Goal: Information Seeking & Learning: Learn about a topic

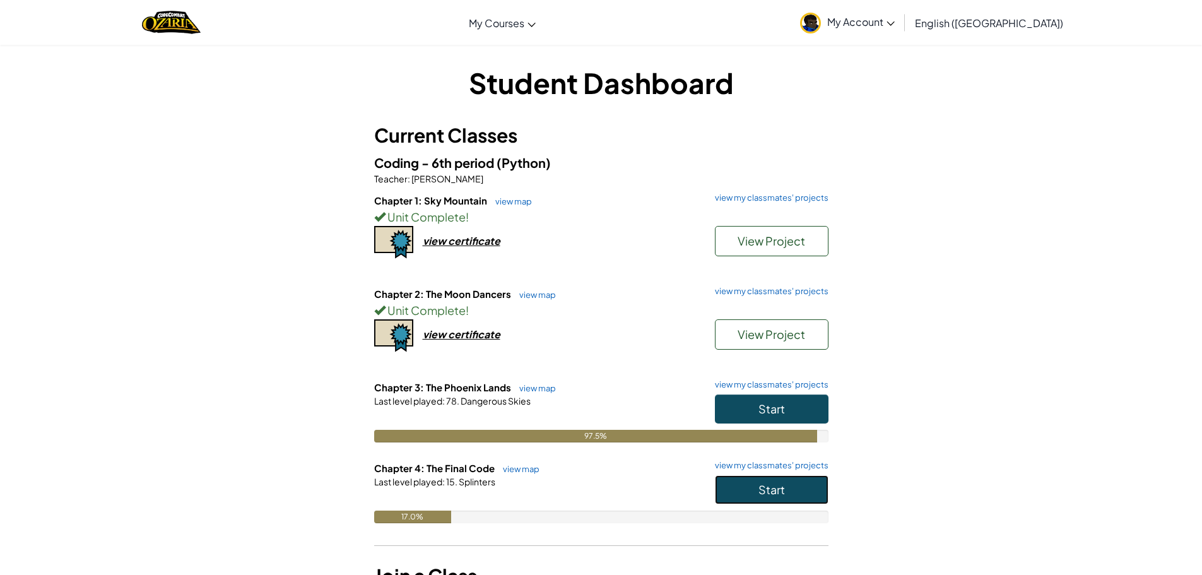
click at [796, 498] on button "Start" at bounding box center [772, 489] width 114 height 29
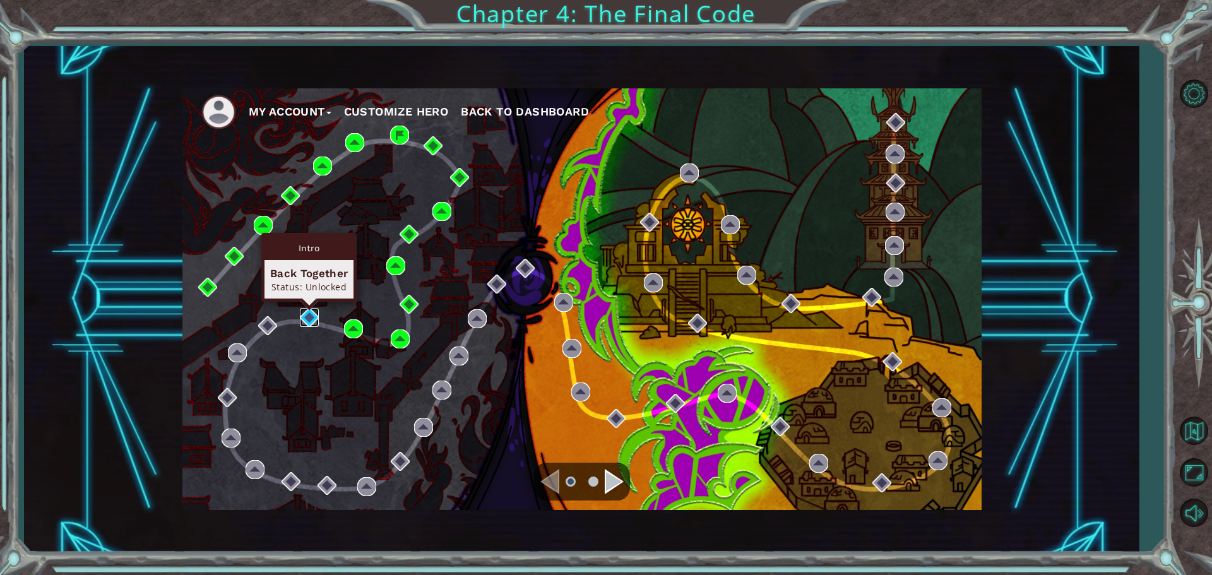
click at [309, 313] on img at bounding box center [309, 317] width 19 height 19
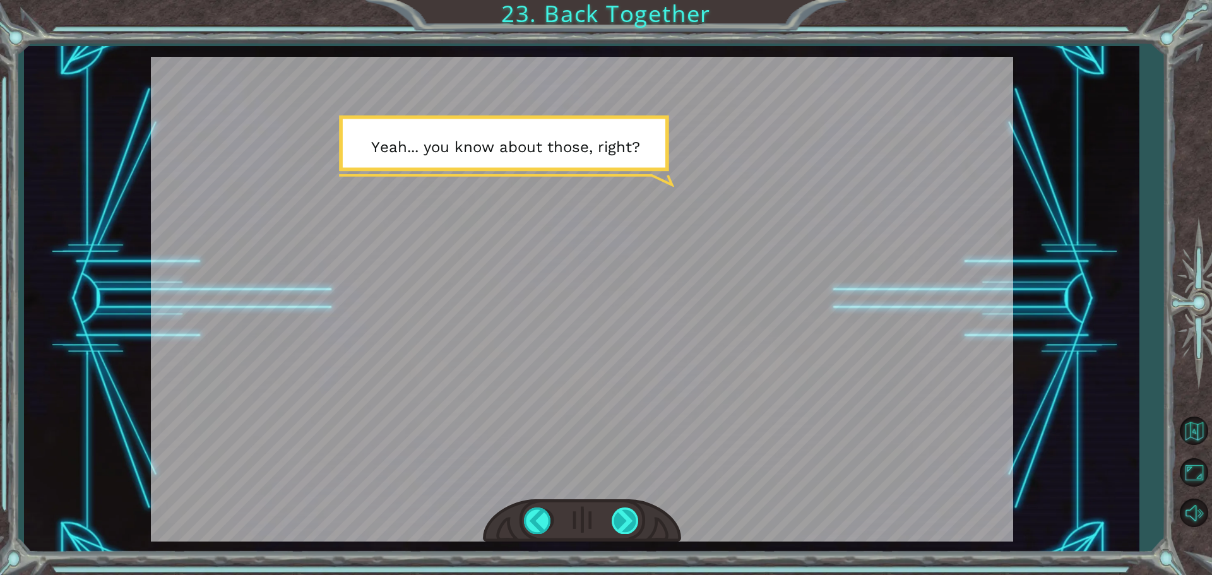
click at [619, 517] on div at bounding box center [625, 520] width 28 height 26
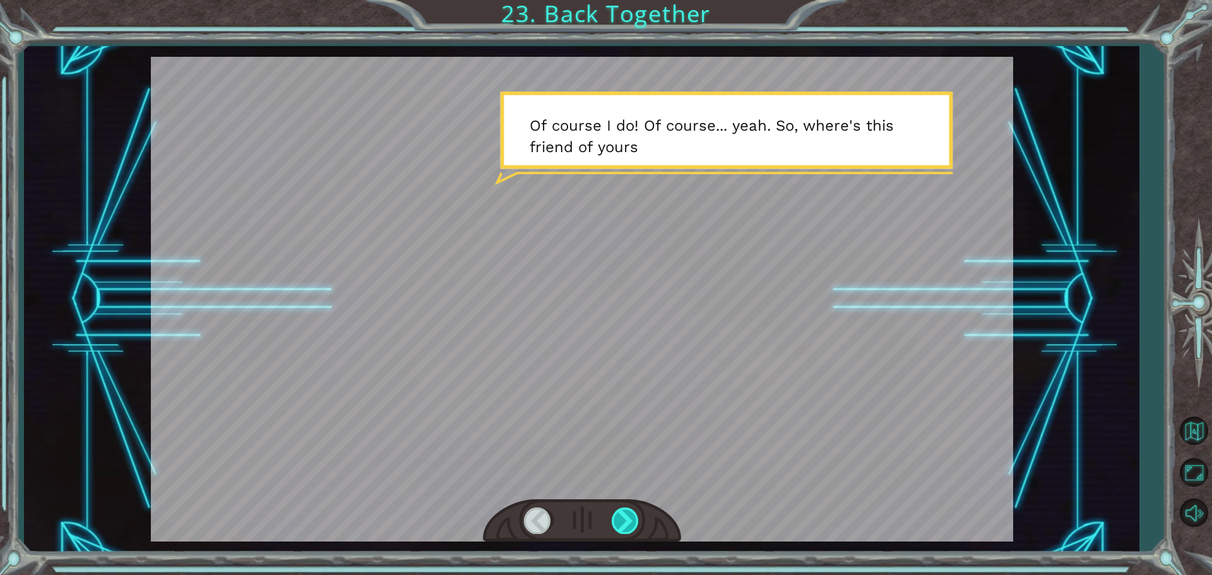
click at [613, 513] on div at bounding box center [625, 520] width 28 height 26
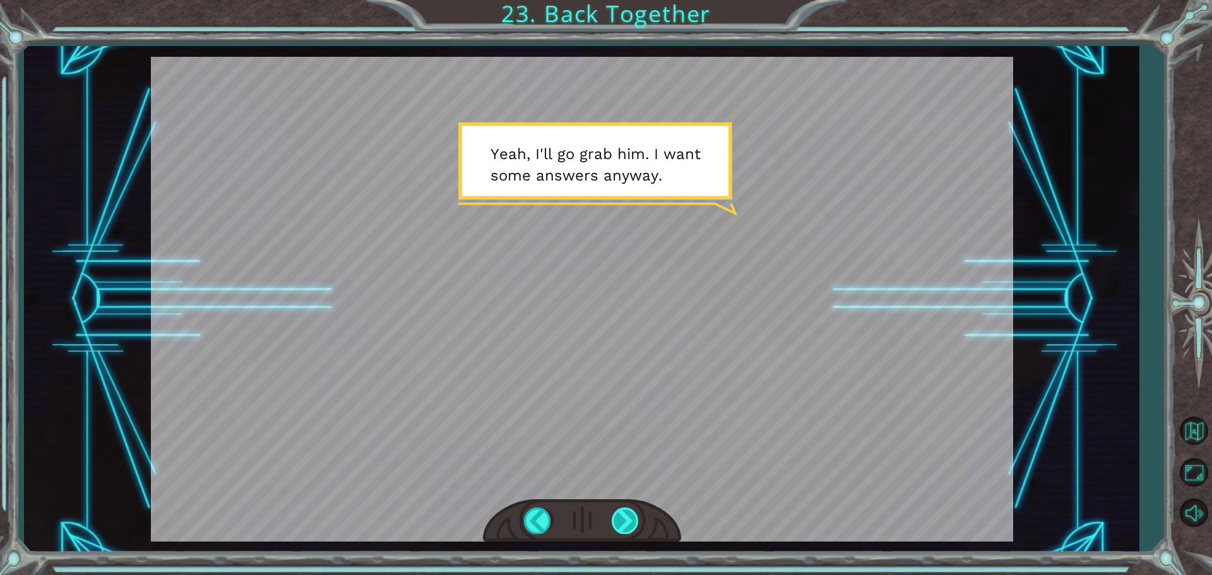
click at [618, 527] on div at bounding box center [625, 520] width 28 height 26
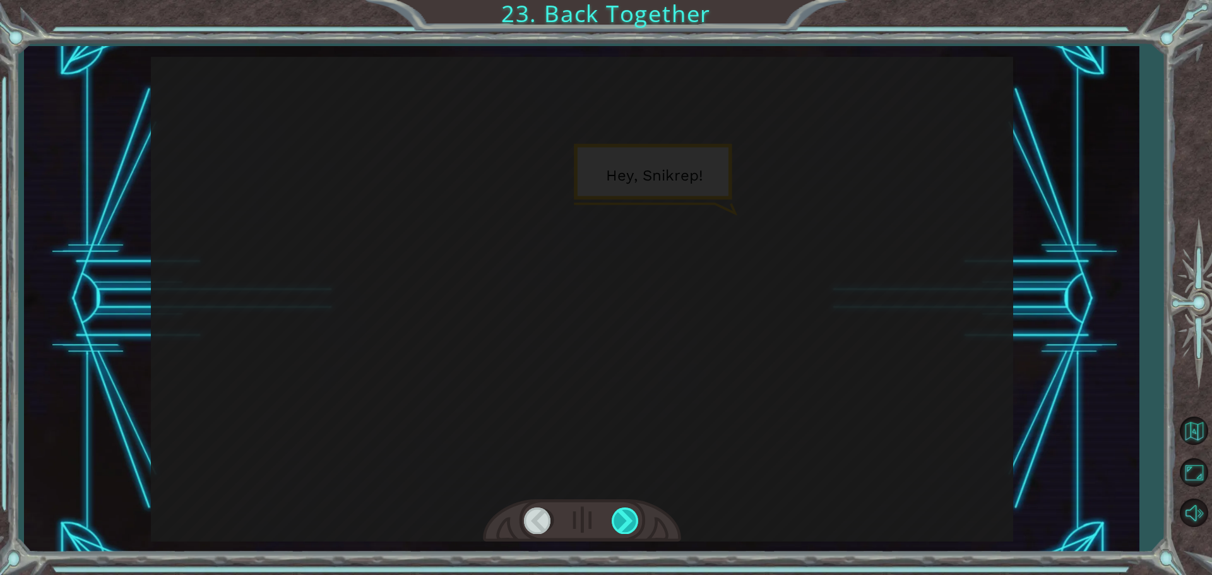
click at [622, 514] on div at bounding box center [625, 520] width 28 height 26
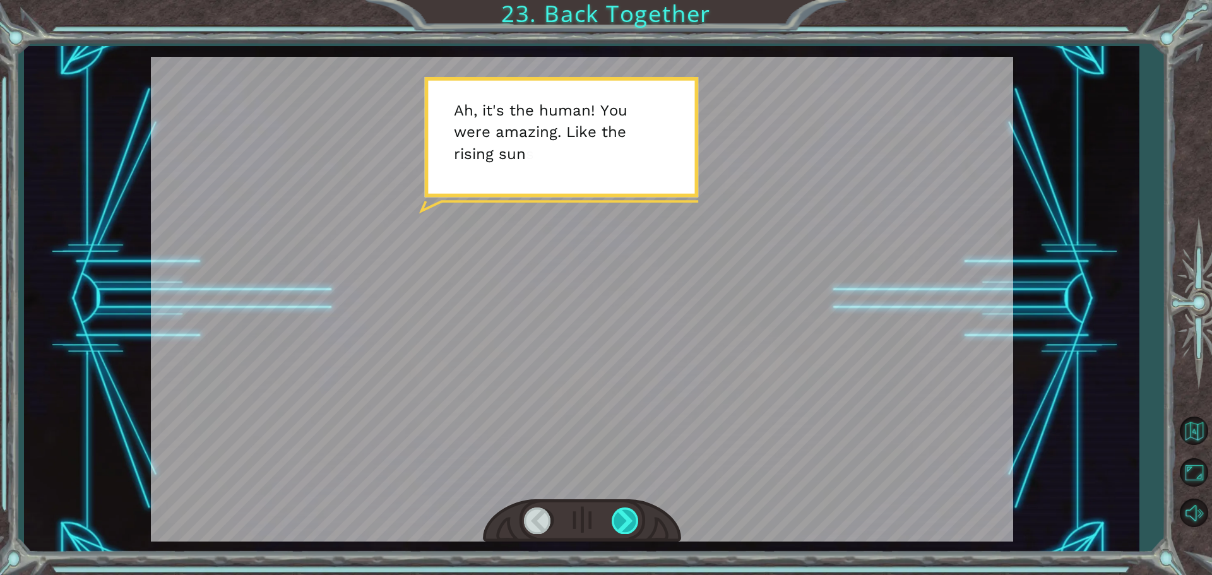
click at [622, 517] on div at bounding box center [625, 520] width 28 height 26
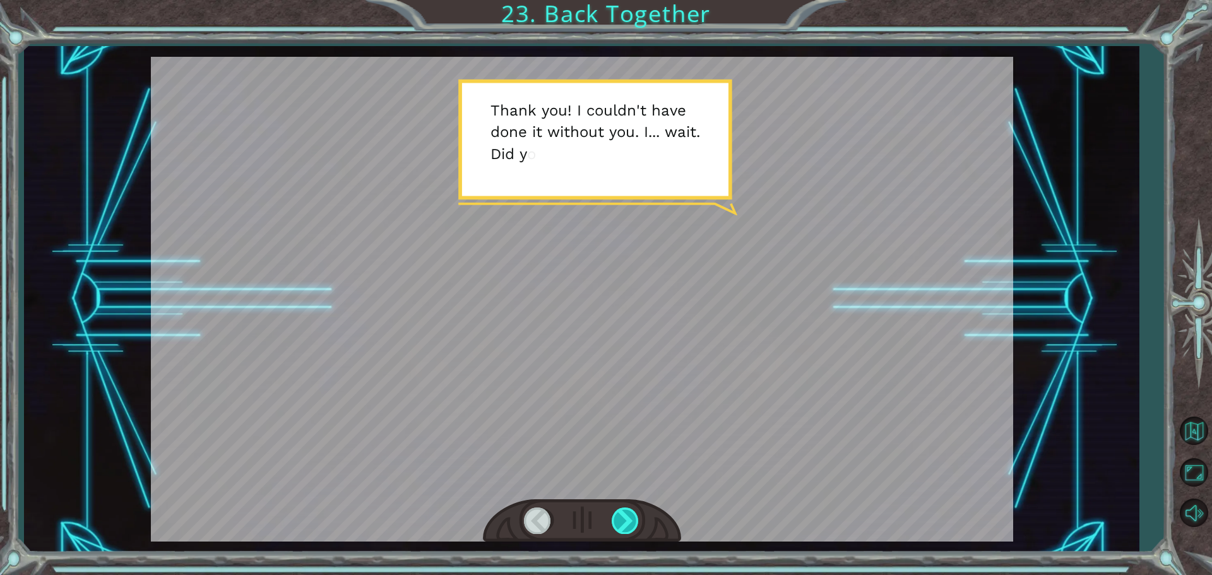
click at [622, 517] on div at bounding box center [625, 520] width 28 height 26
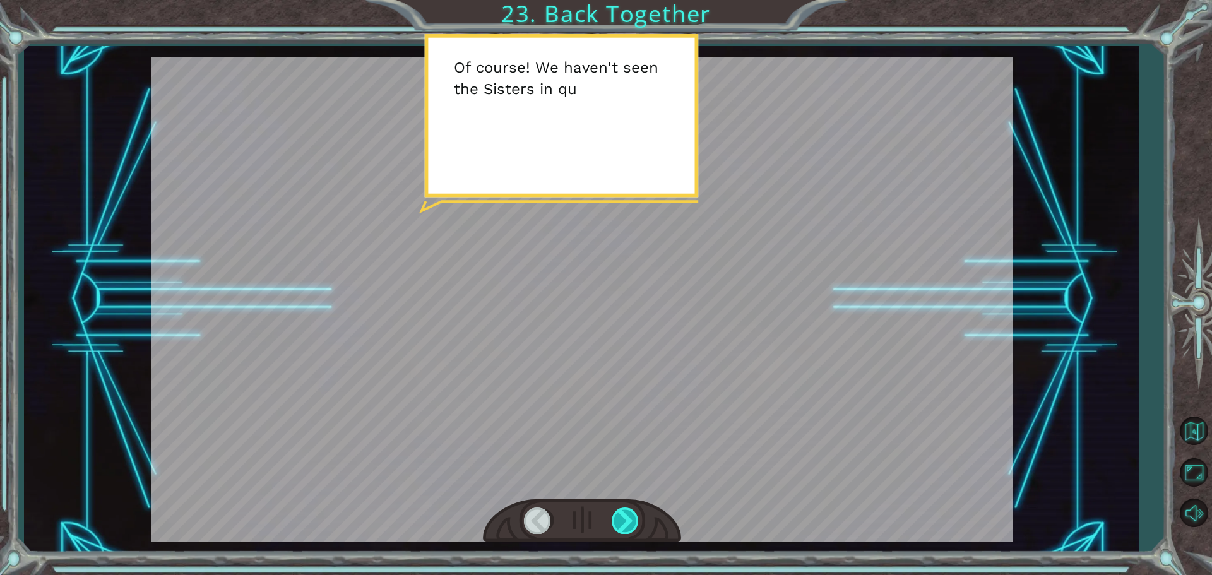
click at [622, 517] on div at bounding box center [625, 520] width 28 height 26
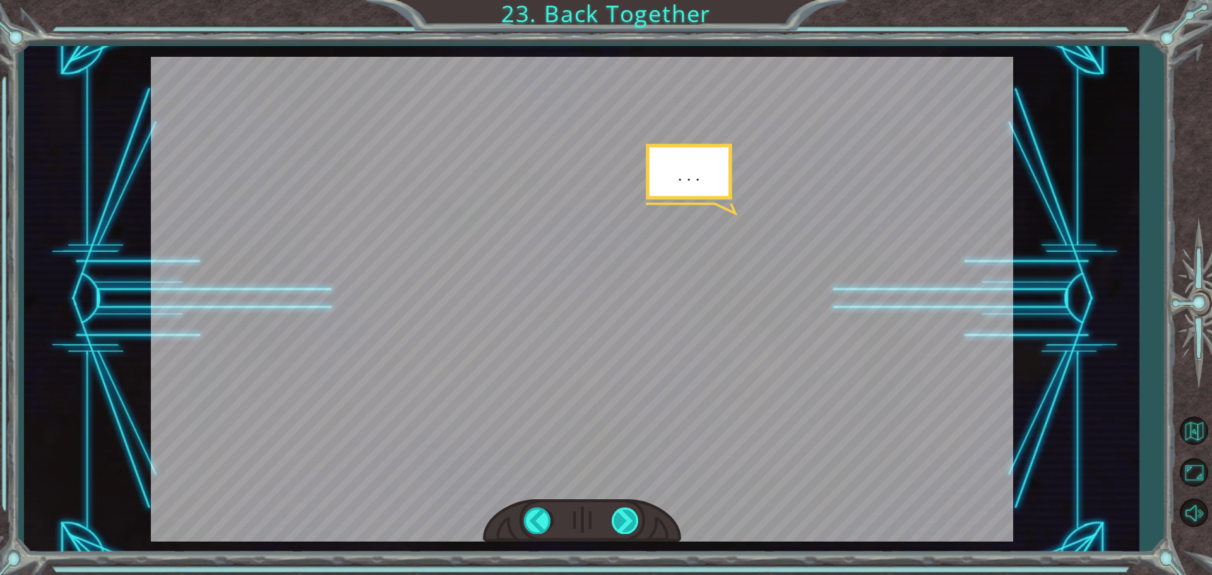
click at [622, 517] on div at bounding box center [625, 520] width 28 height 26
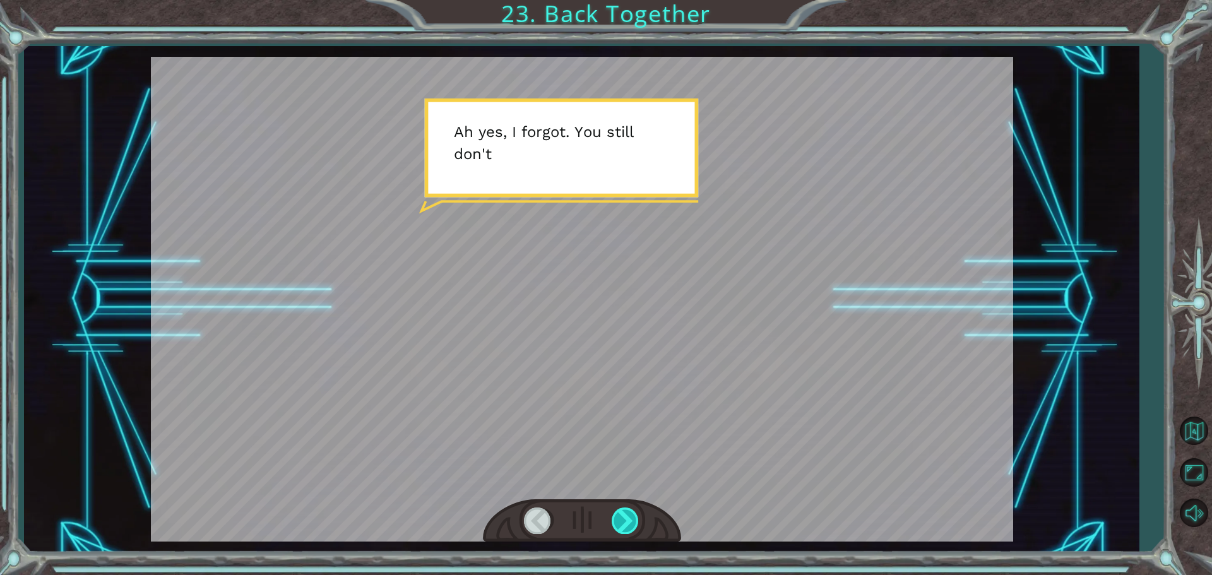
click at [622, 518] on div at bounding box center [625, 520] width 28 height 26
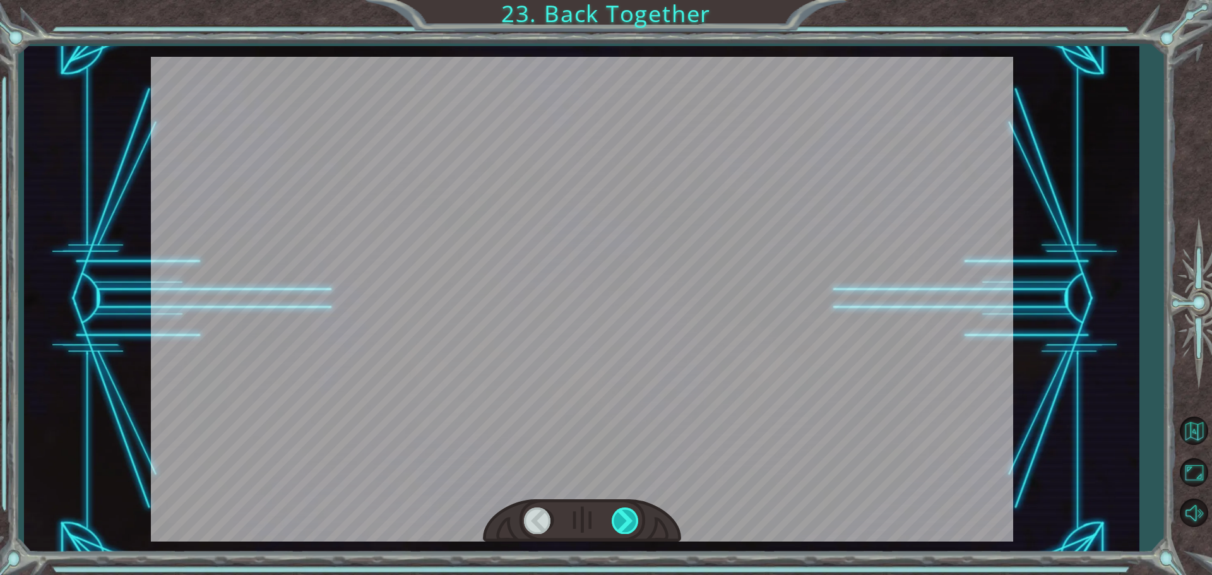
click at [622, 518] on div at bounding box center [625, 520] width 28 height 26
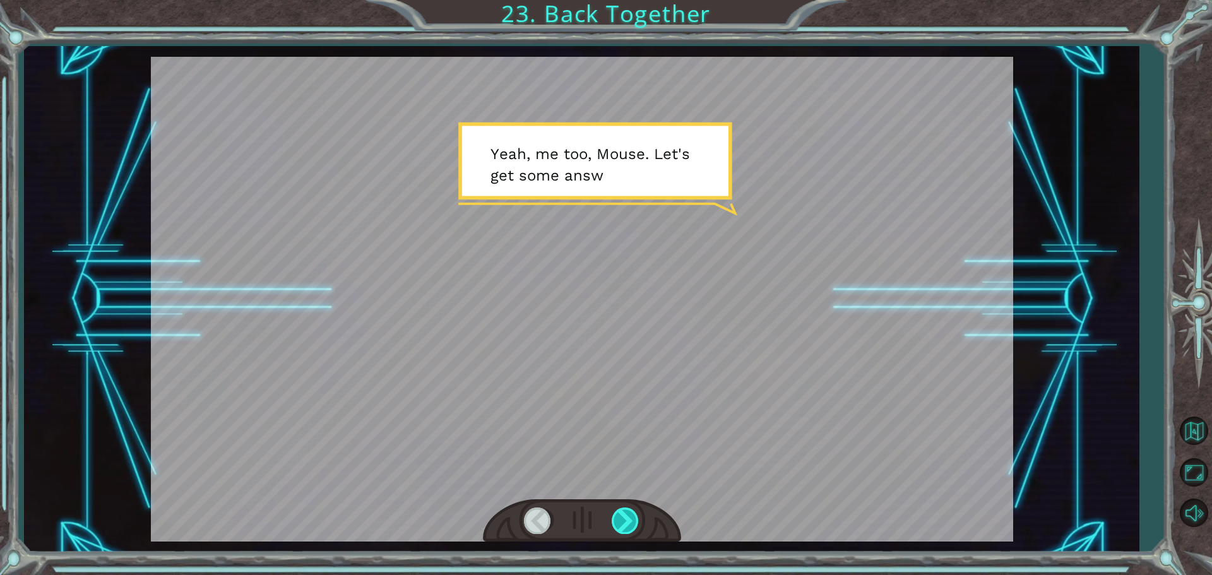
click at [622, 518] on div at bounding box center [625, 520] width 28 height 26
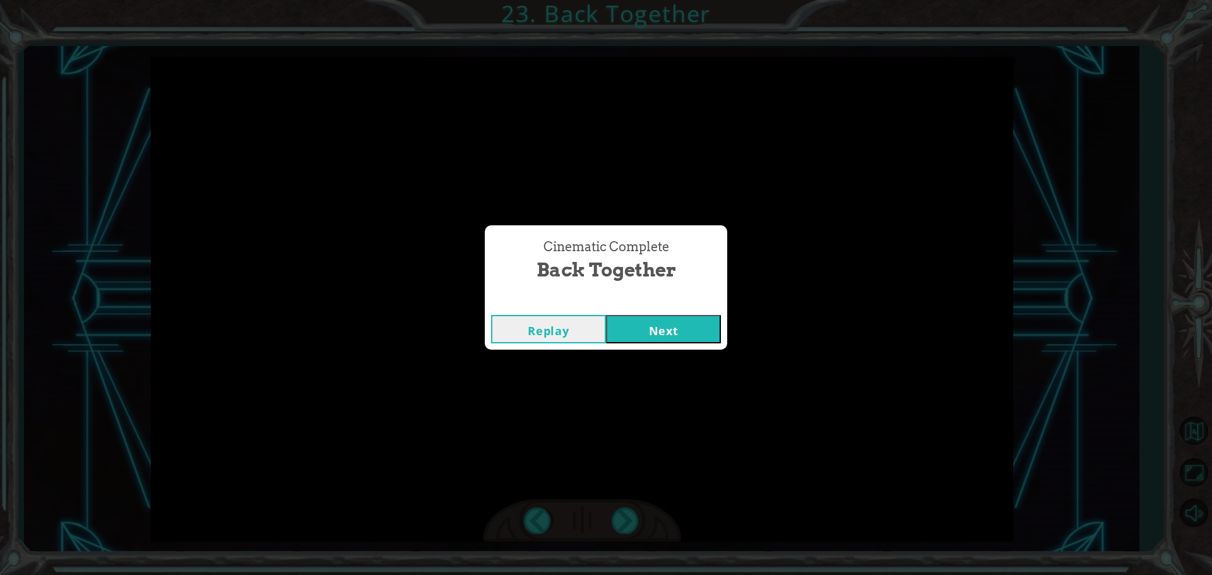
click at [667, 322] on button "Next" at bounding box center [663, 329] width 115 height 28
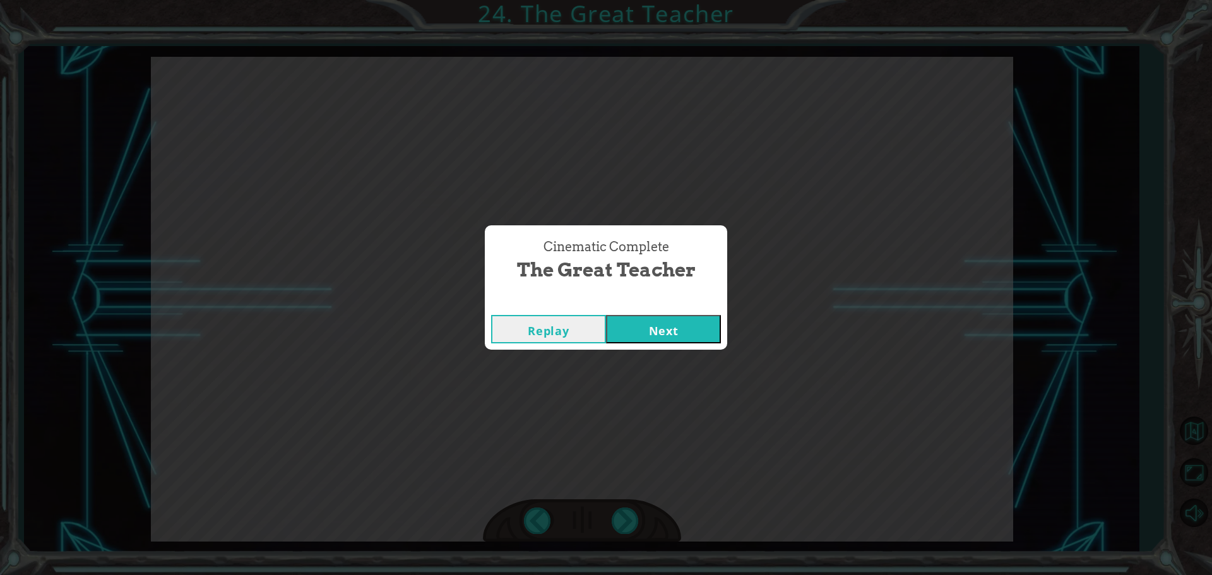
click at [630, 336] on button "Next" at bounding box center [663, 329] width 115 height 28
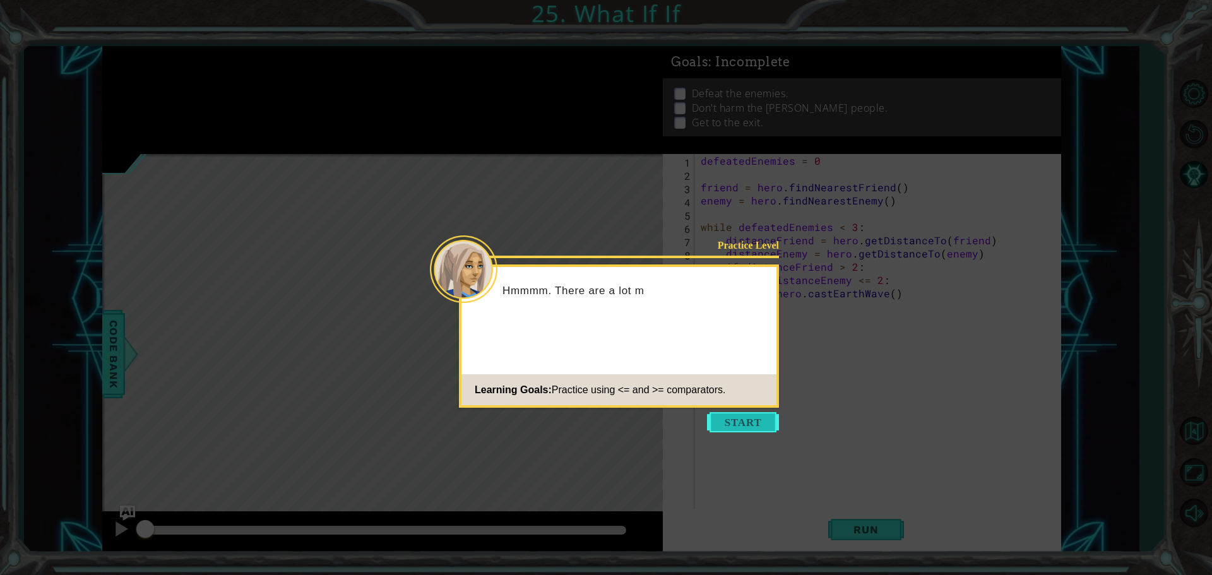
click at [752, 425] on button "Start" at bounding box center [743, 422] width 72 height 20
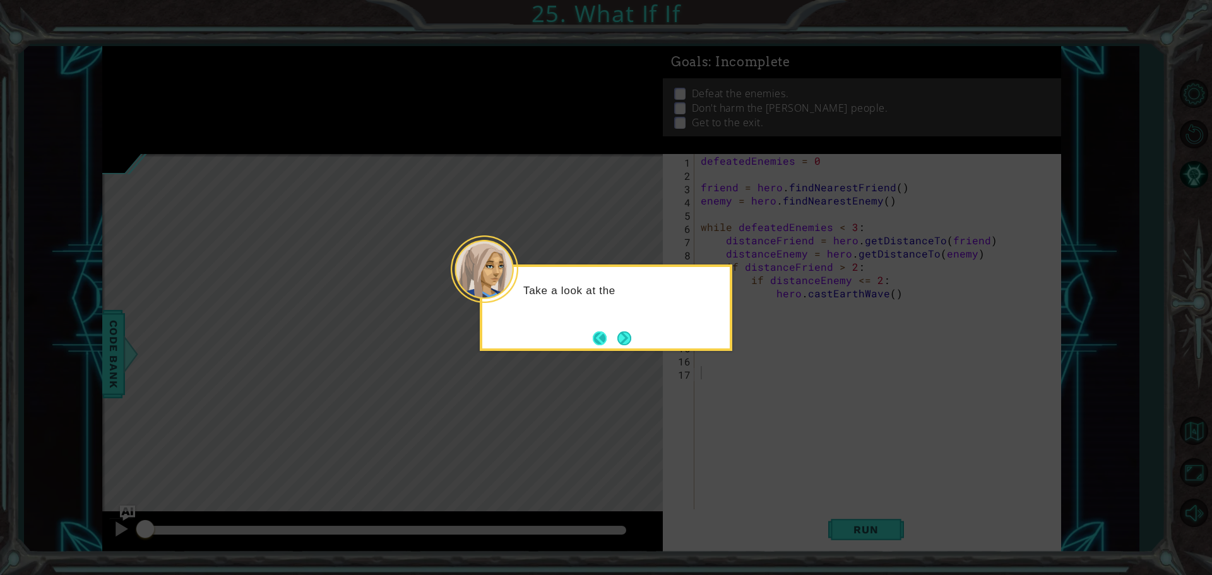
click at [611, 337] on button "Back" at bounding box center [605, 338] width 25 height 14
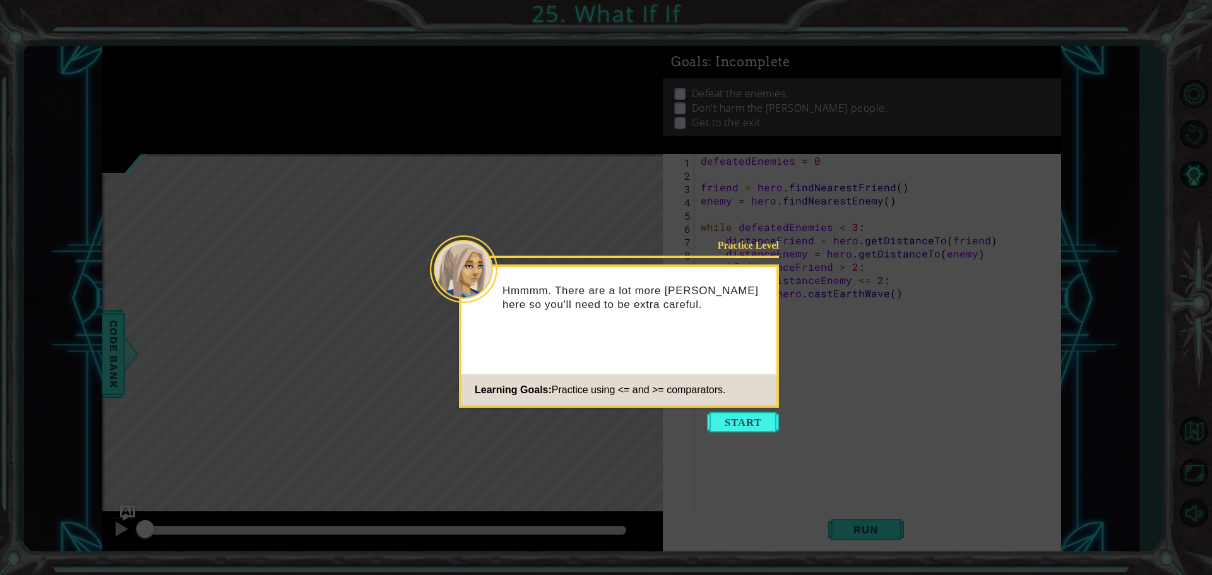
click at [770, 425] on button "Start" at bounding box center [743, 422] width 72 height 20
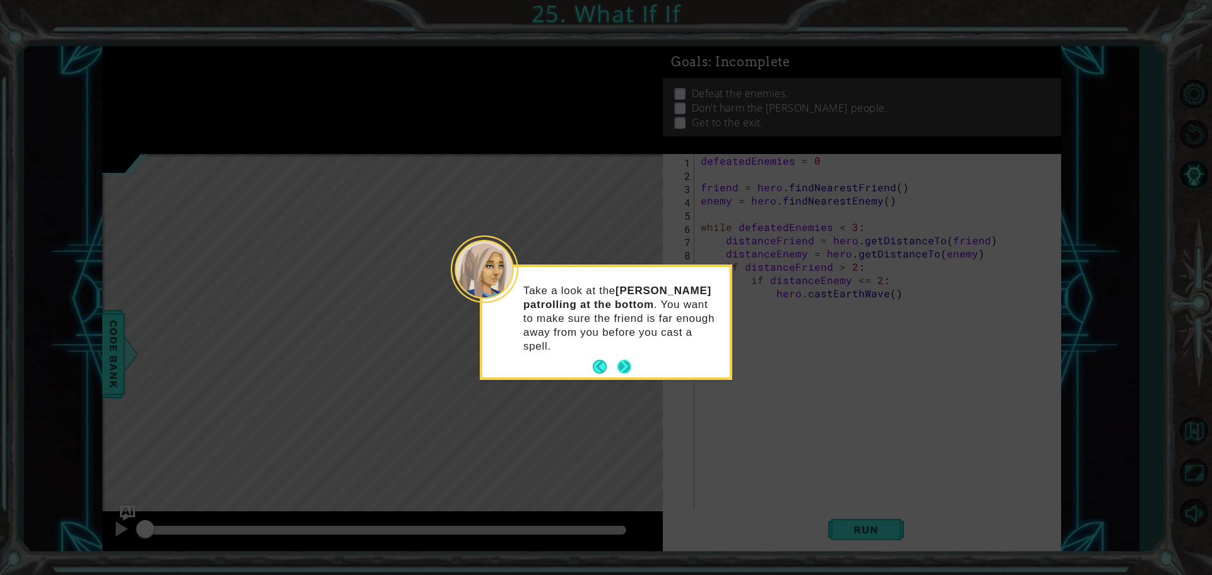
click at [617, 374] on button "Next" at bounding box center [624, 367] width 14 height 14
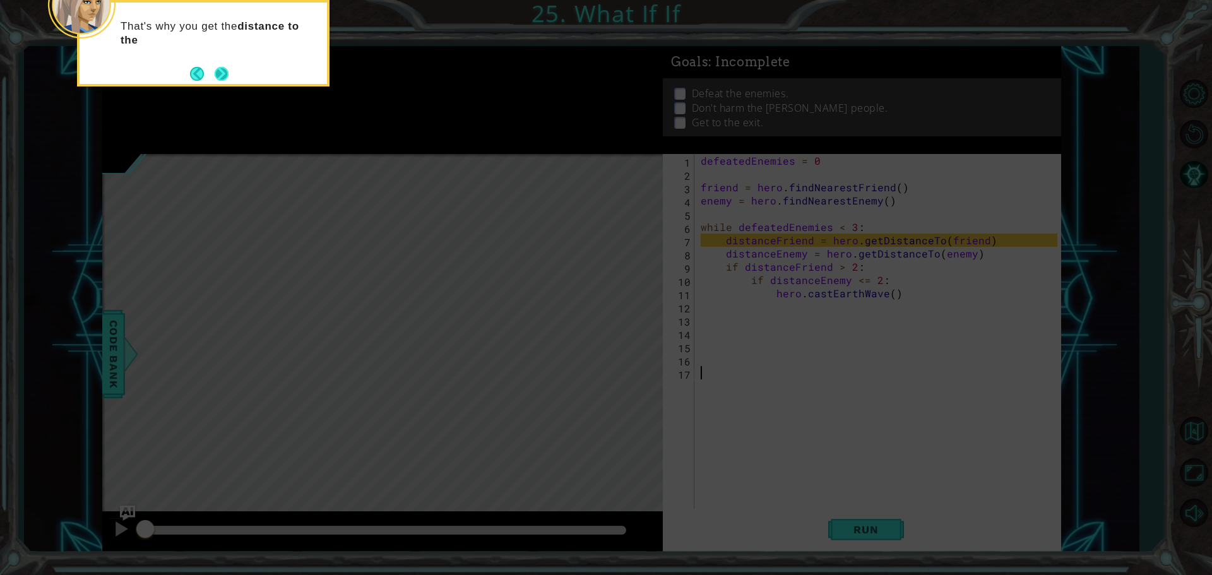
click at [231, 80] on div "That's why you get the distance to the" at bounding box center [203, 43] width 252 height 86
click at [227, 71] on button "Next" at bounding box center [222, 74] width 14 height 14
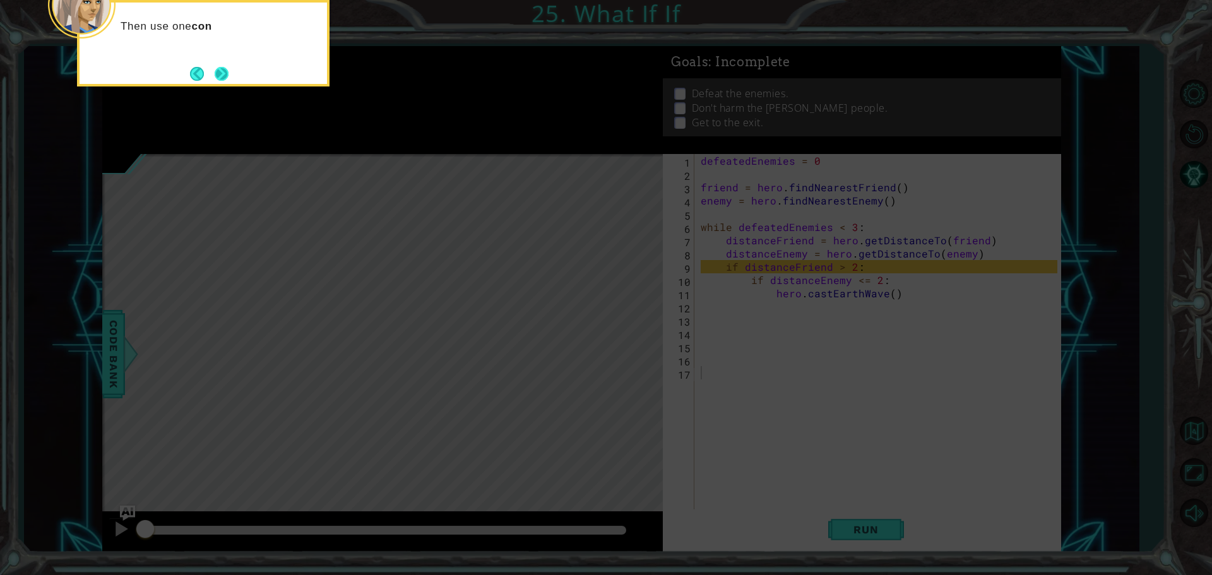
click at [227, 73] on button "Next" at bounding box center [222, 74] width 14 height 14
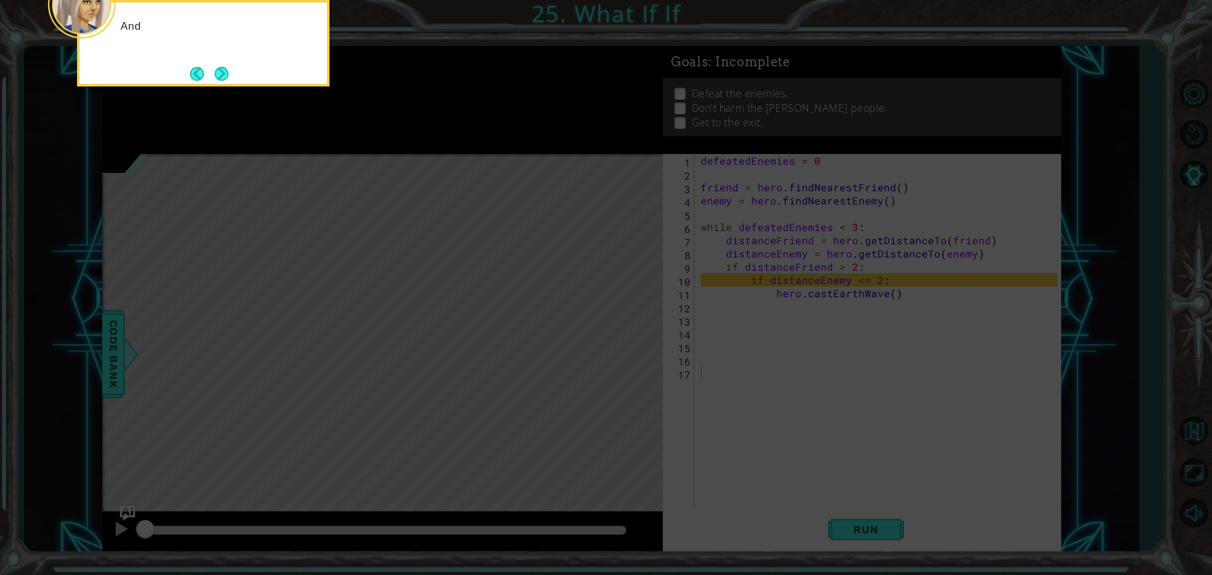
click at [227, 73] on button "Next" at bounding box center [222, 74] width 14 height 14
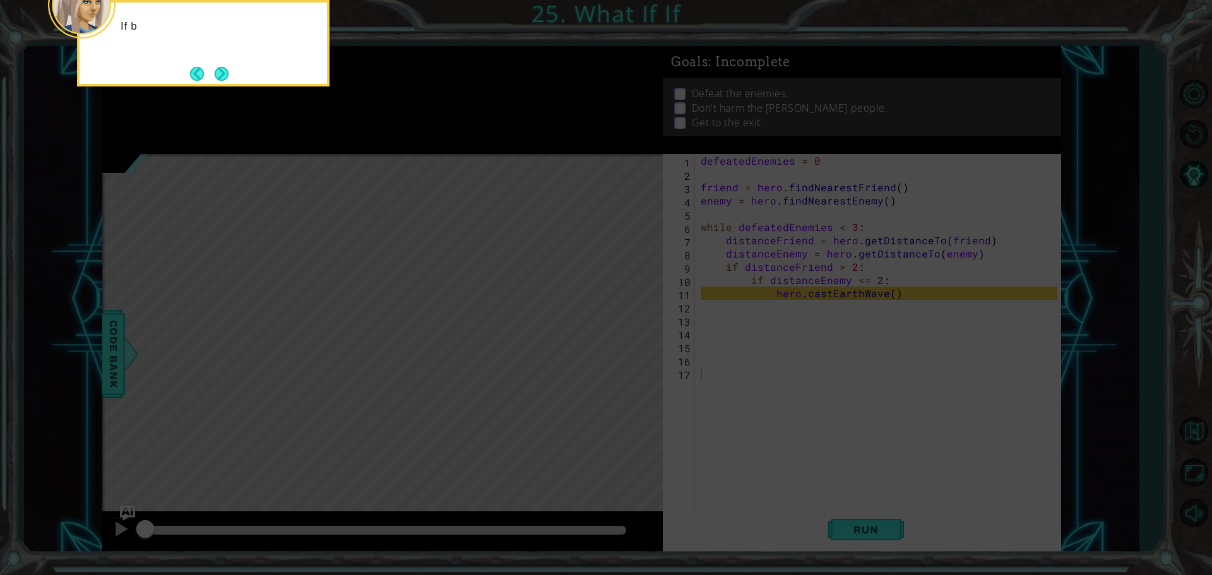
click at [227, 73] on button "Next" at bounding box center [222, 74] width 14 height 14
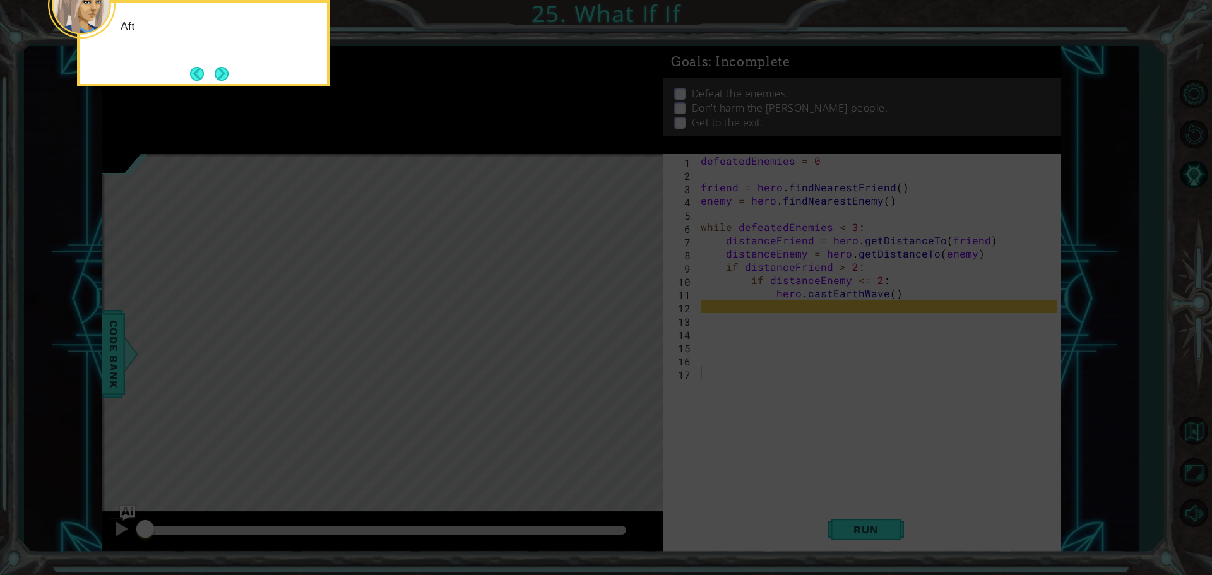
click at [227, 73] on button "Next" at bounding box center [222, 74] width 14 height 14
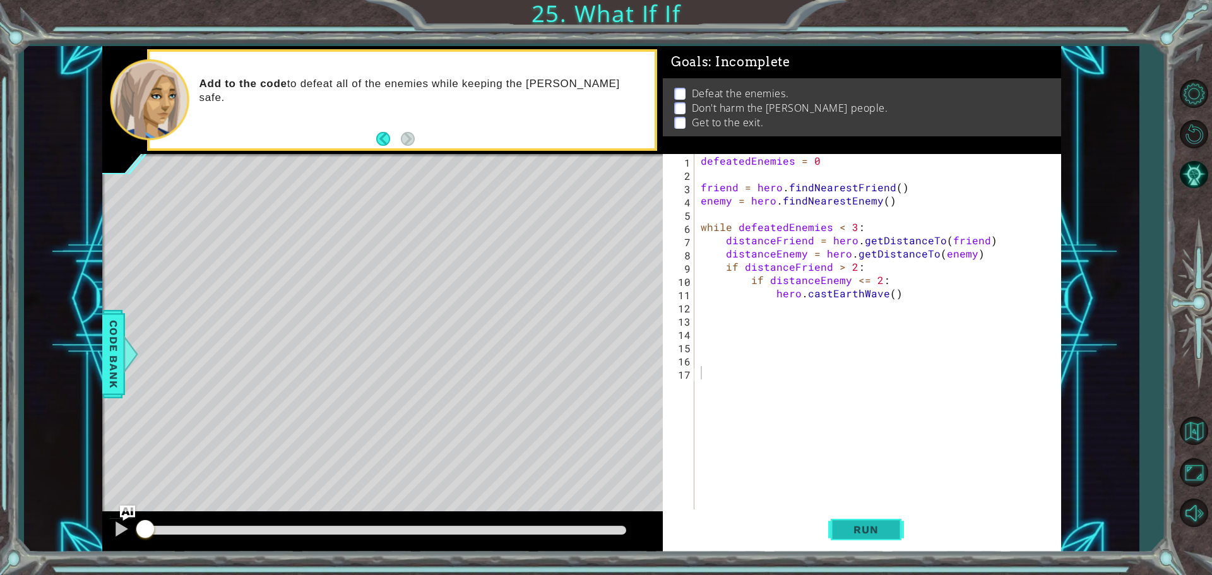
click at [856, 535] on span "Run" at bounding box center [866, 529] width 50 height 13
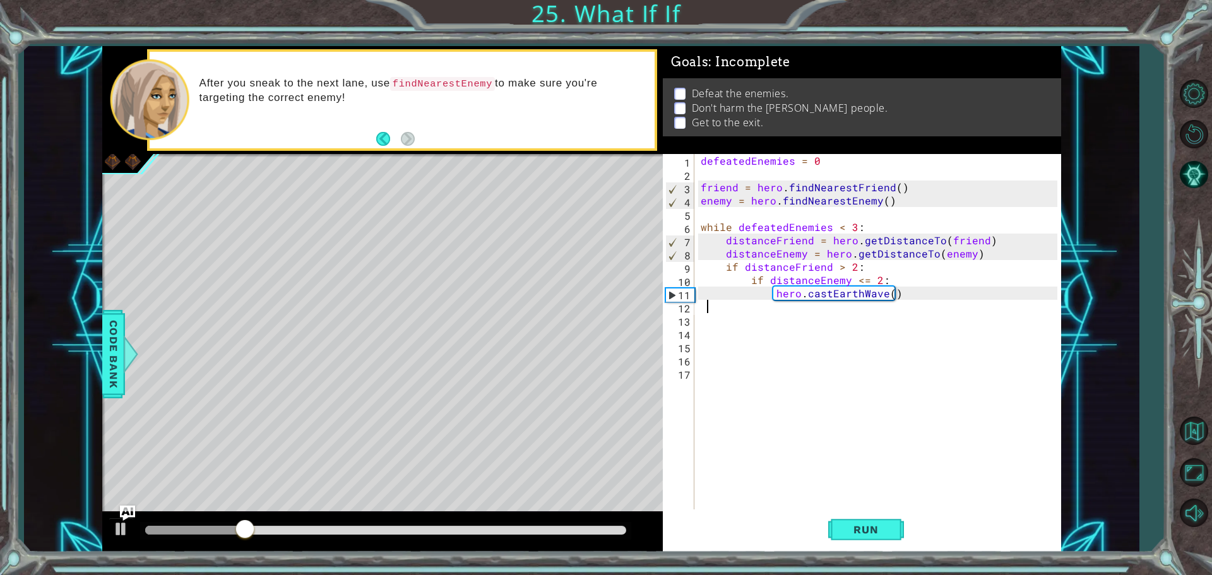
click at [707, 312] on div "defeatedEnemies = 0 friend = hero . findNearestFriend ( ) enemy = hero . findNe…" at bounding box center [880, 346] width 365 height 384
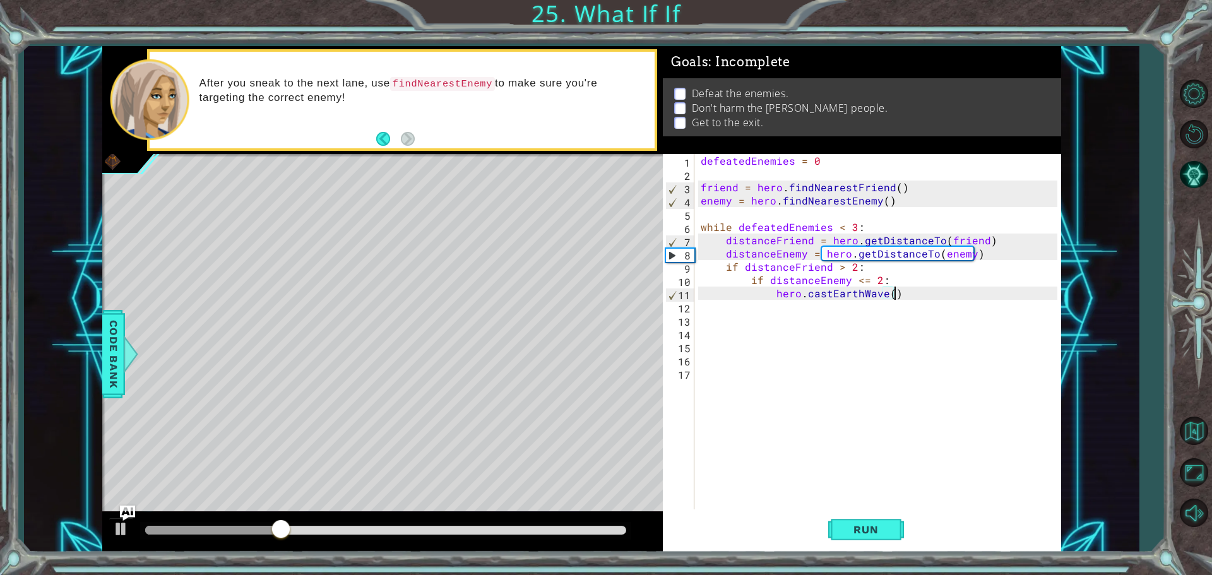
click at [901, 298] on div "defeatedEnemies = 0 friend = hero . findNearestFriend ( ) enemy = hero . findNe…" at bounding box center [880, 346] width 365 height 384
type textarea "hero.castEarthWave()"
type textarea "enemy = hero.findNearestEnemy()"
drag, startPoint x: 1019, startPoint y: 194, endPoint x: 118, endPoint y: 527, distance: 960.5
click at [118, 527] on div at bounding box center [121, 529] width 16 height 16
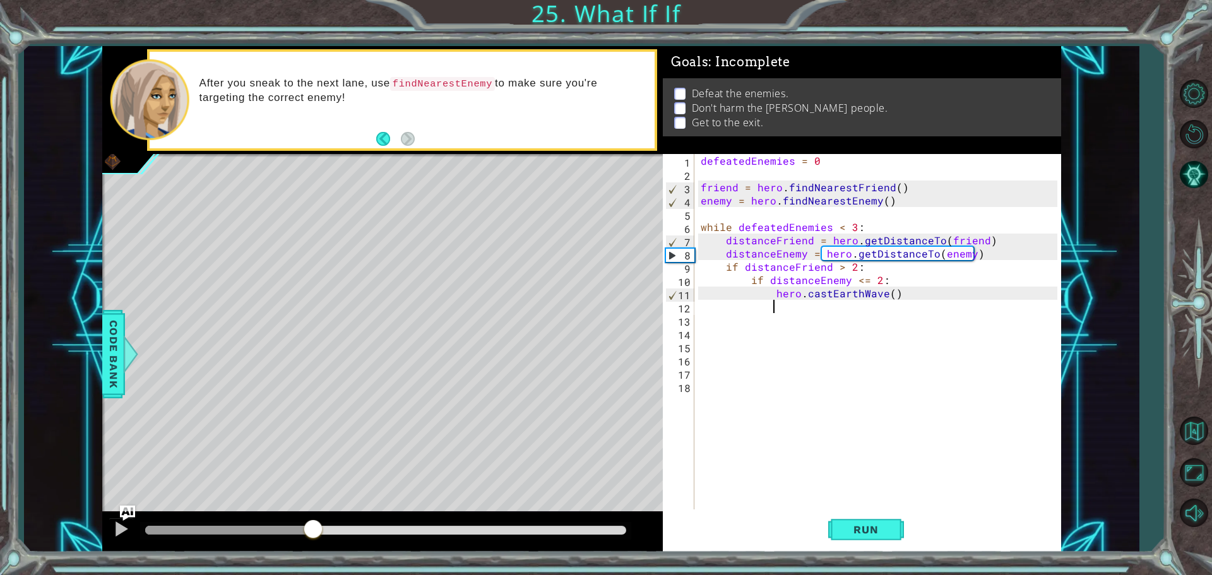
click at [892, 304] on div "defeatedEnemies = 0 friend = hero . findNearestFriend ( ) enemy = hero . findNe…" at bounding box center [880, 346] width 365 height 384
click at [898, 290] on div "defeatedEnemies = 0 friend = hero . findNearestFriend ( ) enemy = hero . findNe…" at bounding box center [880, 346] width 365 height 384
type textarea "hero.castEarthWave()"
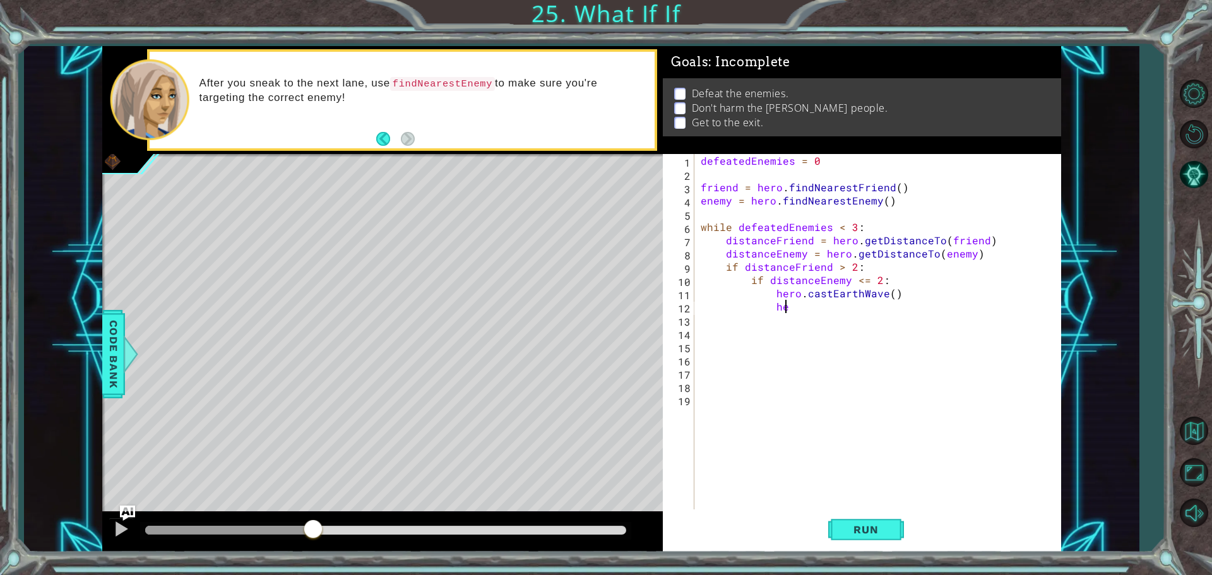
scroll to position [0, 5]
type textarea "h"
type textarea "hero.sneakRight()"
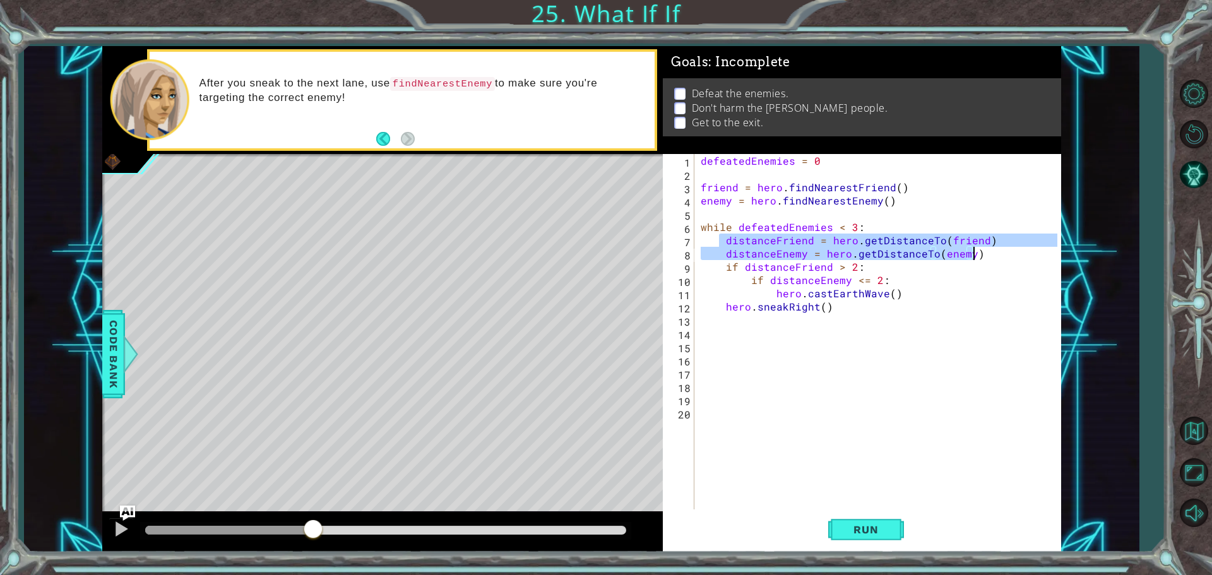
drag, startPoint x: 721, startPoint y: 237, endPoint x: 994, endPoint y: 251, distance: 274.2
click at [994, 251] on div "defeatedEnemies = 0 friend = hero . findNearestFriend ( ) enemy = hero . findNe…" at bounding box center [880, 346] width 365 height 384
click at [830, 310] on div "defeatedEnemies = 0 friend = hero . findNearestFriend ( ) enemy = hero . findNe…" at bounding box center [880, 346] width 365 height 384
type textarea "hero.sneakRight()"
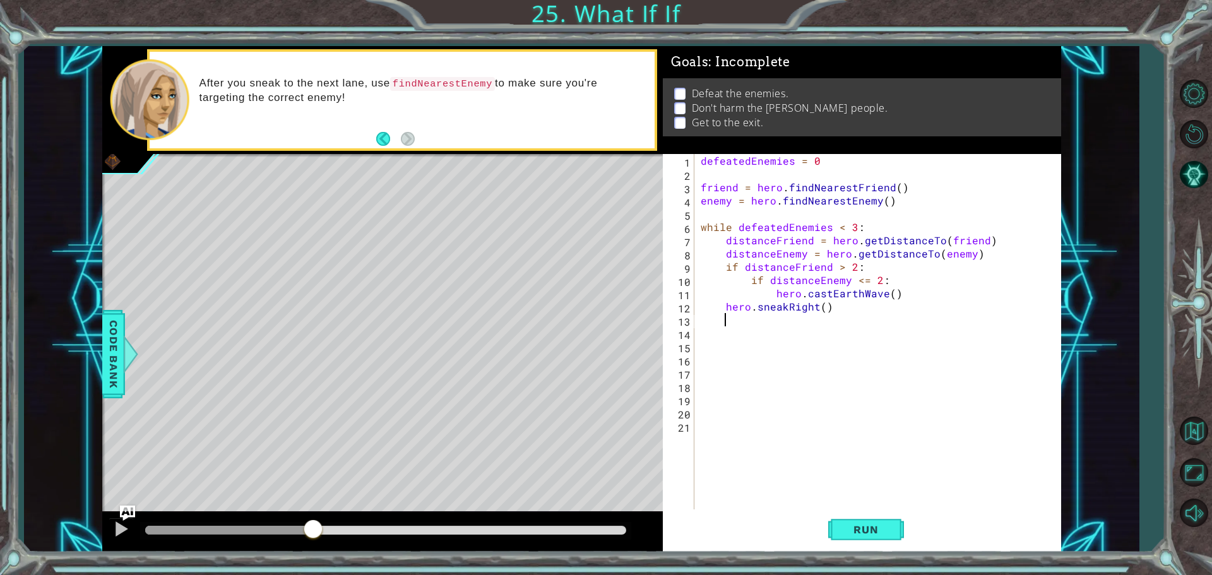
paste textarea "distanceEnemy = hero.getDistanceTo(enemy)"
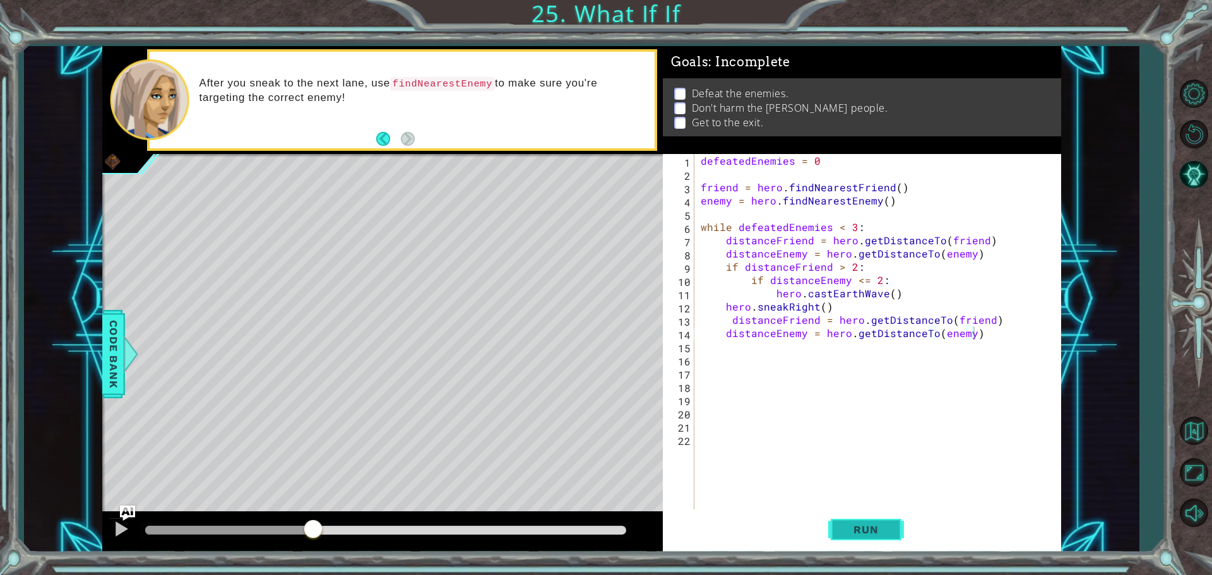
click at [853, 521] on button "Run" at bounding box center [866, 529] width 76 height 40
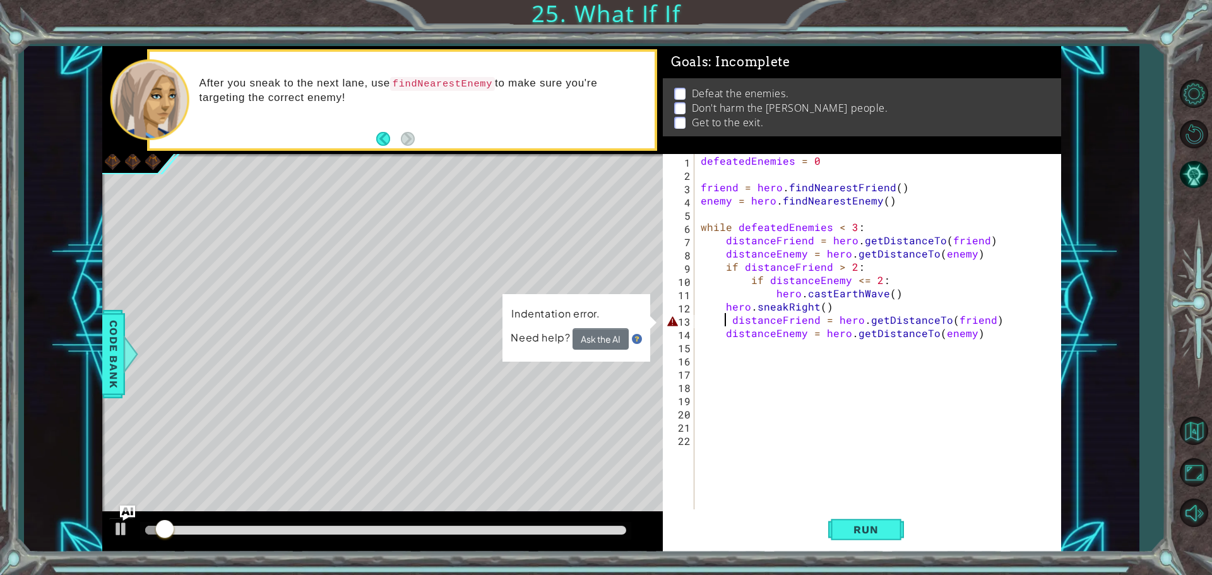
click at [723, 321] on div "defeatedEnemies = 0 friend = hero . findNearestFriend ( ) enemy = hero . findNe…" at bounding box center [880, 346] width 365 height 384
click at [729, 319] on div "defeatedEnemies = 0 friend = hero . findNearestFriend ( ) enemy = hero . findNe…" at bounding box center [880, 346] width 365 height 384
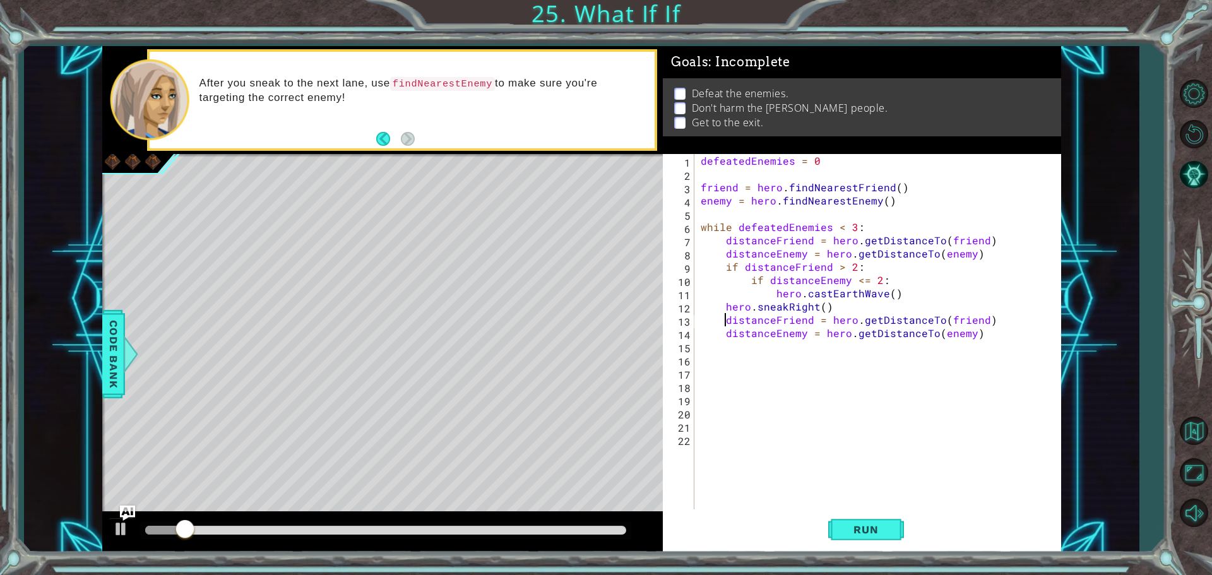
click at [843, 552] on div "distanceFriend = hero.getDistanceTo(friend) 1 2 3 4 5 6 7 8 9 10 11 12 13 14 15…" at bounding box center [862, 353] width 398 height 398
click at [843, 529] on span "Run" at bounding box center [866, 529] width 50 height 13
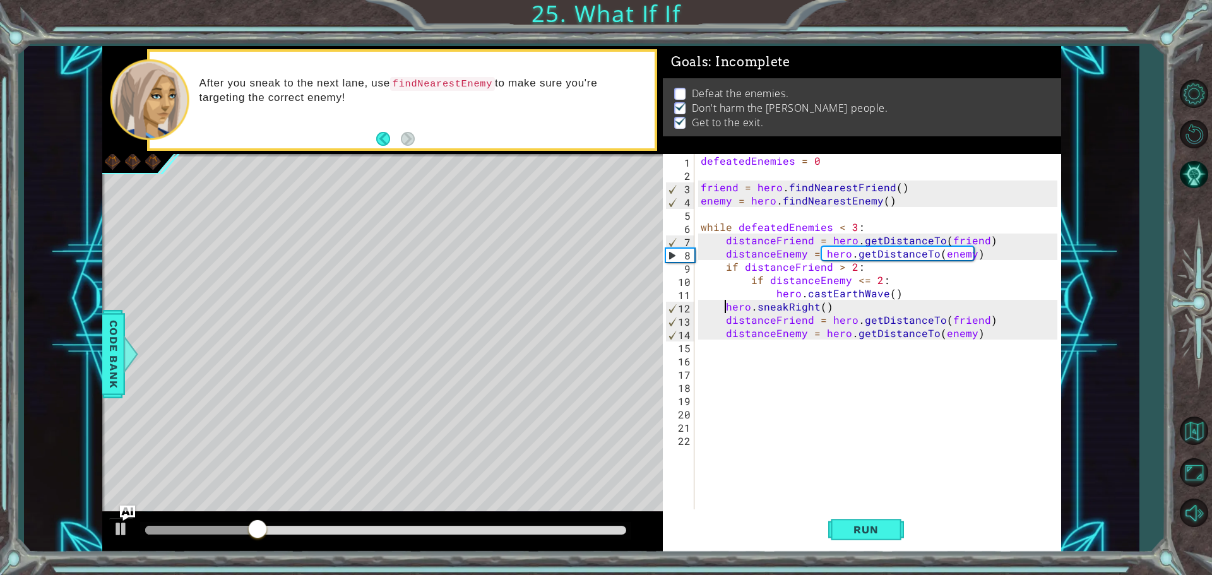
click at [726, 304] on div "defeatedEnemies = 0 friend = hero . findNearestFriend ( ) enemy = hero . findNe…" at bounding box center [880, 346] width 365 height 384
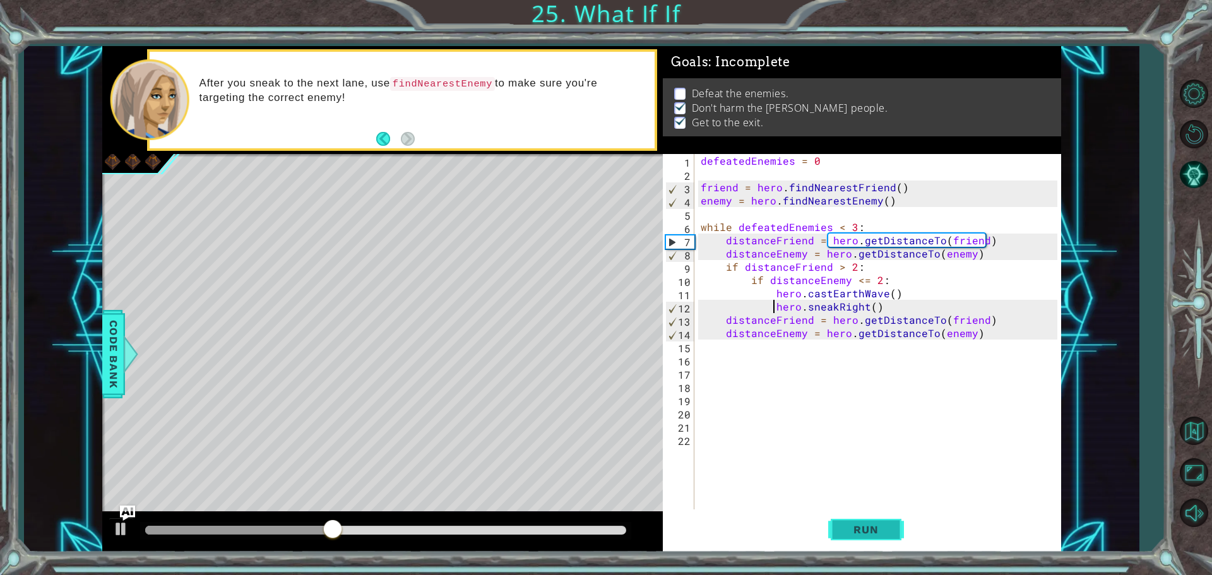
click at [878, 523] on span "Run" at bounding box center [866, 529] width 50 height 13
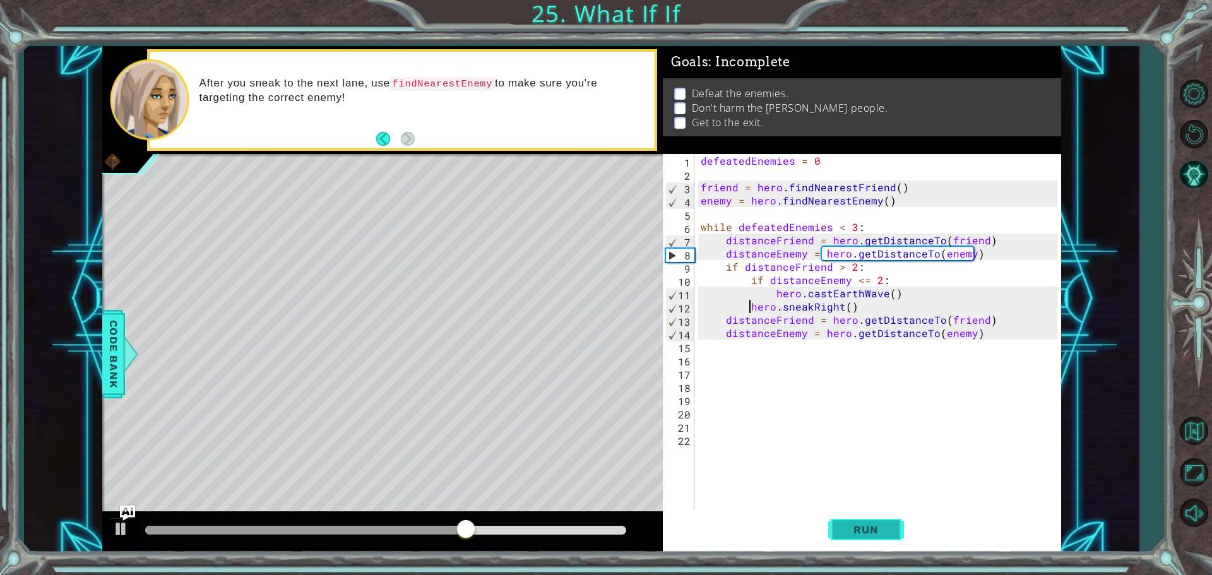
click at [873, 517] on button "Run" at bounding box center [866, 529] width 76 height 40
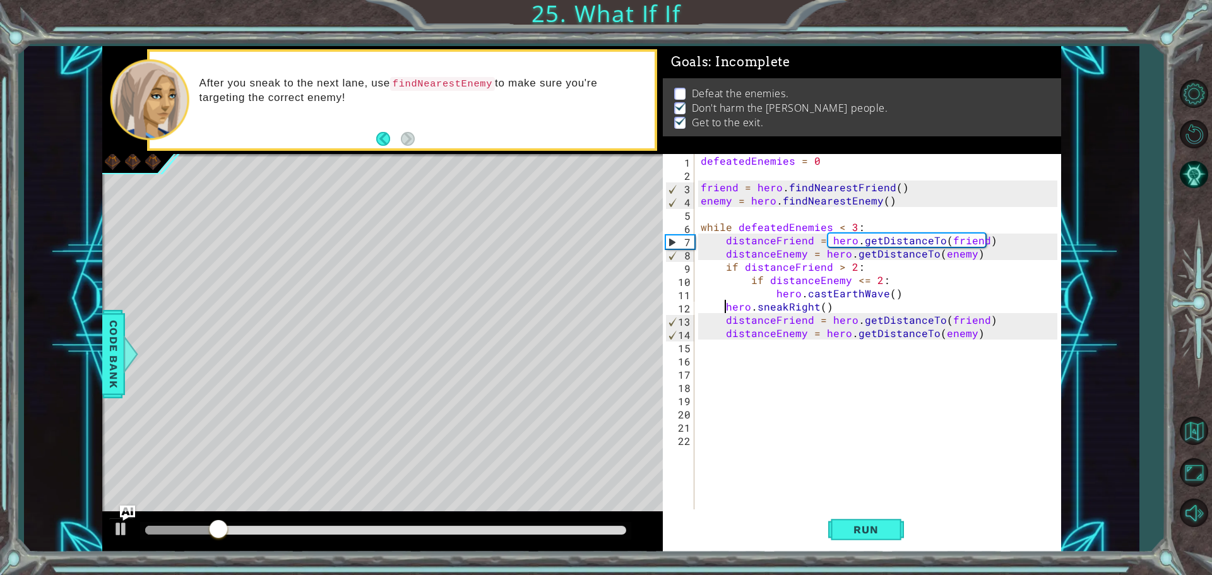
click at [832, 307] on div "defeatedEnemies = 0 friend = hero . findNearestFriend ( ) enemy = hero . findNe…" at bounding box center [880, 346] width 365 height 384
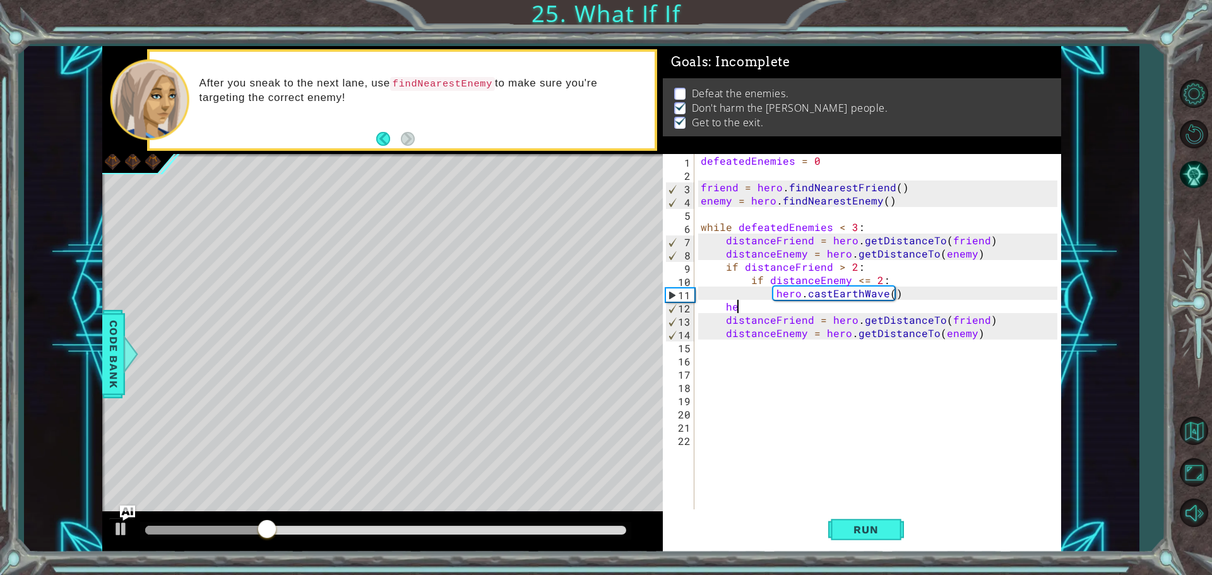
type textarea "h"
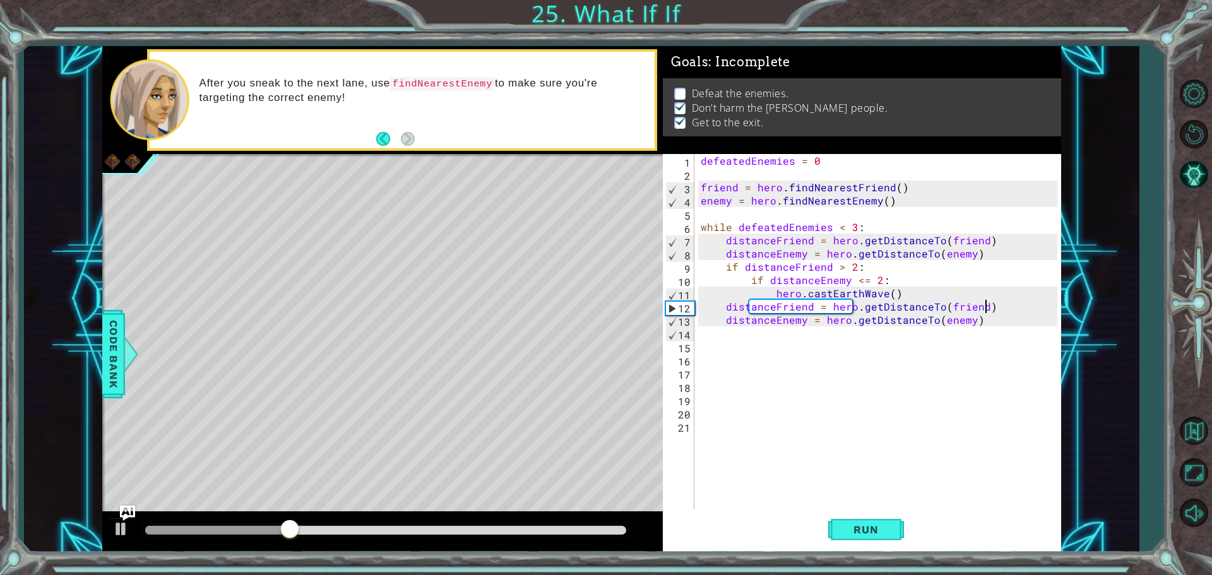
click at [1000, 312] on div "defeatedEnemies = 0 friend = hero . findNearestFriend ( ) enemy = hero . findNe…" at bounding box center [880, 346] width 365 height 384
type textarea "distanceFriend = hero.getDistanceTo(friend)"
click at [989, 338] on div "defeatedEnemies = 0 friend = hero . findNearestFriend ( ) enemy = hero . findNe…" at bounding box center [880, 346] width 365 height 384
click at [986, 318] on div "defeatedEnemies = 0 friend = hero . findNearestFriend ( ) enemy = hero . findNe…" at bounding box center [880, 346] width 365 height 384
type textarea "distanceEnemy = hero.getDistanceTo(enemy)"
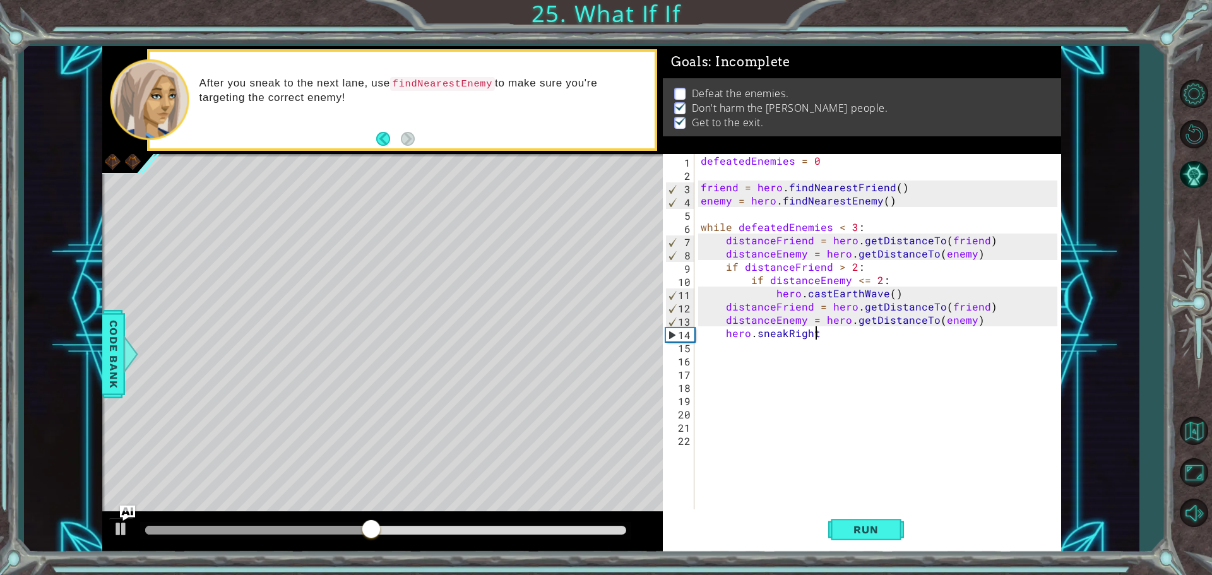
scroll to position [0, 7]
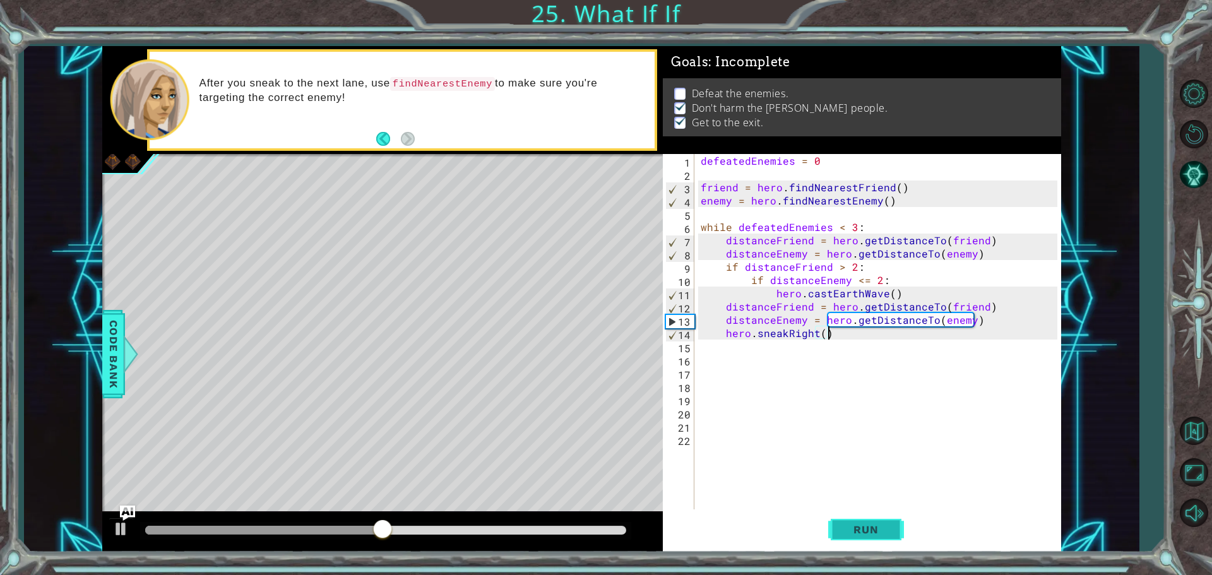
click at [847, 514] on button "Run" at bounding box center [866, 529] width 76 height 40
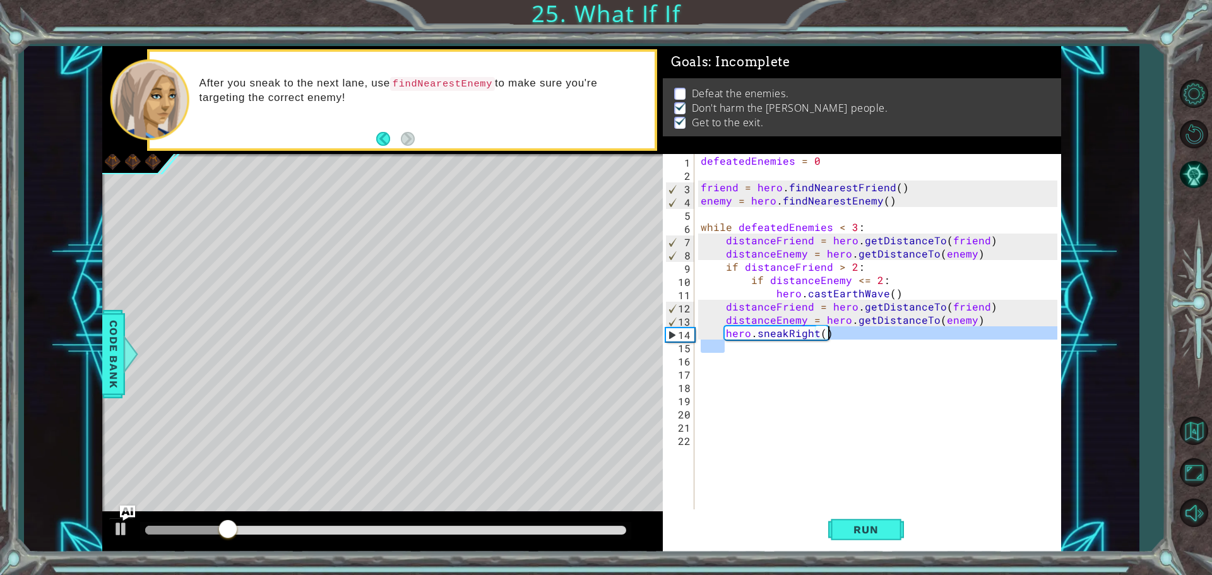
drag, startPoint x: 839, startPoint y: 334, endPoint x: 845, endPoint y: 333, distance: 6.4
click at [844, 327] on div "defeatedEnemies = 0 friend = hero . findNearestFriend ( ) enemy = hero . findNe…" at bounding box center [880, 346] width 365 height 384
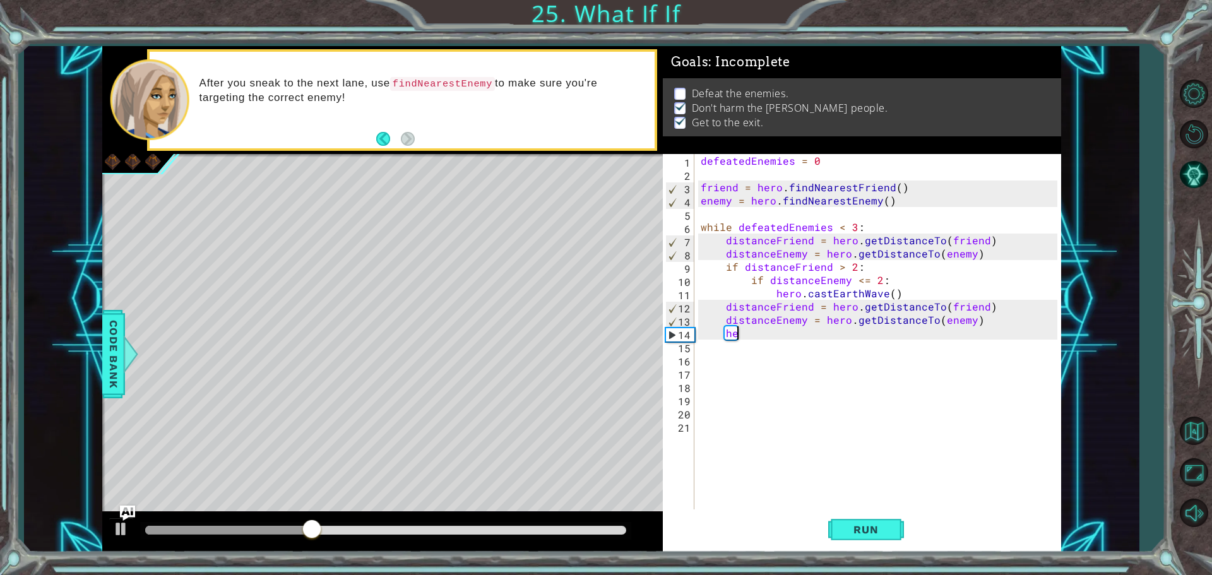
type textarea "h"
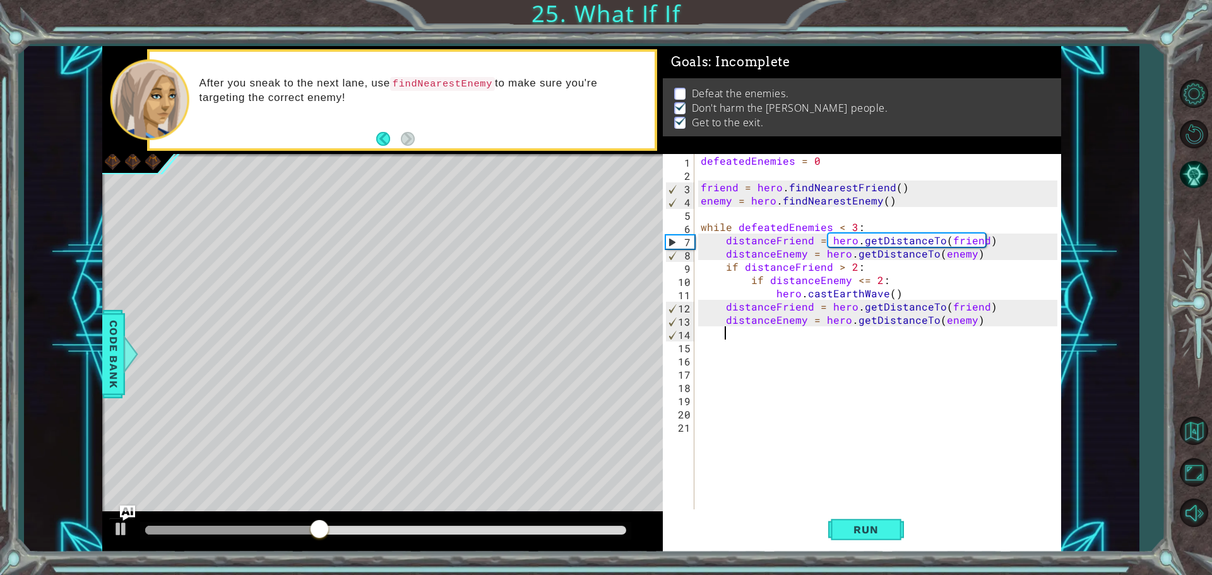
scroll to position [0, 0]
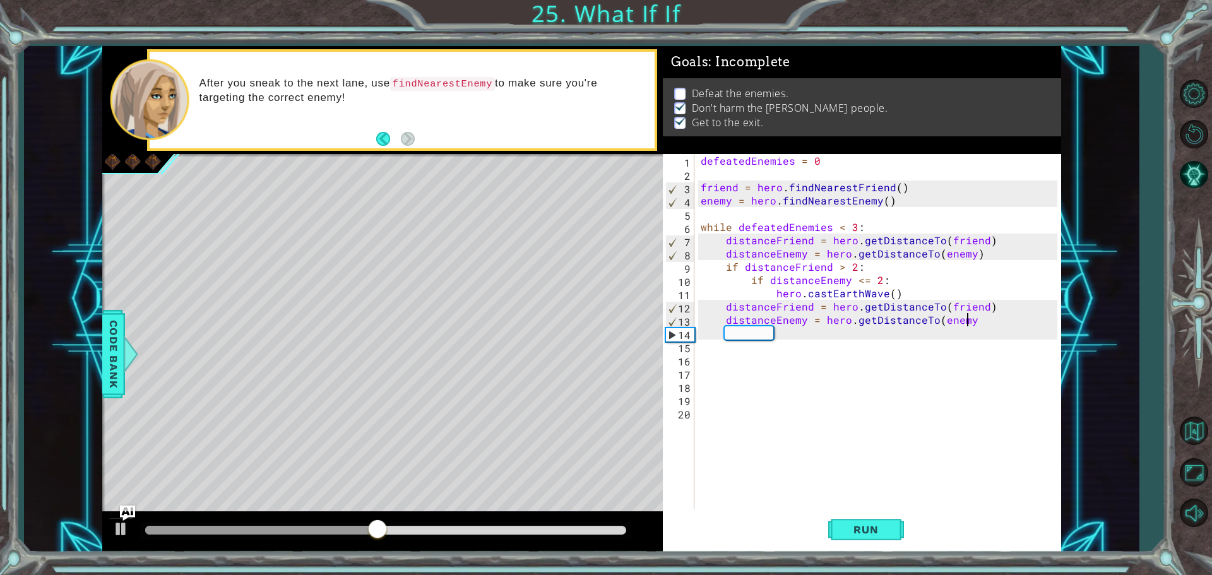
type textarea "distanceEnemy = hero.getDistanceTo(enemy)"
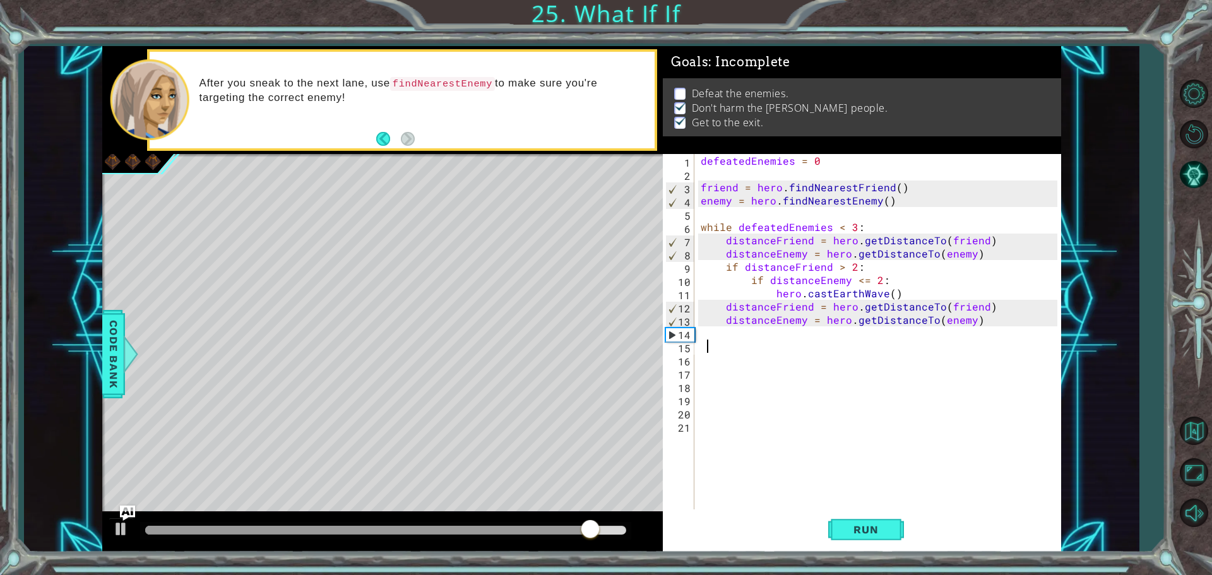
click at [705, 347] on div "defeatedEnemies = 0 friend = hero . findNearestFriend ( ) enemy = hero . findNe…" at bounding box center [880, 346] width 365 height 384
click at [709, 338] on div "defeatedEnemies = 0 friend = hero . findNearestFriend ( ) enemy = hero . findNe…" at bounding box center [880, 346] width 365 height 384
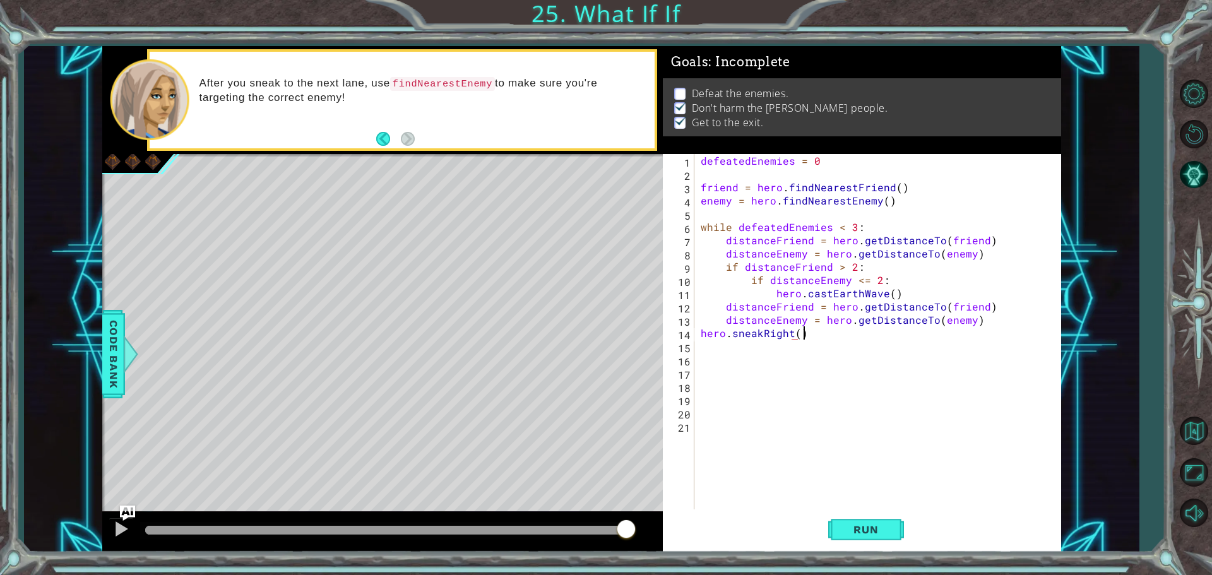
scroll to position [0, 6]
drag, startPoint x: 861, startPoint y: 531, endPoint x: 854, endPoint y: 504, distance: 28.5
click at [861, 536] on button "Run" at bounding box center [866, 529] width 76 height 40
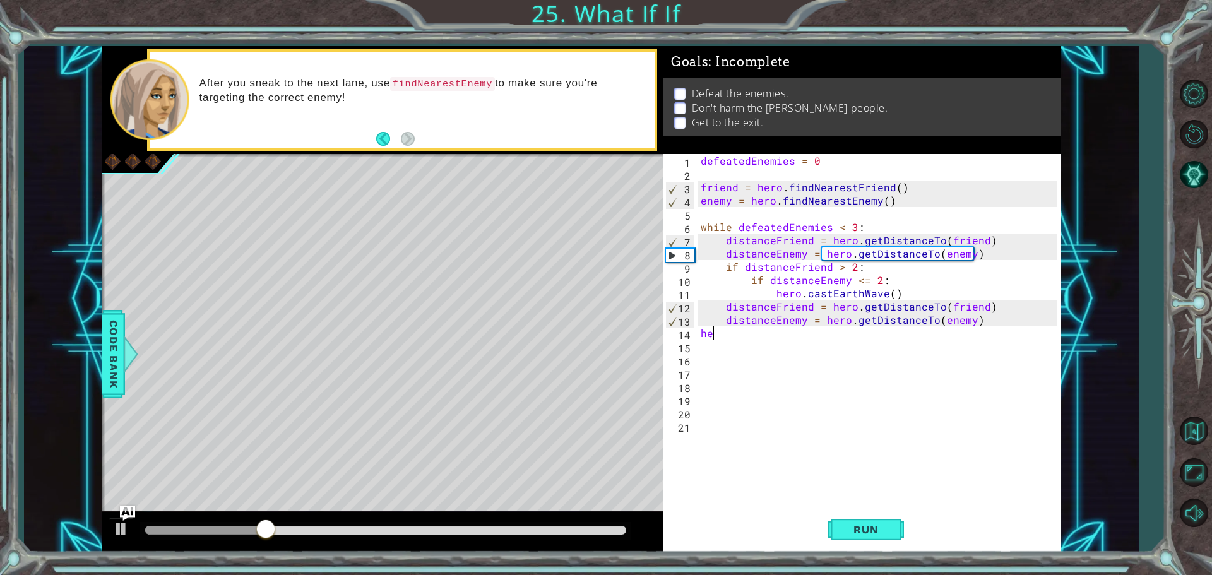
type textarea "h"
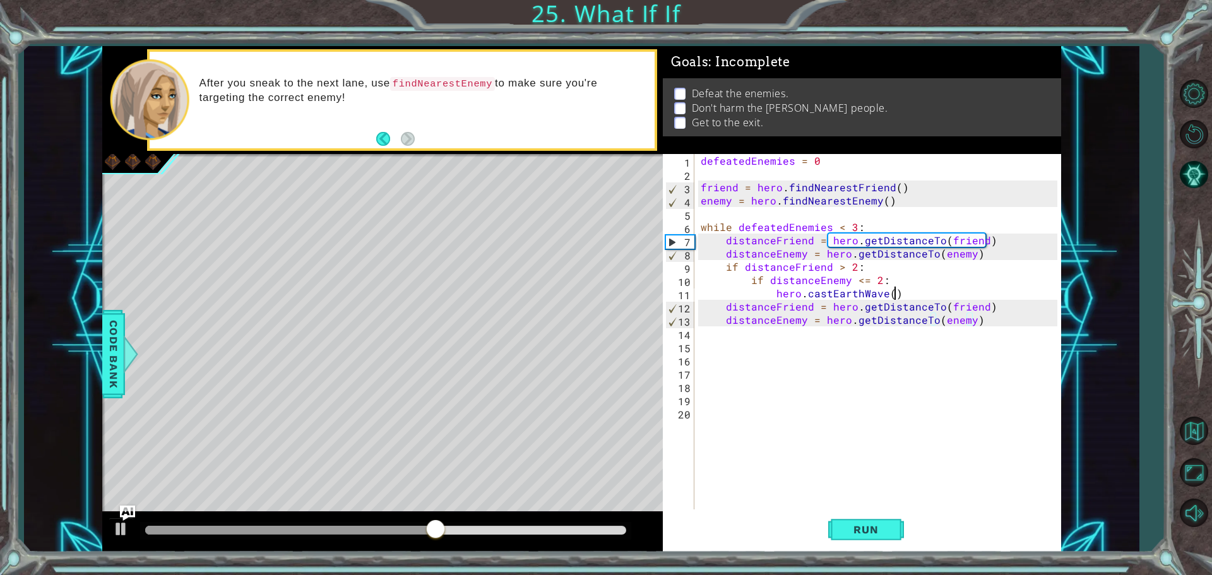
click at [909, 296] on div "defeatedEnemies = 0 friend = hero . findNearestFriend ( ) enemy = hero . findNe…" at bounding box center [880, 346] width 365 height 384
type textarea "hero.castEarthWave()"
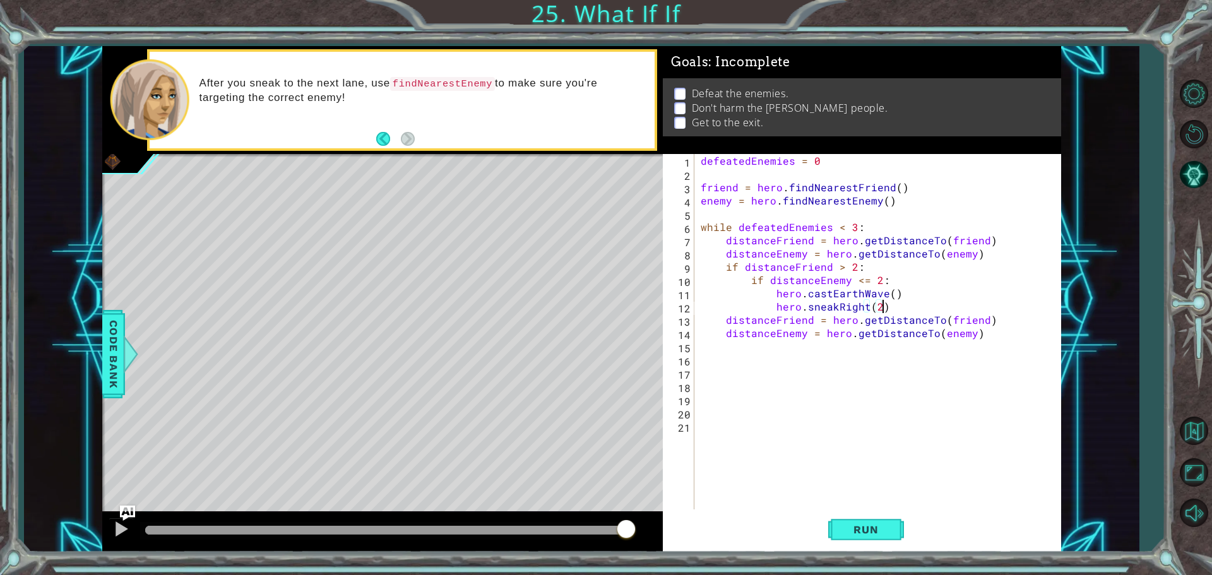
scroll to position [0, 11]
drag, startPoint x: 883, startPoint y: 538, endPoint x: 885, endPoint y: 529, distance: 9.0
click at [885, 529] on button "Run" at bounding box center [866, 529] width 76 height 40
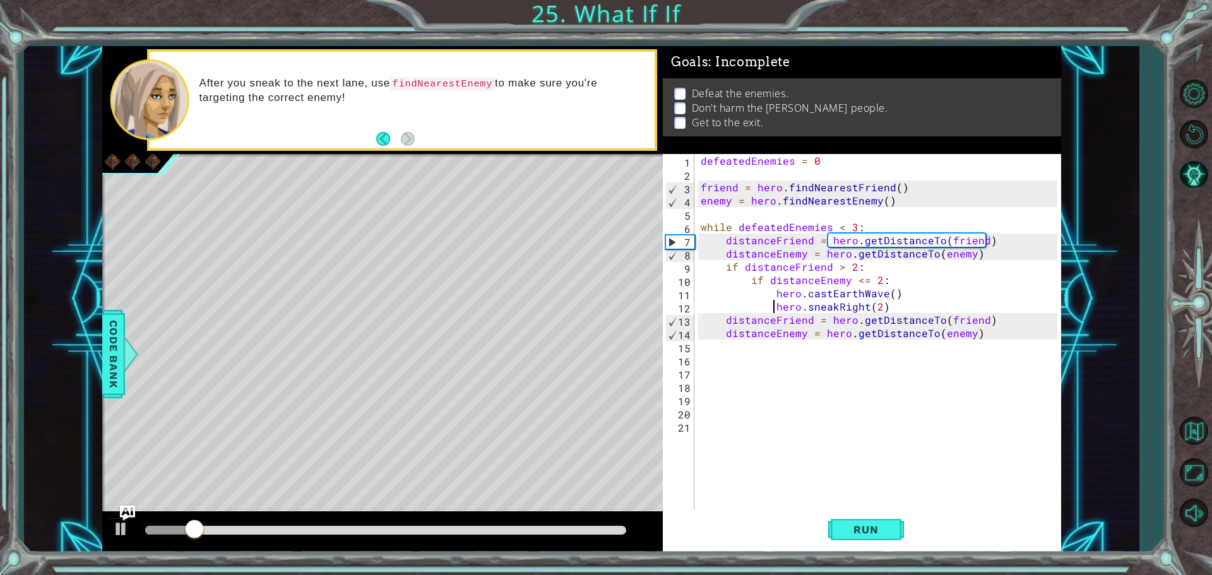
click at [772, 307] on div "defeatedEnemies = 0 friend = hero . findNearestFriend ( ) enemy = hero . findNe…" at bounding box center [880, 346] width 365 height 384
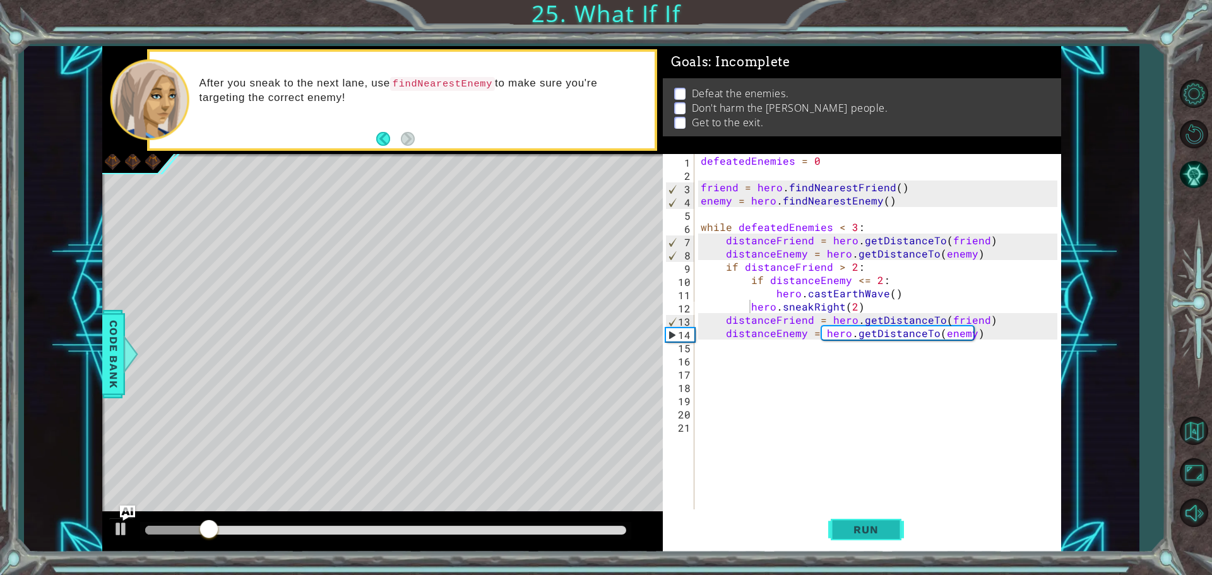
click at [859, 519] on button "Run" at bounding box center [866, 529] width 76 height 40
drag, startPoint x: 848, startPoint y: 523, endPoint x: 844, endPoint y: 536, distance: 13.2
click at [844, 536] on button "Run" at bounding box center [866, 529] width 76 height 40
drag, startPoint x: 857, startPoint y: 531, endPoint x: 866, endPoint y: 528, distance: 9.4
click at [863, 529] on span "Run" at bounding box center [866, 529] width 50 height 13
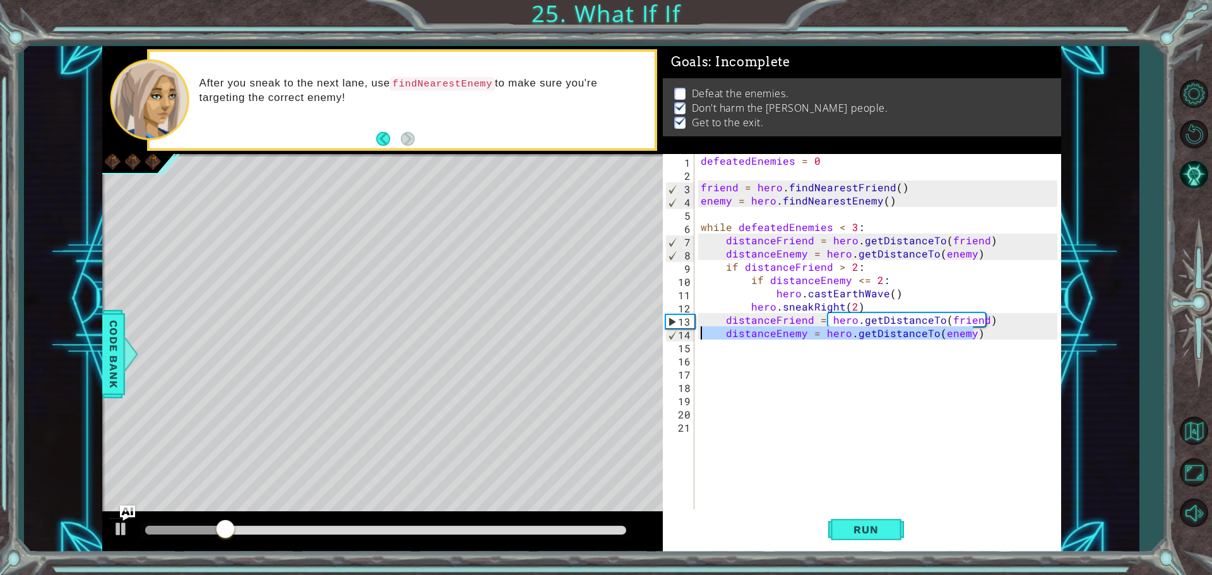
drag, startPoint x: 971, startPoint y: 328, endPoint x: 633, endPoint y: 331, distance: 338.2
click at [633, 331] on div "1 ההההההההההההההההההההההההההההההההההההההההההההההההההההההההההההההההההההההההההההה…" at bounding box center [581, 299] width 959 height 506
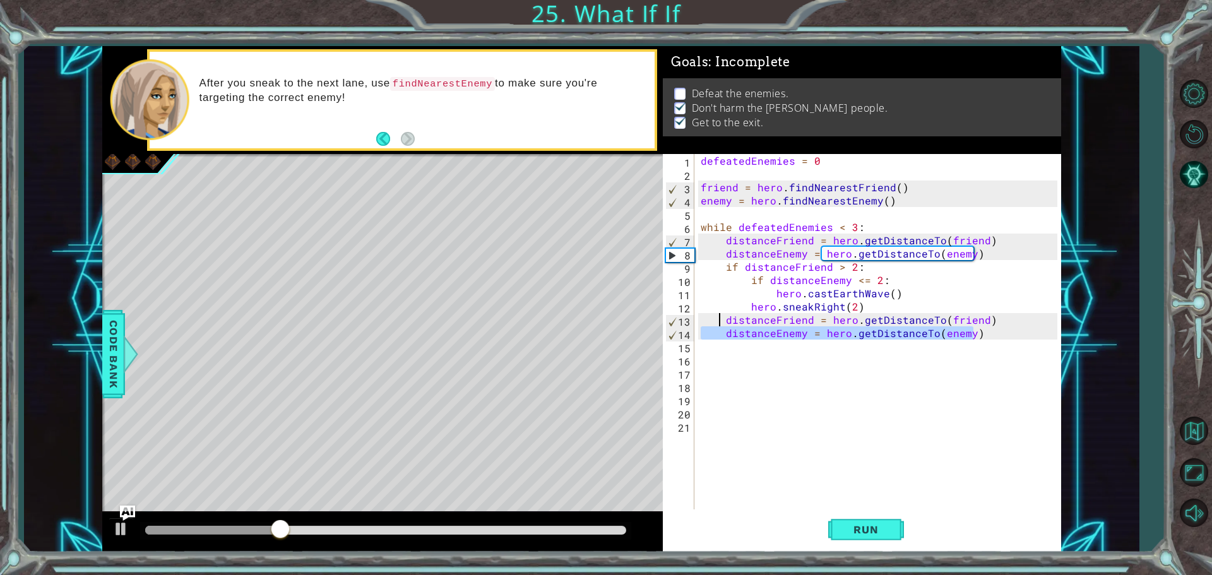
type textarea "distanceEnemy = hero.getDistanceTo(enemy)"
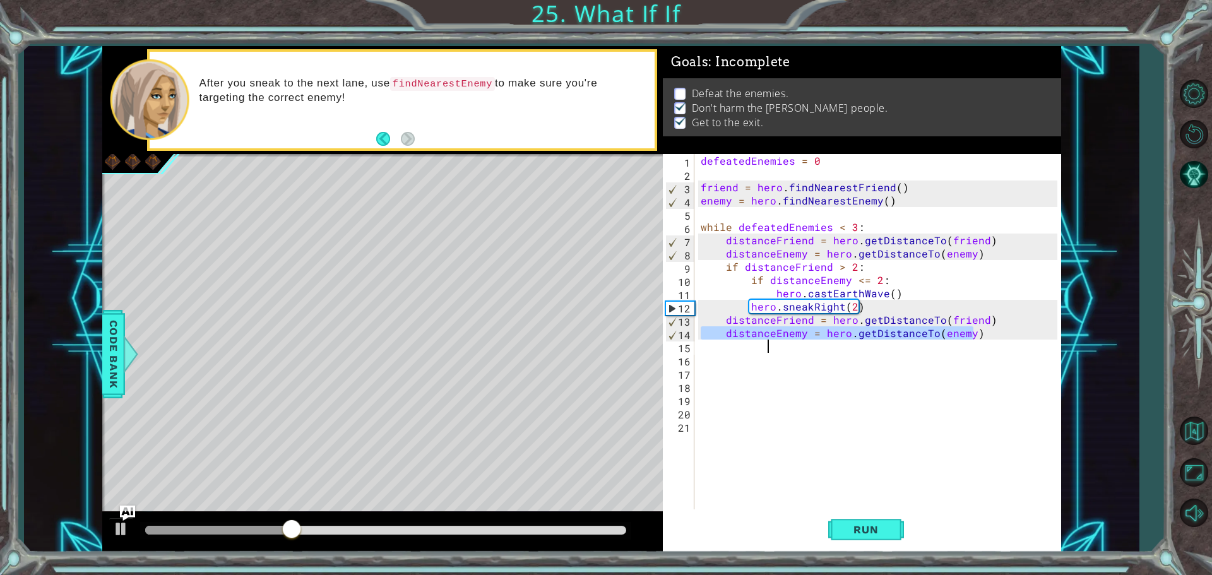
type textarea "distanceEnemy = hero.getDistanceTo(enemy)"
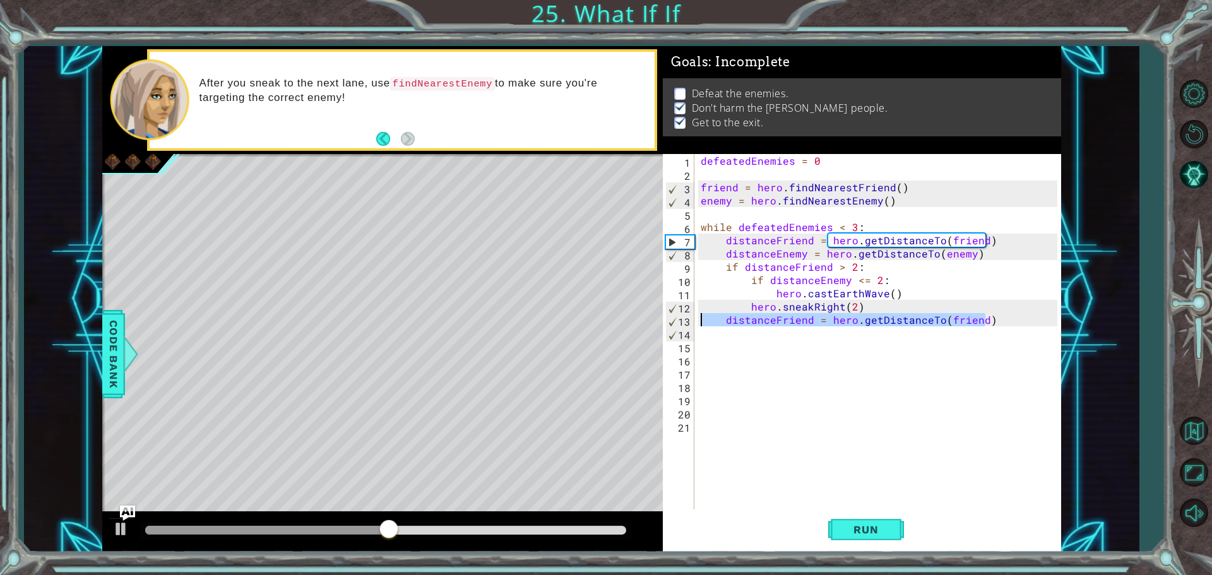
drag, startPoint x: 993, startPoint y: 320, endPoint x: 610, endPoint y: 317, distance: 383.0
click at [610, 317] on div "1 ההההההההההההההההההההההההההההההההההההההההההההההההההההההההההההההההההההההההההההה…" at bounding box center [581, 299] width 959 height 506
type textarea "distanceFriend = hero.getDistanceTo(friend)"
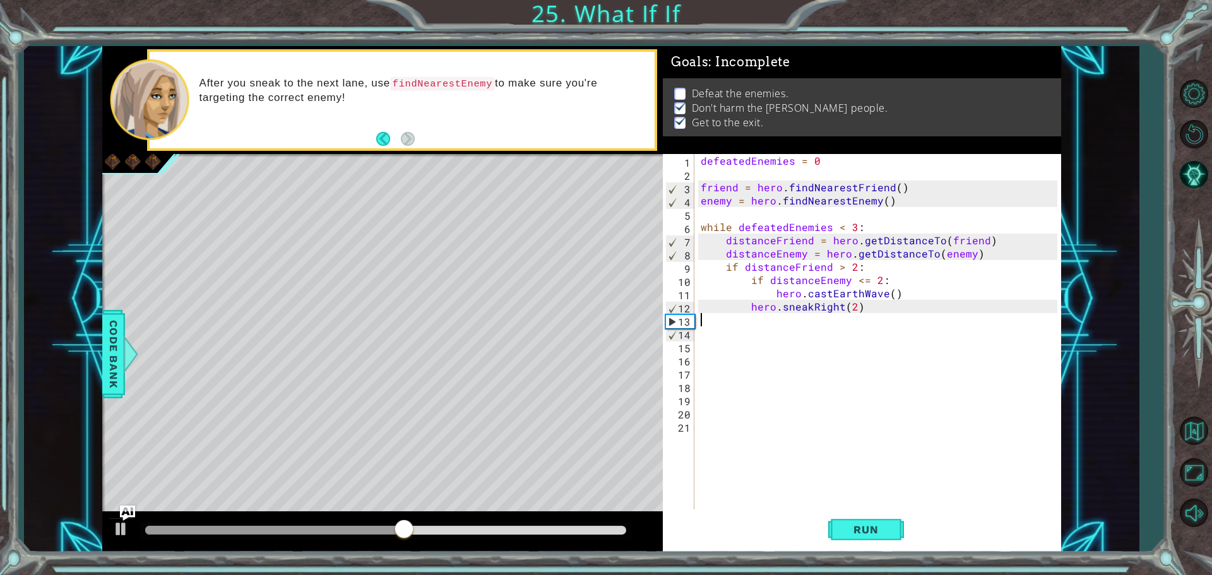
scroll to position [0, 0]
drag, startPoint x: 878, startPoint y: 529, endPoint x: 892, endPoint y: 528, distance: 13.9
click at [892, 528] on button "Run" at bounding box center [866, 529] width 76 height 40
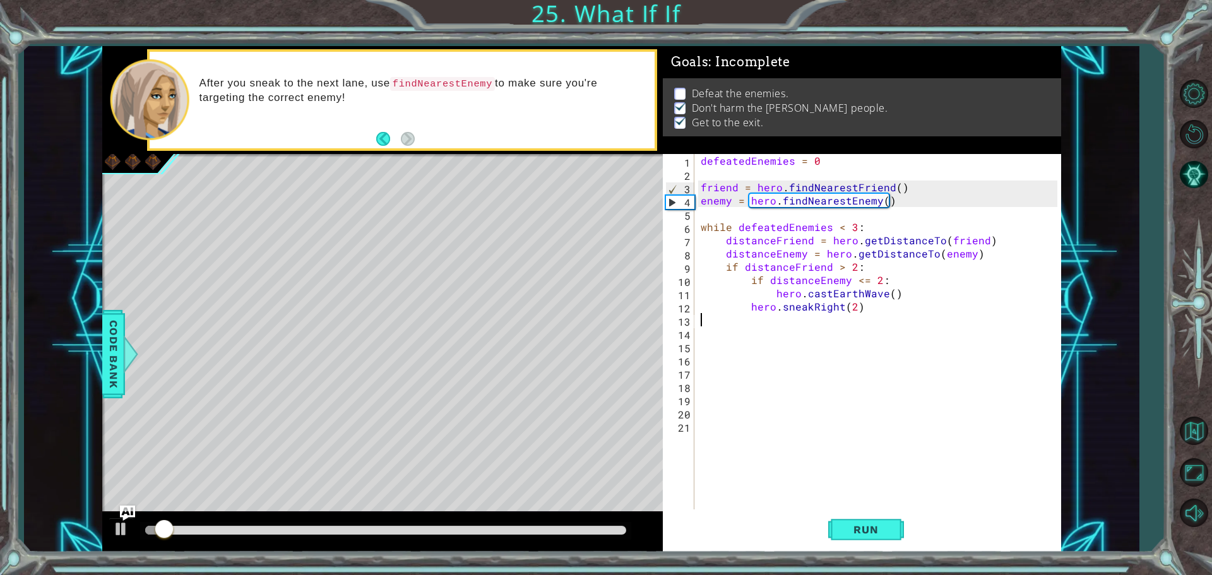
click at [878, 304] on div "defeatedEnemies = 0 friend = hero . findNearestFriend ( ) enemy = hero . findNe…" at bounding box center [880, 346] width 365 height 384
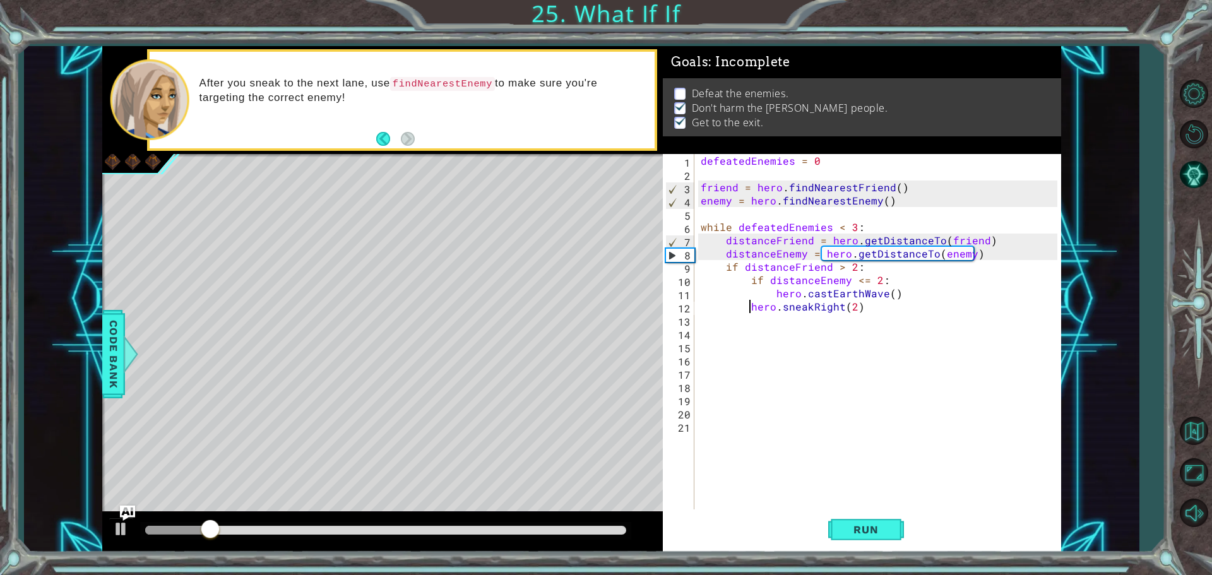
click at [751, 306] on div "defeatedEnemies = 0 friend = hero . findNearestFriend ( ) enemy = hero . findNe…" at bounding box center [880, 346] width 365 height 384
click at [759, 286] on div "defeatedEnemies = 0 friend = hero . findNearestFriend ( ) enemy = hero . findNe…" at bounding box center [880, 346] width 365 height 384
click at [785, 296] on div "defeatedEnemies = 0 friend = hero . findNearestFriend ( ) enemy = hero . findNe…" at bounding box center [880, 346] width 365 height 384
click at [746, 304] on div "defeatedEnemies = 0 friend = hero . findNearestFriend ( ) enemy = hero . findNe…" at bounding box center [880, 346] width 365 height 384
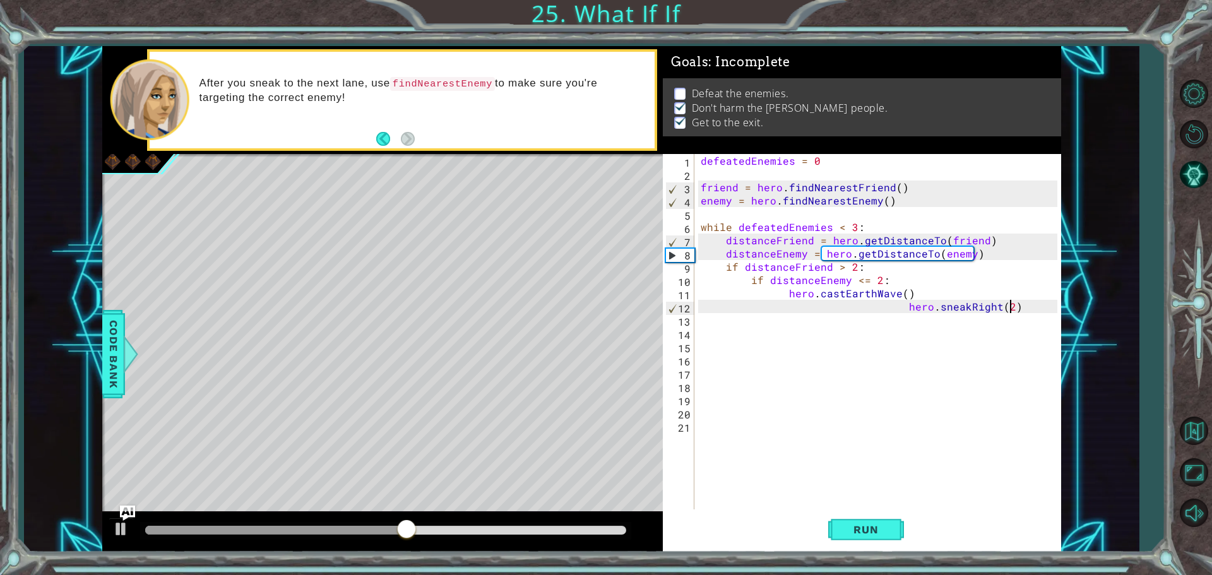
click at [1024, 311] on div "defeatedEnemies = 0 friend = hero . findNearestFriend ( ) enemy = hero . findNe…" at bounding box center [880, 346] width 365 height 384
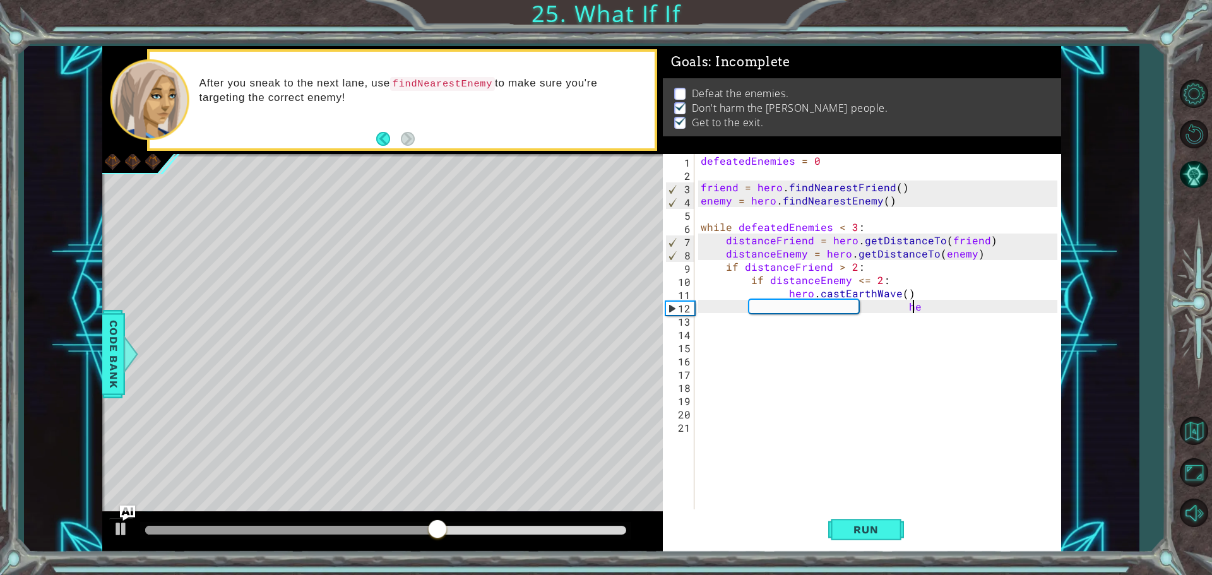
type textarea "h"
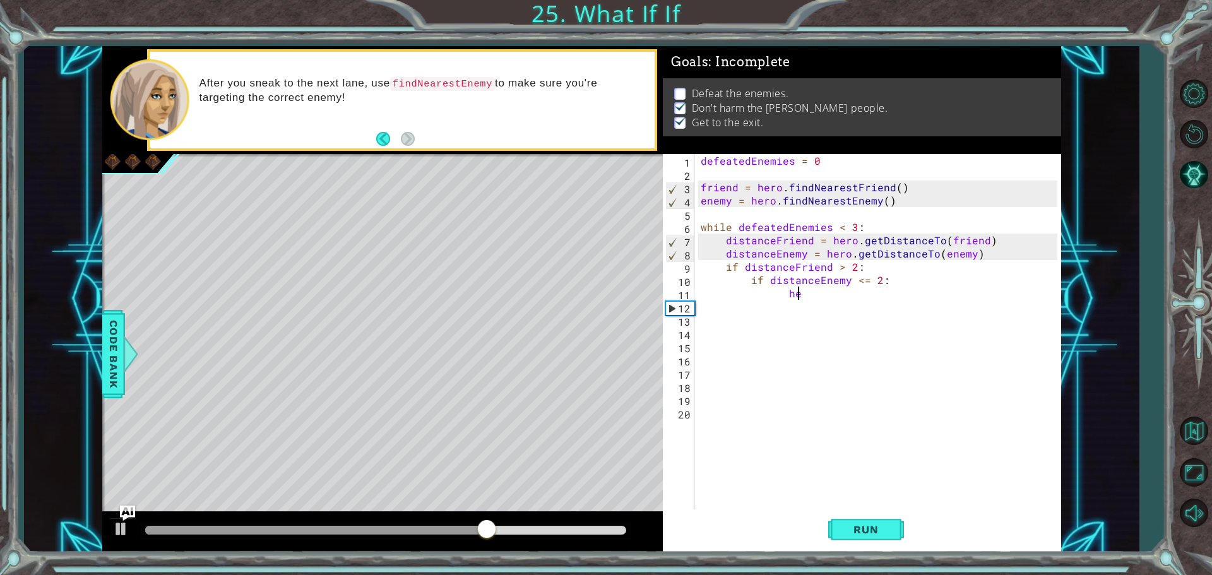
type textarea "h"
type textarea "if distanceEnemy <= 2:"
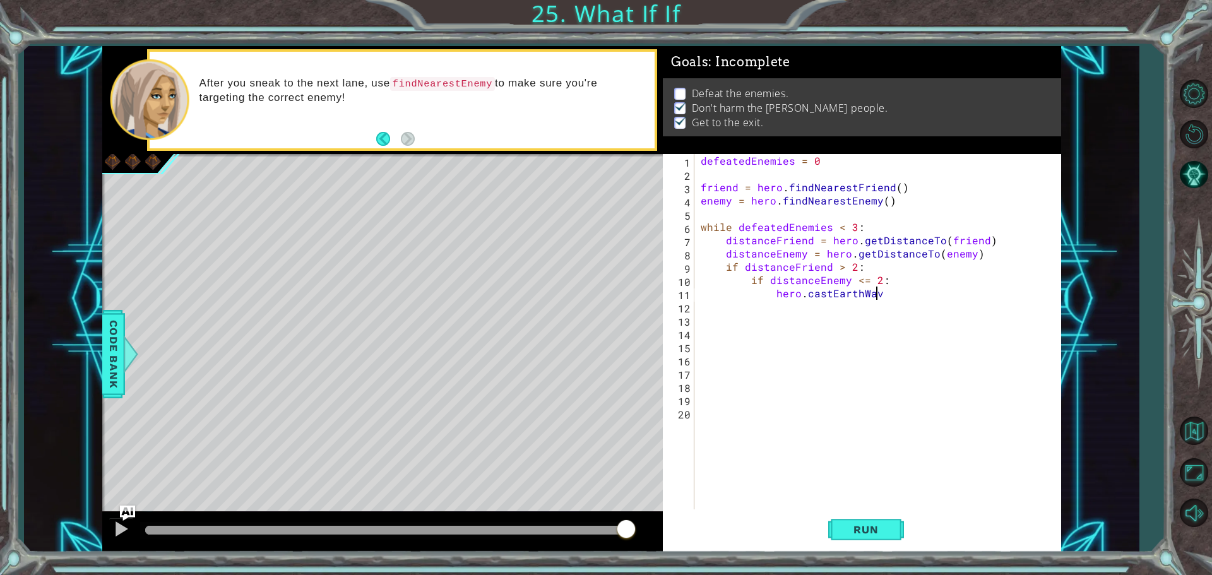
scroll to position [0, 11]
type textarea "hero.castEarthWave()"
type textarea "hero.sneakRight(2)"
click at [872, 534] on span "Run" at bounding box center [866, 529] width 50 height 13
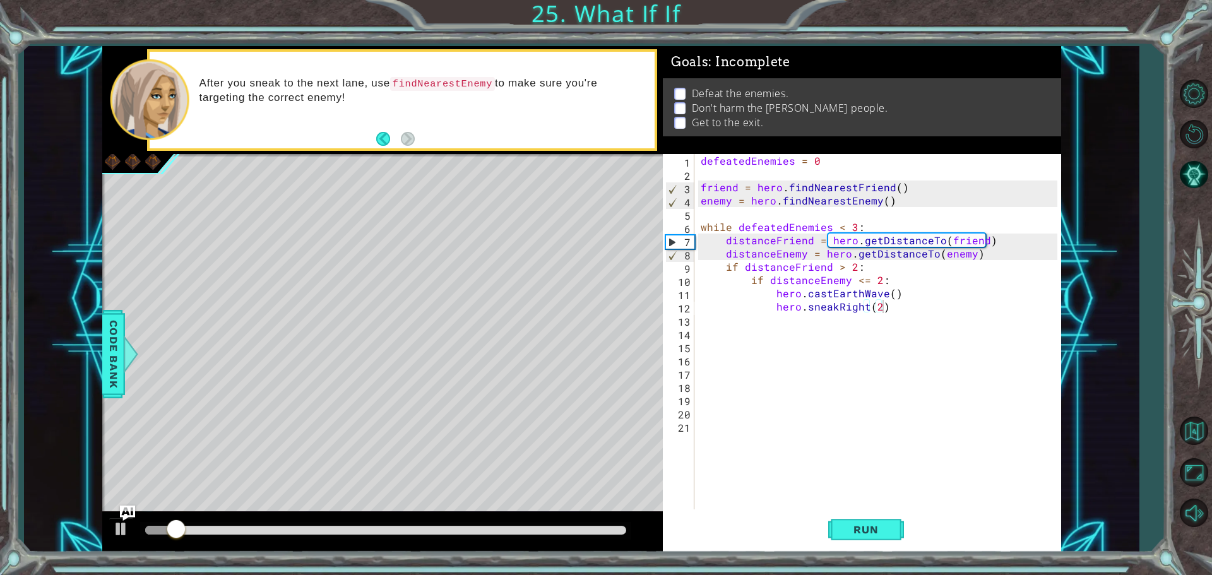
scroll to position [0, 0]
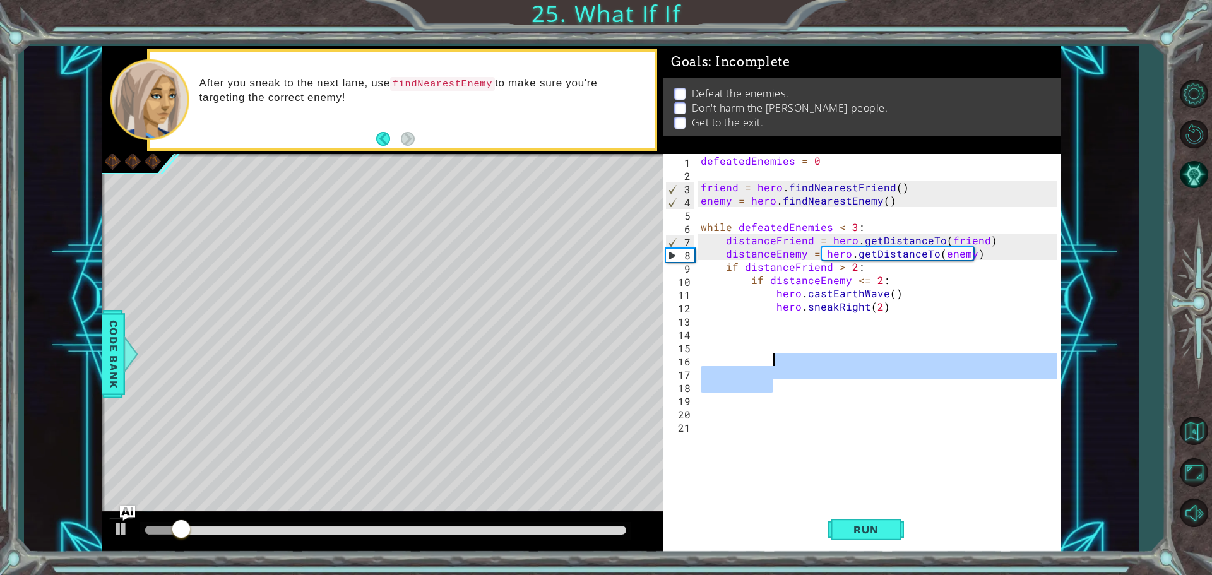
drag, startPoint x: 828, startPoint y: 325, endPoint x: 793, endPoint y: 336, distance: 36.5
click at [789, 343] on div "defeatedEnemies = 0 friend = hero . findNearestFriend ( ) enemy = hero . findNe…" at bounding box center [880, 346] width 365 height 384
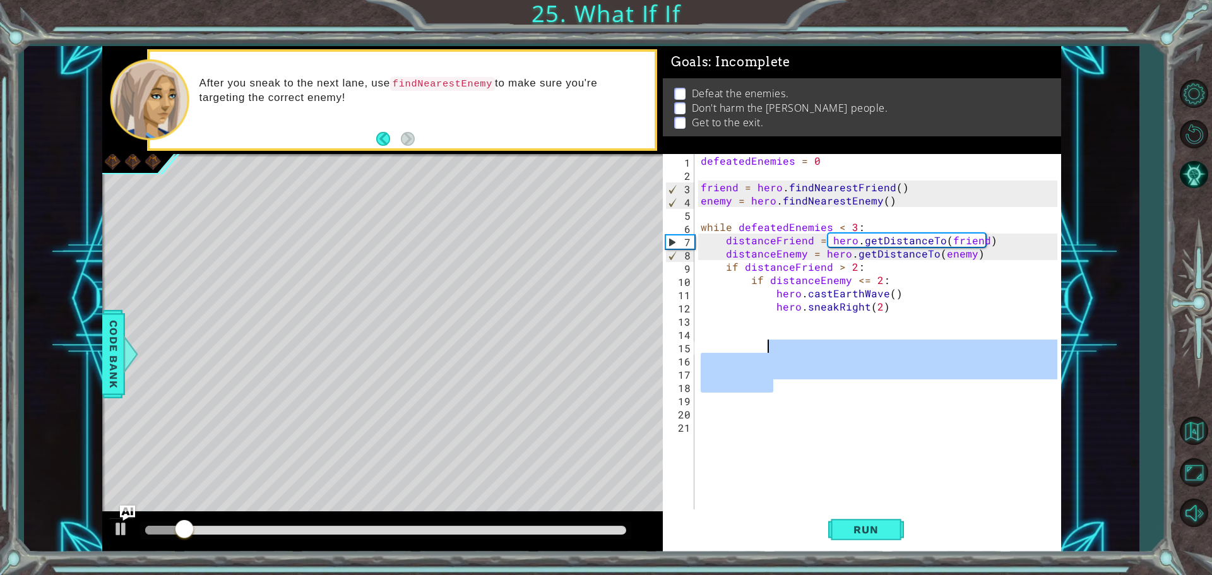
click at [780, 307] on div "defeatedEnemies = 0 friend = hero . findNearestFriend ( ) enemy = hero . findNe…" at bounding box center [880, 346] width 365 height 384
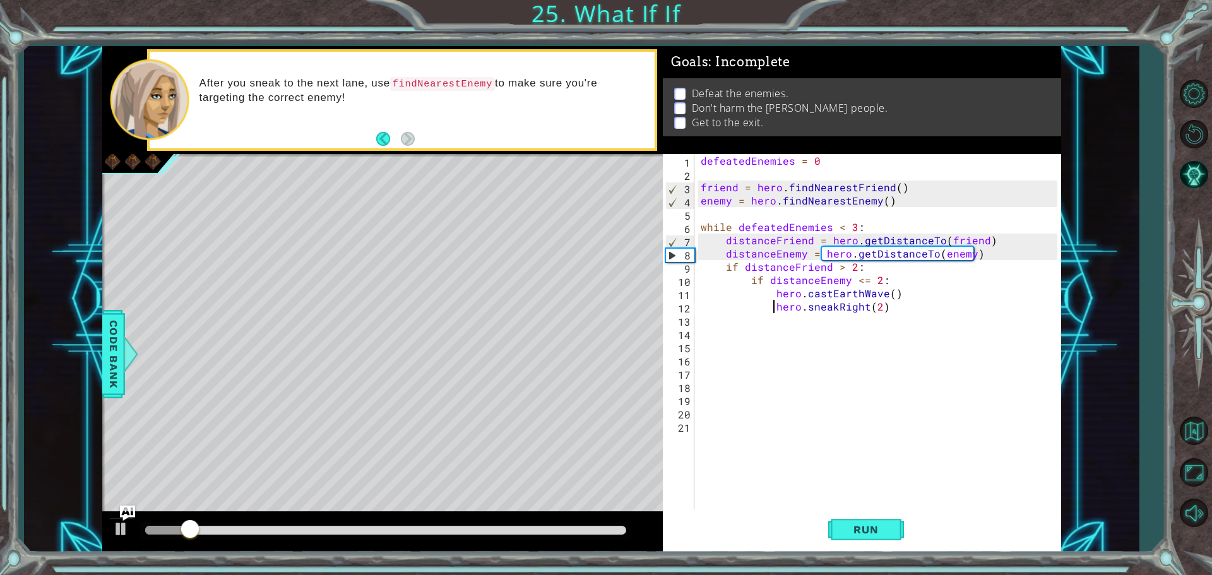
click at [775, 309] on div "defeatedEnemies = 0 friend = hero . findNearestFriend ( ) enemy = hero . findNe…" at bounding box center [880, 346] width 365 height 384
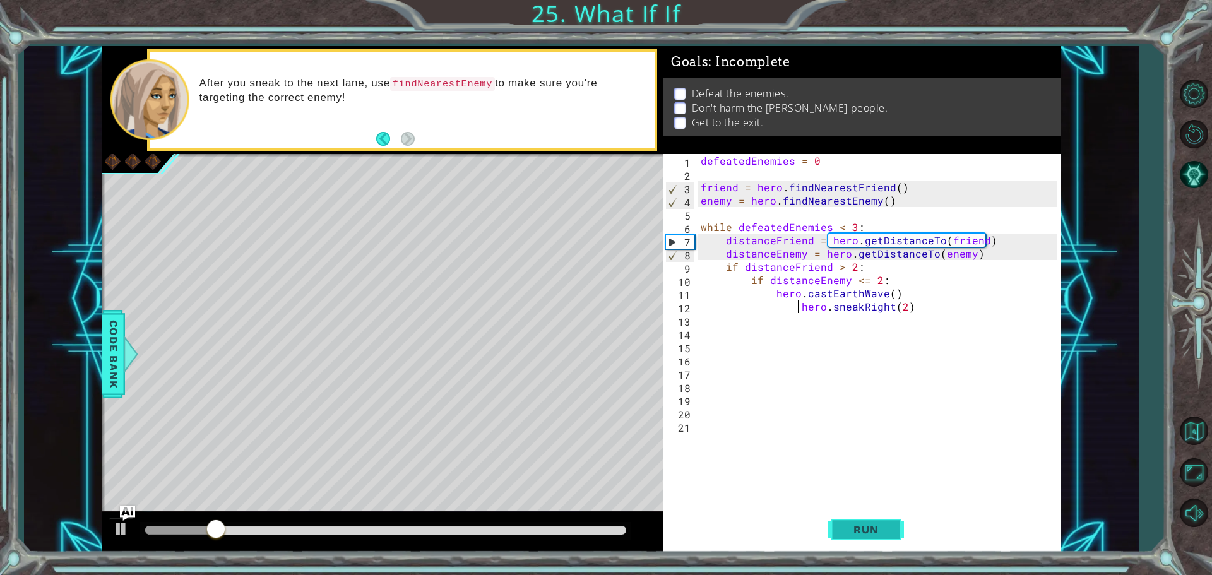
click at [847, 521] on button "Run" at bounding box center [866, 529] width 76 height 40
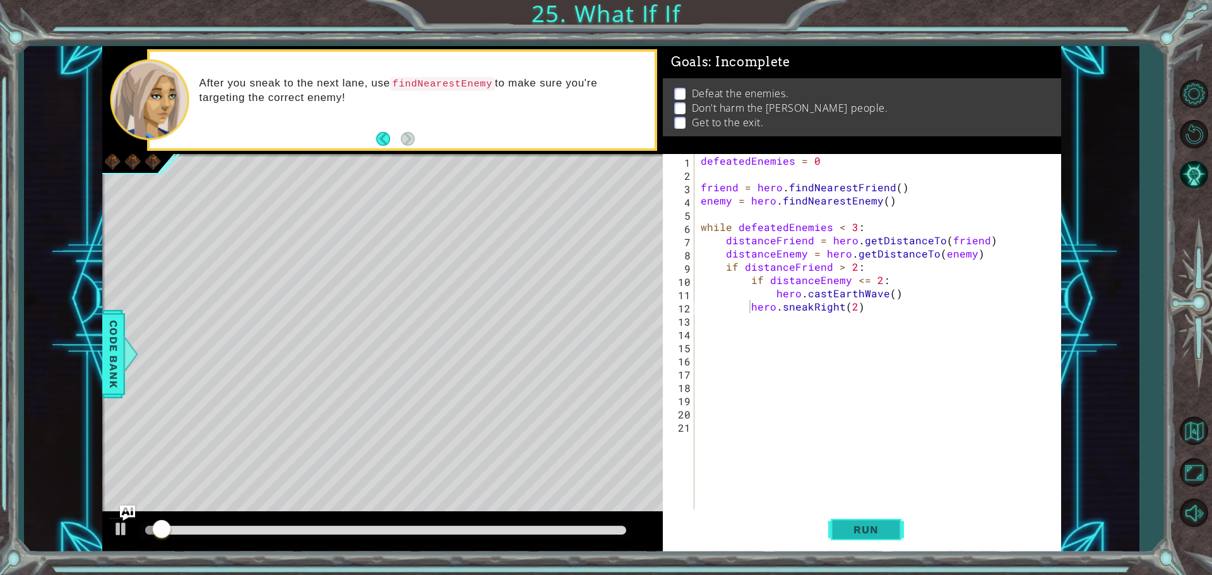
click at [849, 522] on button "Run" at bounding box center [866, 529] width 76 height 40
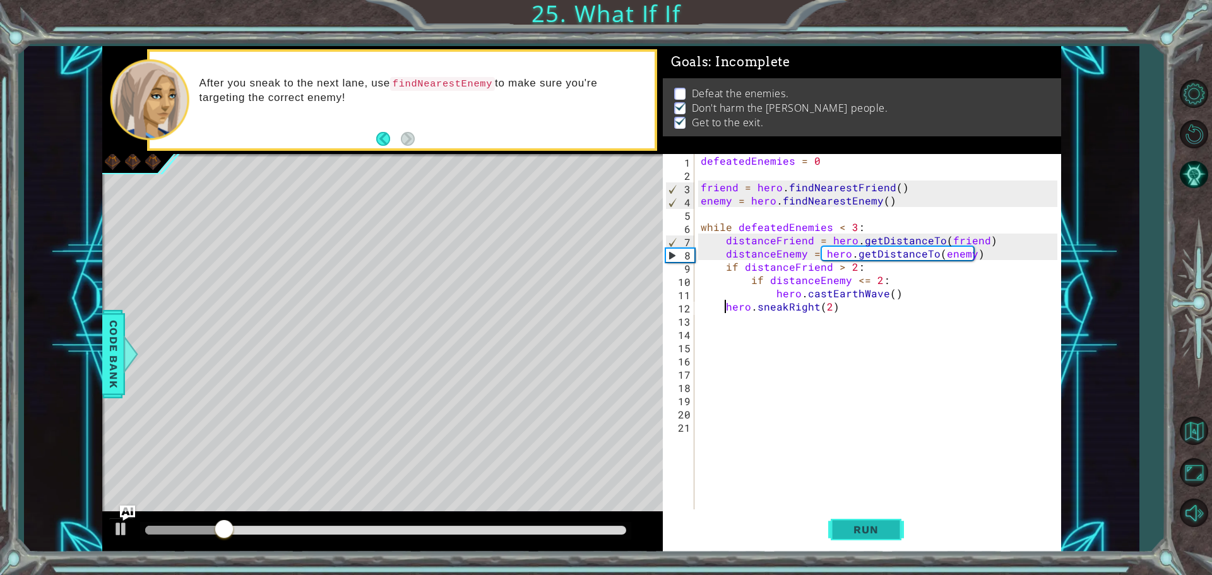
click at [849, 522] on button "Run" at bounding box center [866, 529] width 76 height 40
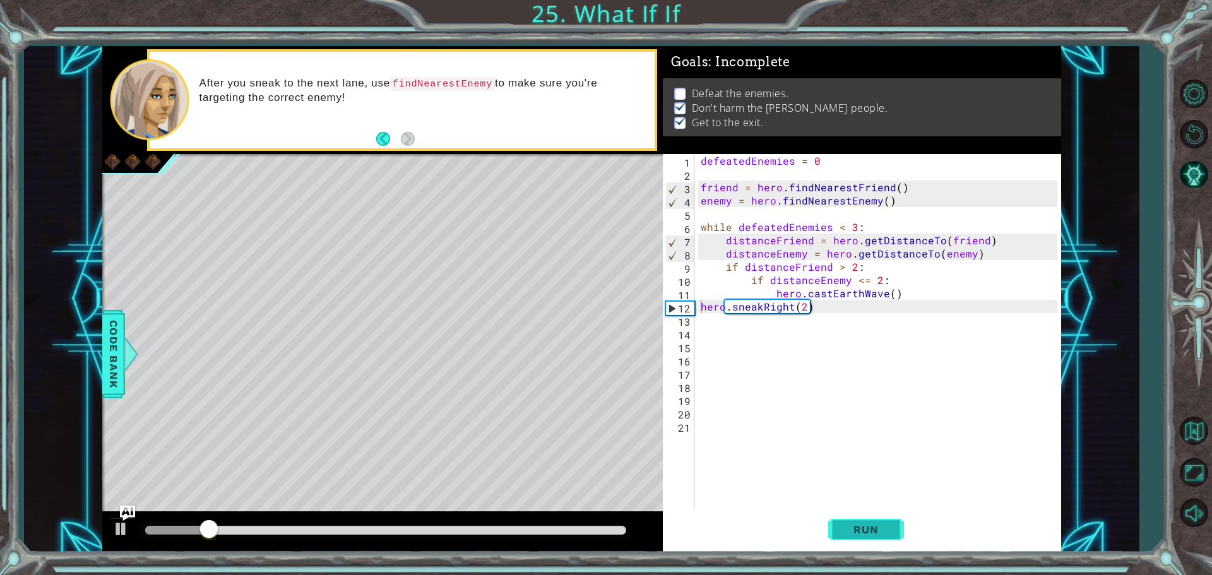
click at [854, 522] on button "Run" at bounding box center [866, 529] width 76 height 40
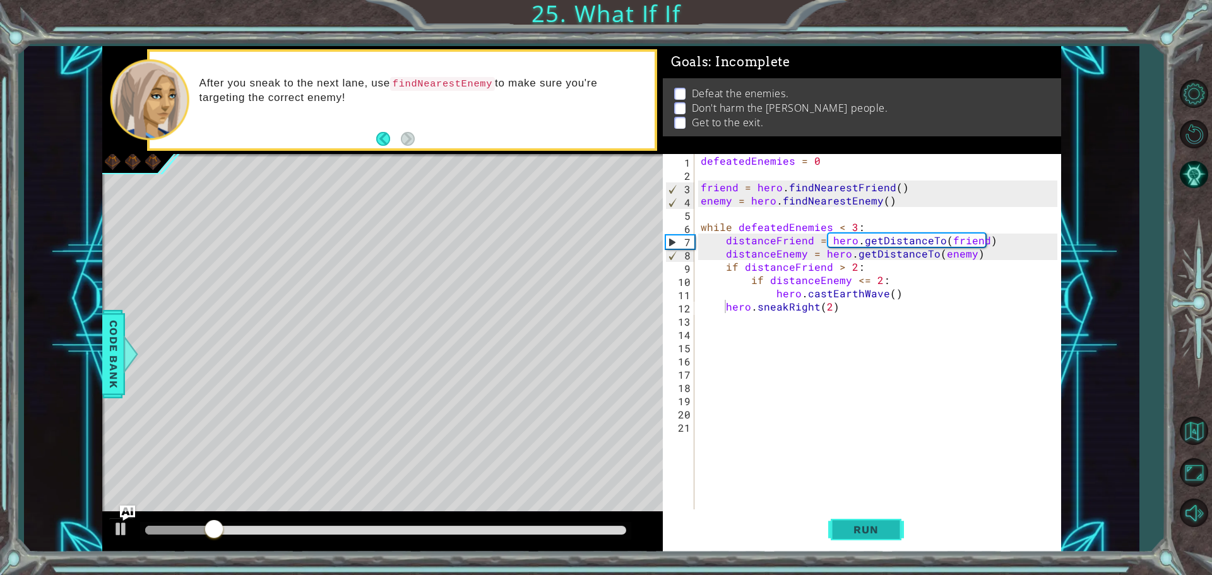
click at [866, 519] on button "Run" at bounding box center [866, 529] width 76 height 40
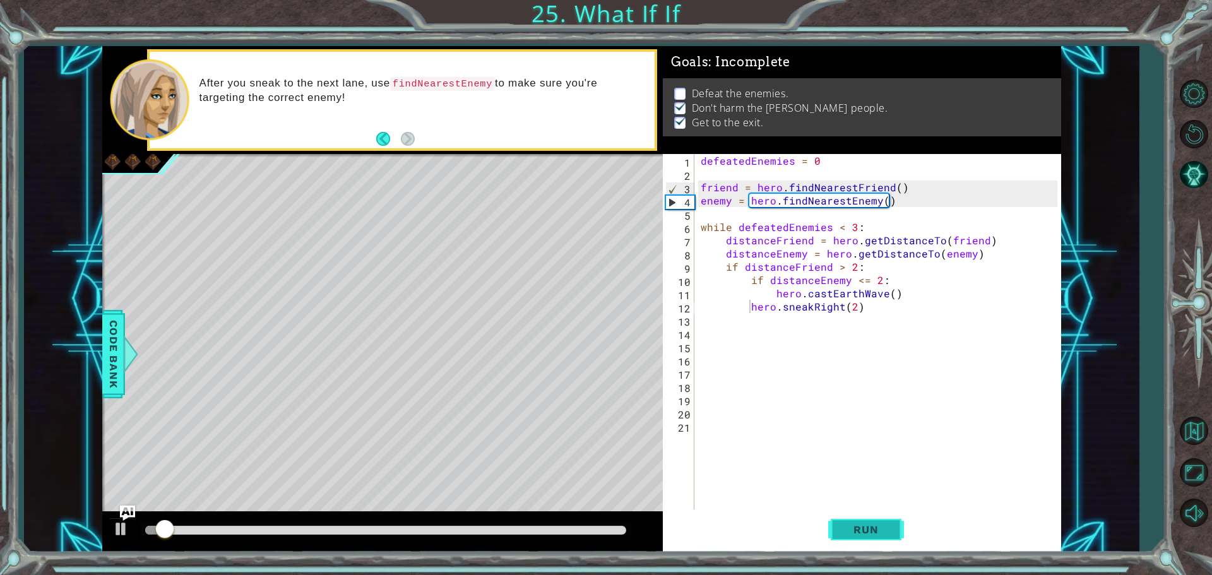
drag, startPoint x: 862, startPoint y: 517, endPoint x: 863, endPoint y: 524, distance: 7.6
click at [863, 524] on button "Run" at bounding box center [866, 529] width 76 height 40
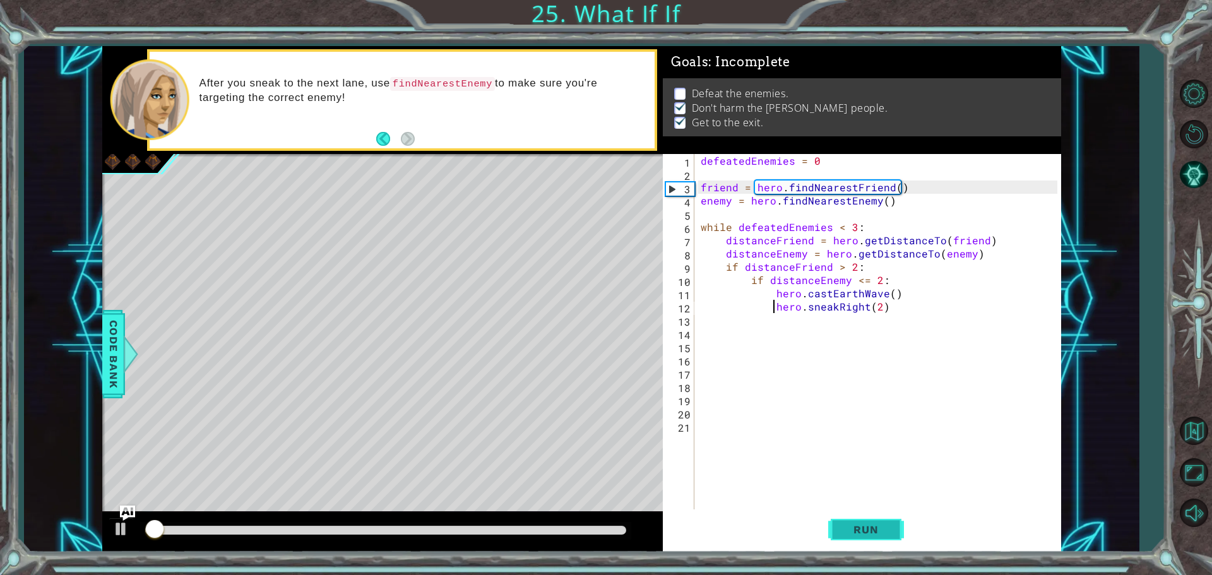
click at [863, 530] on span "Run" at bounding box center [866, 529] width 50 height 13
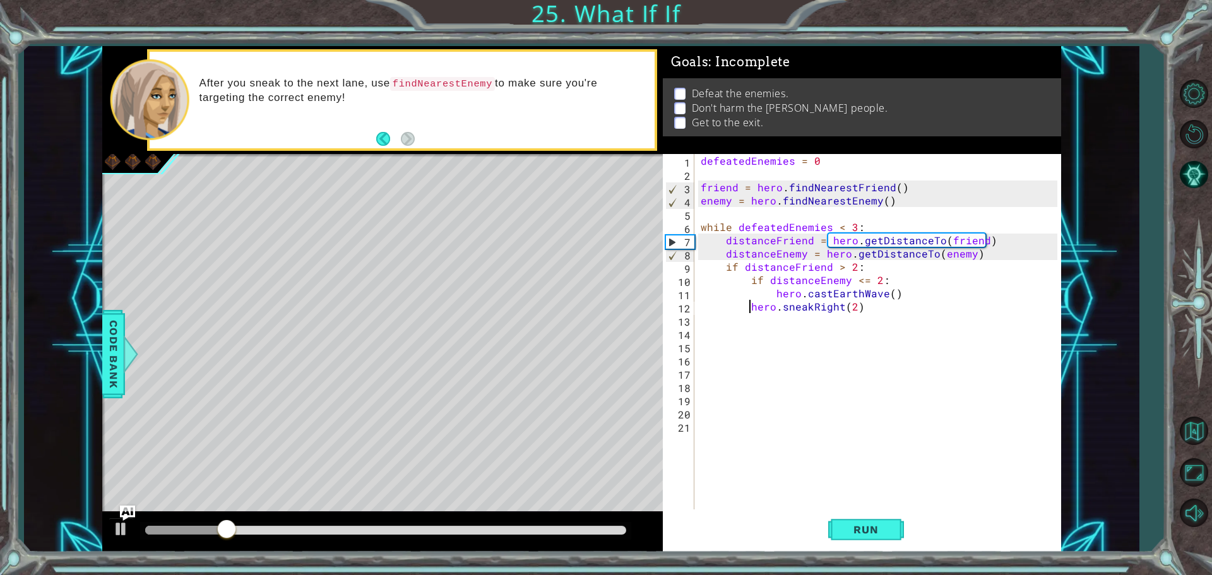
drag, startPoint x: 865, startPoint y: 524, endPoint x: 891, endPoint y: 498, distance: 37.0
click at [871, 522] on button "Run" at bounding box center [866, 529] width 76 height 40
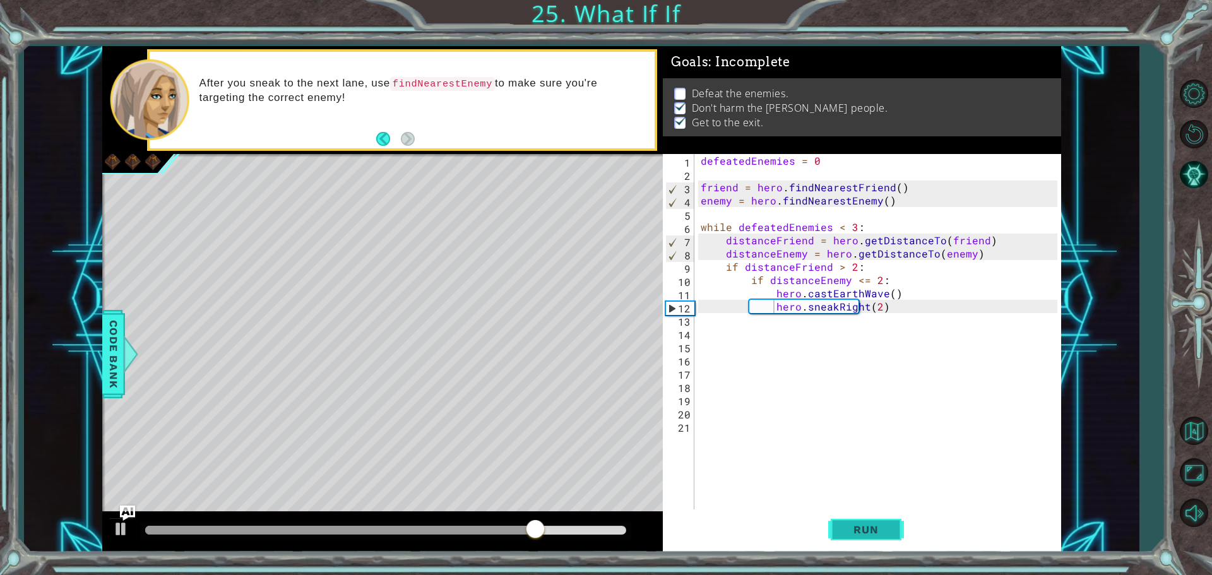
click at [900, 540] on button "Run" at bounding box center [866, 529] width 76 height 40
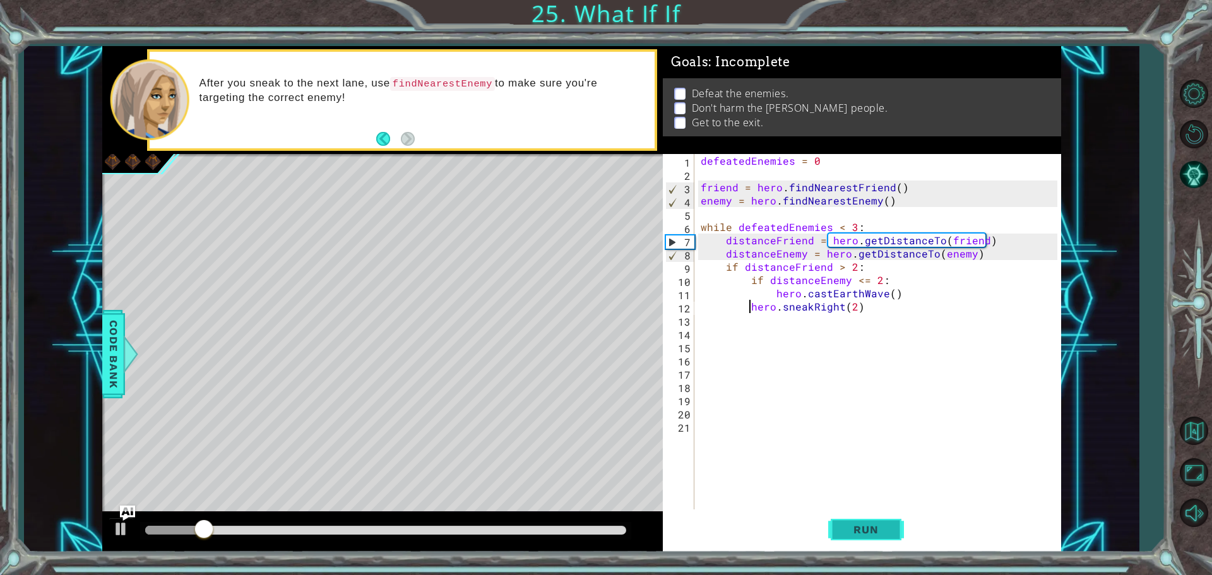
click at [880, 524] on span "Run" at bounding box center [866, 529] width 50 height 13
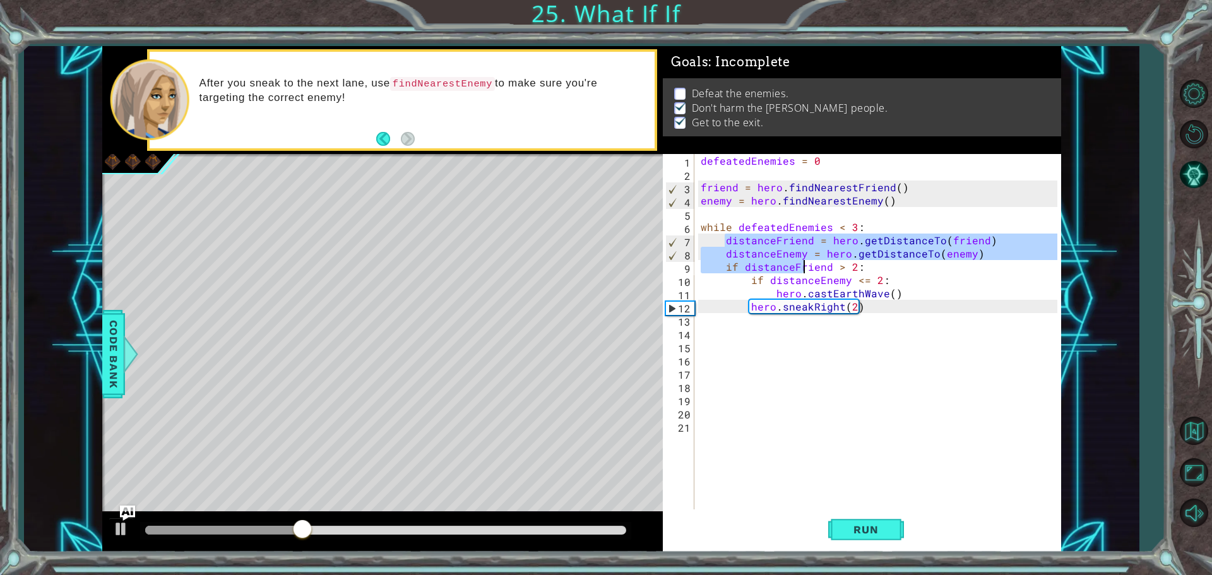
drag, startPoint x: 803, startPoint y: 260, endPoint x: 816, endPoint y: 284, distance: 27.4
type textarea "if distanceFriend > 2: if distanceEnemy <= 2:"
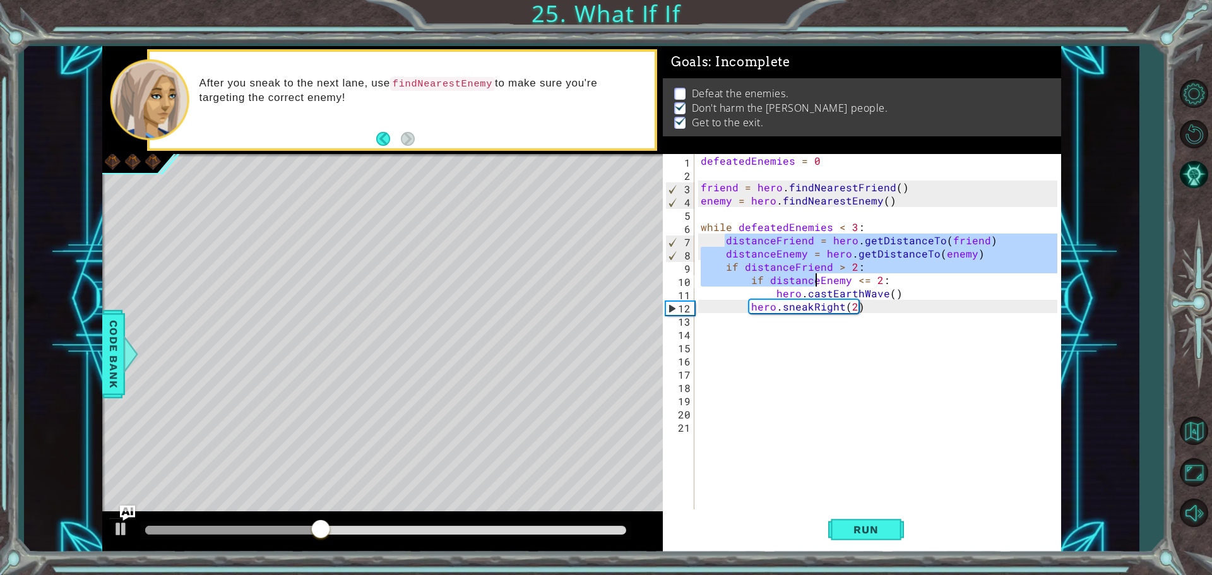
drag, startPoint x: 816, startPoint y: 284, endPoint x: 834, endPoint y: 308, distance: 30.2
click at [803, 323] on div "defeatedEnemies = 0 friend = hero . findNearestFriend ( ) enemy = hero . findNe…" at bounding box center [880, 346] width 365 height 384
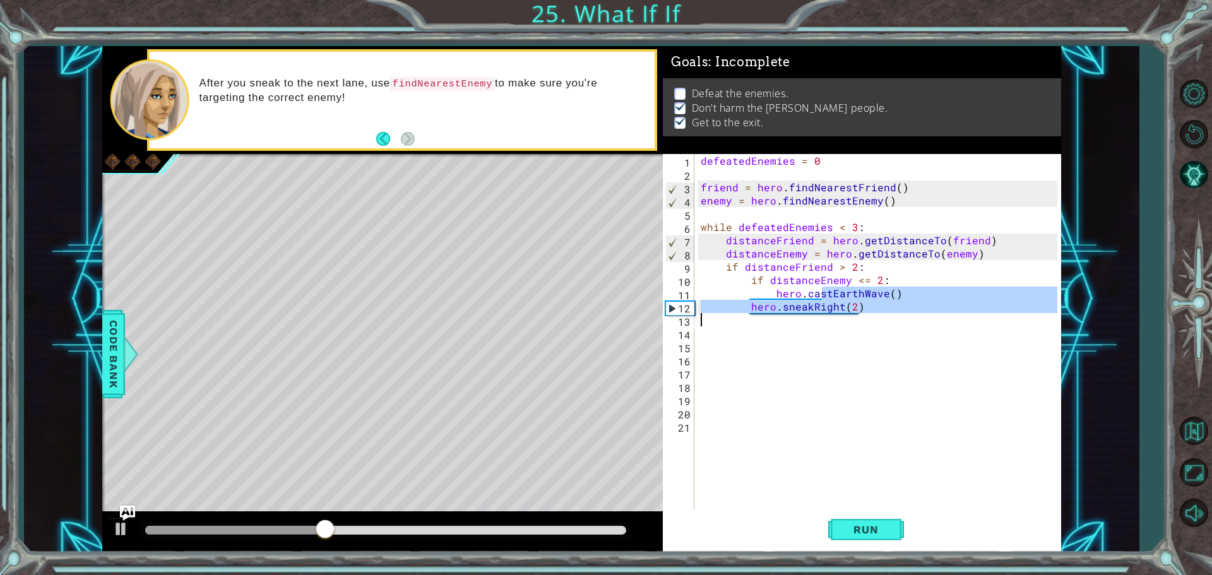
drag, startPoint x: 834, startPoint y: 308, endPoint x: 843, endPoint y: 341, distance: 34.0
click at [842, 331] on div "defeatedEnemies = 0 friend = hero . findNearestFriend ( ) enemy = hero . findNe…" at bounding box center [880, 346] width 365 height 384
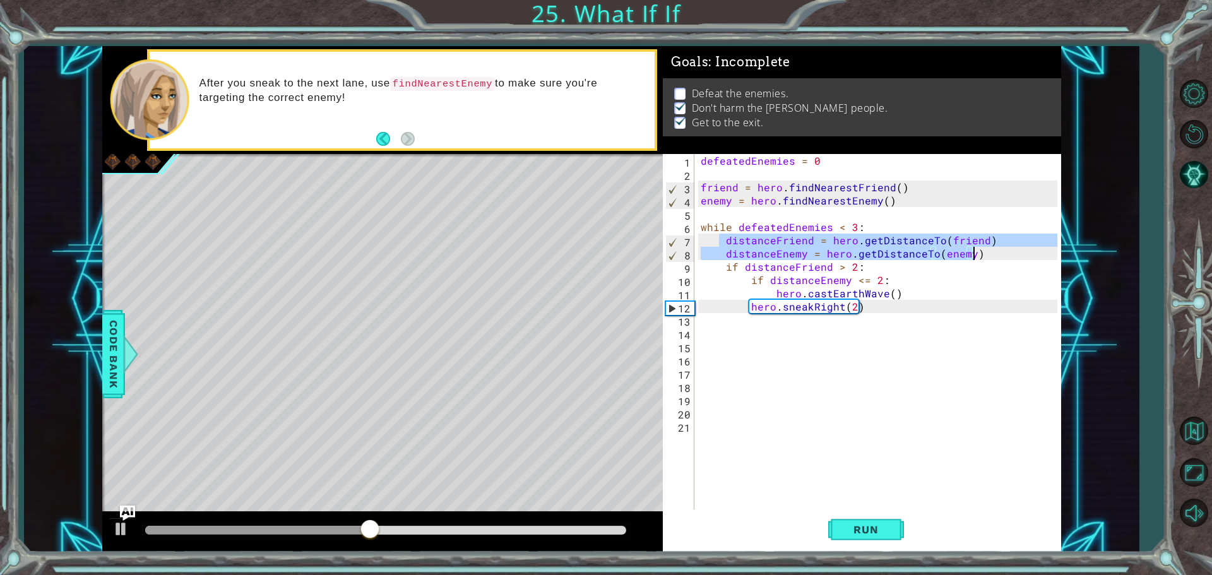
drag, startPoint x: 718, startPoint y: 240, endPoint x: 974, endPoint y: 250, distance: 255.7
click at [974, 250] on div "defeatedEnemies = 0 friend = hero . findNearestFriend ( ) enemy = hero . findNe…" at bounding box center [880, 346] width 365 height 384
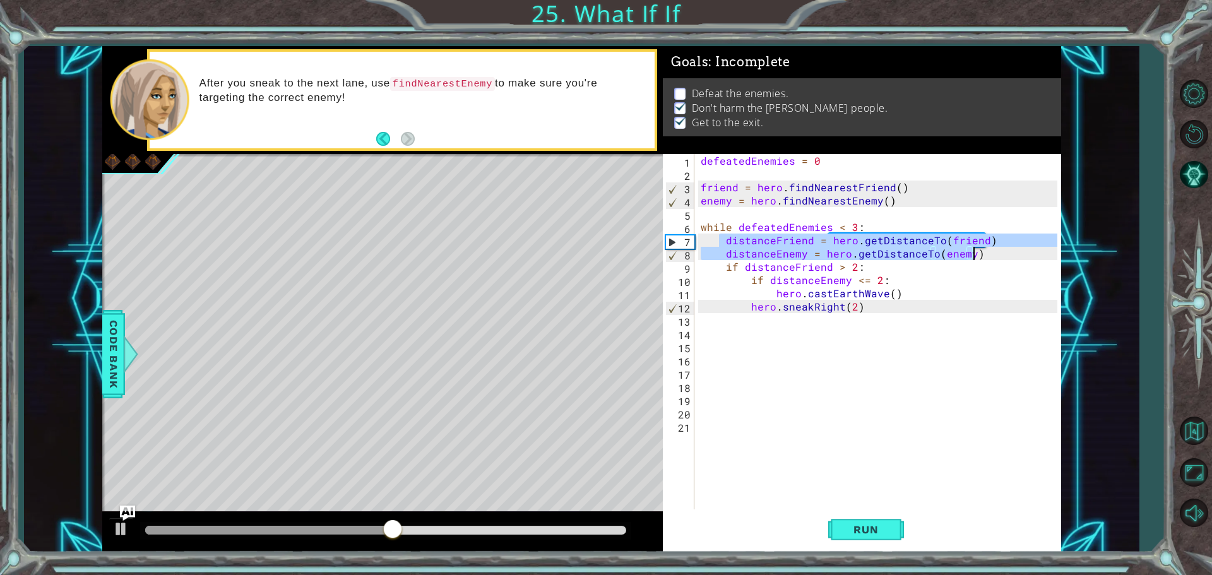
type textarea "C"
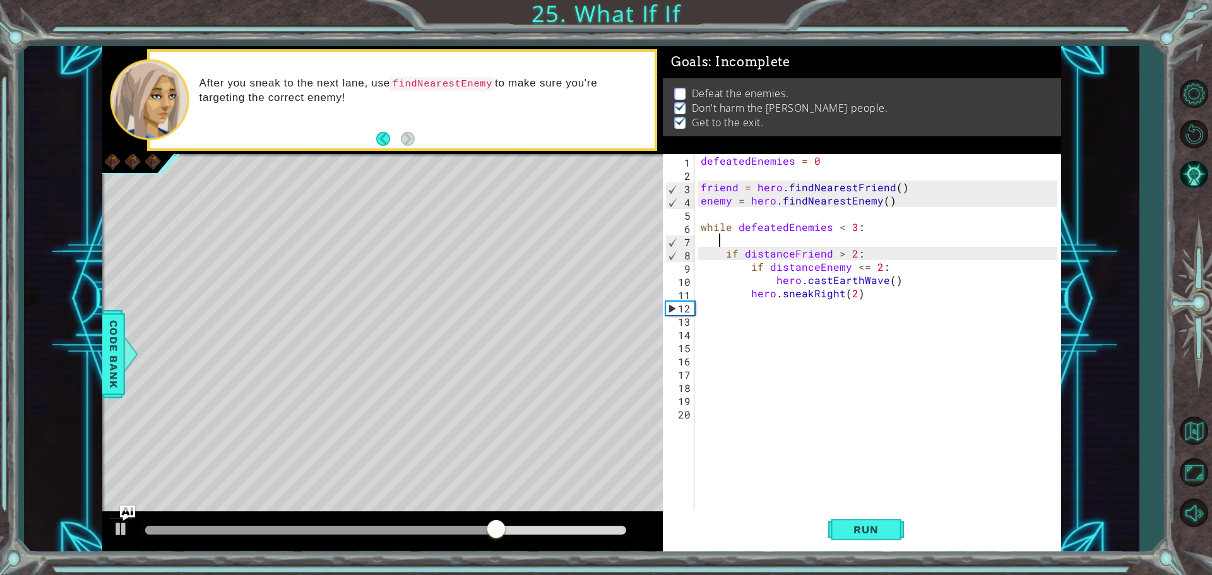
type textarea "V"
paste textarea "distanceEnemy = hero.getDistanceTo(enemy)"
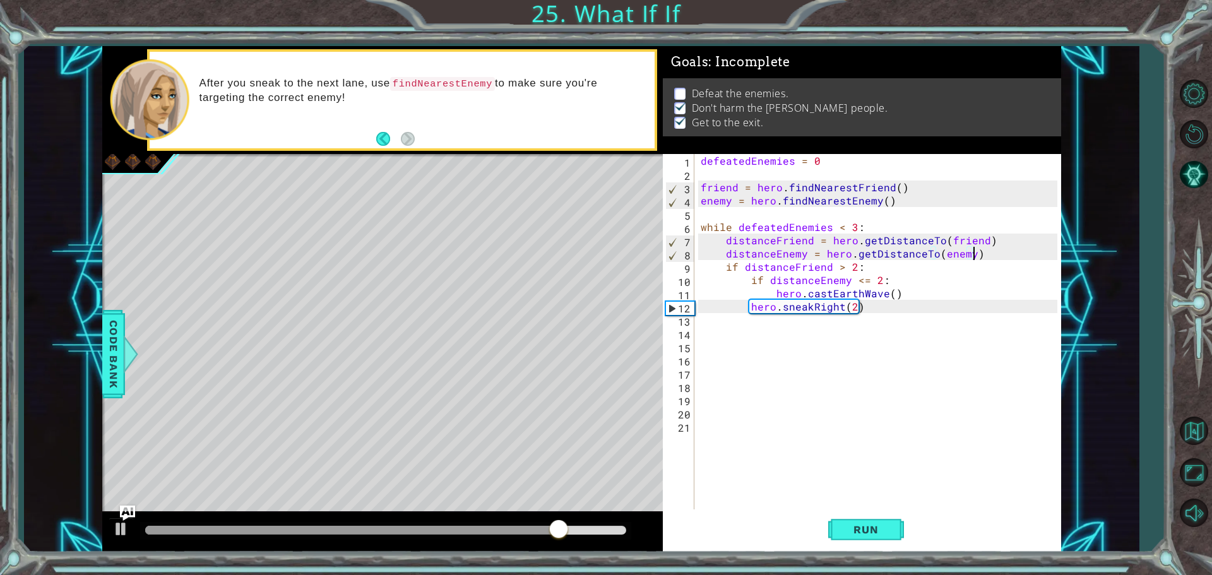
click at [863, 299] on div "defeatedEnemies = 0 friend = hero . findNearestFriend ( ) enemy = hero . findNe…" at bounding box center [880, 346] width 365 height 384
type textarea "hero.castEarthWave()"
click at [854, 314] on div "defeatedEnemies = 0 friend = hero . findNearestFriend ( ) enemy = hero . findNe…" at bounding box center [880, 346] width 365 height 384
click at [866, 310] on div "defeatedEnemies = 0 friend = hero . findNearestFriend ( ) enemy = hero . findNe…" at bounding box center [880, 346] width 365 height 384
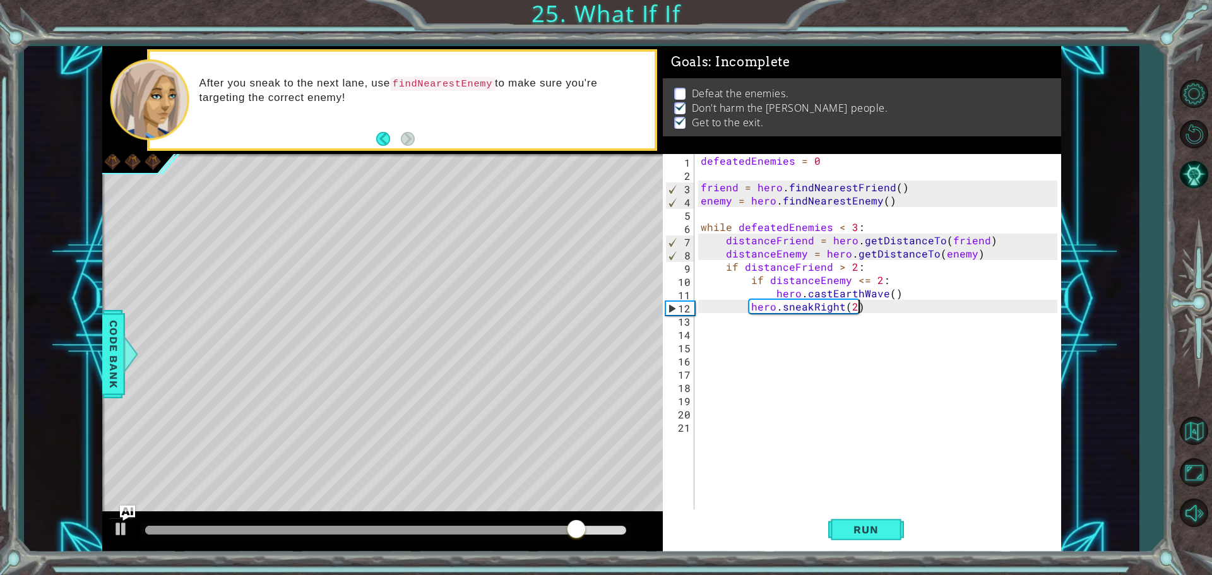
type textarea "hero.sneakRight(2)"
paste textarea "distanceEnemy = hero.getDistanceTo(enemy)"
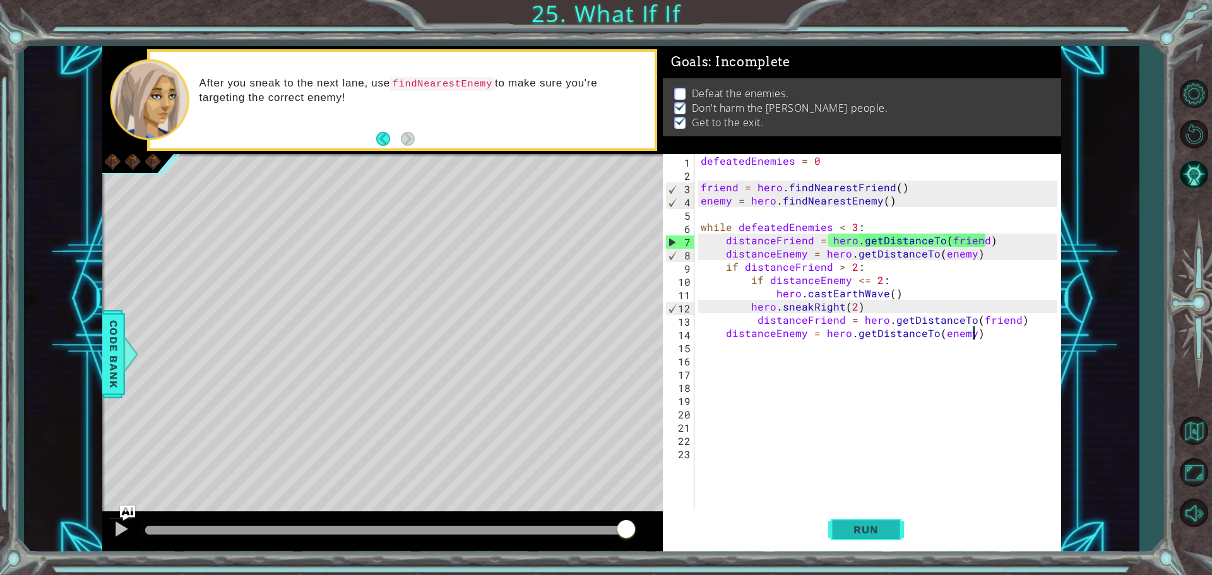
click at [868, 528] on span "Run" at bounding box center [866, 529] width 50 height 13
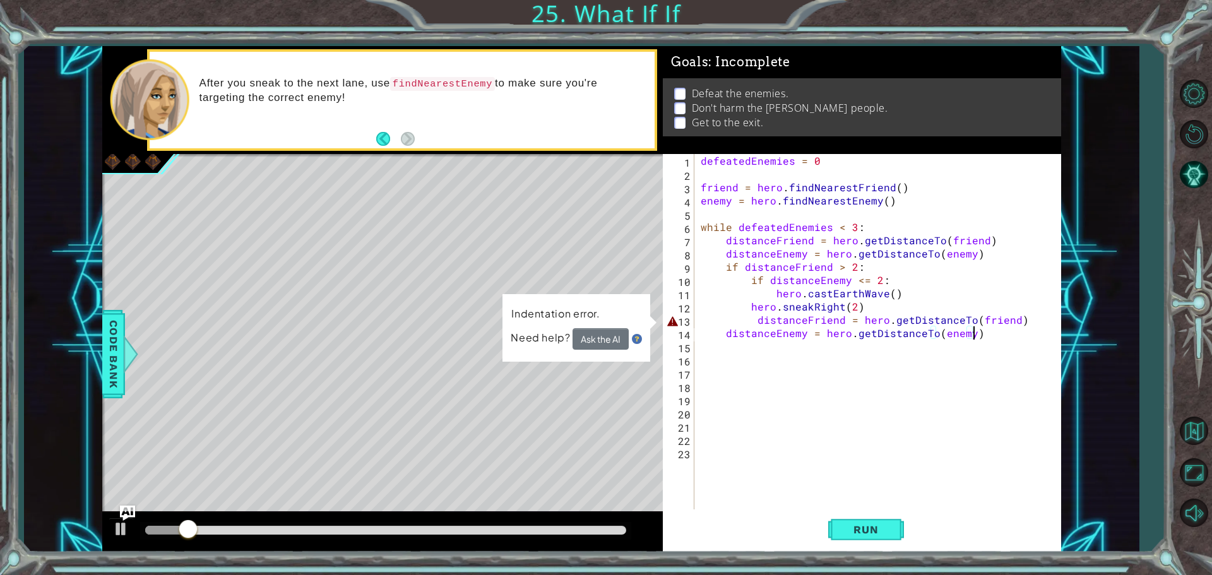
drag, startPoint x: 751, startPoint y: 317, endPoint x: 878, endPoint y: 346, distance: 130.0
click at [878, 346] on div "defeatedEnemies = 0 friend = hero . findNearestFriend ( ) enemy = hero . findNe…" at bounding box center [880, 346] width 365 height 384
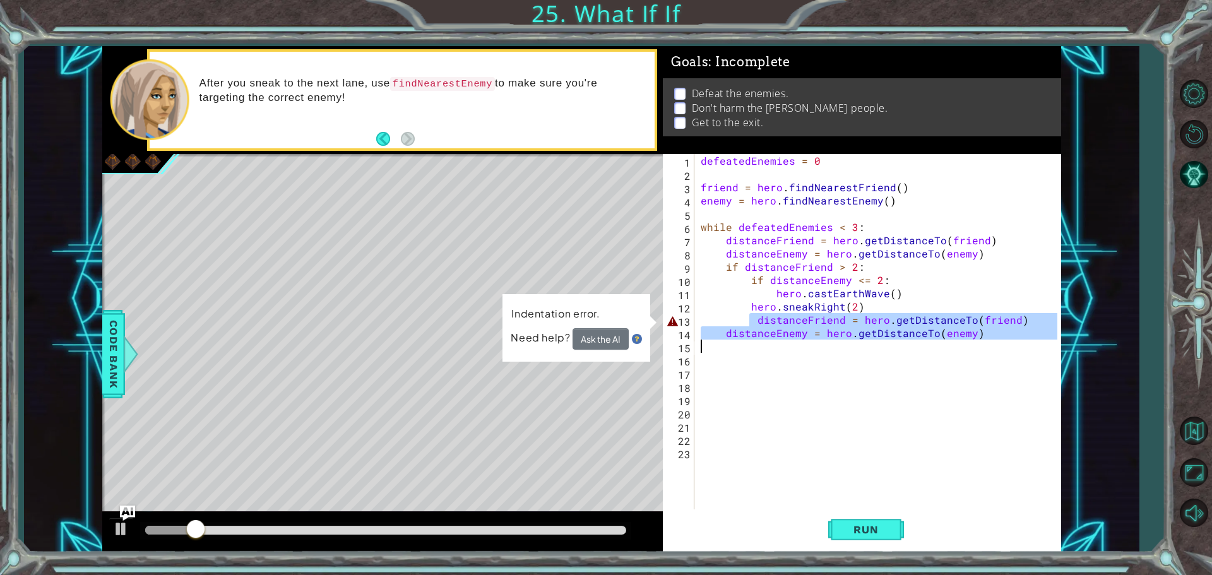
click at [754, 321] on div "defeatedEnemies = 0 friend = hero . findNearestFriend ( ) enemy = hero . findNe…" at bounding box center [877, 333] width 359 height 358
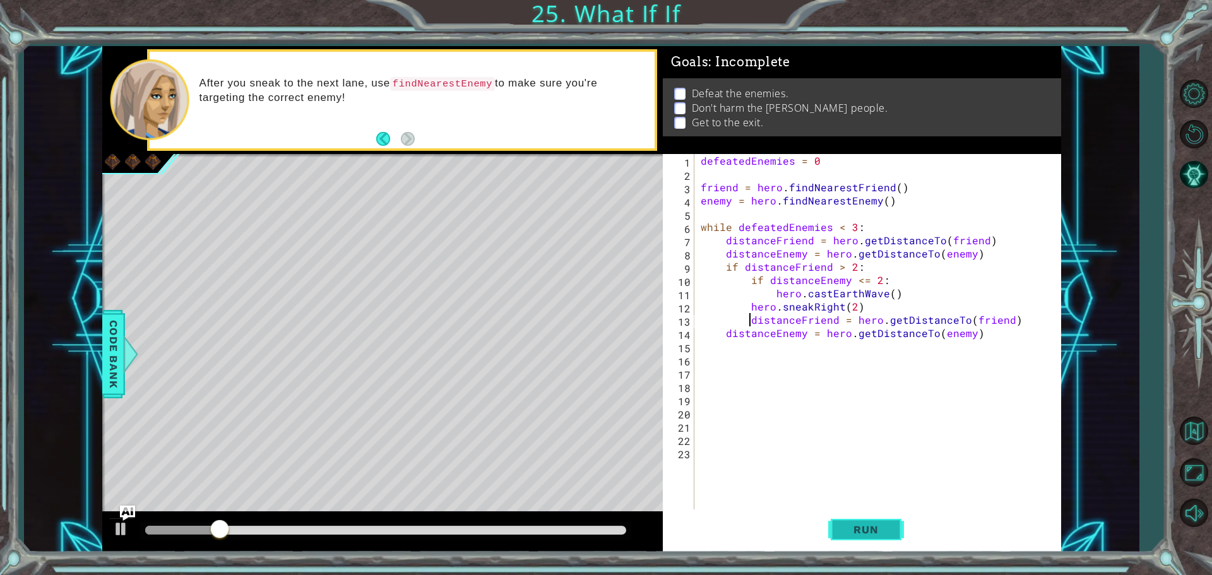
click at [858, 519] on button "Run" at bounding box center [866, 529] width 76 height 40
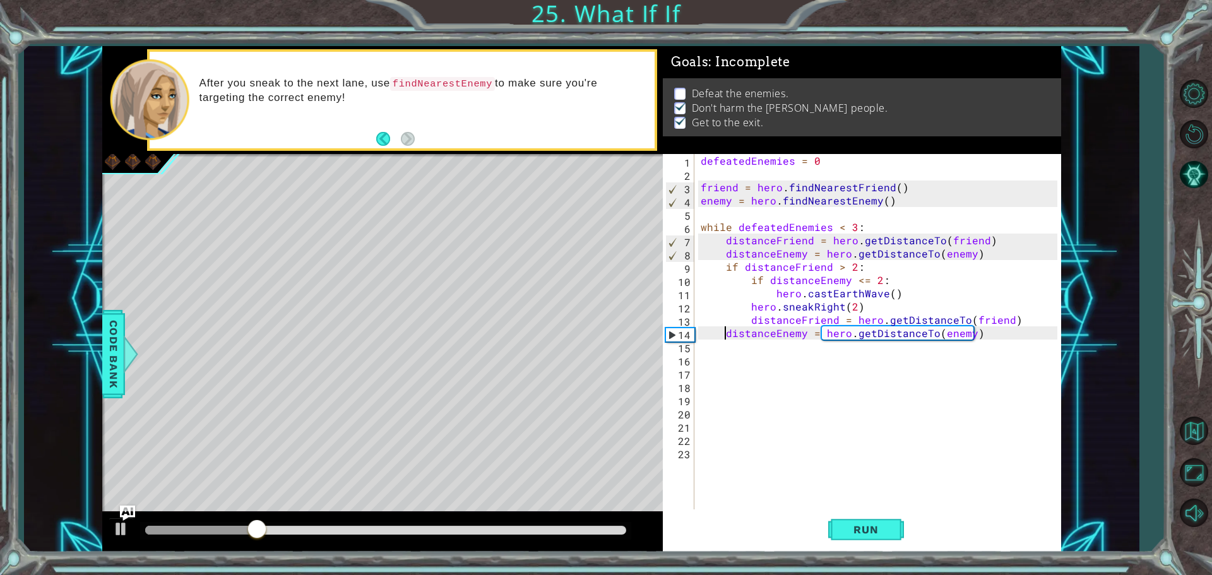
click at [724, 335] on div "defeatedEnemies = 0 friend = hero . findNearestFriend ( ) enemy = hero . findNe…" at bounding box center [880, 346] width 365 height 384
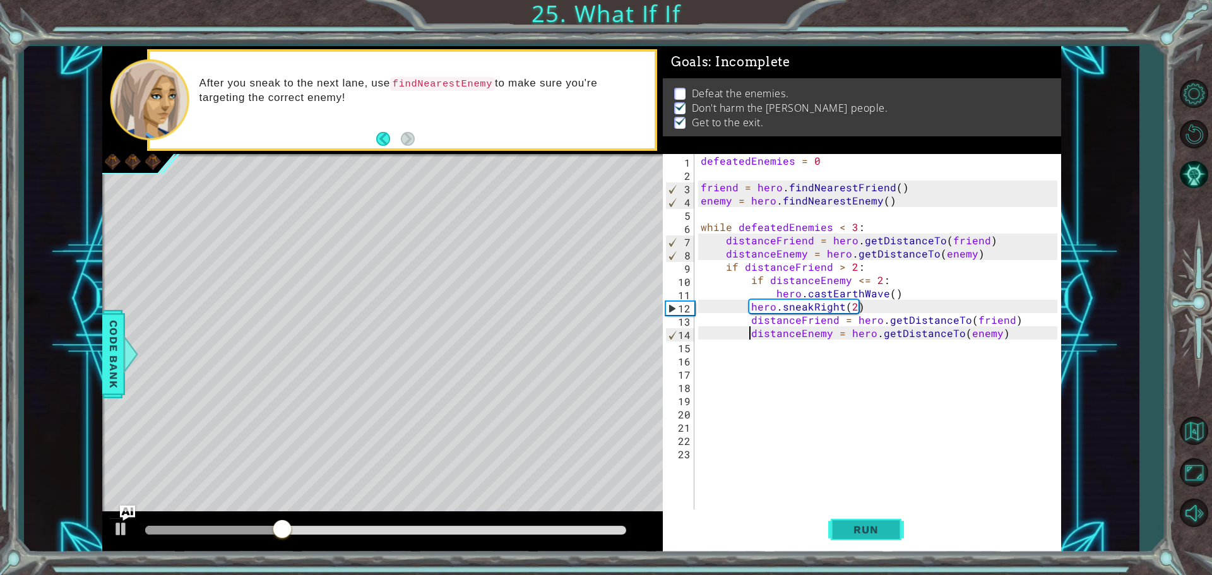
click at [882, 530] on span "Run" at bounding box center [866, 529] width 50 height 13
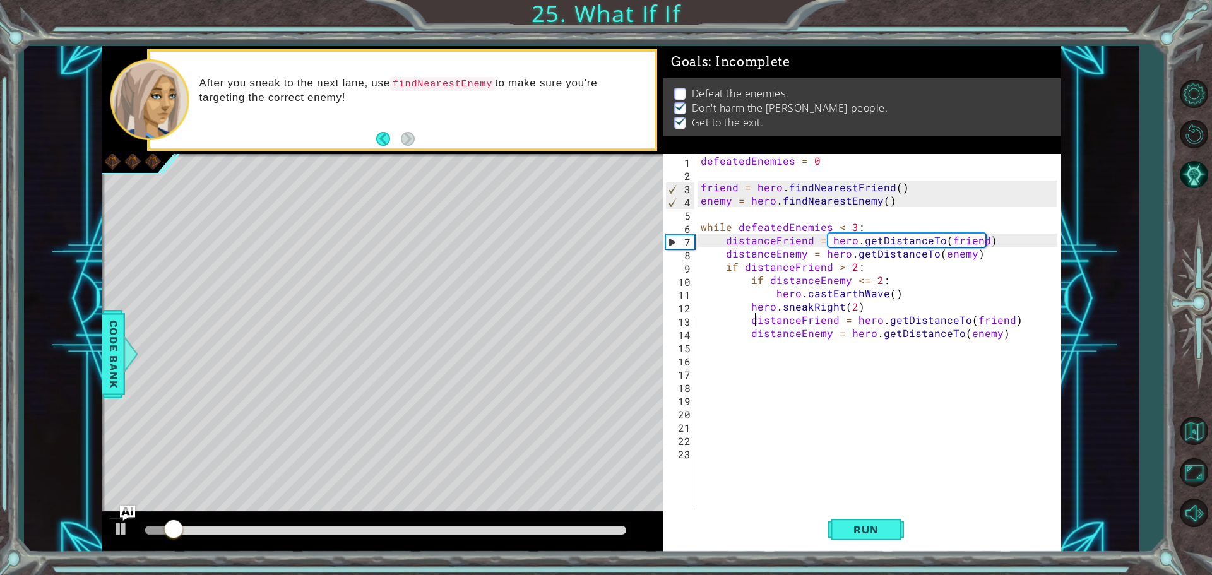
click at [754, 324] on div "defeatedEnemies = 0 friend = hero . findNearestFriend ( ) enemy = hero . findNe…" at bounding box center [880, 346] width 365 height 384
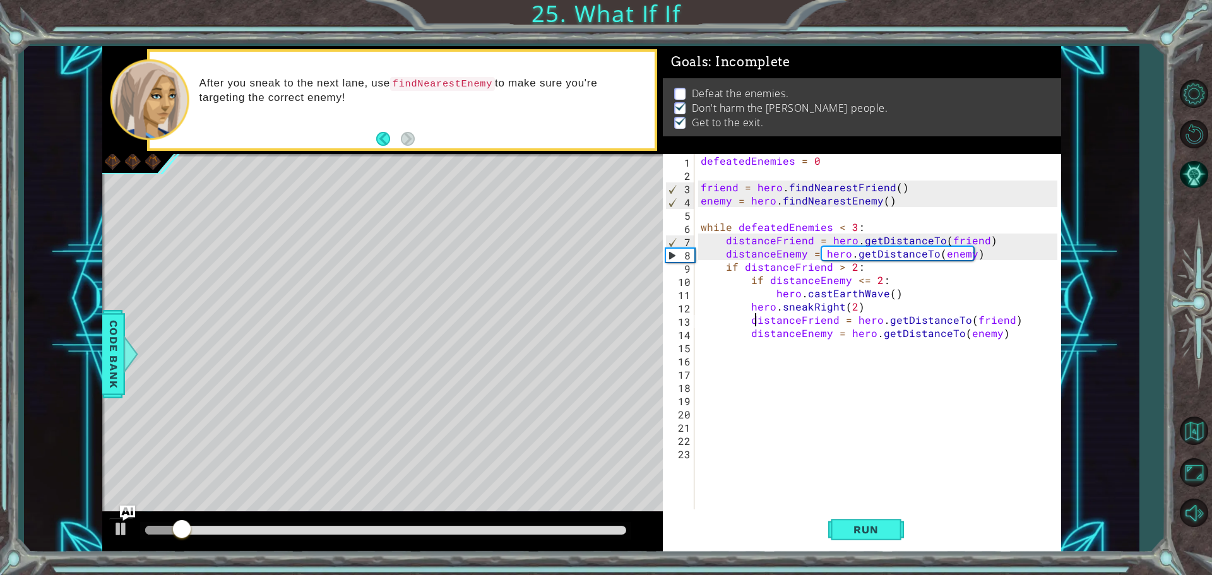
click at [753, 322] on div "defeatedEnemies = 0 friend = hero . findNearestFriend ( ) enemy = hero . findNe…" at bounding box center [880, 346] width 365 height 384
click at [748, 321] on div "defeatedEnemies = 0 friend = hero . findNearestFriend ( ) enemy = hero . findNe…" at bounding box center [880, 346] width 365 height 384
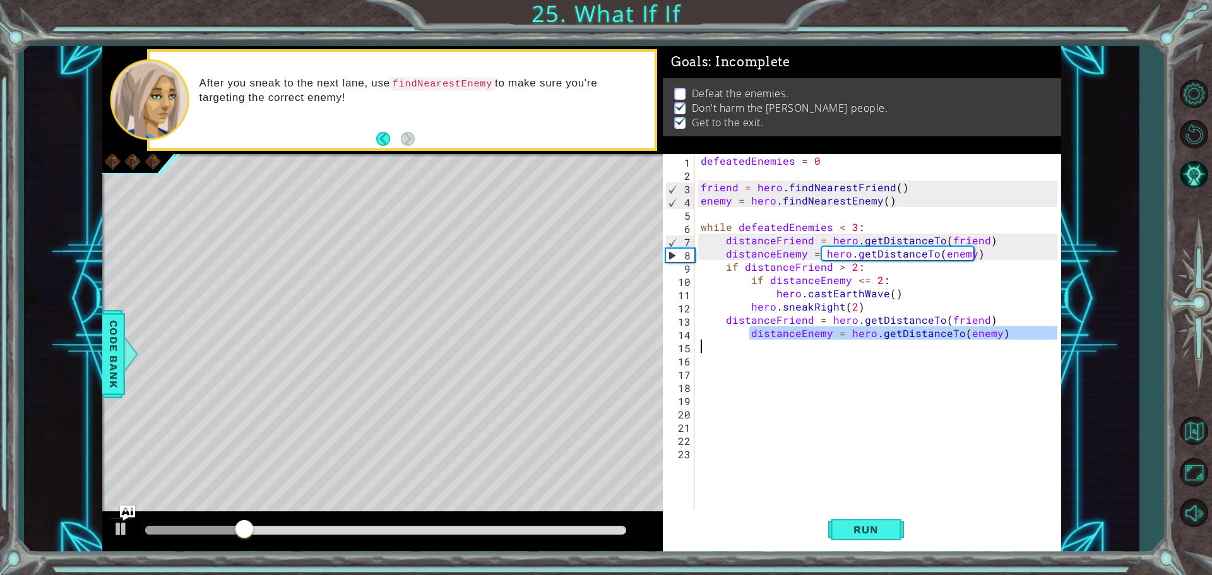
click at [749, 342] on div "defeatedEnemies = 0 friend = hero . findNearestFriend ( ) enemy = hero . findNe…" at bounding box center [880, 346] width 365 height 384
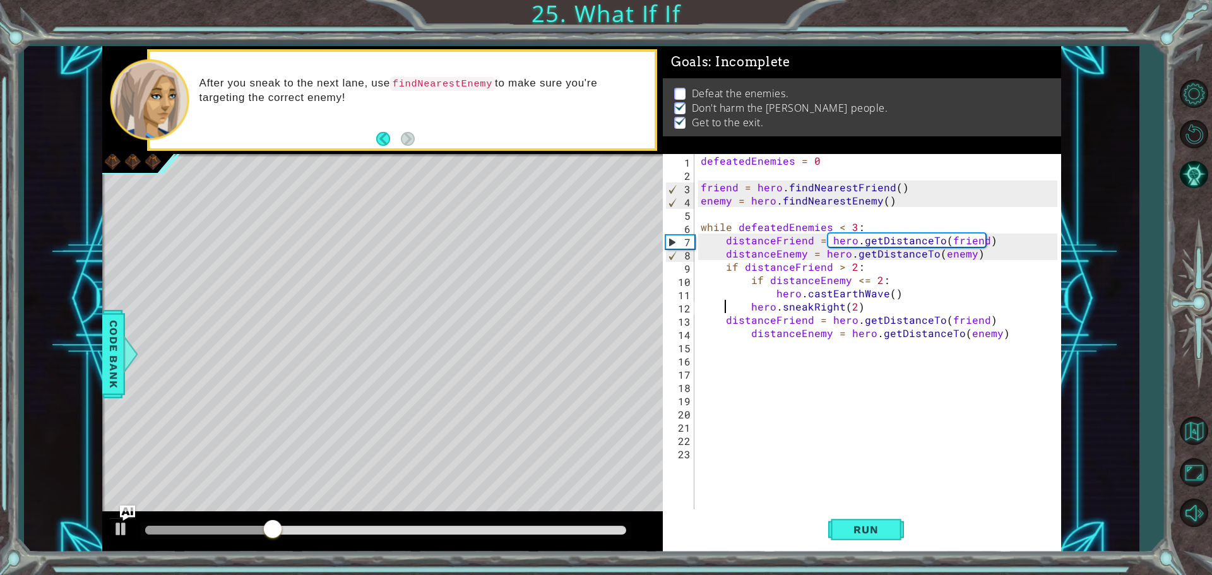
drag, startPoint x: 724, startPoint y: 309, endPoint x: 743, endPoint y: 309, distance: 18.9
click at [736, 309] on div "defeatedEnemies = 0 friend = hero . findNearestFriend ( ) enemy = hero . findNe…" at bounding box center [880, 346] width 365 height 384
click at [750, 337] on div "defeatedEnemies = 0 friend = hero . findNearestFriend ( ) enemy = hero . findNe…" at bounding box center [880, 346] width 365 height 384
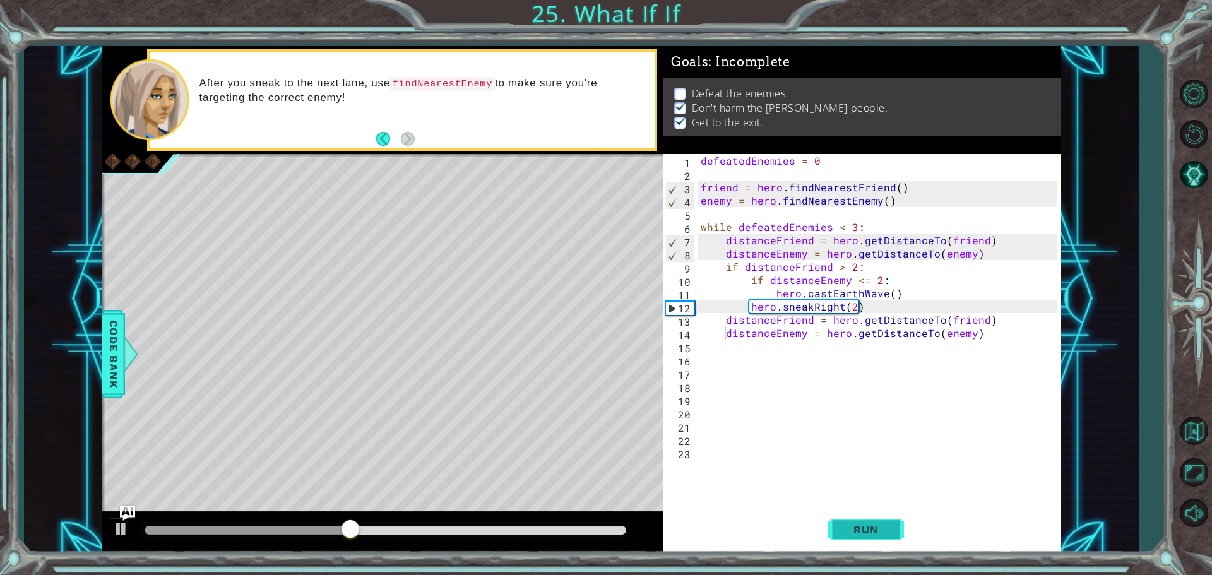
click at [883, 530] on span "Run" at bounding box center [866, 529] width 50 height 13
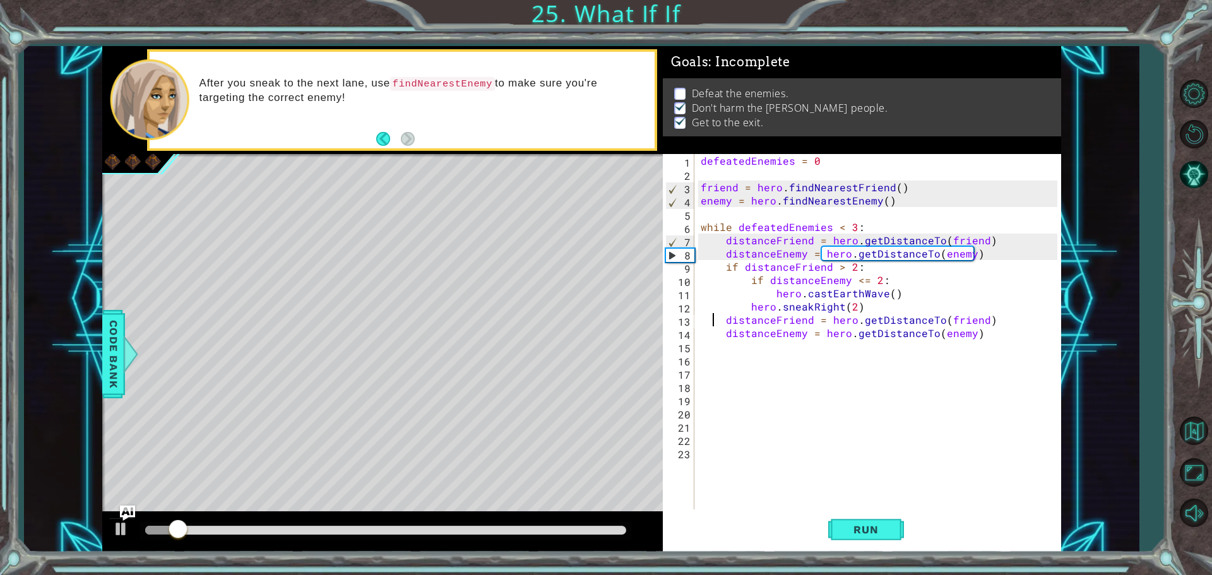
click at [716, 321] on div "defeatedEnemies = 0 friend = hero . findNearestFriend ( ) enemy = hero . findNe…" at bounding box center [880, 346] width 365 height 384
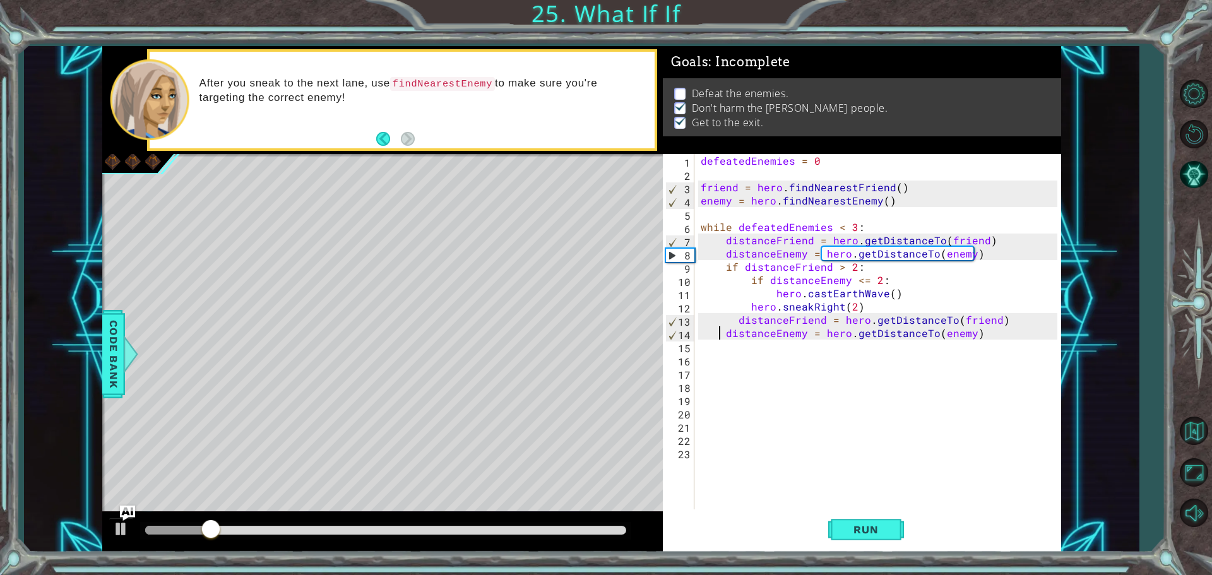
click at [721, 331] on div "defeatedEnemies = 0 friend = hero . findNearestFriend ( ) enemy = hero . findNe…" at bounding box center [880, 346] width 365 height 384
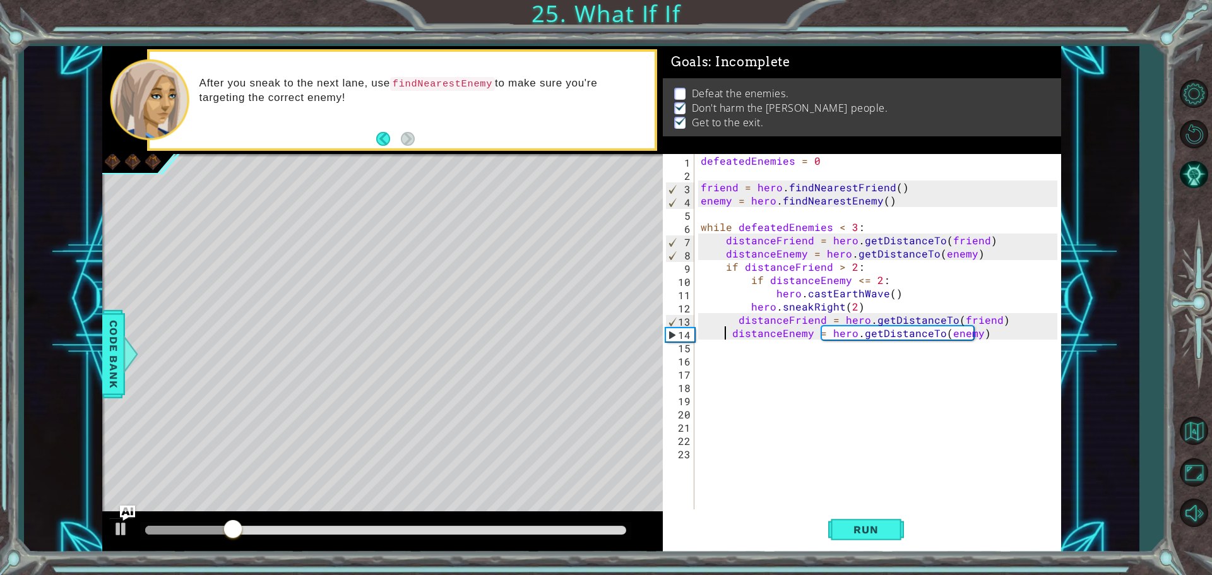
click at [735, 335] on div "defeatedEnemies = 0 friend = hero . findNearestFriend ( ) enemy = hero . findNe…" at bounding box center [880, 346] width 365 height 384
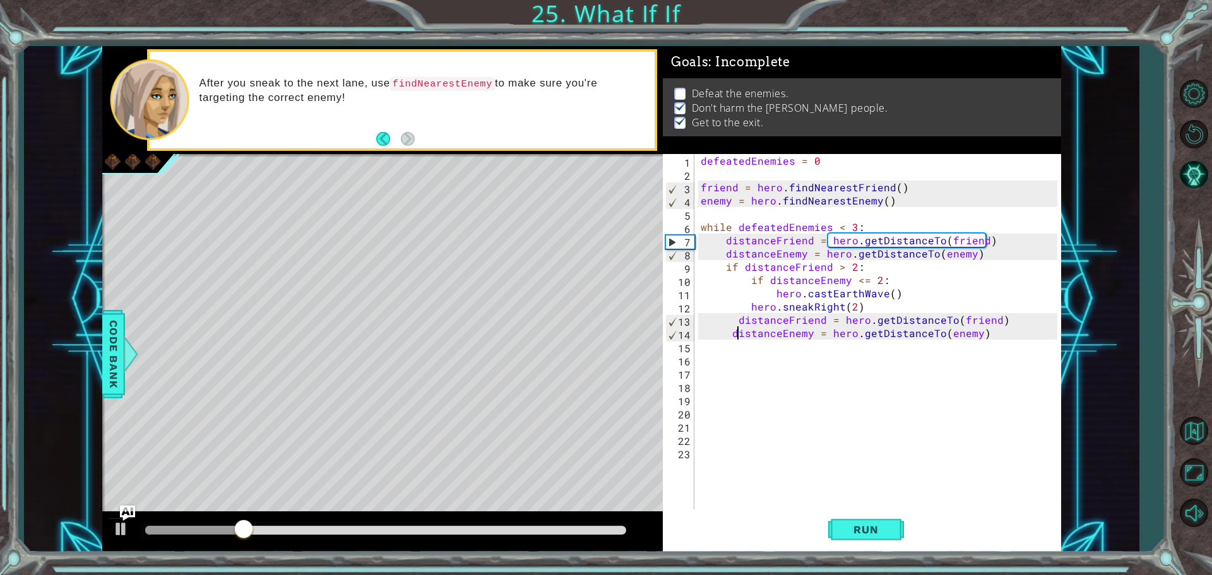
click at [731, 334] on div "defeatedEnemies = 0 friend = hero . findNearestFriend ( ) enemy = hero . findNe…" at bounding box center [880, 346] width 365 height 384
click at [731, 334] on div "defeatedEnemies = 0 friend = hero . findNearestFriend ( ) enemy = hero . findNe…" at bounding box center [877, 333] width 359 height 358
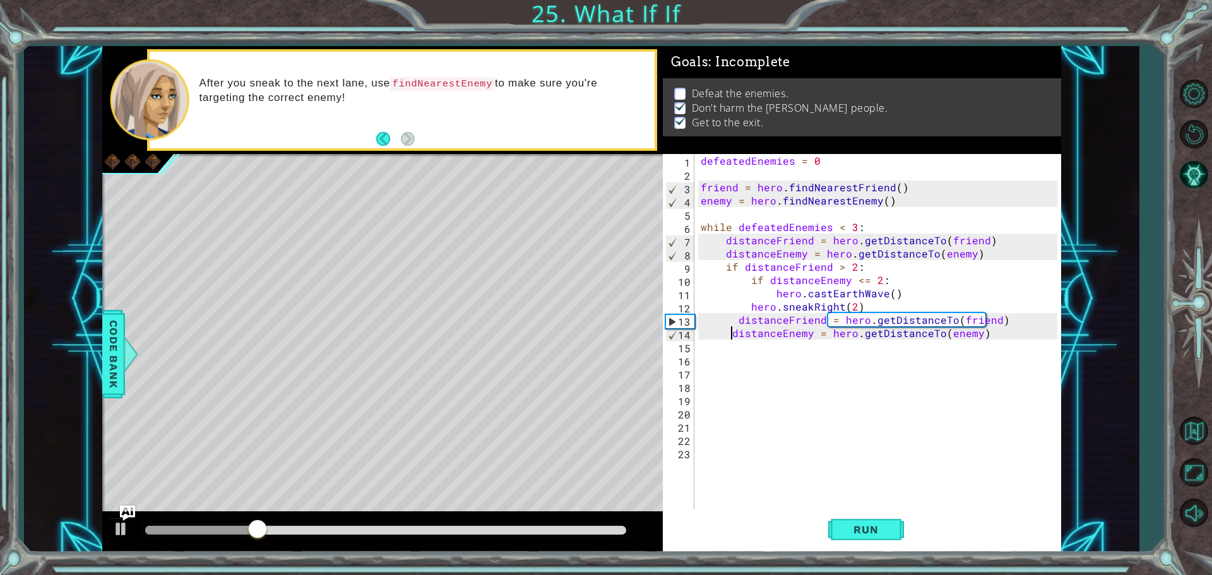
click at [731, 334] on div "defeatedEnemies = 0 friend = hero . findNearestFriend ( ) enemy = hero . findNe…" at bounding box center [880, 346] width 365 height 384
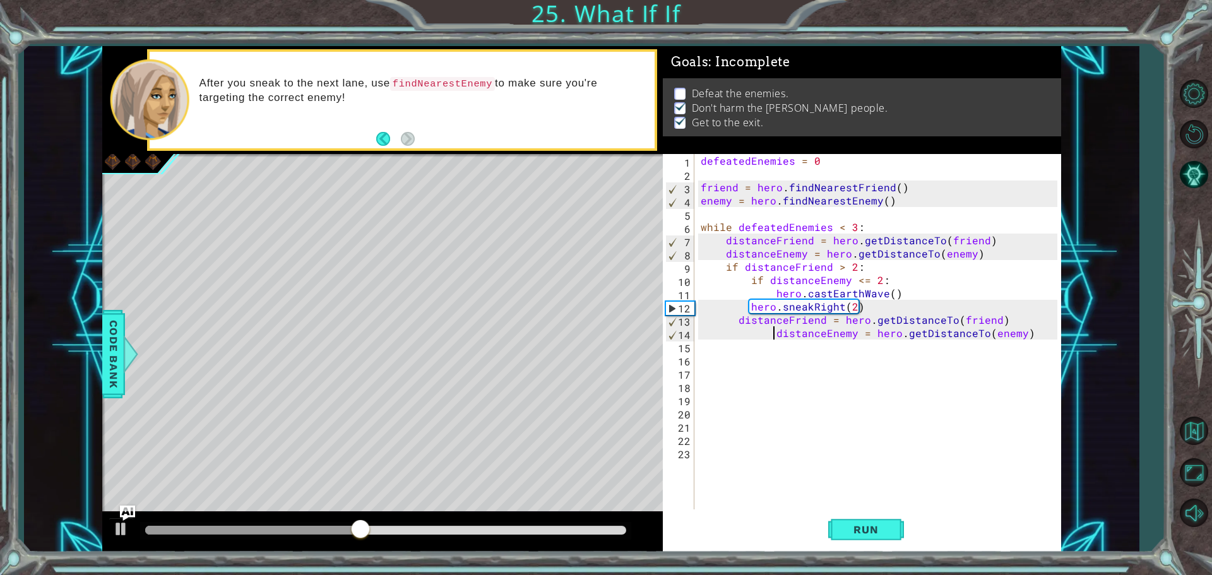
click at [736, 324] on div "defeatedEnemies = 0 friend = hero . findNearestFriend ( ) enemy = hero . findNe…" at bounding box center [880, 346] width 365 height 384
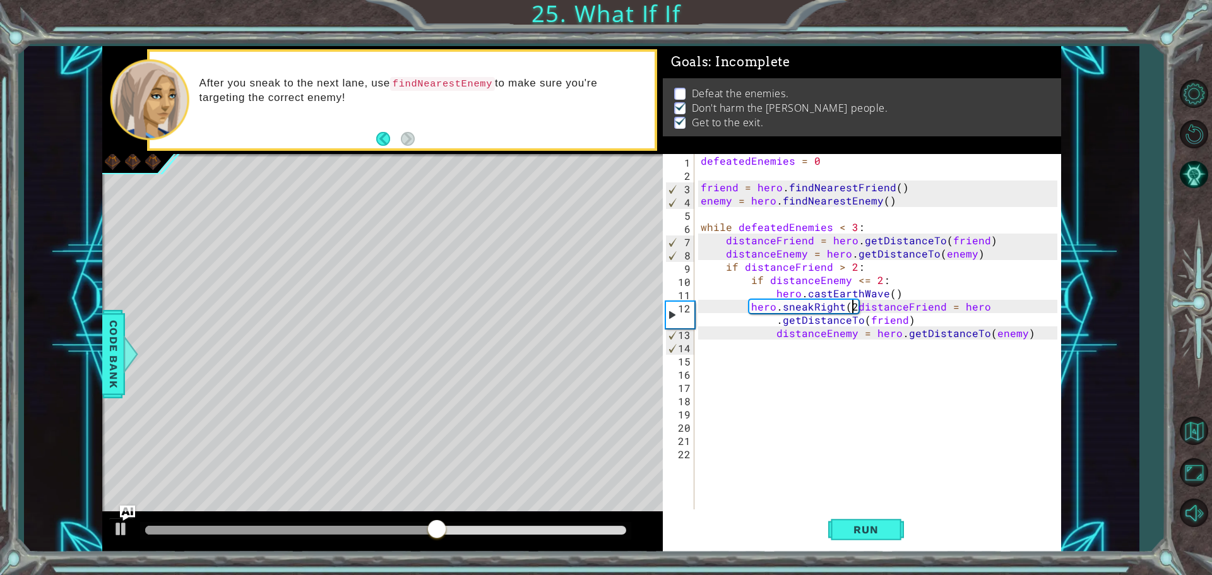
scroll to position [0, 9]
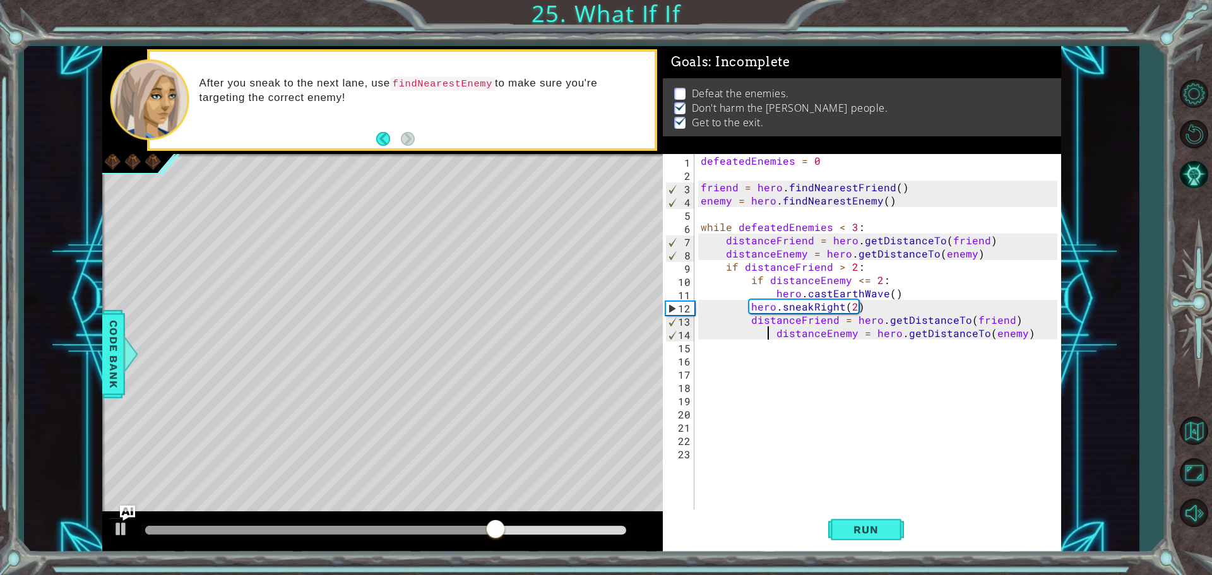
drag, startPoint x: 765, startPoint y: 335, endPoint x: 777, endPoint y: 336, distance: 12.6
click at [767, 335] on div "defeatedEnemies = 0 friend = hero . findNearestFriend ( ) enemy = hero . findNe…" at bounding box center [880, 346] width 365 height 384
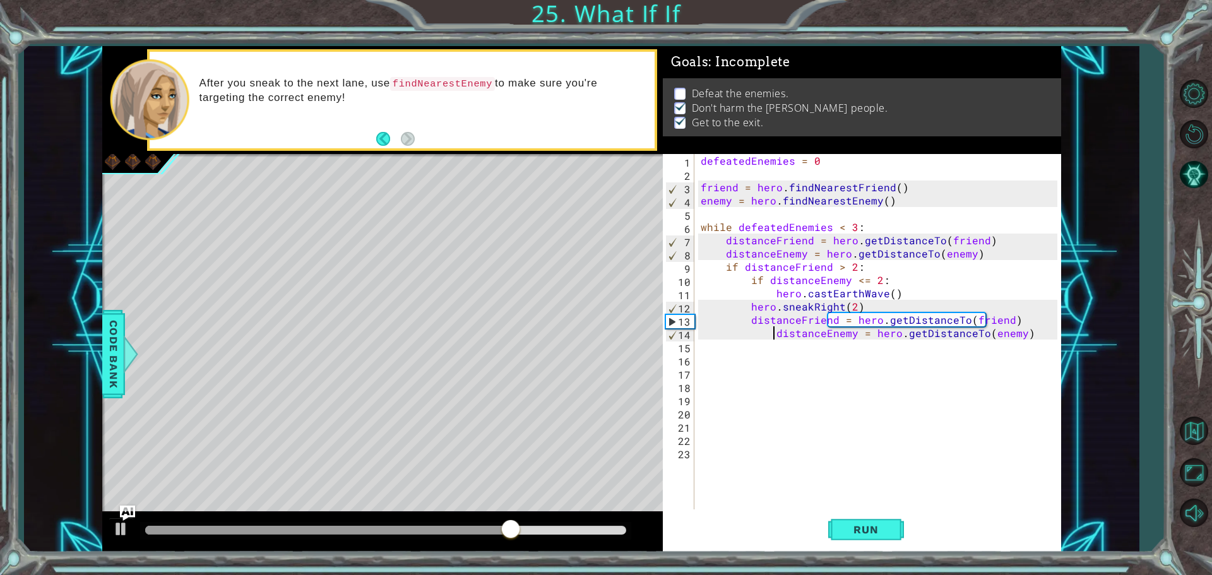
click at [773, 333] on div "defeatedEnemies = 0 friend = hero . findNearestFriend ( ) enemy = hero . findNe…" at bounding box center [880, 346] width 365 height 384
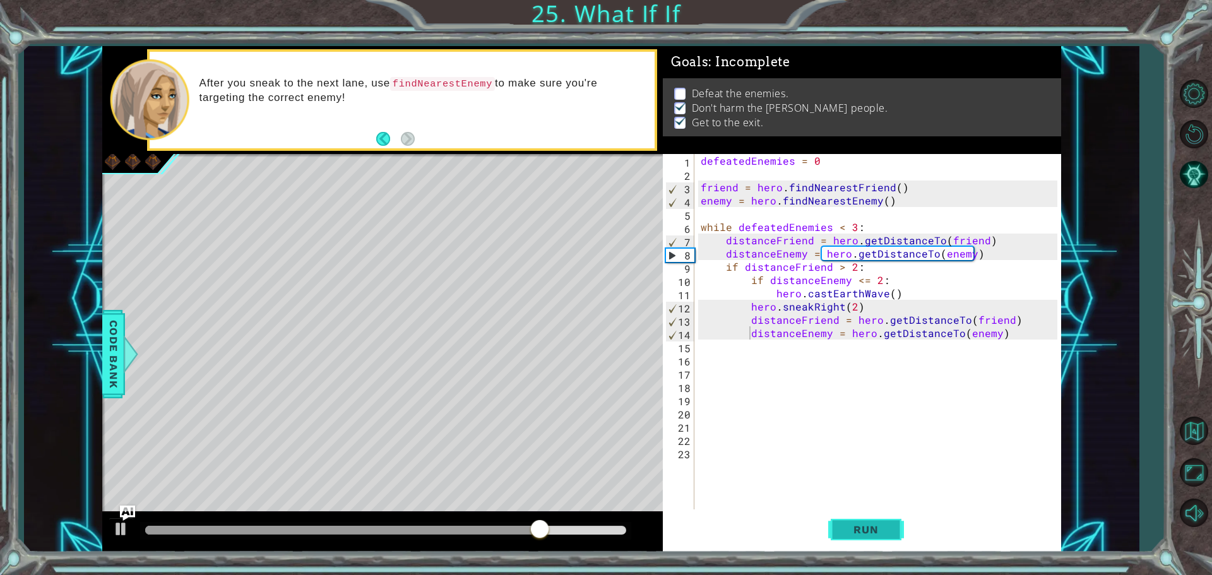
click at [875, 527] on span "Run" at bounding box center [866, 529] width 50 height 13
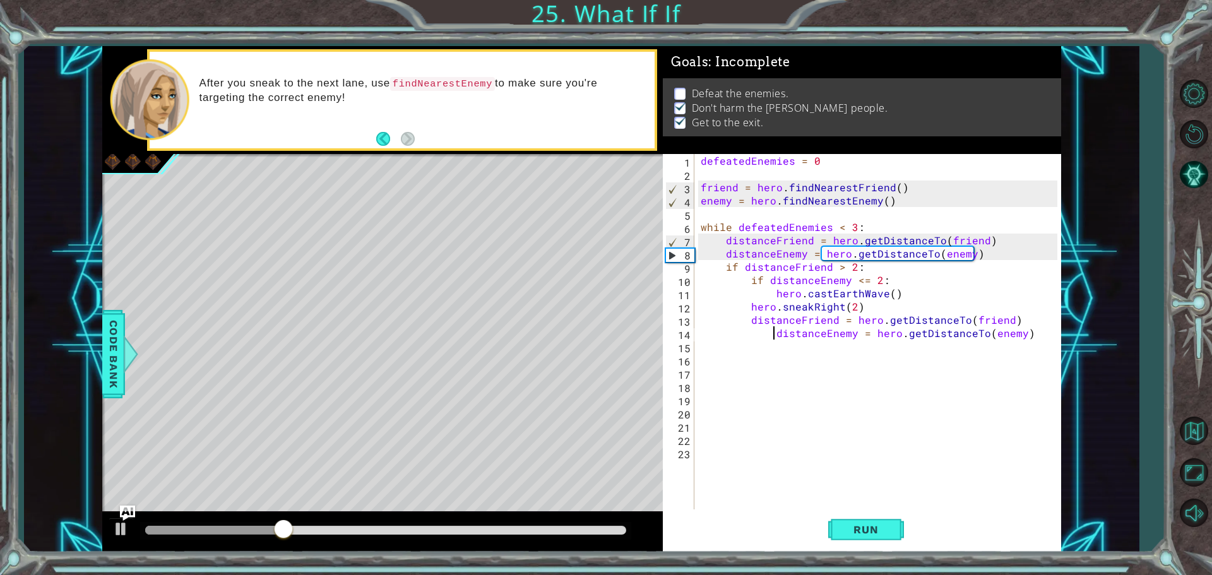
click at [748, 318] on div "defeatedEnemies = 0 friend = hero . findNearestFriend ( ) enemy = hero . findNe…" at bounding box center [880, 346] width 365 height 384
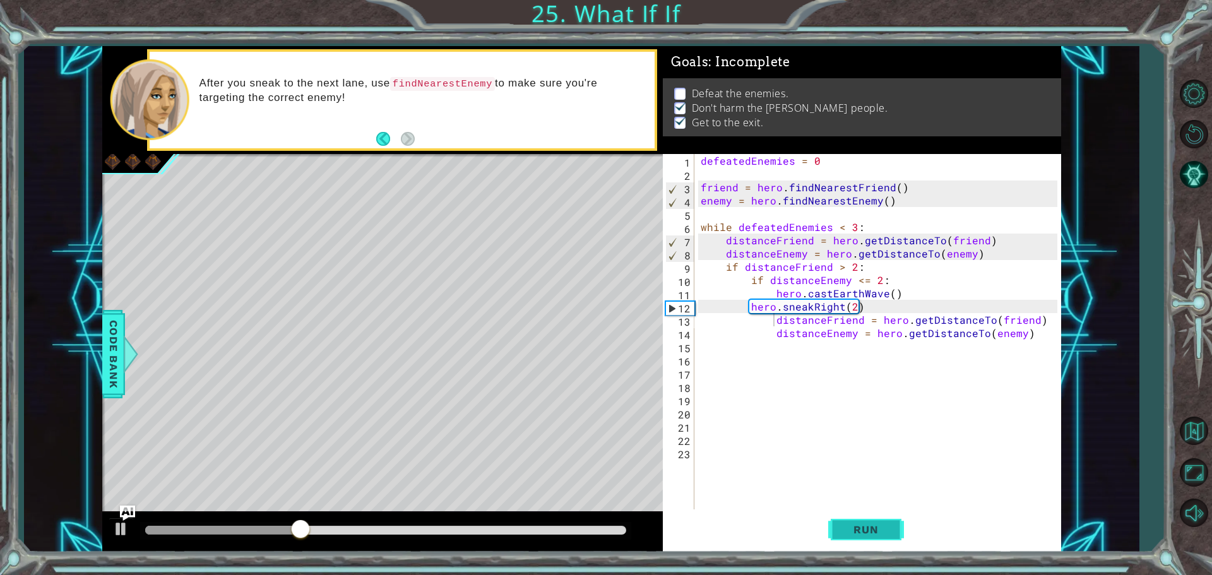
click at [881, 527] on span "Run" at bounding box center [866, 529] width 50 height 13
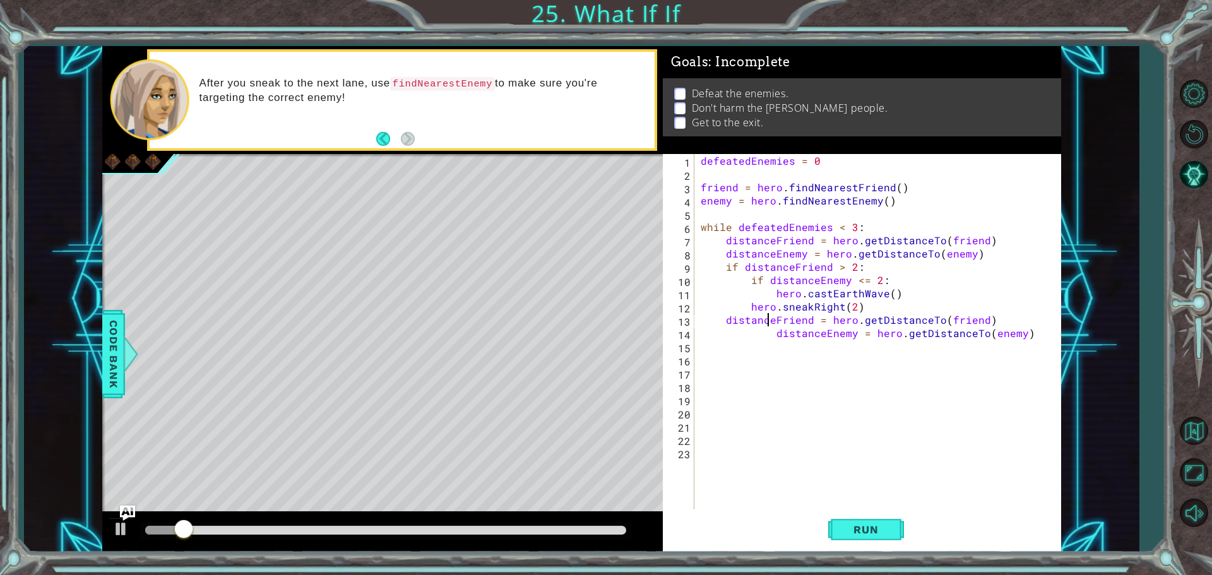
click at [769, 325] on div "defeatedEnemies = 0 friend = hero . findNearestFriend ( ) enemy = hero . findNe…" at bounding box center [880, 346] width 365 height 384
click at [762, 334] on div "defeatedEnemies = 0 friend = hero . findNearestFriend ( ) enemy = hero . findNe…" at bounding box center [880, 346] width 365 height 384
click at [773, 338] on div "defeatedEnemies = 0 friend = hero . findNearestFriend ( ) enemy = hero . findNe…" at bounding box center [880, 346] width 365 height 384
click at [867, 526] on span "Run" at bounding box center [866, 529] width 50 height 13
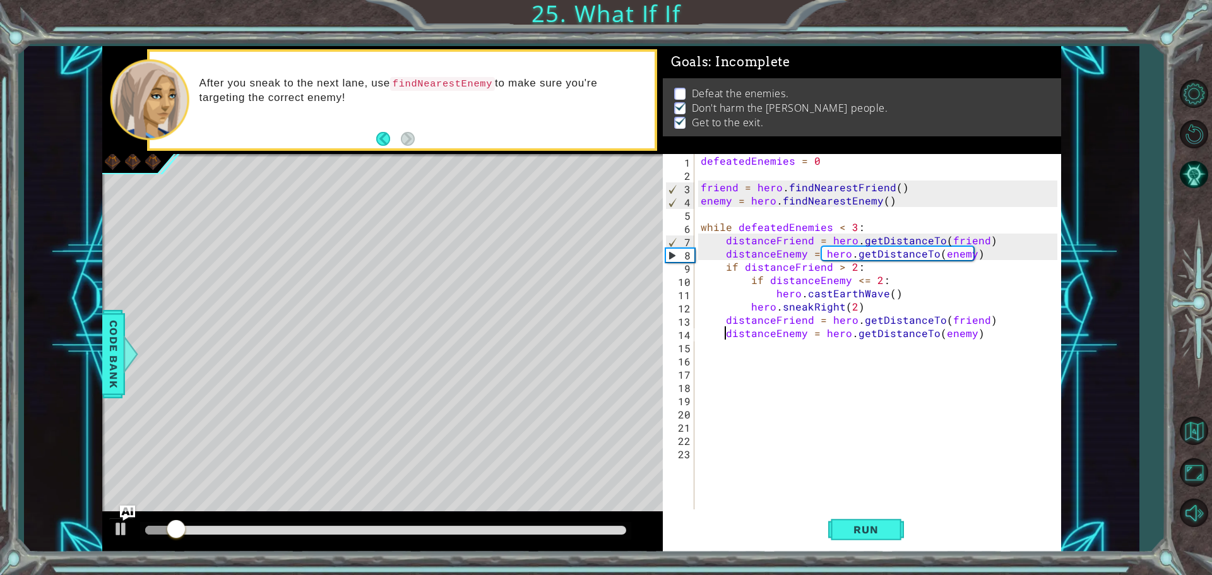
click at [749, 311] on div "defeatedEnemies = 0 friend = hero . findNearestFriend ( ) enemy = hero . findNe…" at bounding box center [880, 346] width 365 height 384
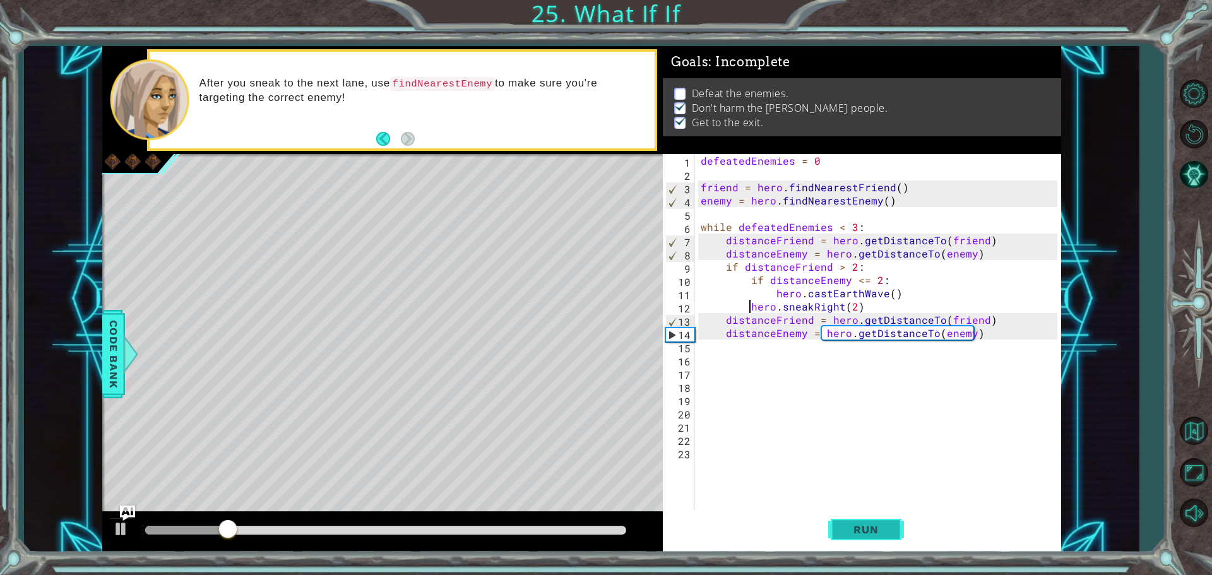
click at [871, 538] on button "Run" at bounding box center [866, 529] width 76 height 40
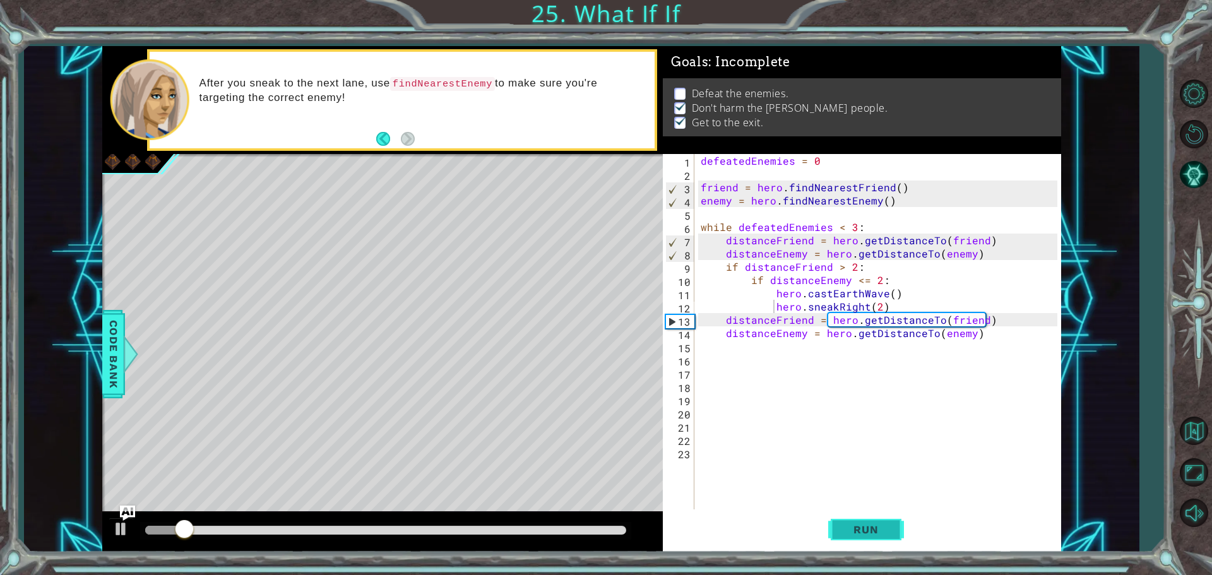
click at [870, 532] on span "Run" at bounding box center [866, 529] width 50 height 13
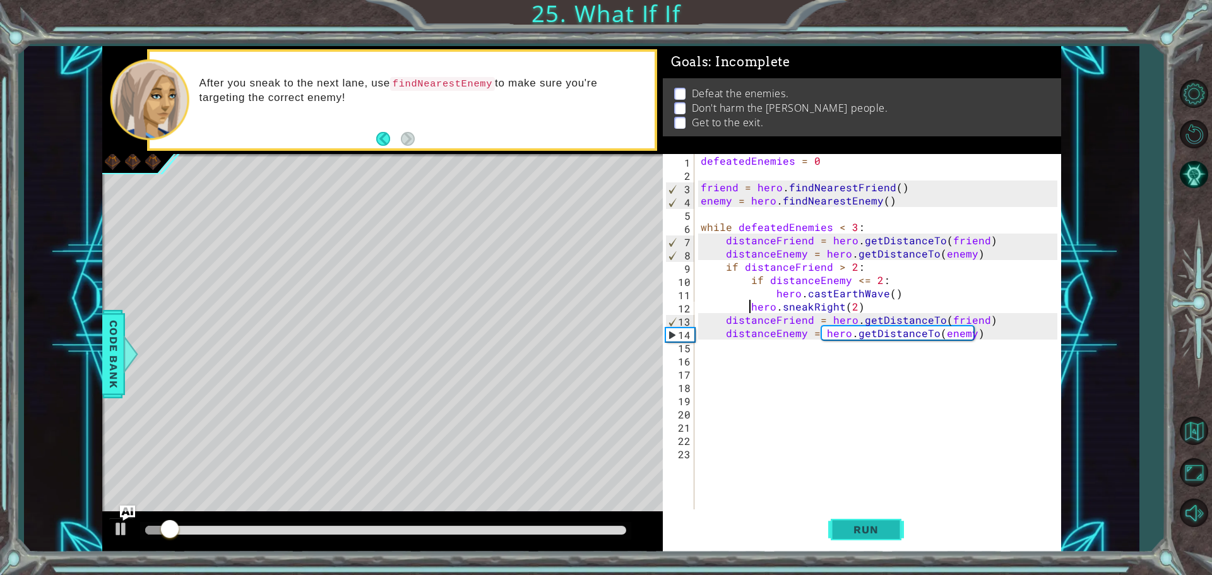
drag, startPoint x: 854, startPoint y: 560, endPoint x: 886, endPoint y: 540, distance: 37.8
click at [879, 543] on div "1 ההההההההההההההההההההההההההההההההההההההההההההההההההההההההההההההההההההההההההההה…" at bounding box center [606, 287] width 1212 height 575
click at [894, 533] on button "Run" at bounding box center [866, 529] width 76 height 40
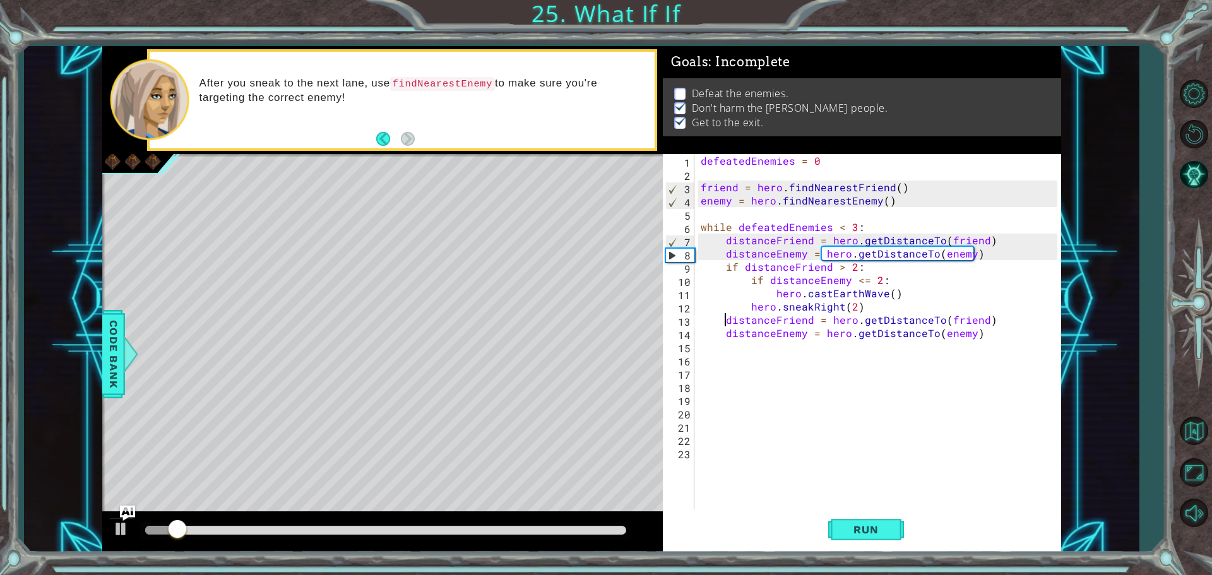
click at [725, 323] on div "defeatedEnemies = 0 friend = hero . findNearestFriend ( ) enemy = hero . findNe…" at bounding box center [880, 346] width 365 height 384
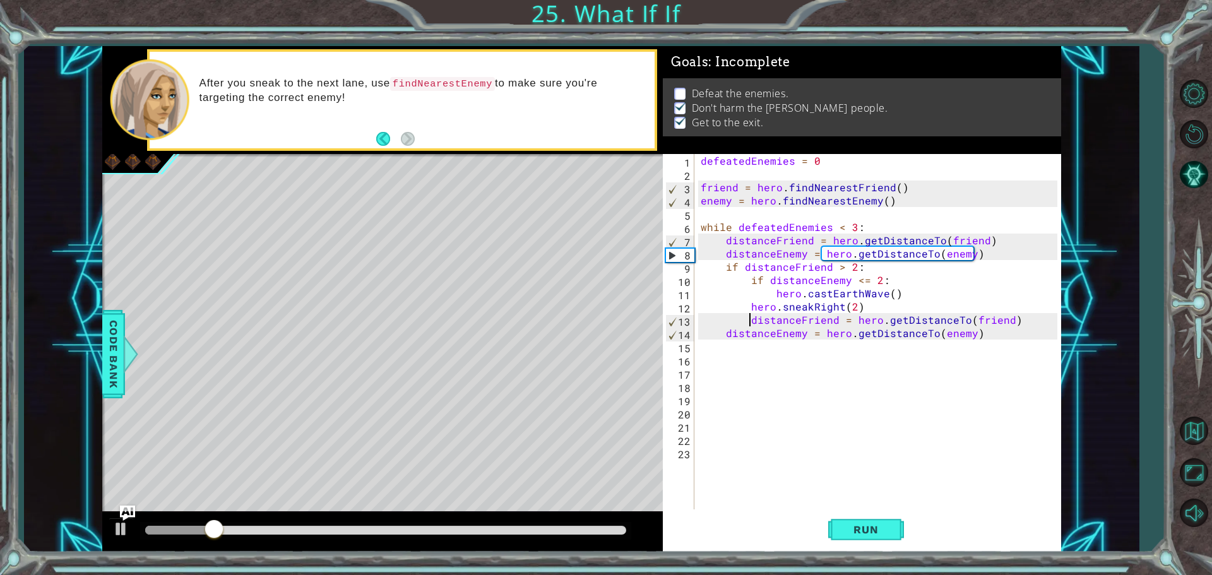
drag, startPoint x: 714, startPoint y: 324, endPoint x: 726, endPoint y: 334, distance: 14.8
click at [726, 334] on div "defeatedEnemies = 0 friend = hero . findNearestFriend ( ) enemy = hero . findNe…" at bounding box center [880, 346] width 365 height 384
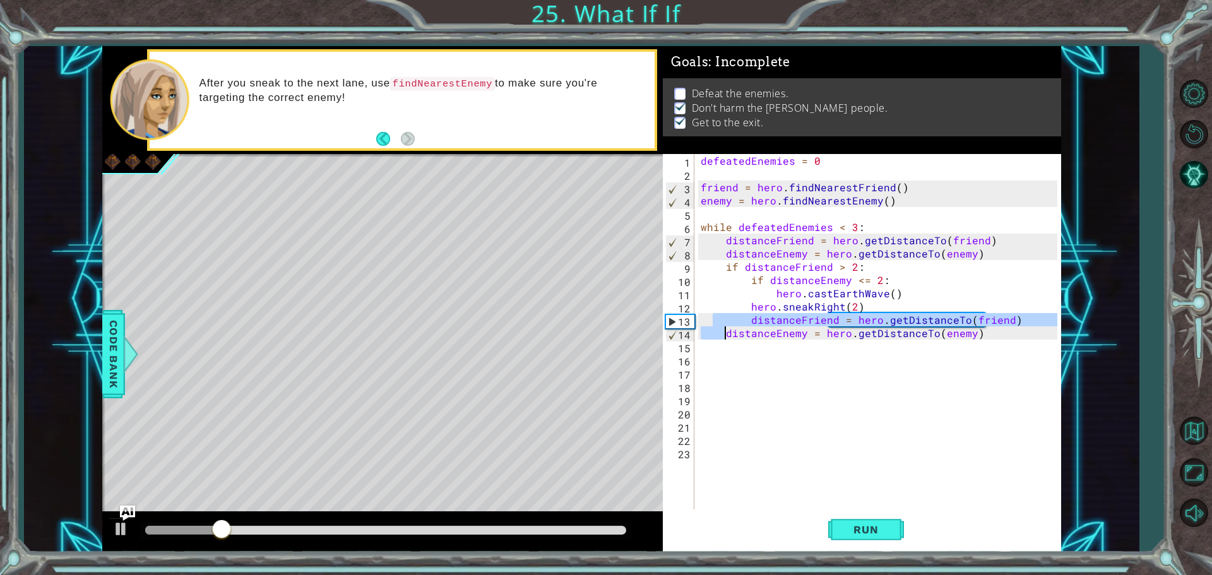
click at [726, 334] on div "defeatedEnemies = 0 friend = hero . findNearestFriend ( ) enemy = hero . findNe…" at bounding box center [877, 333] width 359 height 358
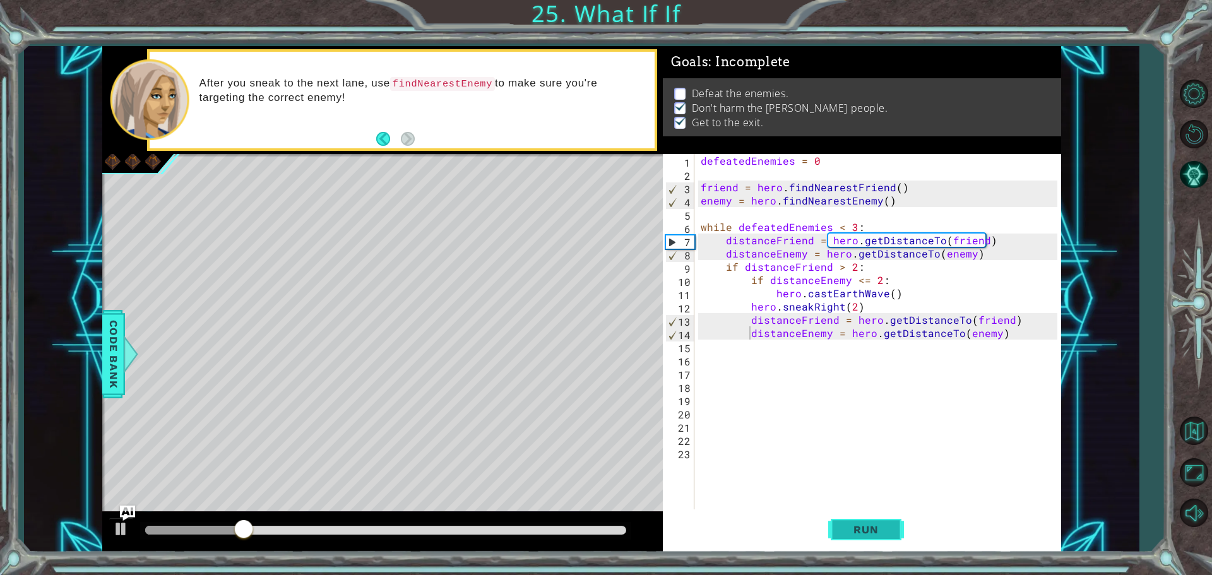
click at [842, 535] on span "Run" at bounding box center [866, 529] width 50 height 13
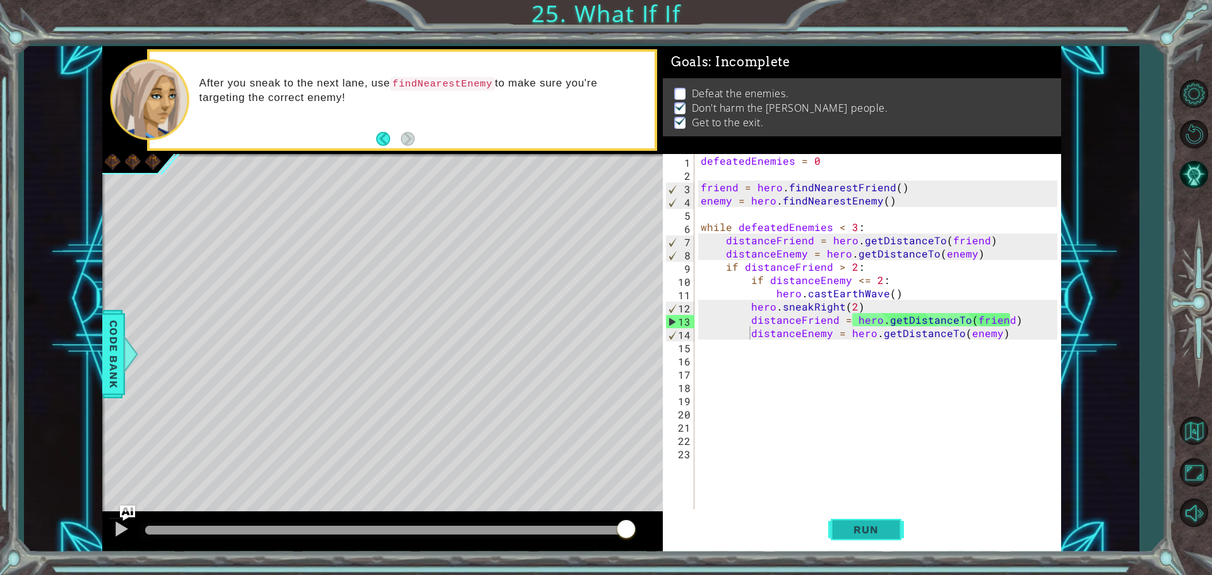
click at [849, 527] on span "Run" at bounding box center [866, 529] width 50 height 13
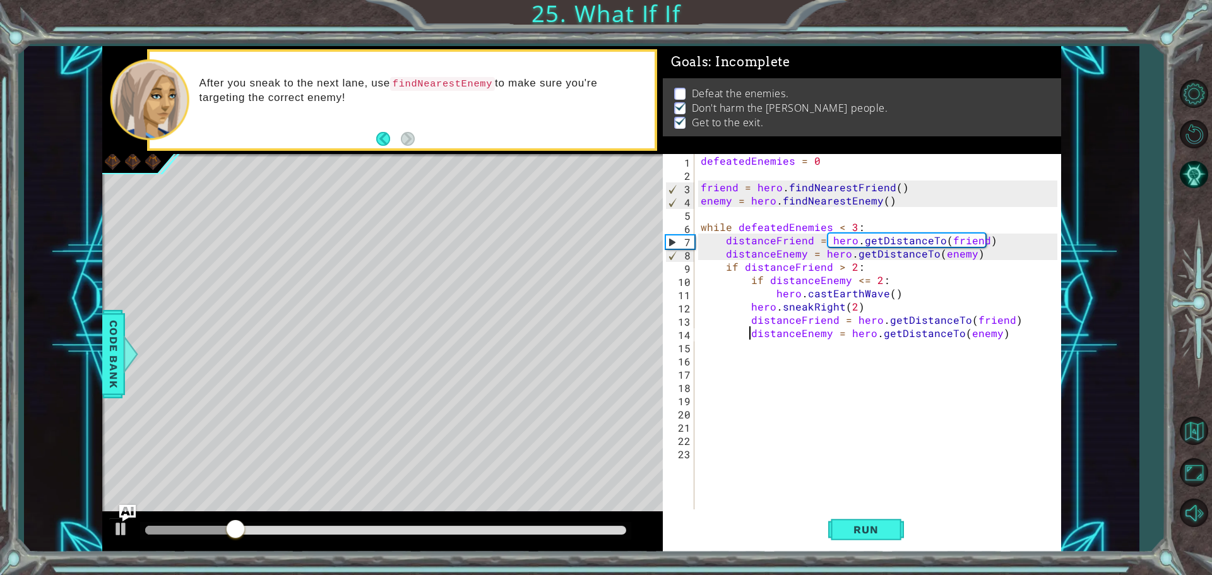
click at [129, 512] on img "Ask AI" at bounding box center [127, 512] width 16 height 16
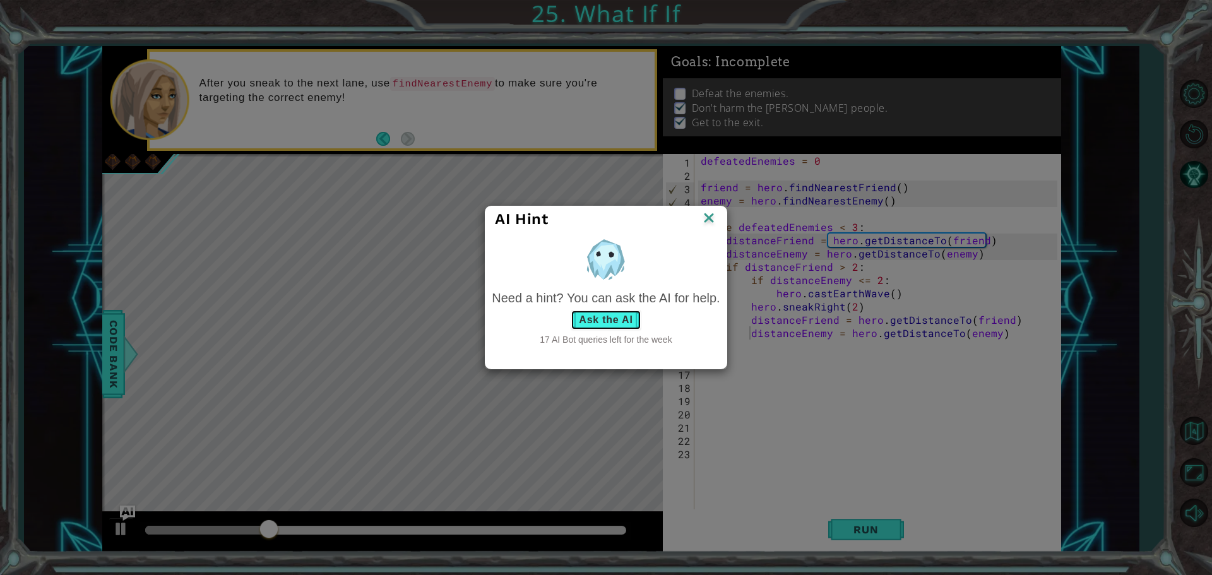
click at [606, 317] on button "Ask the AI" at bounding box center [605, 320] width 70 height 20
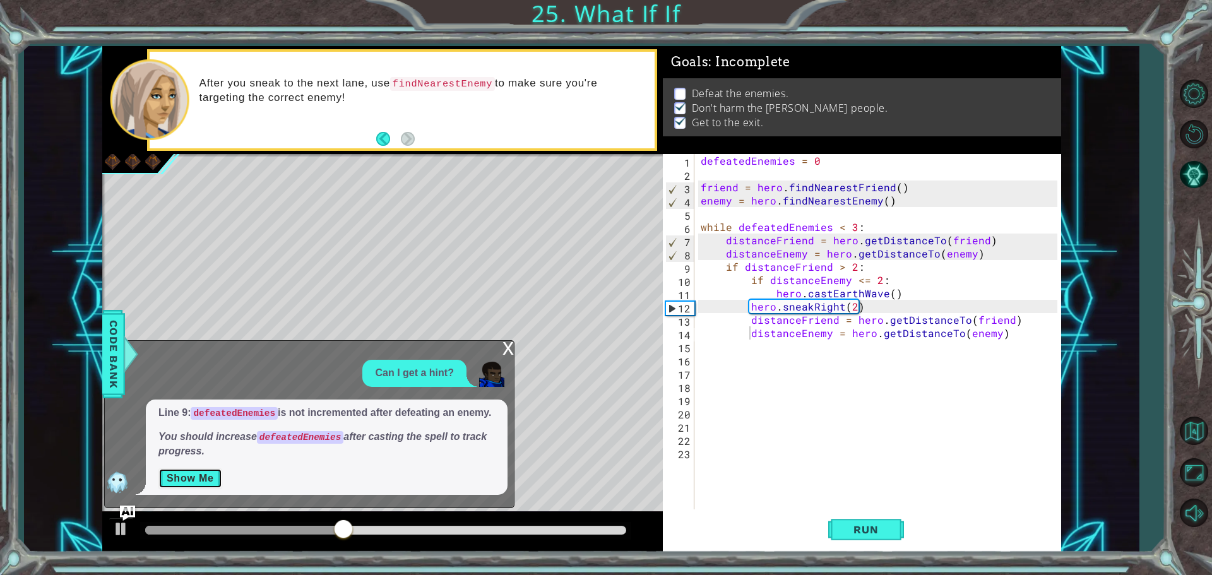
drag, startPoint x: 192, startPoint y: 481, endPoint x: 202, endPoint y: 475, distance: 11.7
click at [199, 477] on button "Show Me" at bounding box center [190, 478] width 64 height 20
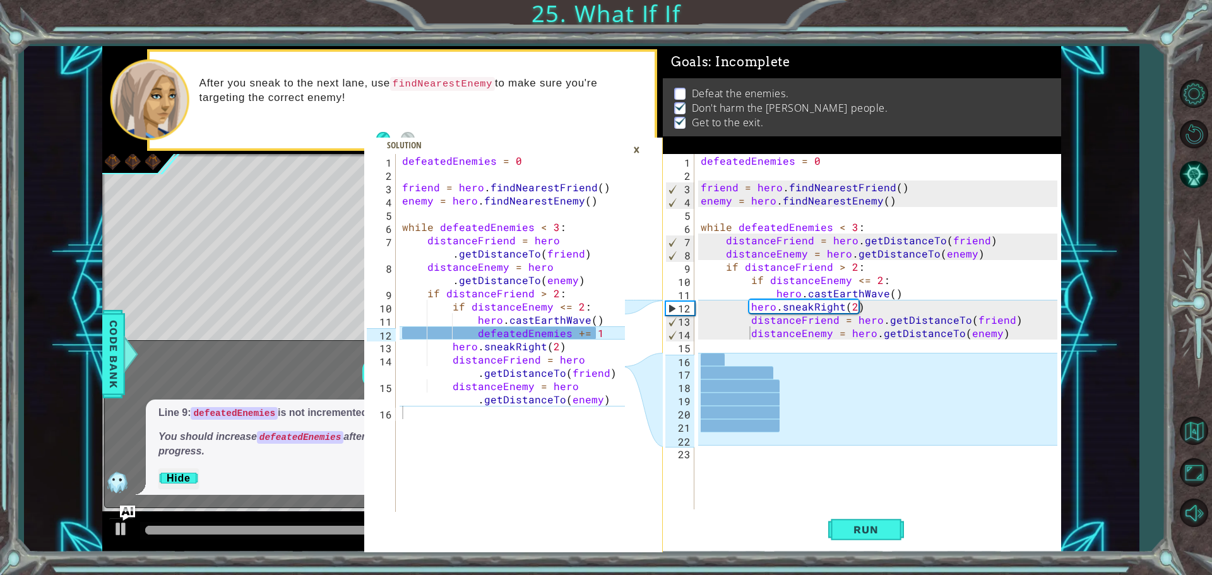
click at [697, 302] on div "distanceEnemy = hero.getDistanceTo(enemy) 1 2 3 4 5 6 7 8 9 10 11 12 13 14 15 1…" at bounding box center [860, 333] width 394 height 358
click at [752, 309] on div "defeatedEnemies = 0 friend = hero . findNearestFriend ( ) enemy = hero . findNe…" at bounding box center [880, 346] width 365 height 384
type textarea "hero.sneakRight(2)"
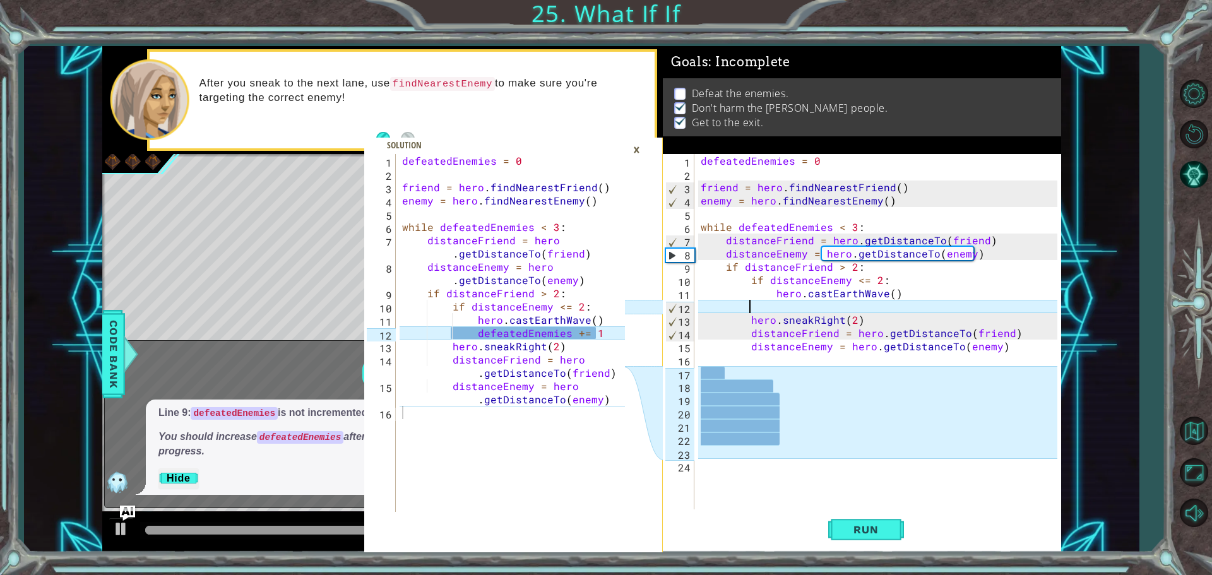
click at [907, 305] on div "defeatedEnemies = 0 friend = hero . findNearestFriend ( ) enemy = hero . findNe…" at bounding box center [880, 346] width 365 height 384
click at [906, 294] on div "defeatedEnemies = 0 friend = hero . findNearestFriend ( ) enemy = hero . findNe…" at bounding box center [880, 346] width 365 height 384
type textarea "hero.castEarthWave()"
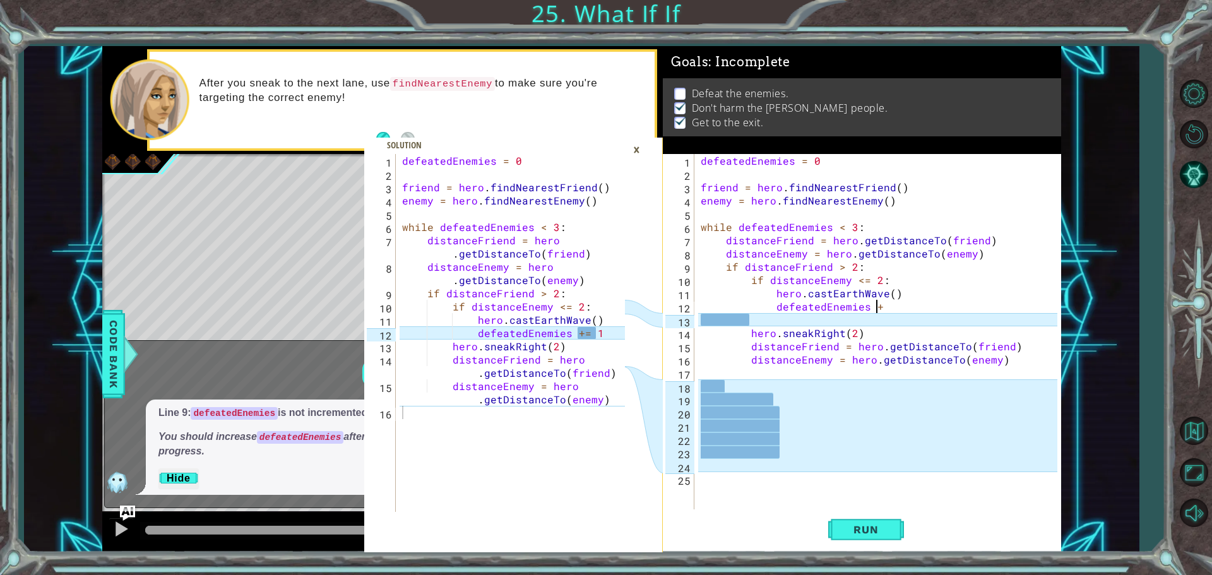
scroll to position [0, 11]
type textarea "defeatedEnemies += 1"
click at [793, 446] on div "defeatedEnemies = 0 friend = hero . findNearestFriend ( ) enemy = hero . findNe…" at bounding box center [880, 346] width 365 height 384
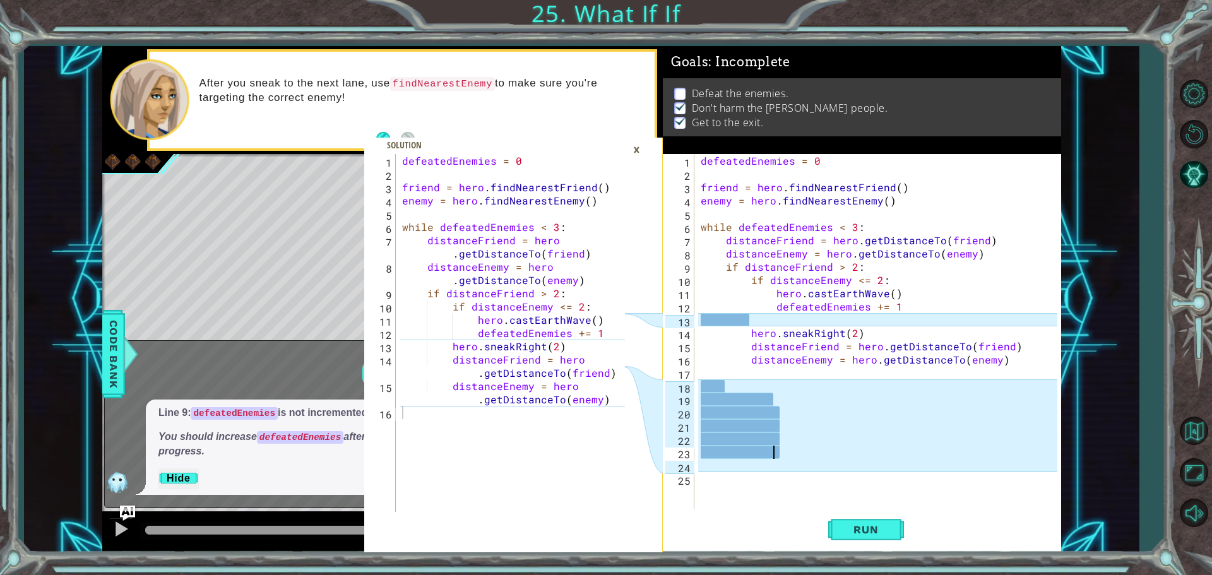
click at [793, 450] on div "defeatedEnemies = 0 friend = hero . findNearestFriend ( ) enemy = hero . findNe…" at bounding box center [880, 346] width 365 height 384
click at [793, 450] on div "defeatedEnemies = 0 friend = hero . findNearestFriend ( ) enemy = hero . findNe…" at bounding box center [877, 333] width 359 height 358
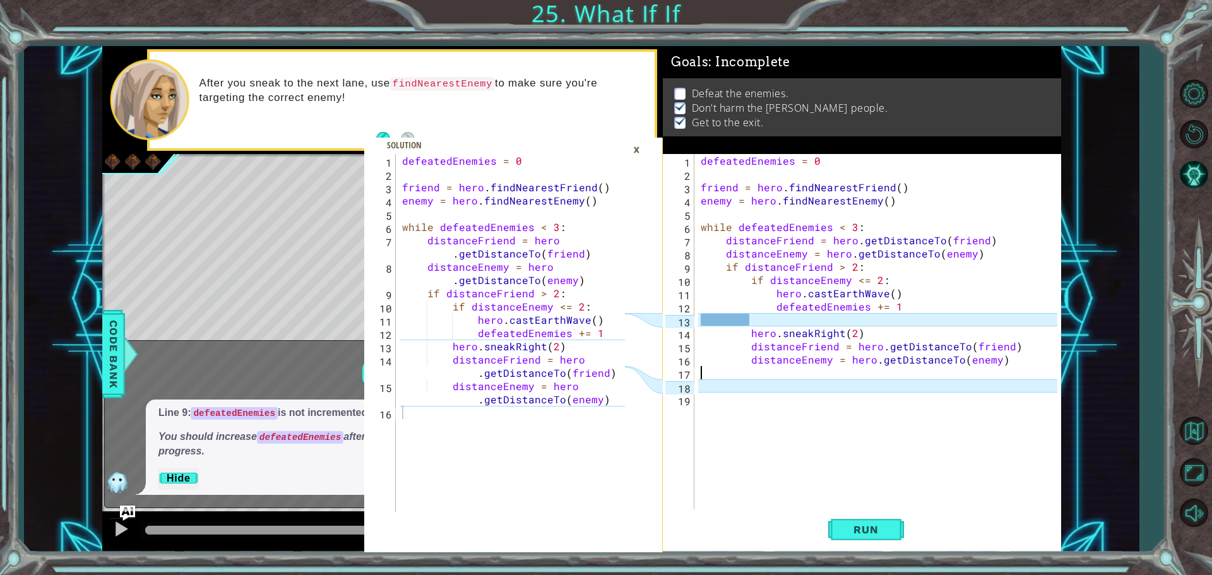
drag, startPoint x: 762, startPoint y: 309, endPoint x: 761, endPoint y: 321, distance: 11.4
click at [761, 319] on div "defeatedEnemies = 0 friend = hero . findNearestFriend ( ) enemy = hero . findNe…" at bounding box center [880, 346] width 365 height 384
type textarea "defeatedEnemies += 1"
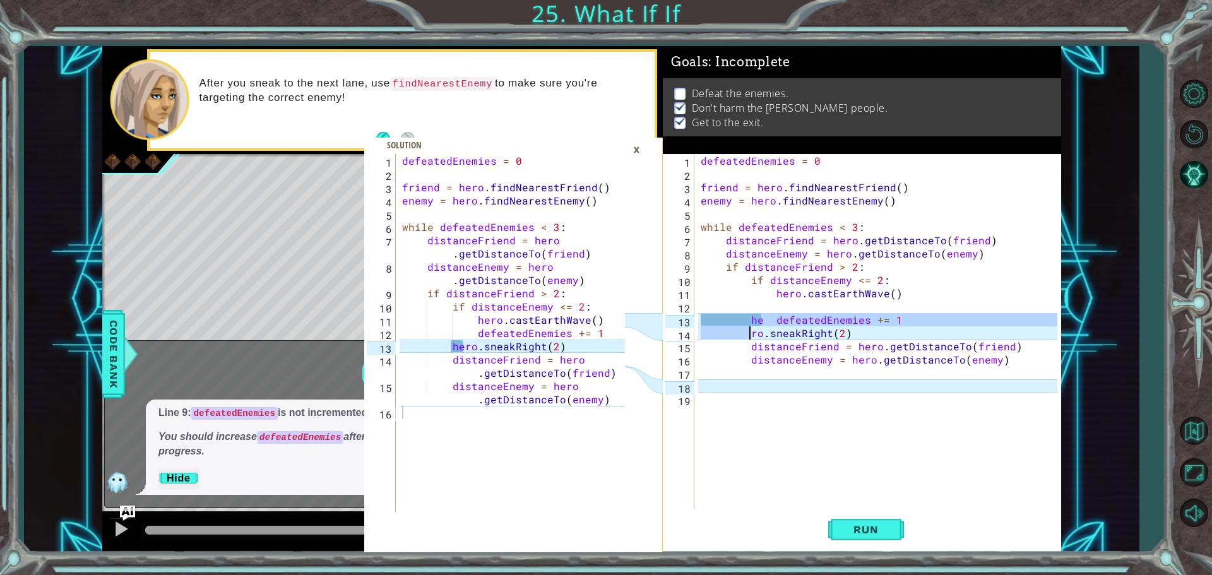
type textarea "hero.sneakRight(2)"
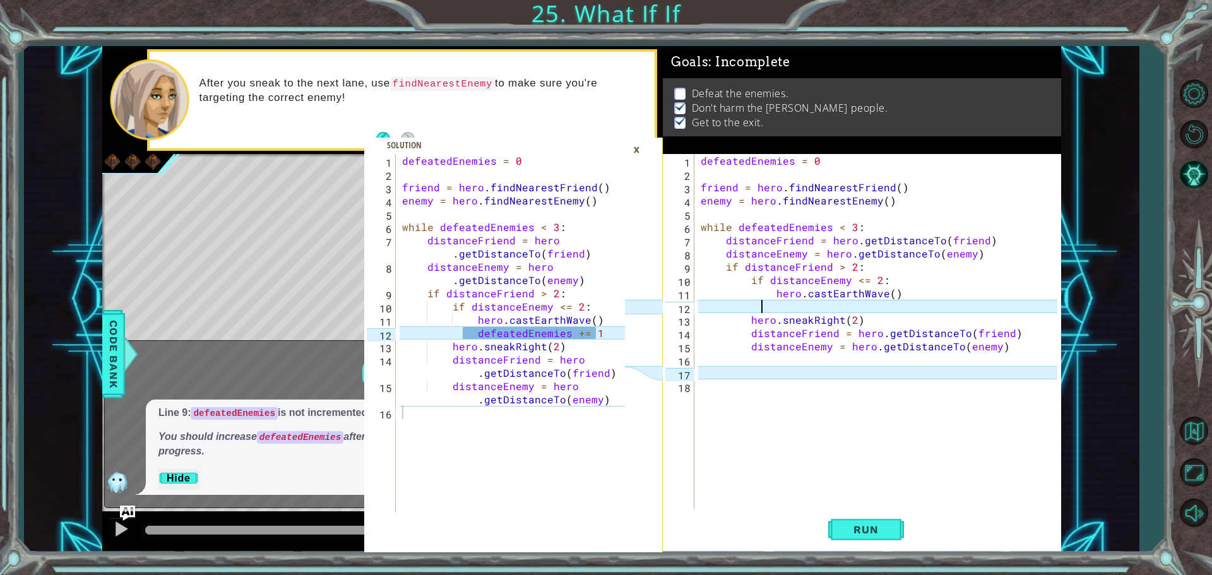
click at [899, 309] on div "defeatedEnemies = 0 friend = hero . findNearestFriend ( ) enemy = hero . findNe…" at bounding box center [880, 346] width 365 height 384
click at [901, 293] on div "defeatedEnemies = 0 friend = hero . findNearestFriend ( ) enemy = hero . findNe…" at bounding box center [880, 346] width 365 height 384
type textarea "hero.castEarthWave()"
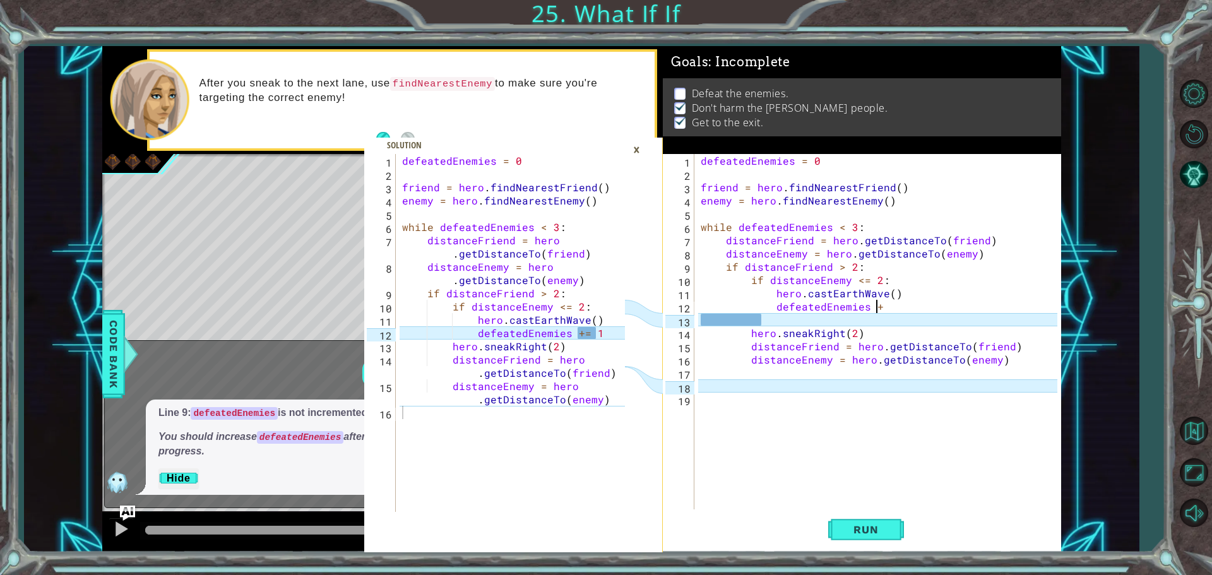
scroll to position [0, 11]
type textarea "defeatedEnemies += 1"
click at [764, 321] on div "defeatedEnemies = 0 friend = hero . findNearestFriend ( ) enemy = hero . findNe…" at bounding box center [880, 346] width 365 height 384
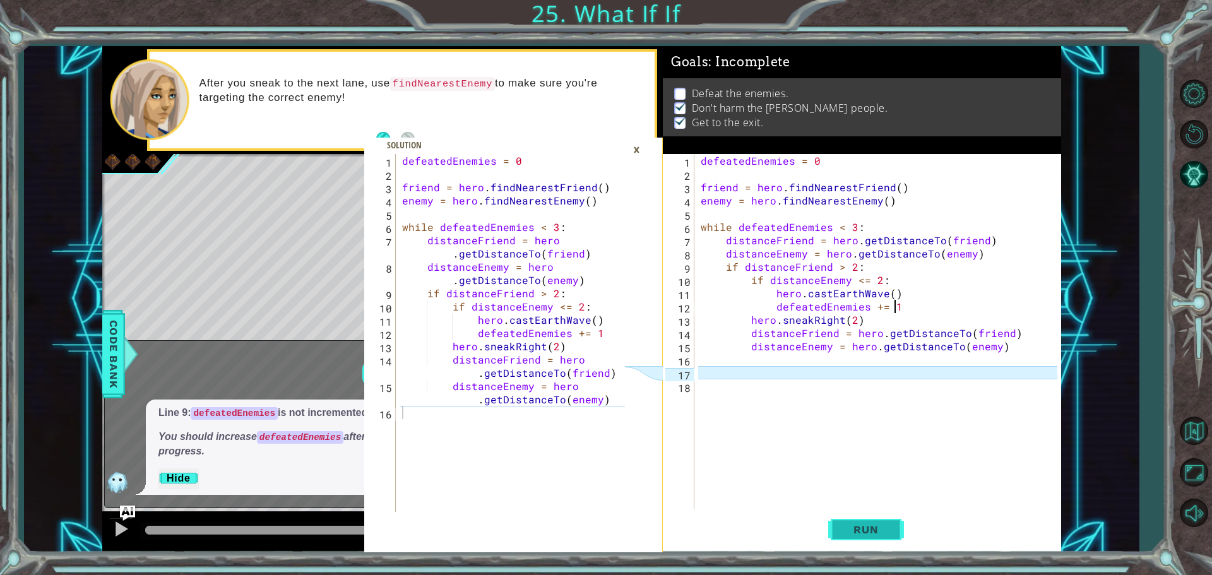
type textarea "defeatedEnemies += 1"
click at [882, 536] on button "Run" at bounding box center [866, 529] width 76 height 40
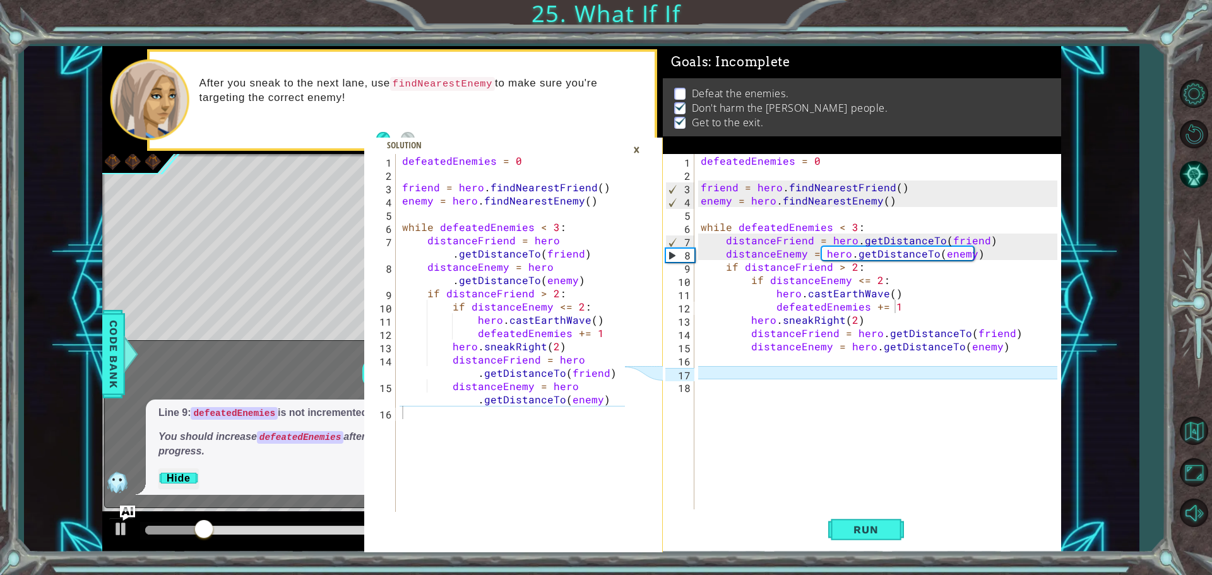
click at [640, 150] on div "×" at bounding box center [637, 149] width 20 height 21
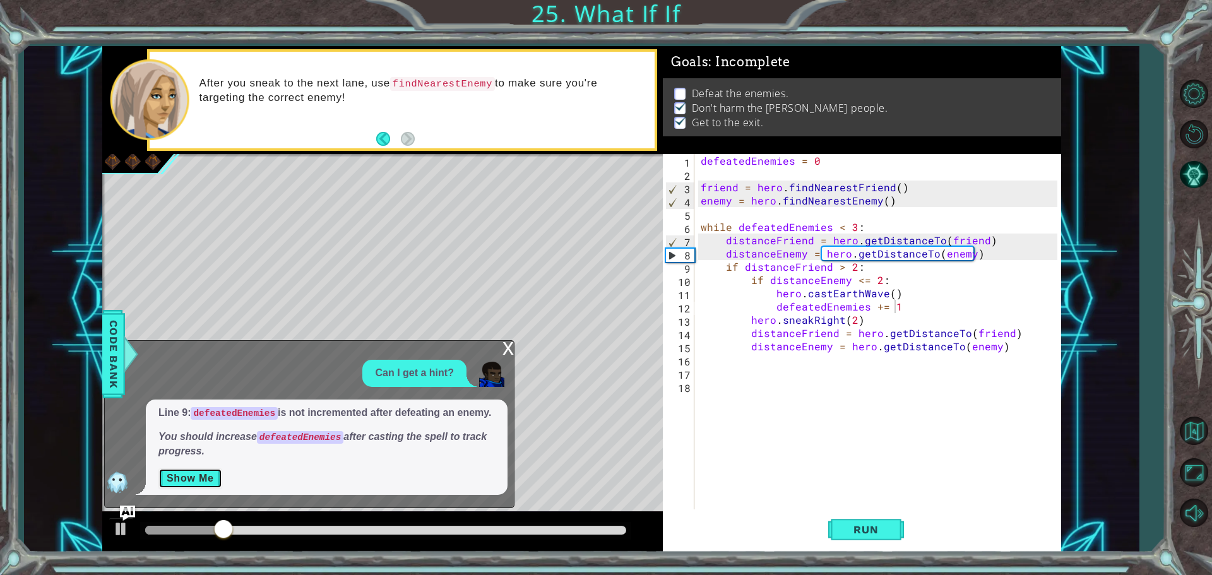
click at [212, 481] on button "Show Me" at bounding box center [190, 478] width 64 height 20
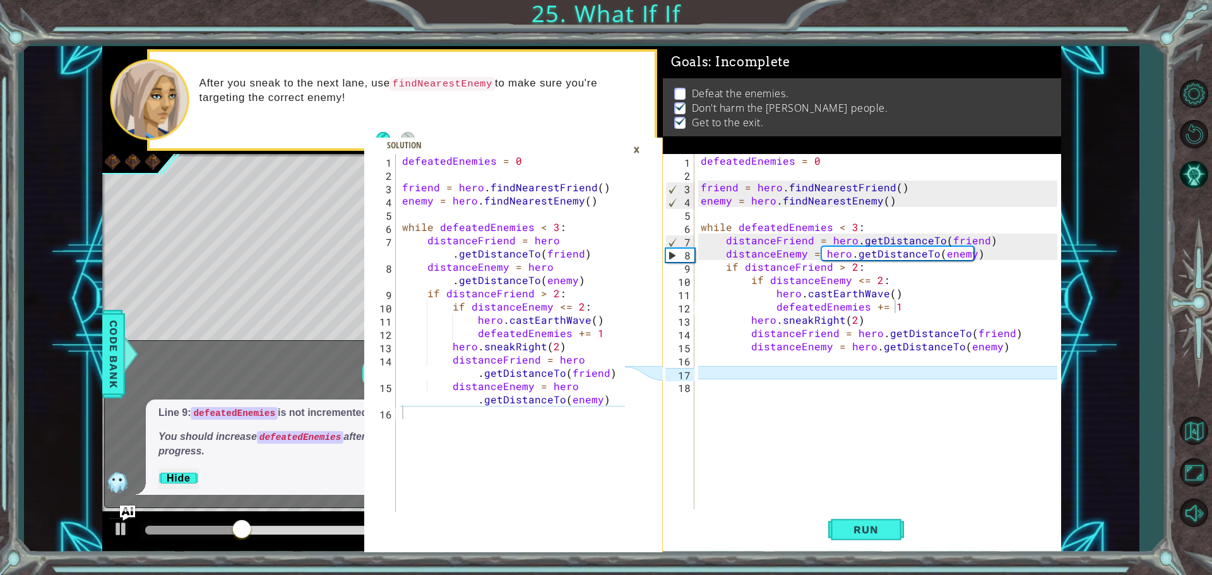
click at [642, 153] on div "×" at bounding box center [637, 149] width 20 height 21
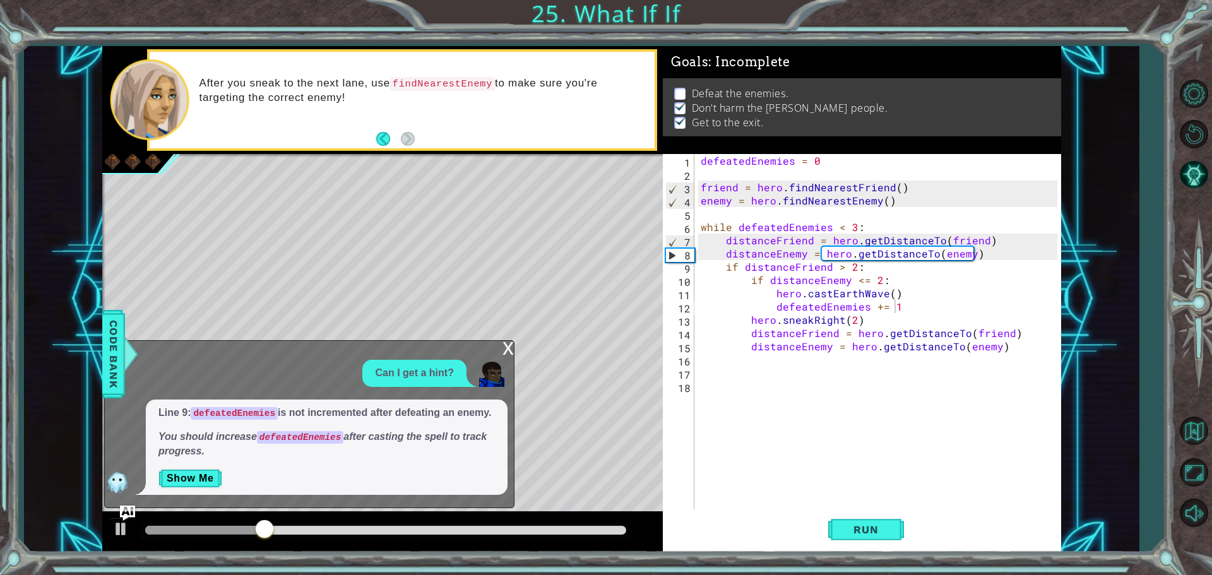
click at [499, 346] on div "x Can I get a hint? Line 9: defeatedEnemies is not incremented after defeating …" at bounding box center [309, 423] width 410 height 167
click at [505, 347] on div "x" at bounding box center [507, 347] width 11 height 13
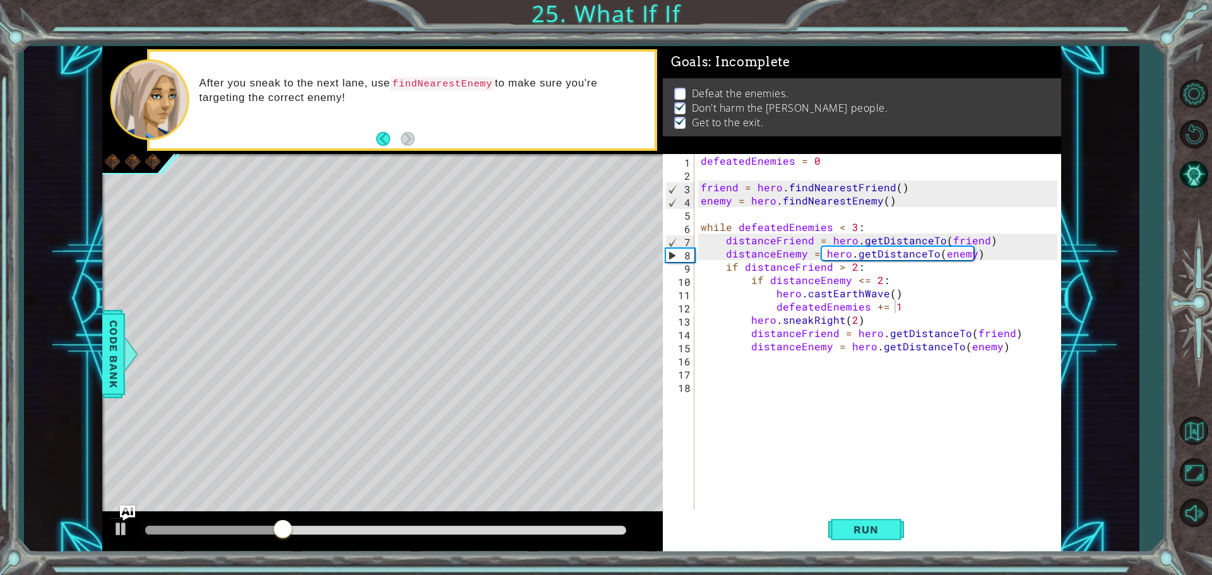
click at [826, 537] on div "Run" at bounding box center [865, 529] width 398 height 40
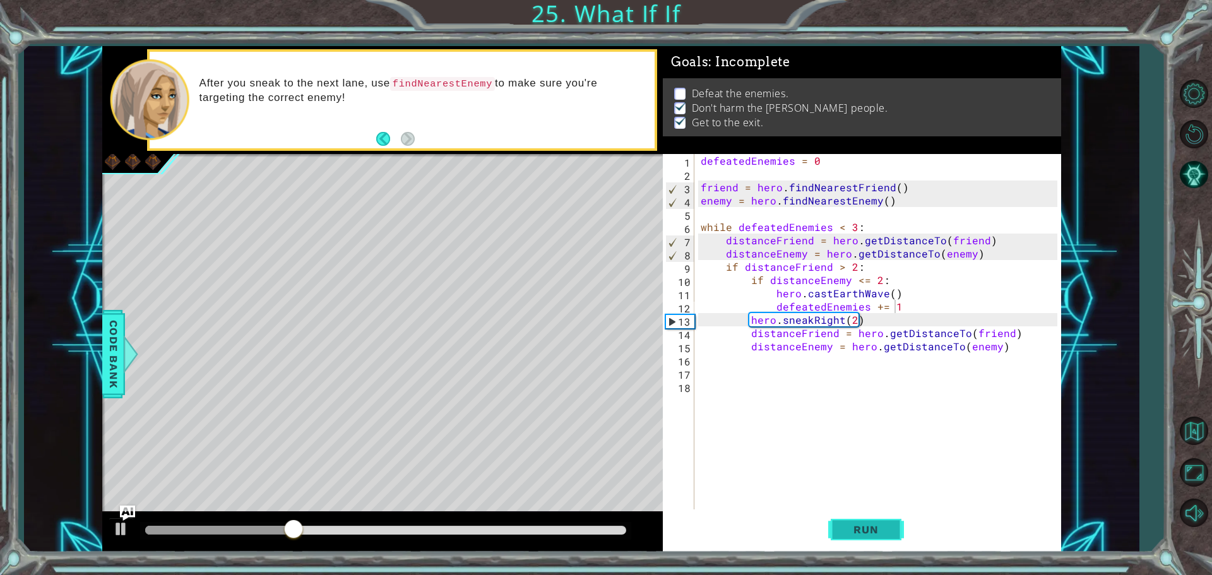
click at [837, 525] on button "Run" at bounding box center [866, 529] width 76 height 40
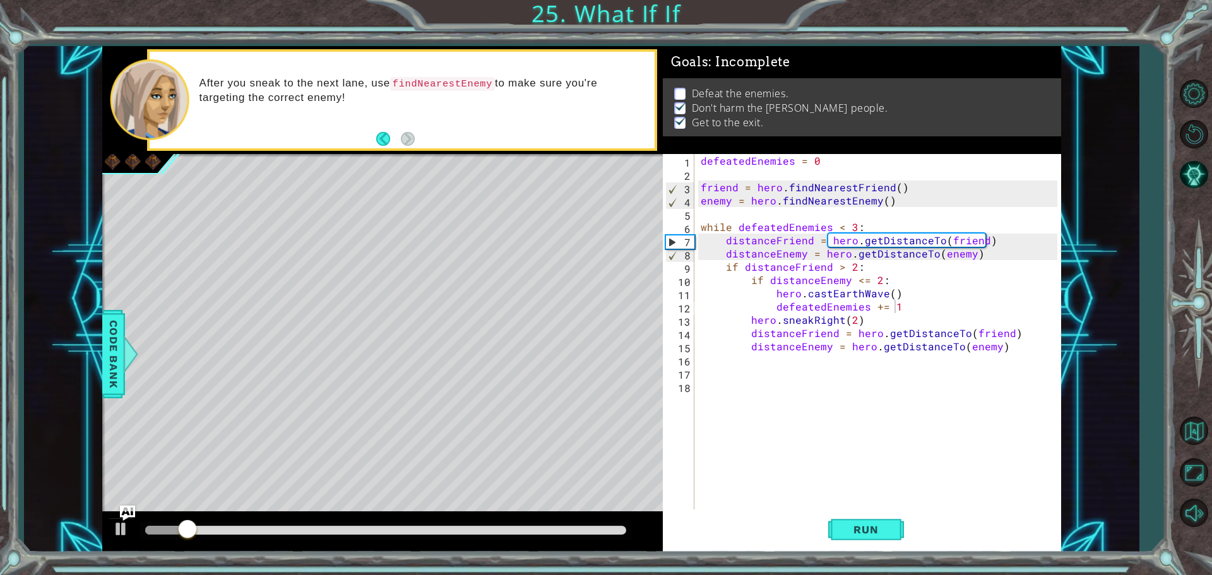
click at [122, 504] on div "Level Map" at bounding box center [393, 340] width 583 height 372
click at [127, 507] on img "Ask AI" at bounding box center [127, 512] width 16 height 16
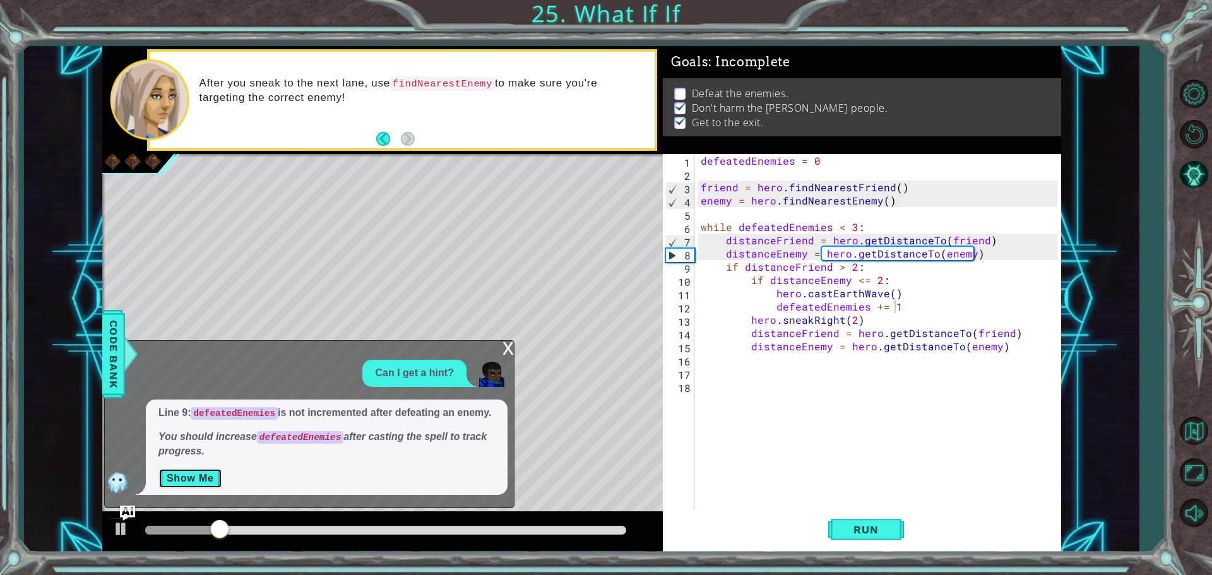
click at [172, 480] on button "Show Me" at bounding box center [190, 478] width 64 height 20
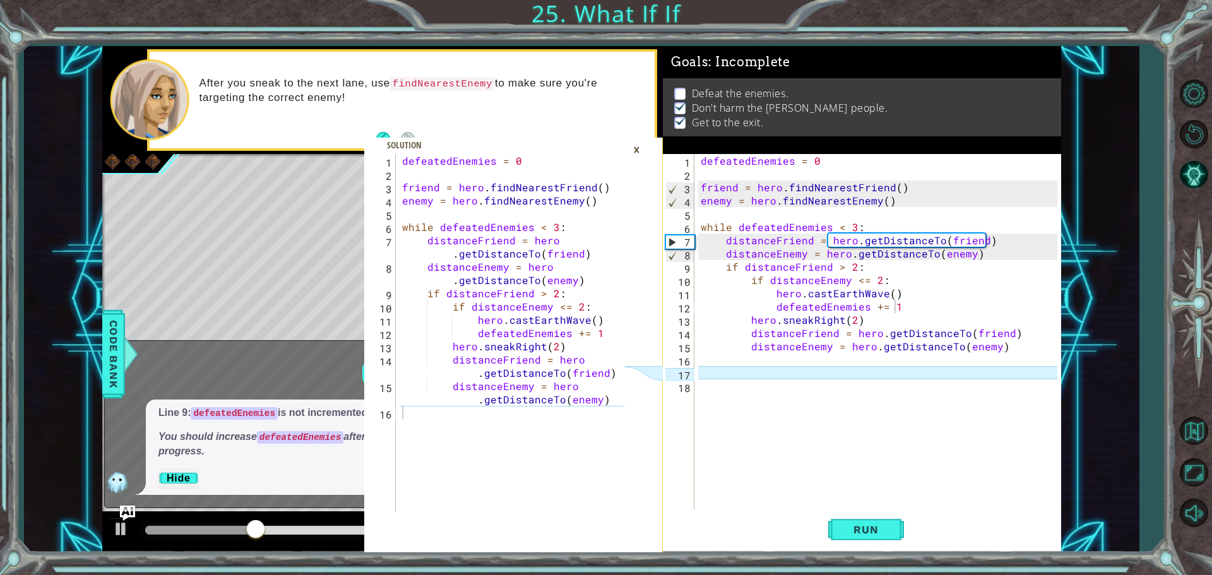
click at [710, 371] on div "defeatedEnemies = 0 friend = hero . findNearestFriend ( ) enemy = hero . findNe…" at bounding box center [880, 346] width 365 height 384
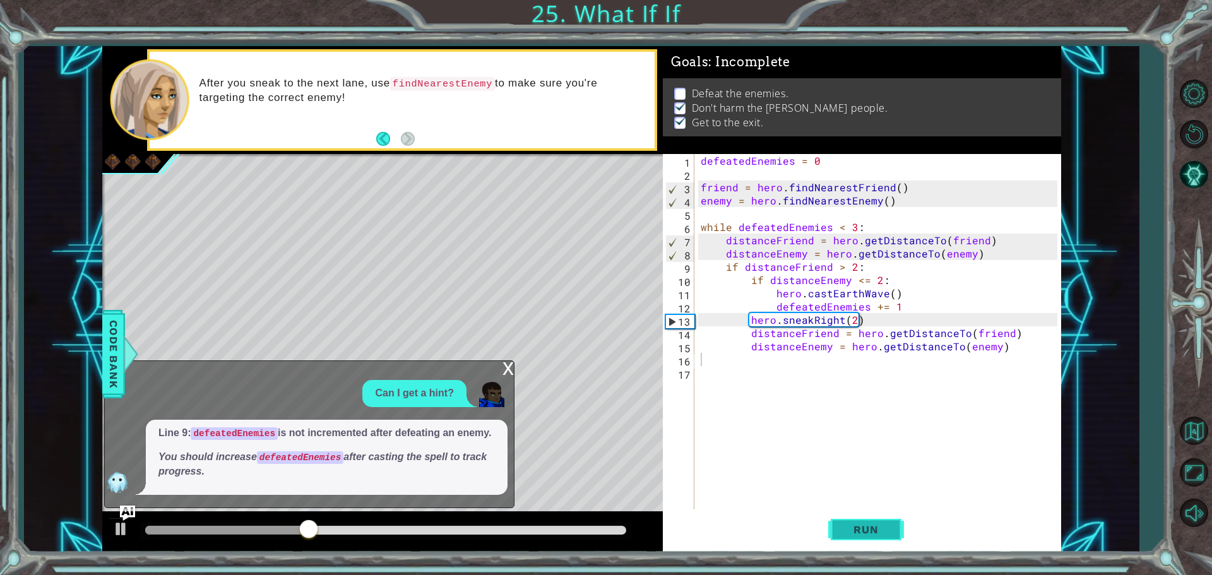
click at [849, 534] on span "Run" at bounding box center [866, 529] width 50 height 13
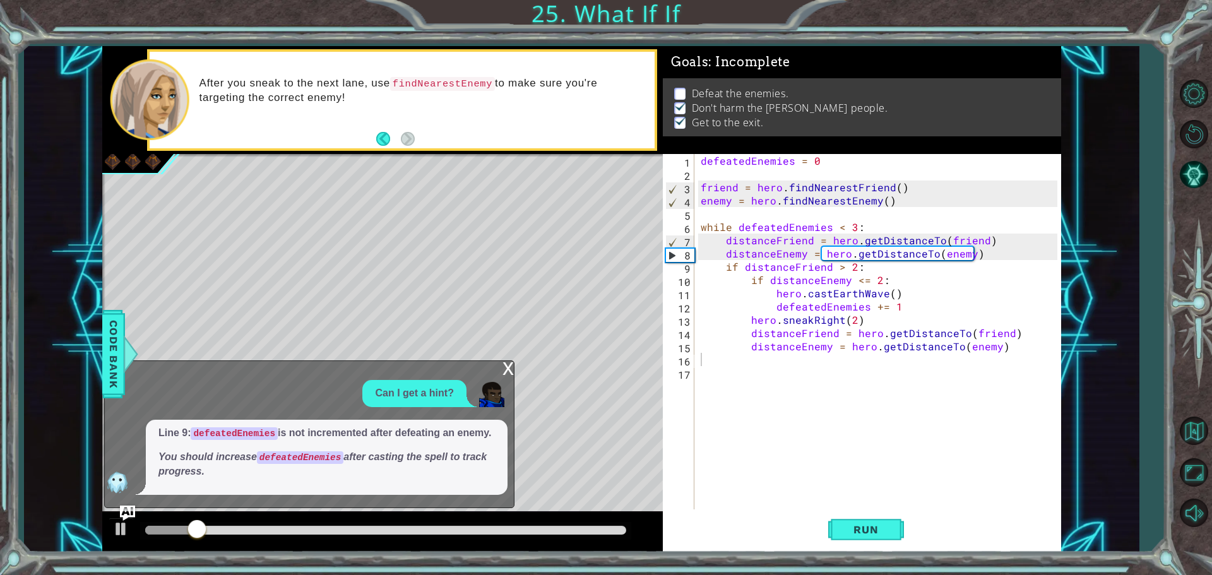
click at [504, 374] on div "x" at bounding box center [507, 367] width 11 height 13
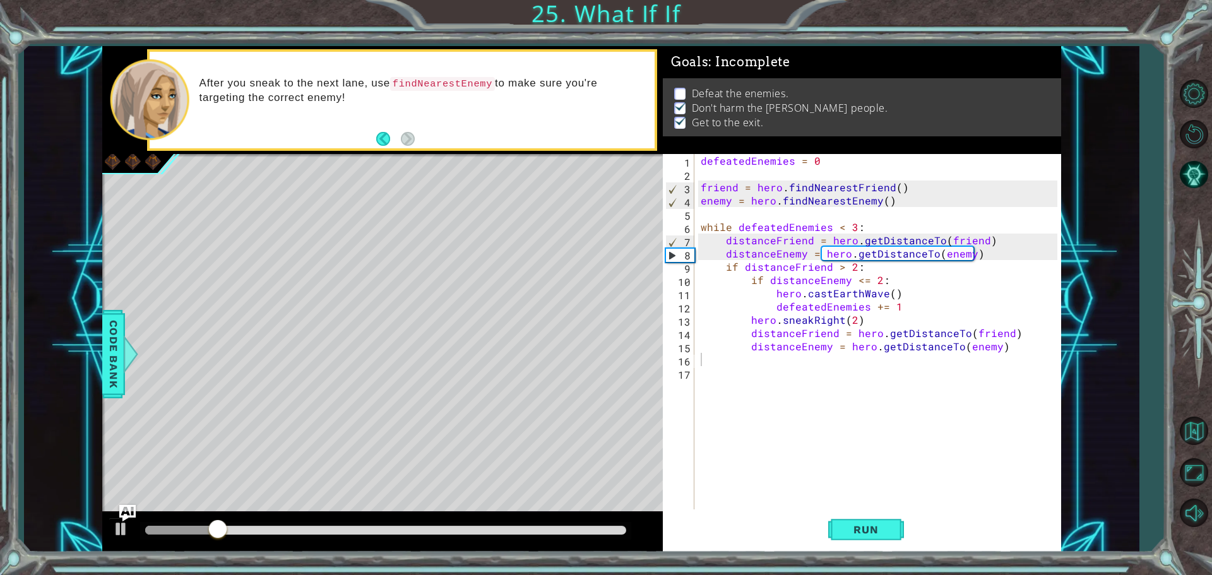
click at [121, 510] on img "Ask AI" at bounding box center [127, 512] width 16 height 16
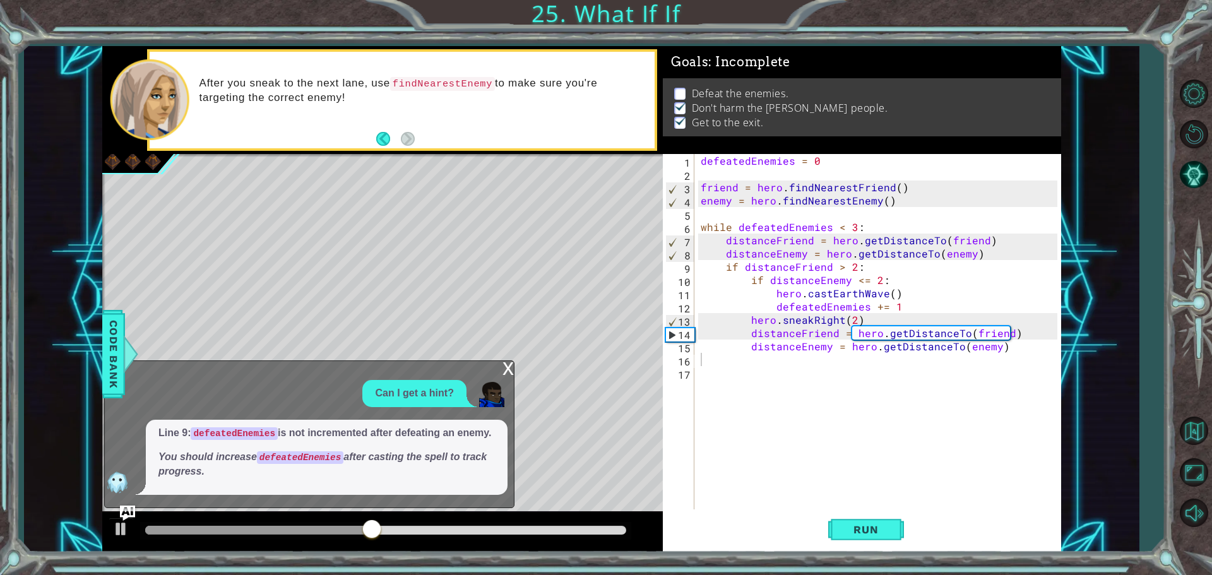
click at [511, 373] on div "x" at bounding box center [507, 367] width 11 height 13
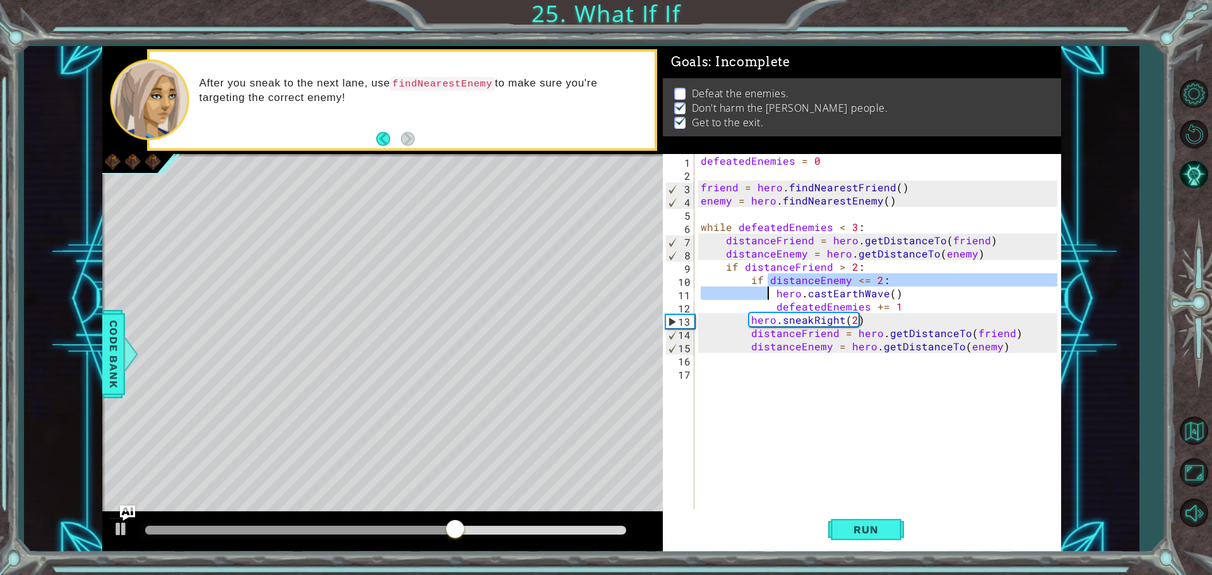
drag, startPoint x: 764, startPoint y: 284, endPoint x: 766, endPoint y: 294, distance: 10.3
click at [766, 294] on div "defeatedEnemies = 0 friend = hero . findNearestFriend ( ) enemy = hero . findNe…" at bounding box center [880, 346] width 365 height 384
click at [770, 297] on div "defeatedEnemies = 0 friend = hero . findNearestFriend ( ) enemy = hero . findNe…" at bounding box center [877, 333] width 359 height 358
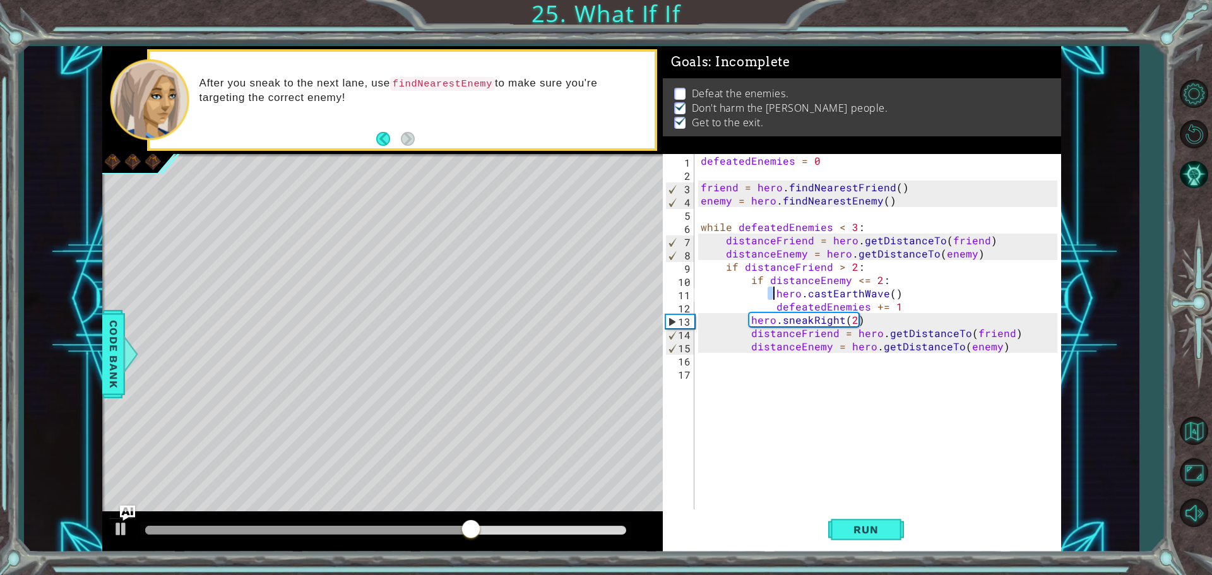
click at [770, 297] on div "defeatedEnemies = 0 friend = hero . findNearestFriend ( ) enemy = hero . findNe…" at bounding box center [877, 333] width 359 height 358
drag, startPoint x: 767, startPoint y: 297, endPoint x: 794, endPoint y: 293, distance: 27.4
click at [794, 293] on div "defeatedEnemies = 0 friend = hero . findNearestFriend ( ) enemy = hero . findNe…" at bounding box center [880, 346] width 365 height 384
click at [728, 280] on div "defeatedEnemies = 0 friend = hero . findNearestFriend ( ) enemy = hero . findNe…" at bounding box center [880, 346] width 365 height 384
type textarea "if distanceEnemy <= 2:"
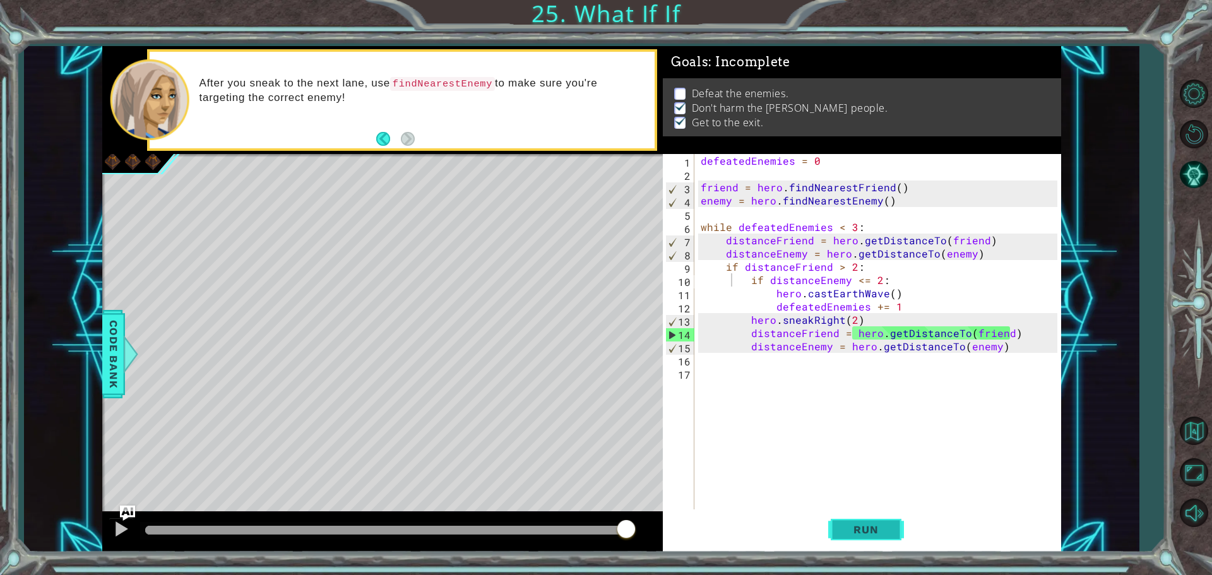
click at [870, 534] on span "Run" at bounding box center [866, 529] width 50 height 13
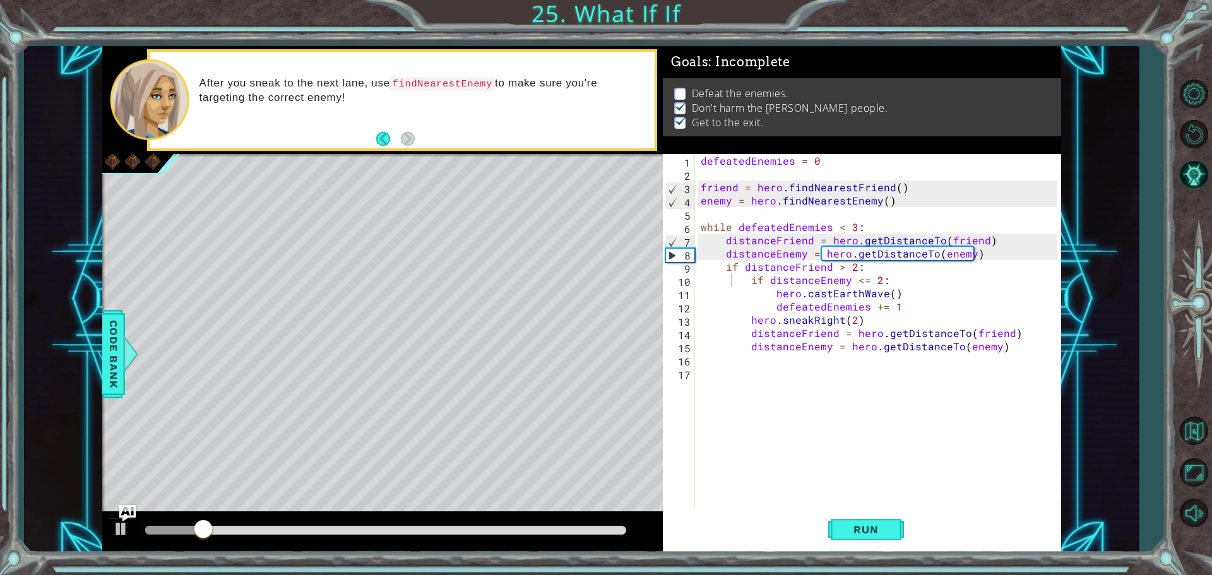
click at [127, 507] on img "Ask AI" at bounding box center [127, 512] width 16 height 16
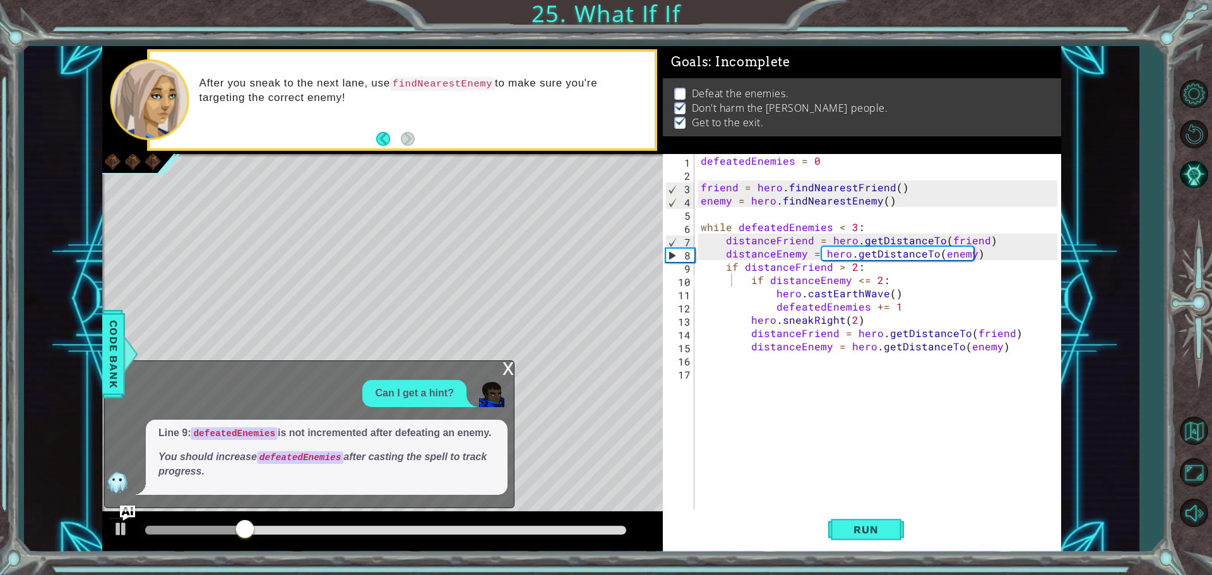
click at [121, 505] on img "Ask AI" at bounding box center [127, 512] width 15 height 15
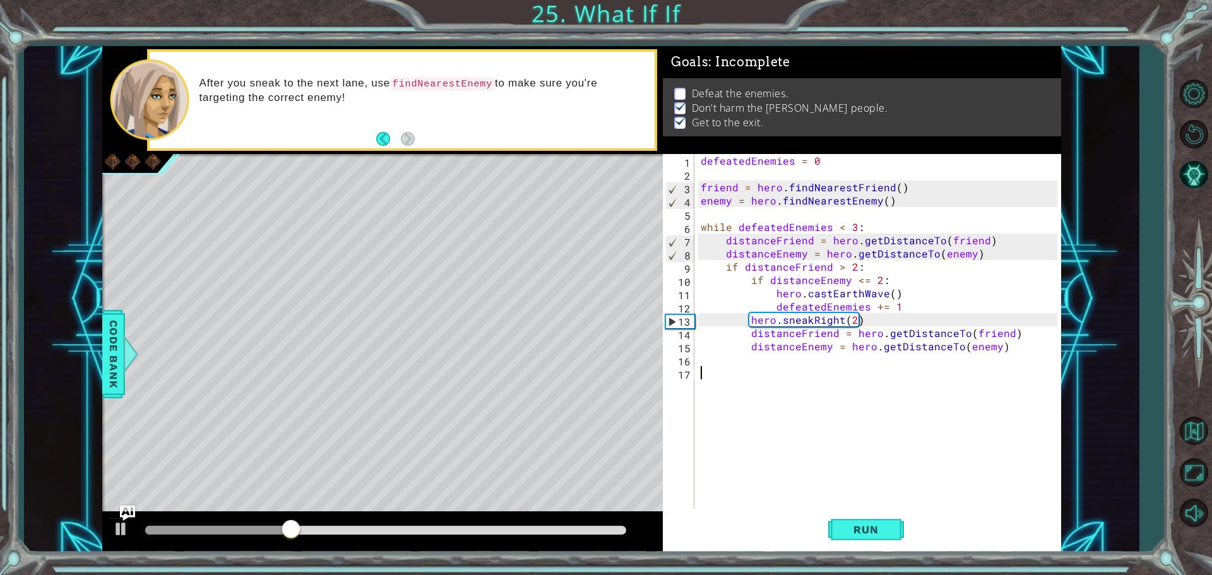
drag, startPoint x: 724, startPoint y: 367, endPoint x: 757, endPoint y: 365, distance: 32.8
click at [728, 367] on div "defeatedEnemies = 0 friend = hero . findNearestFriend ( ) enemy = hero . findNe…" at bounding box center [880, 346] width 365 height 384
click at [1022, 366] on div "defeatedEnemies = 0 friend = hero . findNearestFriend ( ) enemy = hero . findNe…" at bounding box center [880, 346] width 365 height 384
click at [1015, 340] on div "defeatedEnemies = 0 friend = hero . findNearestFriend ( ) enemy = hero . findNe…" at bounding box center [880, 346] width 365 height 384
click at [902, 307] on div "defeatedEnemies = 0 friend = hero . findNearestFriend ( ) enemy = hero . findNe…" at bounding box center [880, 346] width 365 height 384
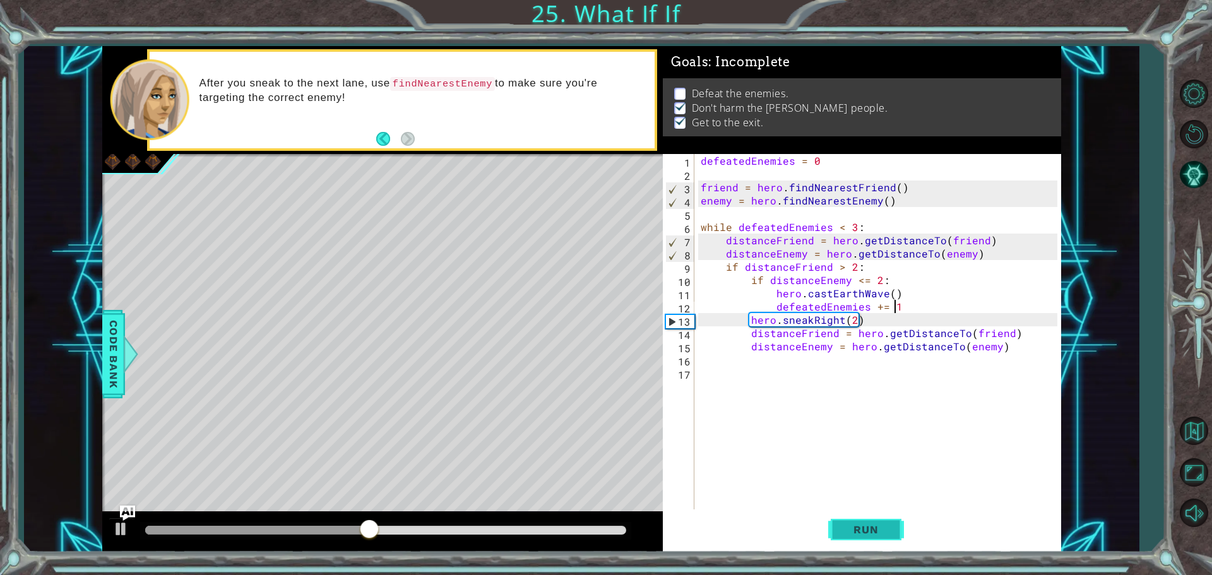
click at [879, 530] on span "Run" at bounding box center [866, 529] width 50 height 13
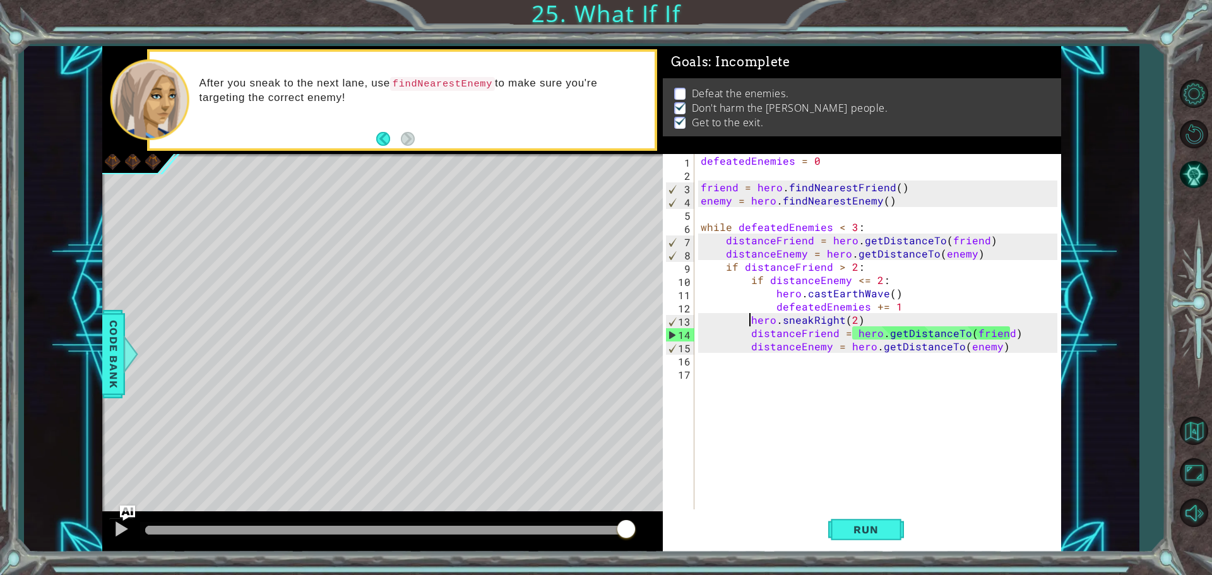
click at [749, 320] on div "defeatedEnemies = 0 friend = hero . findNearestFriend ( ) enemy = hero . findNe…" at bounding box center [880, 346] width 365 height 384
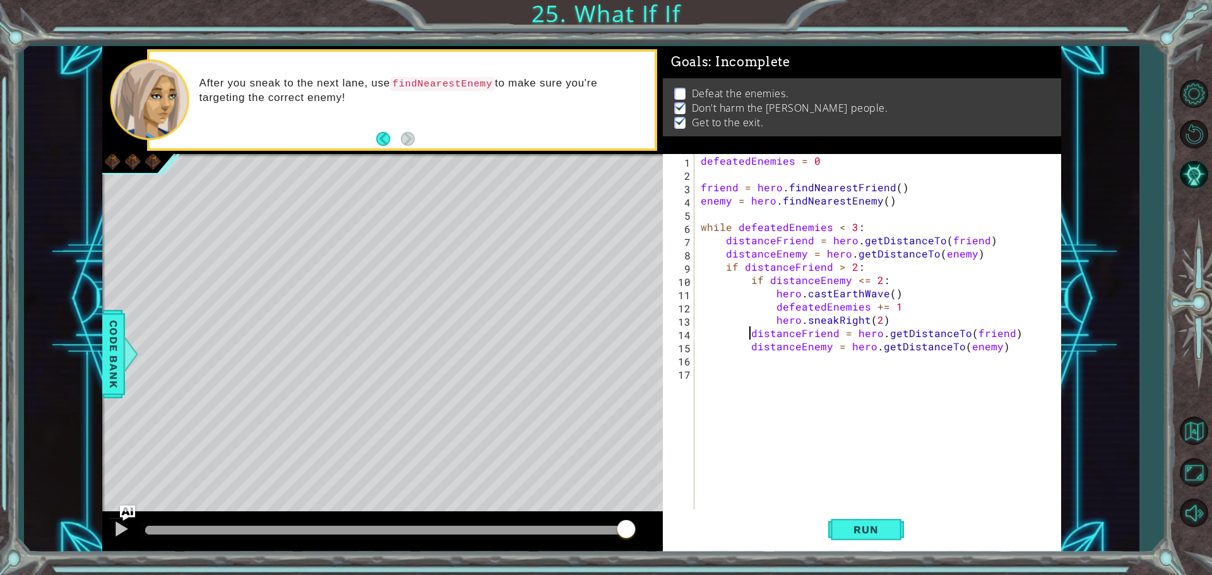
drag, startPoint x: 748, startPoint y: 334, endPoint x: 760, endPoint y: 305, distance: 31.7
click at [750, 335] on div "defeatedEnemies = 0 friend = hero . findNearestFriend ( ) enemy = hero . findNe…" at bounding box center [880, 346] width 365 height 384
click at [747, 345] on div "defeatedEnemies = 0 friend = hero . findNearestFriend ( ) enemy = hero . findNe…" at bounding box center [880, 346] width 365 height 384
click at [856, 533] on span "Run" at bounding box center [866, 529] width 50 height 13
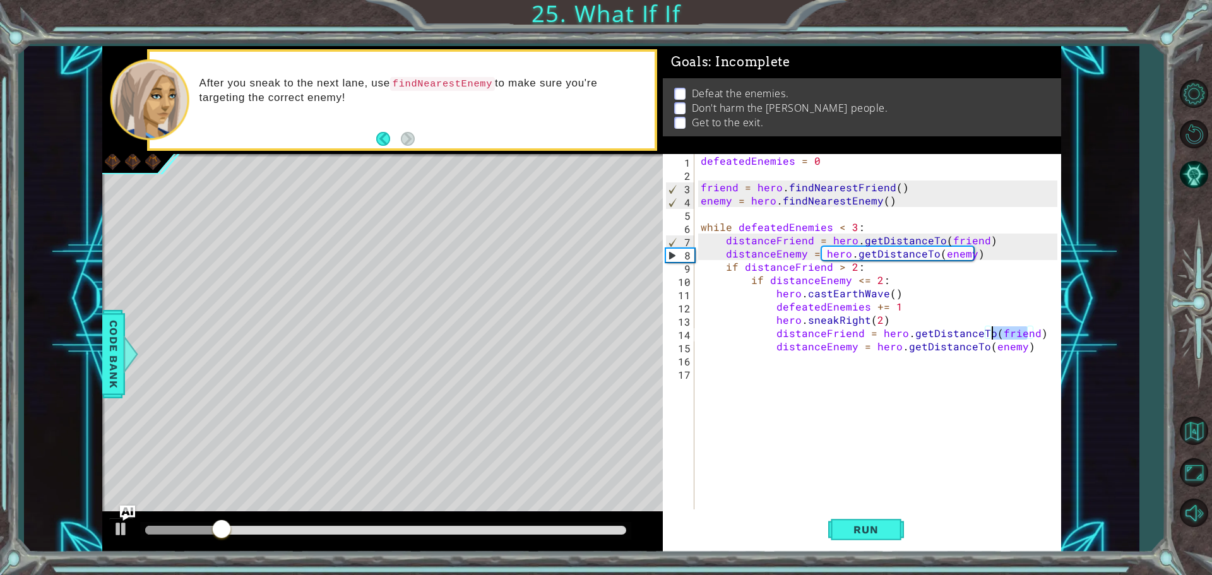
drag, startPoint x: 1026, startPoint y: 336, endPoint x: 991, endPoint y: 337, distance: 34.7
click at [991, 337] on div "defeatedEnemies = 0 friend = hero . findNearestFriend ( ) enemy = hero . findNe…" at bounding box center [880, 346] width 365 height 384
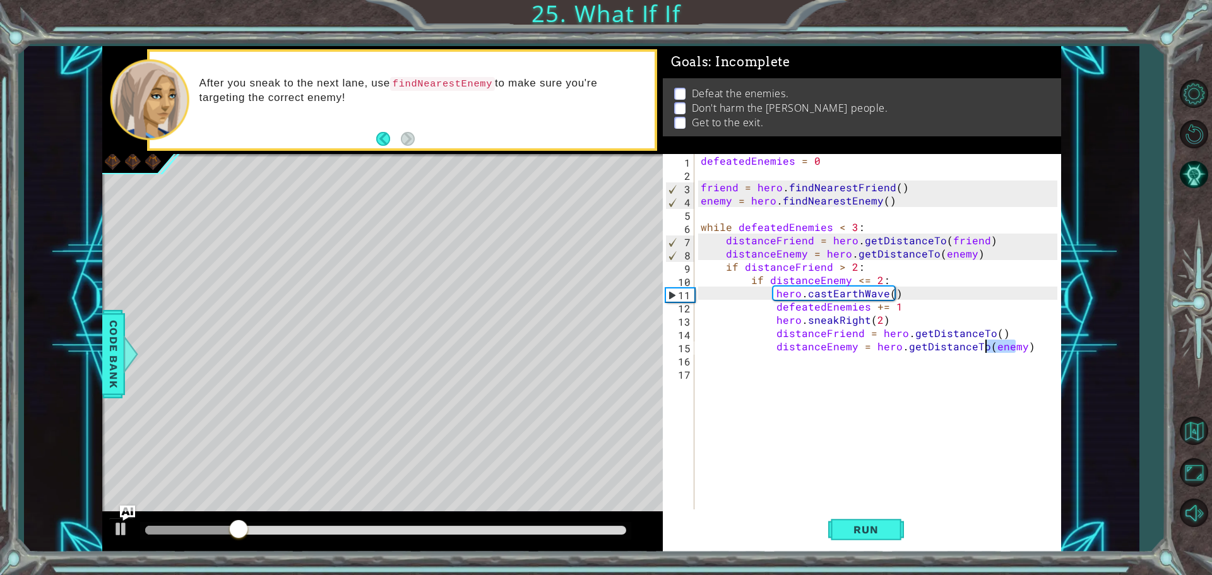
drag, startPoint x: 1013, startPoint y: 351, endPoint x: 985, endPoint y: 348, distance: 28.6
click at [985, 348] on div "defeatedEnemies = 0 friend = hero . findNearestFriend ( ) enemy = hero . findNe…" at bounding box center [880, 346] width 365 height 384
click at [876, 526] on span "Run" at bounding box center [866, 529] width 50 height 13
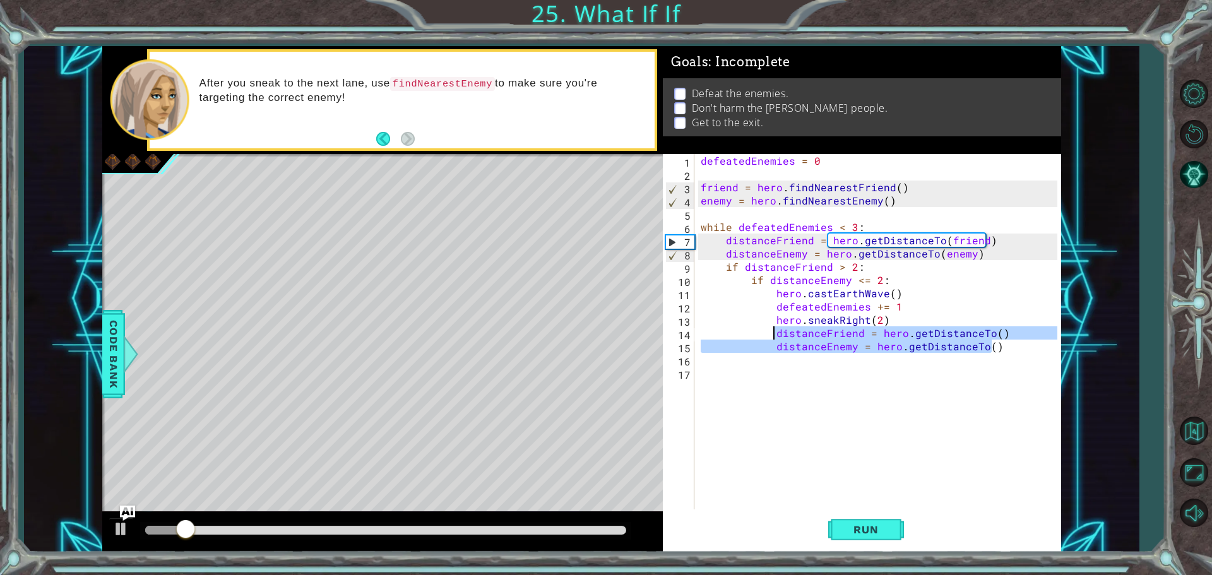
drag, startPoint x: 994, startPoint y: 345, endPoint x: 771, endPoint y: 333, distance: 223.7
click at [771, 333] on div "defeatedEnemies = 0 friend = hero . findNearestFriend ( ) enemy = hero . findNe…" at bounding box center [880, 346] width 365 height 384
type textarea "distanceFriend = hero.getDistanceTo() distanceEnemy = hero.getDistanceTo()"
click at [780, 375] on div "defeatedEnemies = 0 friend = hero . findNearestFriend ( ) enemy = hero . findNe…" at bounding box center [880, 346] width 365 height 384
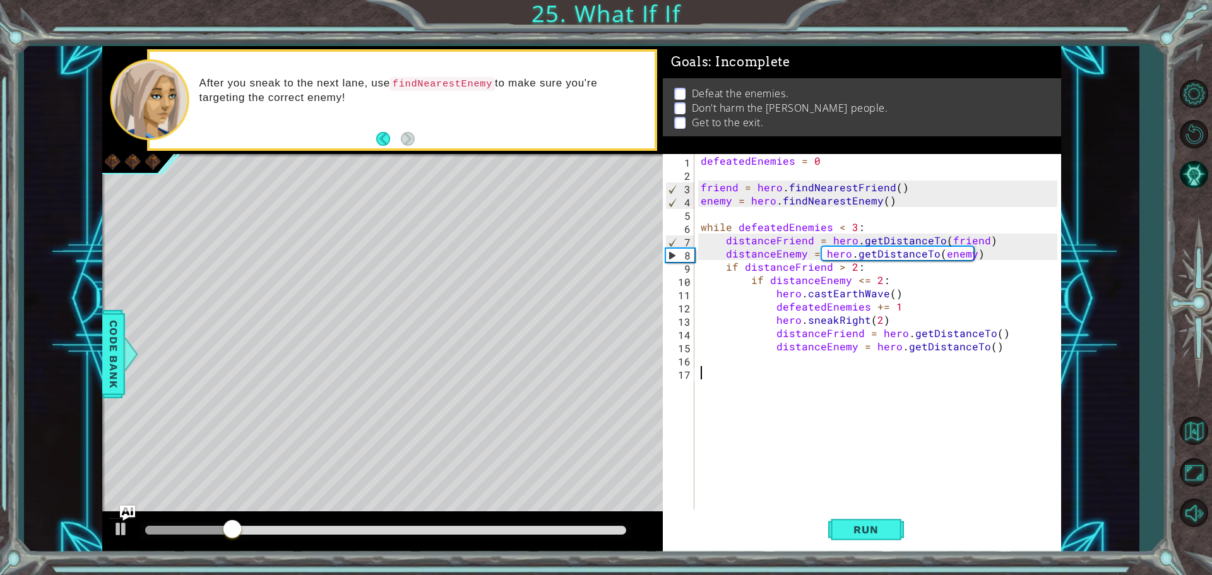
type textarea "\"
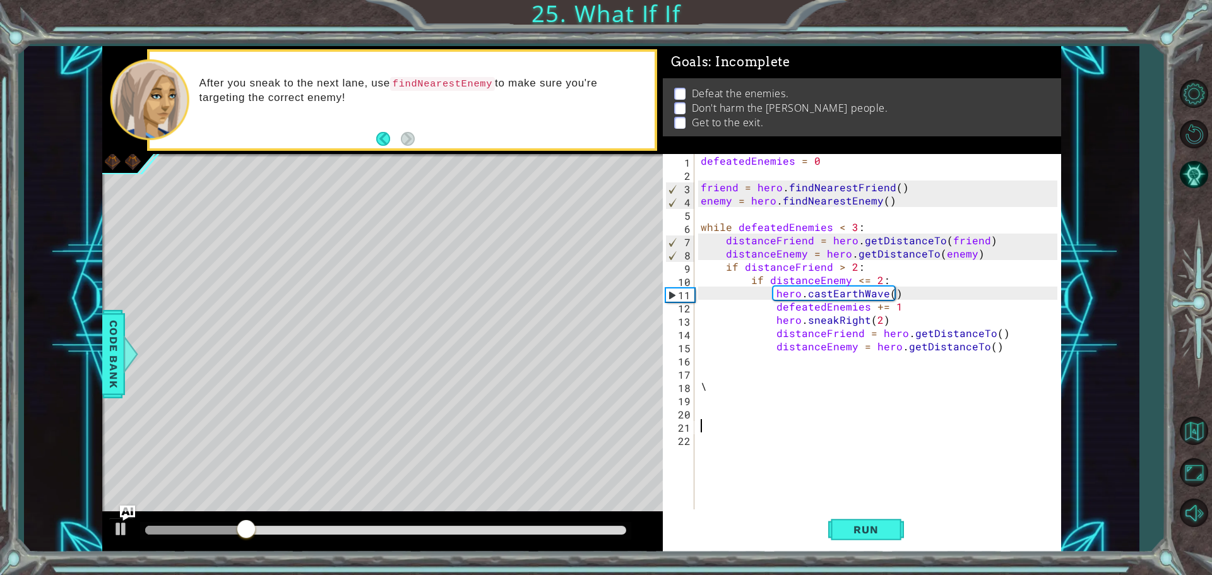
paste textarea "distanceEnemy = hero.getDistanceTo()"
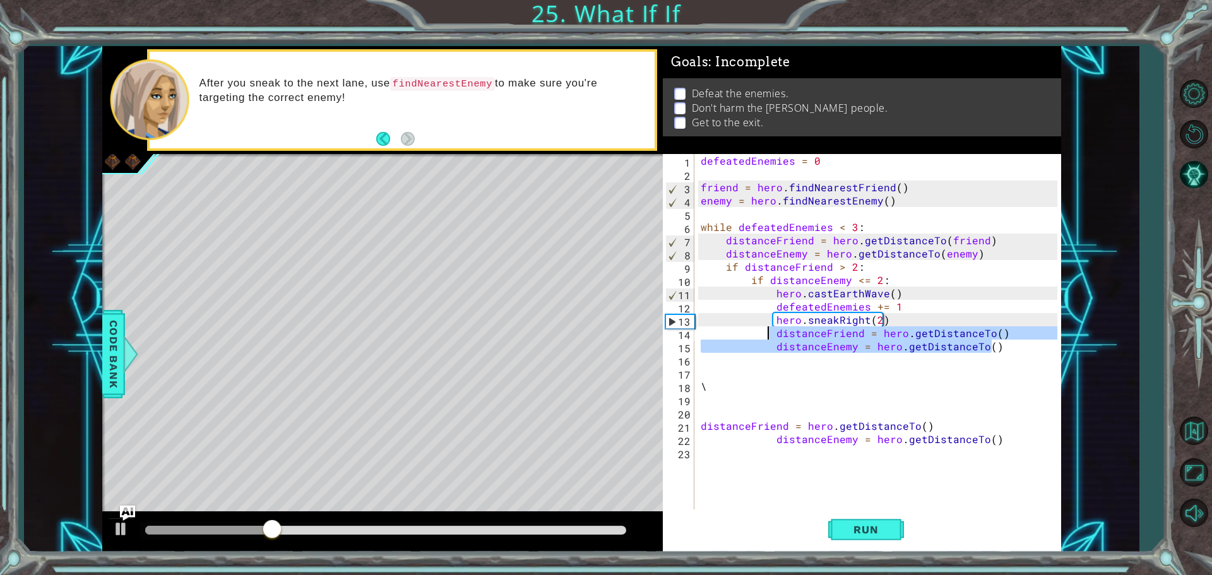
drag, startPoint x: 995, startPoint y: 351, endPoint x: 769, endPoint y: 336, distance: 227.0
click at [769, 336] on div "defeatedEnemies = 0 friend = hero . findNearestFriend ( ) enemy = hero . findNe…" at bounding box center [880, 346] width 365 height 384
type textarea "distanceFriend = hero.getDistanceTo() distanceEnemy = hero.getDistanceTo()"
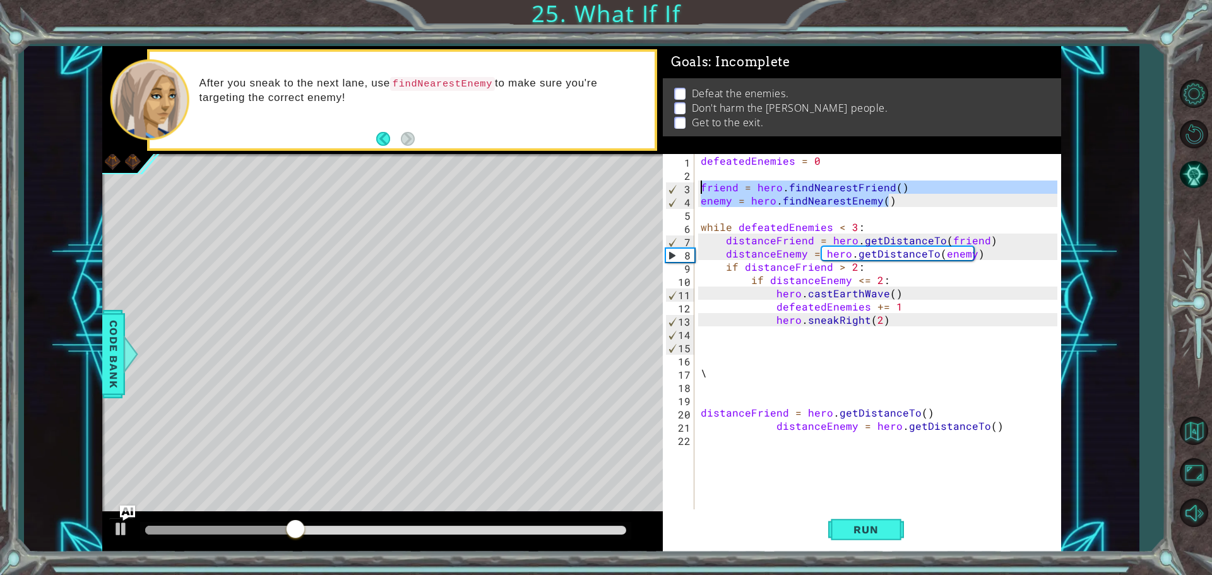
drag, startPoint x: 890, startPoint y: 201, endPoint x: 693, endPoint y: 186, distance: 198.1
click at [693, 186] on div "1 2 3 4 5 6 7 8 9 10 11 12 13 14 15 16 17 18 19 20 21 22 defeatedEnemies = 0 fr…" at bounding box center [860, 333] width 394 height 358
type textarea "friend = hero.findNearestFriend() enemy = hero.findNearestEnemy()"
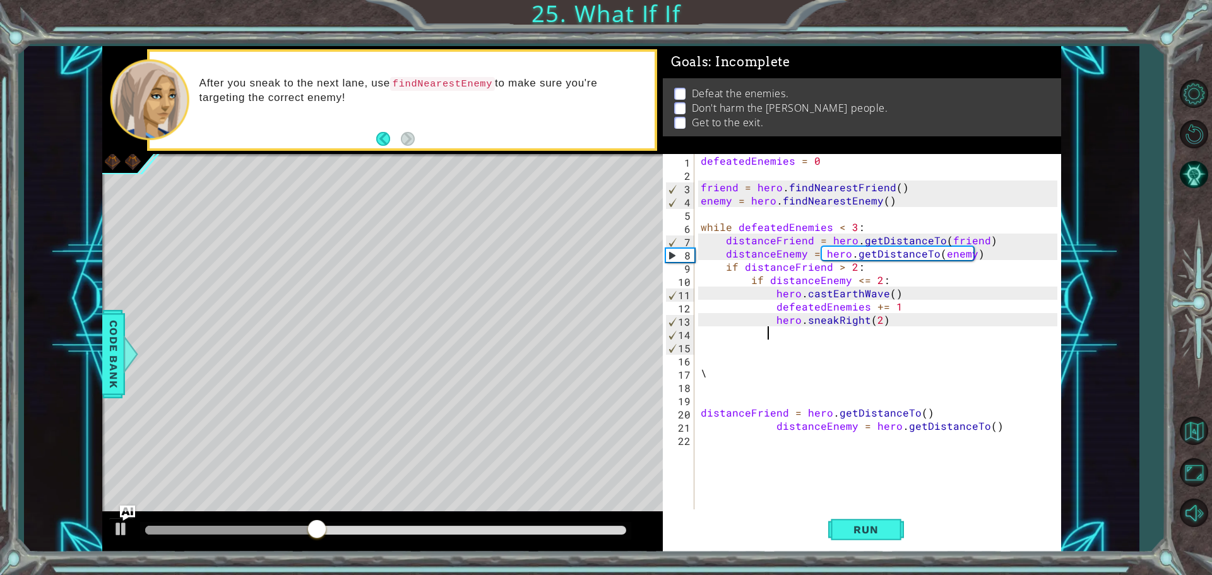
click at [858, 336] on div "defeatedEnemies = 0 friend = hero . findNearestFriend ( ) enemy = hero . findNe…" at bounding box center [880, 346] width 365 height 384
paste textarea "enemy = hero.findNearestEnemy()"
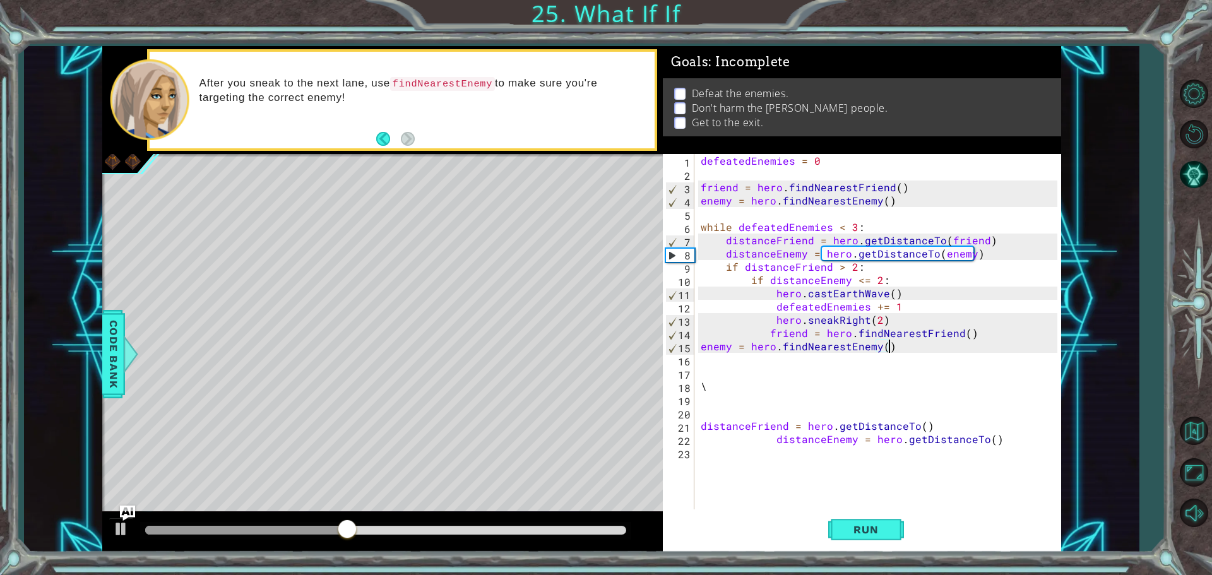
click at [698, 349] on div "defeatedEnemies = 0 friend = hero . findNearestFriend ( ) enemy = hero . findNe…" at bounding box center [880, 346] width 365 height 384
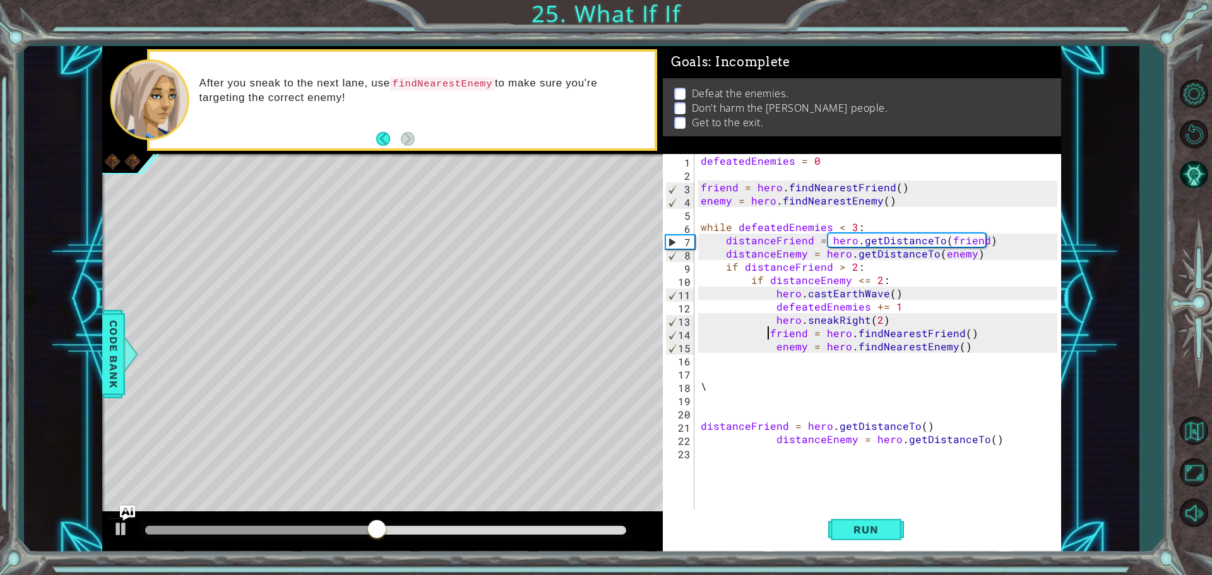
click at [766, 334] on div "defeatedEnemies = 0 friend = hero . findNearestFriend ( ) enemy = hero . findNe…" at bounding box center [880, 346] width 365 height 384
click at [863, 524] on span "Run" at bounding box center [866, 529] width 50 height 13
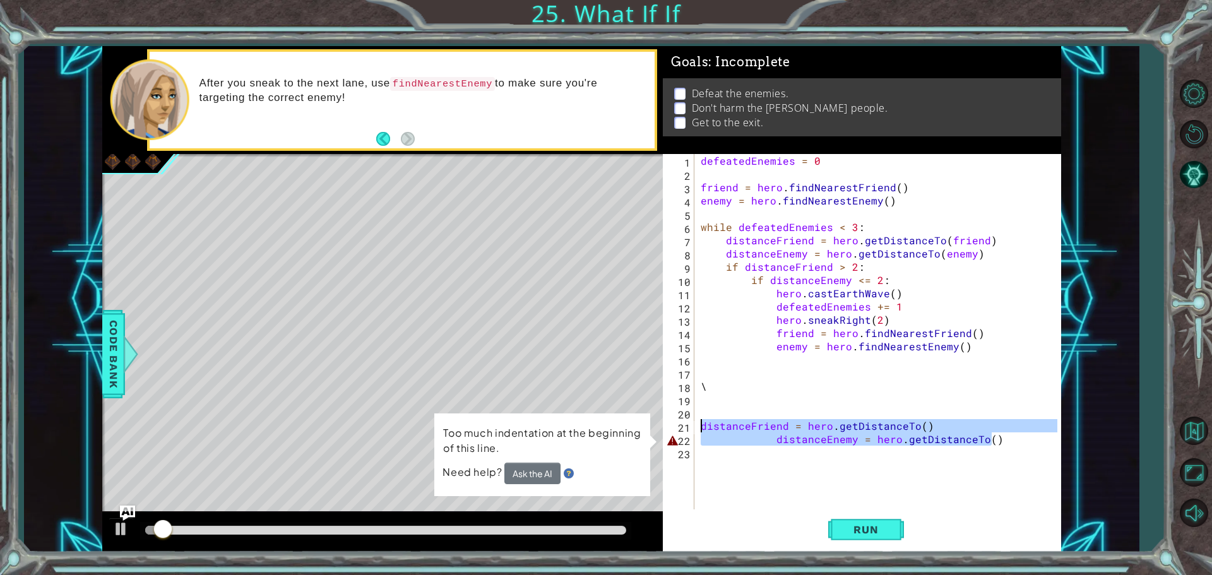
drag, startPoint x: 996, startPoint y: 440, endPoint x: 638, endPoint y: 422, distance: 358.9
click at [638, 422] on div "1 2 3 4 5 6 7 8 9 10 11 12 13 14 15 16 defeatedEnemies = 0 friend = hero . find…" at bounding box center [581, 299] width 959 height 506
type textarea "distanceFriend = hero.getDistanceTo() distanceEnemy = hero.getDistanceTo()"
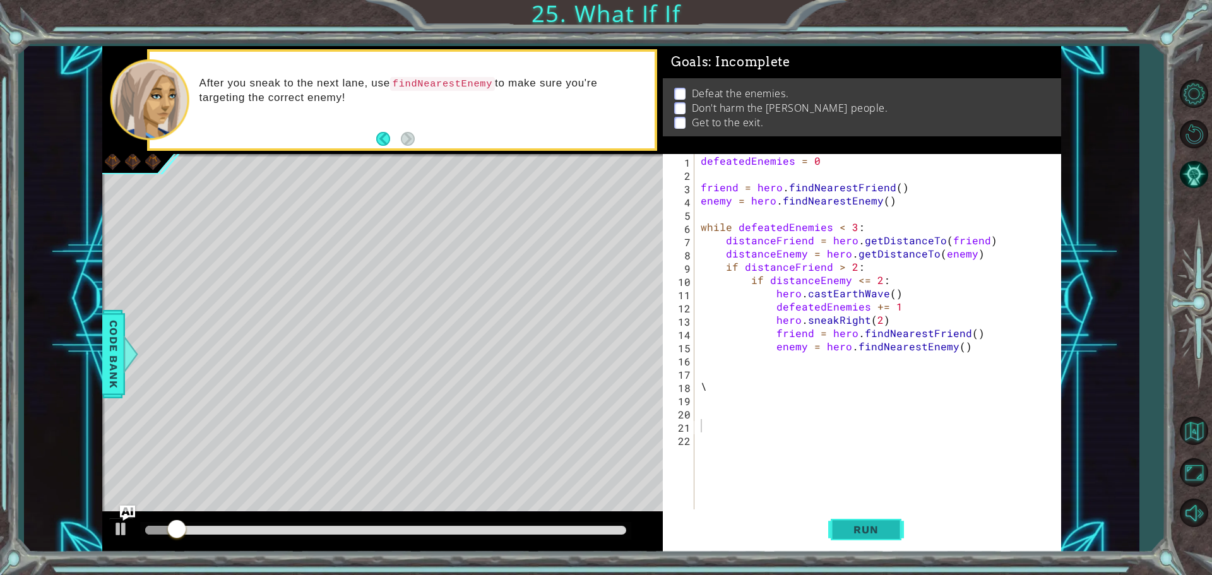
click at [868, 519] on button "Run" at bounding box center [866, 529] width 76 height 40
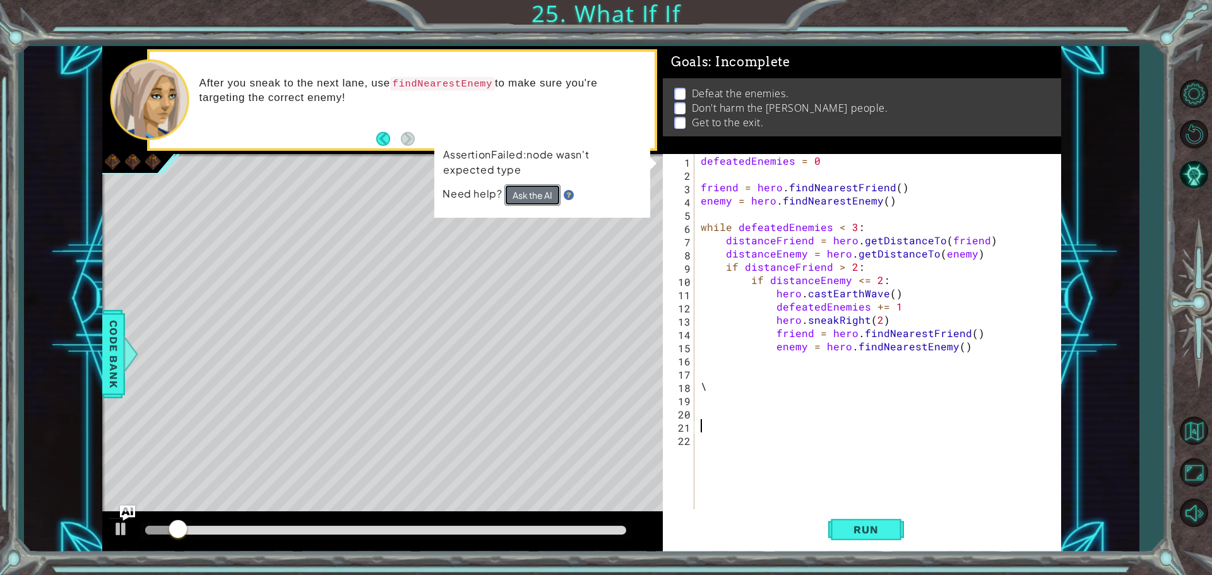
click at [531, 197] on button "Ask the AI" at bounding box center [532, 194] width 56 height 21
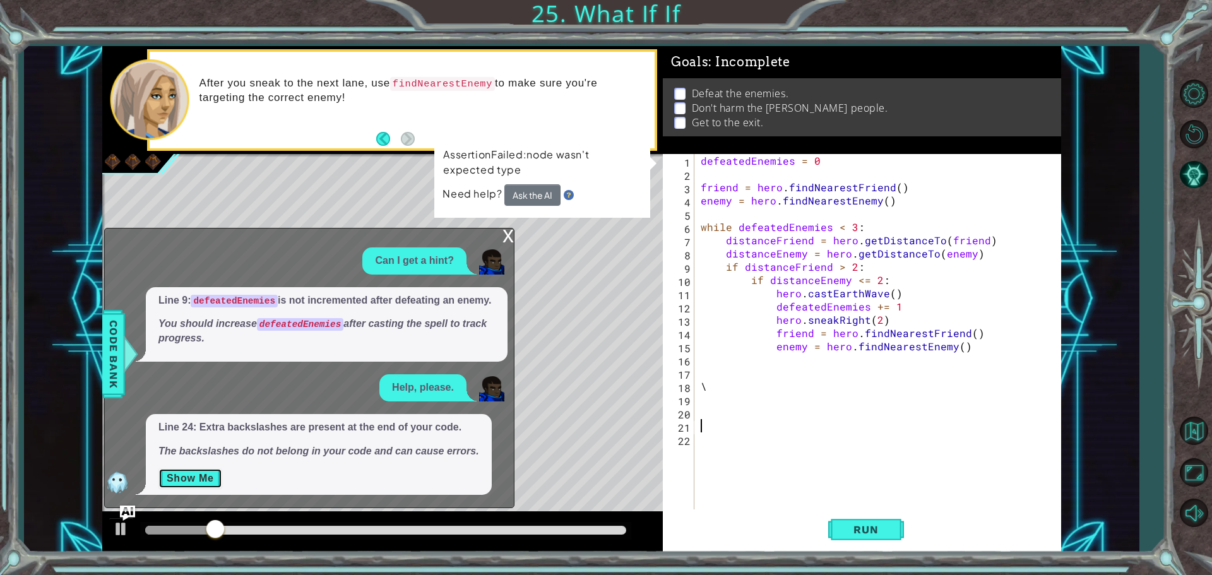
click at [197, 470] on button "Show Me" at bounding box center [190, 478] width 64 height 20
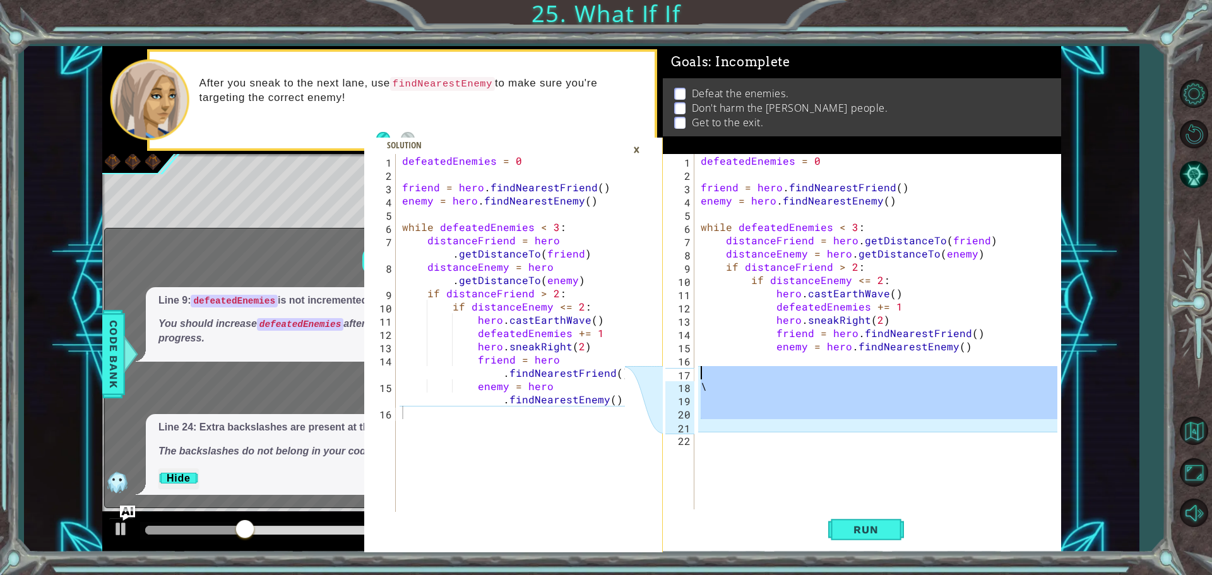
drag, startPoint x: 738, startPoint y: 429, endPoint x: 693, endPoint y: 369, distance: 75.2
click at [693, 369] on div "1 2 3 4 5 6 7 8 9 10 11 12 13 14 15 16 17 18 19 20 21 22 defeatedEnemies = 0 fr…" at bounding box center [860, 333] width 394 height 358
type textarea "\"
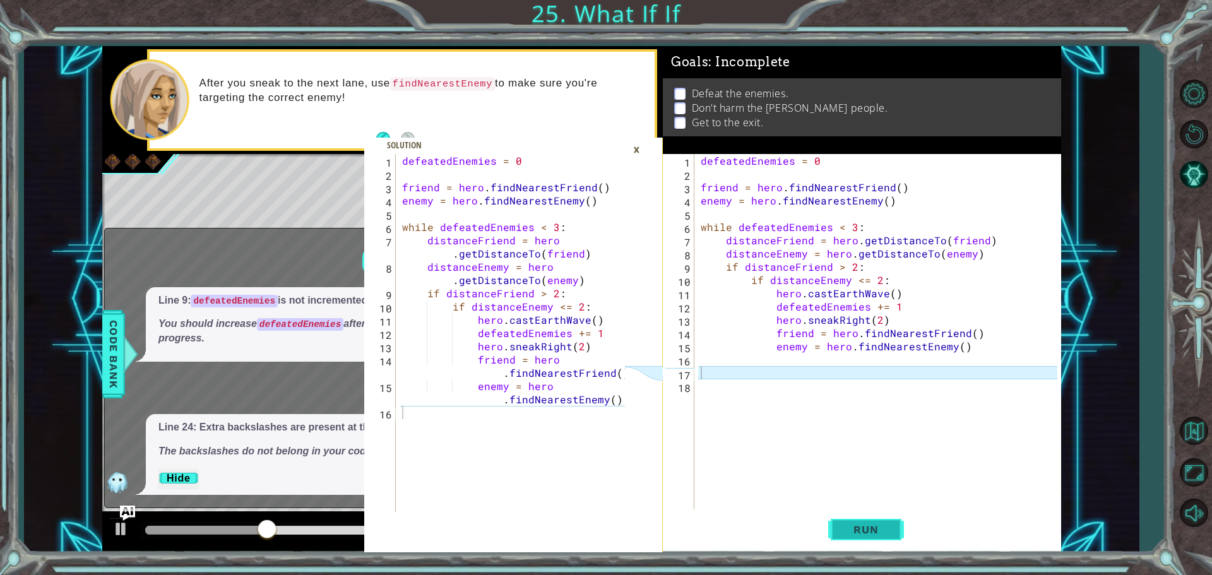
click at [833, 527] on button "Run" at bounding box center [866, 529] width 76 height 40
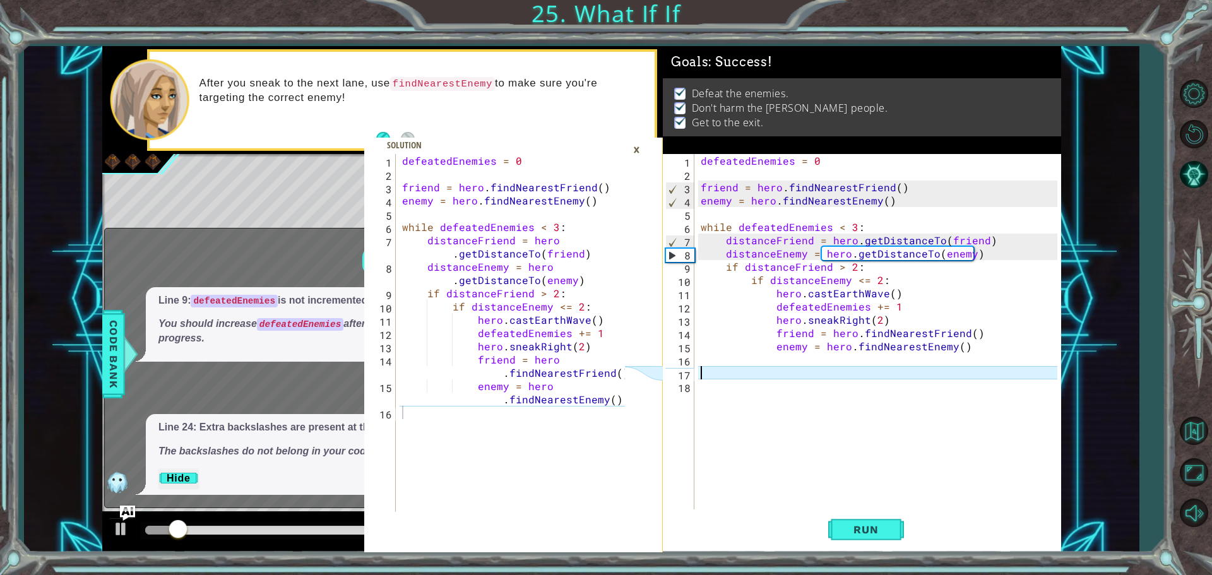
type textarea "defeatedEnemies = 0"
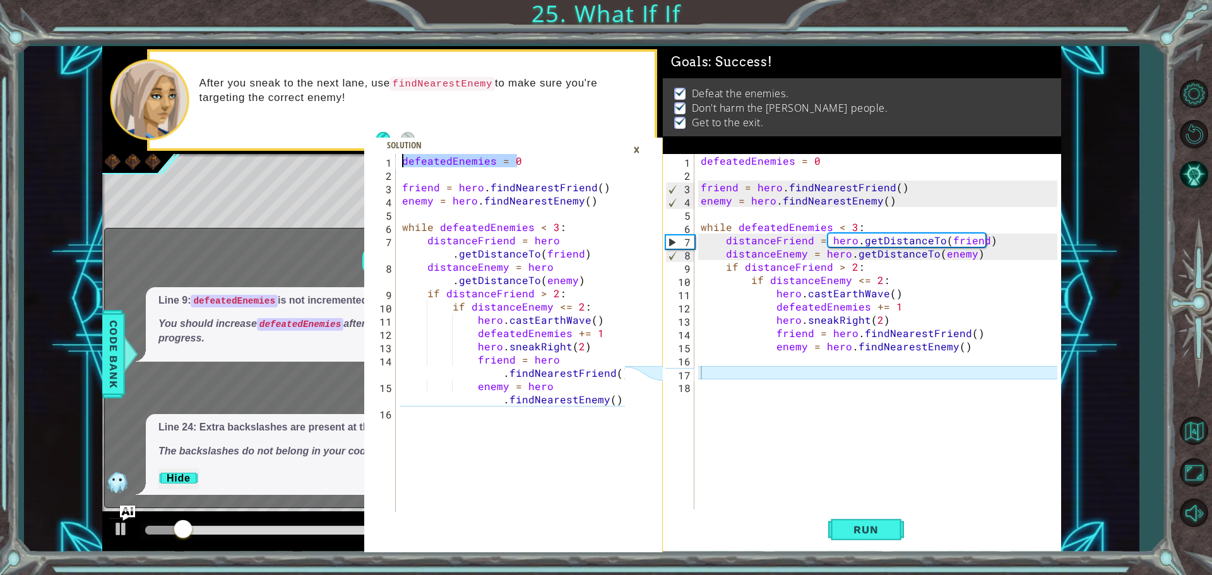
drag, startPoint x: 630, startPoint y: 155, endPoint x: 642, endPoint y: 150, distance: 12.4
click at [642, 154] on div "defeatedEnemies = 0 1 2 3 4 5 6 7 8 9 10 11 12 13 14 15 16 defeatedEnemies = 0 …" at bounding box center [513, 353] width 298 height 398
click at [642, 150] on div "×" at bounding box center [637, 149] width 20 height 21
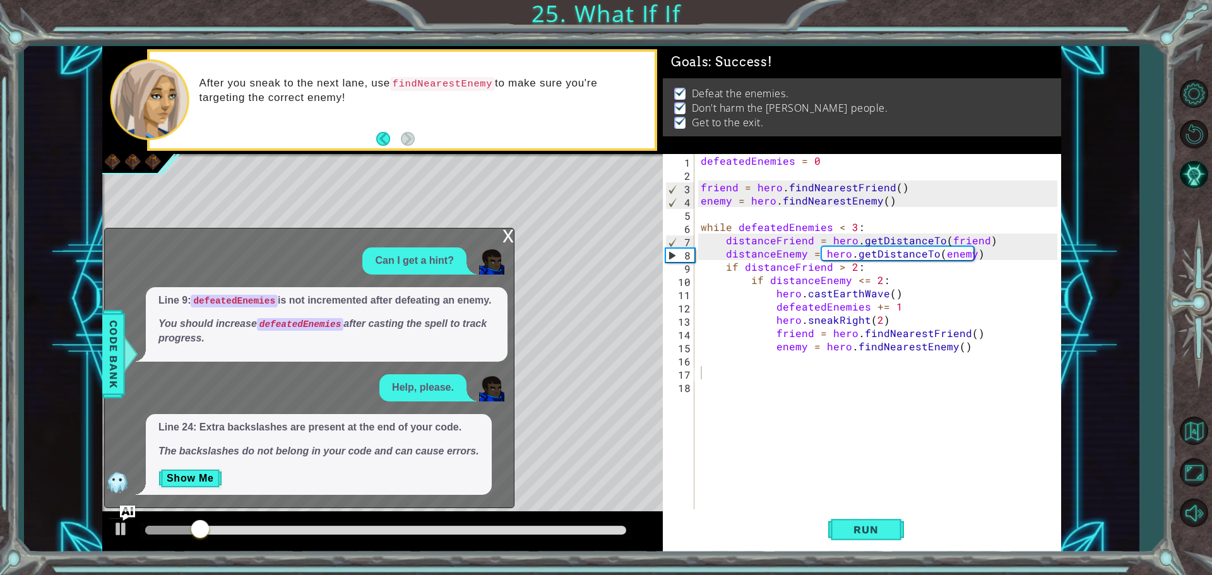
click at [510, 230] on div "x" at bounding box center [507, 234] width 11 height 13
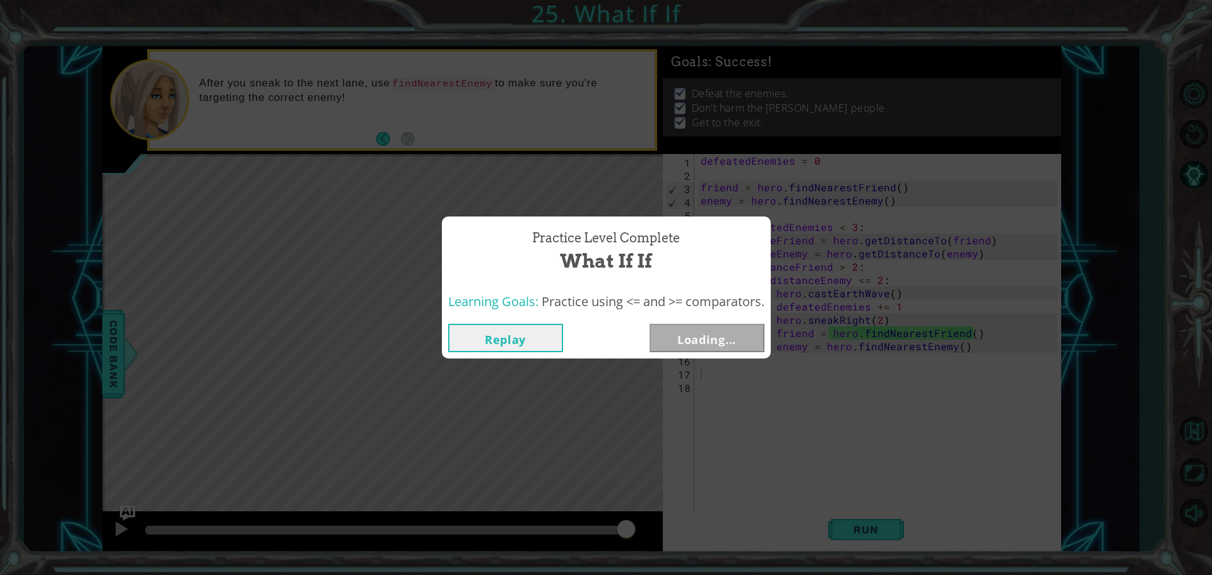
drag, startPoint x: 205, startPoint y: 531, endPoint x: 868, endPoint y: 587, distance: 664.9
click at [868, 574] on html "defeatedEnemies = 0 1 2 3 4 5 6 7 8 9 10 11 12 13 14 15 16 defeatedEnemies = 0 …" at bounding box center [606, 287] width 1212 height 575
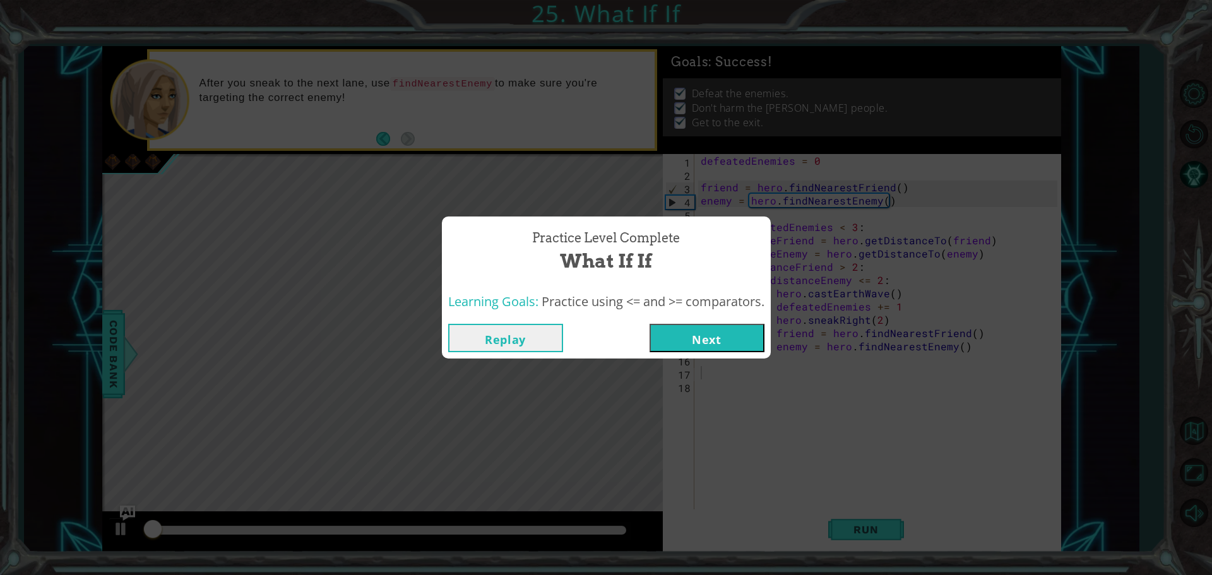
drag, startPoint x: 696, startPoint y: 336, endPoint x: 688, endPoint y: 346, distance: 12.6
click at [695, 341] on button "Next" at bounding box center [706, 338] width 115 height 28
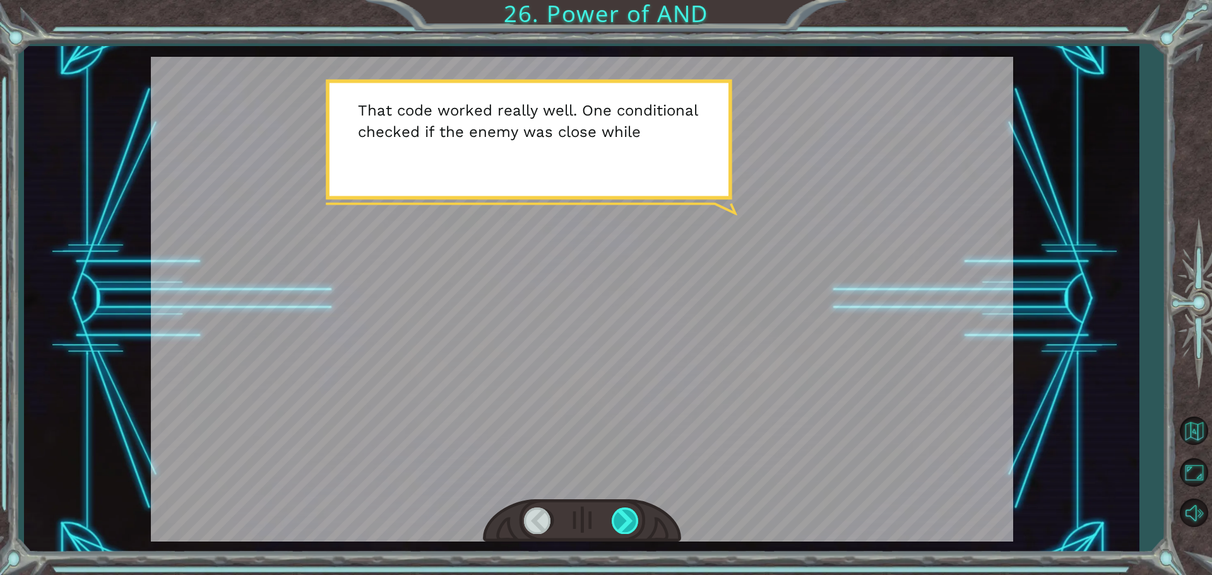
click at [637, 531] on div at bounding box center [625, 520] width 28 height 26
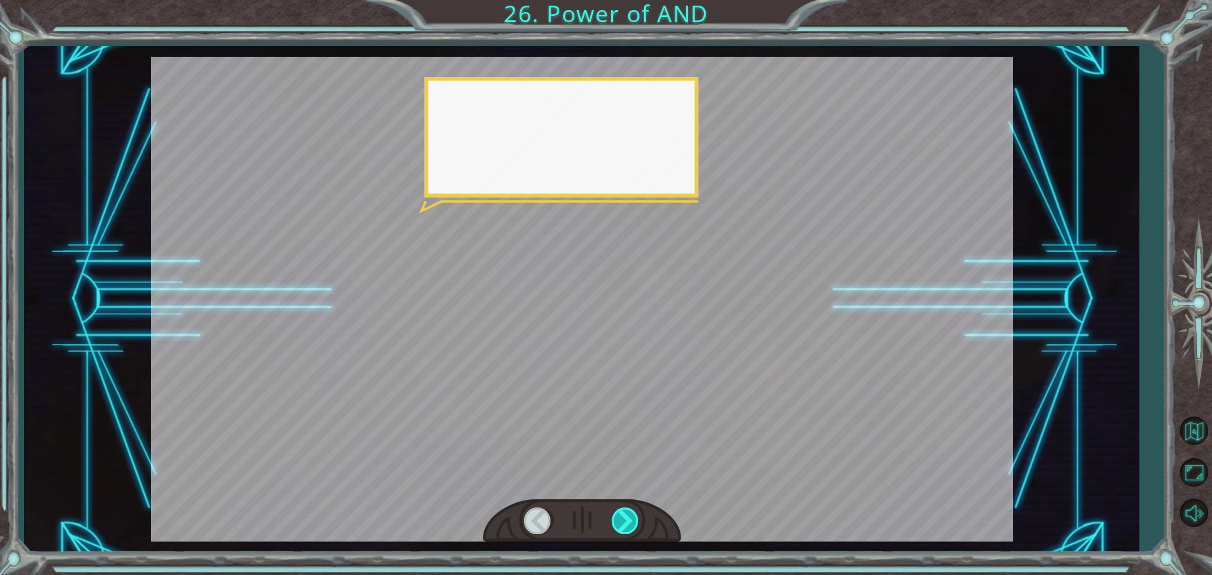
click at [635, 522] on div at bounding box center [625, 520] width 28 height 26
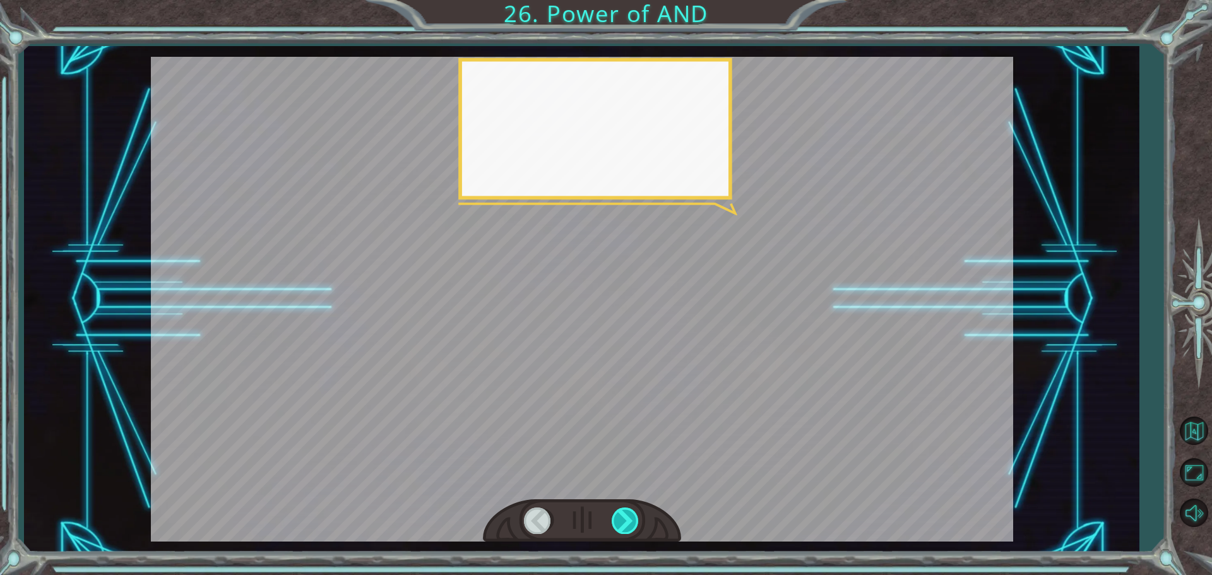
click at [635, 522] on div at bounding box center [625, 520] width 28 height 26
click at [635, 521] on div at bounding box center [625, 520] width 28 height 26
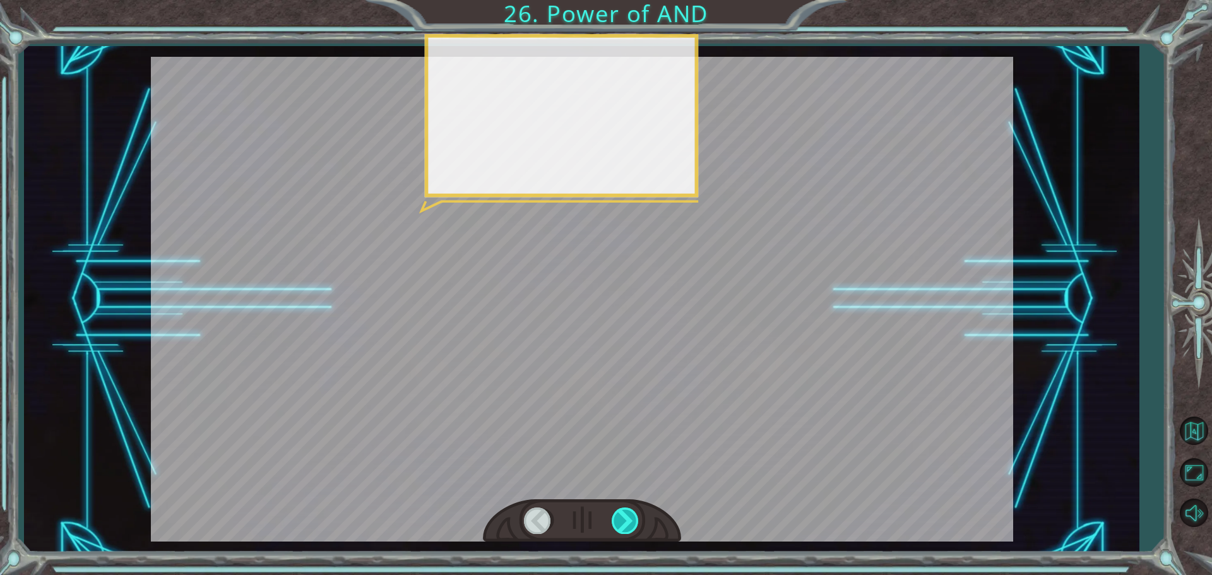
click at [634, 517] on div at bounding box center [625, 520] width 28 height 26
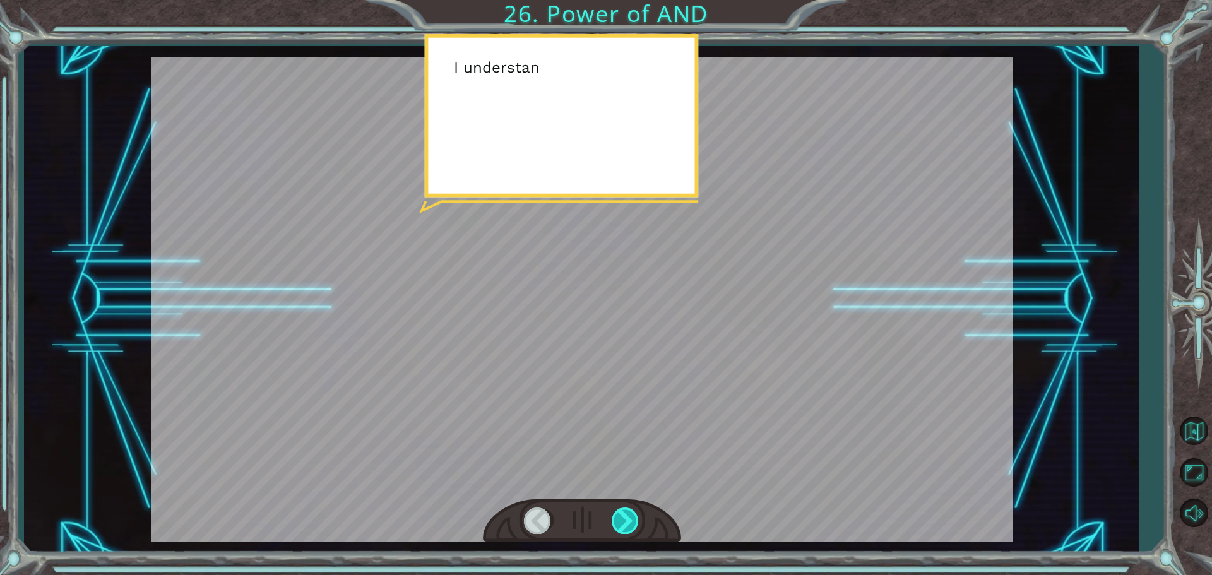
click at [634, 510] on div at bounding box center [625, 520] width 28 height 26
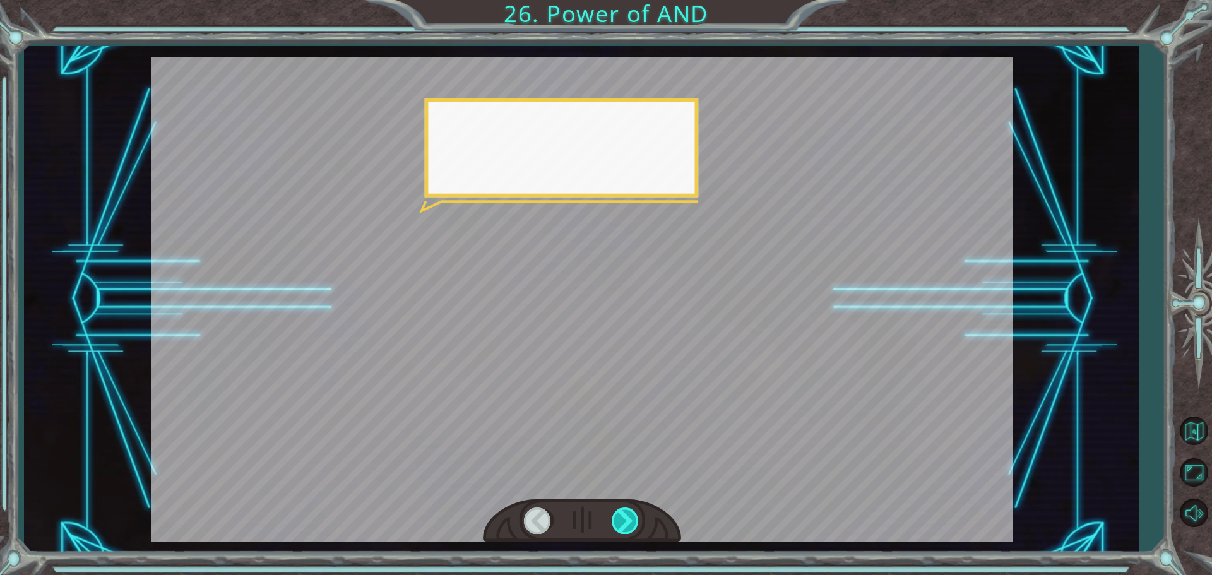
click at [634, 511] on div at bounding box center [625, 520] width 28 height 26
click at [634, 513] on div at bounding box center [625, 520] width 28 height 26
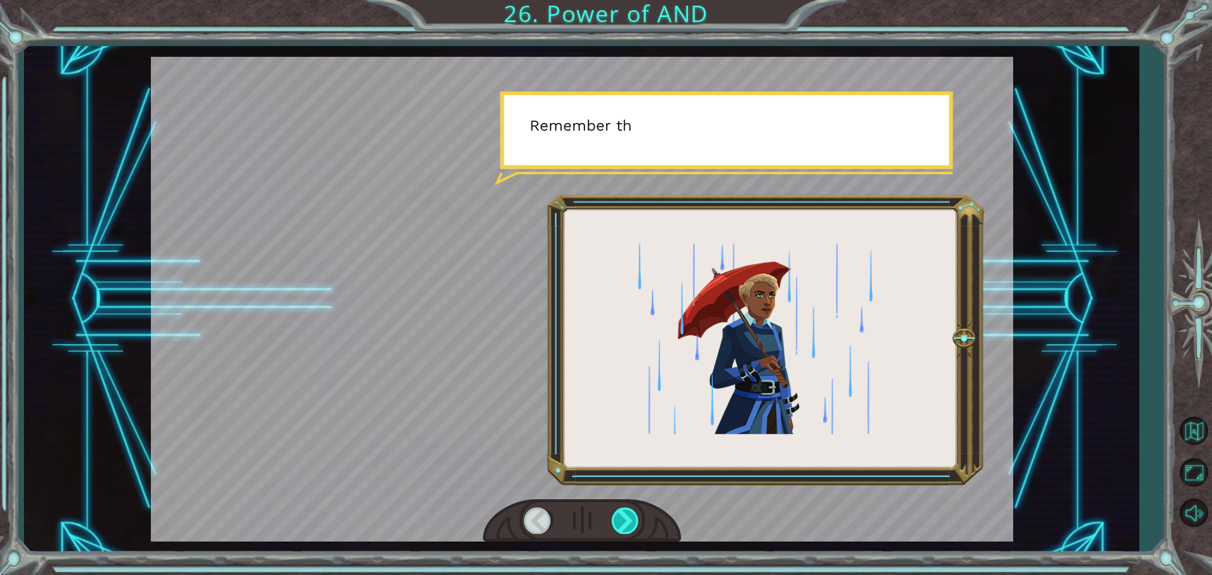
click at [633, 514] on div at bounding box center [625, 520] width 28 height 26
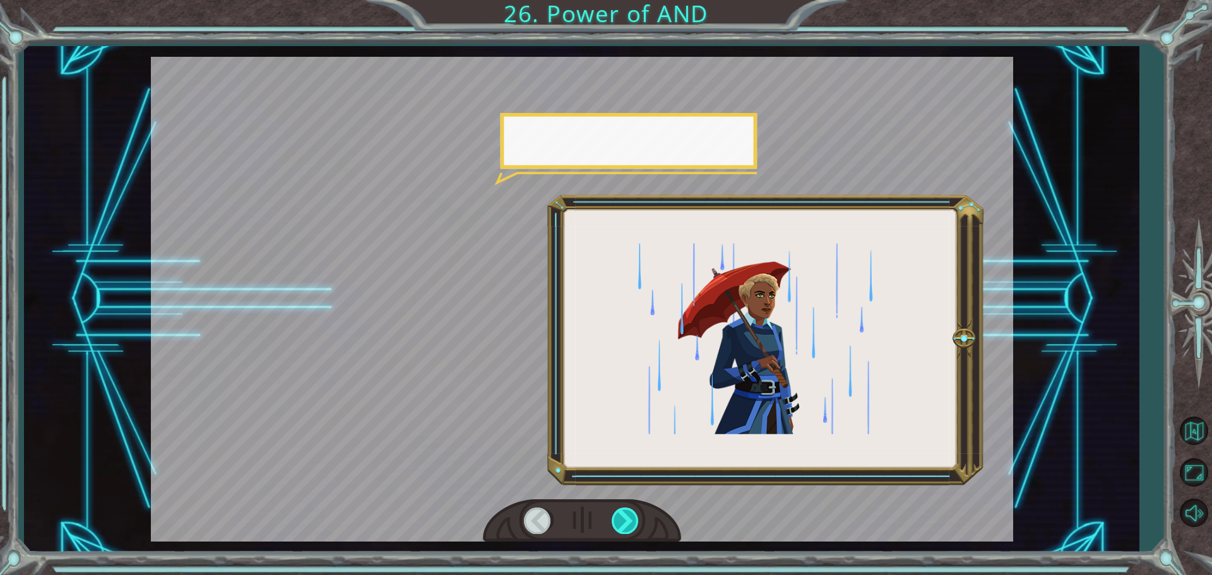
click at [631, 518] on div at bounding box center [625, 520] width 28 height 26
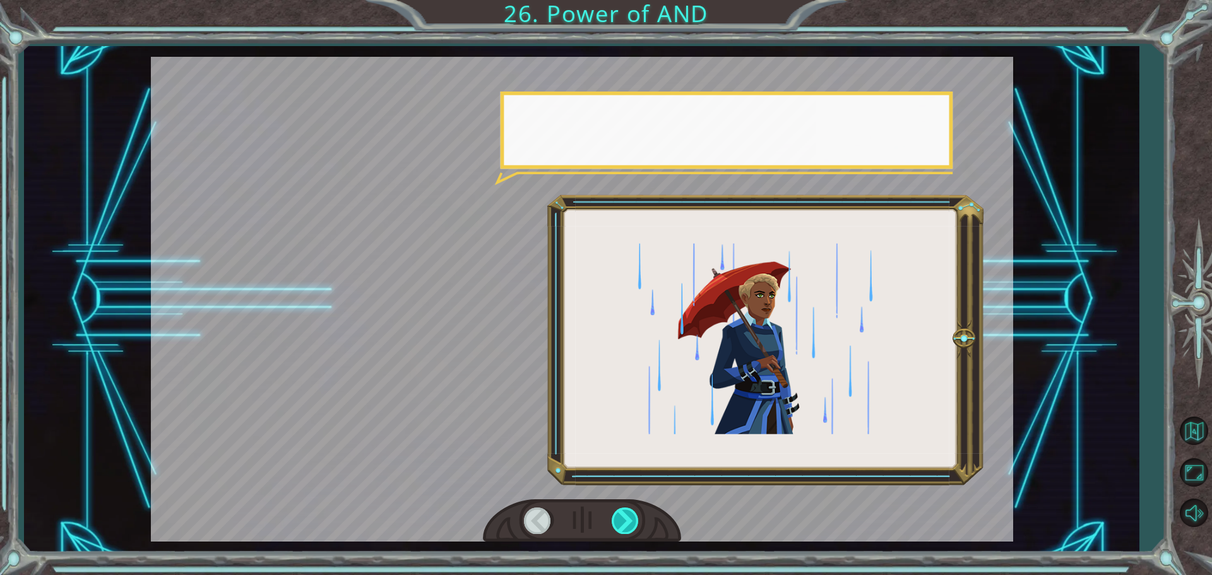
click at [628, 523] on div at bounding box center [625, 520] width 28 height 26
click at [628, 526] on div at bounding box center [625, 520] width 28 height 26
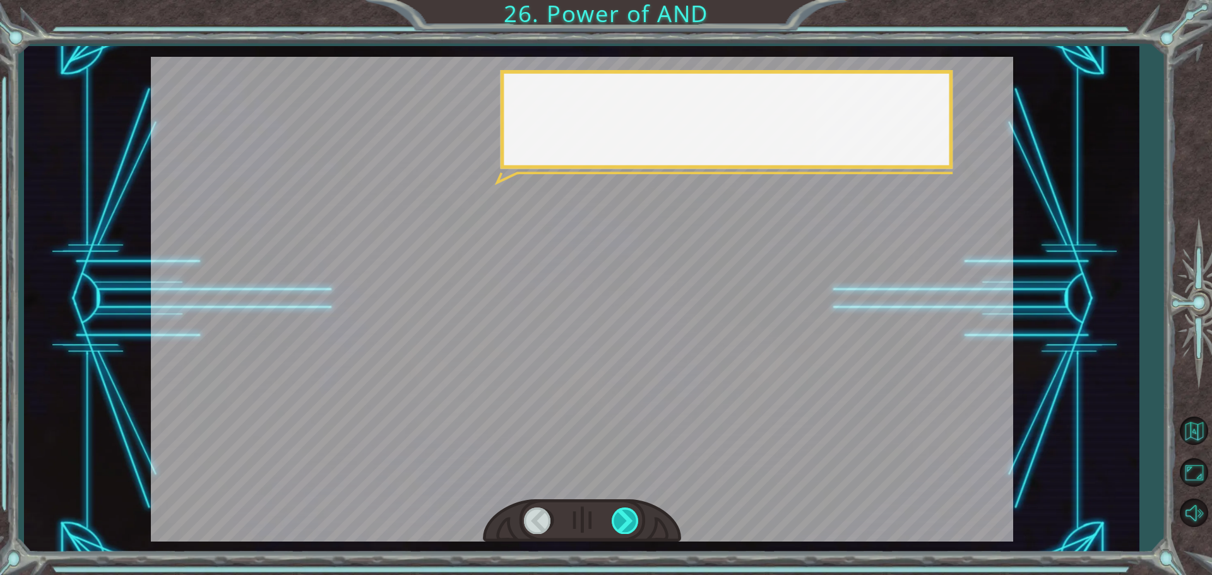
click at [628, 526] on div at bounding box center [625, 520] width 28 height 26
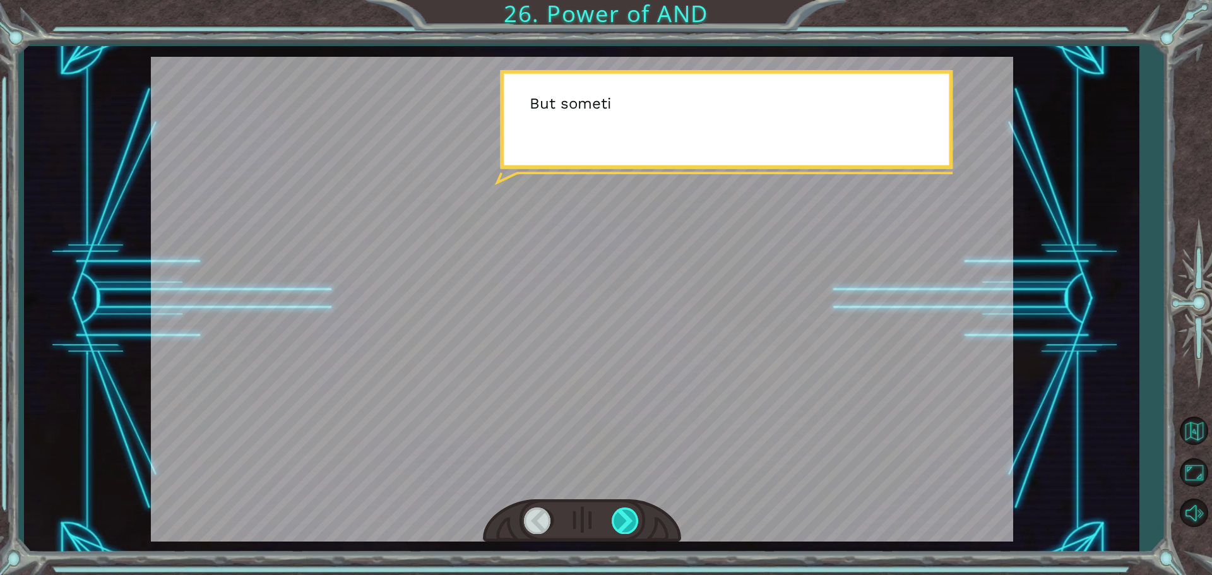
click at [628, 526] on div at bounding box center [625, 520] width 28 height 26
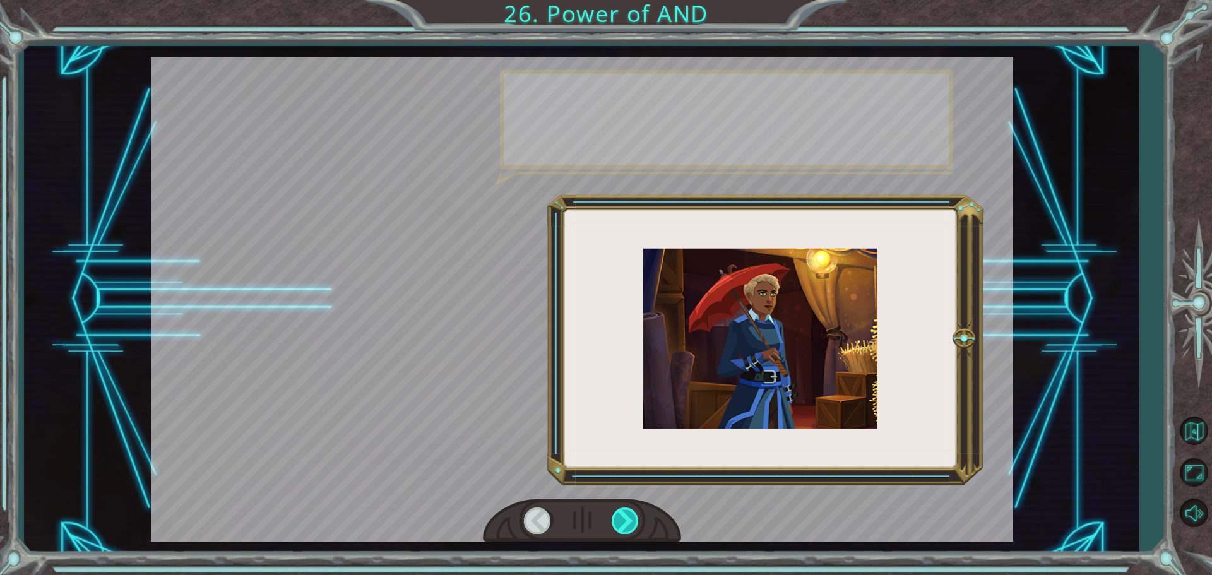
click at [627, 529] on div at bounding box center [625, 520] width 28 height 26
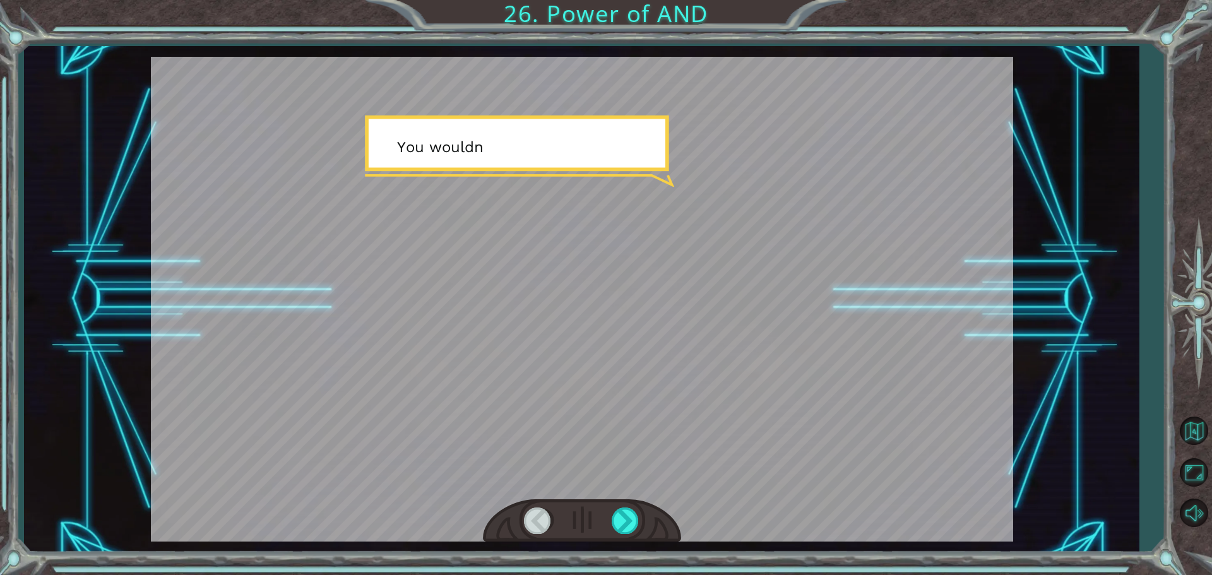
click at [611, 552] on div "T h a t c o d e w o r k e d r e a l l y w e l l . O n e c o n d i t i o n a l c…" at bounding box center [606, 287] width 1212 height 575
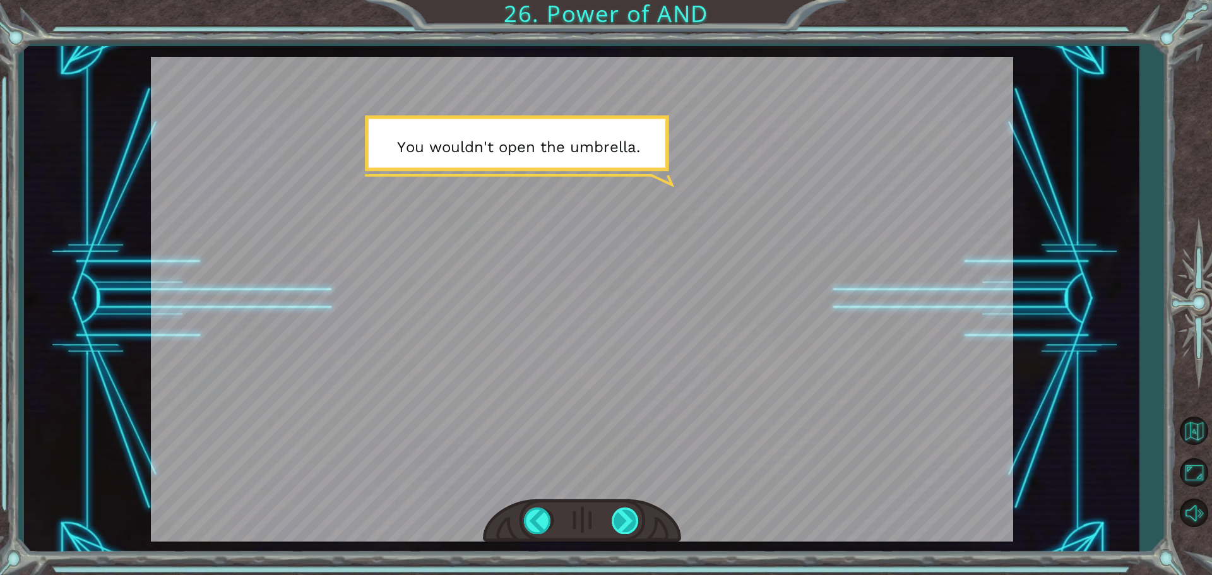
click at [611, 515] on div at bounding box center [625, 520] width 28 height 26
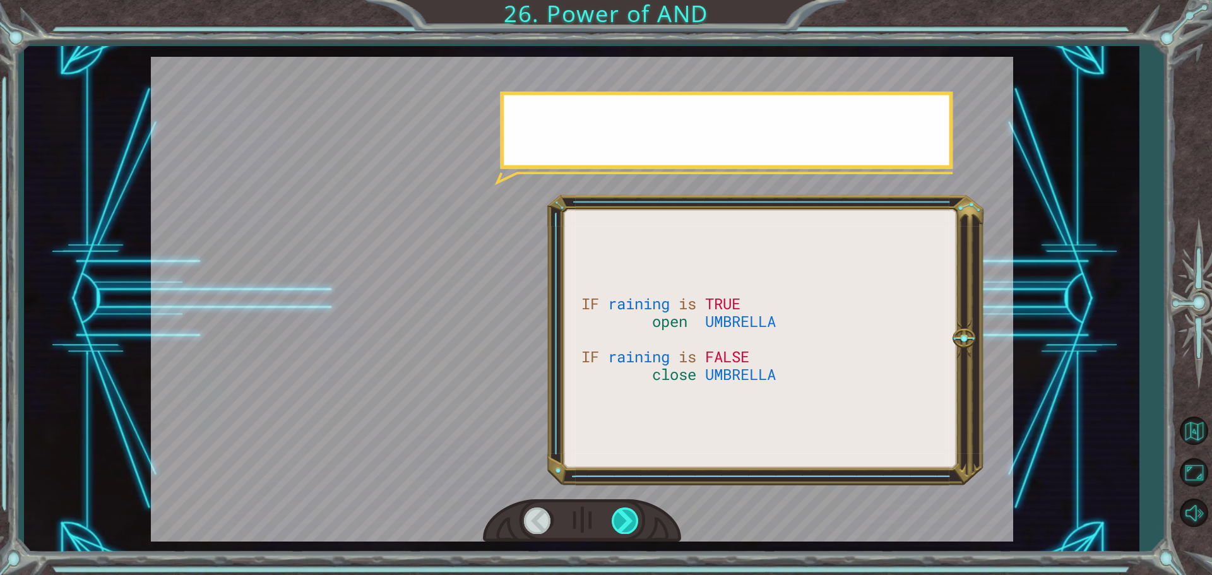
click at [612, 519] on div at bounding box center [625, 520] width 28 height 26
click at [613, 519] on div at bounding box center [625, 520] width 28 height 26
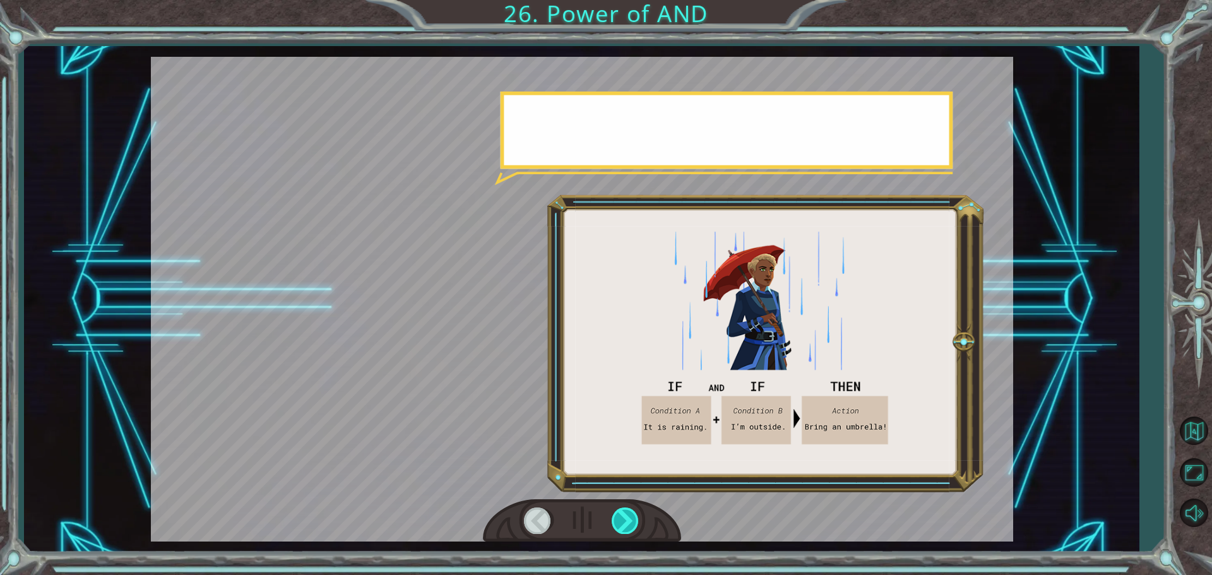
click at [613, 520] on div at bounding box center [625, 520] width 28 height 26
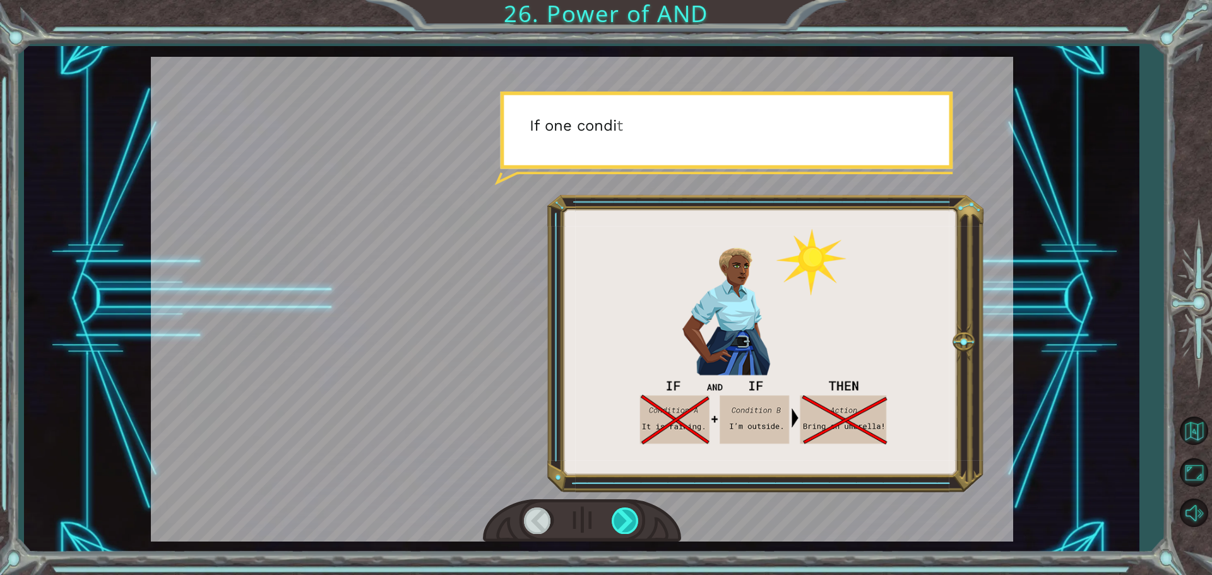
click at [613, 529] on div at bounding box center [625, 520] width 28 height 26
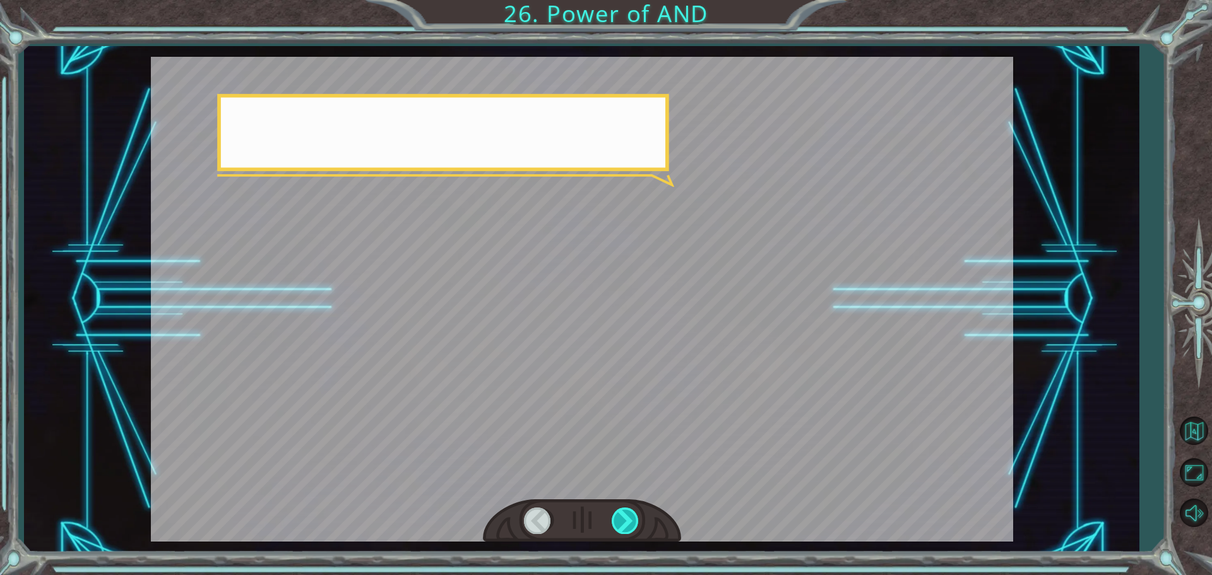
click at [613, 529] on div at bounding box center [625, 520] width 28 height 26
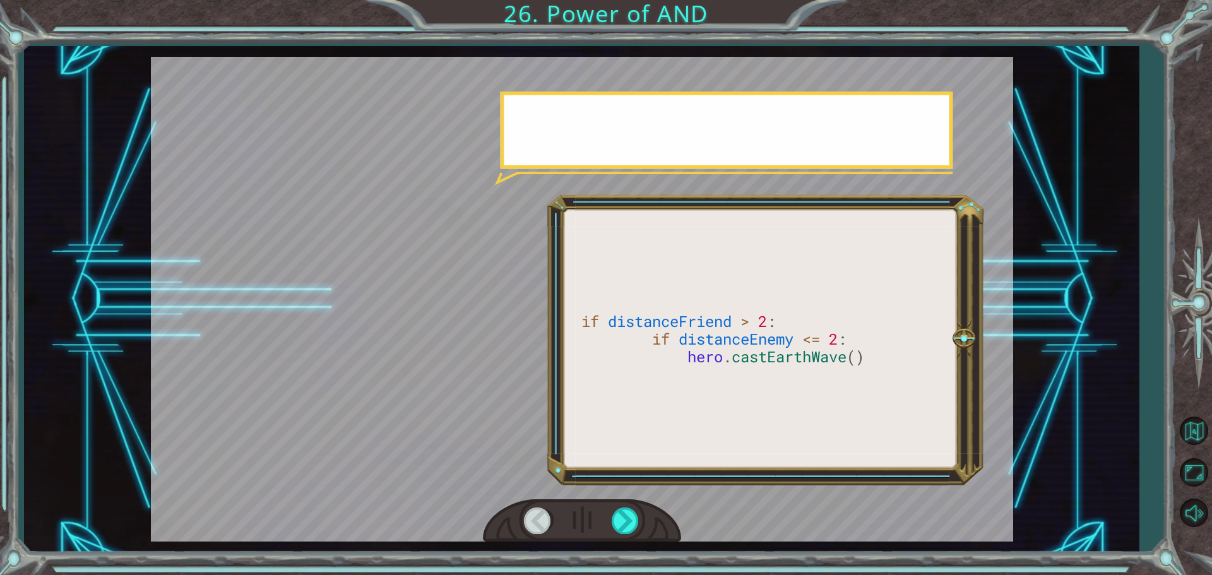
click at [612, 535] on div at bounding box center [582, 521] width 198 height 44
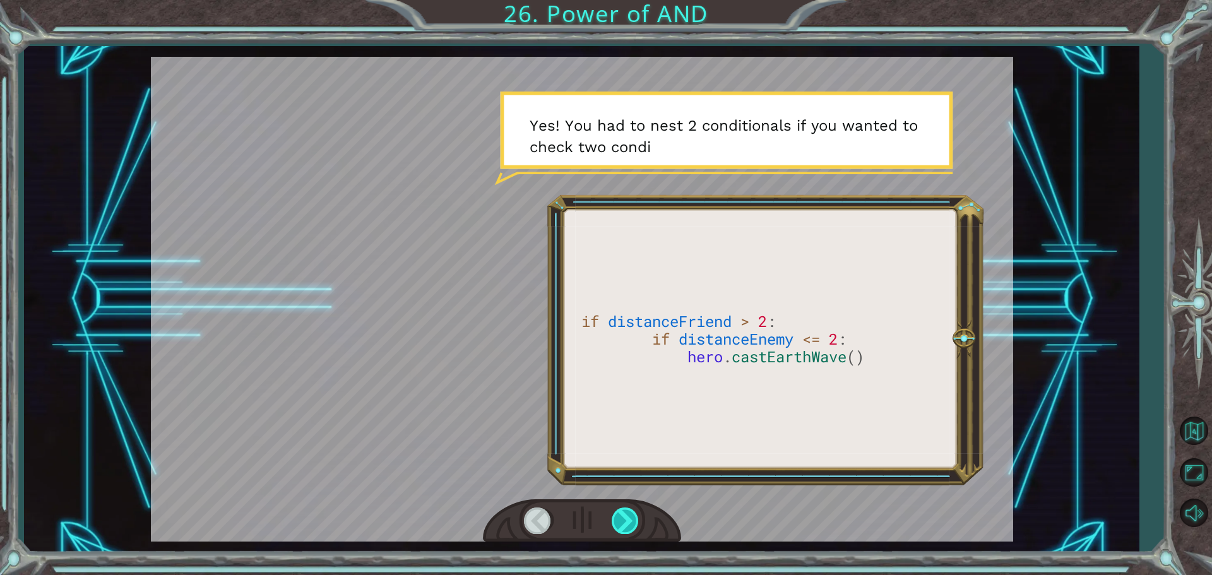
click at [612, 532] on div at bounding box center [625, 520] width 28 height 26
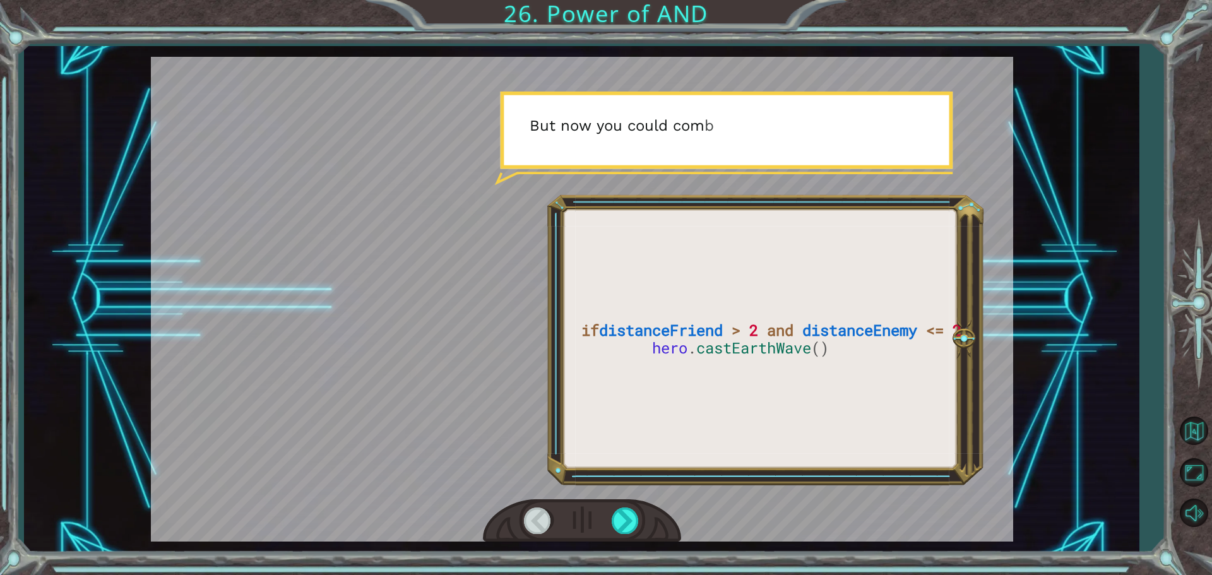
click at [611, 534] on div at bounding box center [582, 521] width 198 height 44
click at [627, 522] on div at bounding box center [625, 520] width 28 height 26
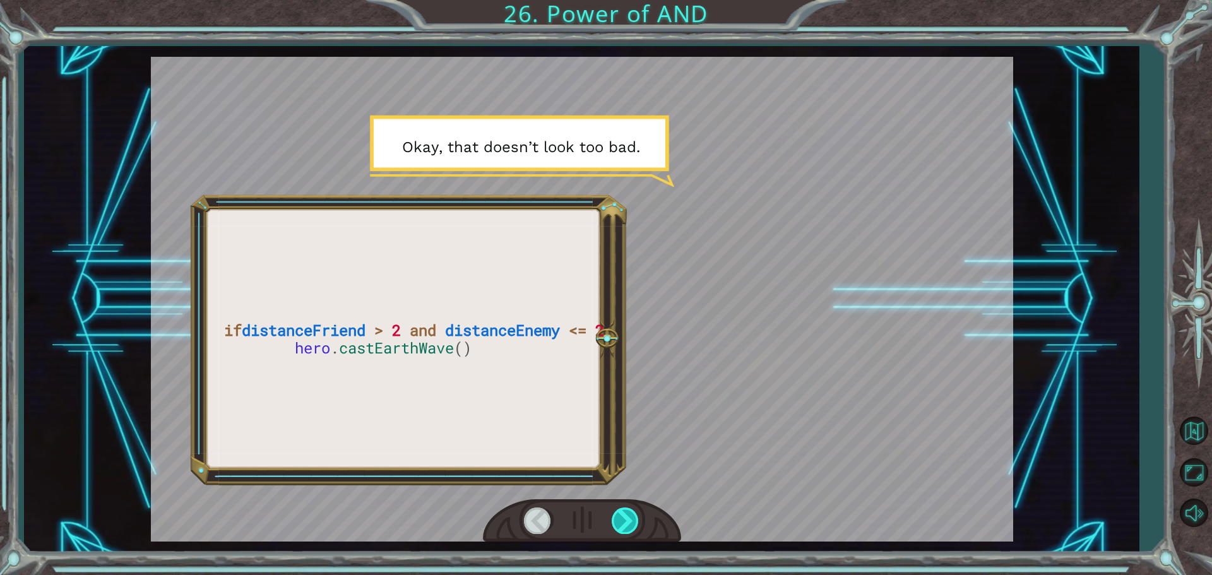
click at [627, 509] on div at bounding box center [625, 520] width 28 height 26
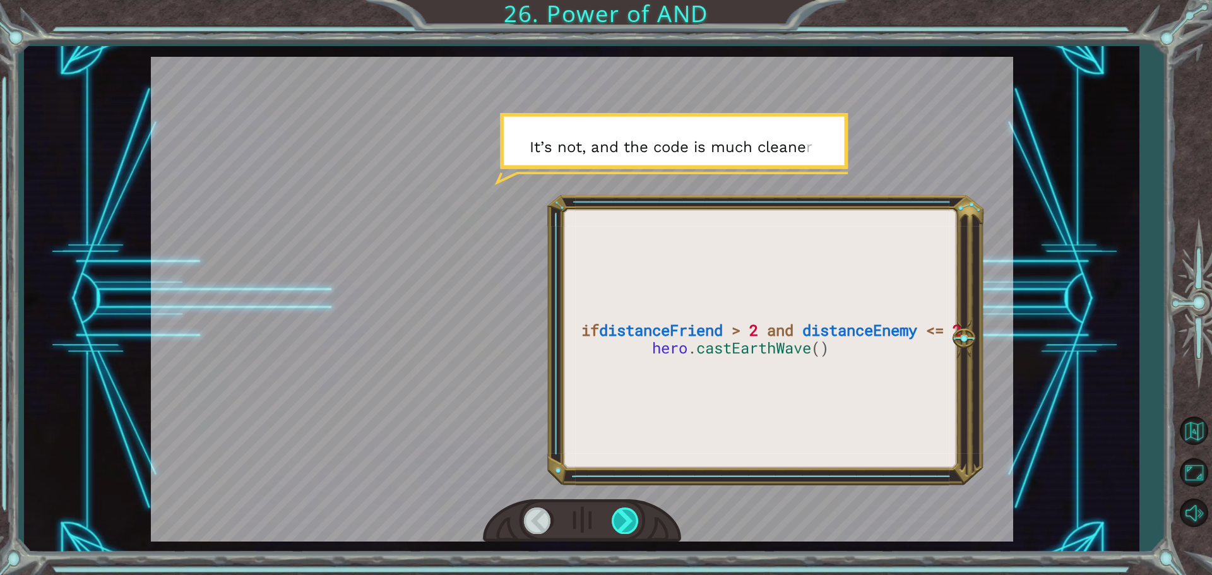
click at [625, 526] on div at bounding box center [625, 520] width 28 height 26
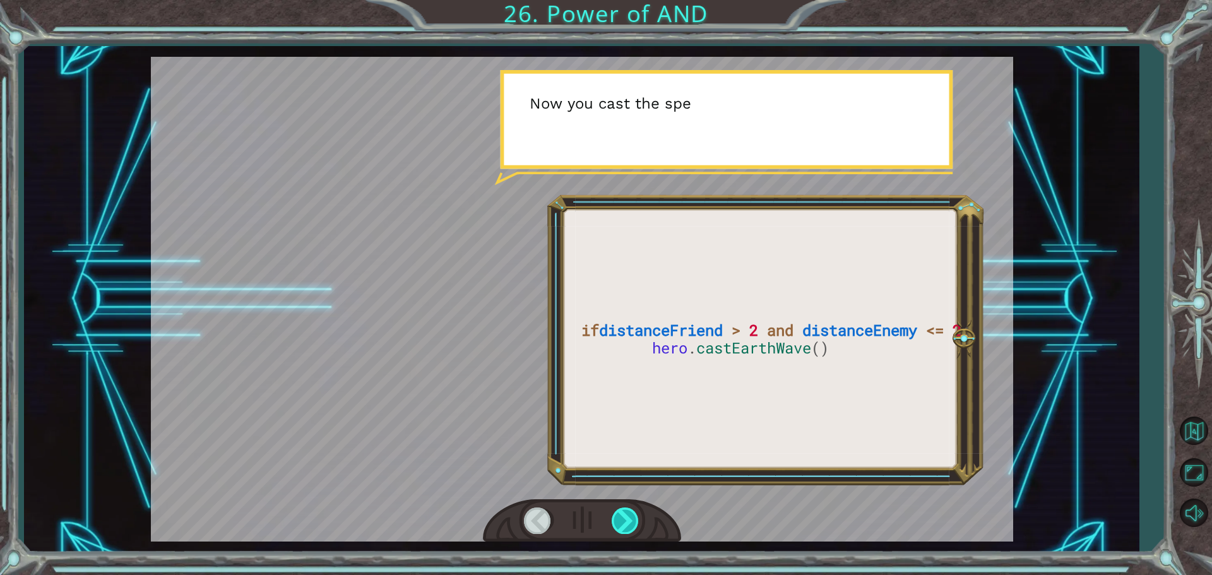
click at [627, 516] on div at bounding box center [625, 520] width 28 height 26
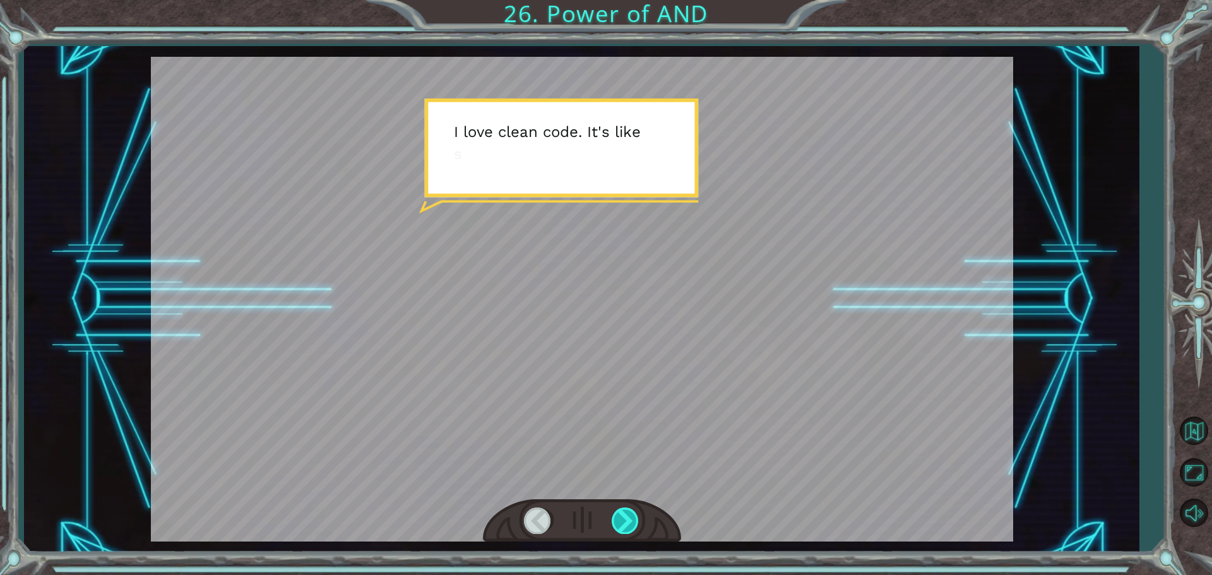
click at [627, 526] on div at bounding box center [625, 520] width 28 height 26
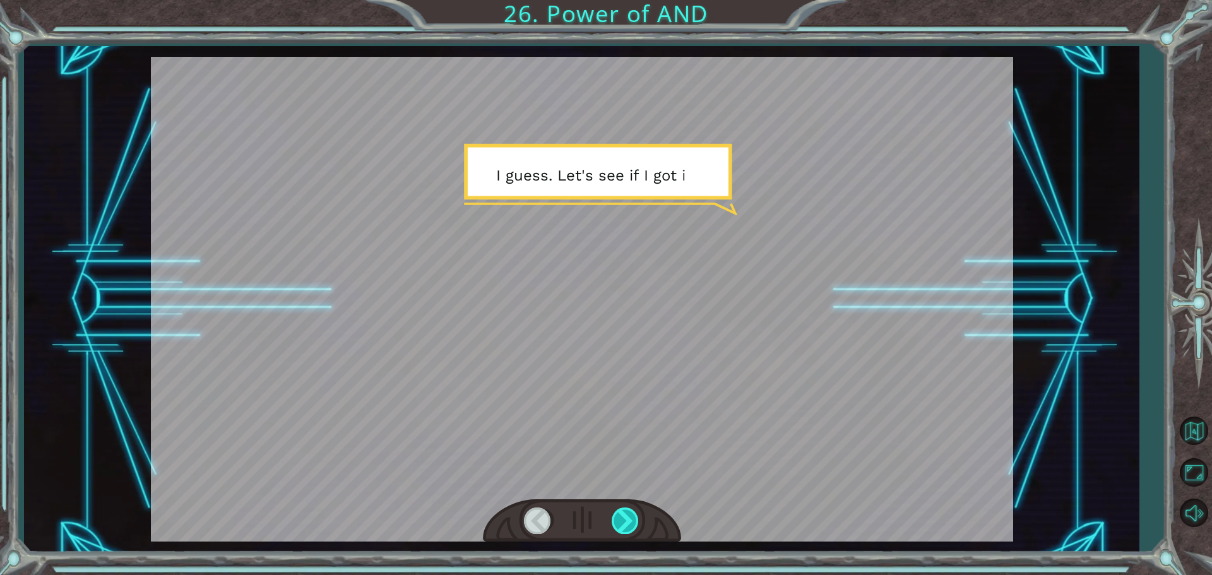
click at [628, 526] on div at bounding box center [625, 520] width 28 height 26
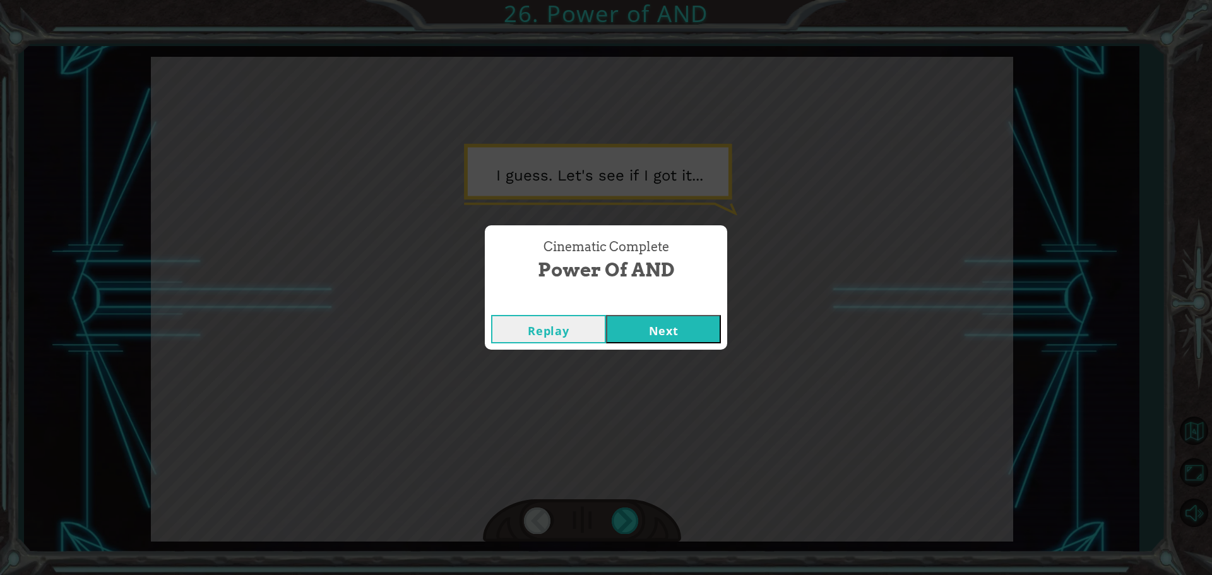
click at [661, 334] on button "Next" at bounding box center [663, 329] width 115 height 28
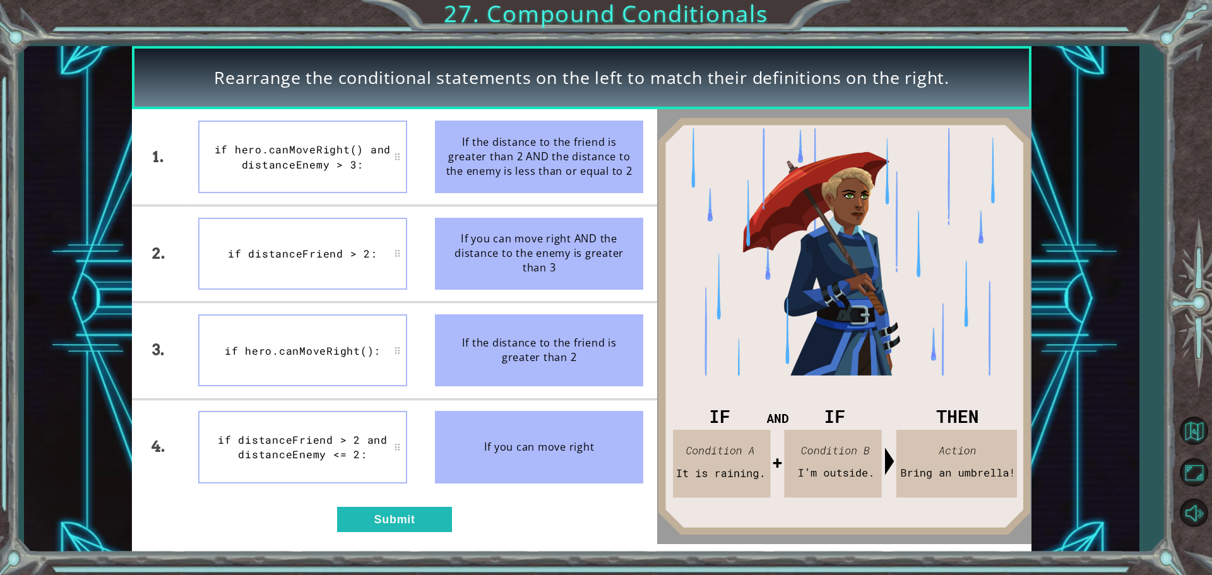
click at [309, 146] on div "if hero.canMoveRight() and distanceEnemy > 3:" at bounding box center [302, 157] width 209 height 72
drag, startPoint x: 309, startPoint y: 146, endPoint x: 374, endPoint y: 398, distance: 260.0
click at [374, 415] on ul "if hero.canMoveRight() and distanceEnemy > 3: if distanceFriend > 2: if hero.ca…" at bounding box center [302, 302] width 237 height 386
click at [310, 146] on div "if hero.canMoveRight() and distanceEnemy > 3:" at bounding box center [302, 157] width 209 height 72
drag, startPoint x: 310, startPoint y: 146, endPoint x: 337, endPoint y: 210, distance: 69.6
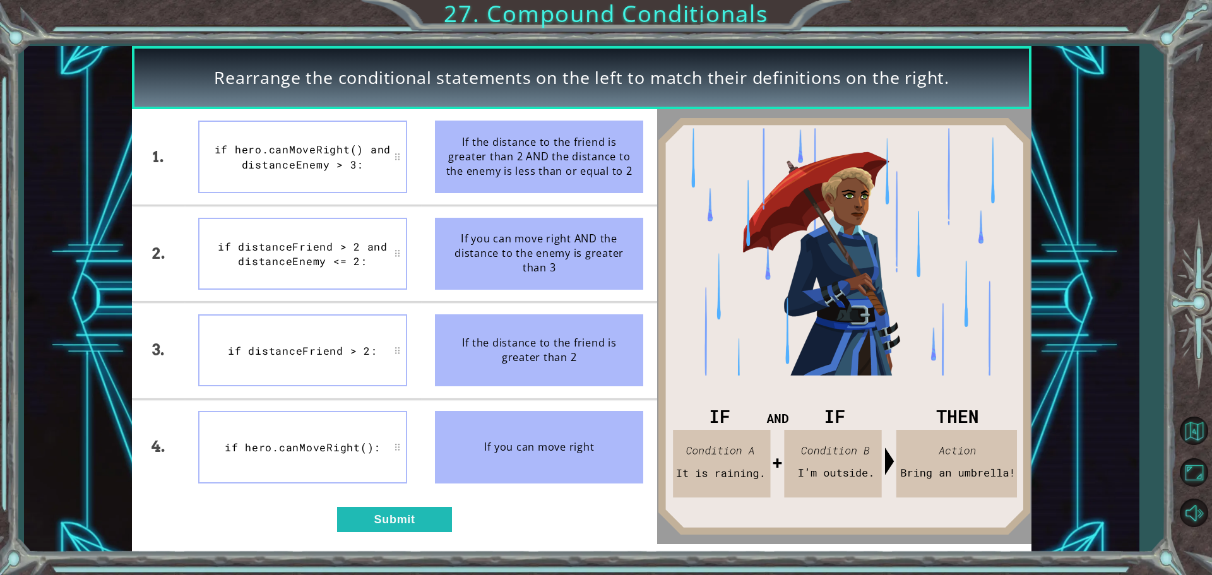
click at [336, 225] on ul "if hero.canMoveRight() and distanceEnemy > 3: if distanceFriend > 2 and distanc…" at bounding box center [302, 302] width 237 height 386
click at [415, 533] on div "1. 2. 3. 4. if distanceFriend > 2 and distanceEnemy <= 2: if hero.canMoveRight(…" at bounding box center [394, 326] width 525 height 435
click at [431, 528] on button "Submit" at bounding box center [394, 519] width 115 height 25
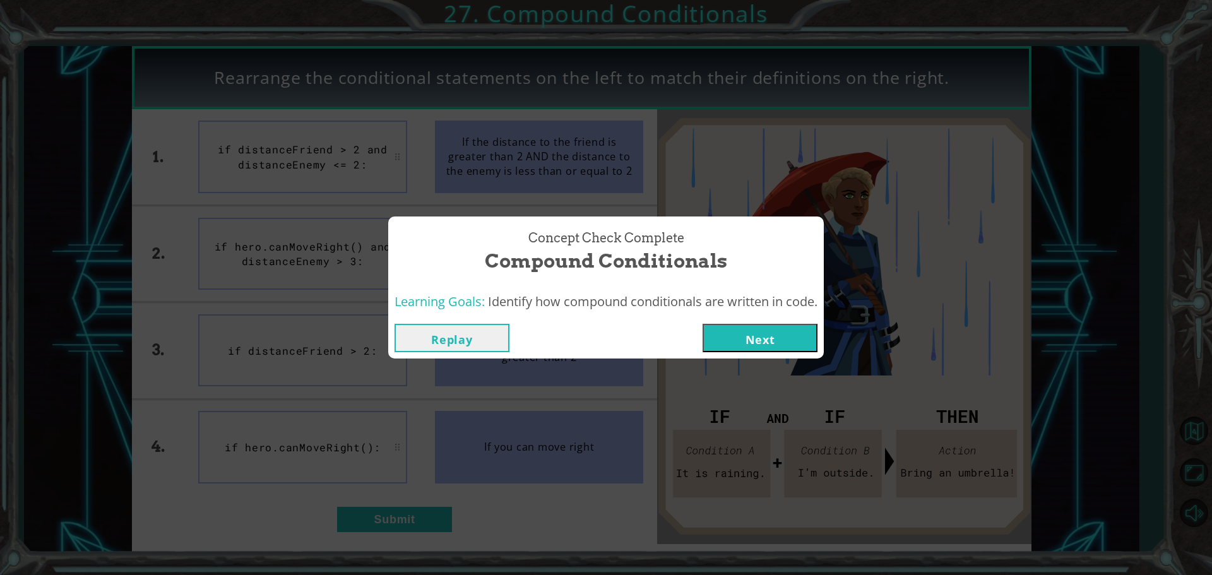
click at [755, 335] on button "Next" at bounding box center [759, 338] width 115 height 28
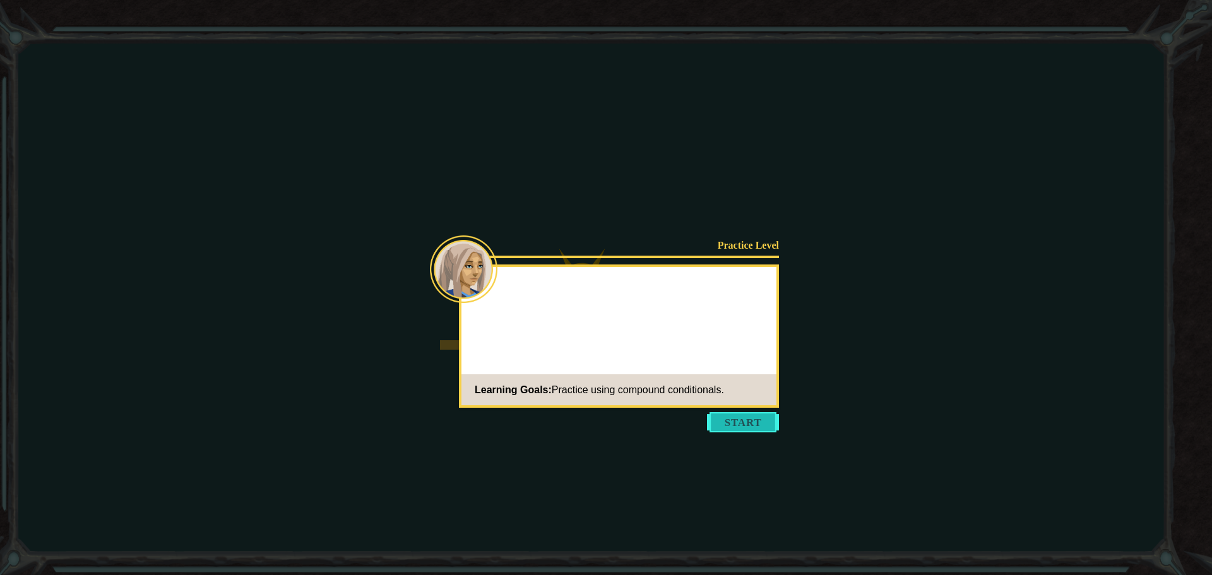
click at [728, 425] on button "Start" at bounding box center [743, 422] width 72 height 20
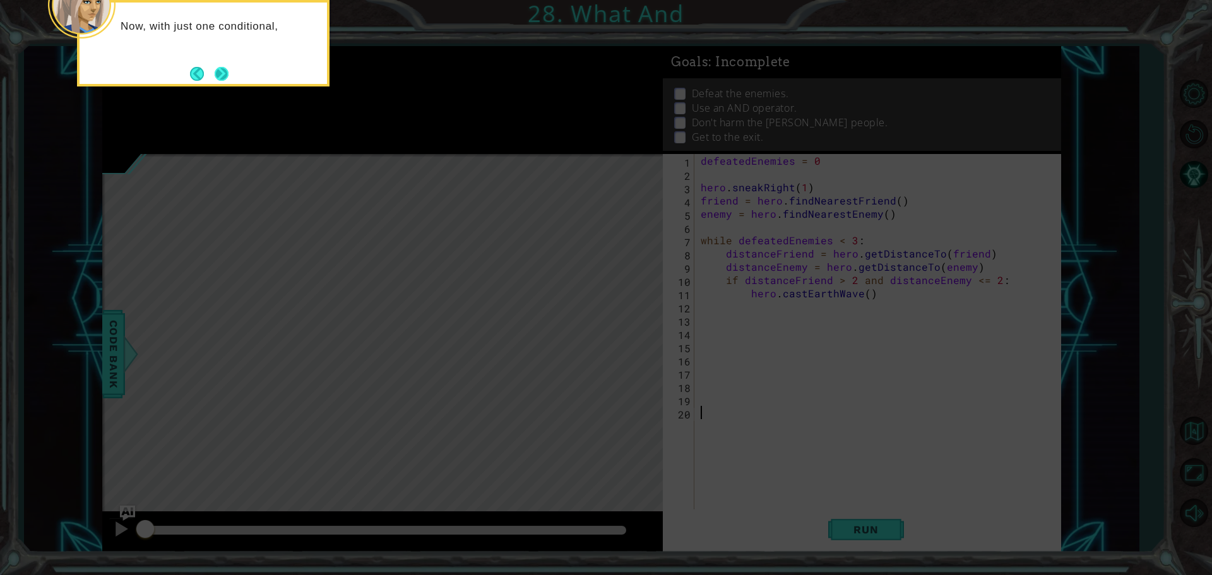
click at [220, 79] on button "Next" at bounding box center [222, 74] width 14 height 14
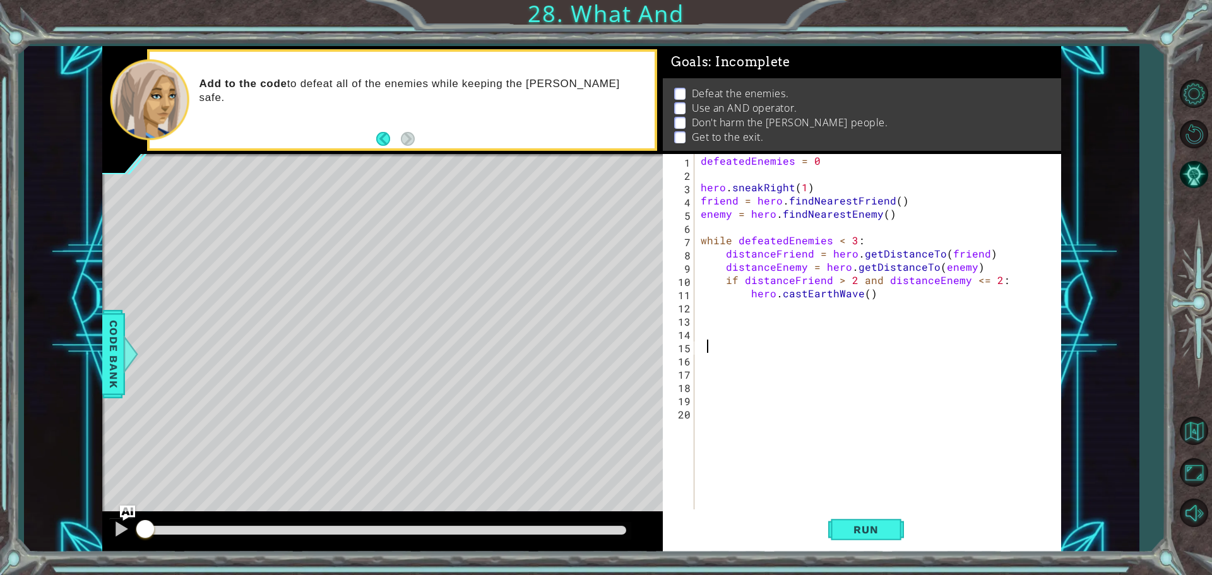
click at [709, 337] on div "defeatedEnemies = 0 hero . sneakRight ( 1 ) friend = hero . findNearestFriend (…" at bounding box center [880, 346] width 365 height 384
click at [708, 305] on div "defeatedEnemies = 0 hero . sneakRight ( 1 ) friend = hero . findNearestFriend (…" at bounding box center [880, 346] width 365 height 384
click at [851, 521] on button "Run" at bounding box center [866, 529] width 76 height 40
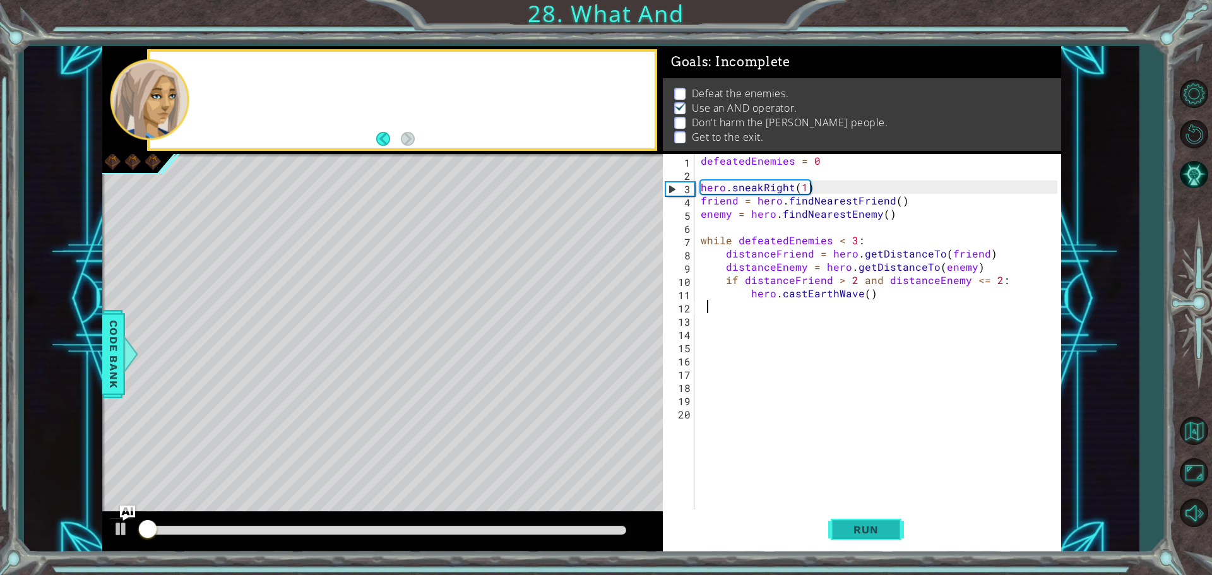
scroll to position [6, 0]
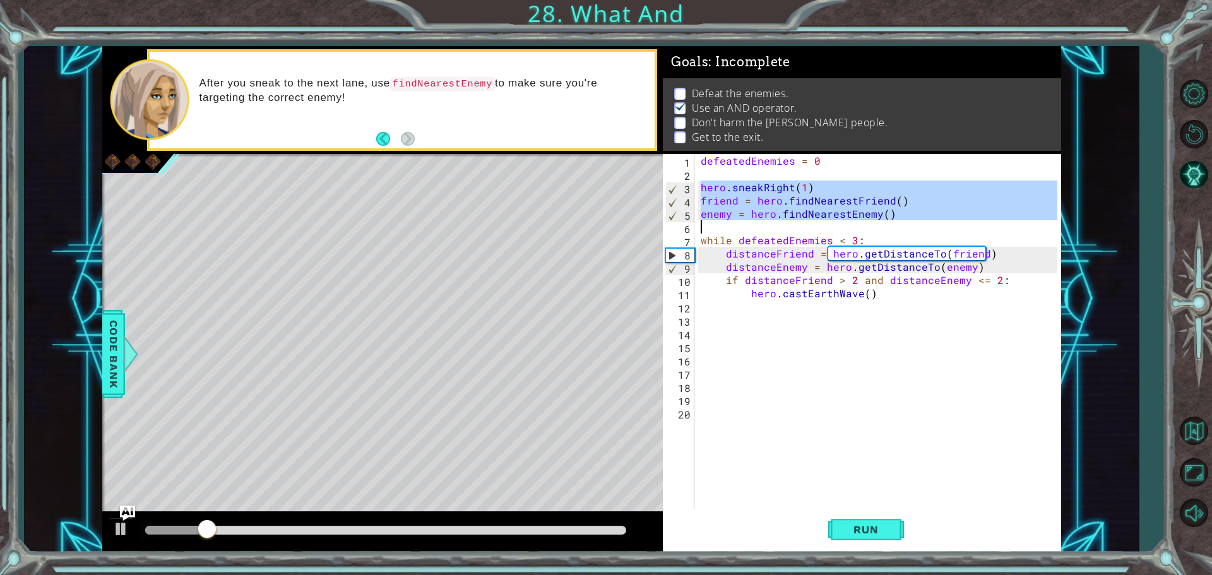
drag, startPoint x: 698, startPoint y: 186, endPoint x: 892, endPoint y: 227, distance: 198.1
click at [892, 227] on div "defeatedEnemies = 0 hero . sneakRight ( 1 ) friend = hero . findNearestFriend (…" at bounding box center [880, 346] width 365 height 384
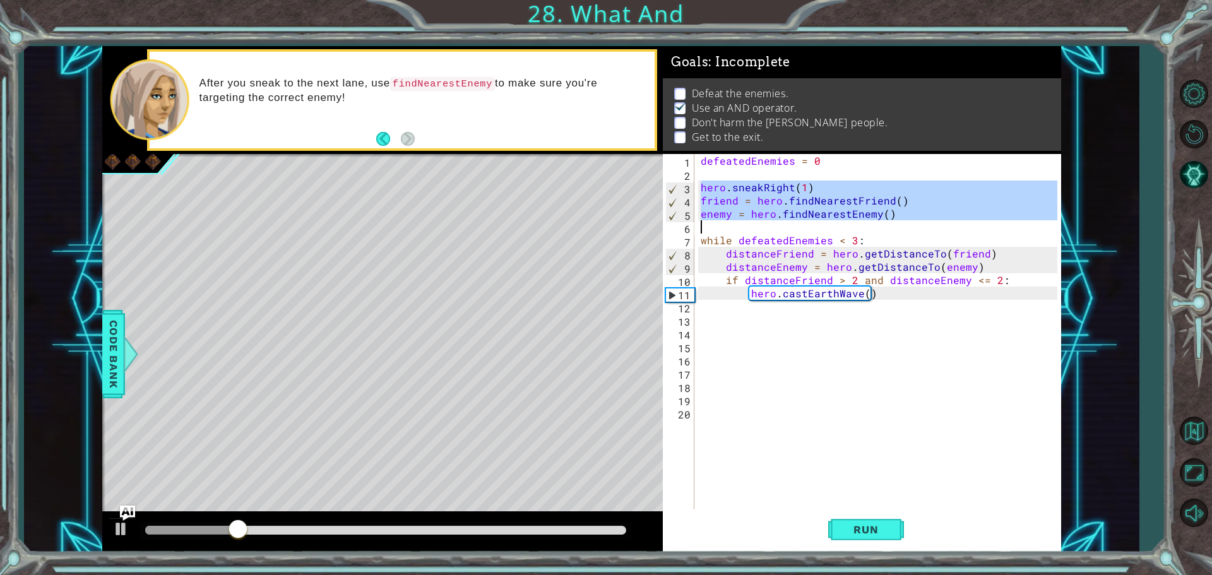
click at [871, 293] on div "defeatedEnemies = 0 hero . sneakRight ( 1 ) friend = hero . findNearestFriend (…" at bounding box center [880, 346] width 365 height 384
type textarea "hero.castEarthWave()"
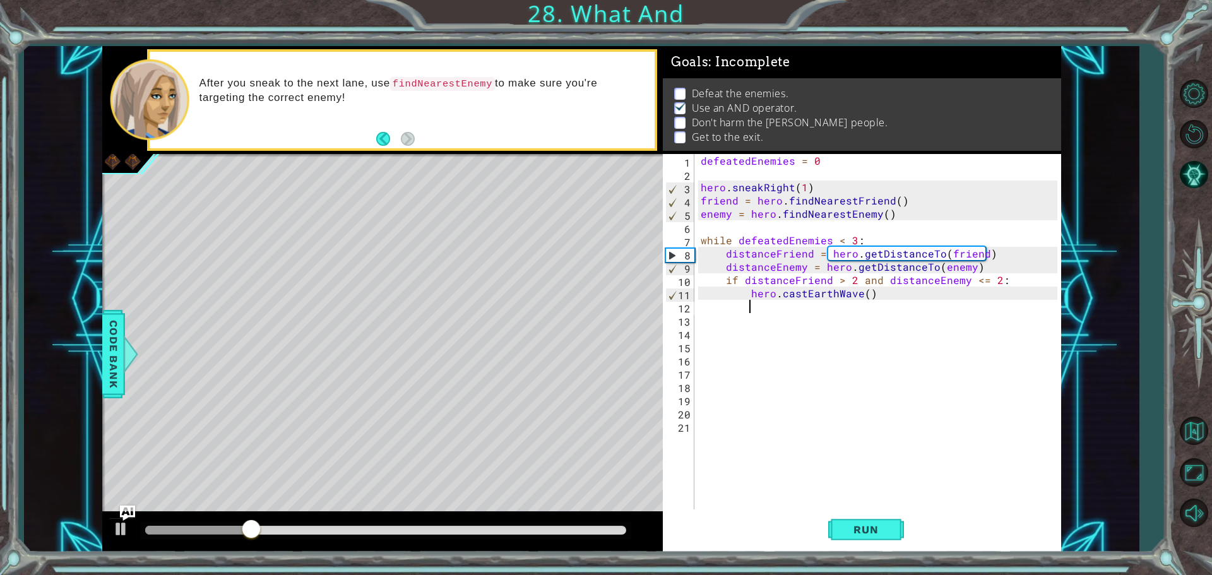
paste textarea "Code Area"
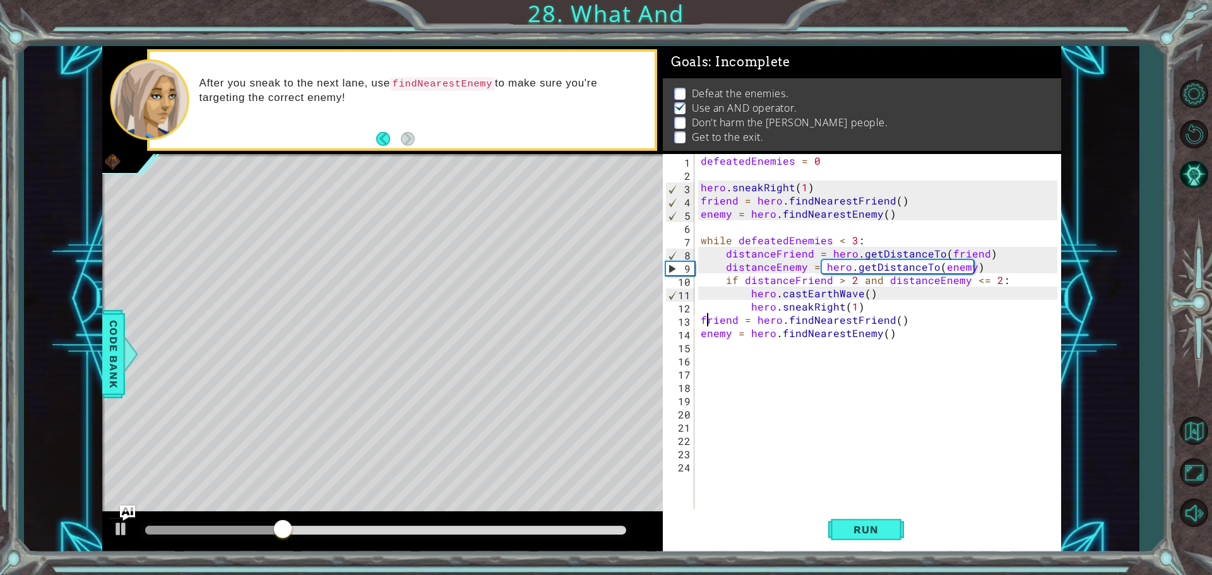
click at [707, 318] on div "defeatedEnemies = 0 hero . sneakRight ( 1 ) friend = hero . findNearestFriend (…" at bounding box center [880, 346] width 365 height 384
click at [705, 318] on div "defeatedEnemies = 0 hero . sneakRight ( 1 ) friend = hero . findNearestFriend (…" at bounding box center [880, 346] width 365 height 384
drag, startPoint x: 702, startPoint y: 316, endPoint x: 700, endPoint y: 322, distance: 6.6
click at [702, 318] on div "defeatedEnemies = 0 hero . sneakRight ( 1 ) friend = hero . findNearestFriend (…" at bounding box center [880, 346] width 365 height 384
click at [701, 333] on div "defeatedEnemies = 0 hero . sneakRight ( 1 ) friend = hero . findNearestFriend (…" at bounding box center [880, 346] width 365 height 384
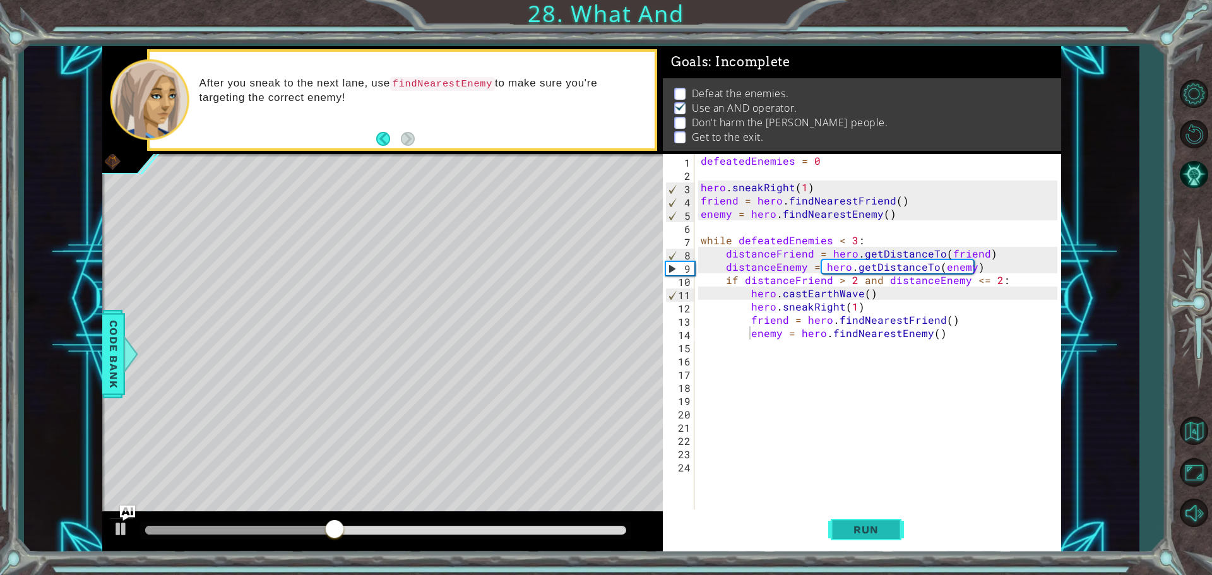
click at [833, 519] on button "Run" at bounding box center [866, 529] width 76 height 40
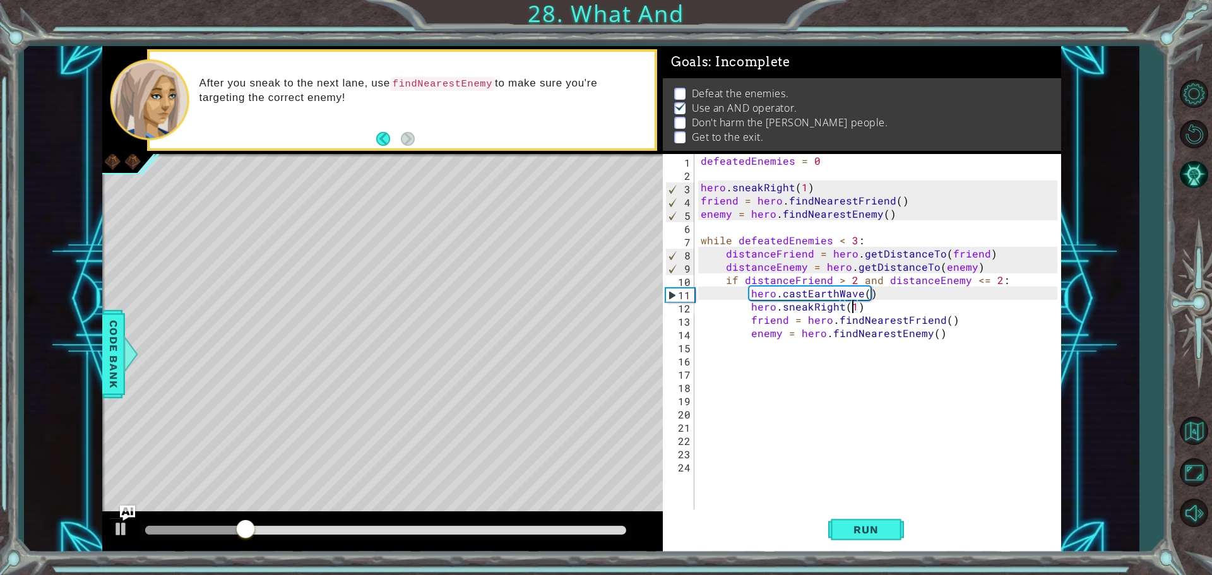
click at [852, 307] on div "defeatedEnemies = 0 hero . sneakRight ( 1 ) friend = hero . findNearestFriend (…" at bounding box center [880, 346] width 365 height 384
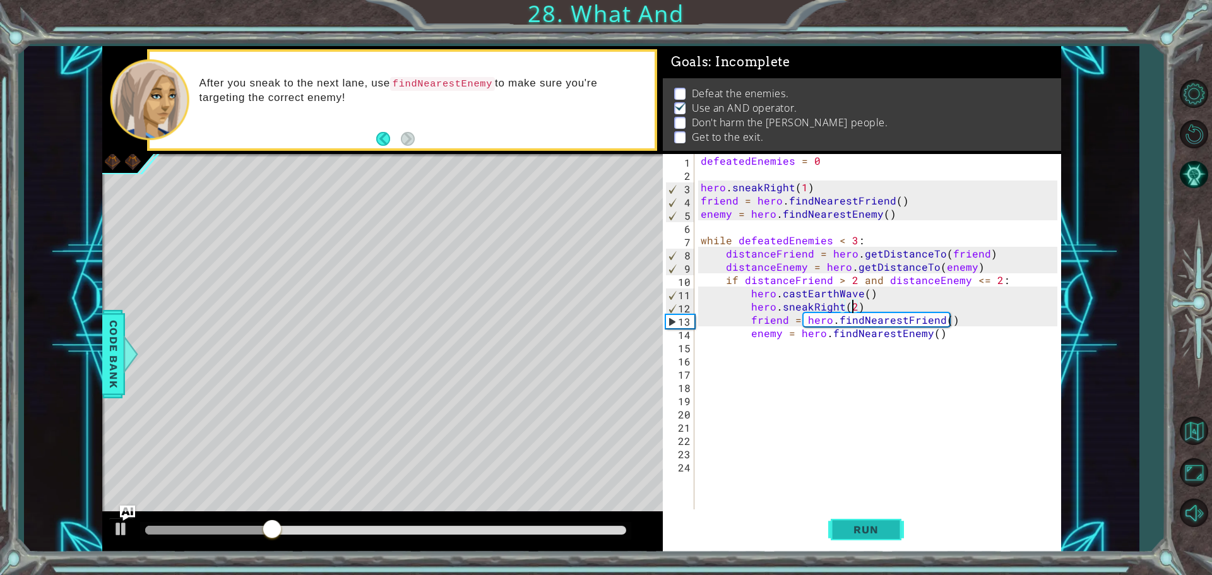
type textarea "hero.sneakRight(2)"
click at [890, 521] on button "Run" at bounding box center [866, 529] width 76 height 40
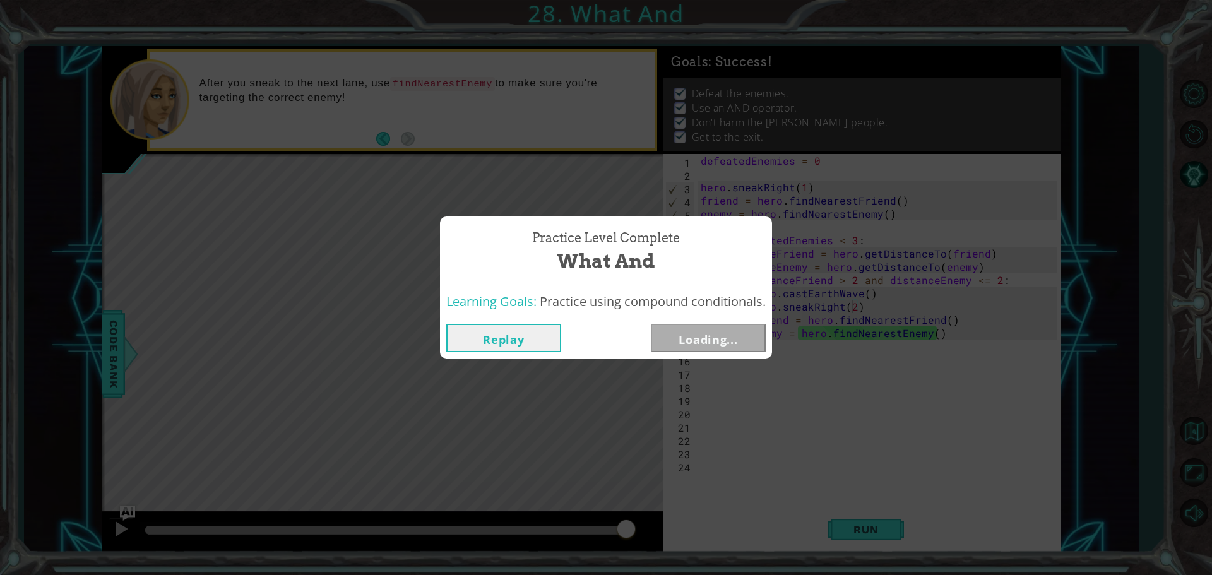
drag, startPoint x: 168, startPoint y: 533, endPoint x: 728, endPoint y: 569, distance: 561.5
click at [732, 574] on html "1 ההההההההההההההההההההההההההההההההההההההההההההההההההההההההההההההההההההההההההההה…" at bounding box center [606, 287] width 1212 height 575
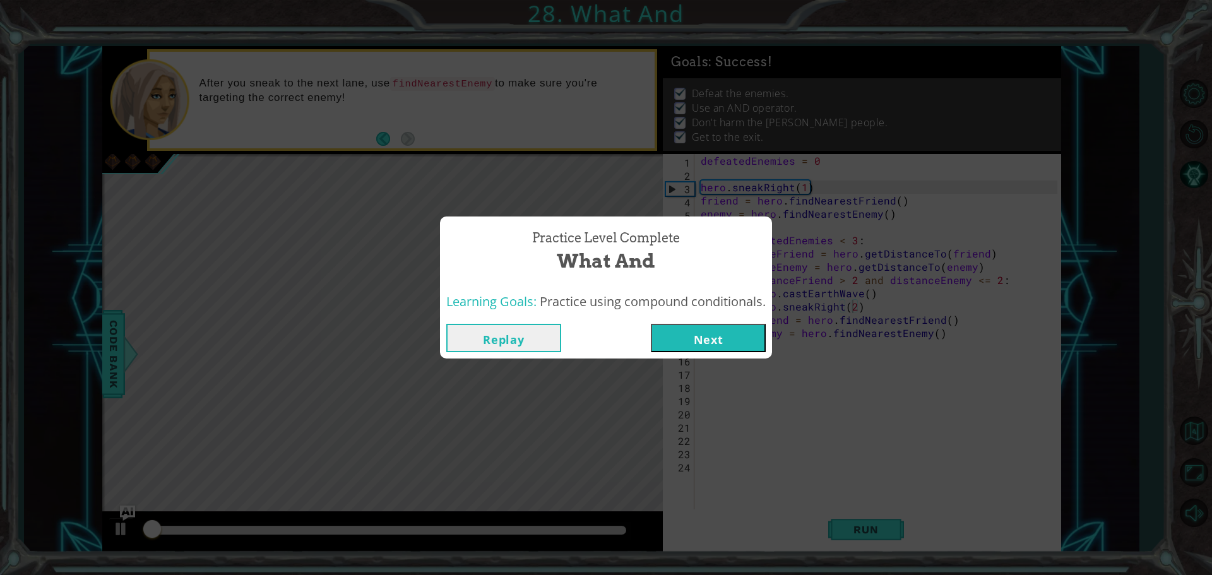
click at [704, 369] on div "Practice Level Complete What And Learning Goals: Practice using compound condit…" at bounding box center [606, 287] width 1212 height 575
click at [708, 330] on button "Next" at bounding box center [708, 338] width 115 height 28
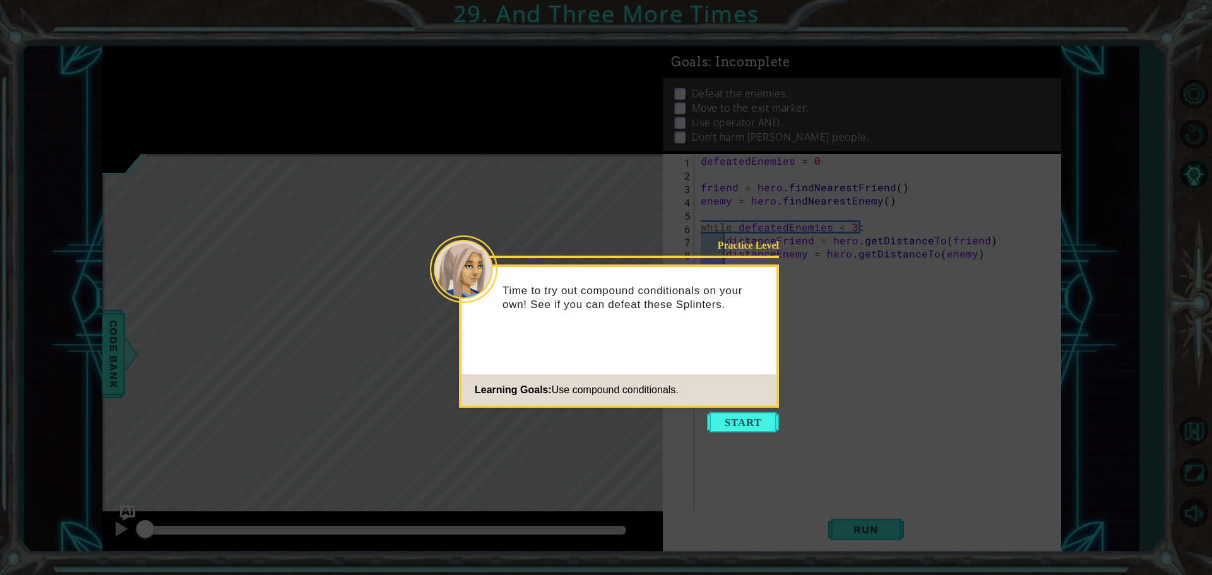
click at [194, 85] on icon at bounding box center [606, 287] width 1212 height 575
click at [730, 422] on button "Start" at bounding box center [743, 422] width 72 height 20
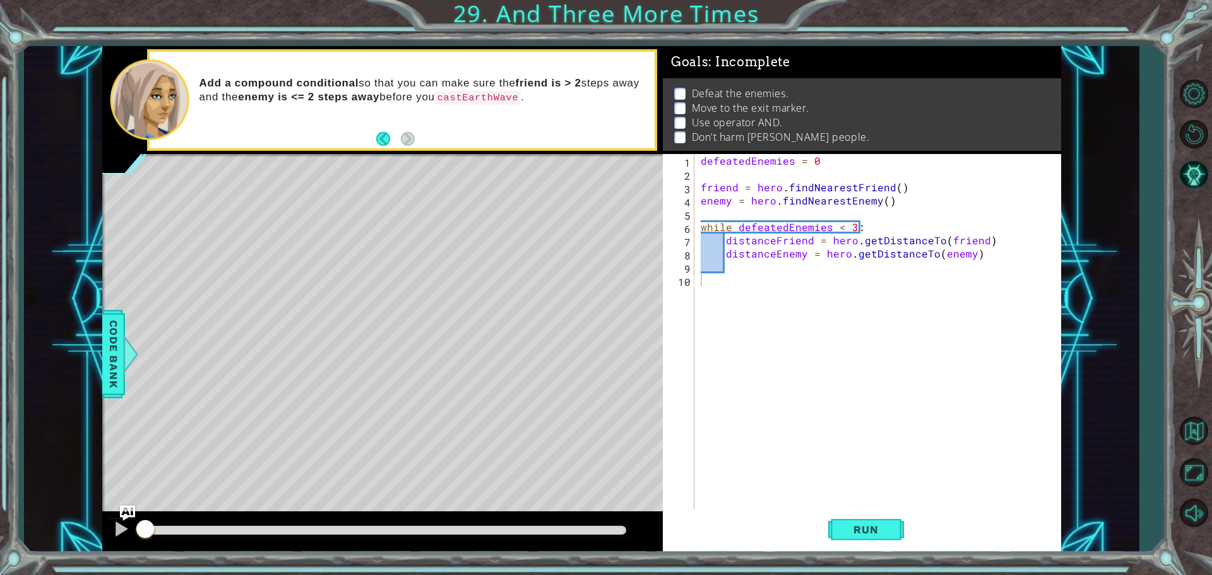
click at [741, 261] on div "defeatedEnemies = 0 friend = hero . findNearestFriend ( ) enemy = hero . findNe…" at bounding box center [880, 346] width 365 height 384
click at [95, 367] on div "1 ההההההההההההההההההההההההההההההההההההההההההההההההההההההההההההההההההההההההההההה…" at bounding box center [581, 299] width 1114 height 506
click at [100, 370] on div "1 ההההההההההההההההההההההההההההההההההההההההההההההההההההההההההההההההההההההההההההה…" at bounding box center [581, 299] width 1114 height 506
drag, startPoint x: 129, startPoint y: 365, endPoint x: 119, endPoint y: 371, distance: 11.9
click at [123, 370] on div at bounding box center [130, 354] width 16 height 38
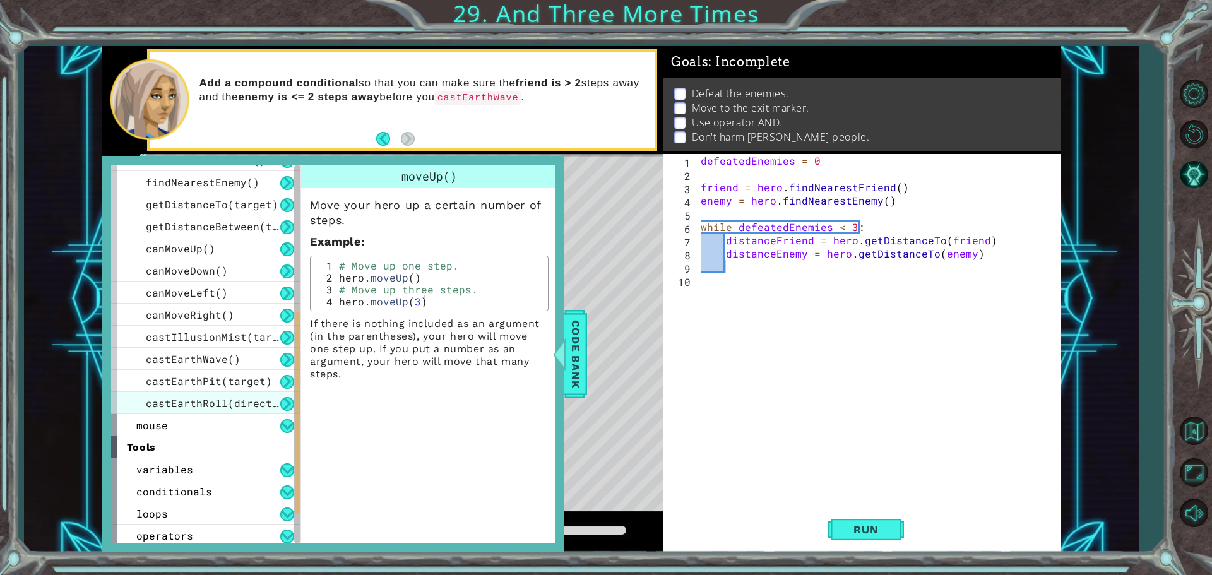
scroll to position [394, 0]
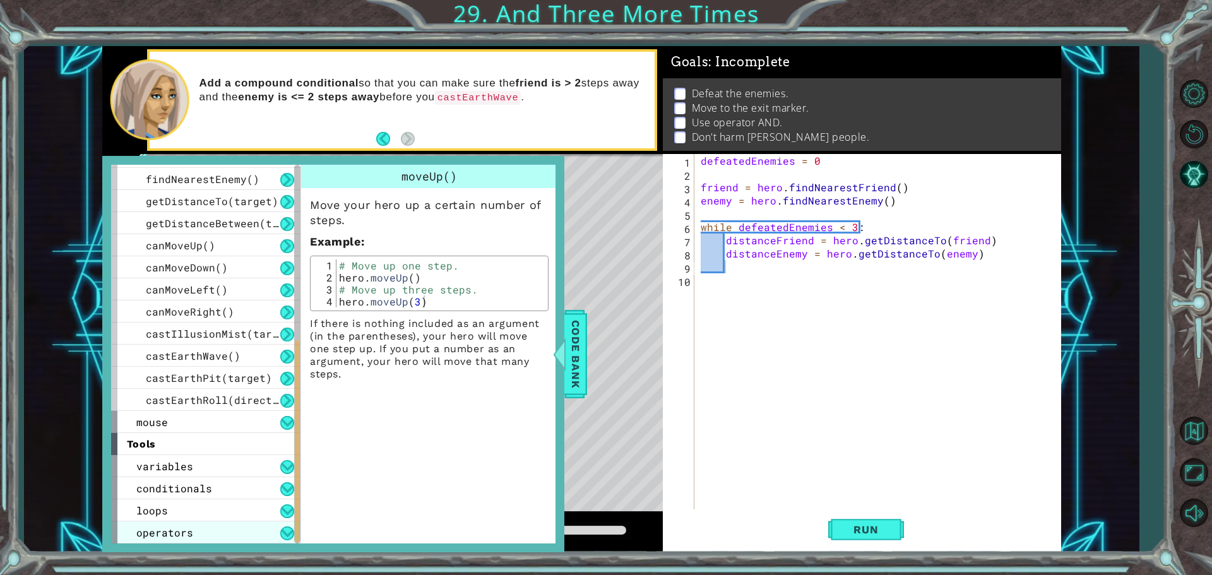
click at [215, 527] on div "operators" at bounding box center [205, 532] width 189 height 22
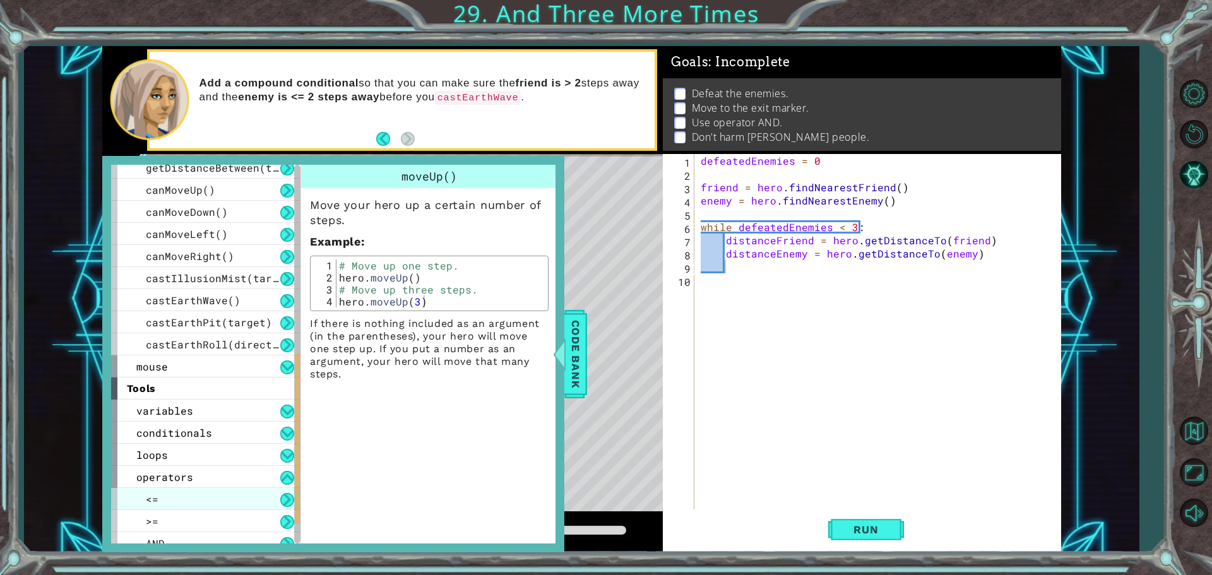
scroll to position [461, 0]
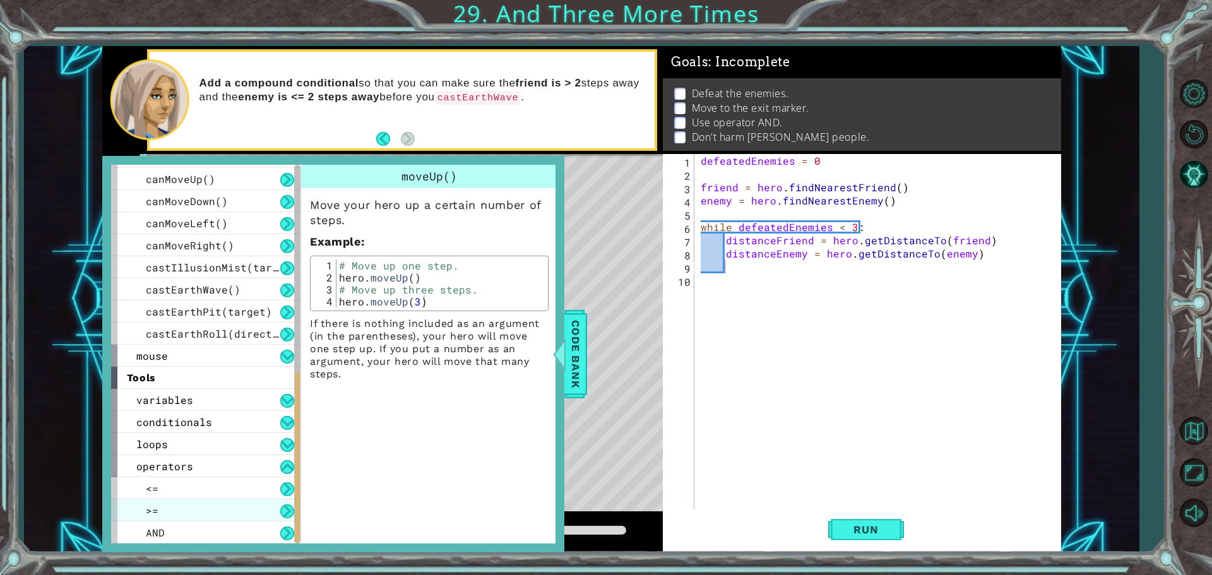
drag, startPoint x: 249, startPoint y: 531, endPoint x: 245, endPoint y: 519, distance: 13.2
click at [245, 521] on div "<= >= AND" at bounding box center [205, 510] width 189 height 66
click at [1201, 437] on button "Back to Map" at bounding box center [1193, 431] width 37 height 37
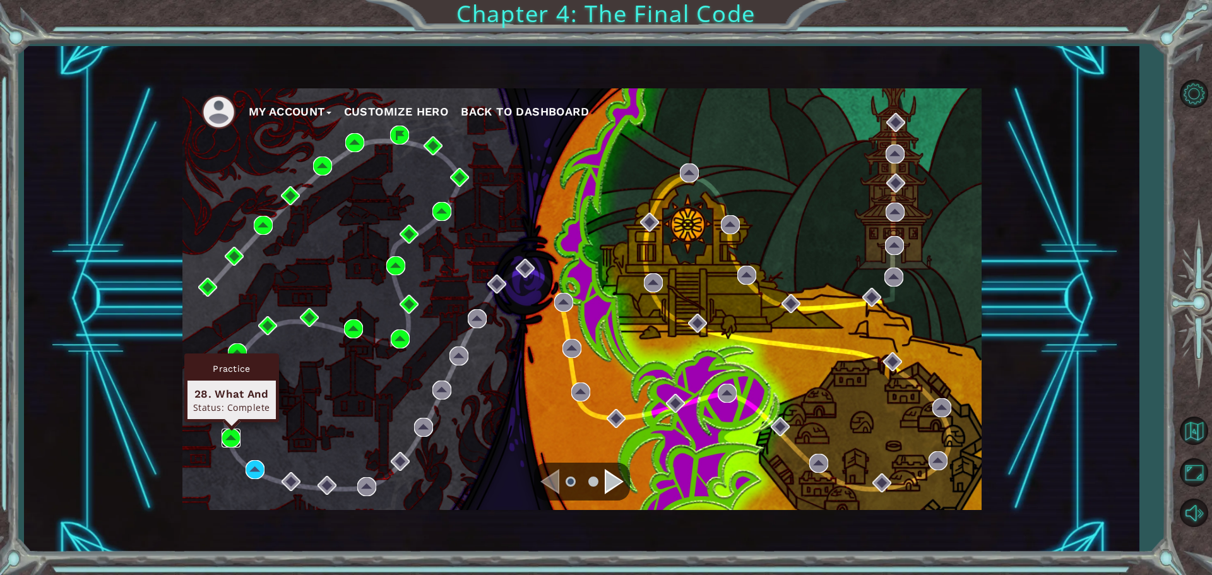
click at [234, 444] on img at bounding box center [230, 437] width 19 height 19
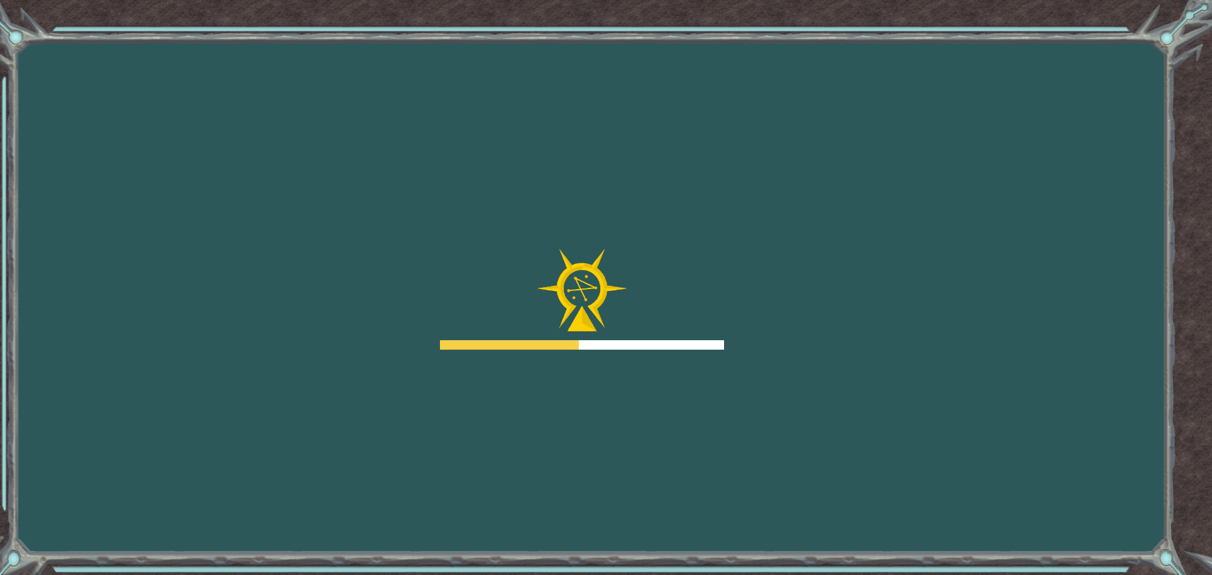
click at [749, 420] on body "Goals Error loading from server. Try refreshing the page. You'll need to join a…" at bounding box center [606, 287] width 1212 height 575
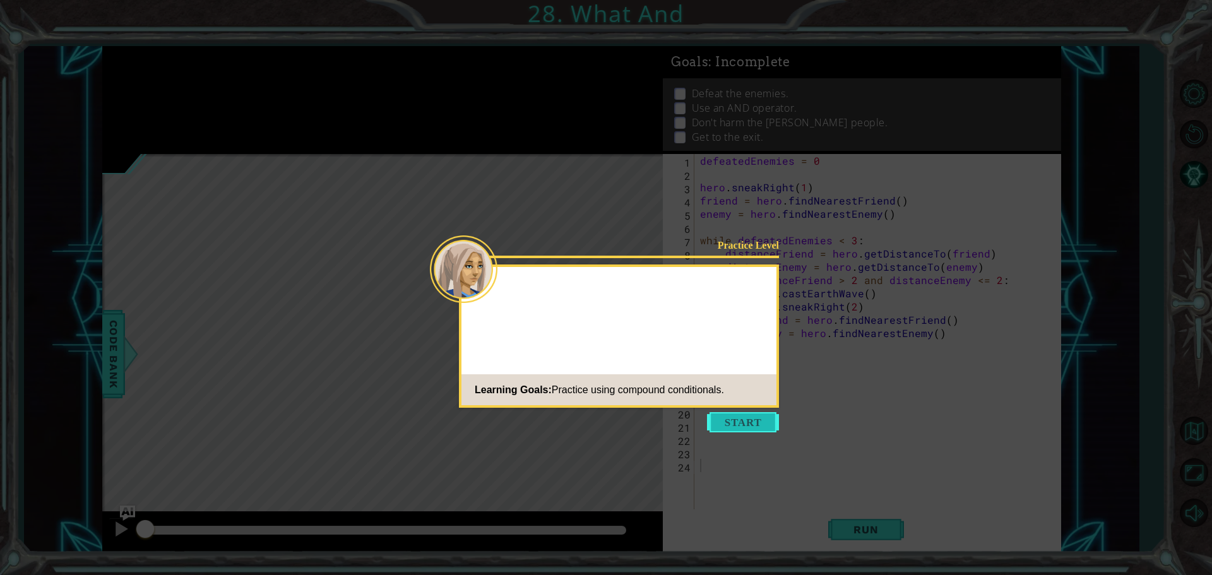
click at [752, 423] on button "Start" at bounding box center [743, 422] width 72 height 20
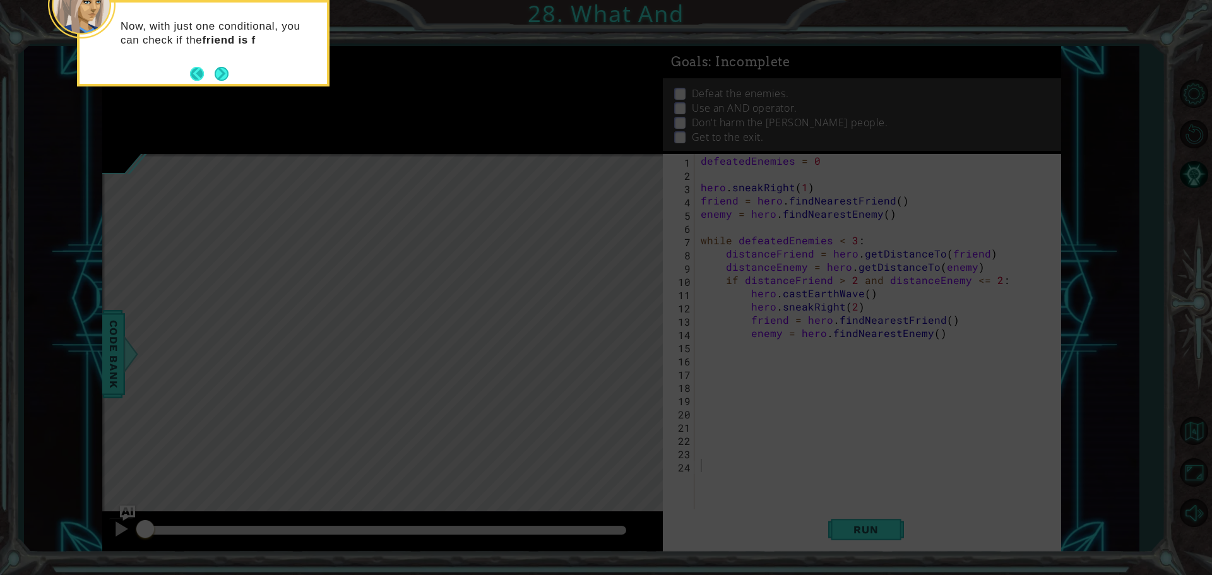
click at [206, 71] on button "Back" at bounding box center [202, 74] width 25 height 14
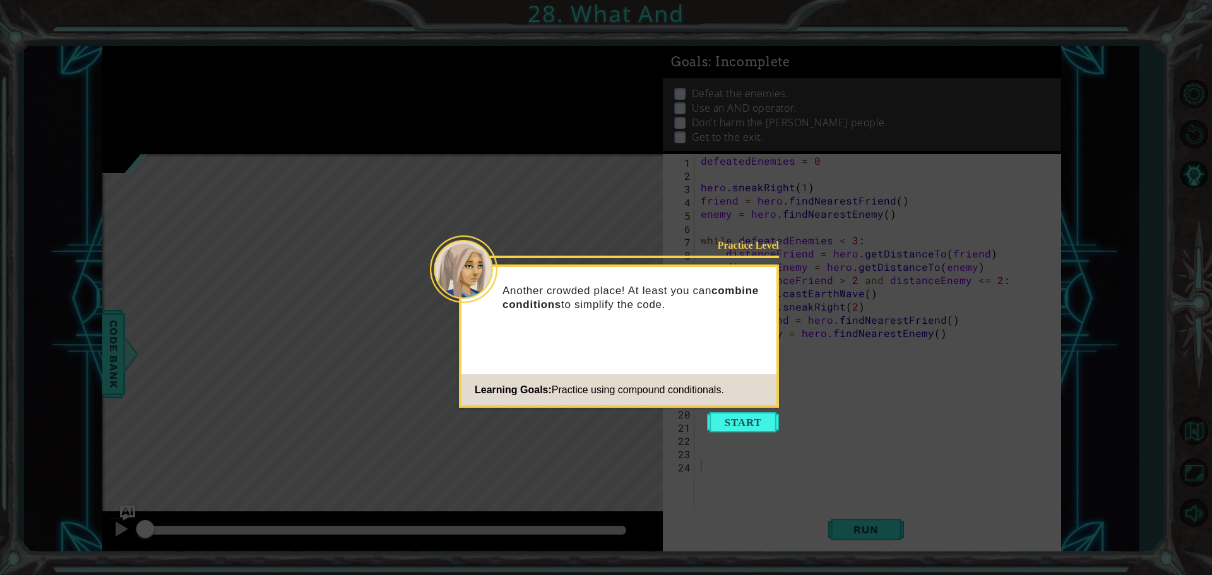
click at [755, 415] on button "Start" at bounding box center [743, 422] width 72 height 20
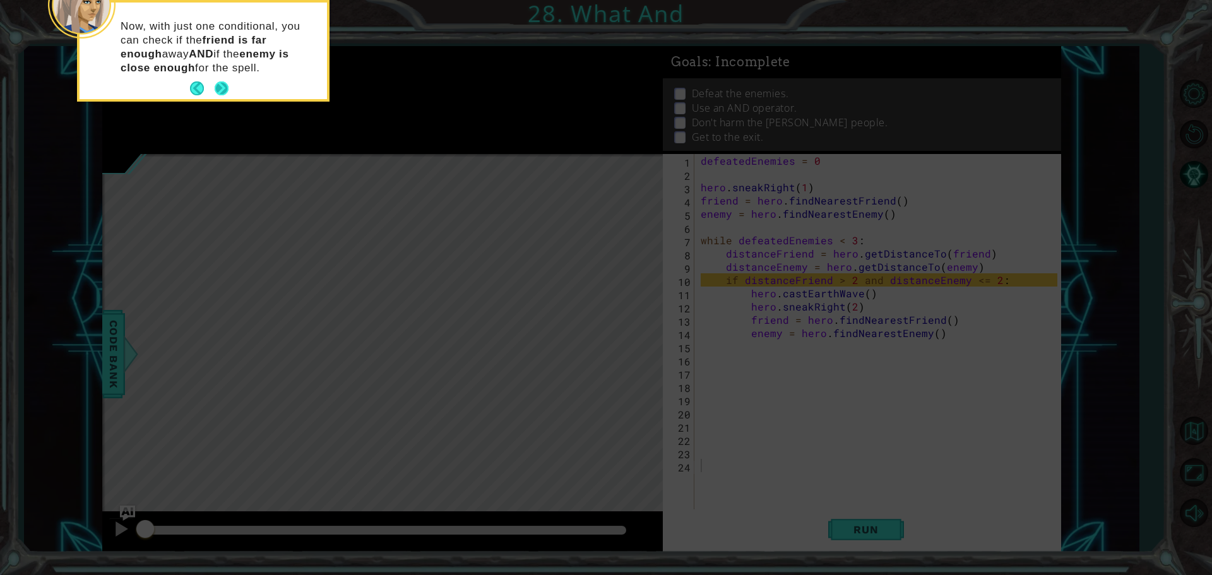
click at [221, 86] on button "Next" at bounding box center [222, 88] width 14 height 14
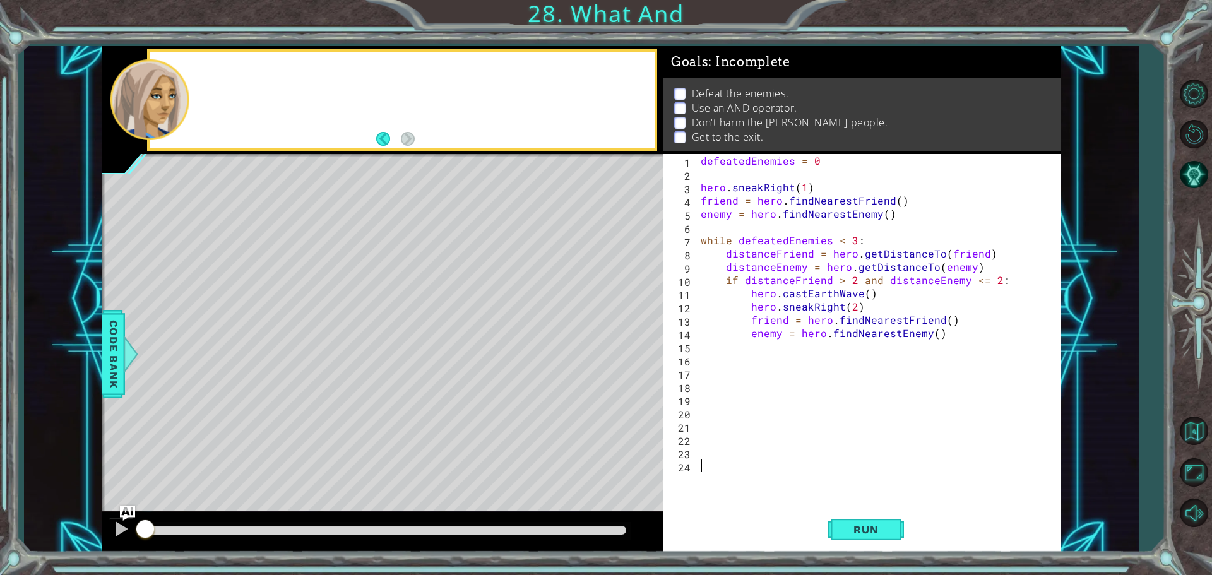
click at [221, 86] on div at bounding box center [423, 100] width 464 height 31
click at [1199, 418] on button "Back to Map" at bounding box center [1193, 431] width 37 height 37
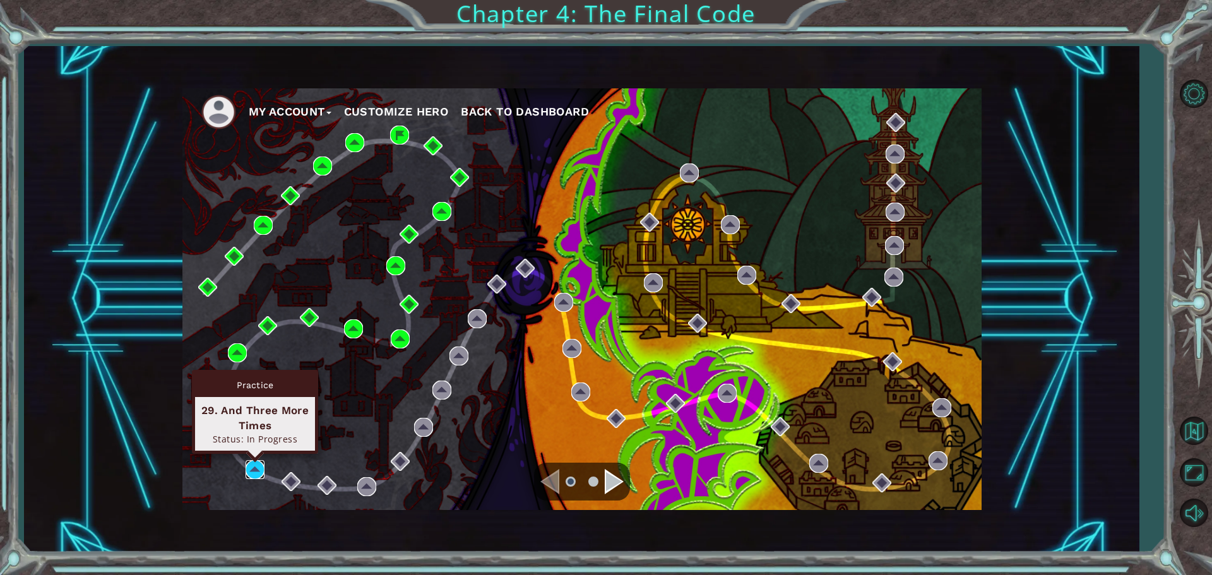
click at [254, 473] on img at bounding box center [254, 469] width 19 height 19
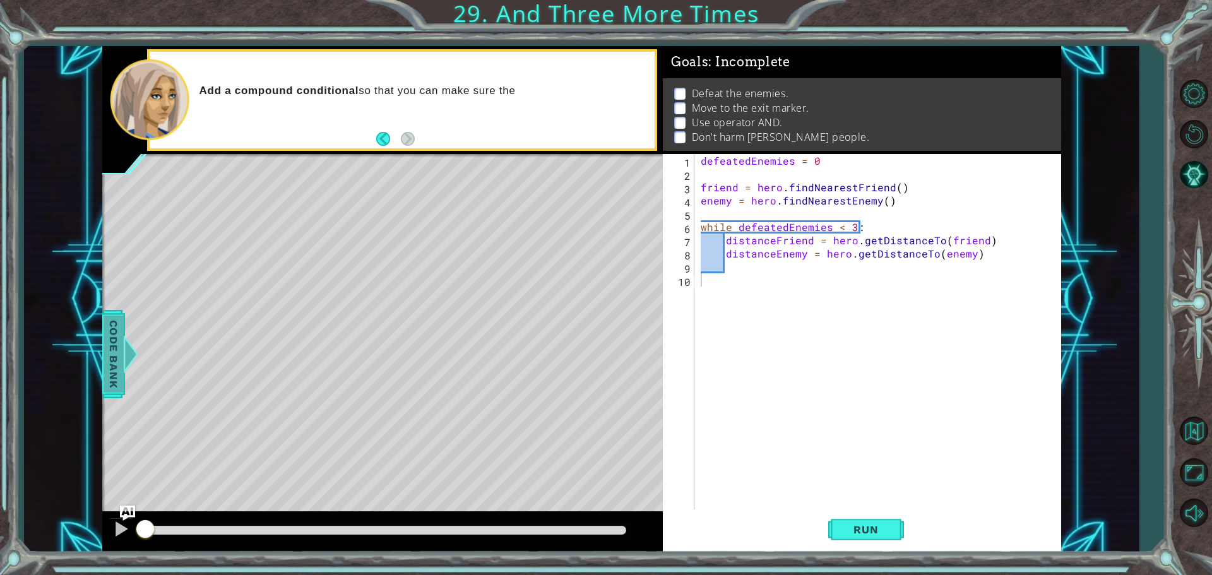
click at [123, 359] on div at bounding box center [130, 354] width 16 height 38
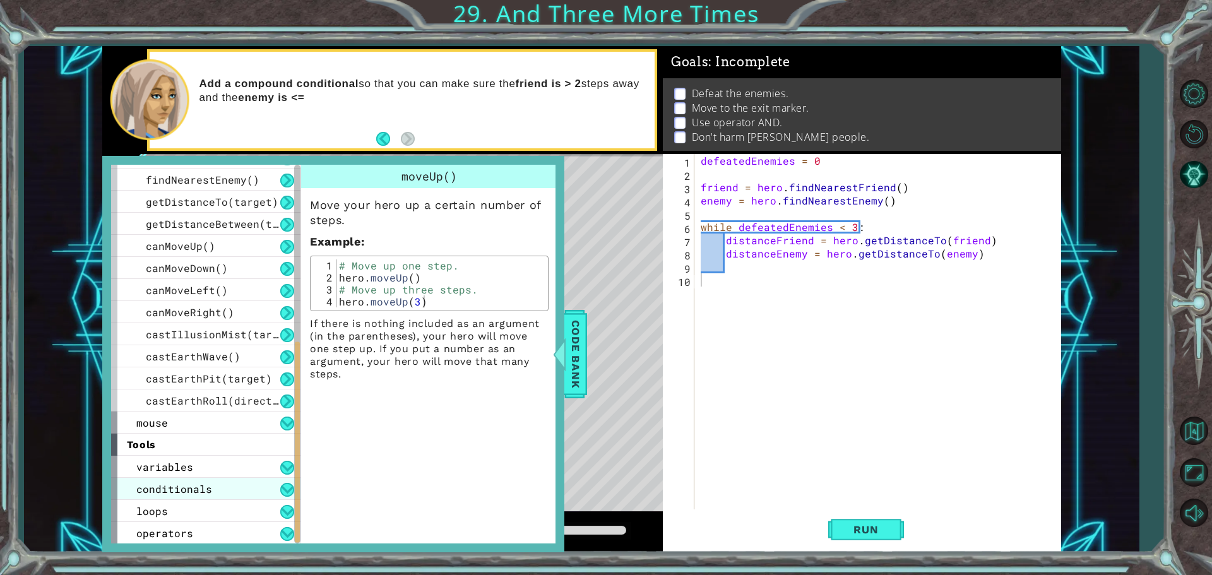
scroll to position [394, 0]
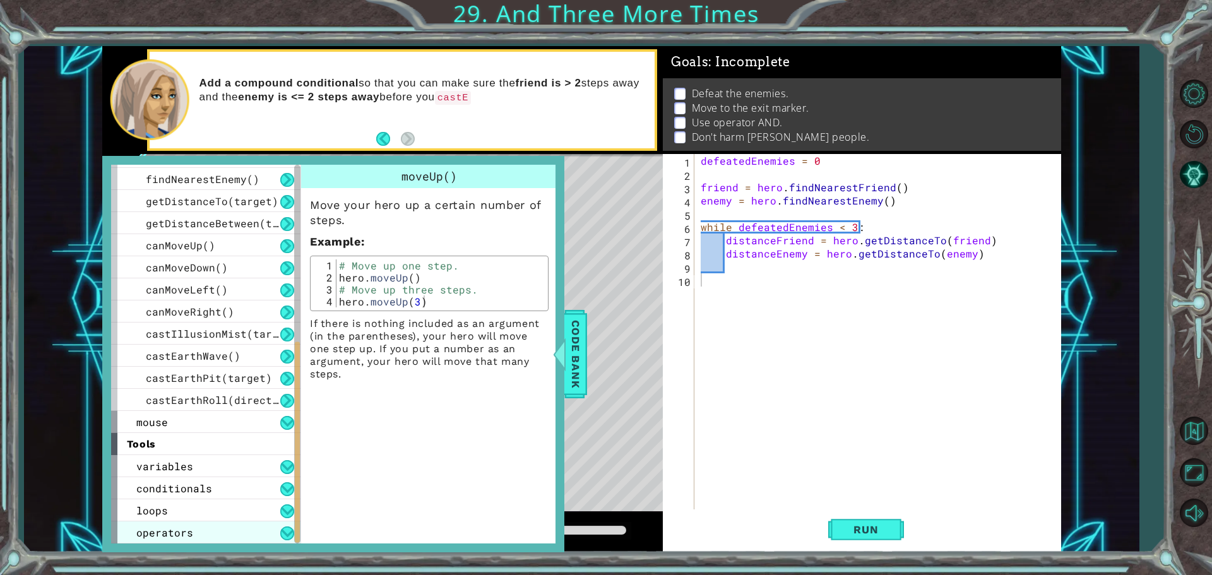
click at [187, 534] on span "operators" at bounding box center [164, 532] width 57 height 13
click at [229, 540] on div "operators" at bounding box center [205, 532] width 189 height 22
click at [240, 536] on div "operators" at bounding box center [205, 532] width 189 height 22
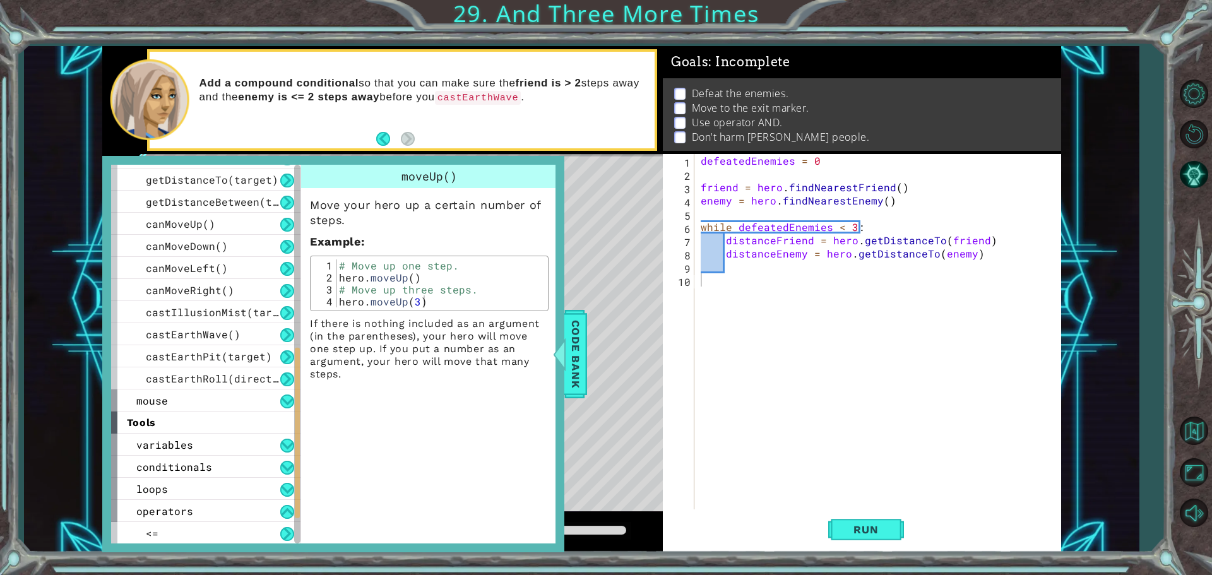
scroll to position [461, 0]
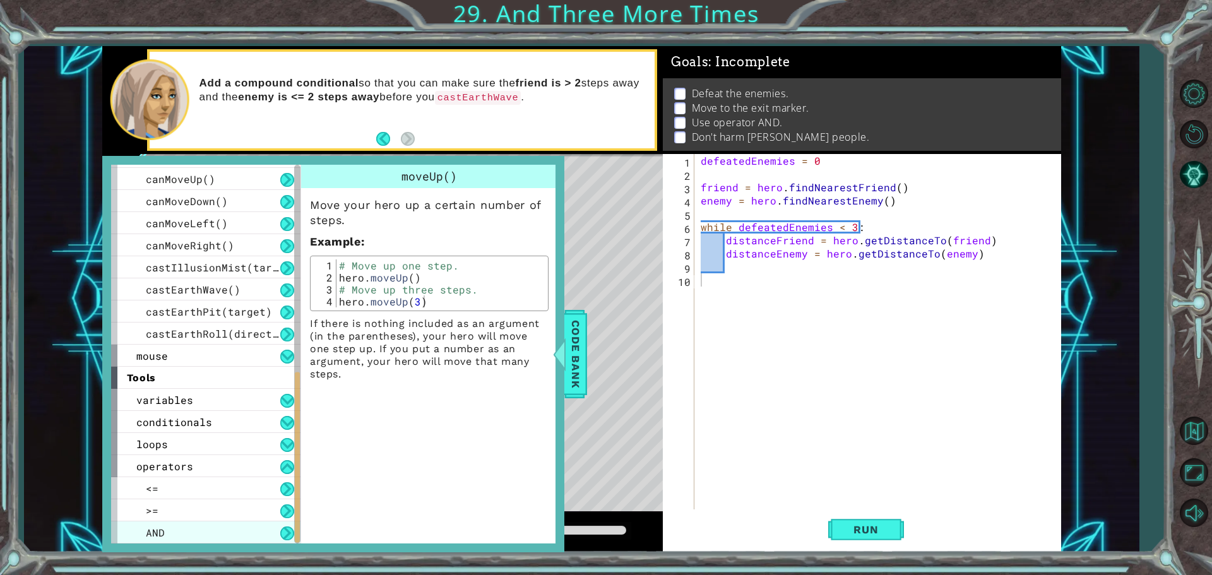
click at [218, 529] on div "AND" at bounding box center [205, 532] width 189 height 22
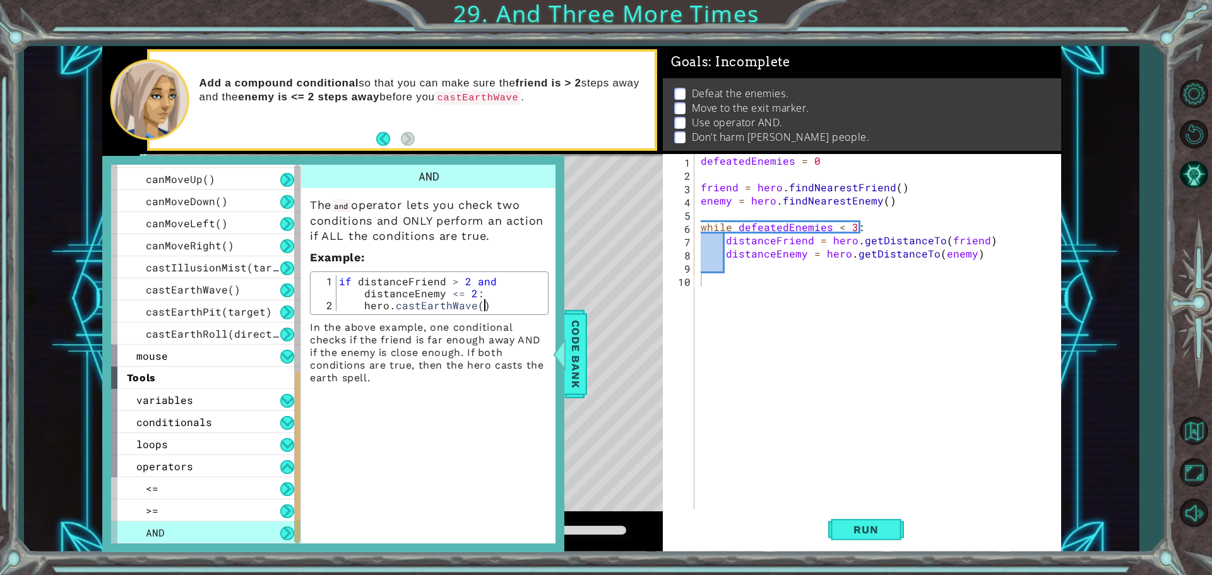
click at [336, 280] on div "1 2" at bounding box center [325, 293] width 23 height 36
drag, startPoint x: 341, startPoint y: 281, endPoint x: 492, endPoint y: 290, distance: 151.1
click at [492, 290] on div "if distanceFriend > 2 and distanceEnemy <= 2 : hero . [GEOGRAPHIC_DATA] ( )" at bounding box center [440, 311] width 208 height 72
type textarea "if distanceFriend > 2 and distanceEnemy <= 2:"
click at [746, 264] on div "defeatedEnemies = 0 friend = hero . findNearestFriend ( ) enemy = hero . findNe…" at bounding box center [880, 346] width 365 height 384
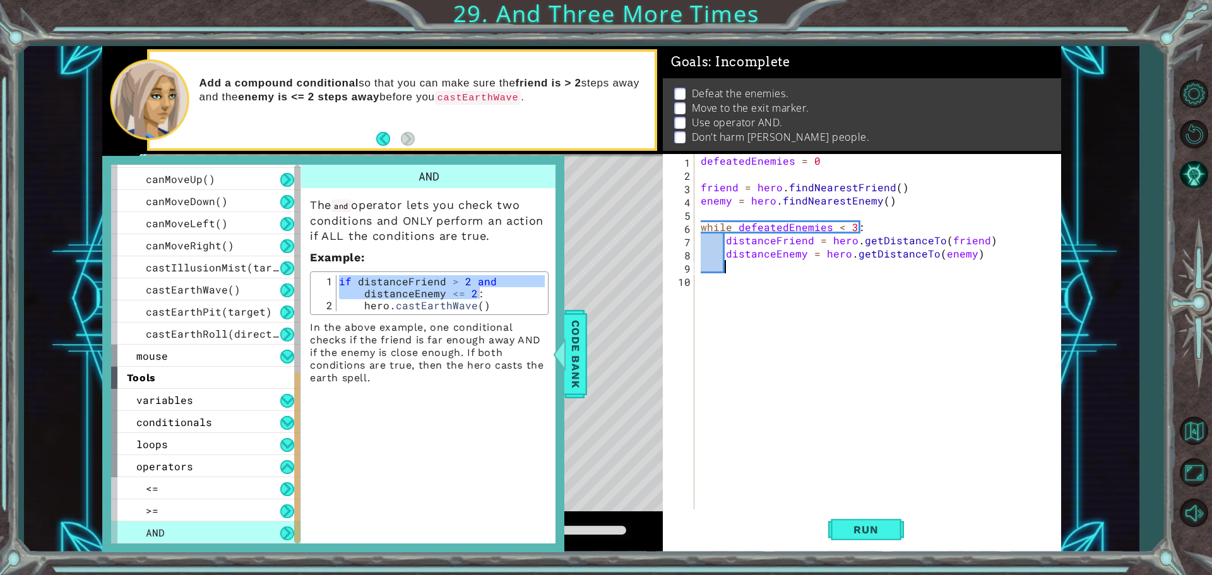
paste textarea "if distanceFriend > 2 and distanceEnemy <= 2:"
type textarea "if distanceFriend > 2 and distanceEnemy <= 2:"
click at [362, 296] on div "if distanceFriend > 2 and distanceEnemy <= 2 : hero . [GEOGRAPHIC_DATA] ( )" at bounding box center [440, 293] width 208 height 36
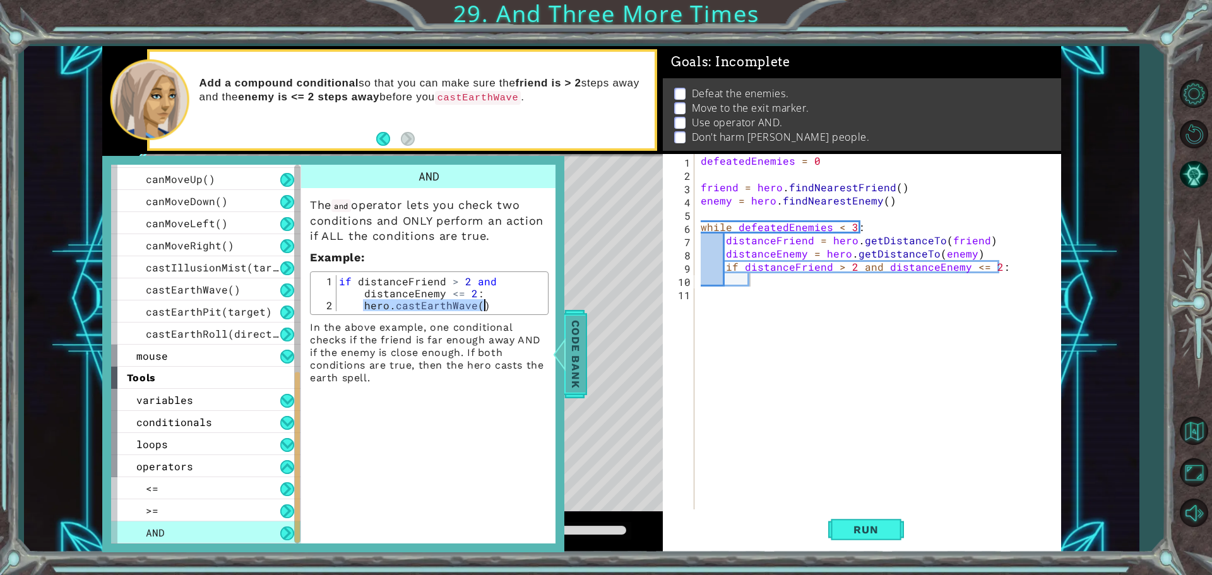
drag, startPoint x: 364, startPoint y: 306, endPoint x: 557, endPoint y: 349, distance: 197.8
click at [563, 342] on div "methods hero moveUp() moveDown() moveLeft() moveRight() sneakUp() sneakDown() s…" at bounding box center [333, 354] width 462 height 396
type textarea "hero.castEarthWave()"
click at [748, 276] on div "defeatedEnemies = 0 friend = hero . findNearestFriend ( ) enemy = hero . findNe…" at bounding box center [880, 346] width 365 height 384
paste textarea "hero.castEarthWave()"
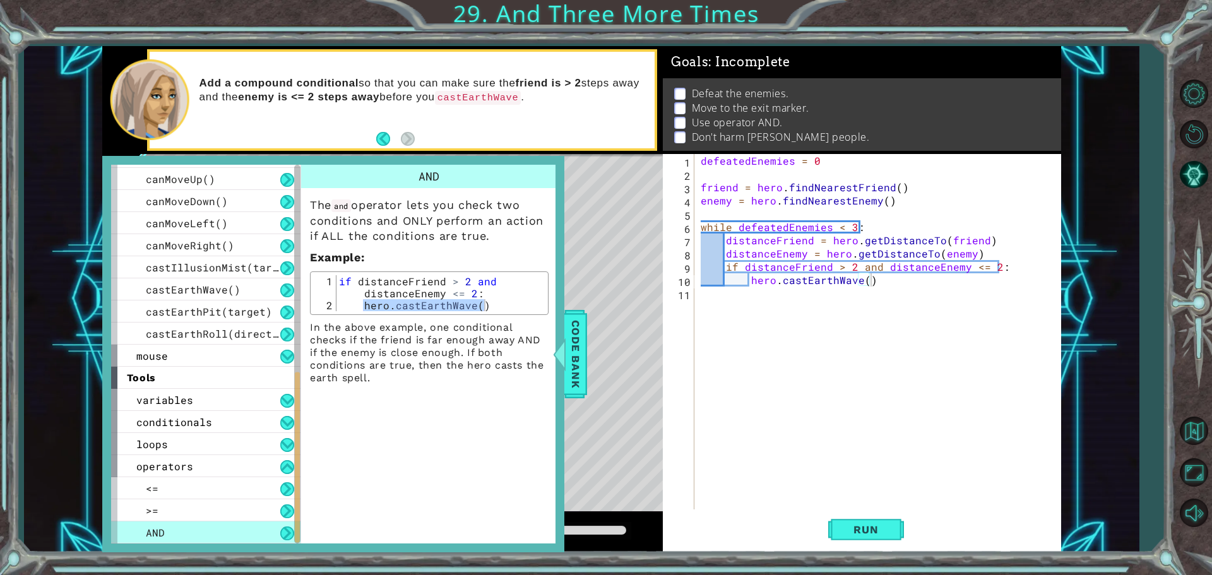
click at [561, 342] on div at bounding box center [559, 354] width 16 height 38
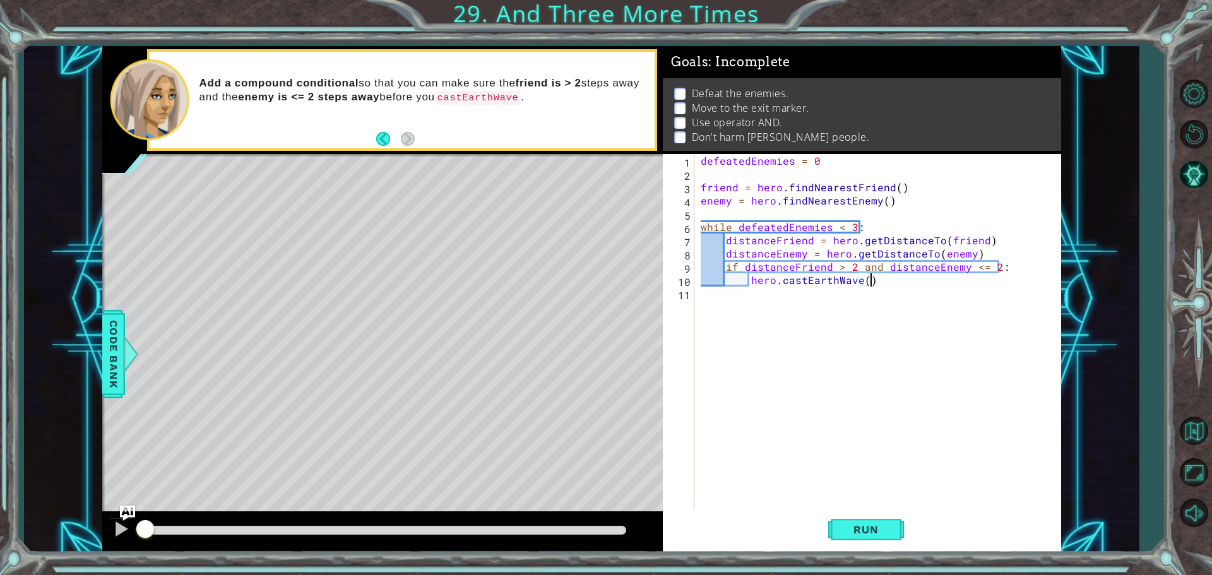
click at [868, 274] on div "defeatedEnemies = 0 friend = hero . findNearestFriend ( ) enemy = hero . findNe…" at bounding box center [880, 346] width 365 height 384
type textarea "hero.castEarthWave()hero.sneakUp(2)"
click at [870, 288] on div "defeatedEnemies = 0 friend = hero . findNearestFriend ( ) enemy = hero . findNe…" at bounding box center [880, 346] width 365 height 384
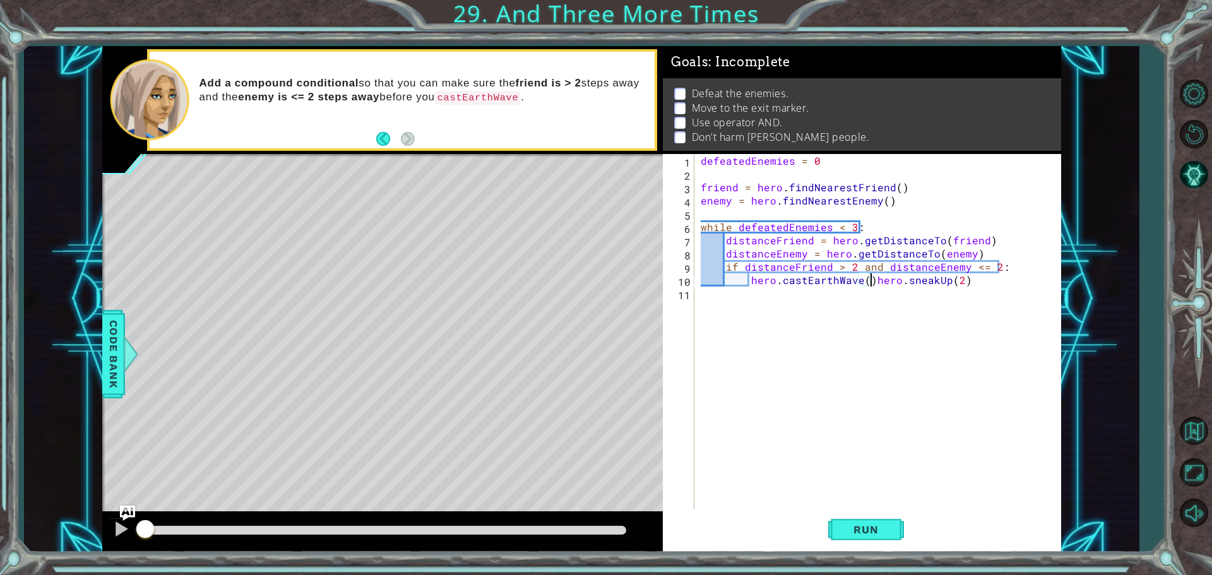
click at [870, 280] on div "defeatedEnemies = 0 friend = hero . findNearestFriend ( ) enemy = hero . findNe…" at bounding box center [880, 346] width 365 height 384
type textarea "hero.sneakUp(2)"
click at [844, 300] on div "defeatedEnemies = 0 friend = hero . findNearestFriend ( ) enemy = hero . findNe…" at bounding box center [880, 346] width 365 height 384
click at [845, 298] on div "defeatedEnemies = 0 friend = hero . findNearestFriend ( ) enemy = hero . findNe…" at bounding box center [880, 346] width 365 height 384
type textarea "hero.sneakUp(2)"
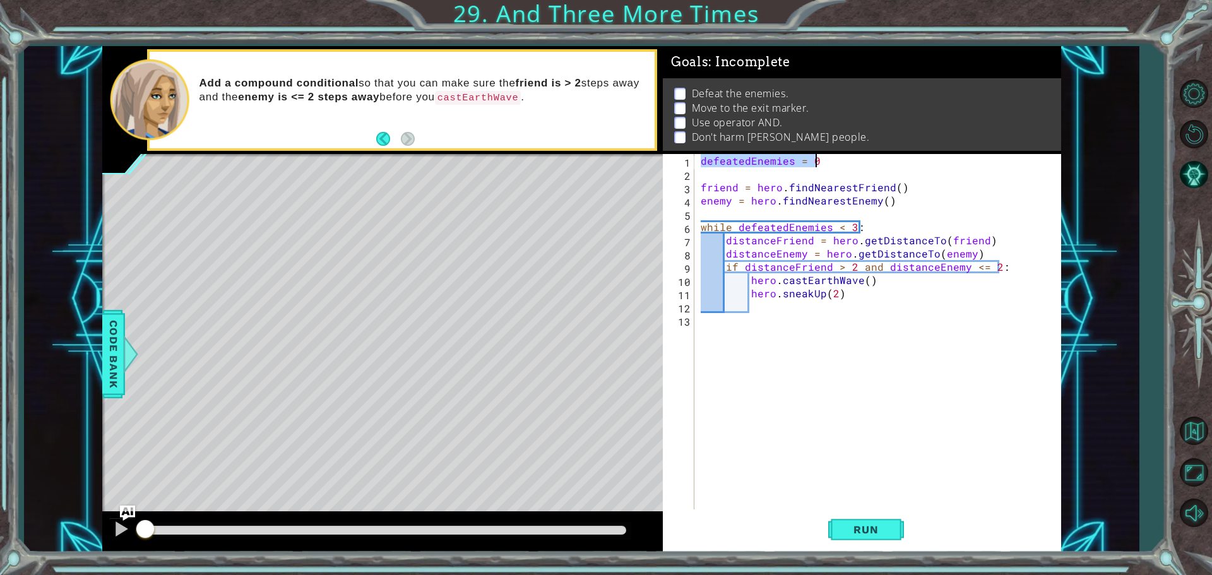
drag, startPoint x: 699, startPoint y: 158, endPoint x: 836, endPoint y: 156, distance: 137.6
click at [836, 156] on div "defeatedEnemies = 0 friend = hero . findNearestFriend ( ) enemy = hero . findNe…" at bounding box center [880, 346] width 365 height 384
type textarea "defeatedEnemies = 0"
click at [774, 316] on div "defeatedEnemies = 0 friend = hero . findNearestFriend ( ) enemy = hero . findNe…" at bounding box center [880, 346] width 365 height 384
click at [770, 313] on div "defeatedEnemies = 0 friend = hero . findNearestFriend ( ) enemy = hero . findNe…" at bounding box center [880, 346] width 365 height 384
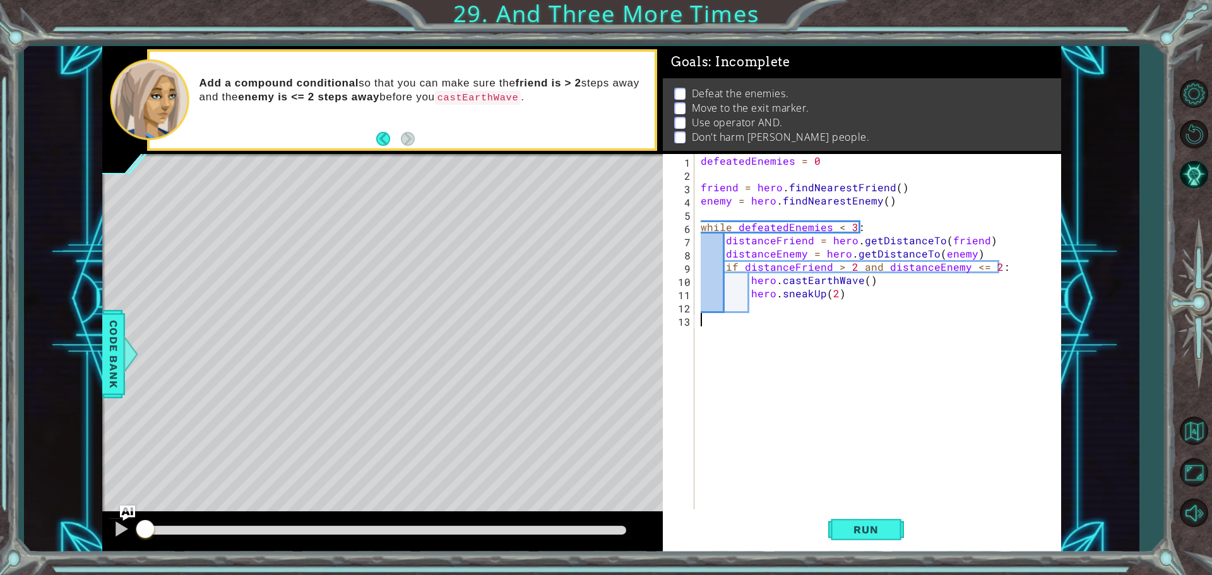
click at [766, 308] on div "defeatedEnemies = 0 friend = hero . findNearestFriend ( ) enemy = hero . findNe…" at bounding box center [880, 346] width 365 height 384
paste textarea "defeatedEnemies = 0"
type textarea "defeatedEnemies = 0"
click at [119, 348] on span "Code Bank" at bounding box center [113, 354] width 20 height 77
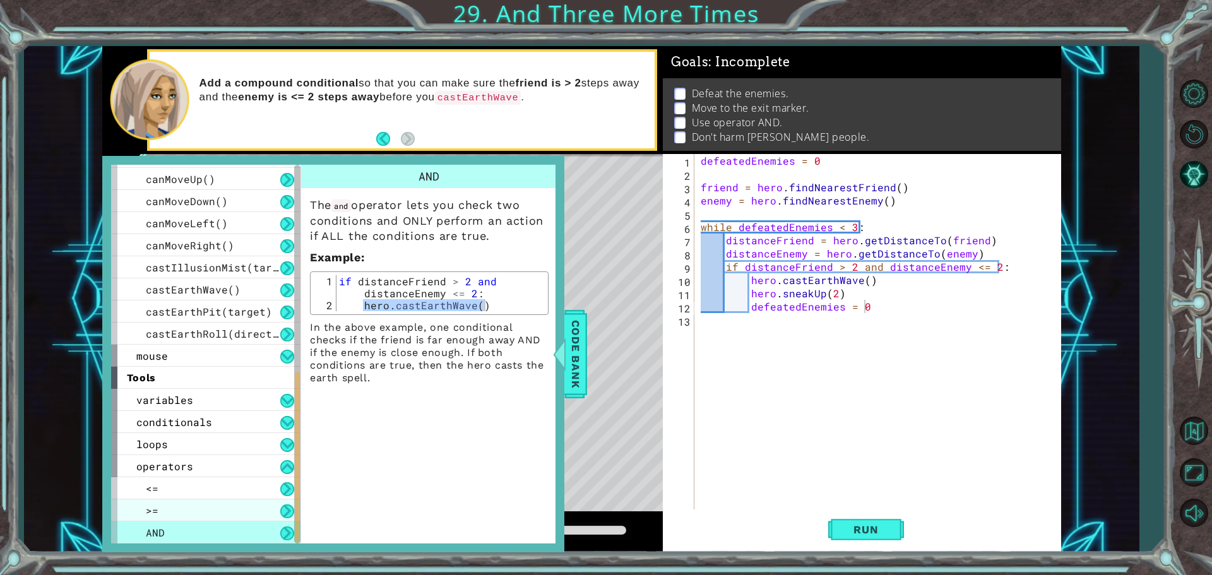
click at [167, 512] on div ">=" at bounding box center [205, 510] width 189 height 22
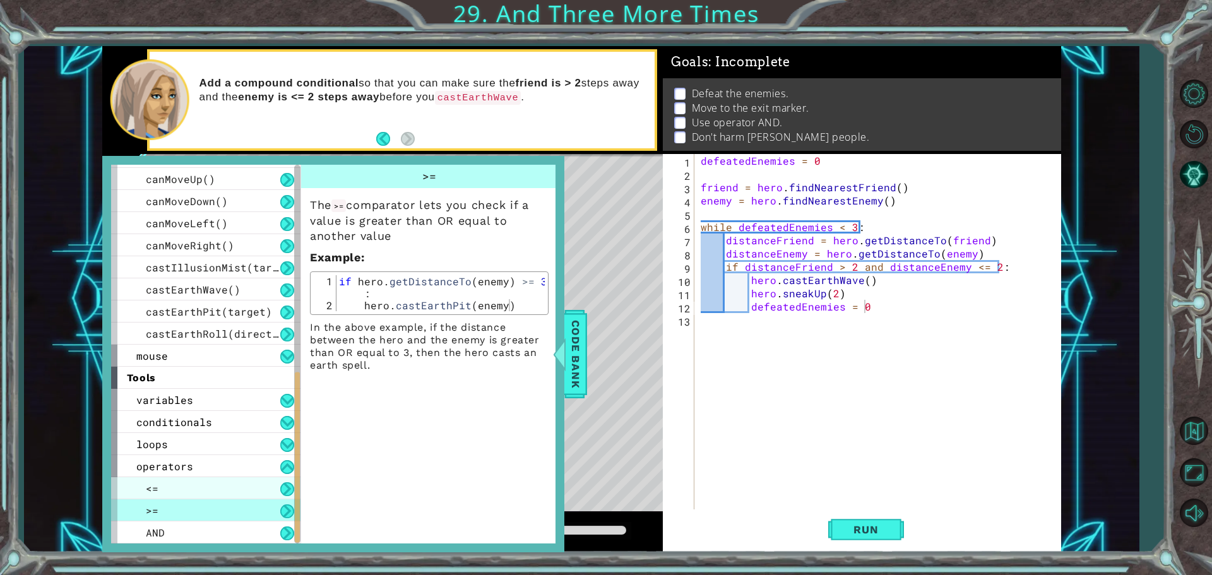
click at [207, 486] on div "<=" at bounding box center [205, 488] width 189 height 22
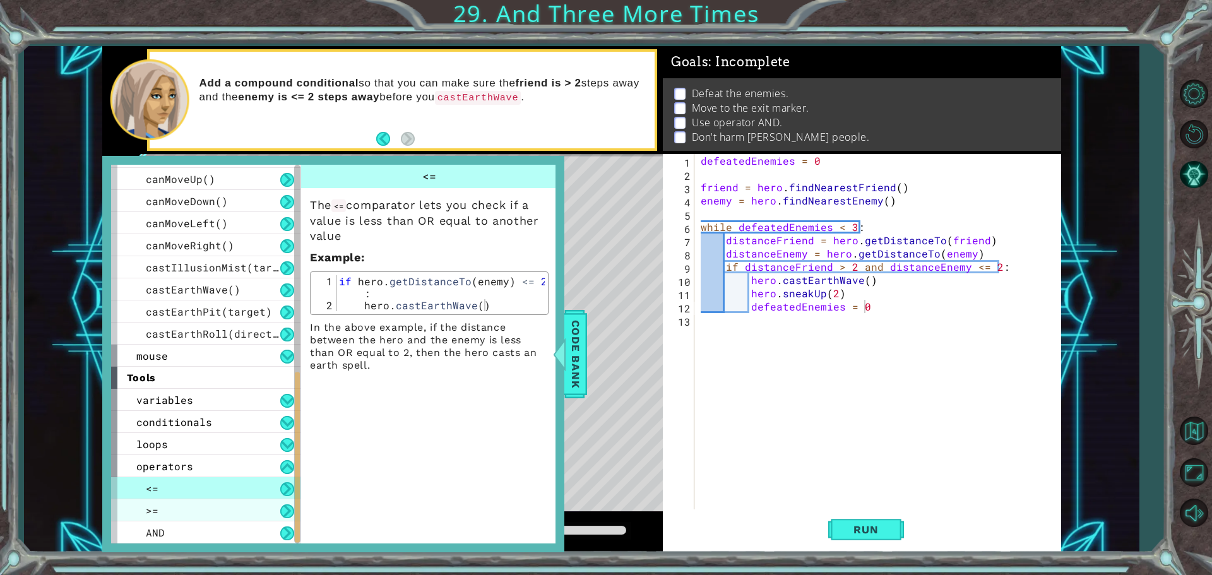
click at [220, 500] on div "<= >= AND" at bounding box center [205, 510] width 189 height 66
click at [242, 509] on div ">=" at bounding box center [205, 510] width 189 height 22
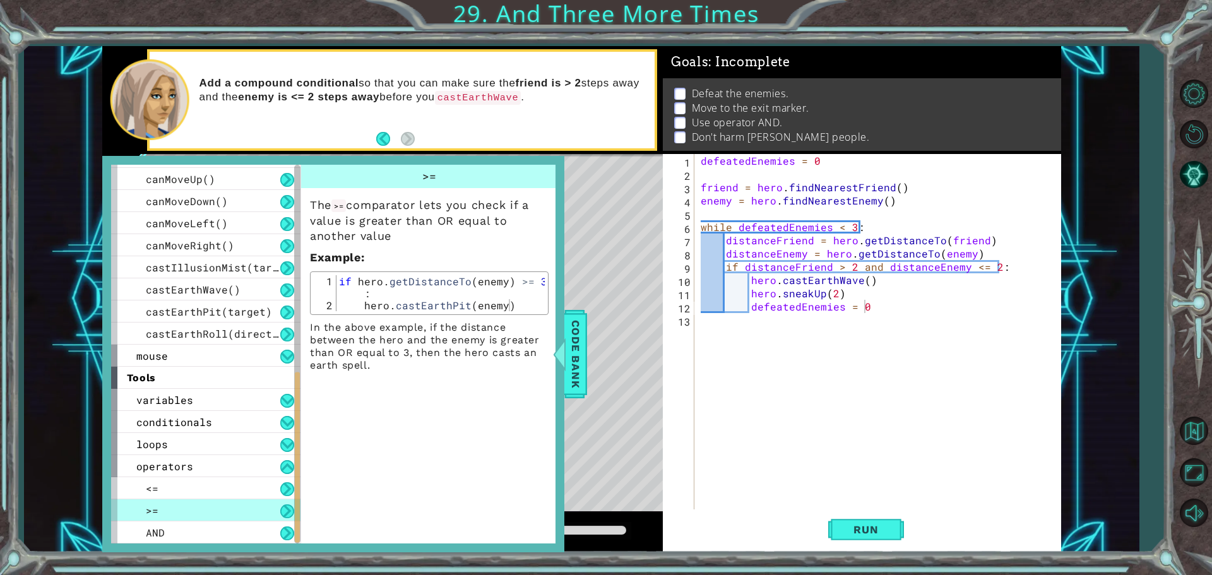
drag, startPoint x: 676, startPoint y: 398, endPoint x: 705, endPoint y: 499, distance: 104.4
drag, startPoint x: 705, startPoint y: 499, endPoint x: 920, endPoint y: 372, distance: 249.5
click at [930, 377] on div "defeatedEnemies = 0 friend = hero . findNearestFriend ( ) enemy = hero . findNe…" at bounding box center [880, 346] width 365 height 384
click at [839, 305] on div "defeatedEnemies = 0 friend = hero . findNearestFriend ( ) enemy = hero . findNe…" at bounding box center [880, 346] width 365 height 384
click at [844, 304] on div "defeatedEnemies = 0 friend = hero . findNearestFriend ( ) enemy = hero . findNe…" at bounding box center [880, 346] width 365 height 384
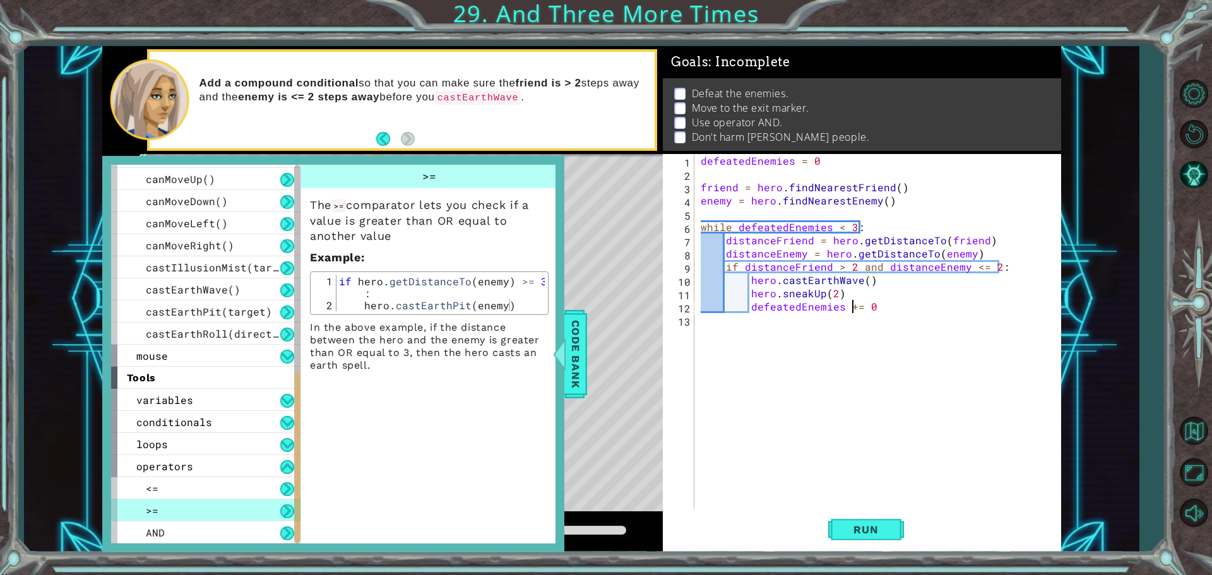
scroll to position [0, 9]
click at [885, 304] on div "defeatedEnemies = 0 friend = hero . findNearestFriend ( ) enemy = hero . findNe…" at bounding box center [880, 346] width 365 height 384
type textarea "defeatedEnemies += 1"
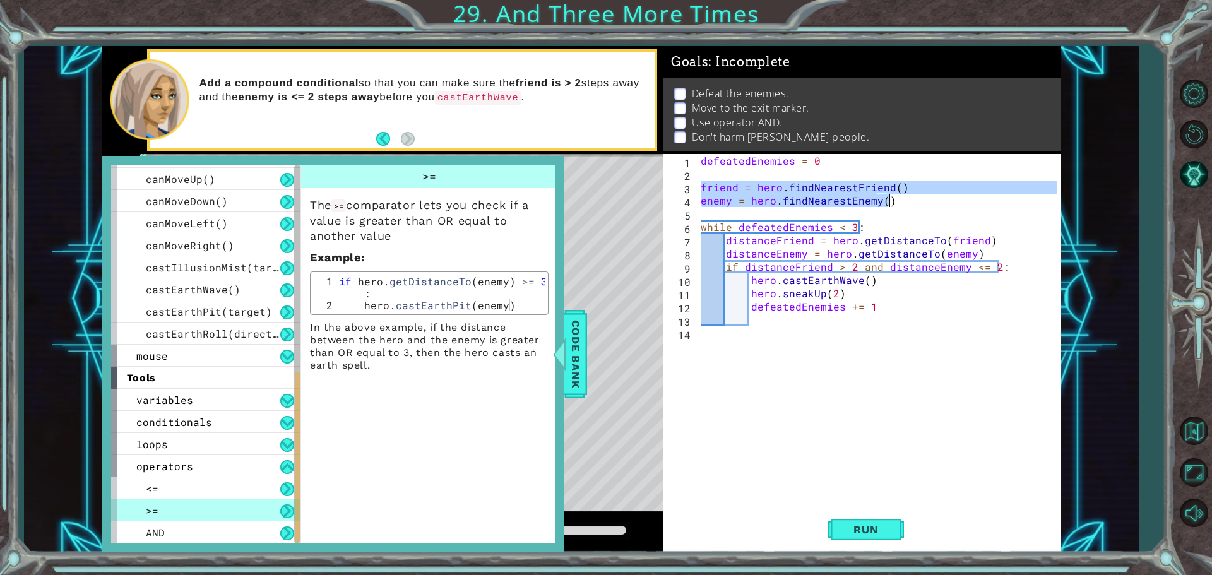
drag, startPoint x: 703, startPoint y: 187, endPoint x: 936, endPoint y: 198, distance: 233.1
click at [936, 198] on div "defeatedEnemies = 0 friend = hero . findNearestFriend ( ) enemy = hero . findNe…" at bounding box center [880, 346] width 365 height 384
type textarea "friend = hero.findNearestFriend() enemy = hero.findNearestEnemy()"
click at [771, 314] on div "defeatedEnemies = 0 friend = hero . findNearestFriend ( ) enemy = hero . findNe…" at bounding box center [880, 346] width 365 height 384
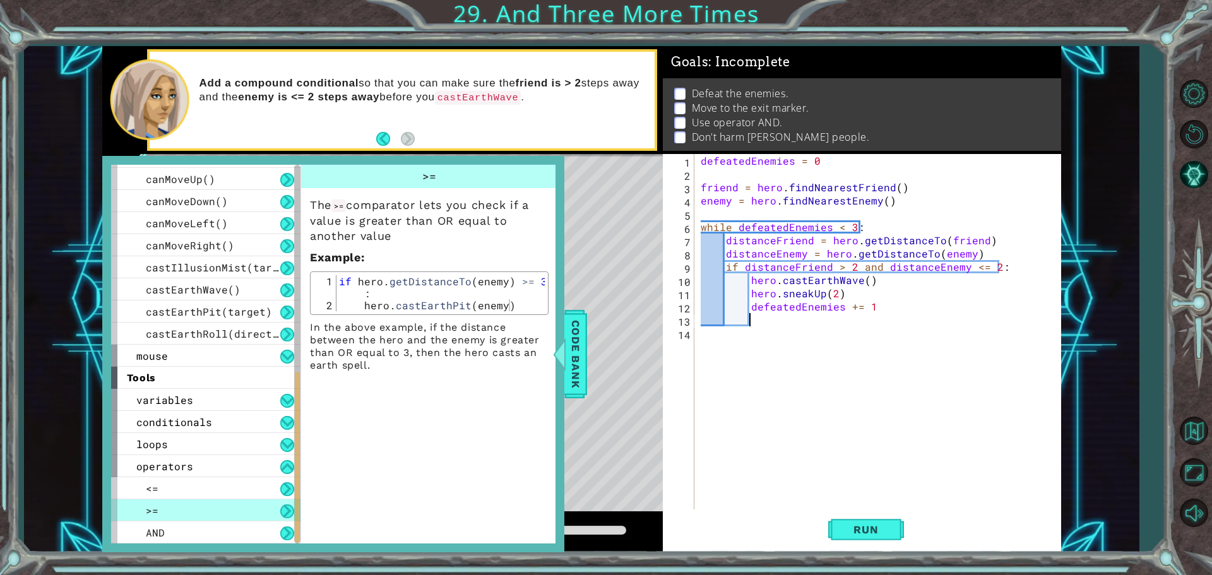
paste textarea "enemy = hero.findNearestEnemy()"
click at [699, 334] on div "defeatedEnemies = 0 friend = hero . findNearestFriend ( ) enemy = hero . findNe…" at bounding box center [880, 346] width 365 height 384
type textarea "enemy = hero.findNearestEnemy()"
drag, startPoint x: 863, startPoint y: 507, endPoint x: 863, endPoint y: 516, distance: 8.8
click at [863, 513] on div "enemy = hero.findNearestEnemy() 1 2 3 4 5 6 7 8 9 10 11 12 13 14 15 defeatedEne…" at bounding box center [862, 353] width 398 height 398
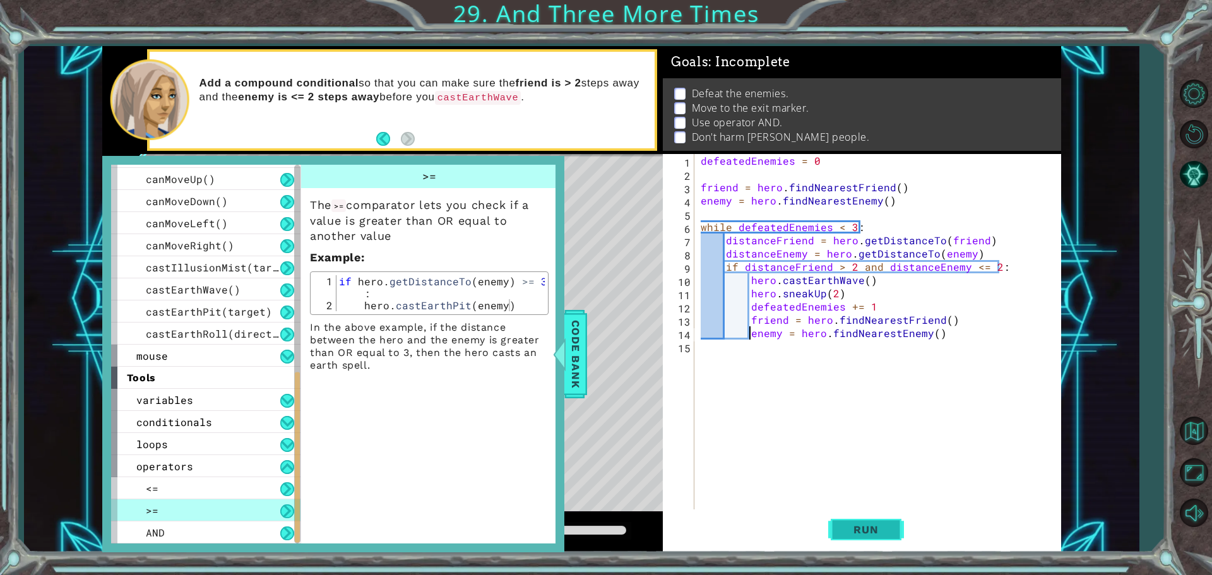
scroll to position [0, 0]
click at [862, 519] on button "Run" at bounding box center [866, 529] width 76 height 40
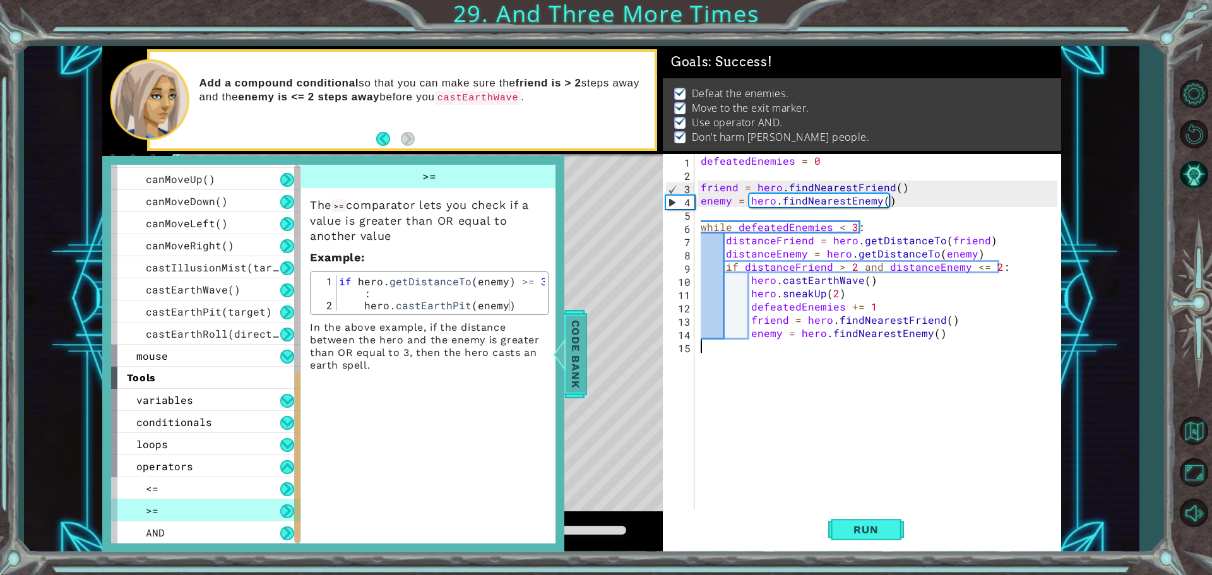
click at [564, 358] on div at bounding box center [559, 354] width 16 height 38
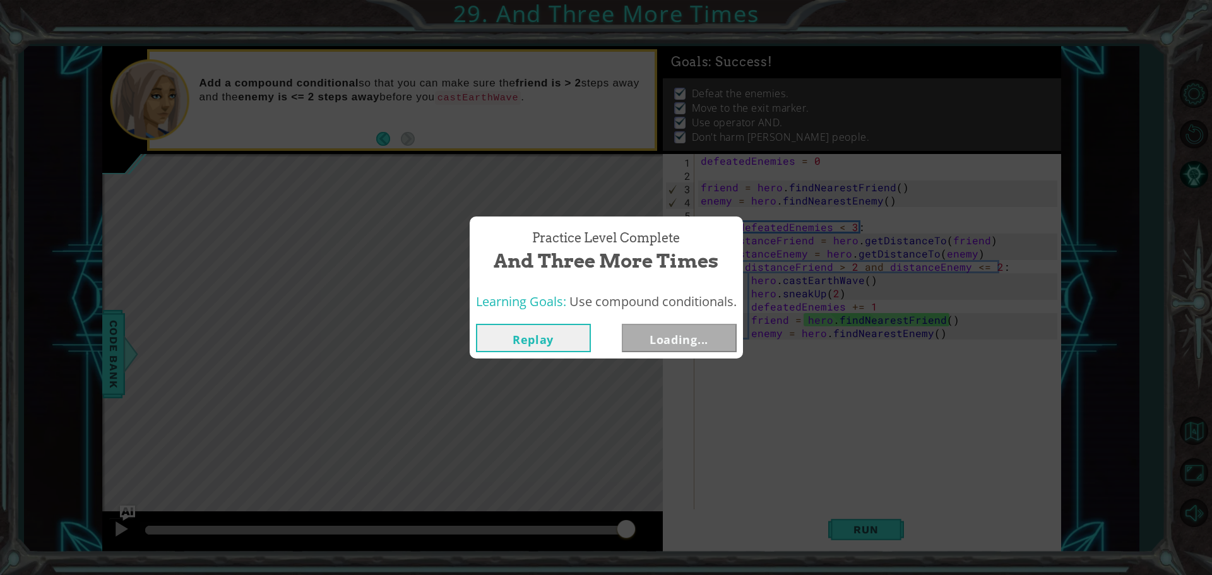
drag, startPoint x: 173, startPoint y: 523, endPoint x: 802, endPoint y: 523, distance: 629.1
click at [802, 523] on body "1 ההההההההההההההההההההההההההההההההההההההההההההההההההההההההההההההההההההההההההההה…" at bounding box center [606, 287] width 1212 height 575
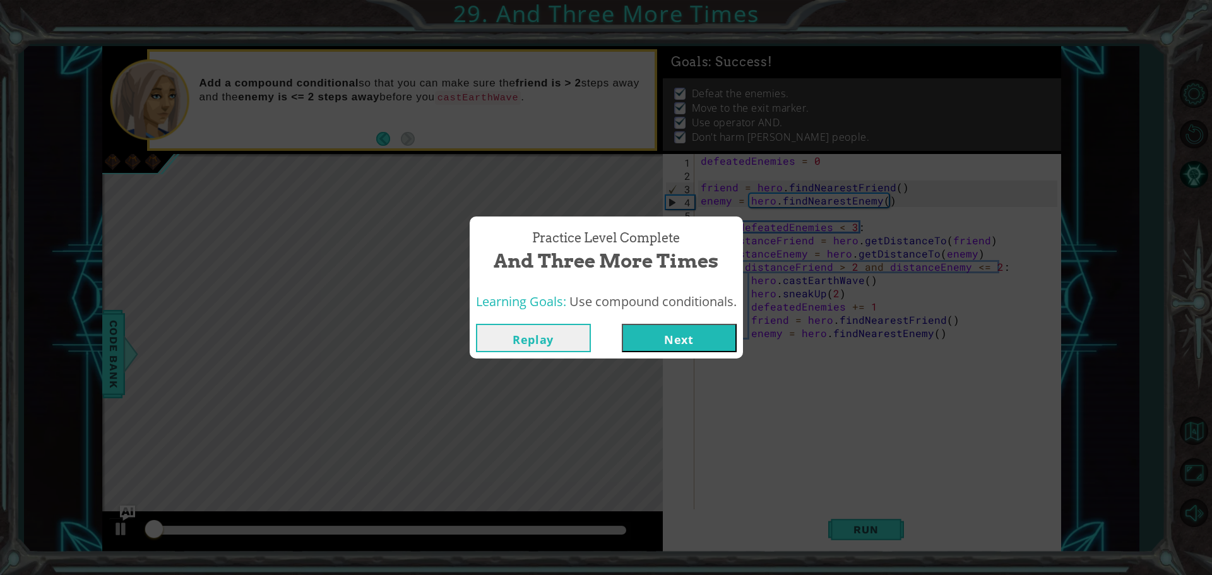
drag, startPoint x: 707, startPoint y: 342, endPoint x: 704, endPoint y: 349, distance: 7.4
click at [707, 344] on button "Next" at bounding box center [679, 338] width 115 height 28
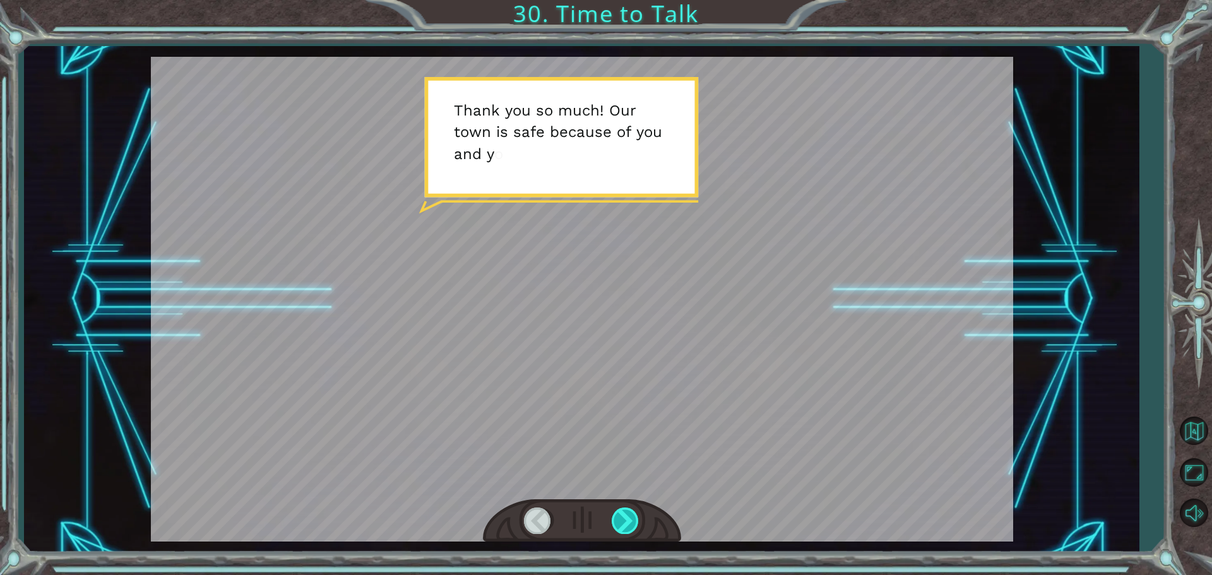
drag, startPoint x: 620, startPoint y: 534, endPoint x: 638, endPoint y: 533, distance: 17.7
click at [626, 536] on div at bounding box center [582, 521] width 198 height 44
click at [635, 524] on div at bounding box center [625, 520] width 28 height 26
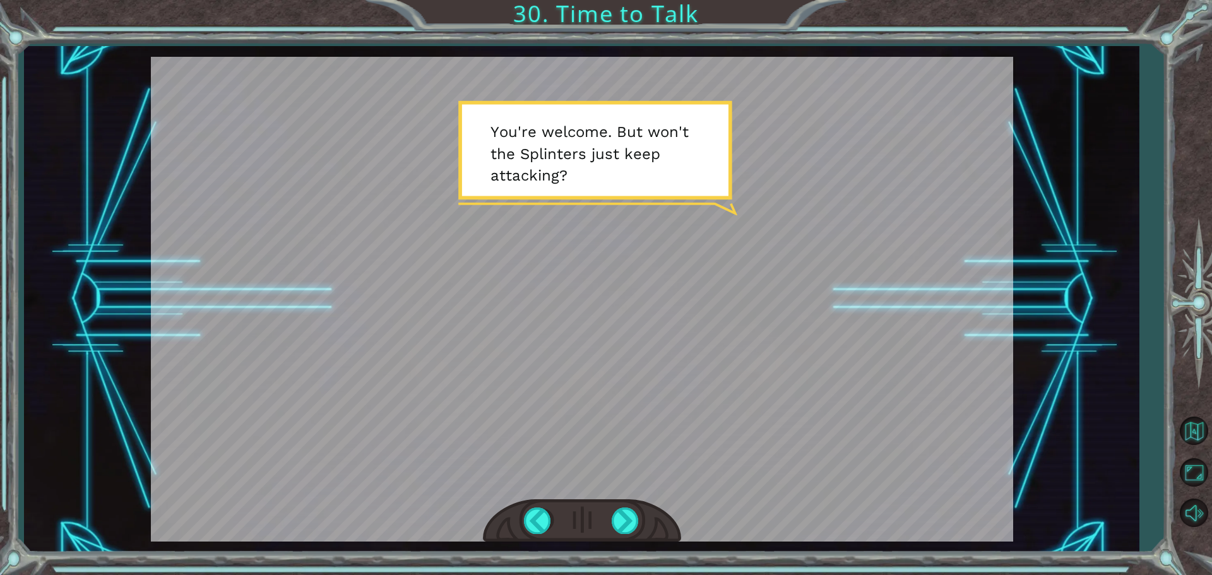
drag, startPoint x: 669, startPoint y: 480, endPoint x: 658, endPoint y: 503, distance: 25.7
click at [663, 497] on div at bounding box center [582, 299] width 862 height 485
click at [638, 531] on div at bounding box center [625, 520] width 28 height 26
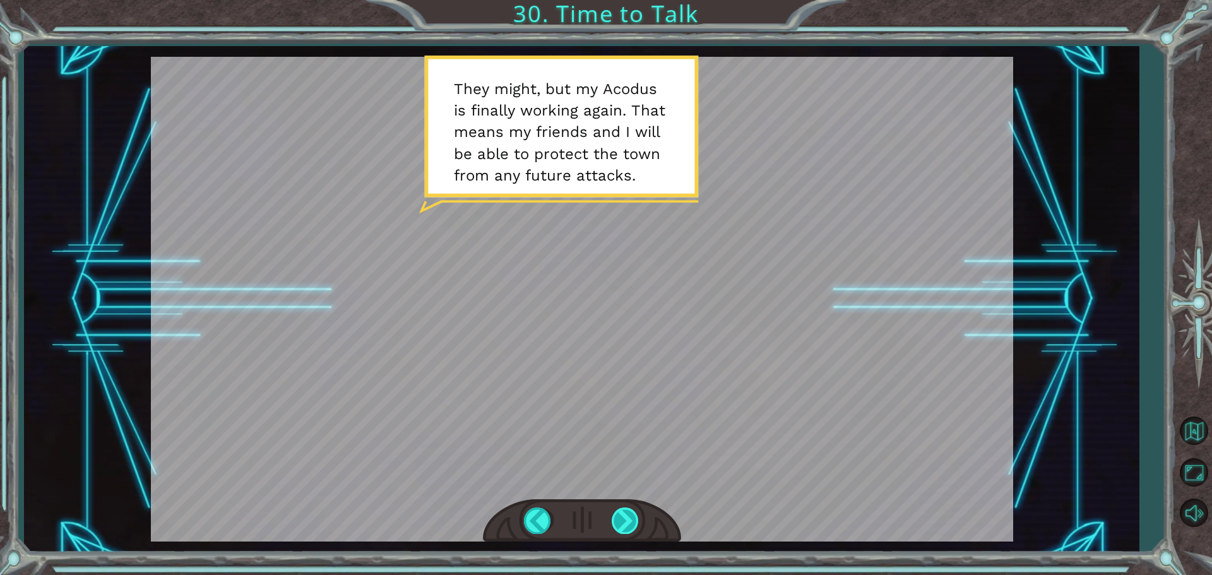
click at [634, 515] on div at bounding box center [625, 520] width 28 height 26
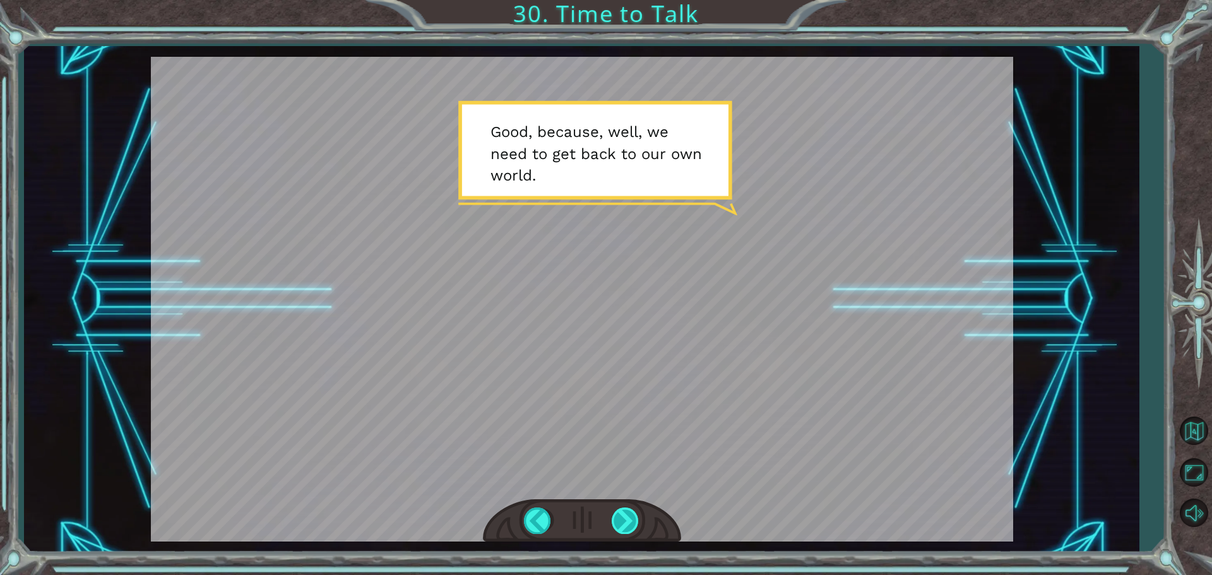
click at [622, 530] on div at bounding box center [625, 520] width 28 height 26
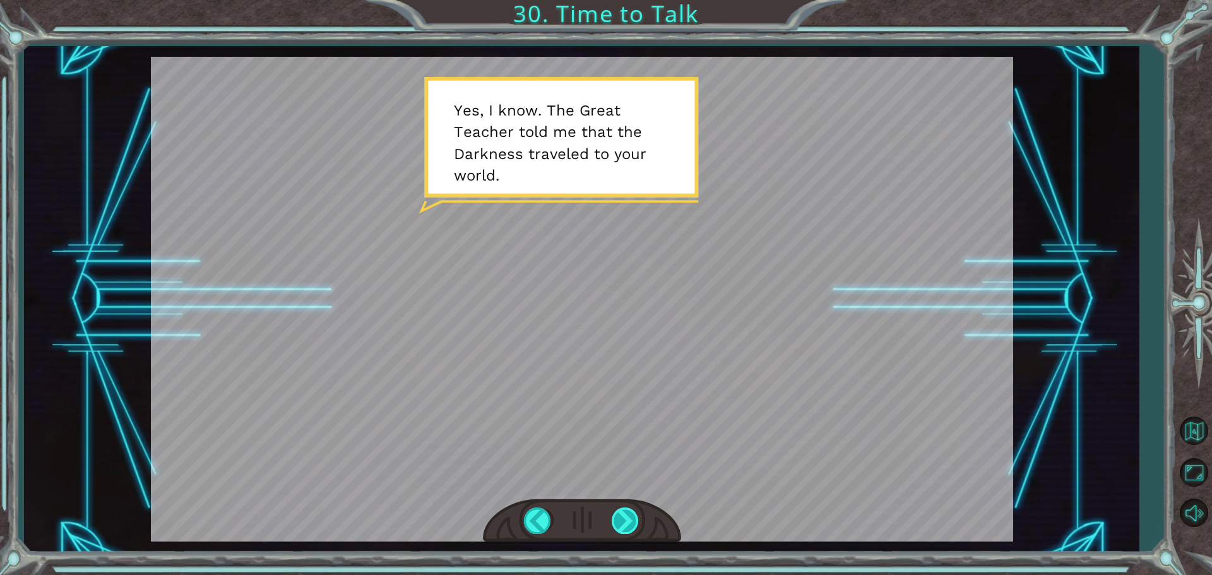
click at [623, 513] on div at bounding box center [625, 520] width 28 height 26
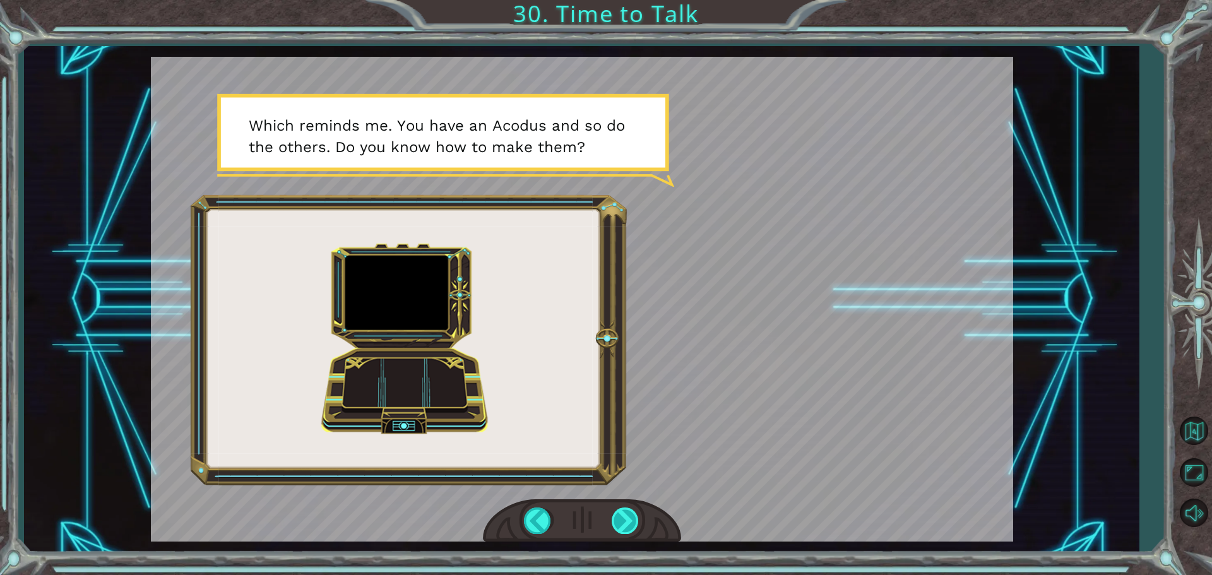
click at [626, 518] on div at bounding box center [625, 520] width 28 height 26
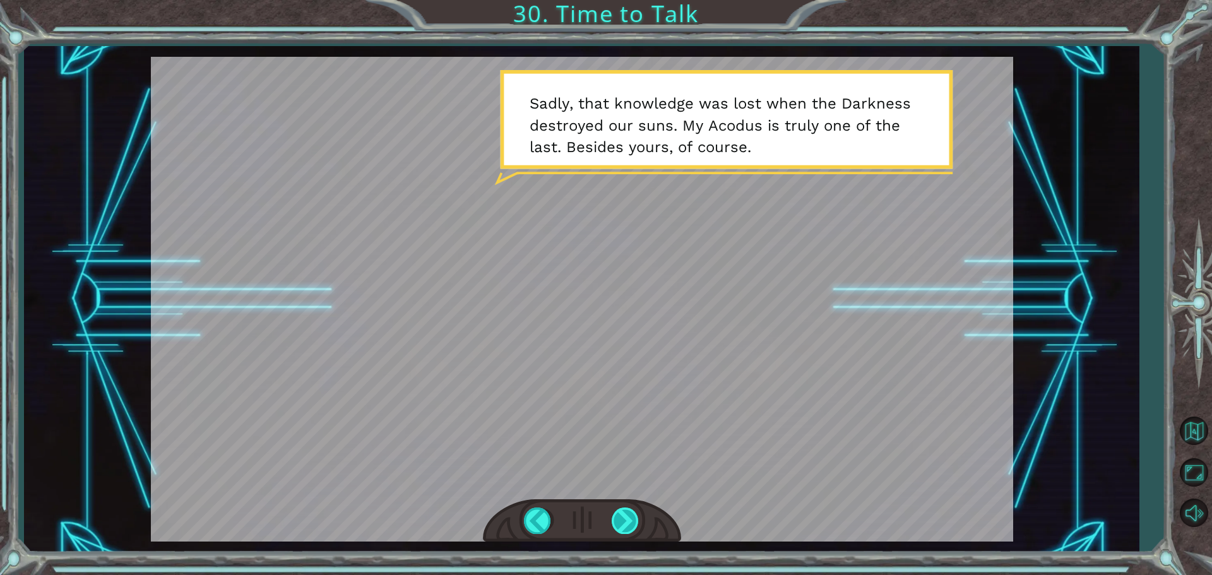
drag, startPoint x: 631, startPoint y: 514, endPoint x: 625, endPoint y: 522, distance: 9.5
click at [625, 522] on div at bounding box center [625, 520] width 28 height 26
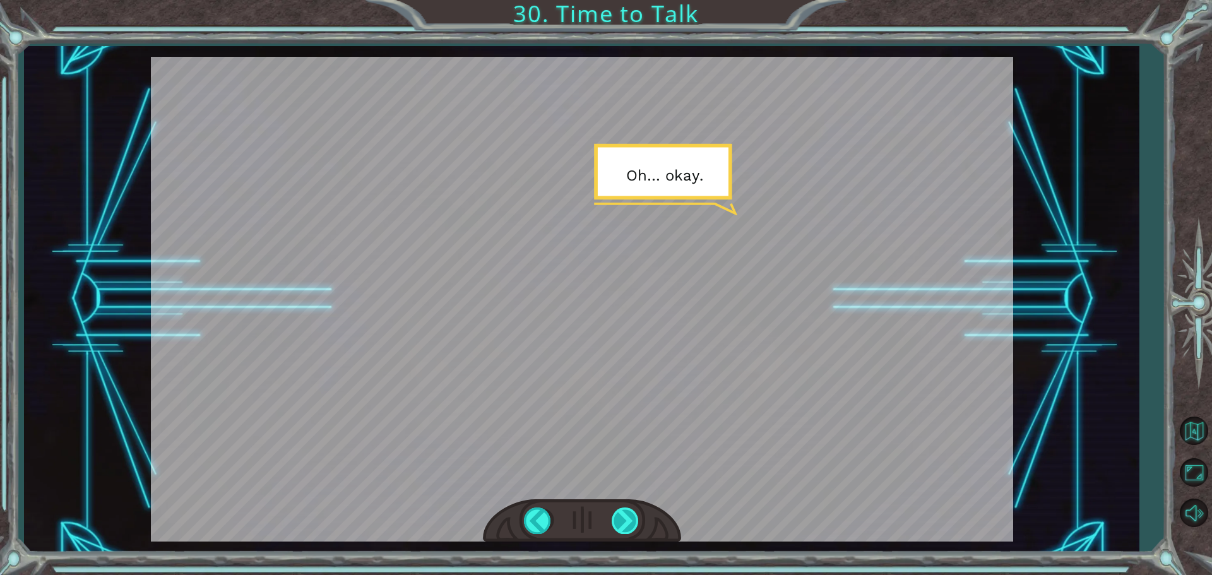
click at [619, 521] on div at bounding box center [625, 520] width 28 height 26
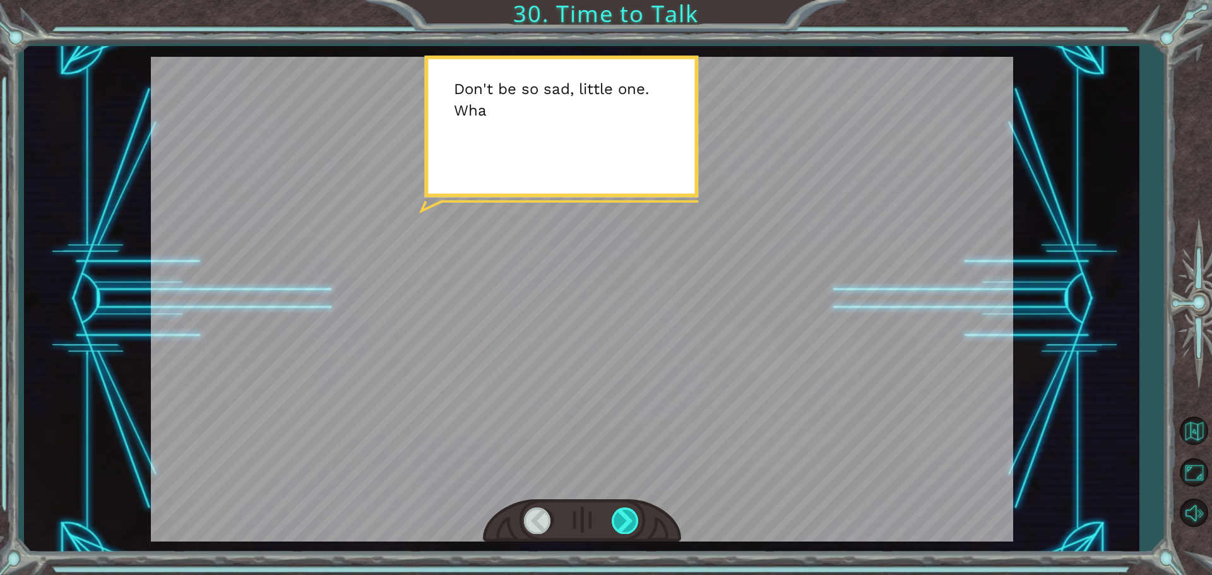
click at [624, 512] on div at bounding box center [625, 520] width 28 height 26
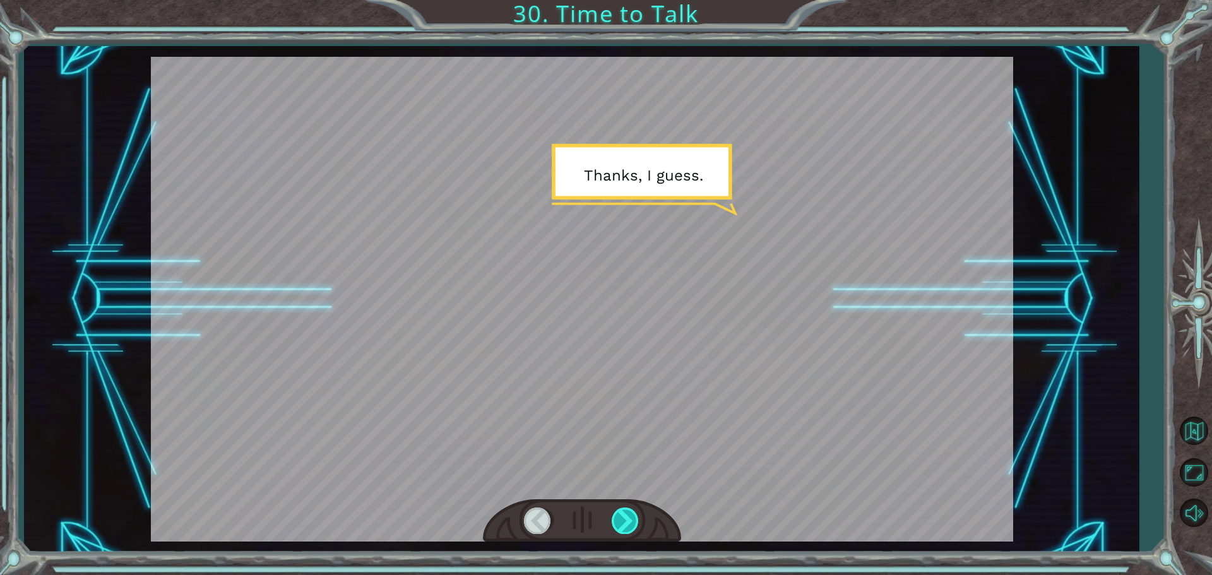
click at [625, 512] on div at bounding box center [625, 520] width 28 height 26
click at [625, 516] on div at bounding box center [625, 520] width 28 height 26
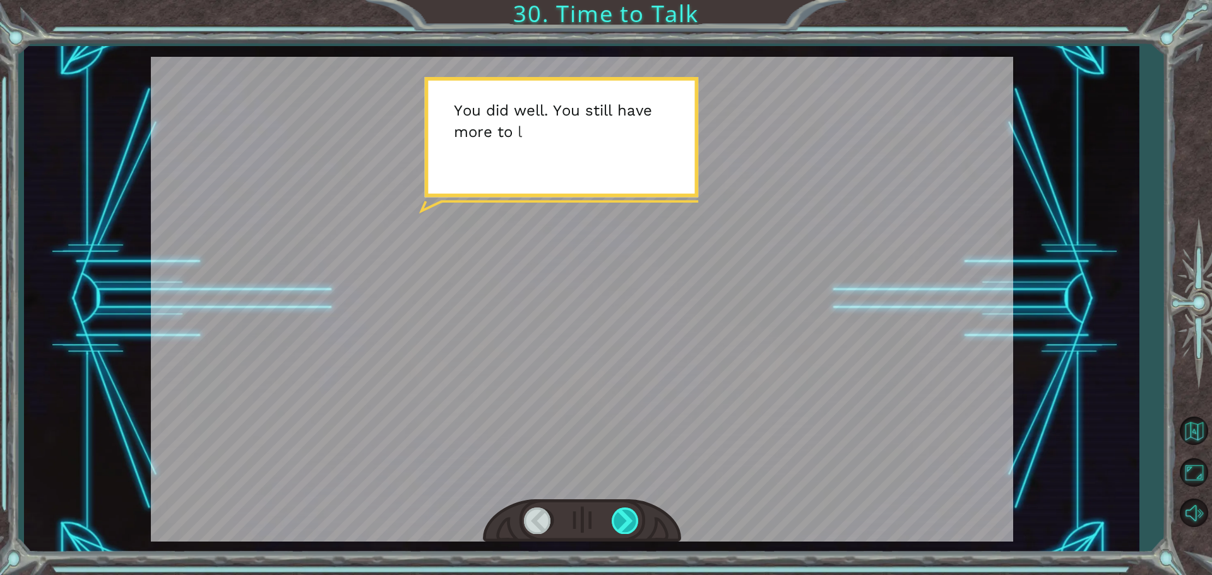
click at [631, 514] on div at bounding box center [625, 520] width 28 height 26
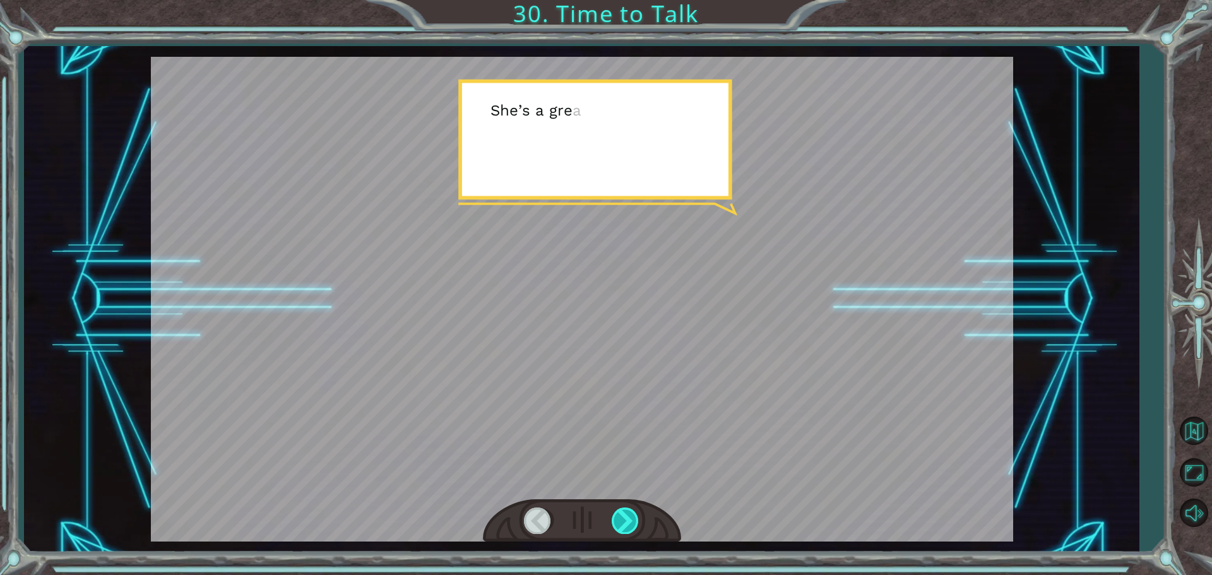
click at [633, 519] on div at bounding box center [625, 520] width 28 height 26
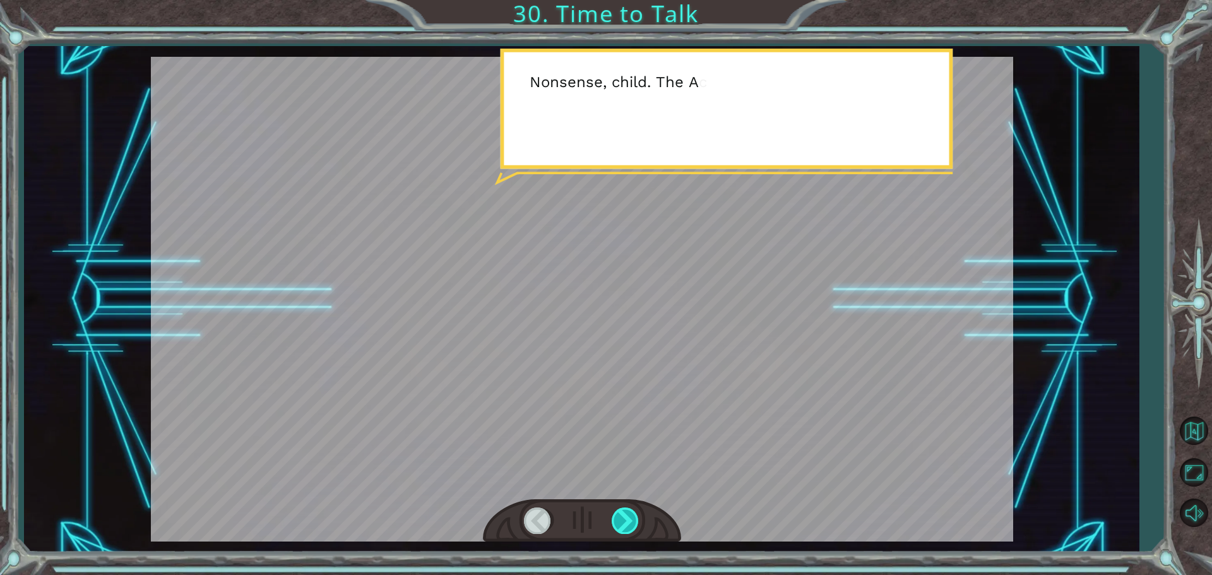
click at [634, 517] on div at bounding box center [625, 520] width 28 height 26
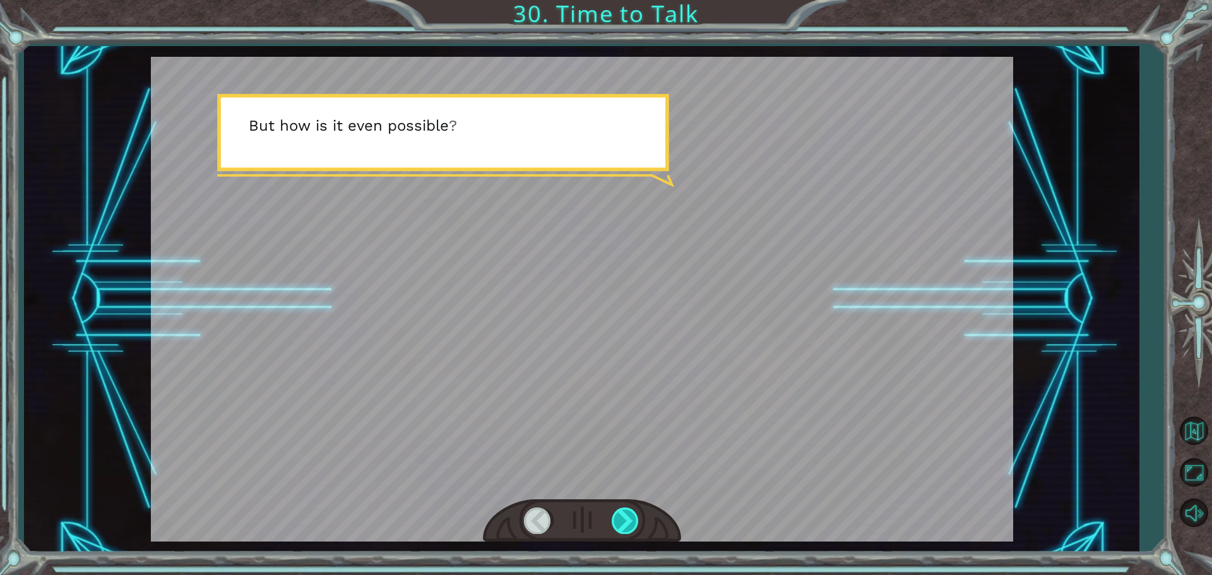
click at [637, 511] on div at bounding box center [625, 520] width 28 height 26
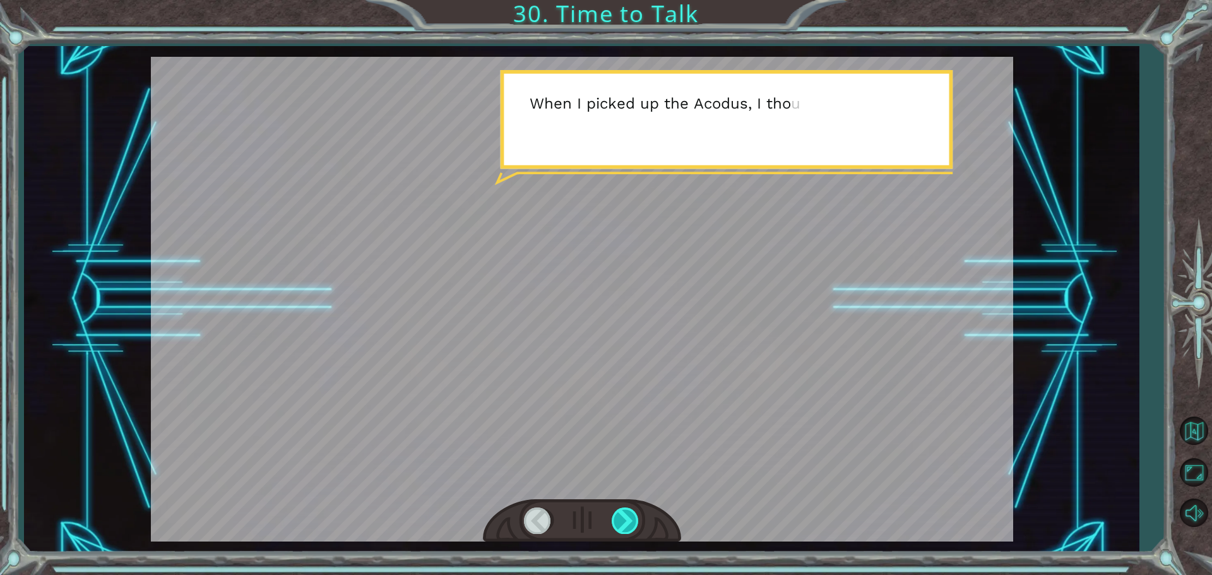
click at [639, 507] on div at bounding box center [582, 521] width 198 height 44
click at [637, 518] on div at bounding box center [625, 520] width 28 height 26
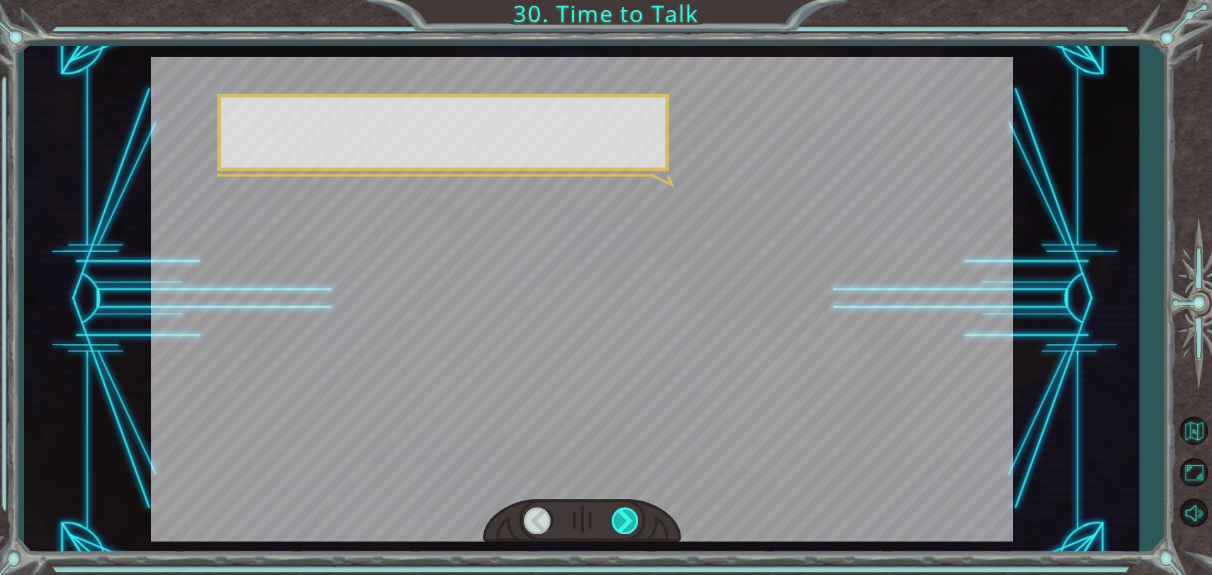
click at [636, 514] on div at bounding box center [625, 520] width 28 height 26
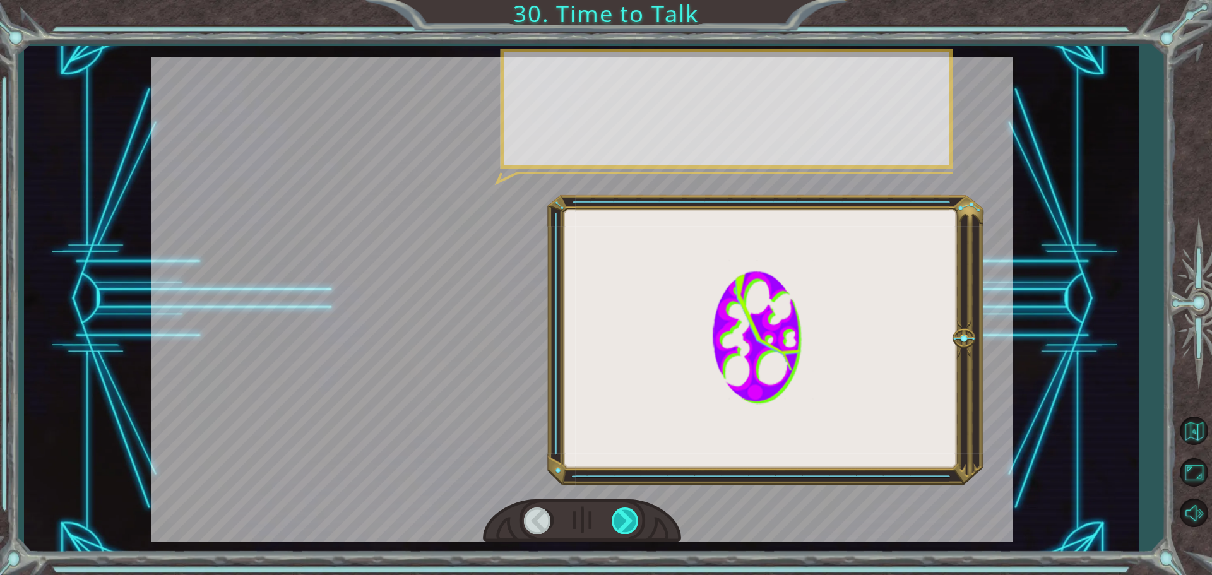
drag, startPoint x: 636, startPoint y: 514, endPoint x: 635, endPoint y: 521, distance: 7.7
click at [635, 521] on div at bounding box center [625, 520] width 28 height 26
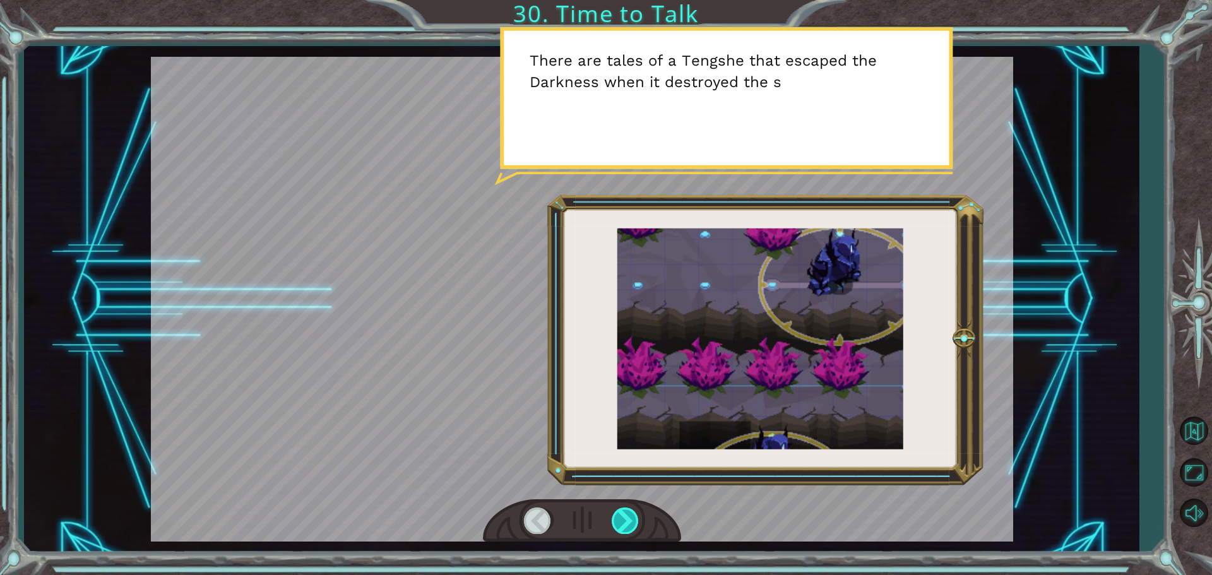
click at [618, 521] on div at bounding box center [625, 520] width 28 height 26
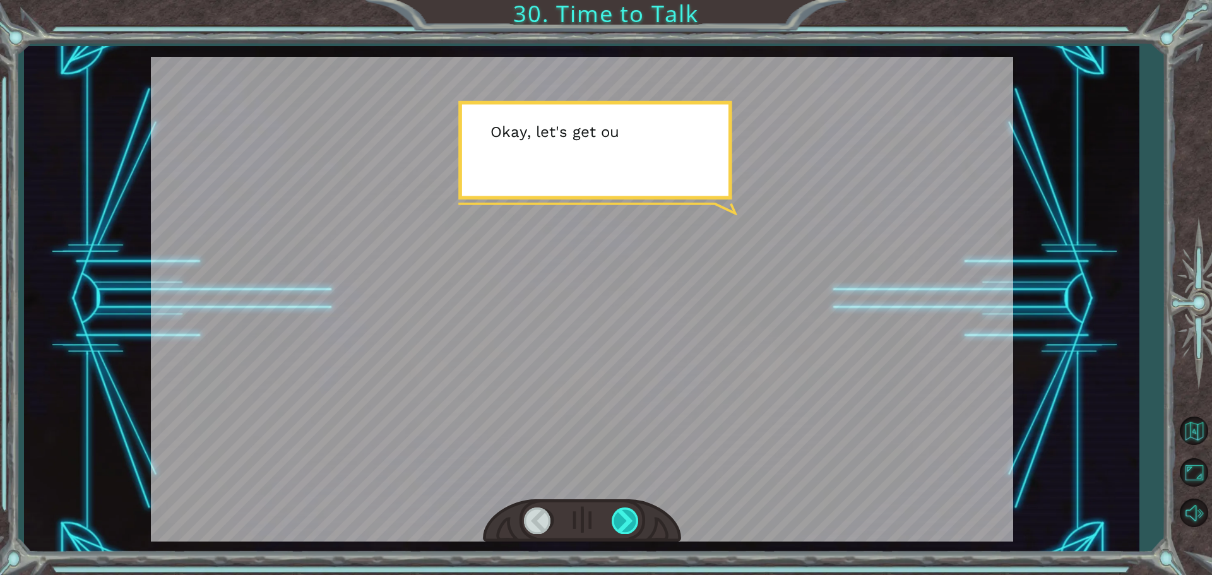
click at [620, 526] on div at bounding box center [625, 520] width 28 height 26
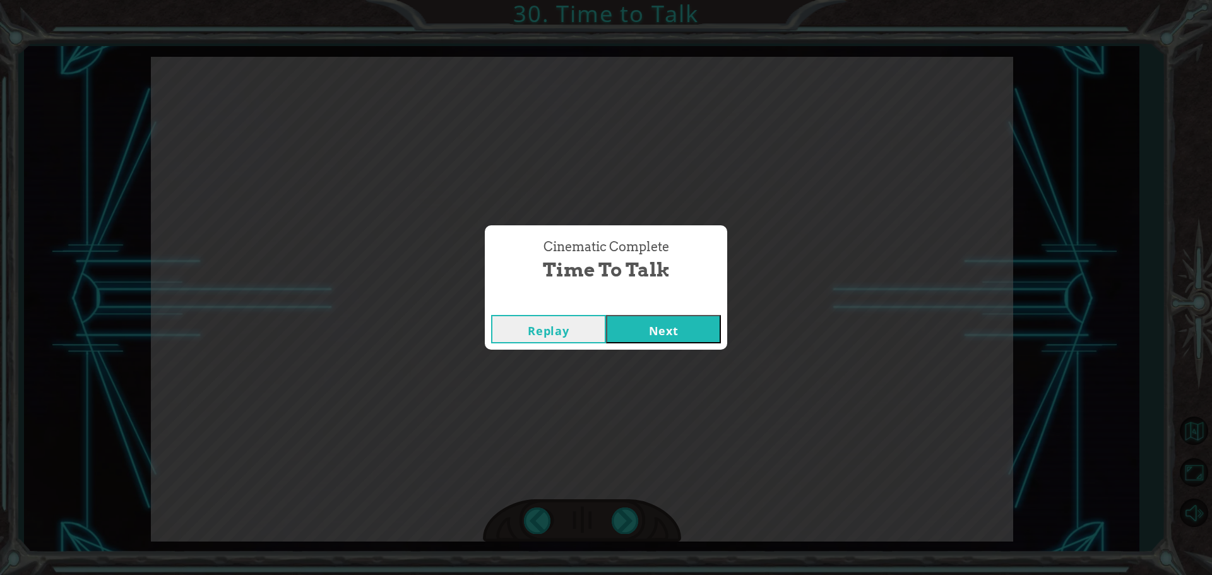
click at [681, 321] on button "Next" at bounding box center [663, 329] width 115 height 28
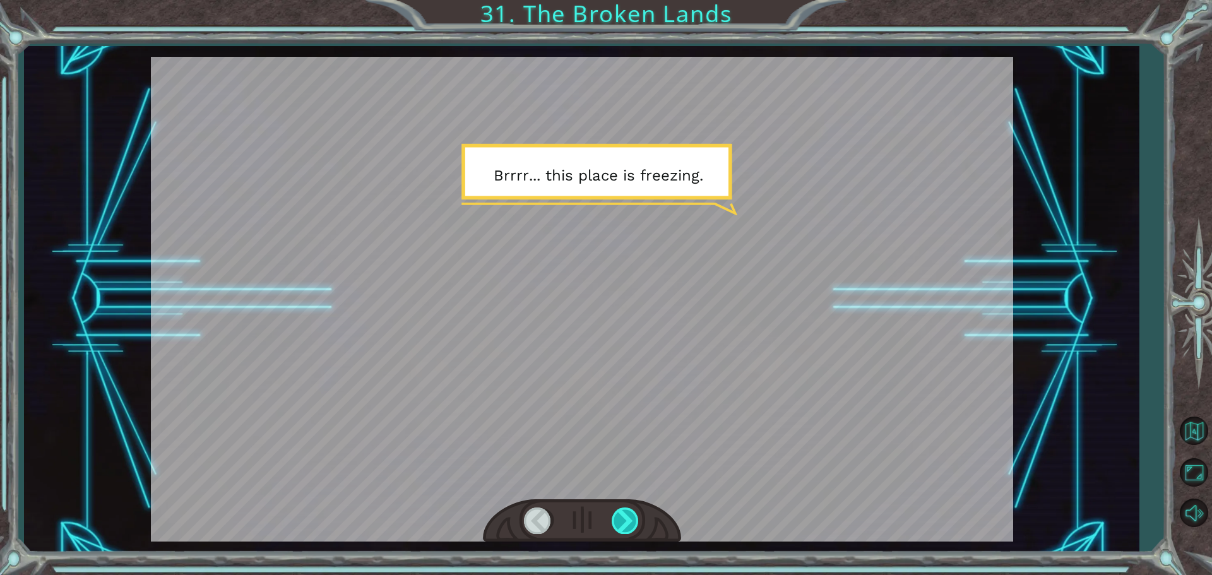
drag, startPoint x: 639, startPoint y: 522, endPoint x: 620, endPoint y: 510, distance: 22.4
click at [625, 513] on div at bounding box center [582, 521] width 198 height 44
click at [618, 505] on div at bounding box center [582, 521] width 198 height 44
click at [617, 510] on div at bounding box center [625, 520] width 28 height 26
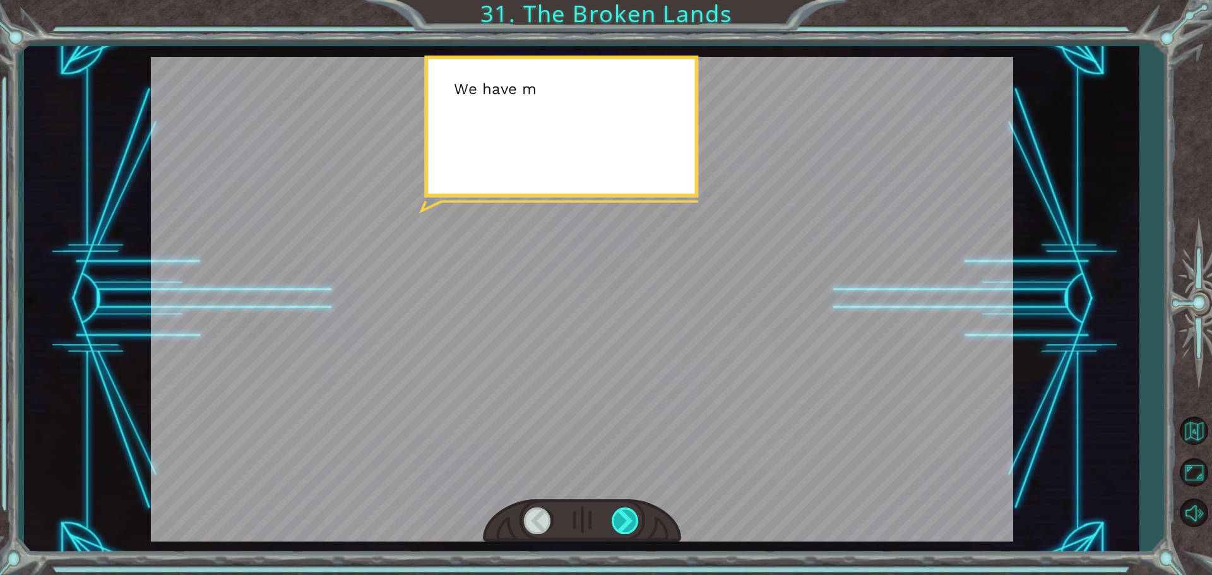
click at [617, 514] on div at bounding box center [625, 520] width 28 height 26
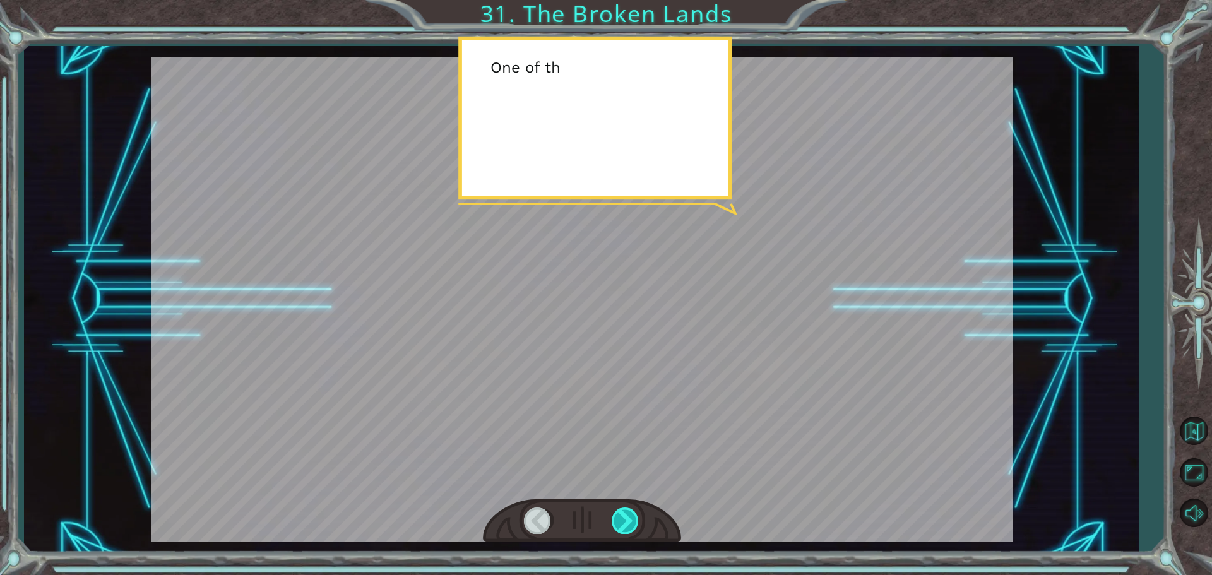
click at [617, 517] on div at bounding box center [625, 520] width 28 height 26
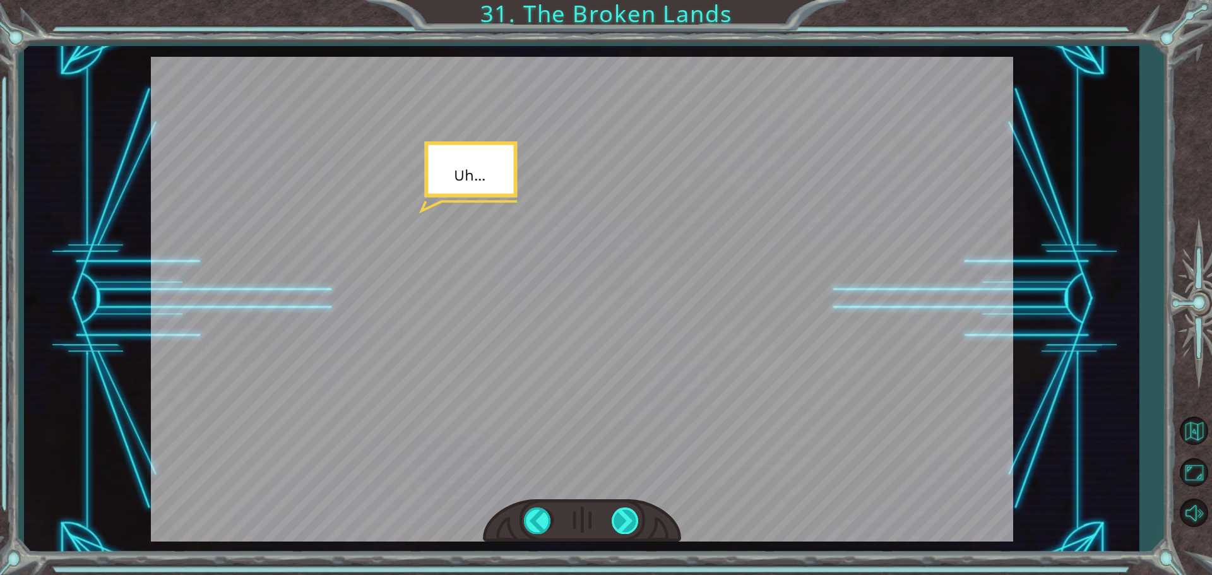
click at [616, 520] on div at bounding box center [625, 520] width 28 height 26
click at [615, 523] on div at bounding box center [625, 520] width 28 height 26
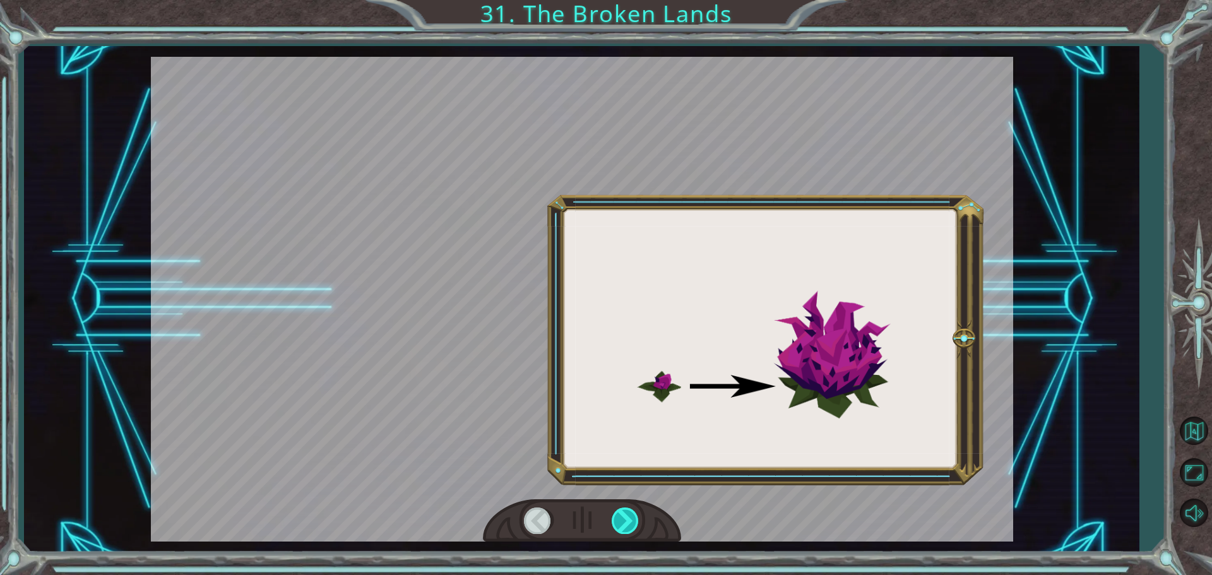
click at [615, 528] on div at bounding box center [625, 520] width 28 height 26
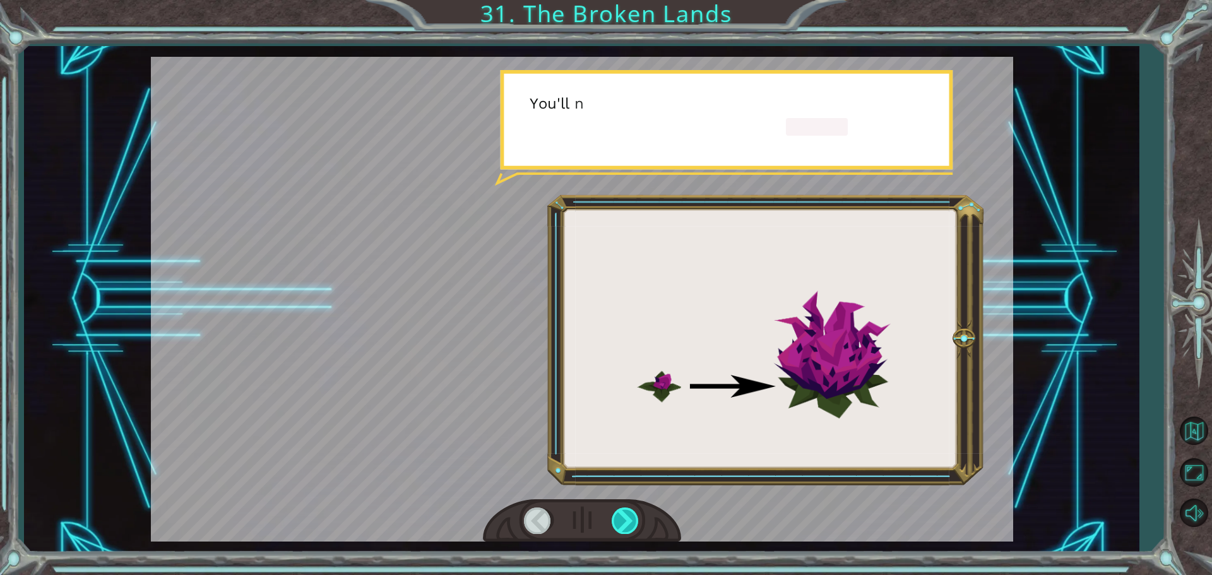
click at [615, 528] on div at bounding box center [625, 520] width 28 height 26
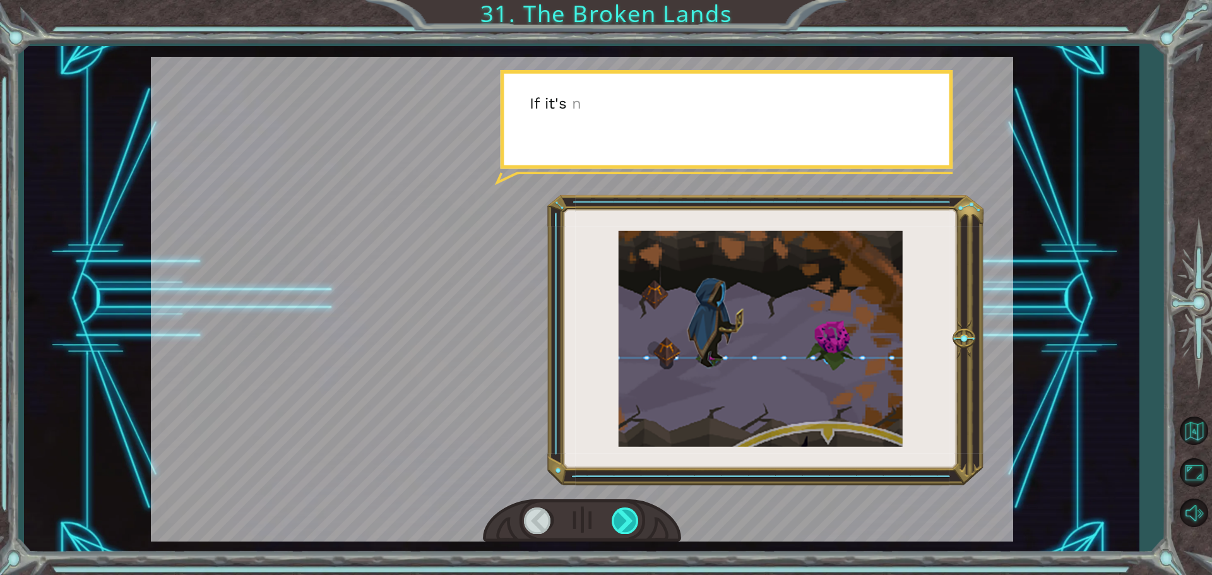
click at [613, 526] on div at bounding box center [625, 520] width 28 height 26
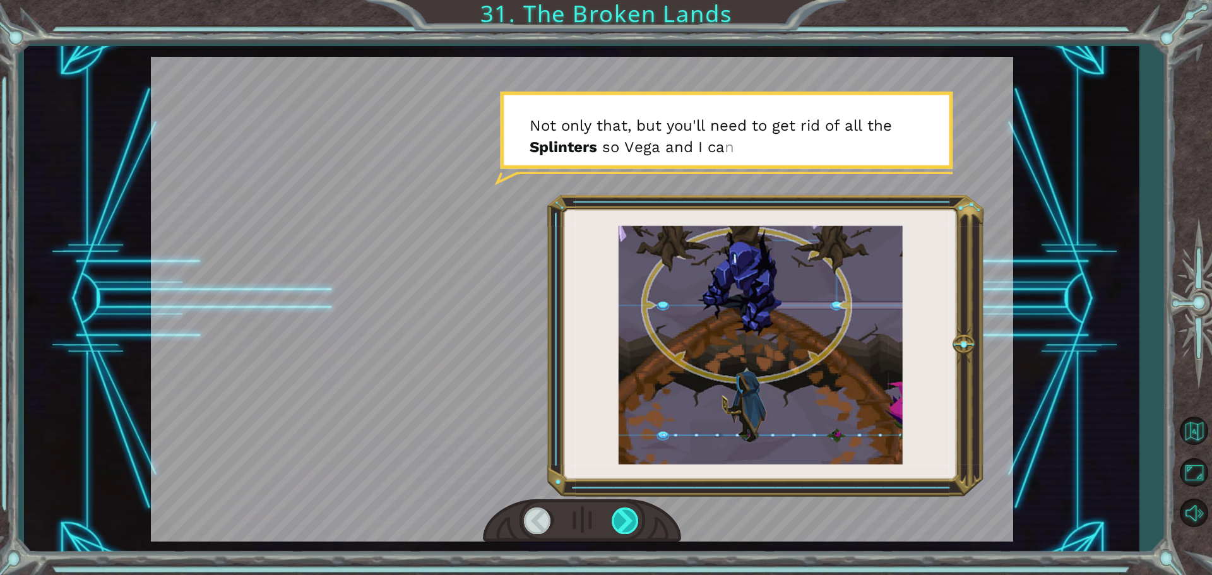
click at [616, 514] on div at bounding box center [625, 520] width 28 height 26
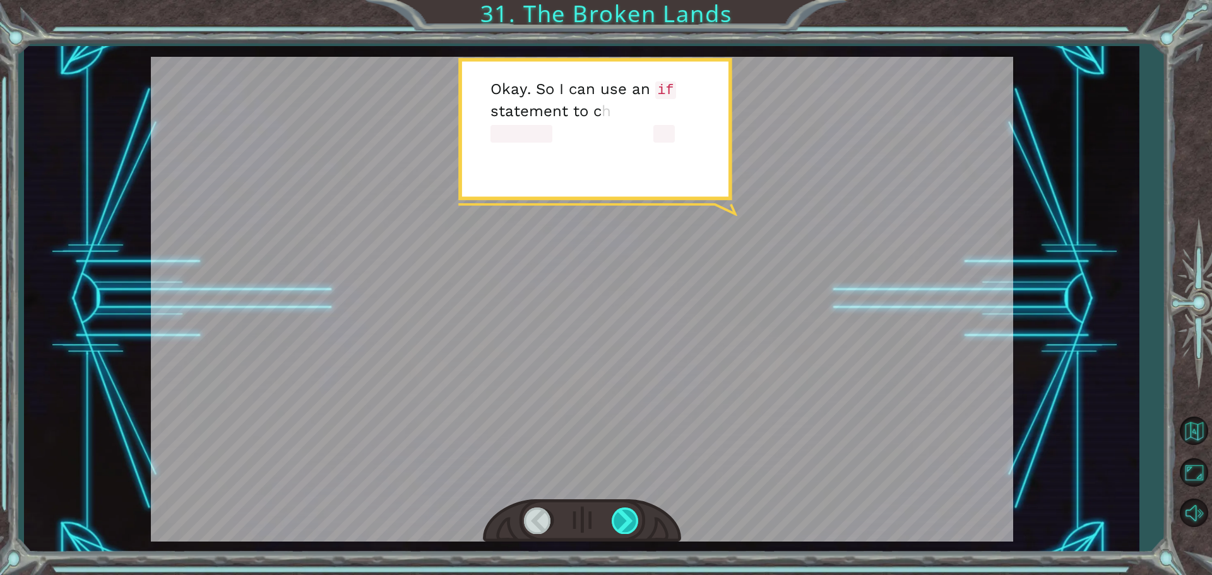
click at [616, 514] on div at bounding box center [625, 520] width 28 height 26
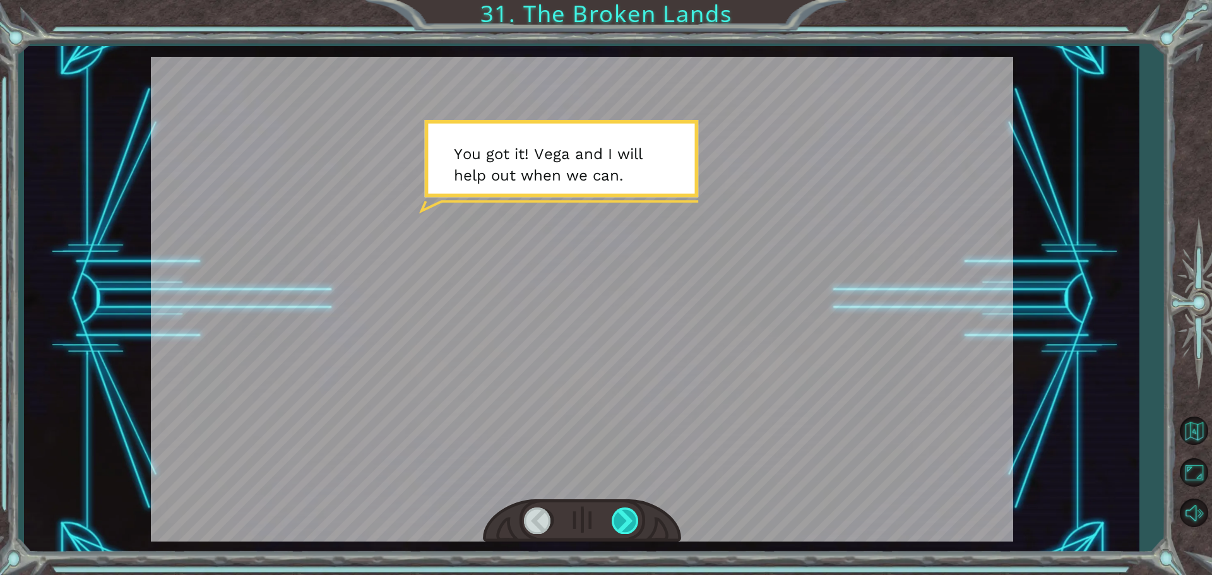
click at [616, 514] on div at bounding box center [625, 520] width 28 height 26
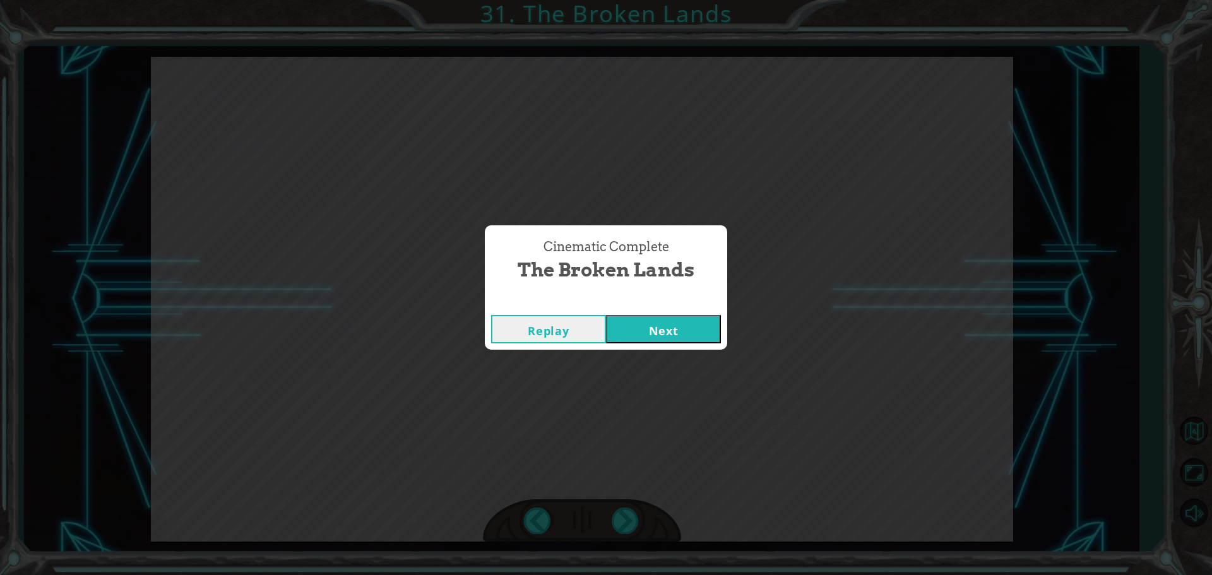
click at [661, 322] on button "Next" at bounding box center [663, 329] width 115 height 28
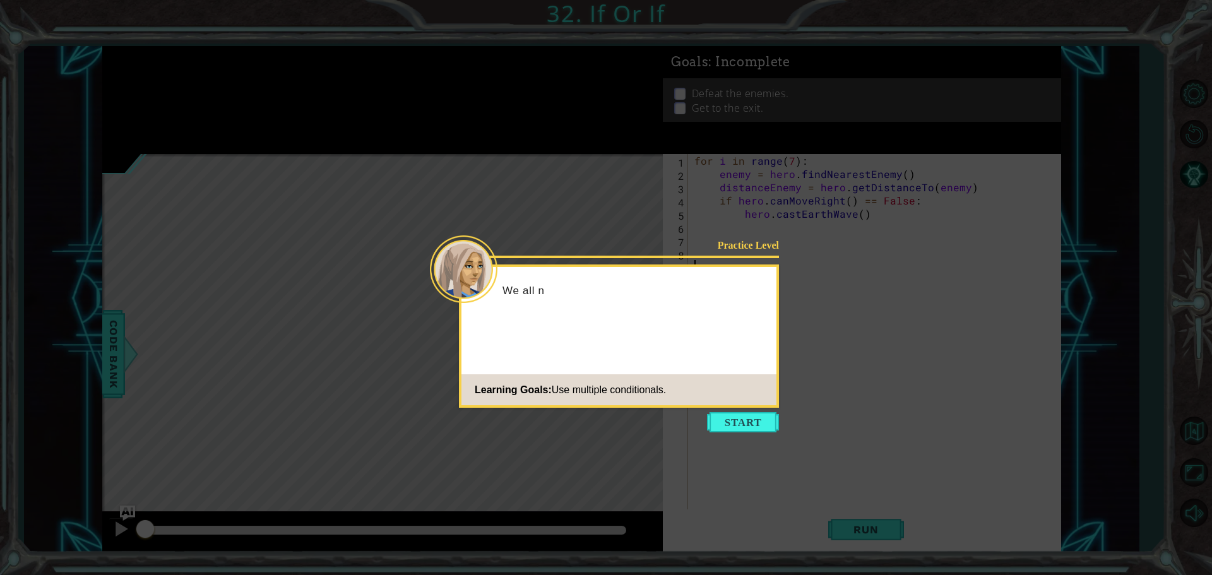
click at [760, 416] on button "Start" at bounding box center [743, 422] width 72 height 20
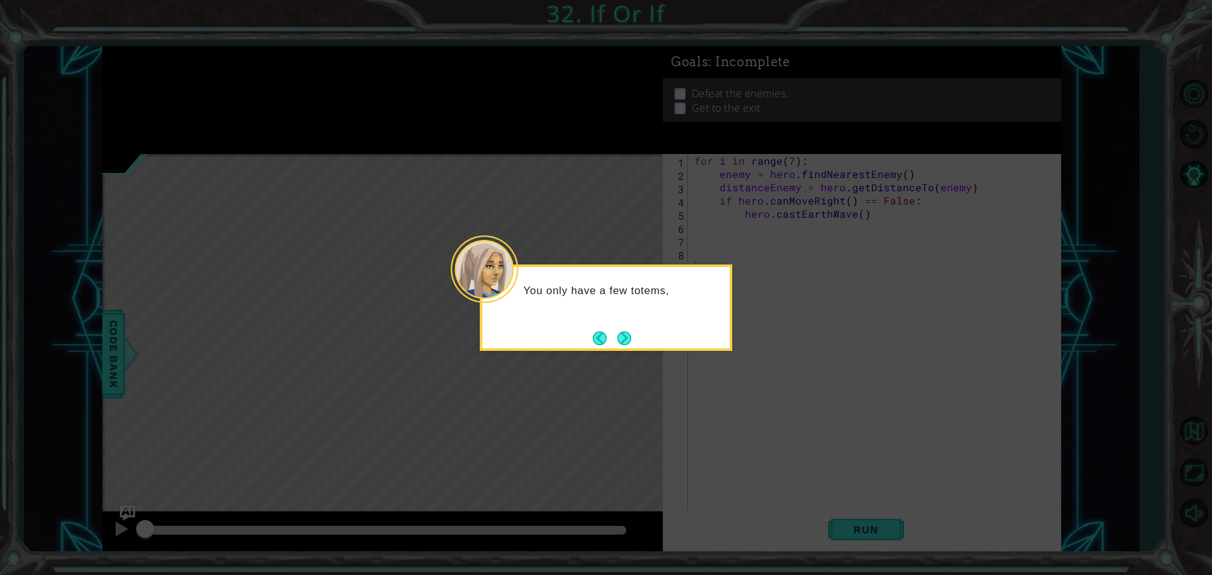
click at [622, 324] on div "You only have a few totems," at bounding box center [606, 307] width 252 height 86
click at [630, 333] on button "Next" at bounding box center [624, 338] width 14 height 14
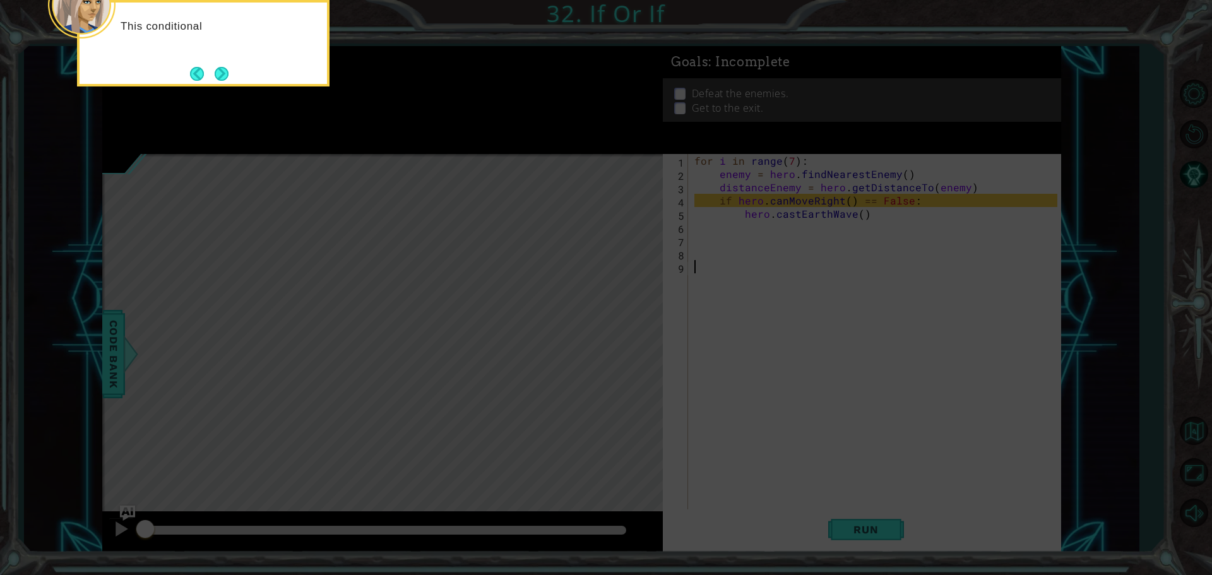
click at [216, 67] on button "Next" at bounding box center [222, 74] width 14 height 14
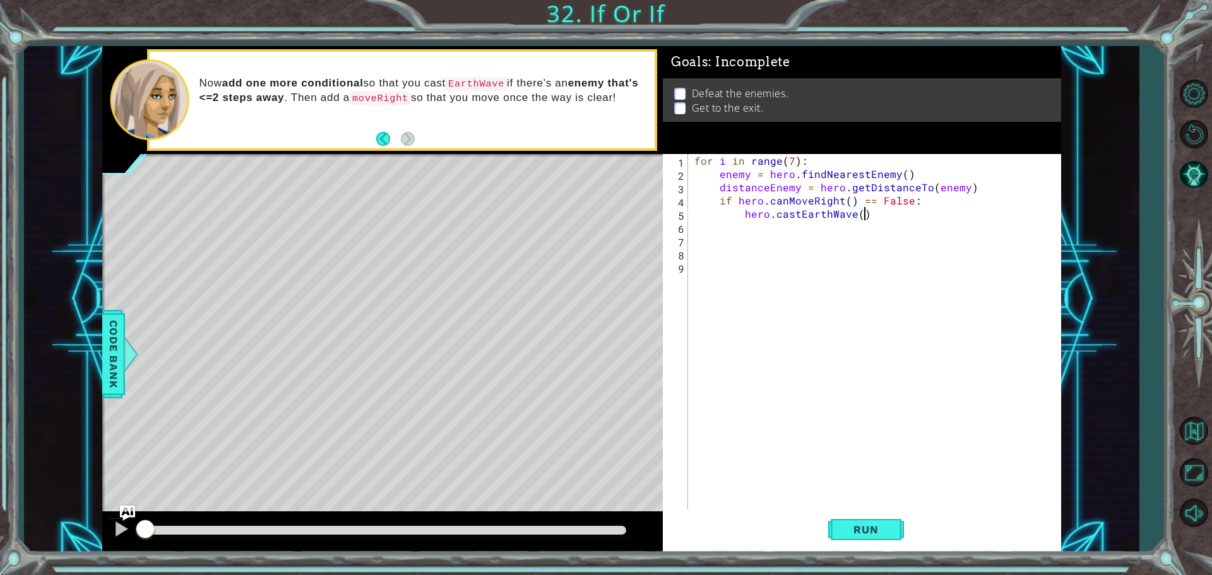
click at [878, 216] on div "for i in range ( 7 ) : enemy = hero . findNearestEnemy ( ) distanceEnemy = hero…" at bounding box center [878, 346] width 372 height 384
type textarea "hero.castEarthWave()"
click at [235, 88] on strong "enemy that's <=2 steps away" at bounding box center [418, 90] width 439 height 27
drag, startPoint x: 225, startPoint y: 89, endPoint x: 268, endPoint y: 86, distance: 43.0
click at [268, 86] on strong "enemy that's <=2 steps away" at bounding box center [418, 90] width 439 height 27
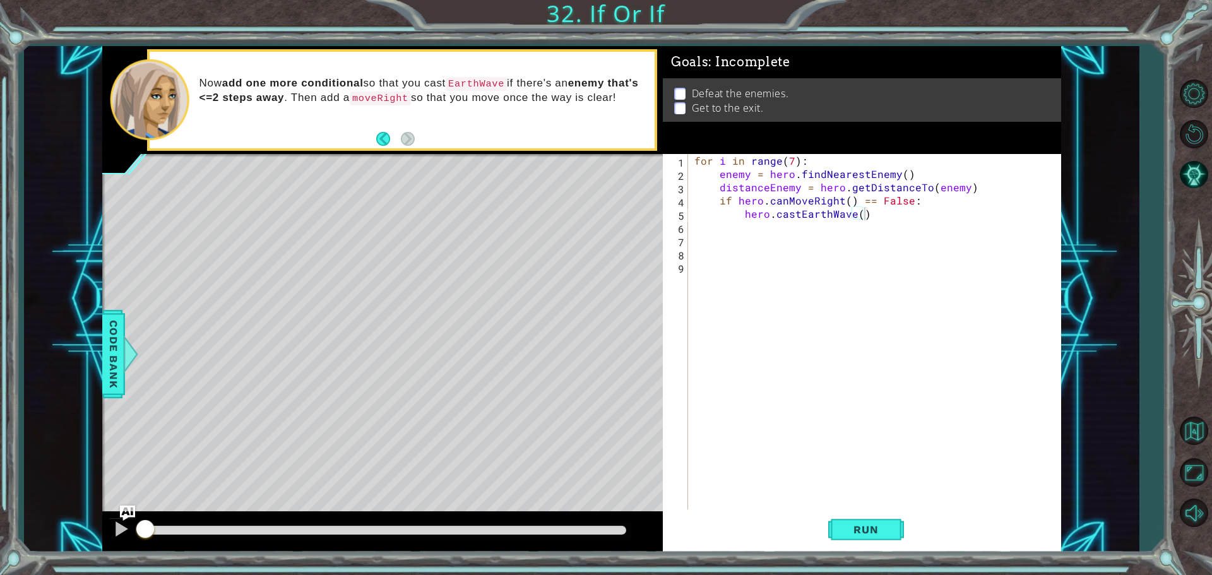
drag, startPoint x: 252, startPoint y: 85, endPoint x: 367, endPoint y: 91, distance: 114.4
click at [358, 91] on p "Now add one more conditional so that you cast EarthWave if there's an enemy tha…" at bounding box center [422, 90] width 447 height 29
drag, startPoint x: 379, startPoint y: 138, endPoint x: 397, endPoint y: 140, distance: 18.4
click at [397, 140] on button "Back" at bounding box center [388, 139] width 25 height 14
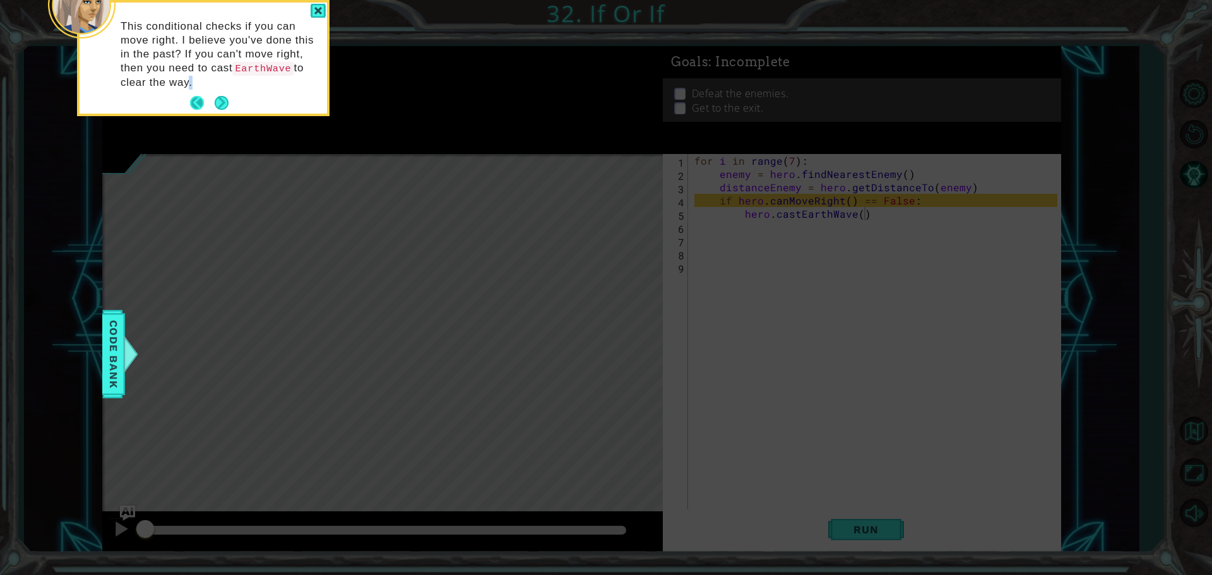
drag, startPoint x: 184, startPoint y: 97, endPoint x: 192, endPoint y: 98, distance: 8.4
click at [190, 98] on div "This conditional checks if you can move right. I believe you've done this in th…" at bounding box center [203, 58] width 247 height 111
click at [196, 98] on button "Back" at bounding box center [202, 103] width 25 height 14
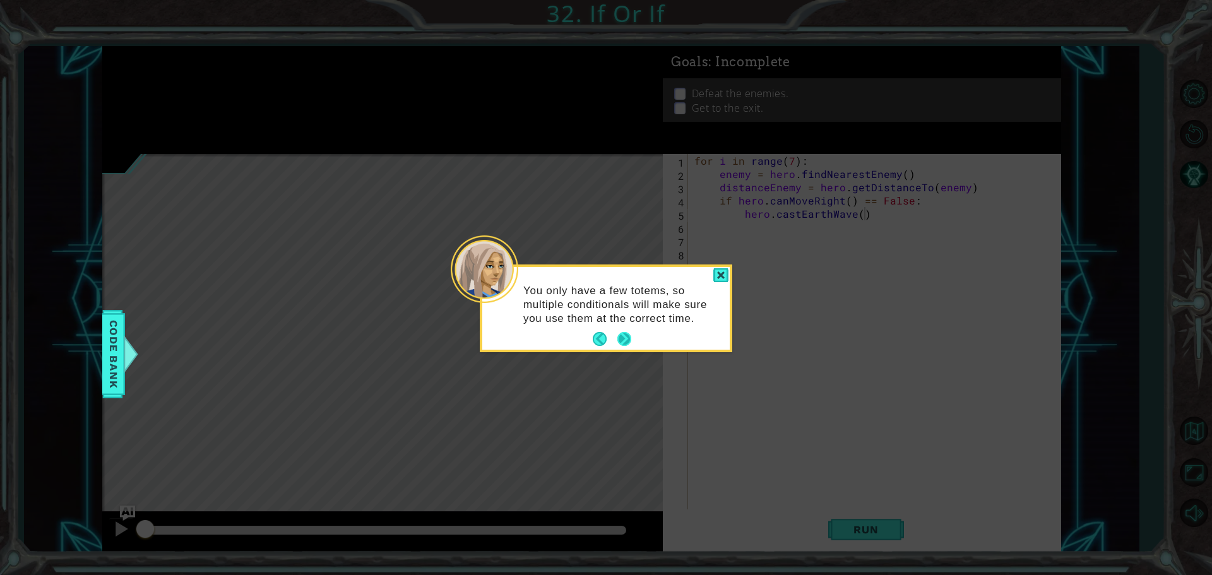
click at [618, 343] on button "Next" at bounding box center [624, 339] width 14 height 14
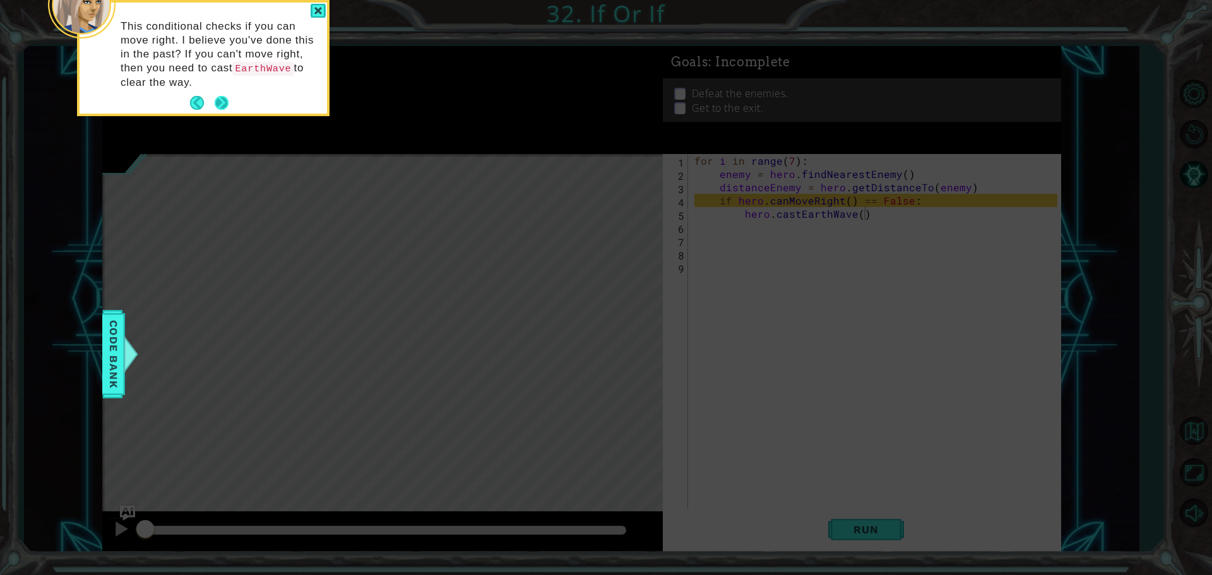
click at [228, 106] on button "Next" at bounding box center [222, 103] width 14 height 14
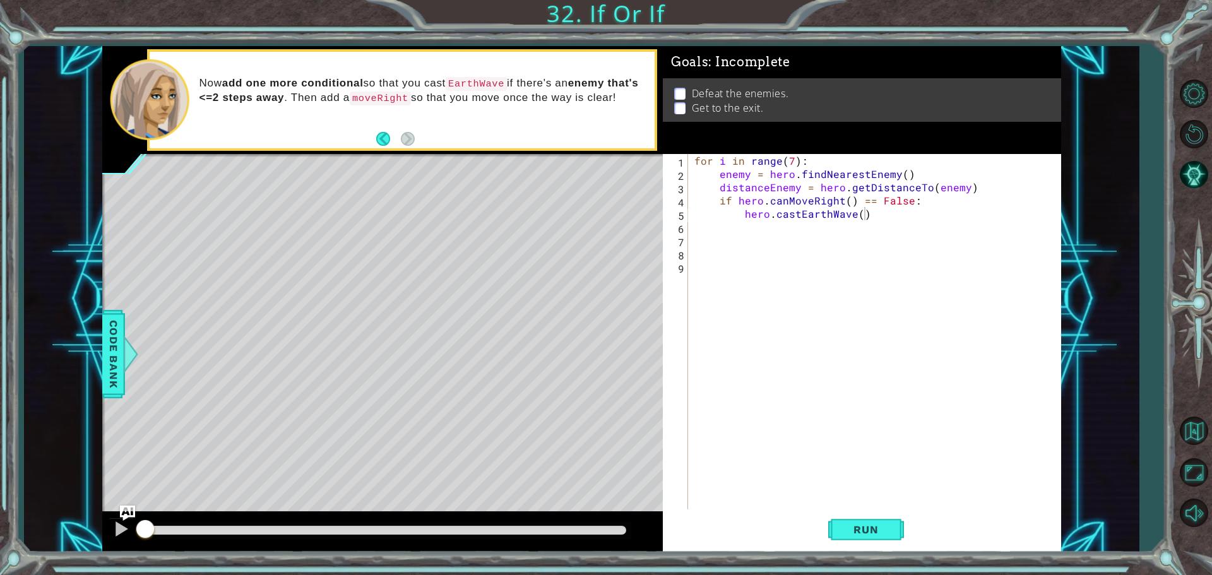
drag, startPoint x: 68, startPoint y: 351, endPoint x: 80, endPoint y: 350, distance: 12.6
click at [77, 351] on div "1 ההההההההההההההההההההההההההההההההההההההההההההההההההההההההההההההההההההההההההההה…" at bounding box center [581, 299] width 1114 height 506
click at [80, 338] on div "1 ההההההההההההההההההההההההההההההההההההההההההההההההההההההההההההההההההההההההההההה…" at bounding box center [581, 299] width 1114 height 506
click at [76, 336] on div "1 ההההההההההההההההההההההההההההההההההההההההההההההההההההההההההההההההההההההההההההה…" at bounding box center [581, 299] width 1114 height 506
click at [102, 341] on div "methods hero moveUp() moveDown() moveLeft() moveRight() sneakUp() sneakDown() s…" at bounding box center [581, 299] width 959 height 506
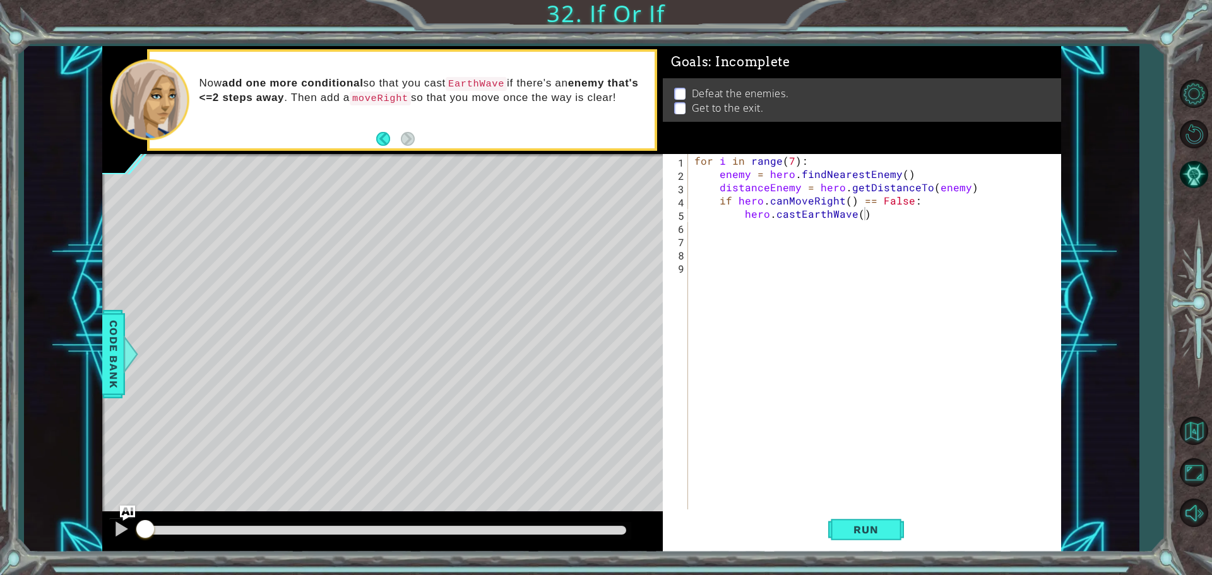
drag, startPoint x: 93, startPoint y: 331, endPoint x: 100, endPoint y: 321, distance: 12.6
click at [95, 321] on div "1 ההההההההההההההההההההההההההההההההההההההההההההההההההההההההההההההההההההההההההההה…" at bounding box center [581, 299] width 1114 height 506
click at [112, 331] on span "Code Bank" at bounding box center [113, 354] width 20 height 77
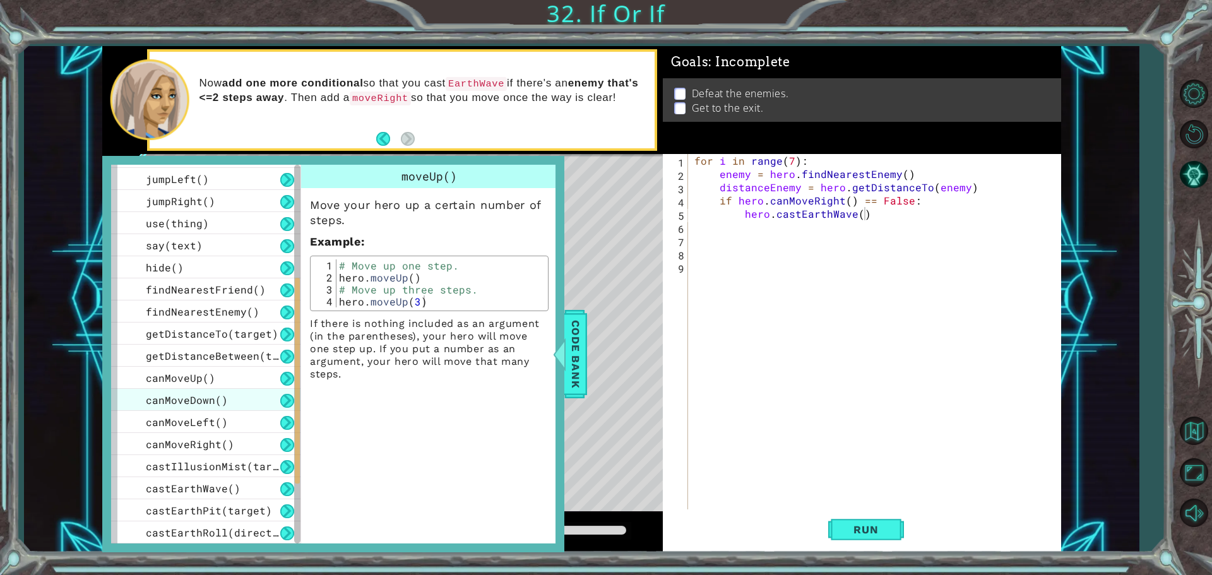
drag, startPoint x: 213, startPoint y: 375, endPoint x: 205, endPoint y: 386, distance: 13.1
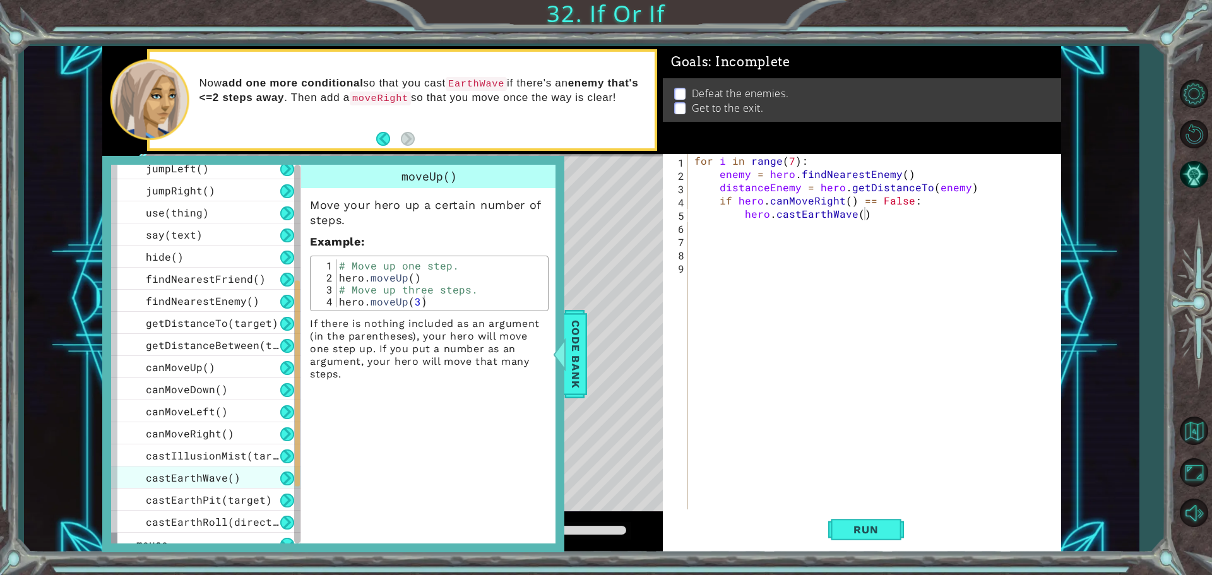
drag, startPoint x: 233, startPoint y: 468, endPoint x: 240, endPoint y: 464, distance: 7.9
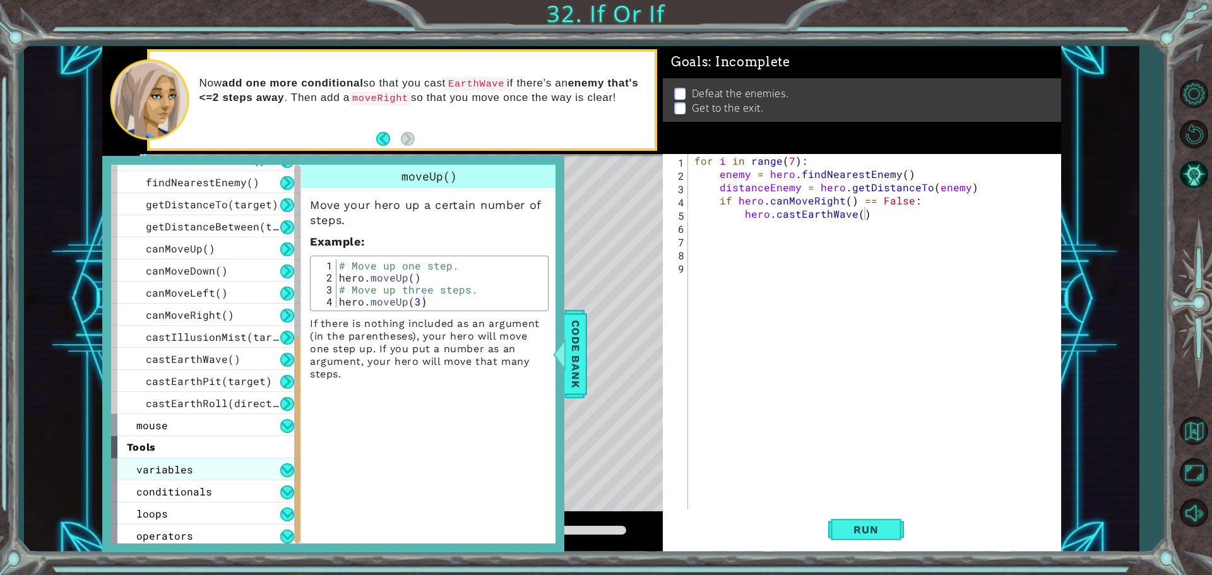
scroll to position [394, 0]
click at [217, 468] on div "variables" at bounding box center [205, 466] width 189 height 22
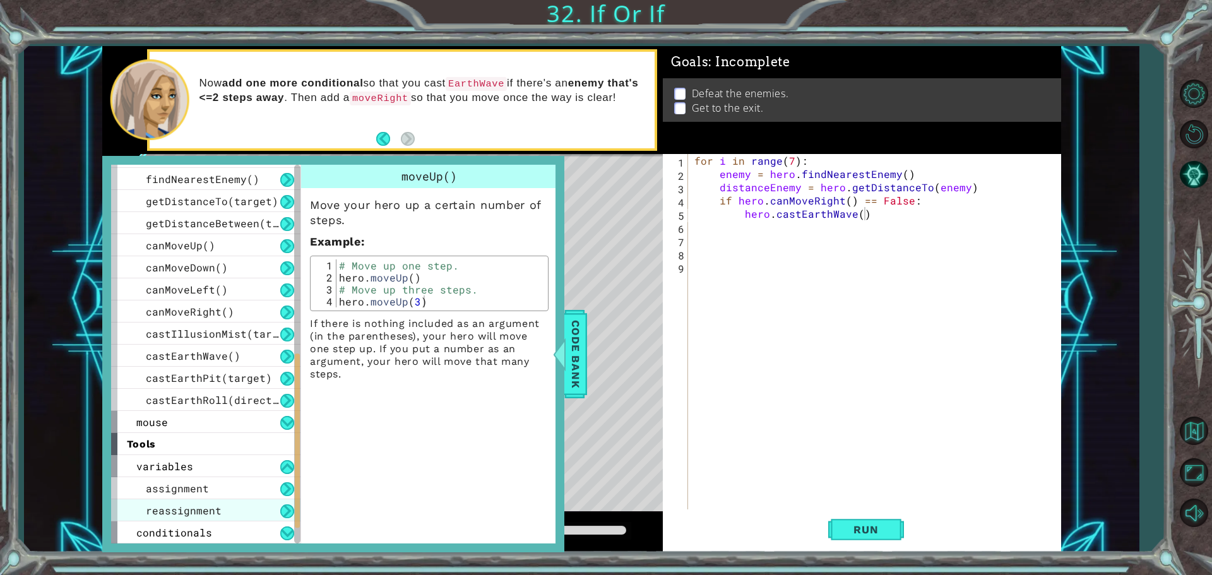
scroll to position [439, 0]
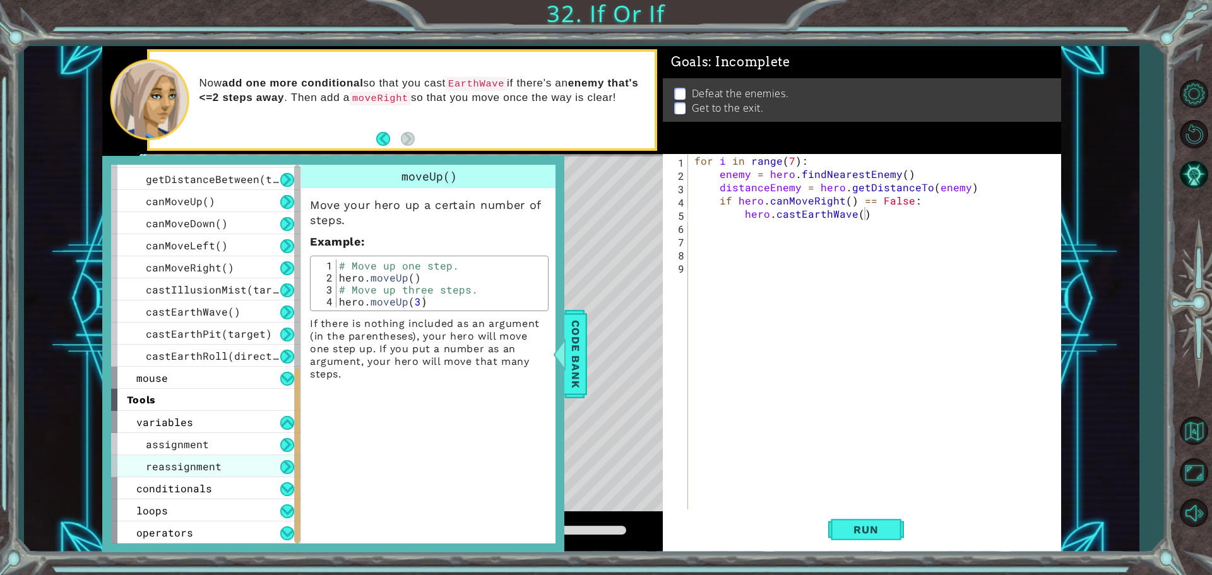
click at [224, 469] on div "reassignment" at bounding box center [205, 466] width 189 height 22
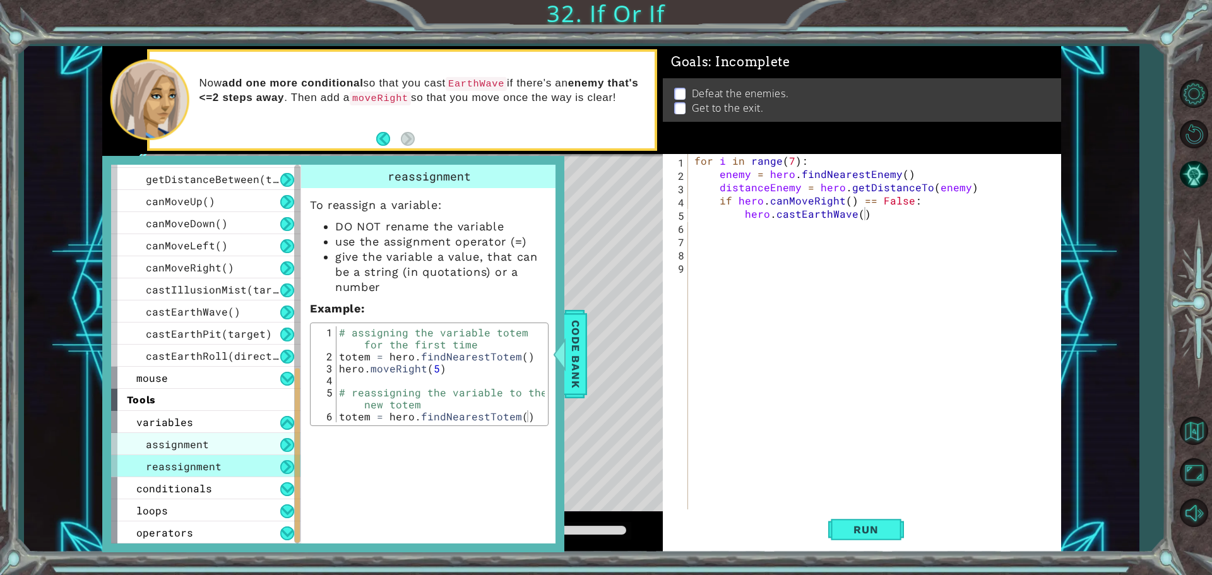
click at [228, 447] on div "assignment" at bounding box center [205, 444] width 189 height 22
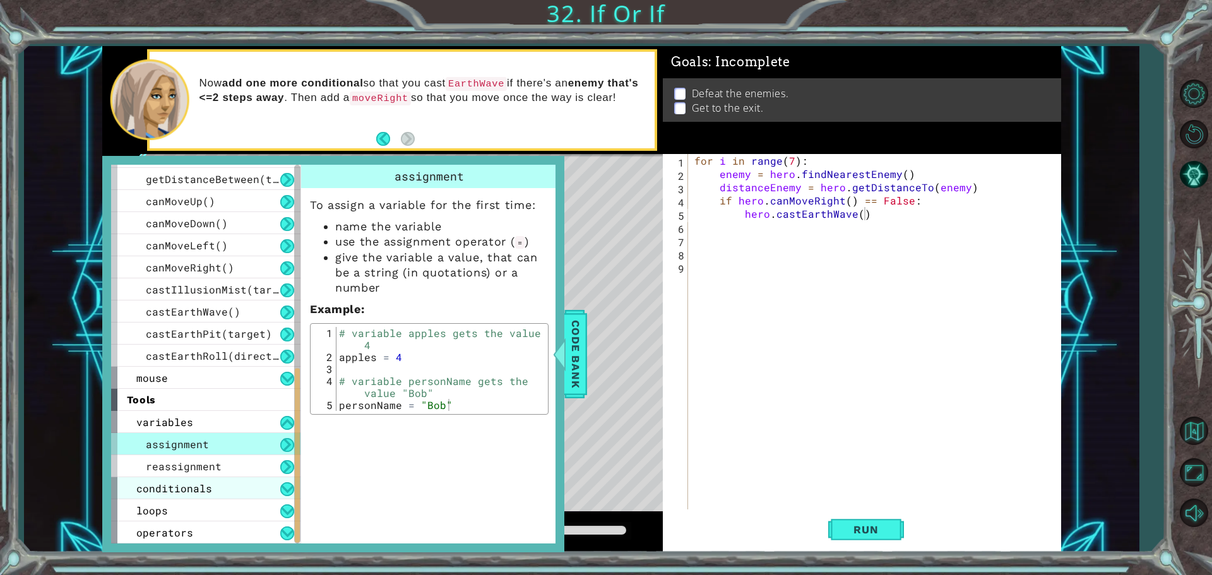
click at [223, 478] on div "conditionals" at bounding box center [205, 488] width 189 height 22
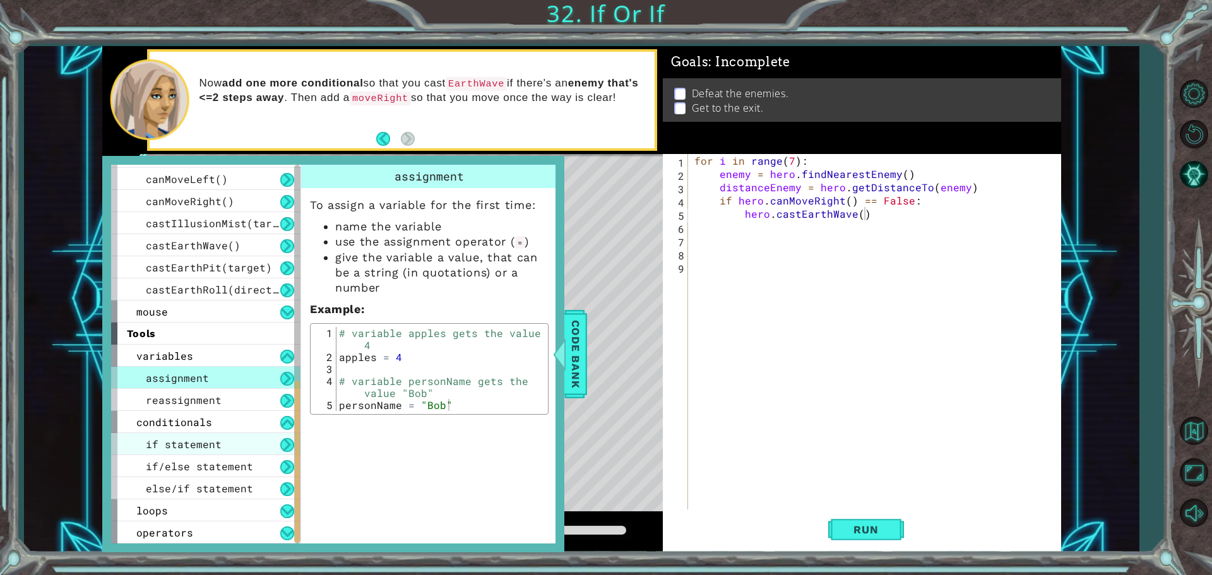
click at [215, 449] on span "if statement" at bounding box center [184, 443] width 76 height 13
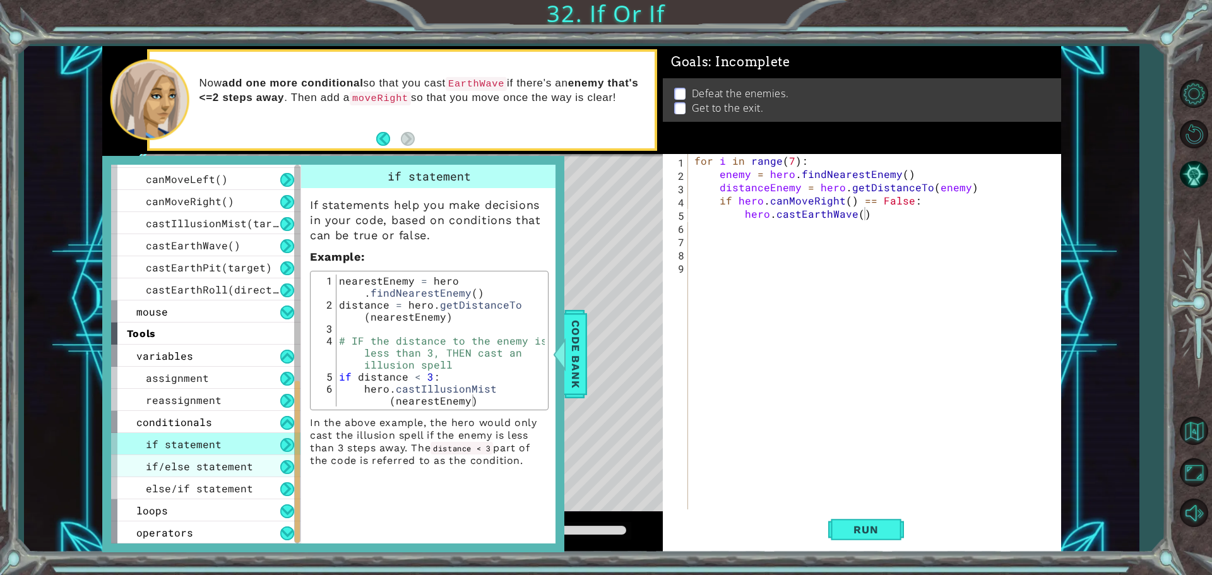
click at [216, 475] on div "if/else statement" at bounding box center [205, 466] width 189 height 22
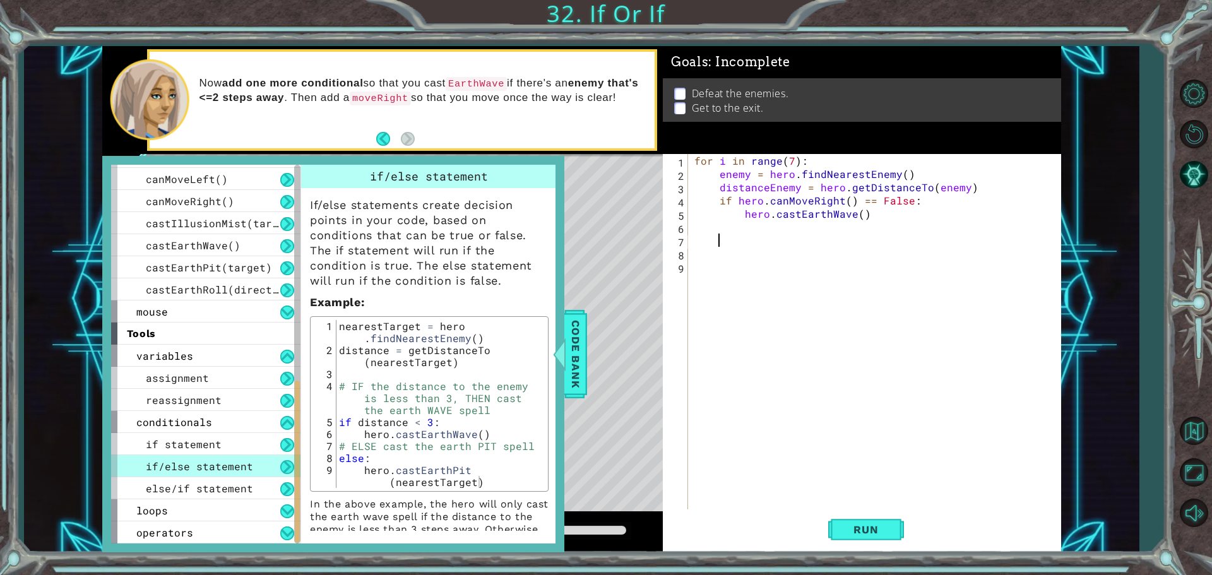
click at [716, 238] on div "for i in range ( 7 ) : enemy = hero . findNearestEnemy ( ) distanceEnemy = hero…" at bounding box center [878, 346] width 372 height 384
drag, startPoint x: 572, startPoint y: 367, endPoint x: 582, endPoint y: 362, distance: 11.9
click at [574, 366] on span "Code Bank" at bounding box center [575, 354] width 20 height 77
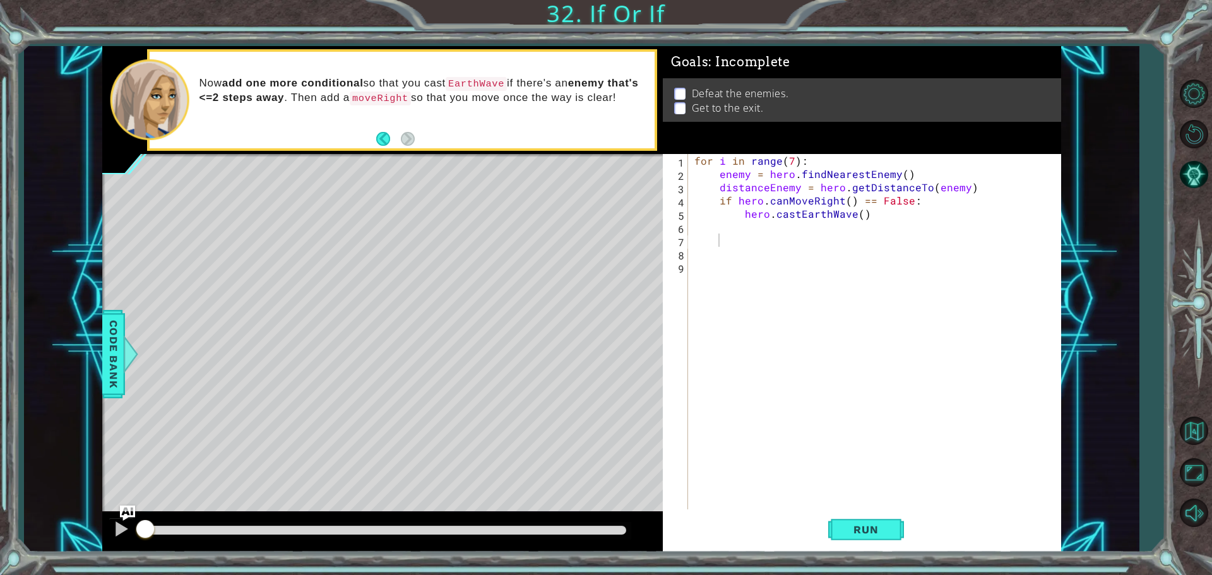
type textarea "hero.castEarthWave()"
click at [868, 216] on div "for i in range ( 7 ) : enemy = hero . findNearestEnemy ( ) distanceEnemy = hero…" at bounding box center [878, 346] width 372 height 384
type textarea "else:"
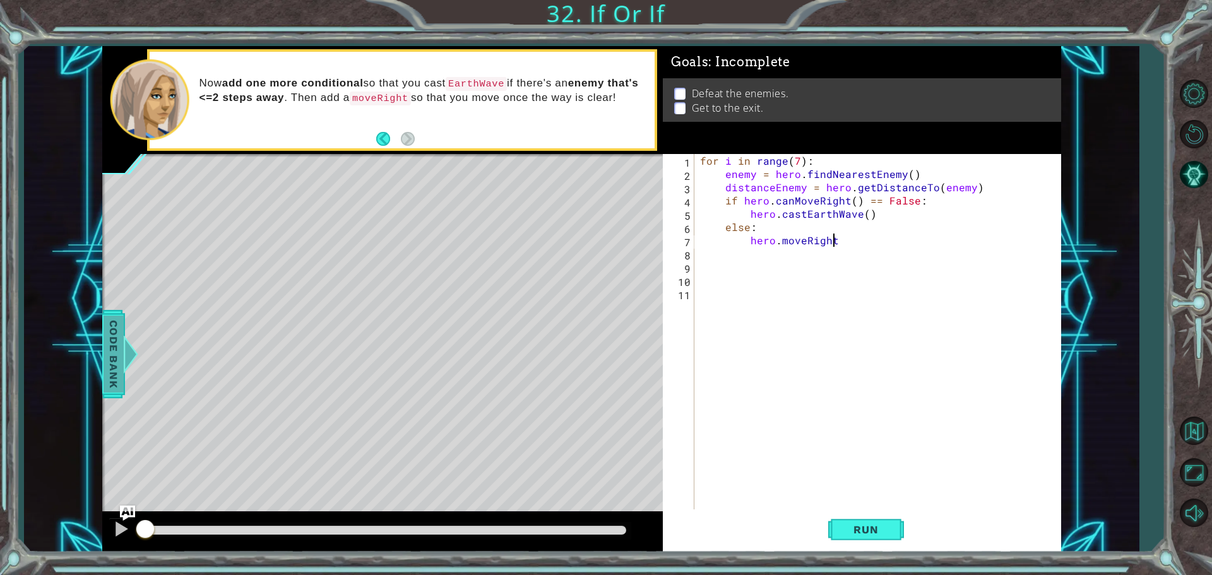
type textarea "hero.moveRight"
click at [107, 358] on span "Code Bank" at bounding box center [113, 354] width 20 height 77
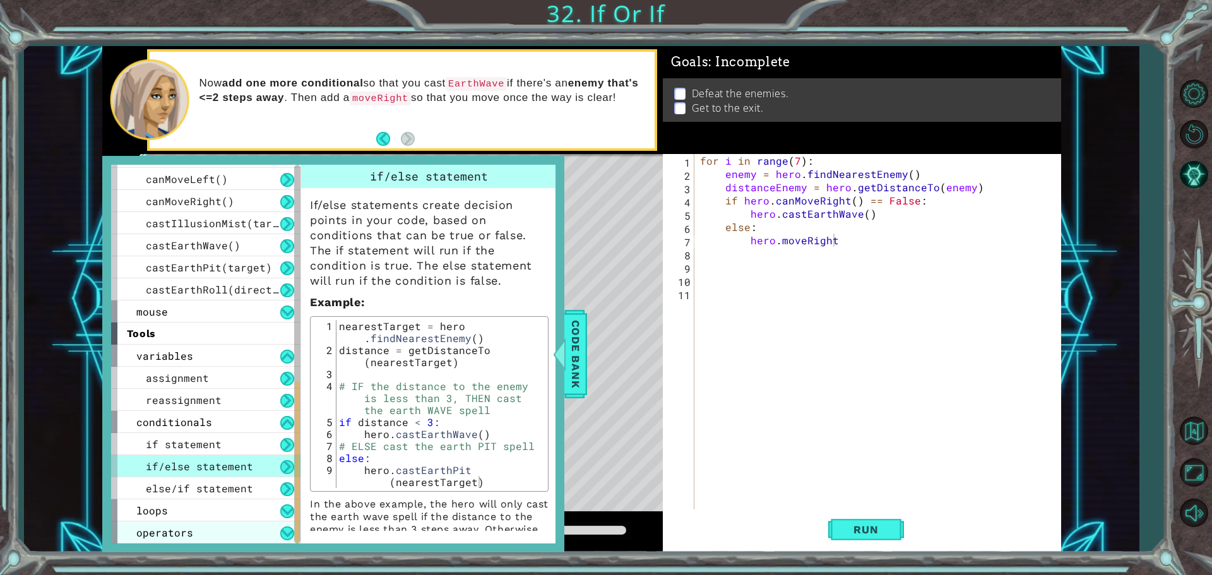
click at [196, 533] on div "operators" at bounding box center [205, 532] width 189 height 22
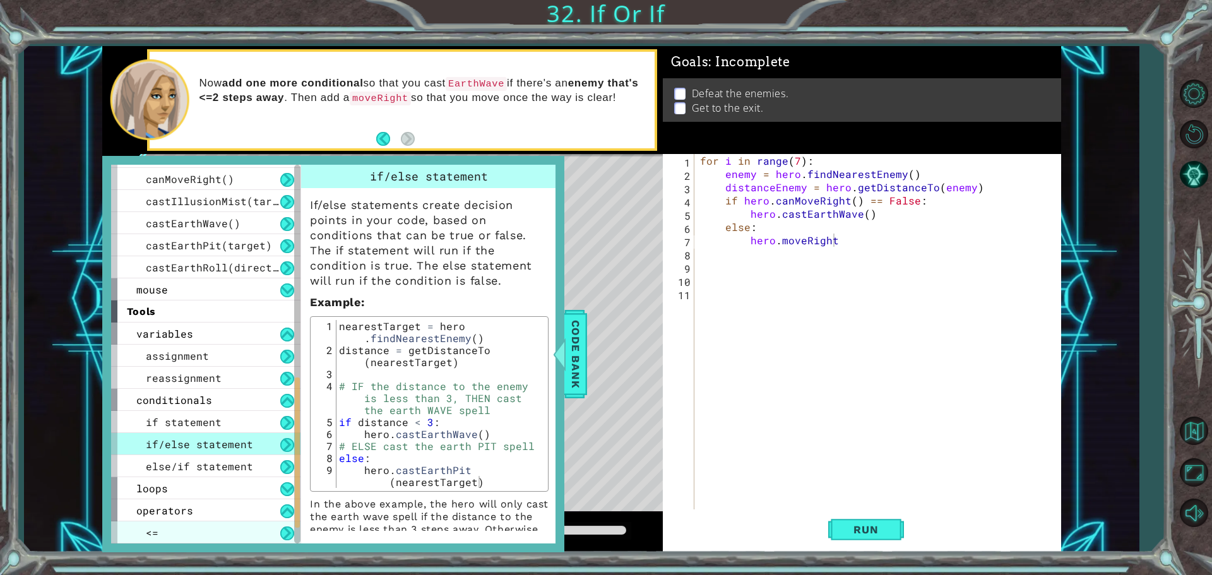
scroll to position [571, 0]
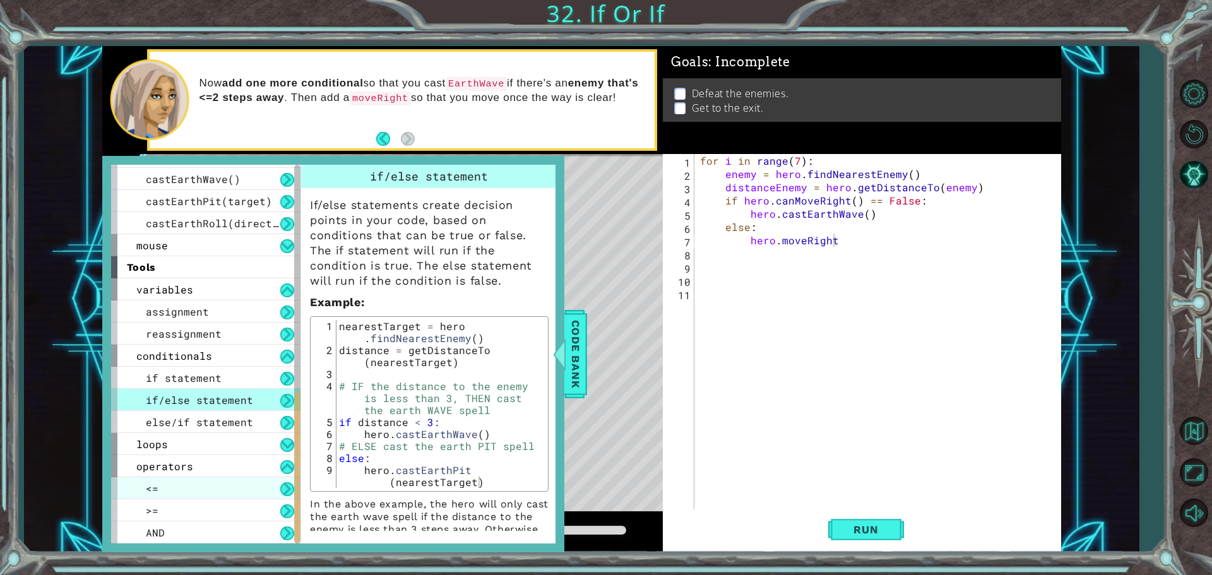
click at [199, 488] on div "<=" at bounding box center [205, 488] width 189 height 22
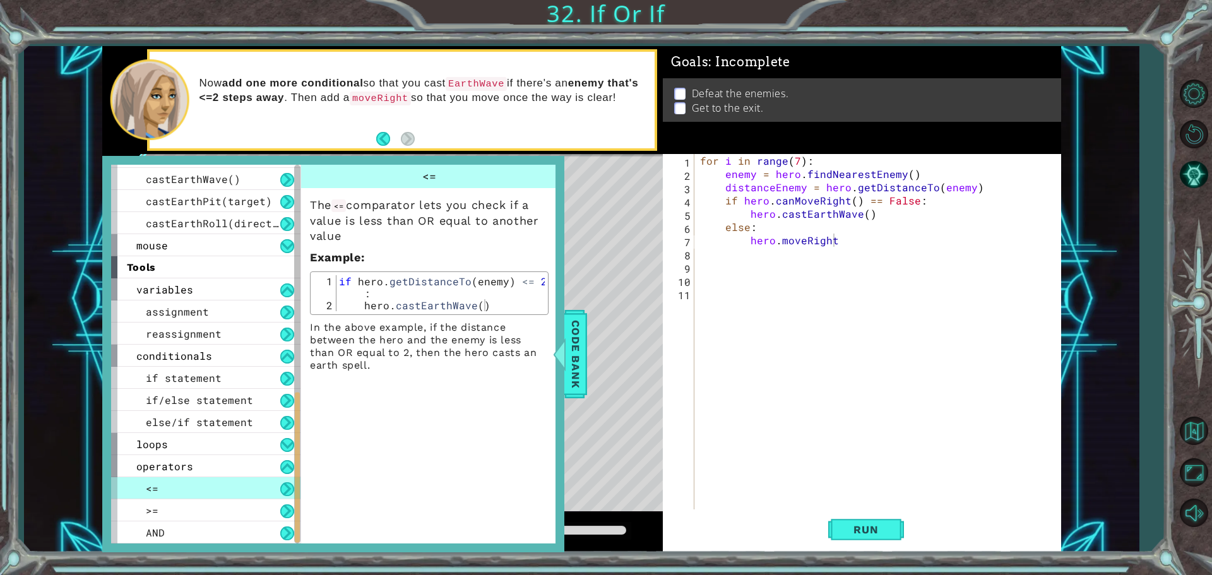
type textarea "if hero.getDistanceTo(enemy) <= 2:"
click at [600, 288] on div "methods hero moveUp() moveDown() moveLeft() moveRight() sneakUp() sneakDown() s…" at bounding box center [581, 299] width 959 height 506
click at [726, 227] on div "for i in range ( 7 ) : enemy = hero . findNearestEnemy ( ) distanceEnemy = hero…" at bounding box center [880, 346] width 366 height 384
click at [726, 220] on div "for i in range ( 7 ) : enemy = hero . findNearestEnemy ( ) distanceEnemy = hero…" at bounding box center [880, 346] width 366 height 384
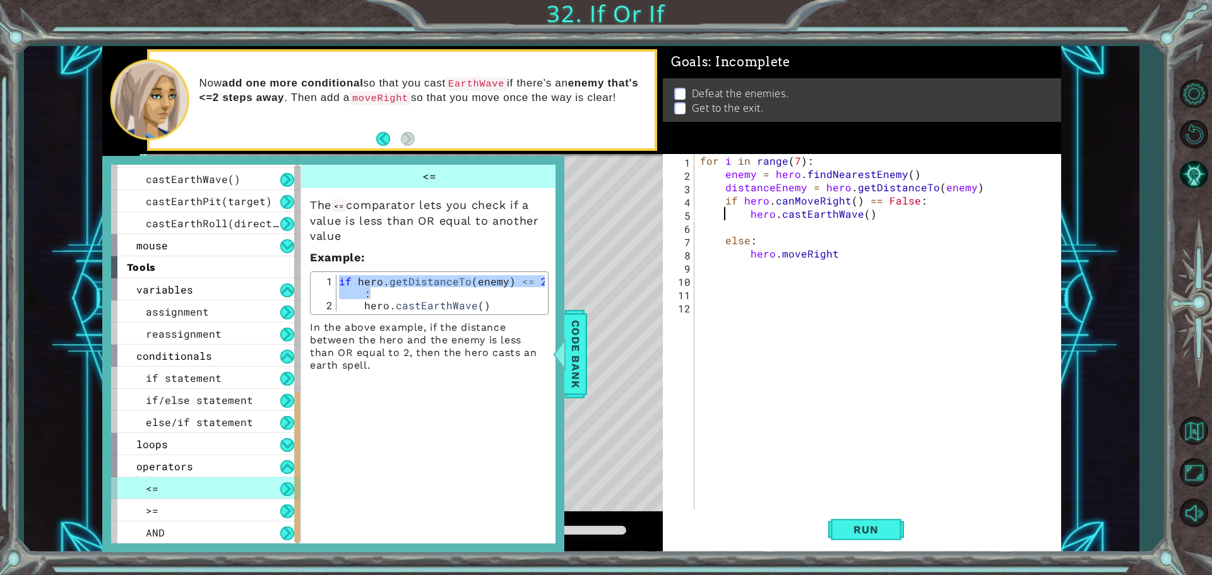
type textarea "hero.castEarthWave()"
click at [726, 220] on div "for i in range ( 7 ) : enemy = hero . findNearestEnemy ( ) distanceEnemy = hero…" at bounding box center [880, 346] width 366 height 384
click at [728, 230] on div "for i in range ( 7 ) : enemy = hero . findNearestEnemy ( ) distanceEnemy = hero…" at bounding box center [880, 346] width 366 height 384
paste textarea "if hero.getDistanceTo(enemy) <= 2:"
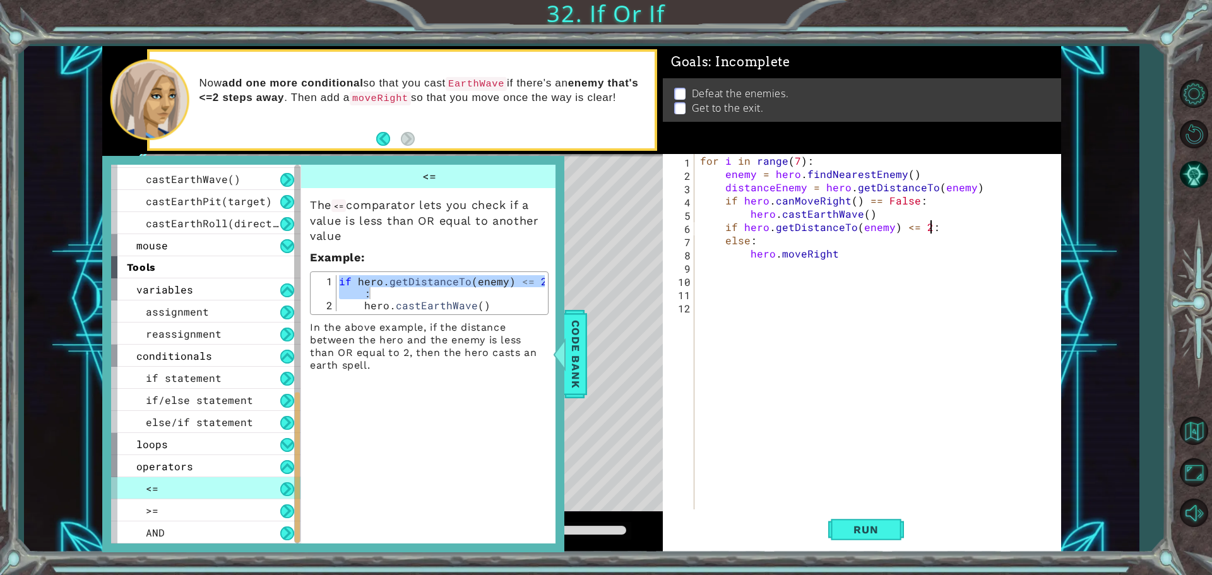
click at [764, 240] on div "for i in range ( 7 ) : enemy = hero . findNearestEnemy ( ) distanceEnemy = hero…" at bounding box center [880, 346] width 366 height 384
type textarea "e"
type textarea "if hero.getDistanceTo(enemy) <= 2:"
click at [872, 538] on button "Run" at bounding box center [866, 529] width 76 height 40
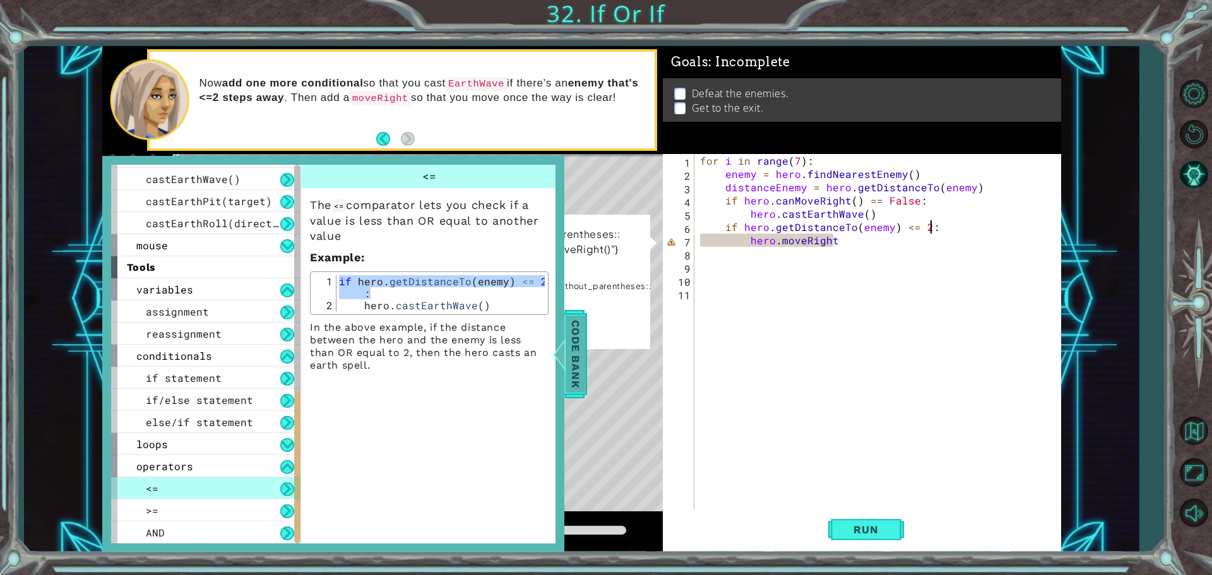
click at [559, 372] on div at bounding box center [559, 354] width 16 height 38
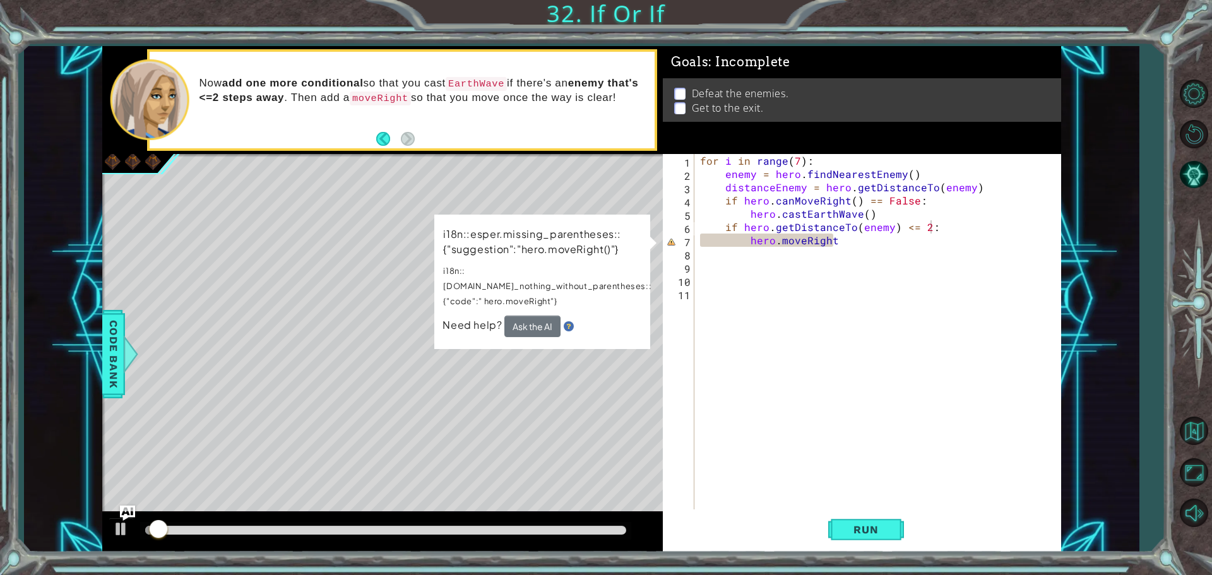
drag, startPoint x: 526, startPoint y: 327, endPoint x: 529, endPoint y: 320, distance: 7.6
click at [527, 326] on div "i18n::esper.missing_parentheses::{"suggestion":"hero.moveRight()"} i18n::[DOMAI…" at bounding box center [542, 282] width 216 height 134
click at [532, 316] on button "Ask the AI" at bounding box center [532, 326] width 56 height 21
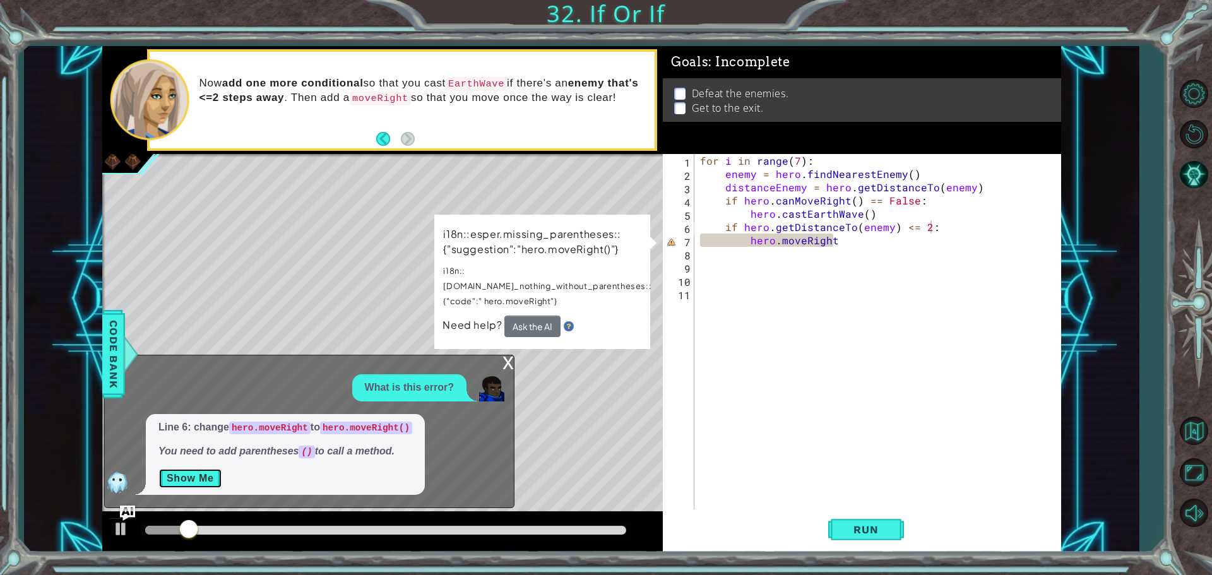
click at [215, 475] on button "Show Me" at bounding box center [190, 478] width 64 height 20
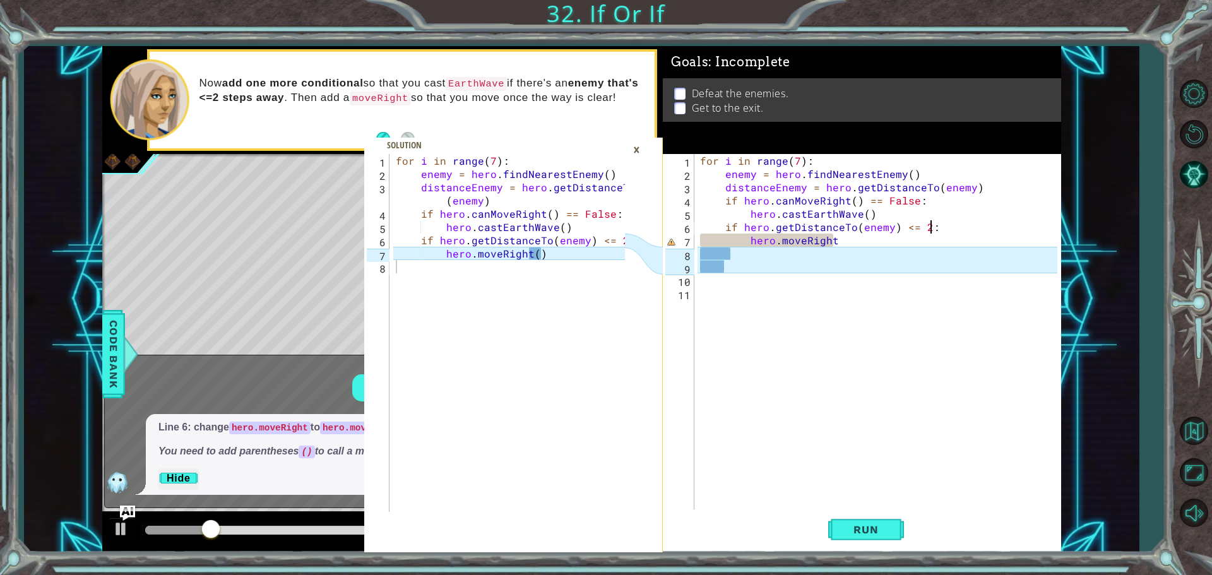
click at [738, 268] on div "for i in range ( 7 ) : enemy = hero . findNearestEnemy ( ) distanceEnemy = hero…" at bounding box center [880, 346] width 366 height 384
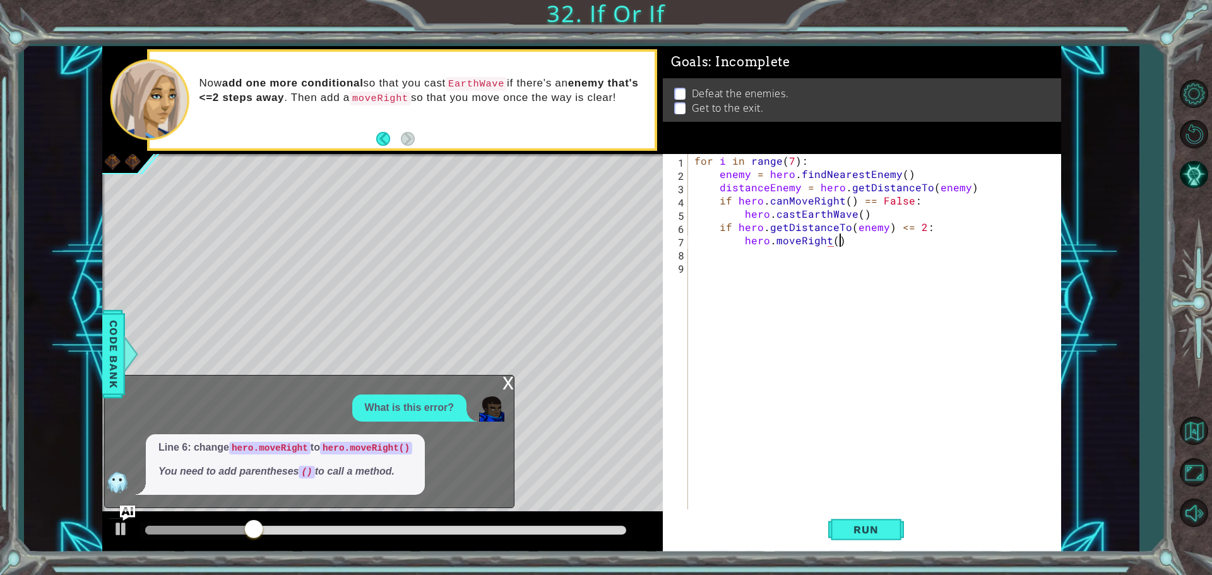
scroll to position [0, 8]
type textarea "hero.moveRight()"
click at [878, 524] on span "Run" at bounding box center [866, 529] width 50 height 13
click at [509, 384] on div "x" at bounding box center [507, 381] width 11 height 13
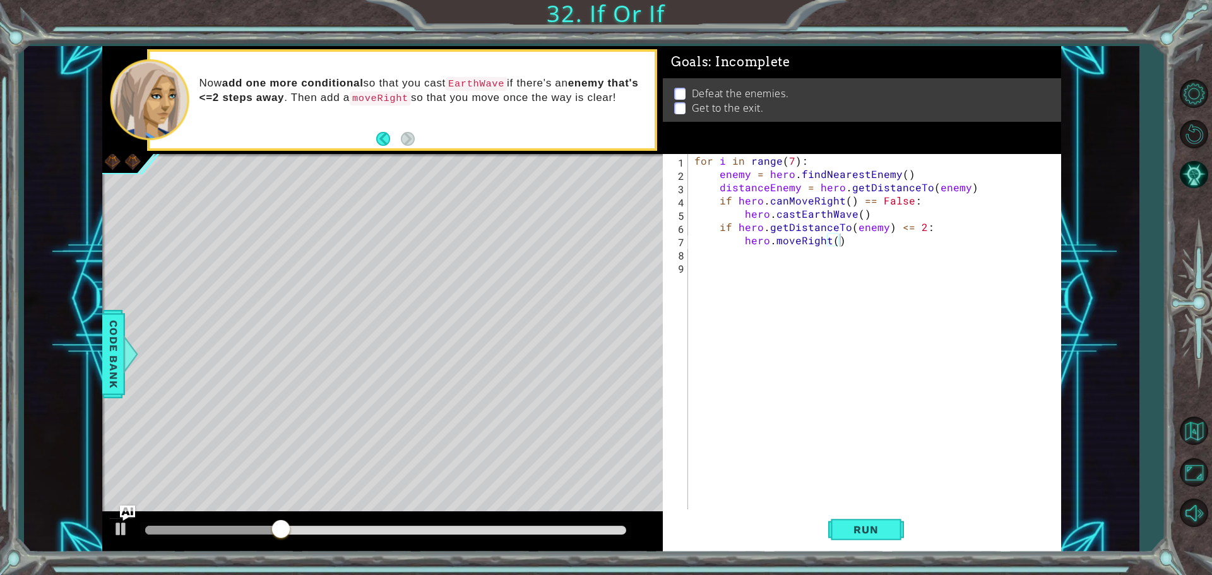
scroll to position [0, 0]
click at [731, 266] on div "for i in range ( 7 ) : enemy = hero . findNearestEnemy ( ) distanceEnemy = hero…" at bounding box center [878, 346] width 372 height 384
click at [716, 252] on div "for i in range ( 7 ) : enemy = hero . findNearestEnemy ( ) distanceEnemy = hero…" at bounding box center [878, 346] width 372 height 384
click at [891, 528] on button "Run" at bounding box center [866, 529] width 76 height 40
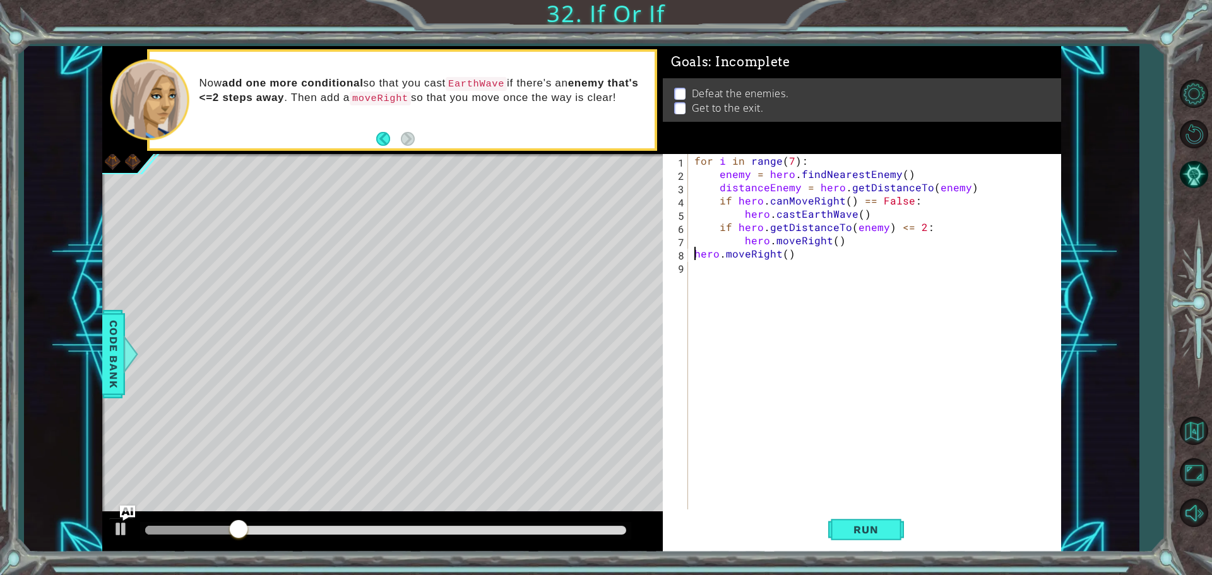
click at [693, 252] on div "for i in range ( 7 ) : enemy = hero . findNearestEnemy ( ) distanceEnemy = hero…" at bounding box center [878, 346] width 372 height 384
click at [856, 528] on span "Run" at bounding box center [866, 529] width 50 height 13
click at [882, 522] on button "Run" at bounding box center [866, 529] width 76 height 40
click at [86, 349] on div "1 2 3 4 5 6 7 8 for i in range ( 7 ) : enemy = hero . findNearestEnemy ( ) dist…" at bounding box center [581, 299] width 1114 height 506
click at [114, 362] on span "Code Bank" at bounding box center [113, 354] width 20 height 77
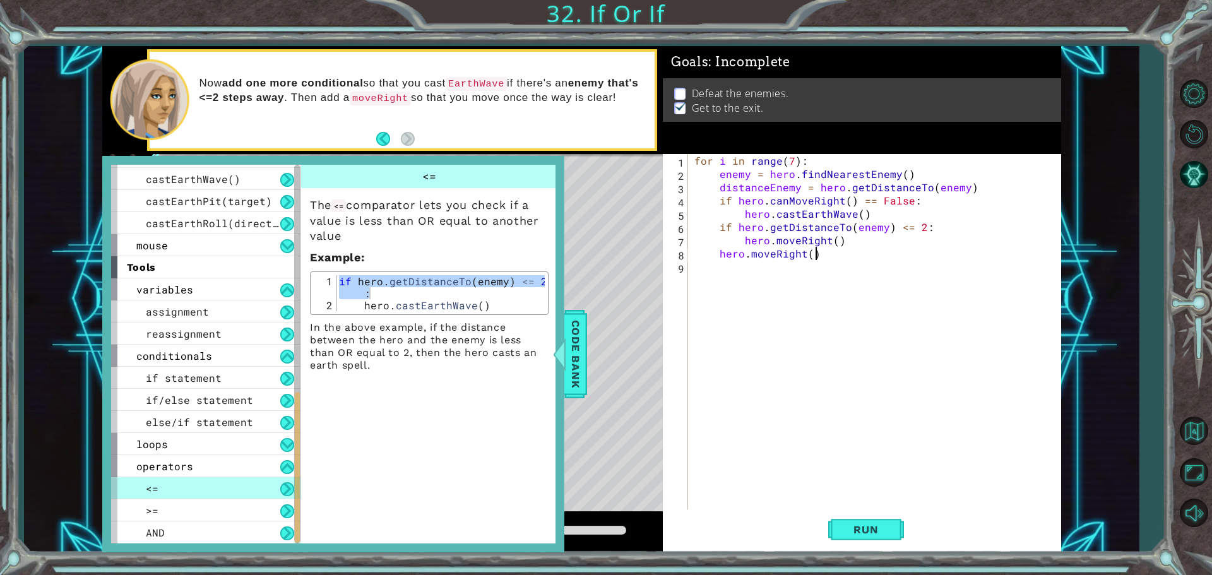
click at [832, 254] on div "for i in range ( 7 ) : enemy = hero . findNearestEnemy ( ) distanceEnemy = hero…" at bounding box center [878, 346] width 372 height 384
type textarea "h"
click at [905, 228] on div "for i in range ( 7 ) : enemy = hero . findNearestEnemy ( ) distanceEnemy = hero…" at bounding box center [878, 346] width 372 height 384
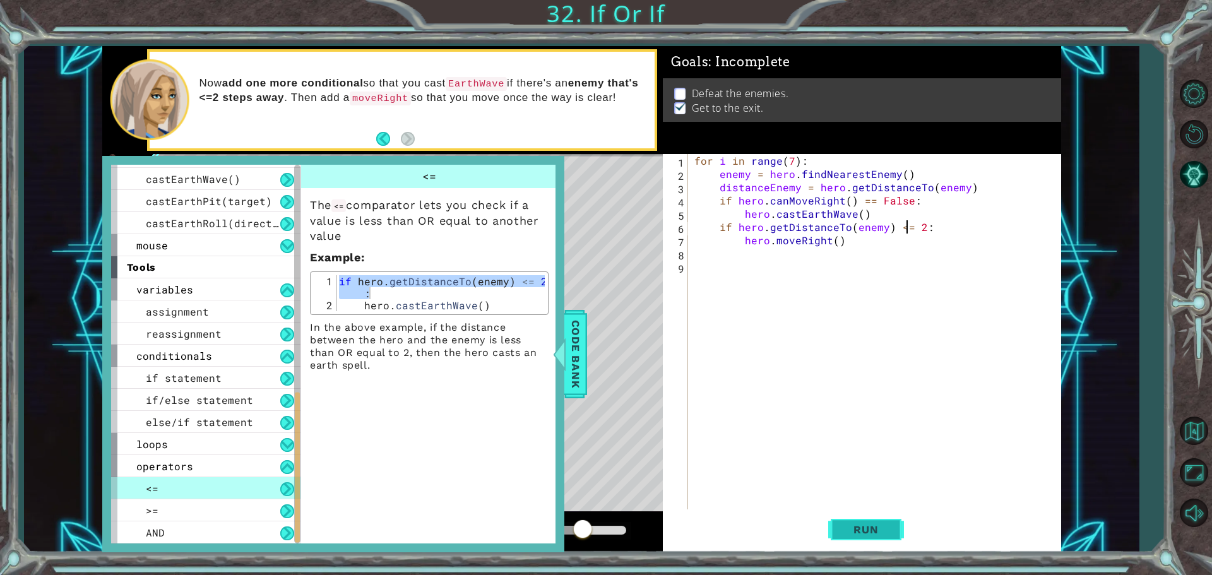
click at [887, 522] on button "Run" at bounding box center [866, 529] width 76 height 40
click at [586, 372] on div "Code Bank" at bounding box center [575, 354] width 23 height 88
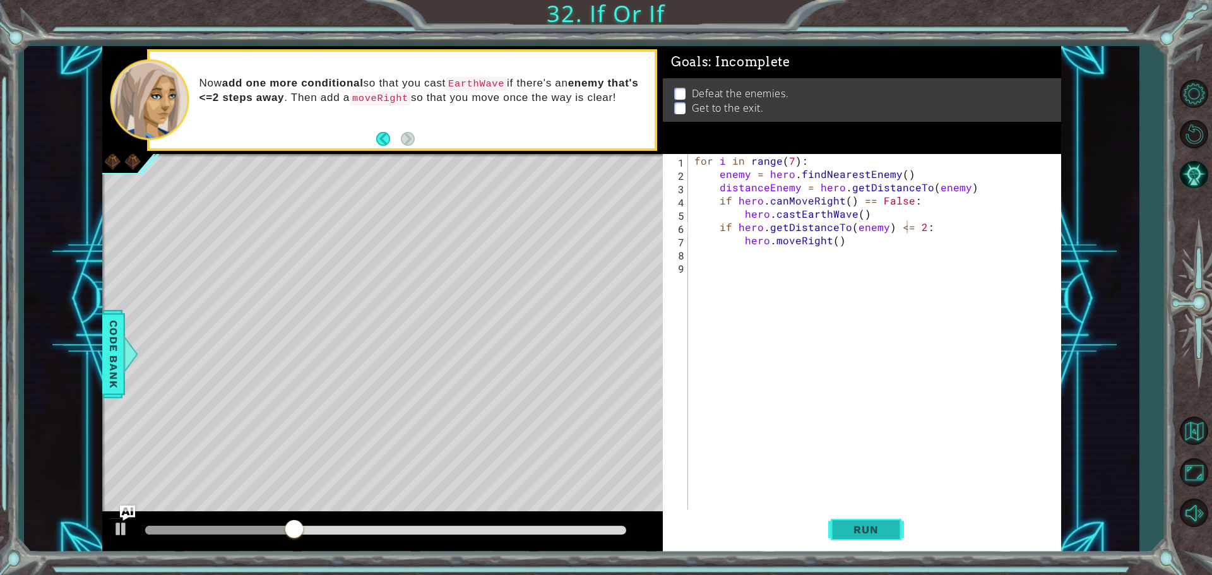
click at [856, 541] on button "Run" at bounding box center [866, 529] width 76 height 40
click at [723, 227] on div "for i in range ( 7 ) : enemy = hero . findNearestEnemy ( ) distanceEnemy = hero…" at bounding box center [878, 346] width 372 height 384
click at [717, 227] on div "for i in range ( 7 ) : enemy = hero . findNearestEnemy ( ) distanceEnemy = hero…" at bounding box center [878, 346] width 372 height 384
click at [854, 242] on div "for i in range ( 7 ) : enemy = hero . findNearestEnemy ( ) distanceEnemy = hero…" at bounding box center [878, 346] width 372 height 384
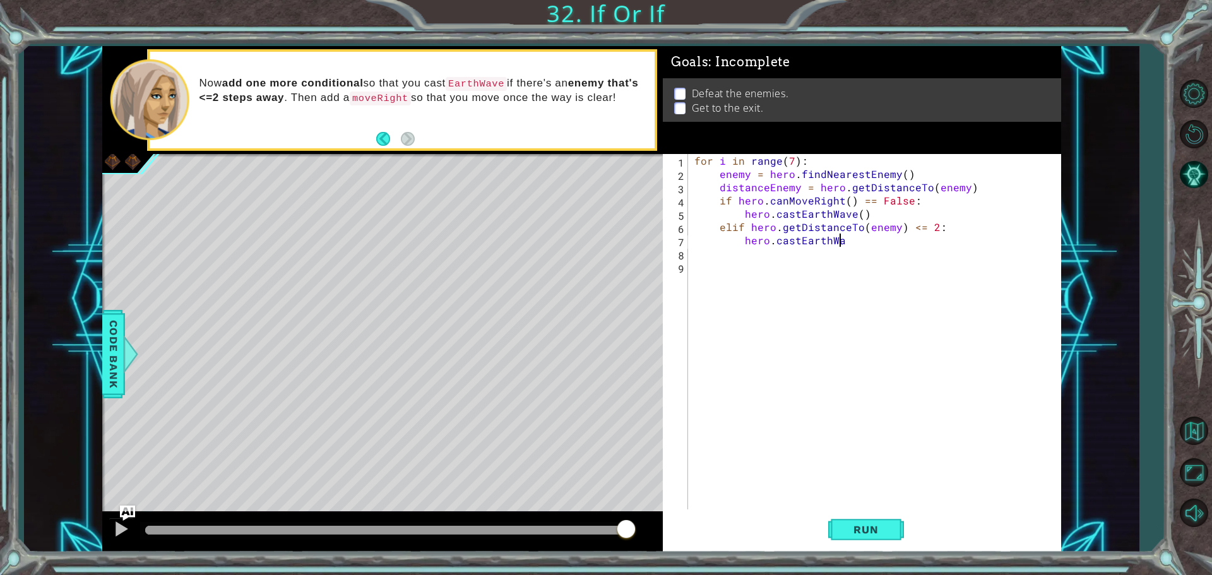
scroll to position [0, 9]
type textarea "hero.castEarthWave"
type textarea "elif hero.canMoveRight():"
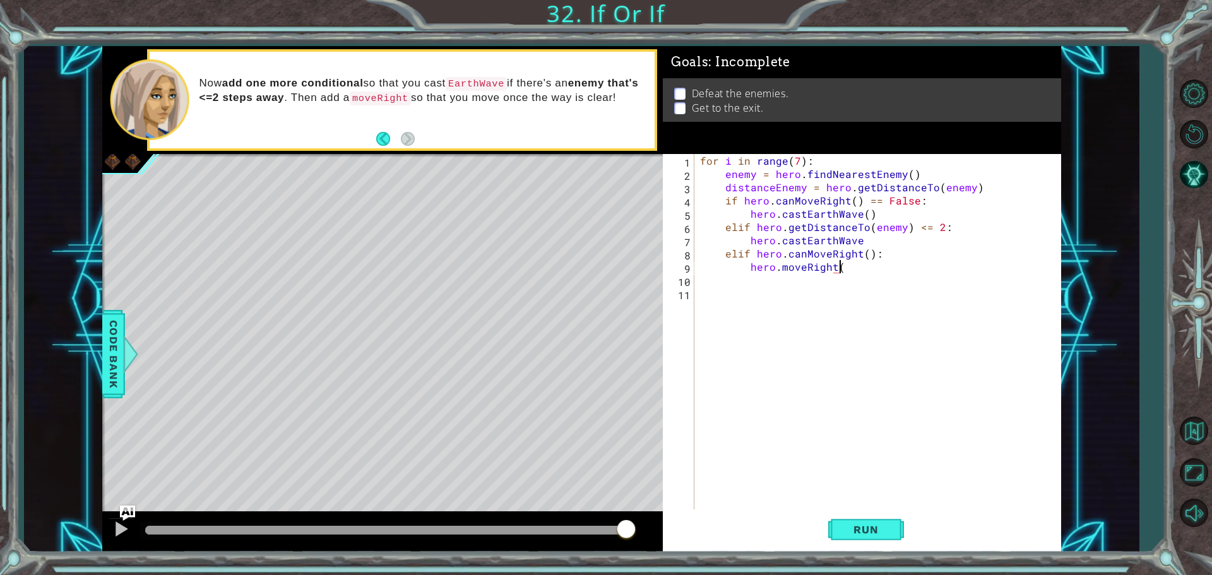
type textarea "hero.moveRight()"
click at [863, 535] on span "Run" at bounding box center [866, 529] width 50 height 13
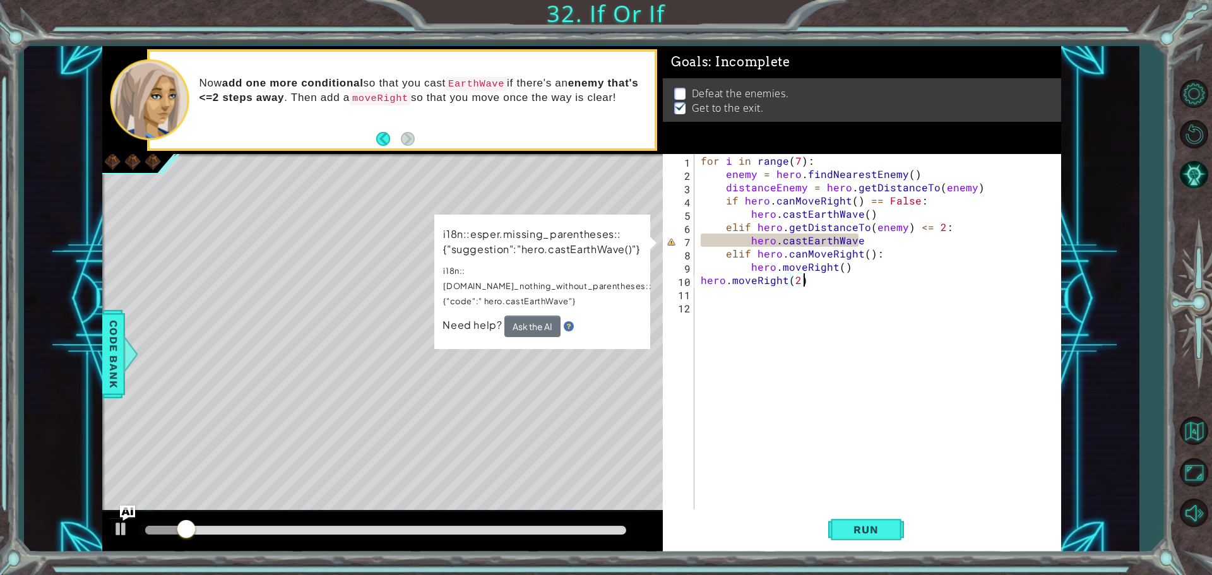
click at [858, 238] on div "for i in range ( 7 ) : enemy = hero . findNearestEnemy ( ) distanceEnemy = hero…" at bounding box center [880, 346] width 365 height 384
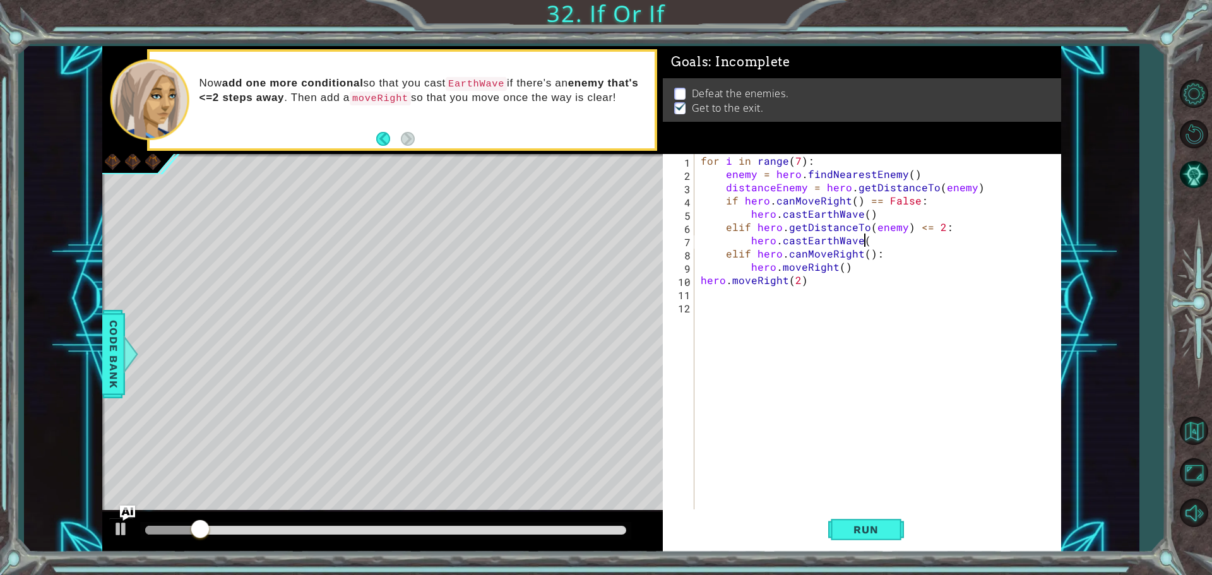
scroll to position [0, 9]
click at [850, 534] on span "Run" at bounding box center [866, 529] width 50 height 13
click at [909, 228] on div "for i in range ( 7 ) : enemy = hero . findNearestEnemy ( ) distanceEnemy = hero…" at bounding box center [880, 346] width 365 height 384
click at [909, 228] on div "for i in range ( 7 ) : enemy = hero . findNearestEnemy ( ) distanceEnemy = hero…" at bounding box center [877, 333] width 359 height 358
click at [909, 228] on div "for i in range ( 7 ) : enemy = hero . findNearestEnemy ( ) distanceEnemy = hero…" at bounding box center [880, 346] width 365 height 384
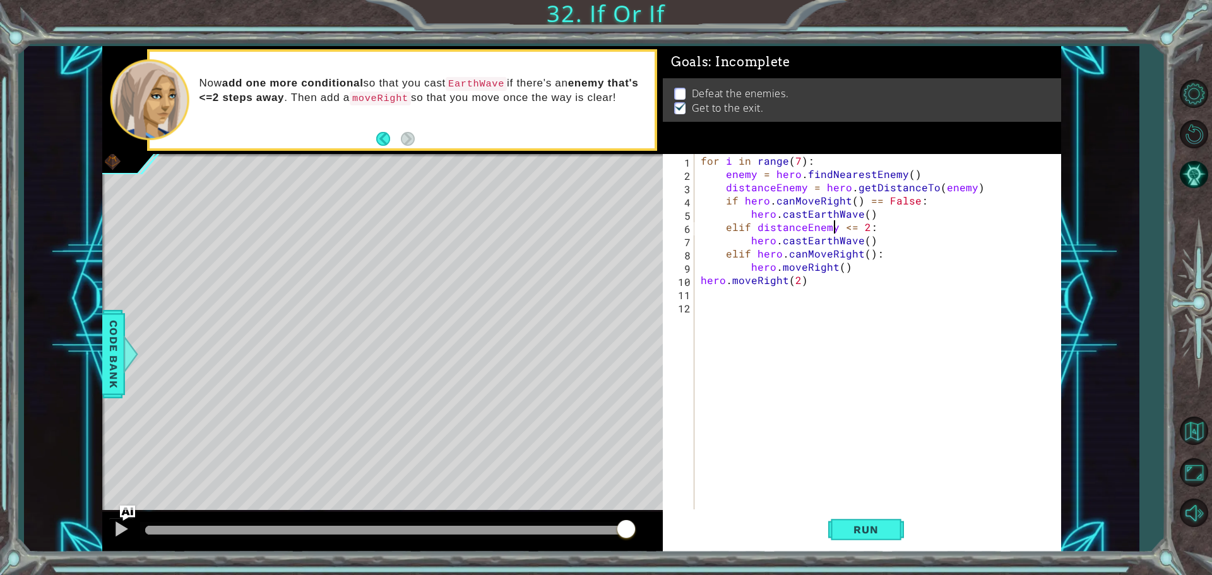
scroll to position [0, 8]
type textarea "elif distanceEnemy <= 2:"
click at [878, 529] on span "Run" at bounding box center [866, 529] width 50 height 13
drag, startPoint x: 196, startPoint y: 529, endPoint x: 1122, endPoint y: 505, distance: 926.0
click at [1122, 512] on body "1 2 3 4 5 6 7 8 for i in range ( 7 ) : enemy = hero . findNearestEnemy ( ) dist…" at bounding box center [606, 287] width 1212 height 575
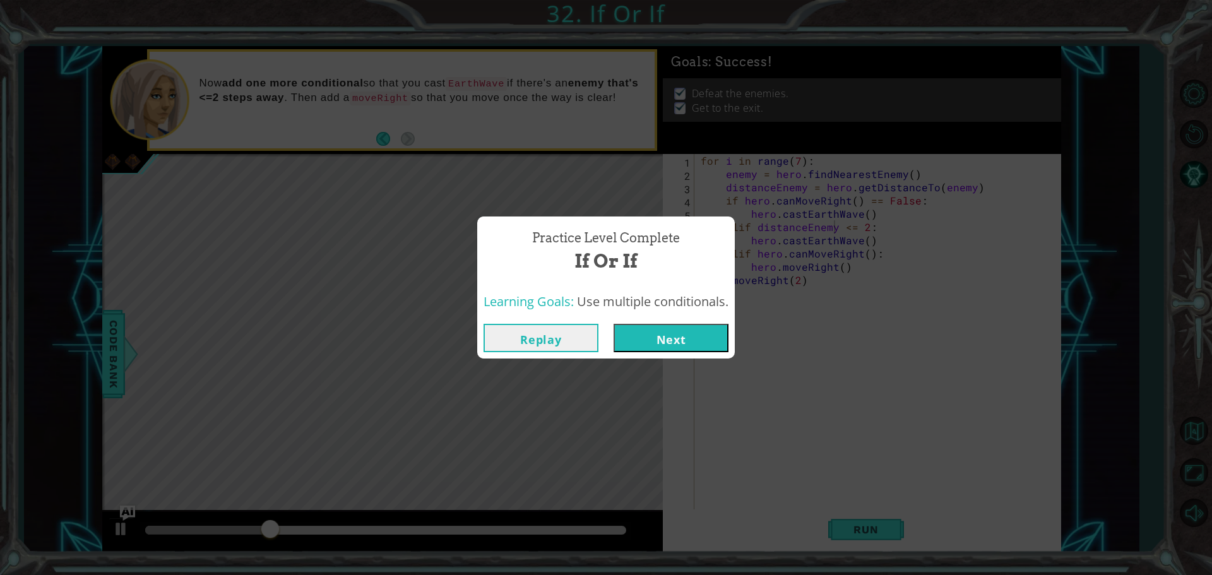
click at [635, 341] on button "Next" at bounding box center [670, 338] width 115 height 28
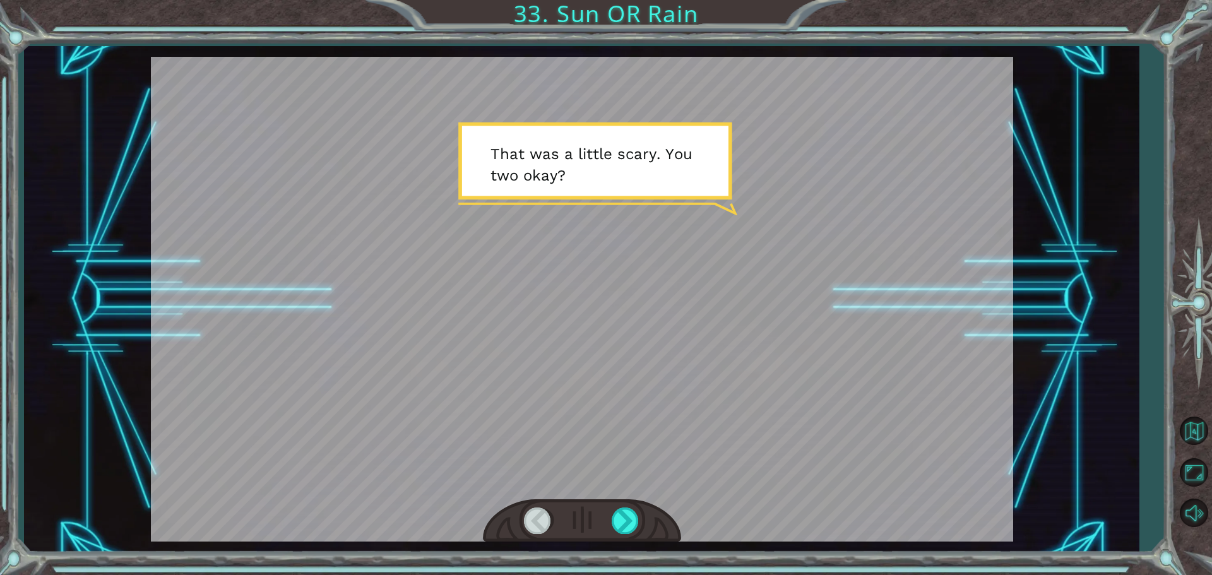
click at [83, 42] on div "Temporary Text T h a t w a s a l i t t l e s c a r y . Y o u t w o o k a y ? W …" at bounding box center [606, 287] width 1212 height 575
drag, startPoint x: 620, startPoint y: 514, endPoint x: 626, endPoint y: 518, distance: 7.2
click at [626, 518] on div at bounding box center [625, 520] width 28 height 26
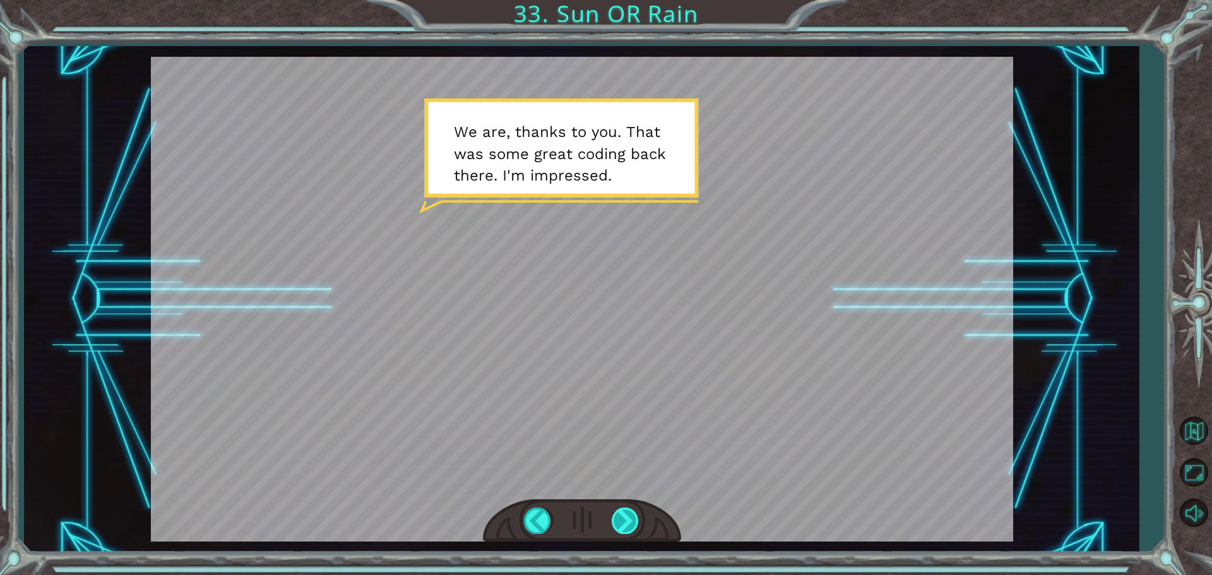
click at [615, 510] on div at bounding box center [625, 520] width 28 height 26
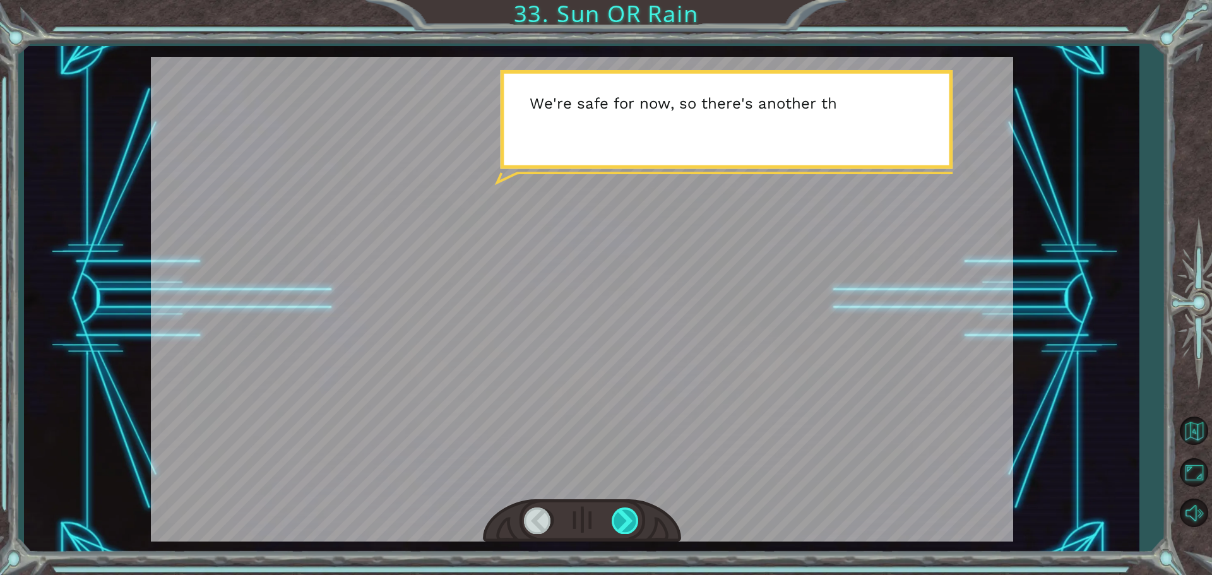
click at [628, 520] on div at bounding box center [625, 520] width 28 height 26
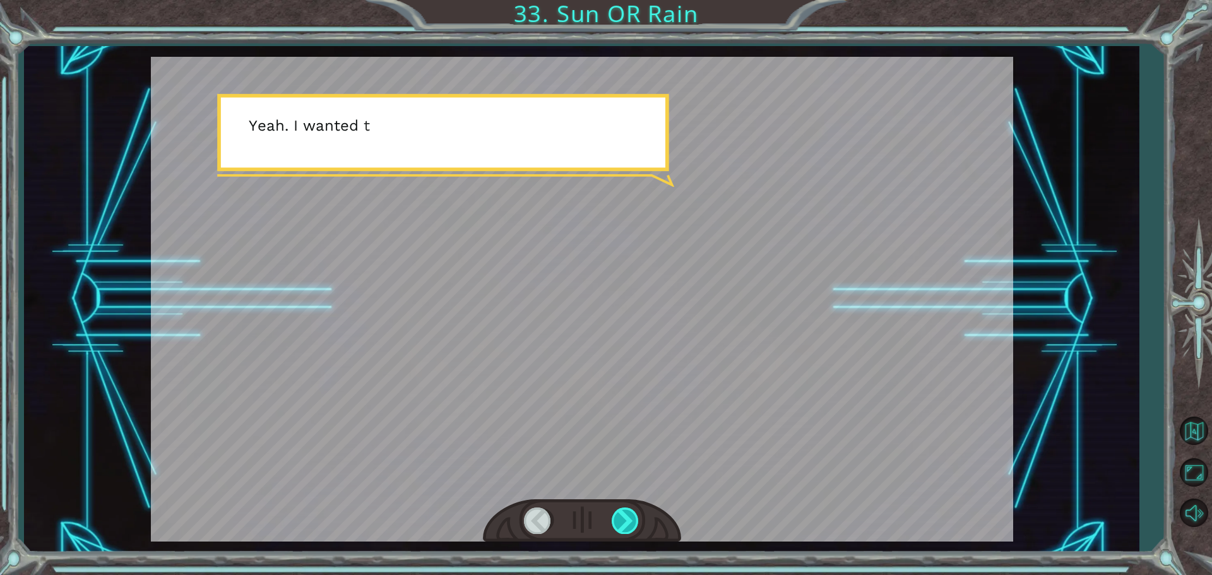
click at [625, 529] on div at bounding box center [625, 520] width 28 height 26
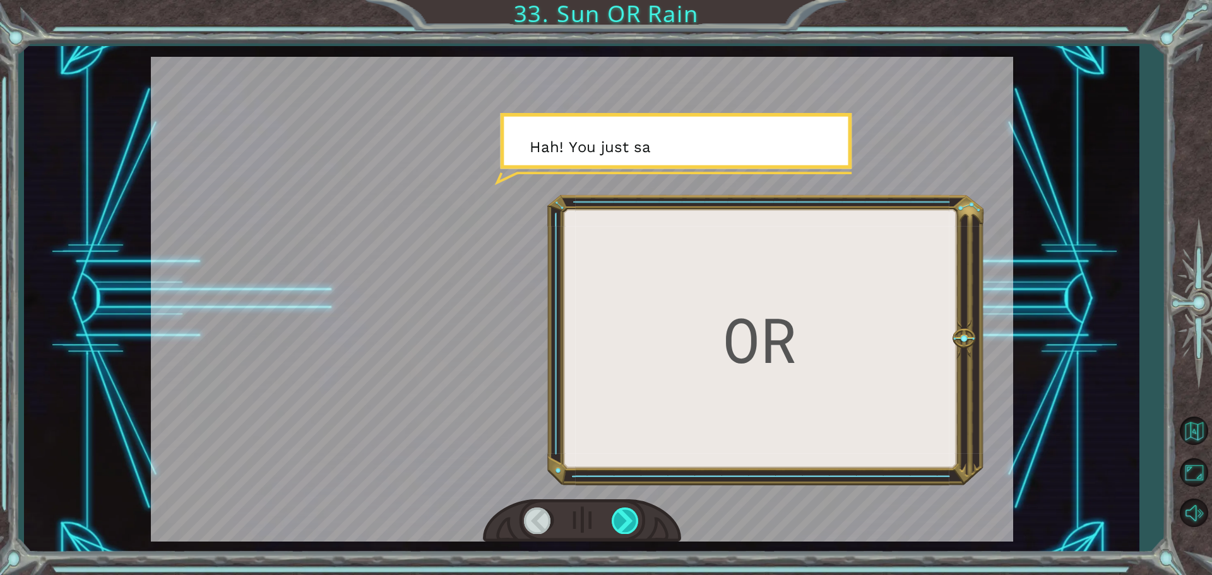
click at [628, 528] on div at bounding box center [625, 520] width 28 height 26
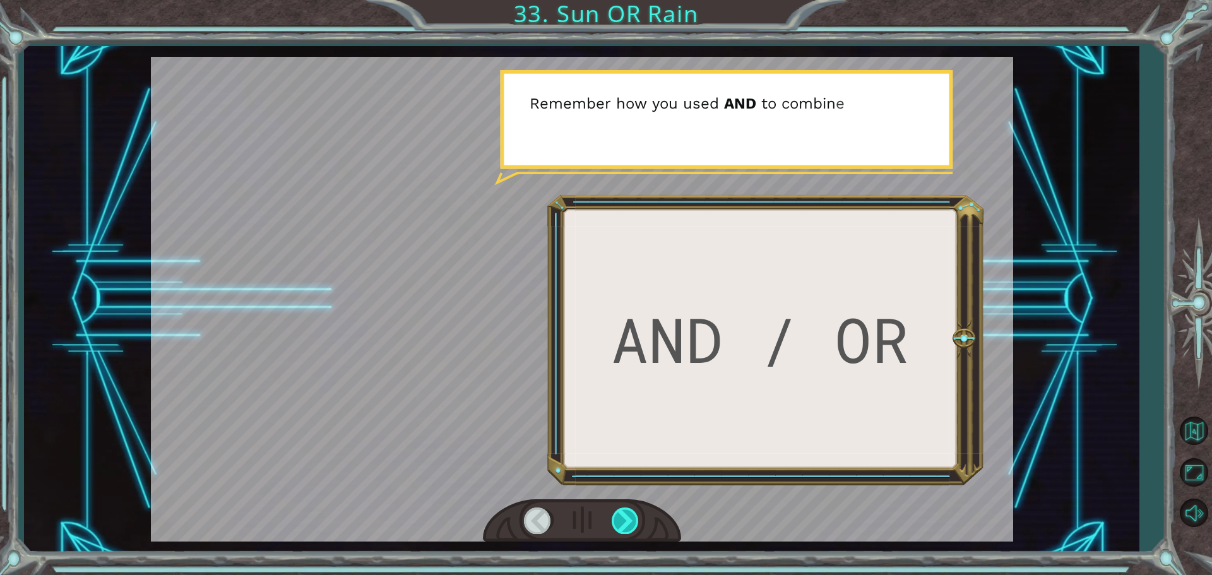
click at [628, 517] on div at bounding box center [625, 520] width 28 height 26
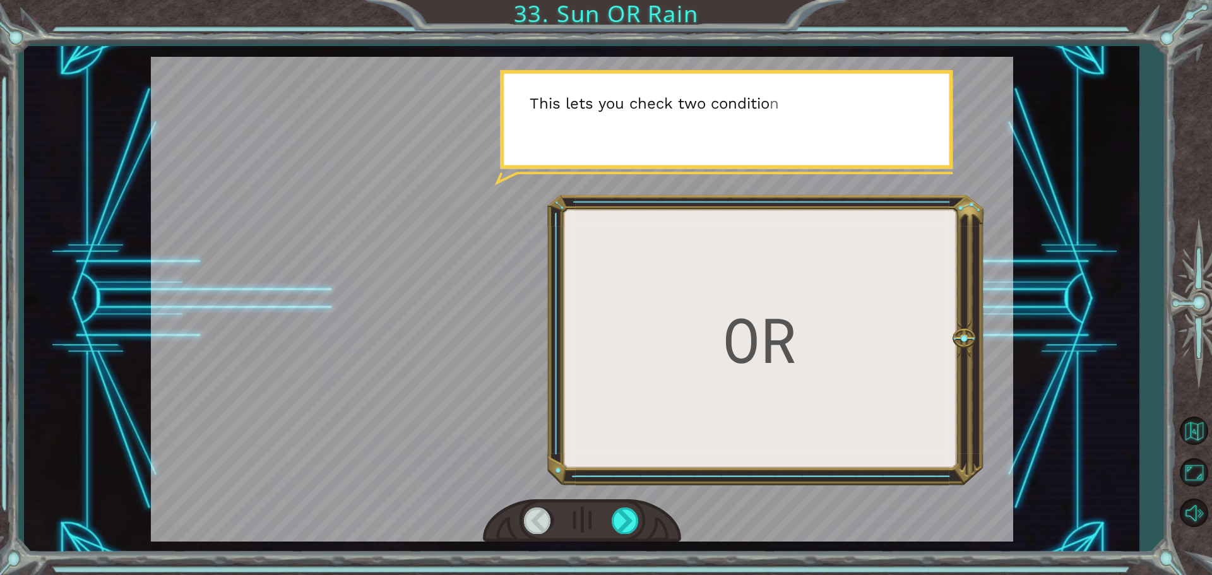
drag, startPoint x: 628, startPoint y: 509, endPoint x: 623, endPoint y: 481, distance: 28.7
click at [623, 483] on div at bounding box center [582, 299] width 862 height 485
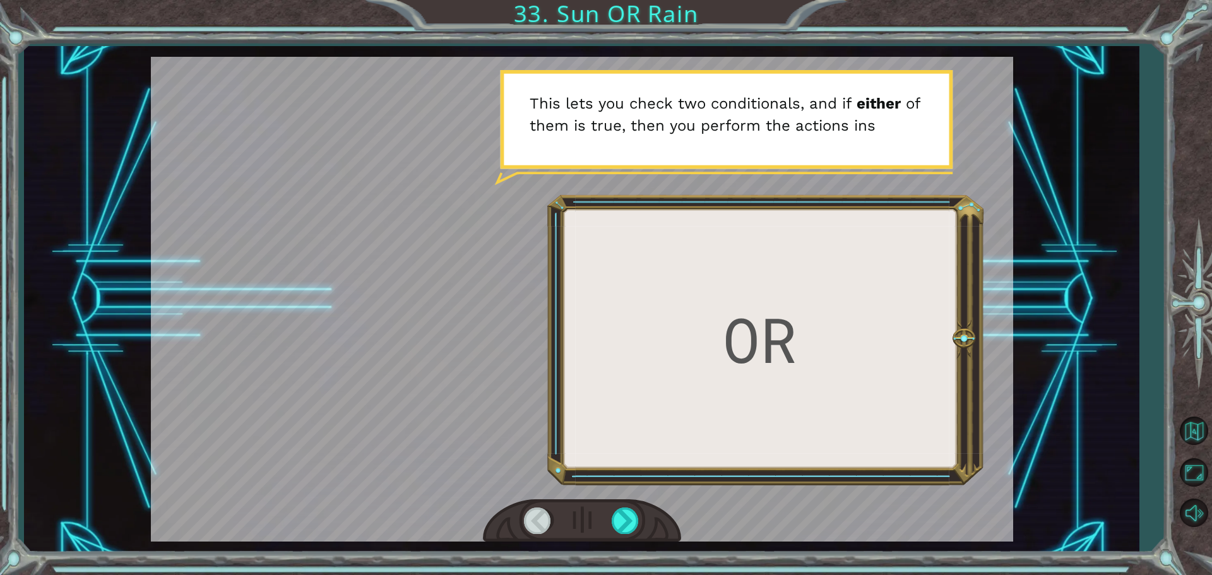
click at [623, 506] on div at bounding box center [582, 521] width 198 height 44
drag, startPoint x: 622, startPoint y: 519, endPoint x: 617, endPoint y: 514, distance: 7.6
click at [619, 520] on div at bounding box center [625, 520] width 28 height 26
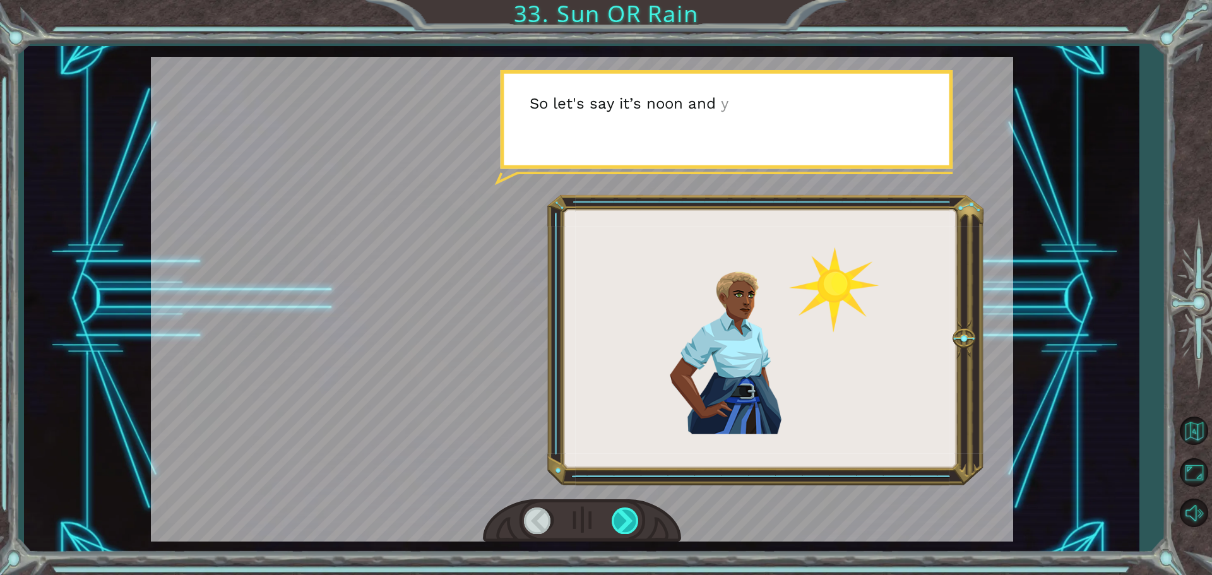
click at [620, 519] on div at bounding box center [625, 520] width 28 height 26
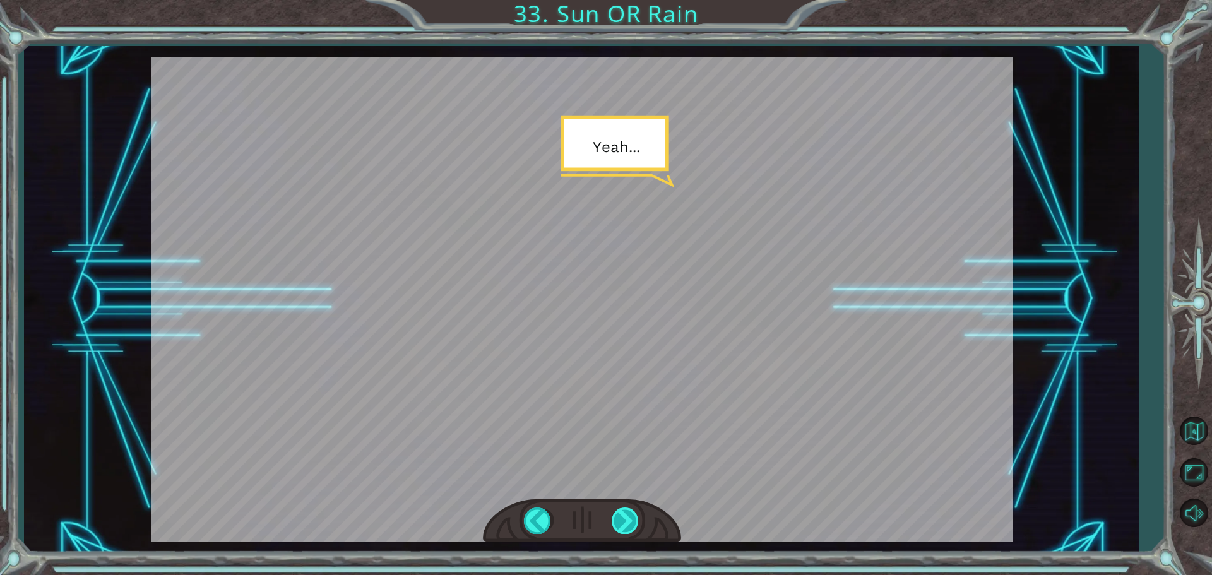
click at [618, 529] on div at bounding box center [625, 520] width 28 height 26
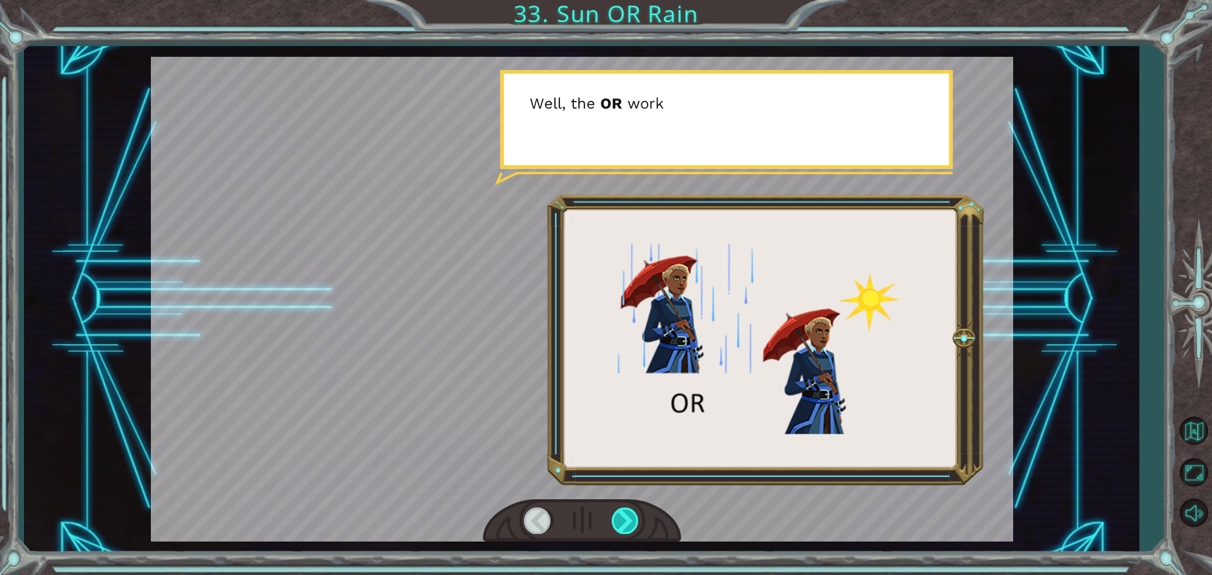
click at [618, 529] on div at bounding box center [625, 520] width 28 height 26
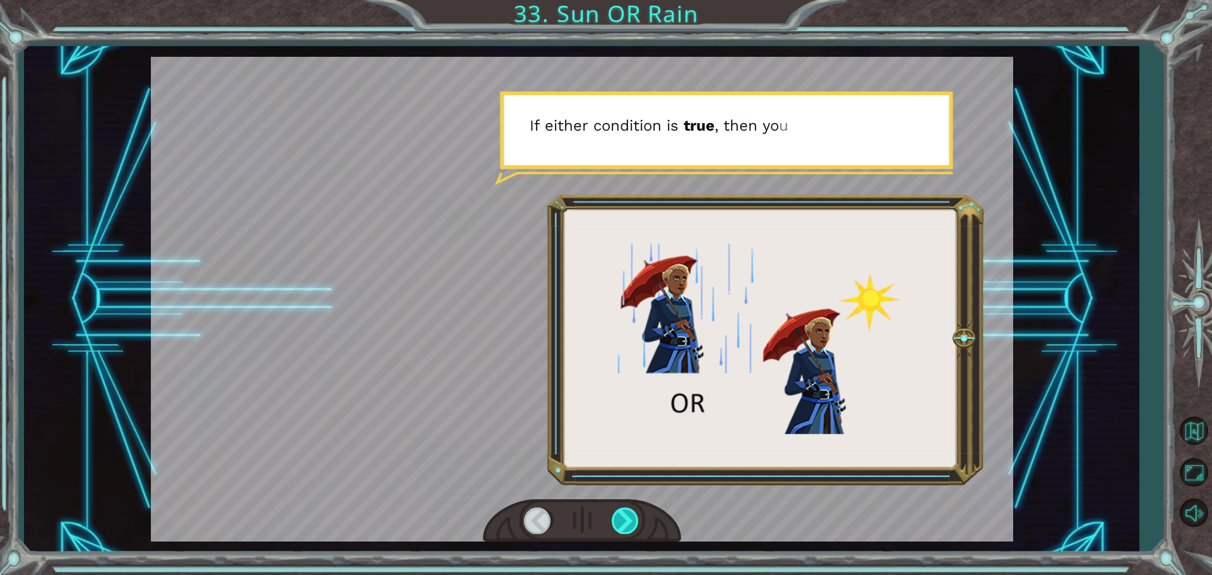
click at [618, 529] on div at bounding box center [625, 520] width 28 height 26
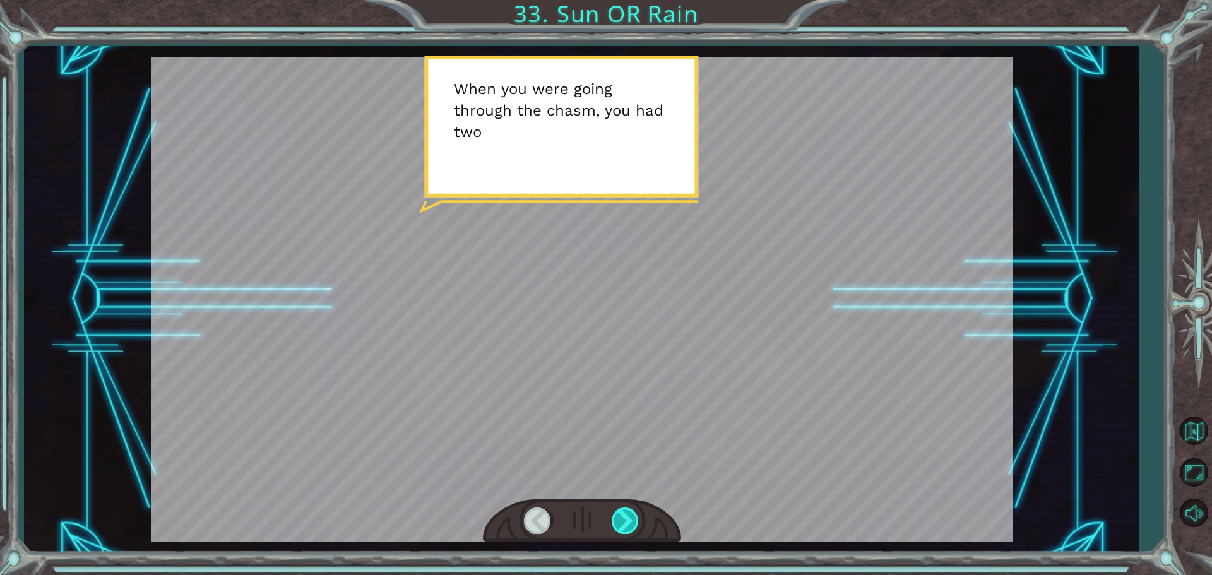
click at [618, 524] on div at bounding box center [625, 520] width 28 height 26
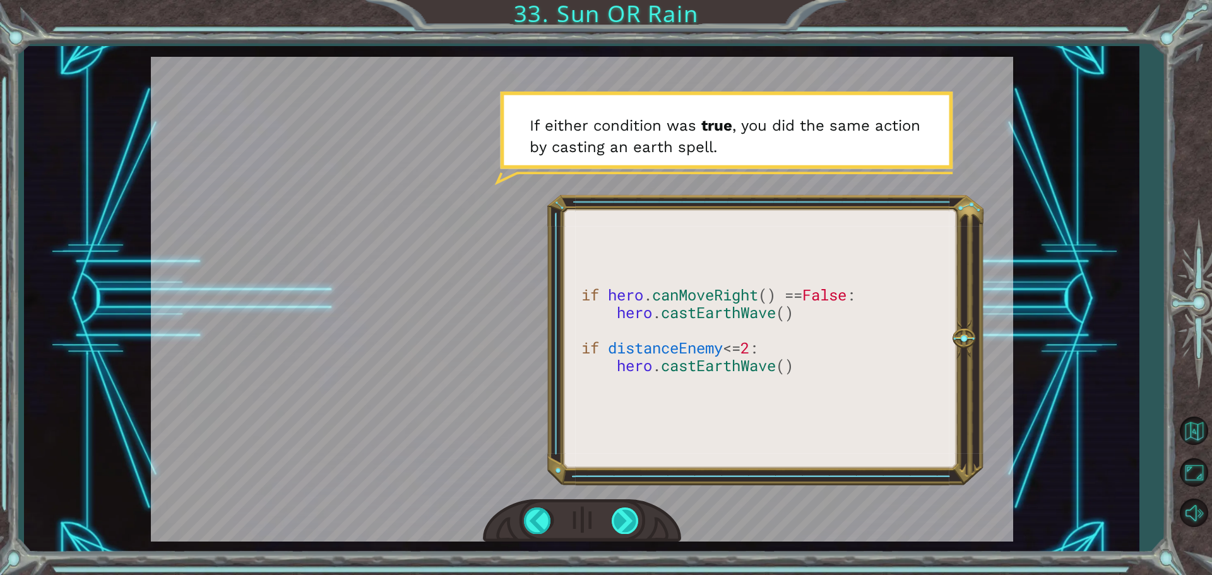
click at [630, 514] on div at bounding box center [625, 520] width 28 height 26
click at [629, 514] on div at bounding box center [625, 520] width 28 height 26
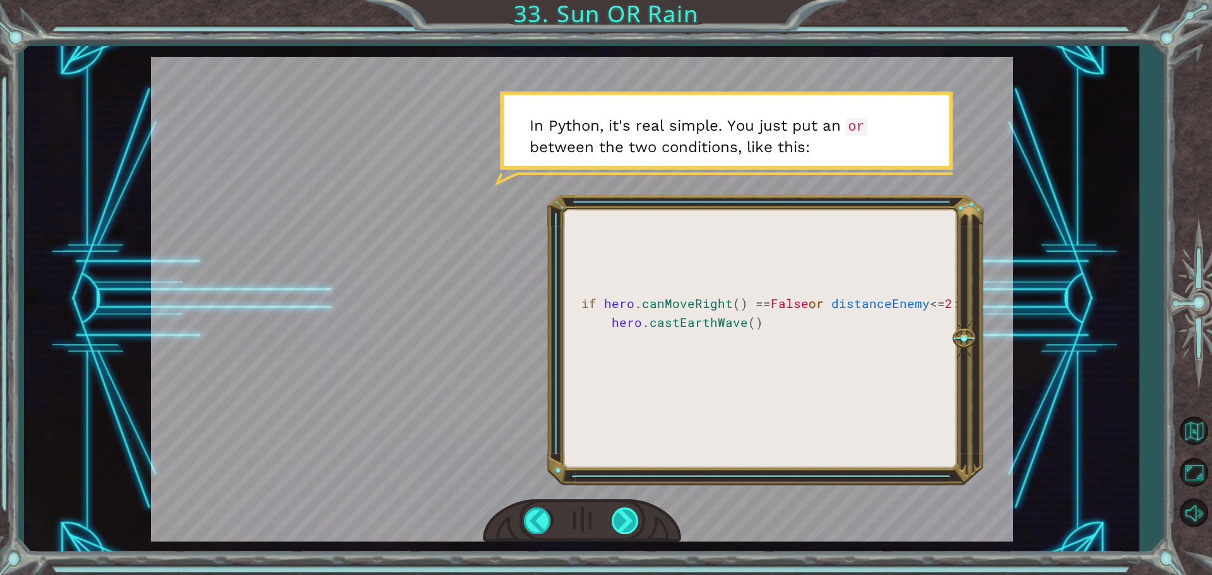
click at [620, 516] on div at bounding box center [625, 520] width 28 height 26
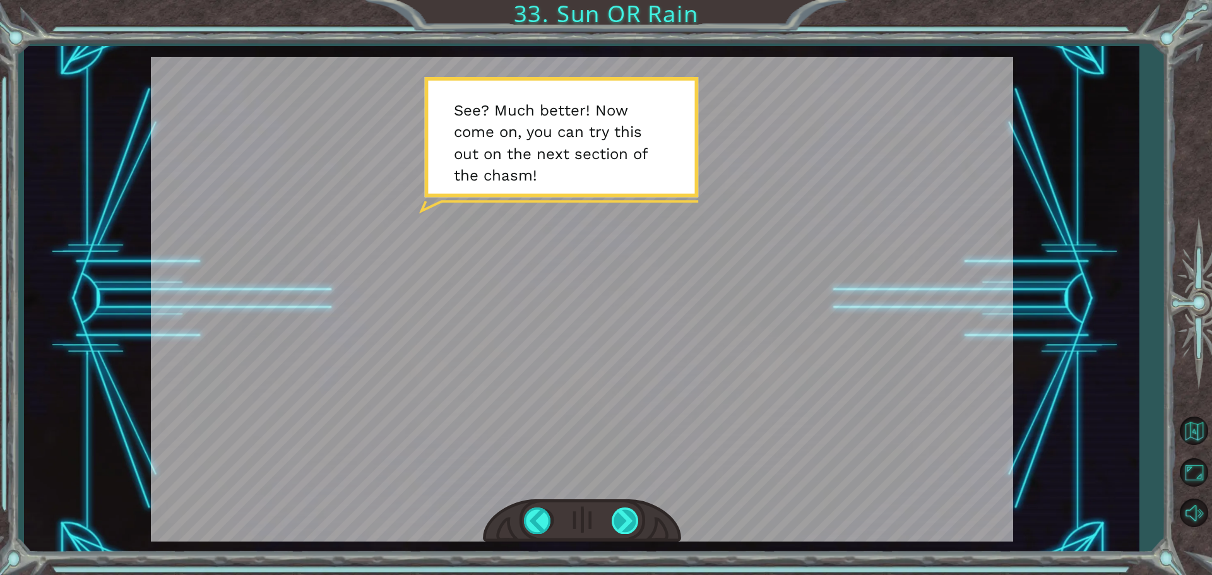
click at [628, 522] on div at bounding box center [625, 520] width 28 height 26
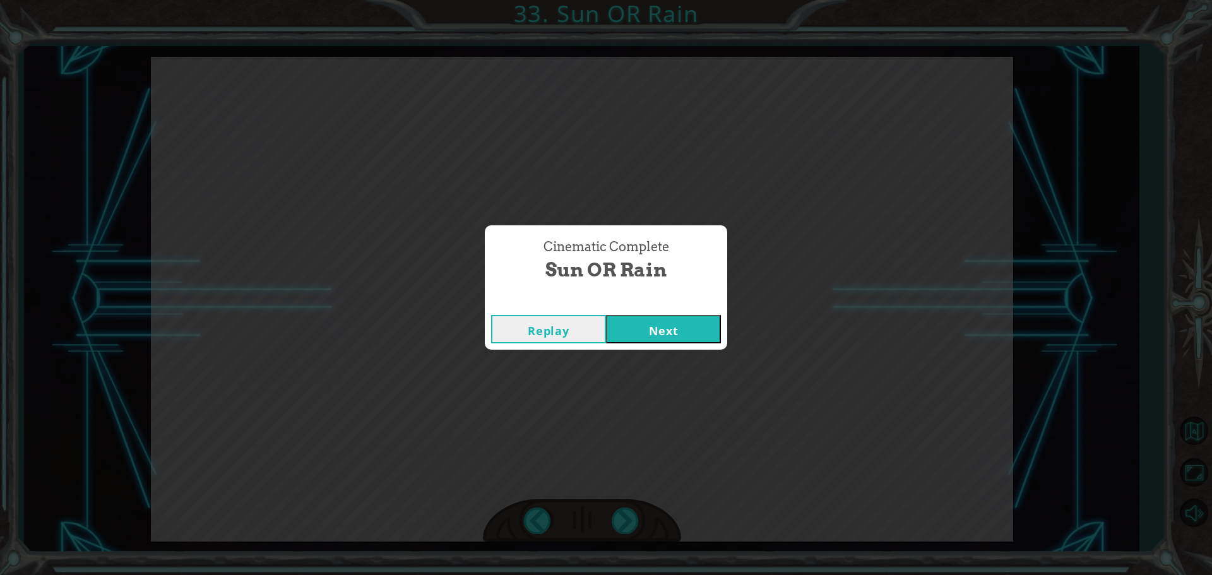
click at [649, 348] on div "Replay Next" at bounding box center [606, 329] width 242 height 41
click at [675, 324] on button "Next" at bounding box center [663, 329] width 115 height 28
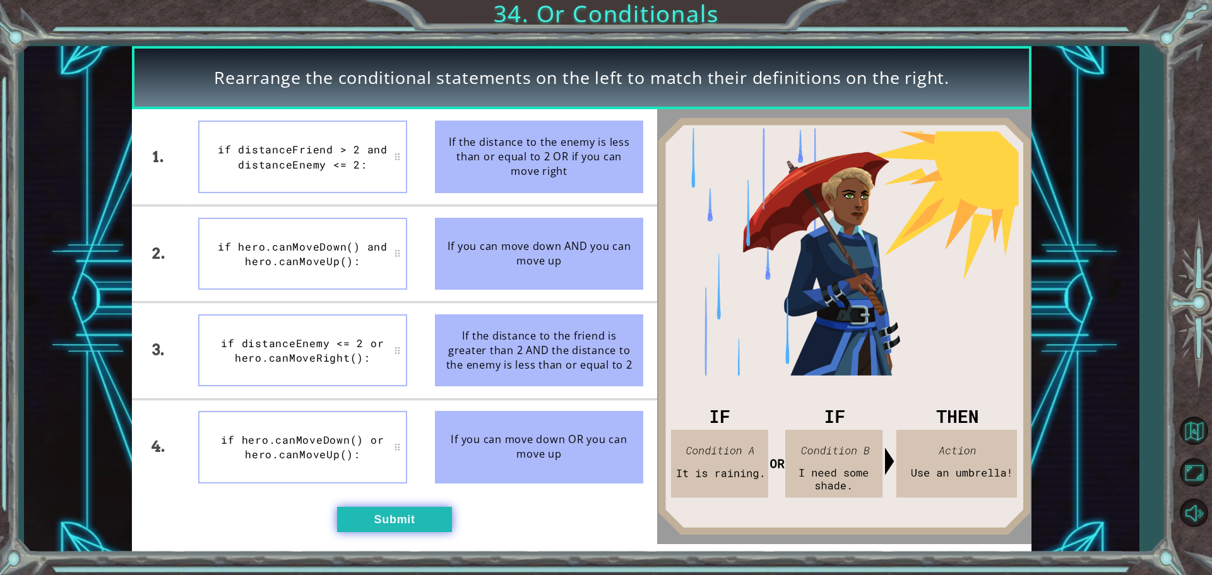
click at [401, 513] on button "Submit" at bounding box center [394, 519] width 115 height 25
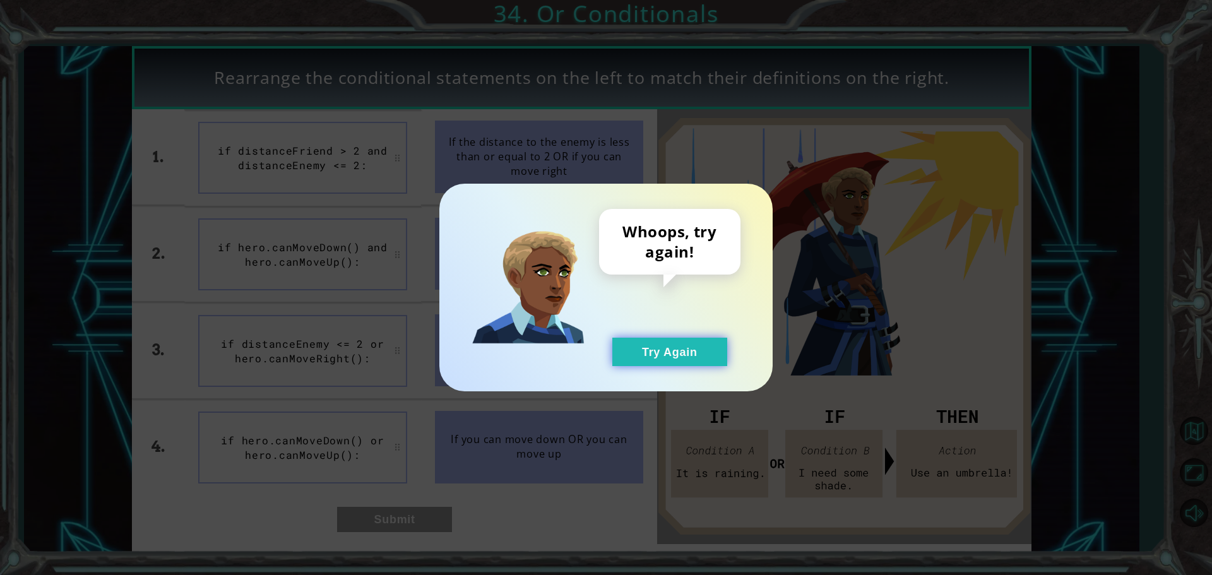
click at [673, 338] on button "Try Again" at bounding box center [669, 352] width 115 height 28
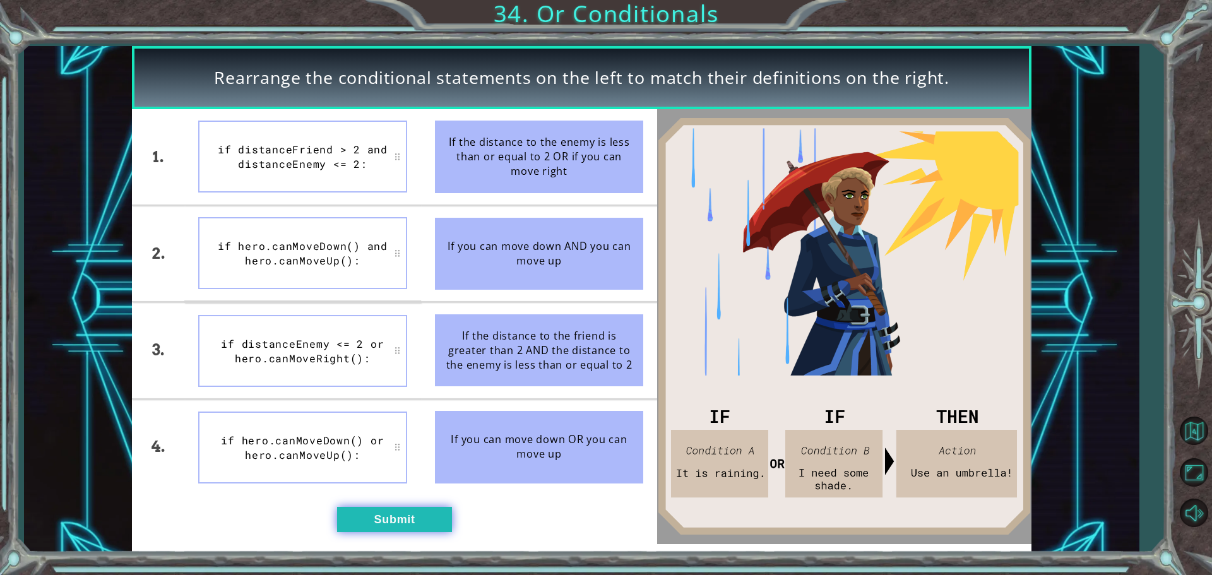
click at [386, 507] on button "Submit" at bounding box center [394, 519] width 115 height 25
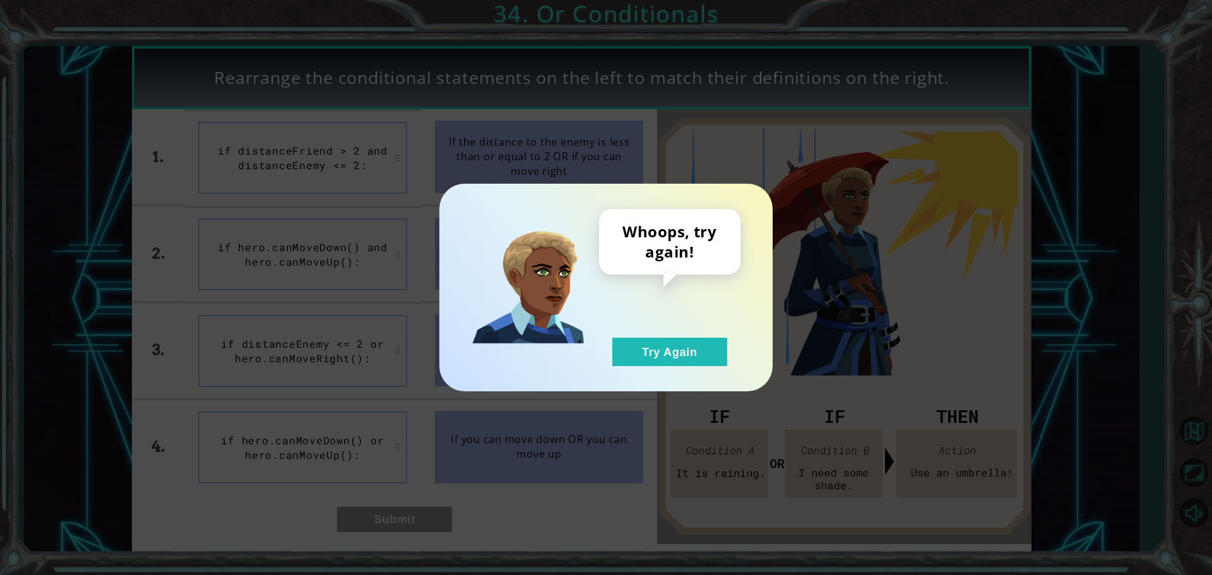
click at [610, 353] on div "Whoops, try again! Try Again" at bounding box center [669, 287] width 141 height 157
click at [698, 346] on button "Try Again" at bounding box center [669, 352] width 115 height 28
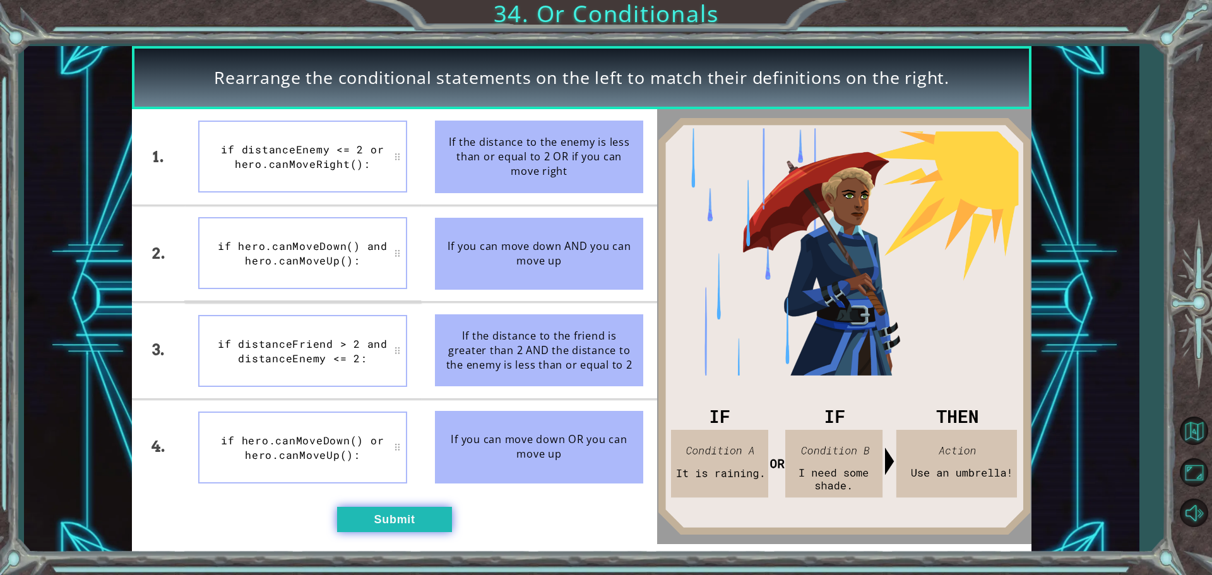
click at [416, 516] on button "Submit" at bounding box center [394, 519] width 115 height 25
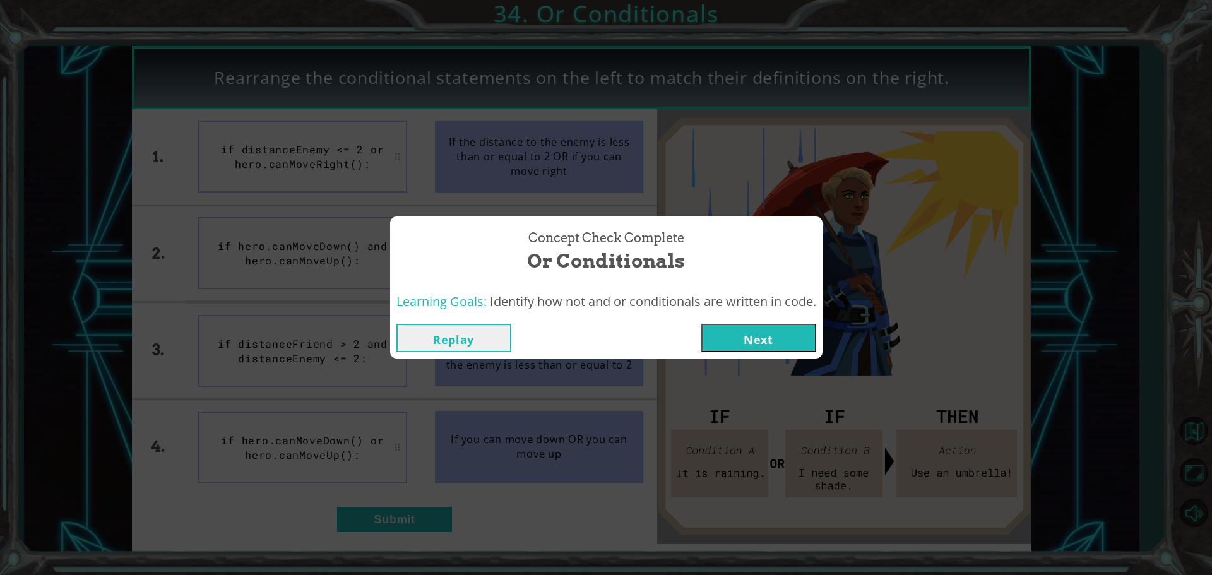
click at [731, 341] on button "Next" at bounding box center [758, 338] width 115 height 28
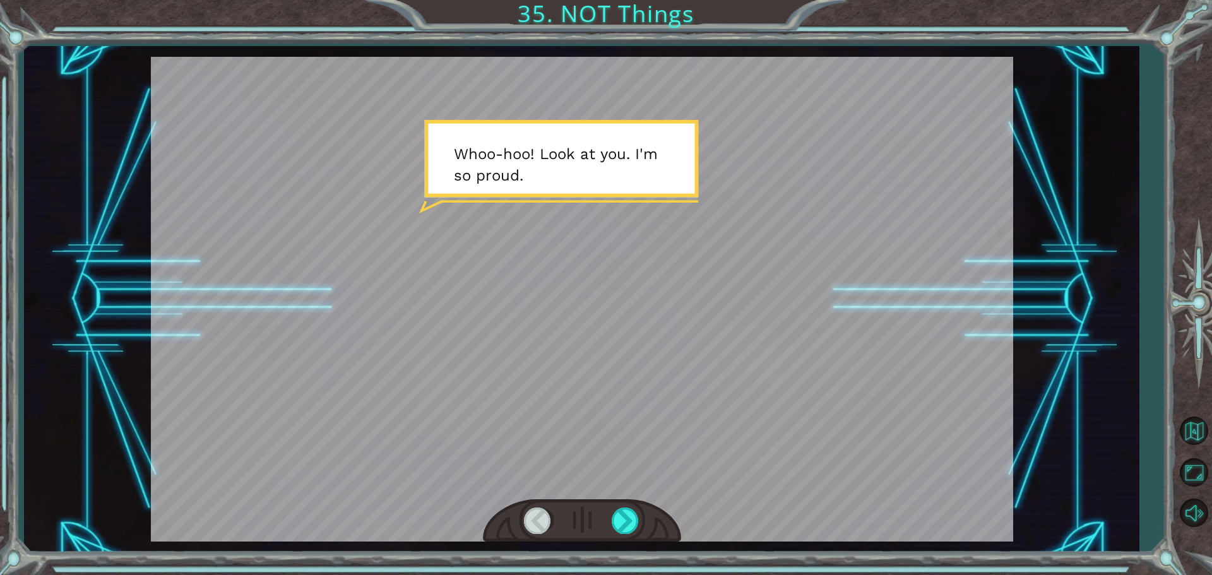
drag, startPoint x: 630, startPoint y: 499, endPoint x: 649, endPoint y: 513, distance: 23.4
click at [646, 518] on div at bounding box center [582, 521] width 198 height 44
click at [639, 516] on div at bounding box center [625, 520] width 28 height 26
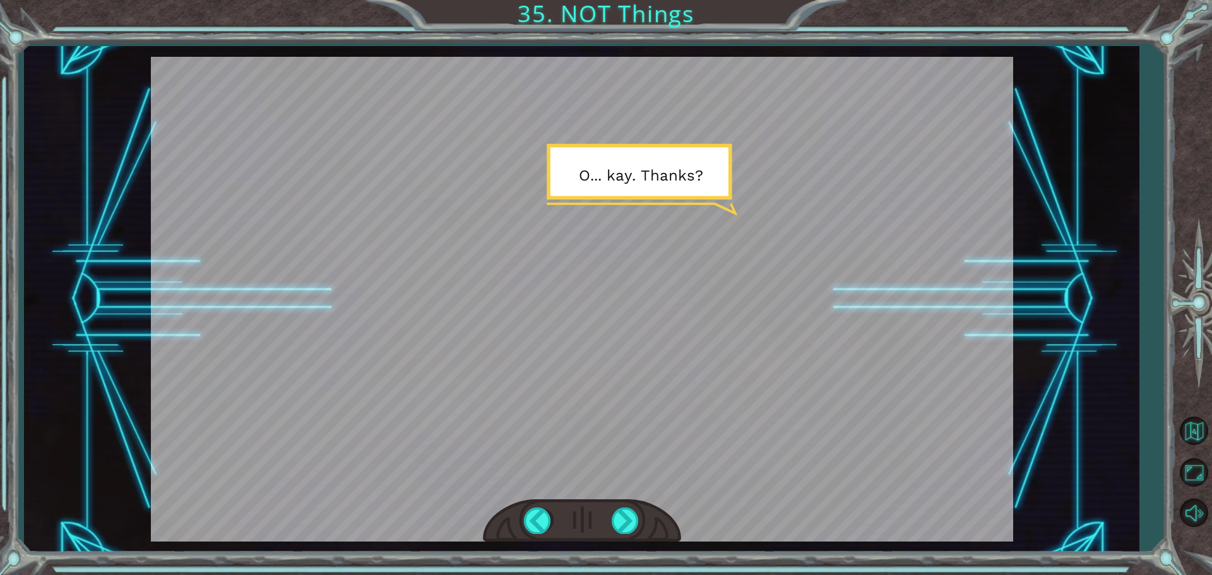
drag, startPoint x: 599, startPoint y: 546, endPoint x: 601, endPoint y: 528, distance: 17.8
click at [599, 544] on div "Temporary Text W h o o - h o o ! L o o k a t y o u . I ' m s o p r o u d . O . …" at bounding box center [581, 299] width 1114 height 506
click at [603, 514] on div at bounding box center [582, 521] width 198 height 44
click at [611, 534] on div at bounding box center [582, 521] width 198 height 44
click at [618, 514] on div at bounding box center [625, 520] width 28 height 26
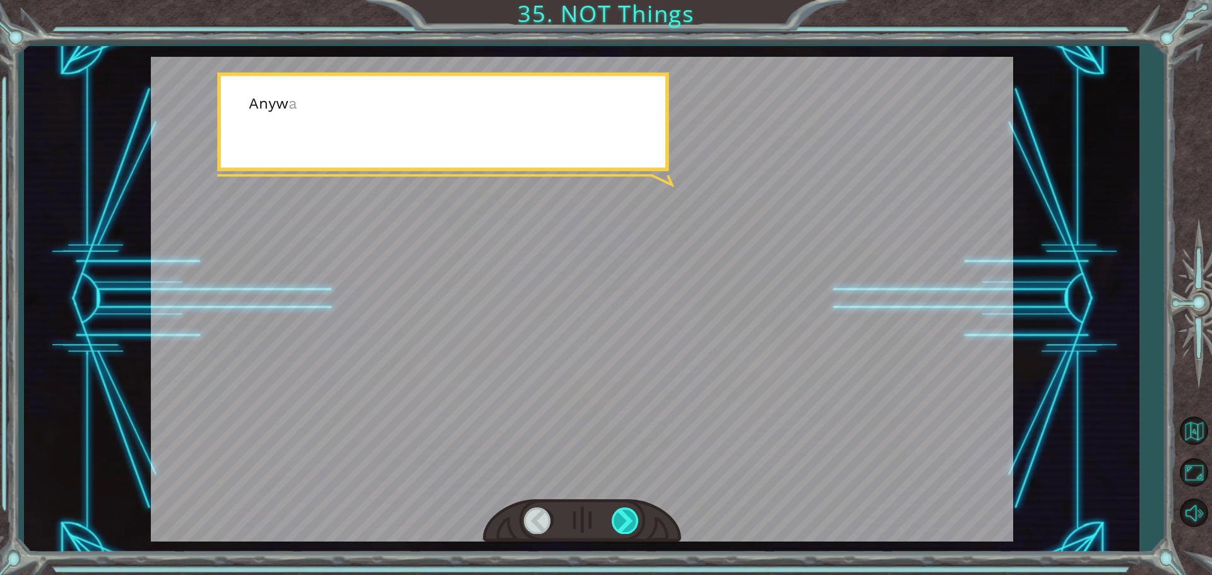
click at [616, 512] on div at bounding box center [625, 520] width 28 height 26
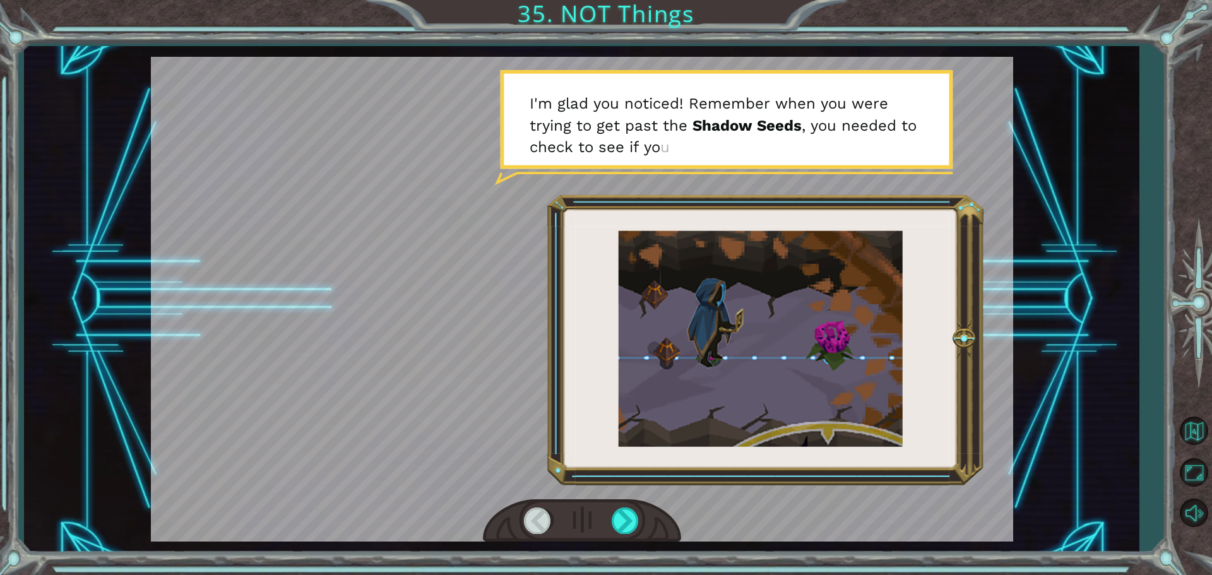
drag, startPoint x: 594, startPoint y: 496, endPoint x: 608, endPoint y: 518, distance: 26.4
click at [608, 518] on div at bounding box center [582, 299] width 862 height 485
drag, startPoint x: 608, startPoint y: 518, endPoint x: 610, endPoint y: 512, distance: 6.6
click at [610, 512] on div at bounding box center [582, 521] width 198 height 44
click at [615, 524] on div at bounding box center [625, 520] width 28 height 26
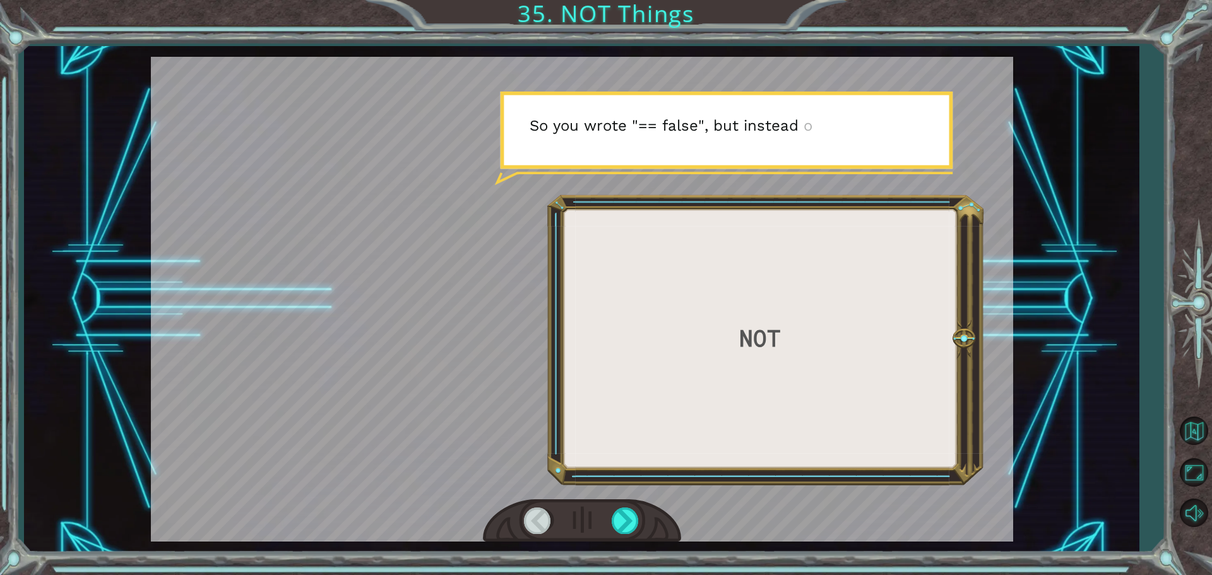
click at [610, 527] on div at bounding box center [582, 521] width 198 height 44
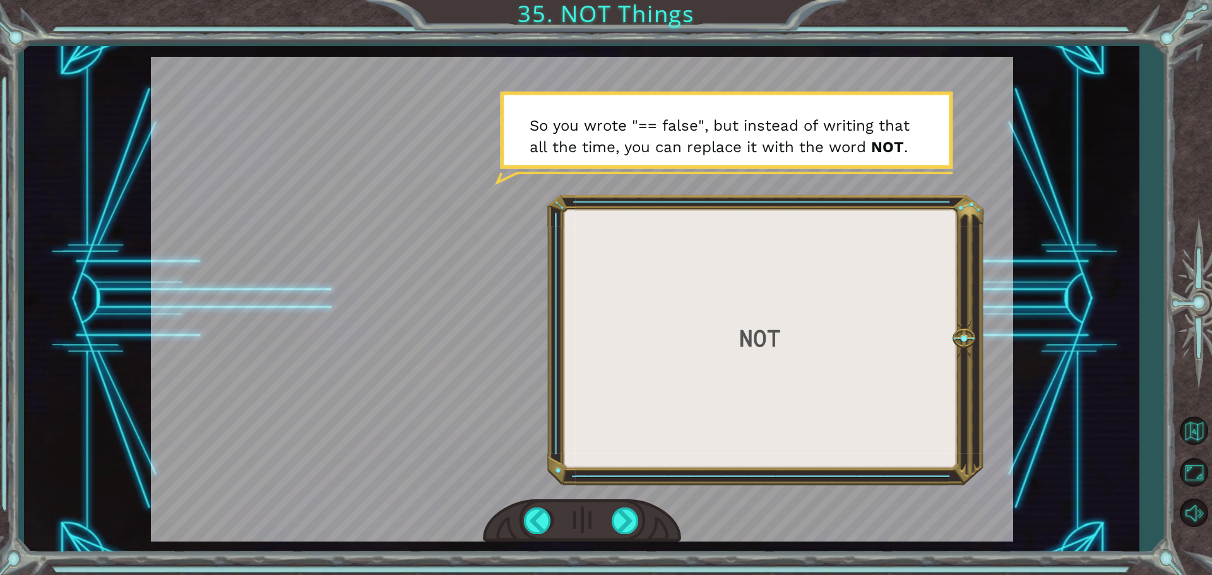
drag, startPoint x: 614, startPoint y: 535, endPoint x: 615, endPoint y: 546, distance: 11.4
click at [612, 538] on div at bounding box center [582, 521] width 198 height 44
click at [614, 531] on div at bounding box center [625, 520] width 28 height 26
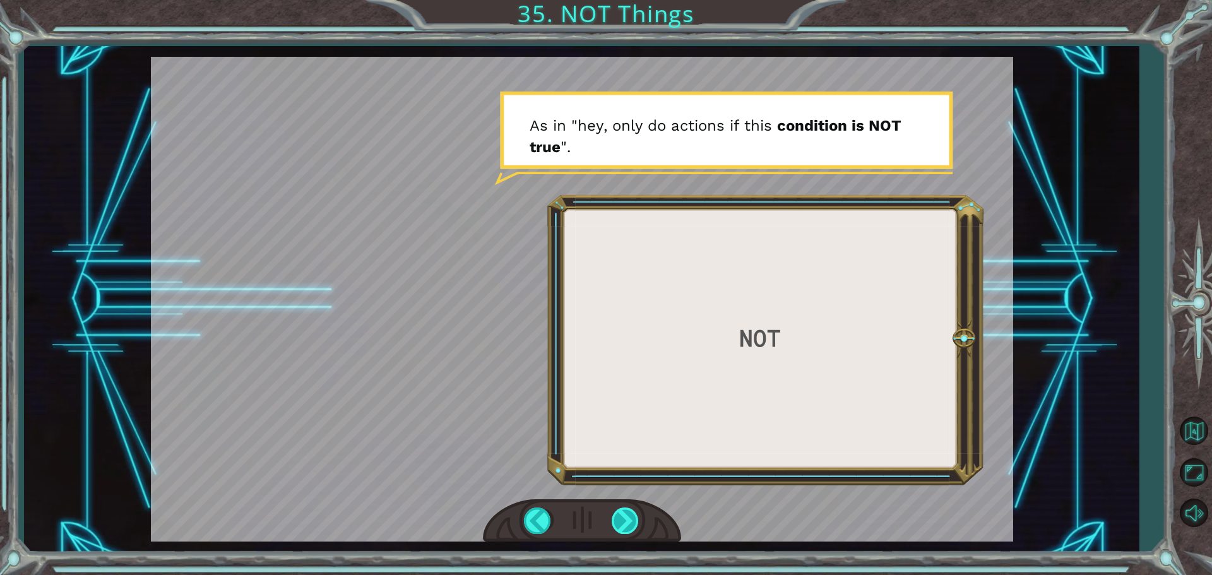
click at [611, 533] on div at bounding box center [582, 521] width 198 height 44
click at [617, 521] on div at bounding box center [625, 520] width 28 height 26
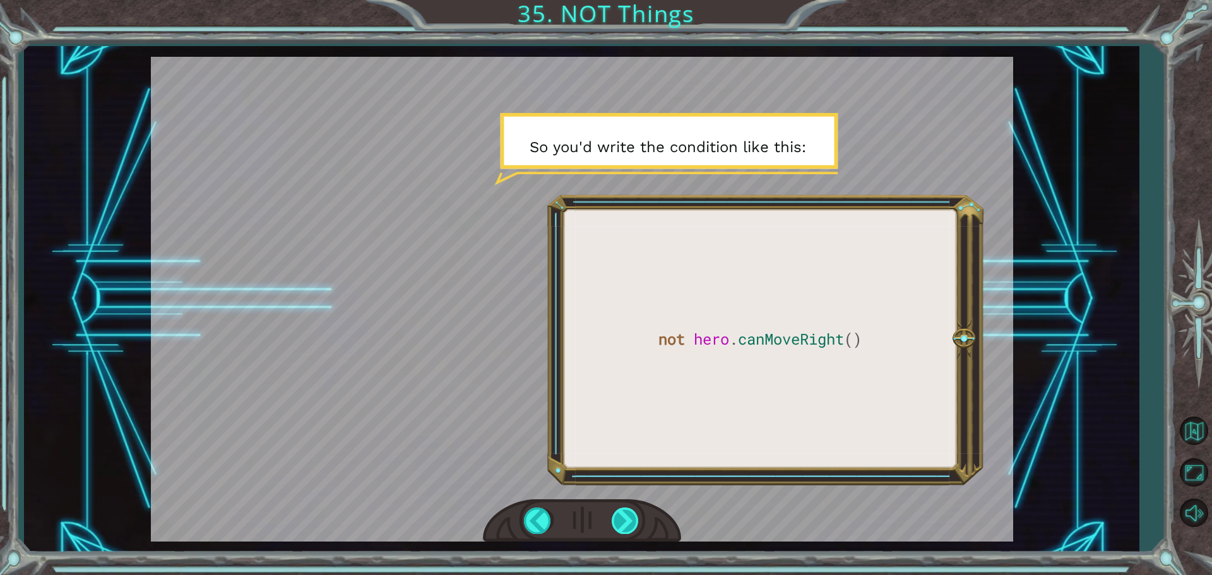
drag, startPoint x: 644, startPoint y: 514, endPoint x: 637, endPoint y: 519, distance: 8.2
click at [639, 518] on div at bounding box center [582, 521] width 198 height 44
drag, startPoint x: 636, startPoint y: 516, endPoint x: 631, endPoint y: 522, distance: 8.1
click at [631, 522] on div at bounding box center [625, 520] width 28 height 26
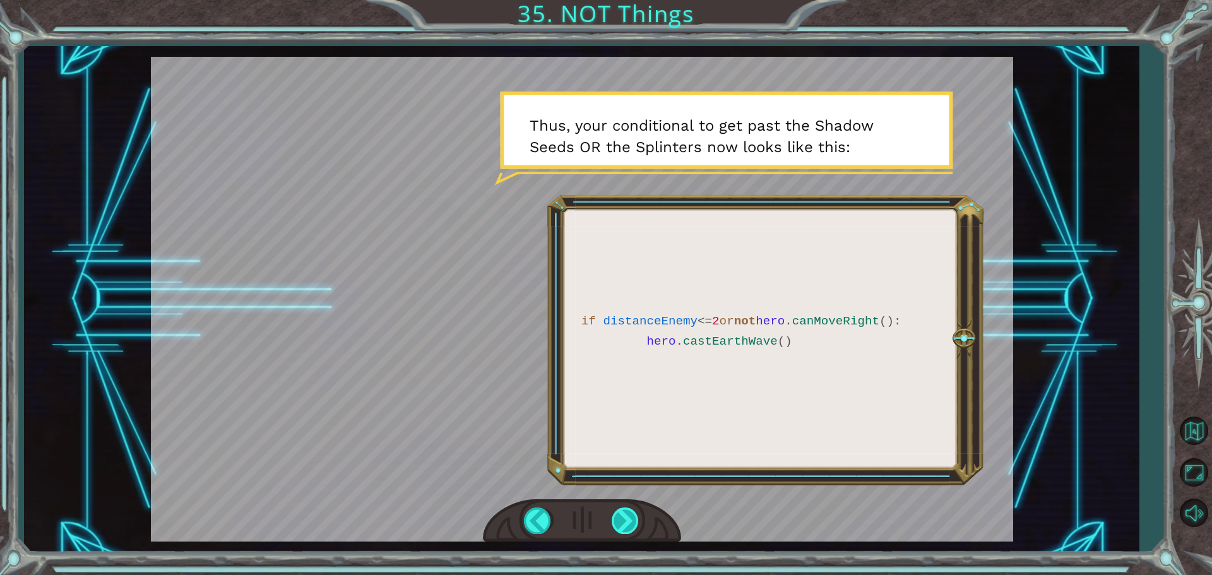
click at [625, 531] on div at bounding box center [625, 520] width 28 height 26
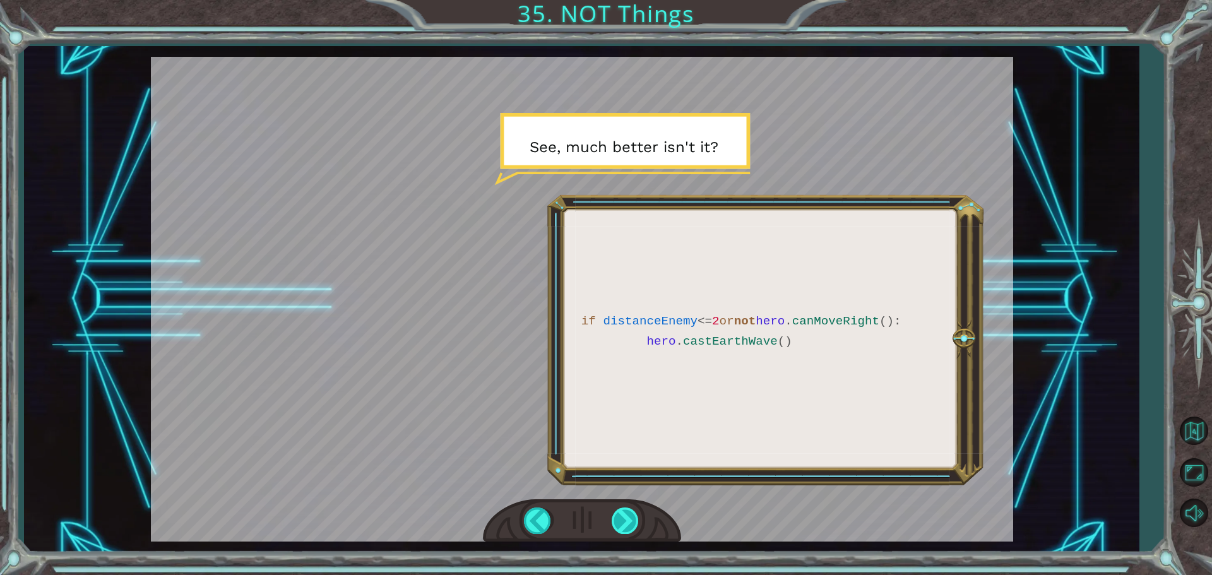
click at [629, 516] on div at bounding box center [625, 520] width 28 height 26
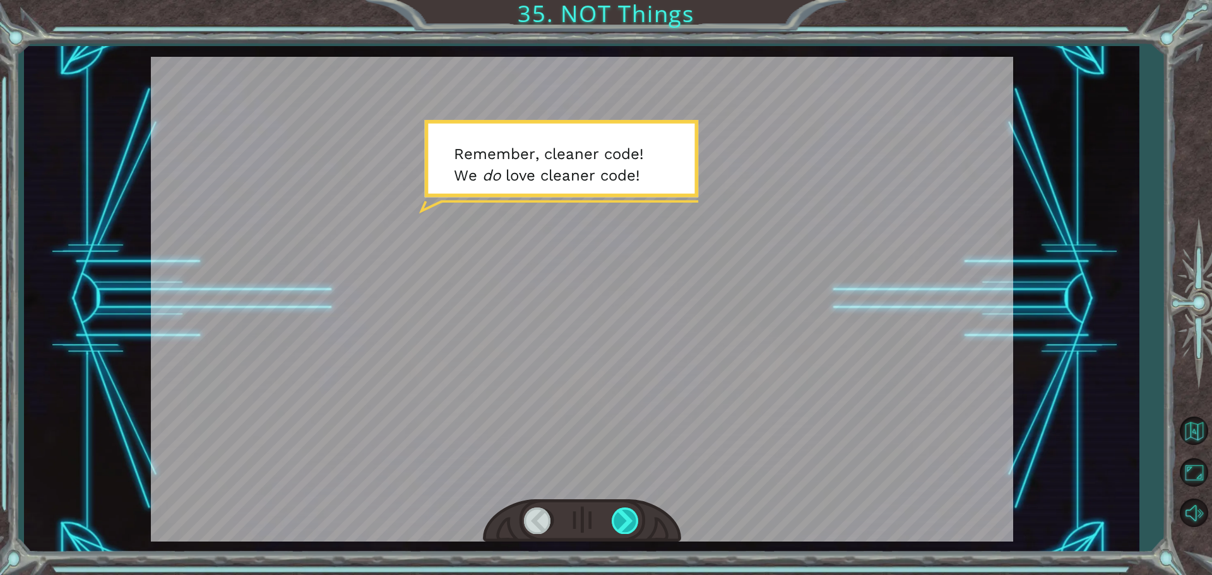
click at [629, 517] on div at bounding box center [625, 520] width 28 height 26
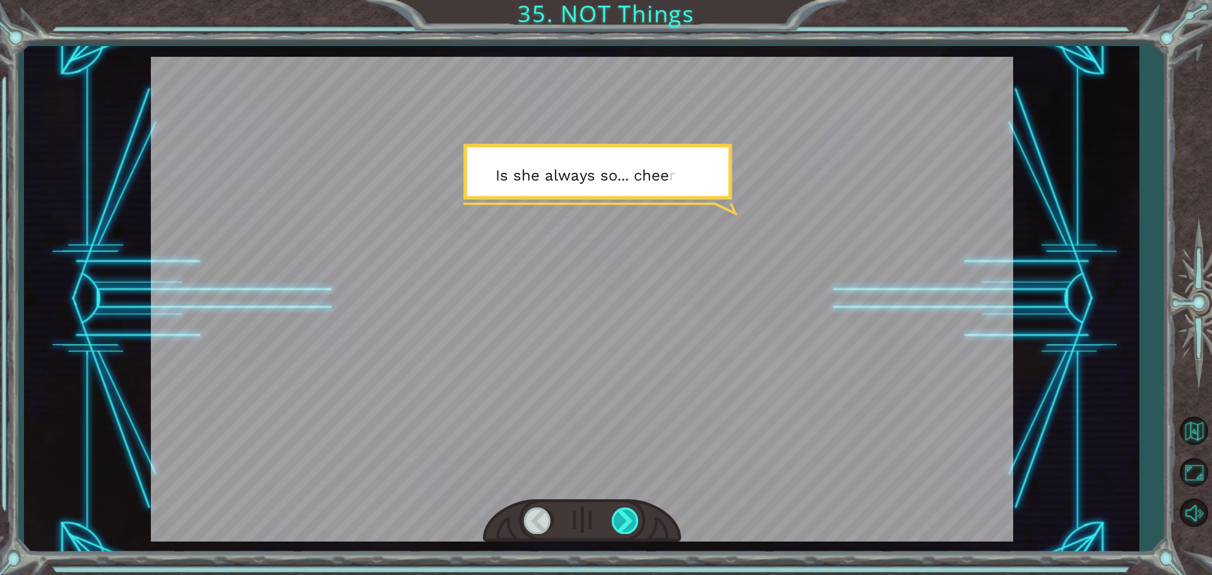
click at [629, 517] on div at bounding box center [625, 520] width 28 height 26
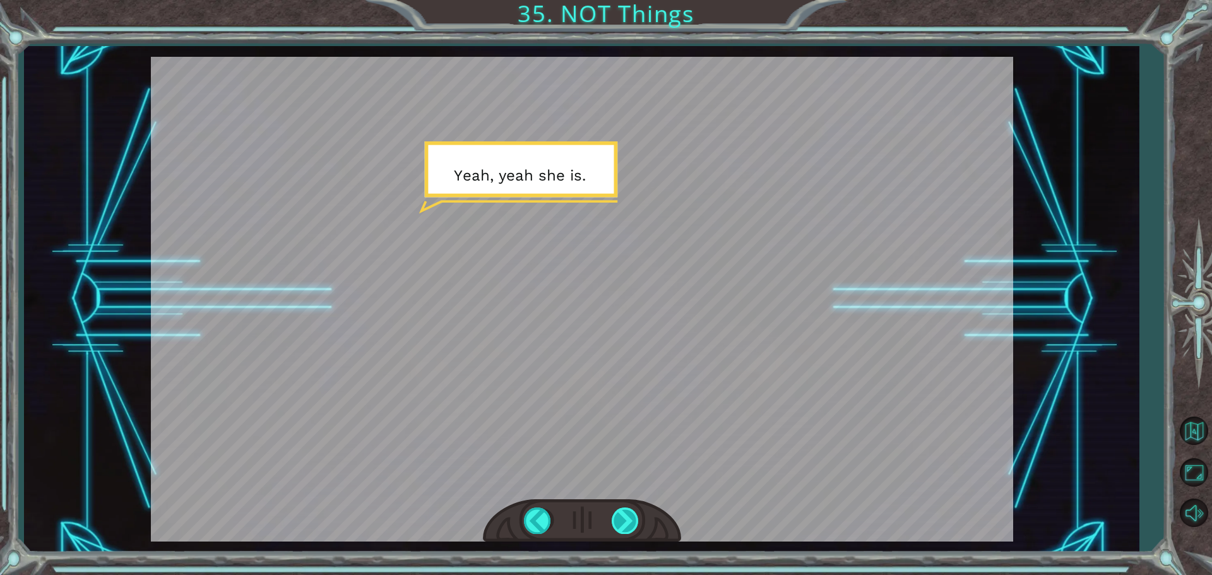
click at [628, 518] on div at bounding box center [625, 520] width 28 height 26
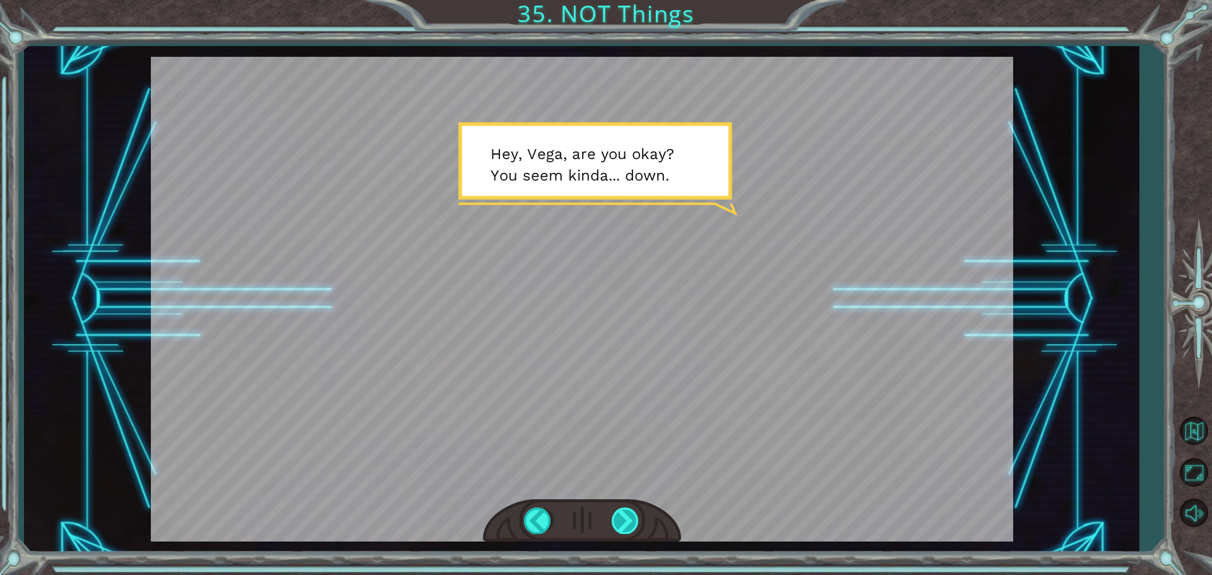
click at [628, 518] on div at bounding box center [625, 520] width 28 height 26
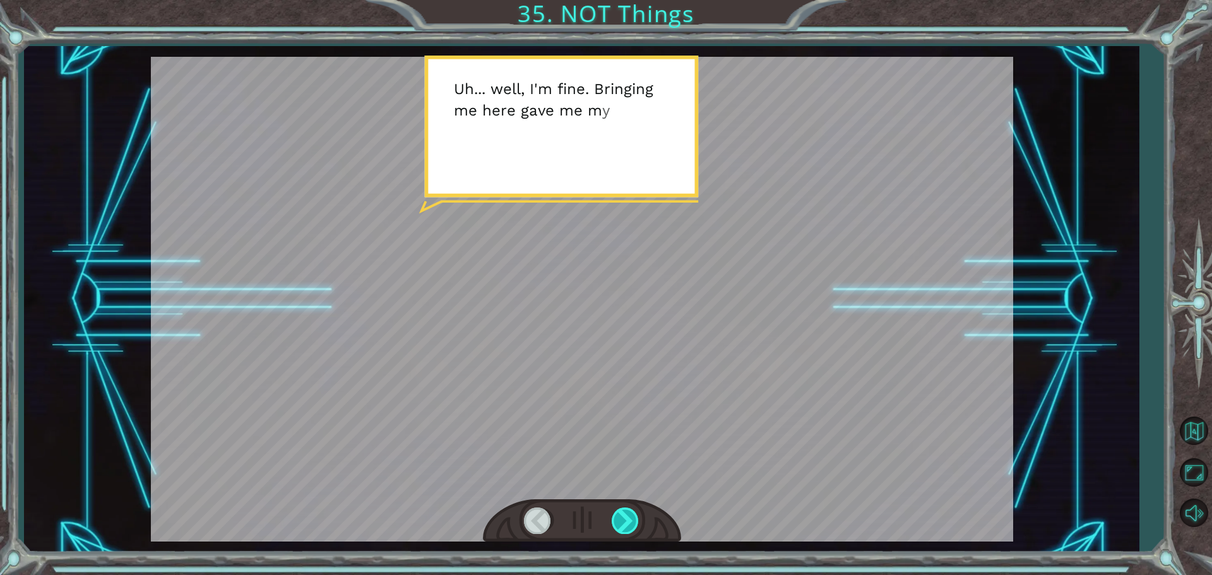
click at [628, 518] on div at bounding box center [625, 520] width 28 height 26
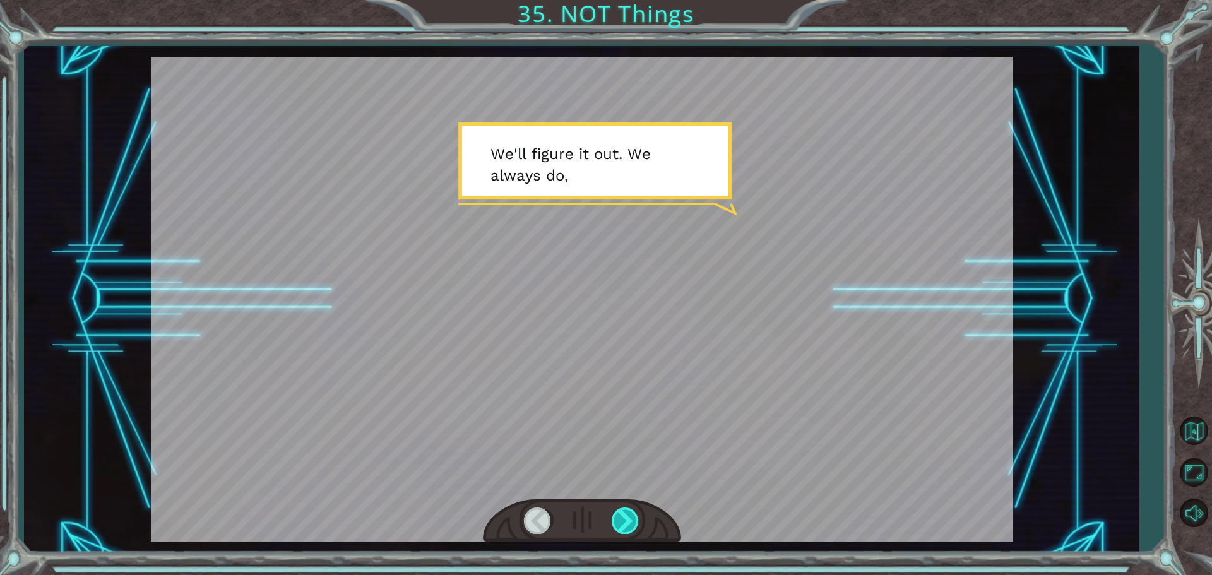
click at [628, 518] on div at bounding box center [625, 520] width 28 height 26
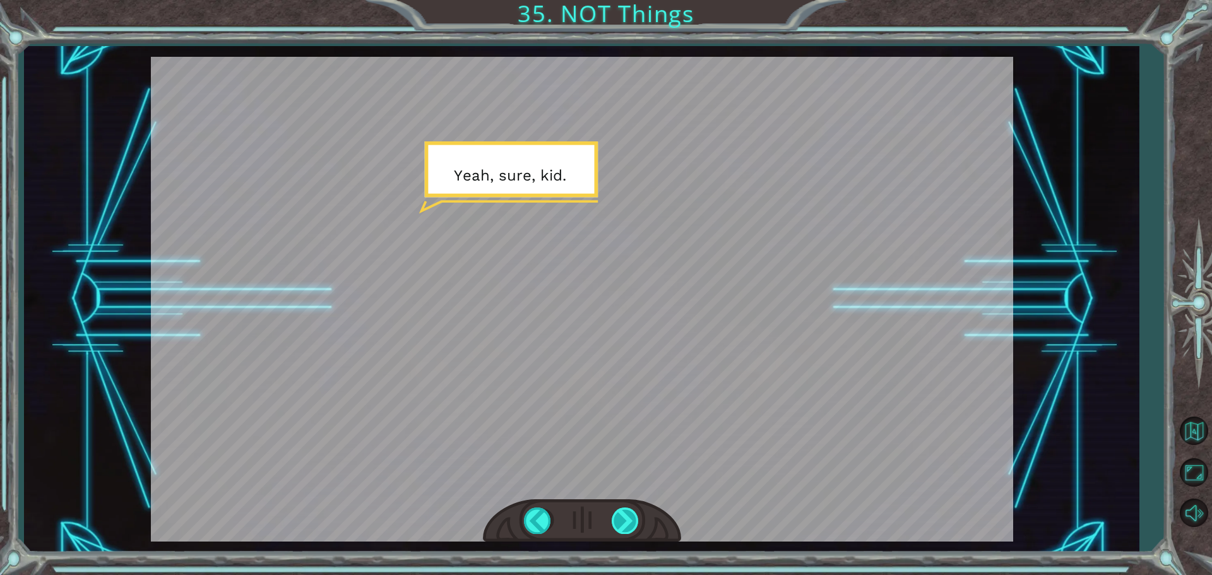
click at [628, 518] on div at bounding box center [625, 520] width 28 height 26
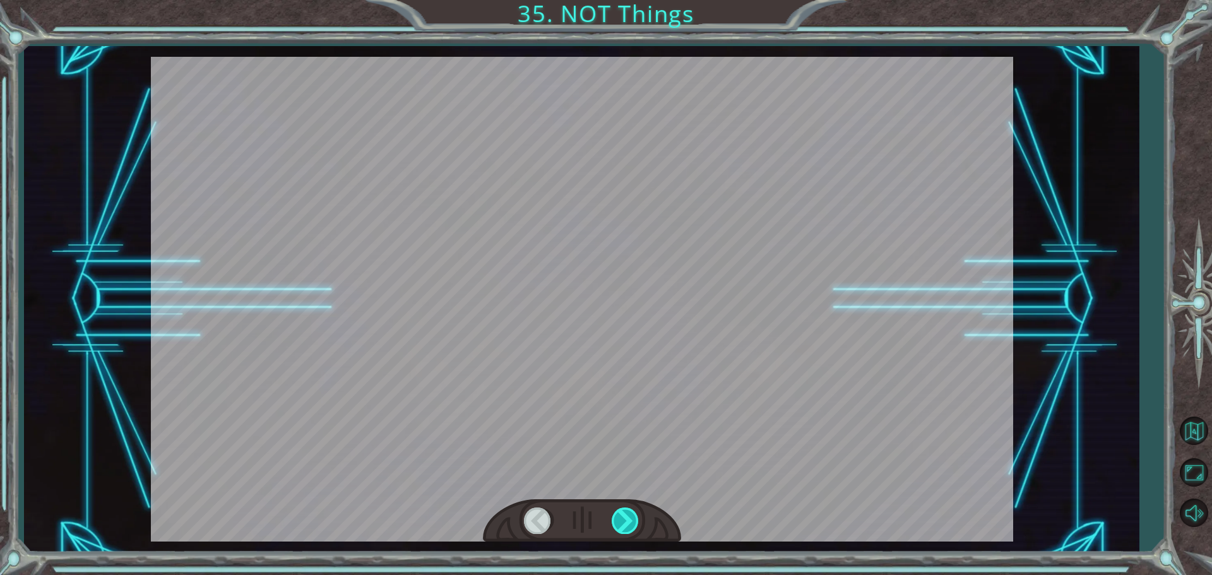
click at [628, 518] on div at bounding box center [625, 520] width 28 height 26
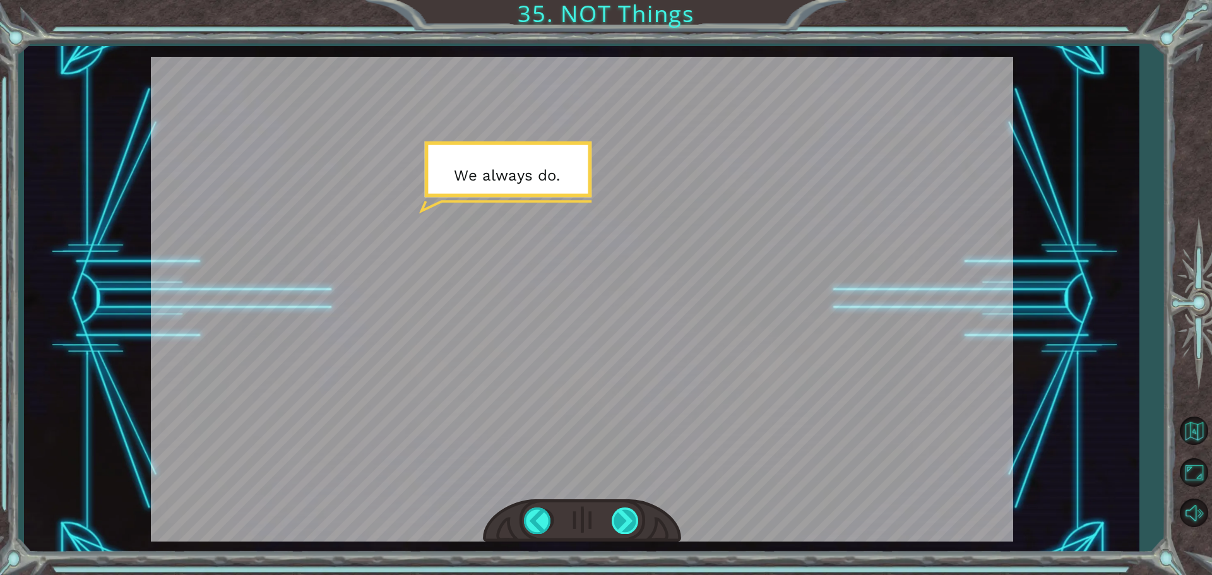
click at [628, 518] on div at bounding box center [625, 520] width 28 height 26
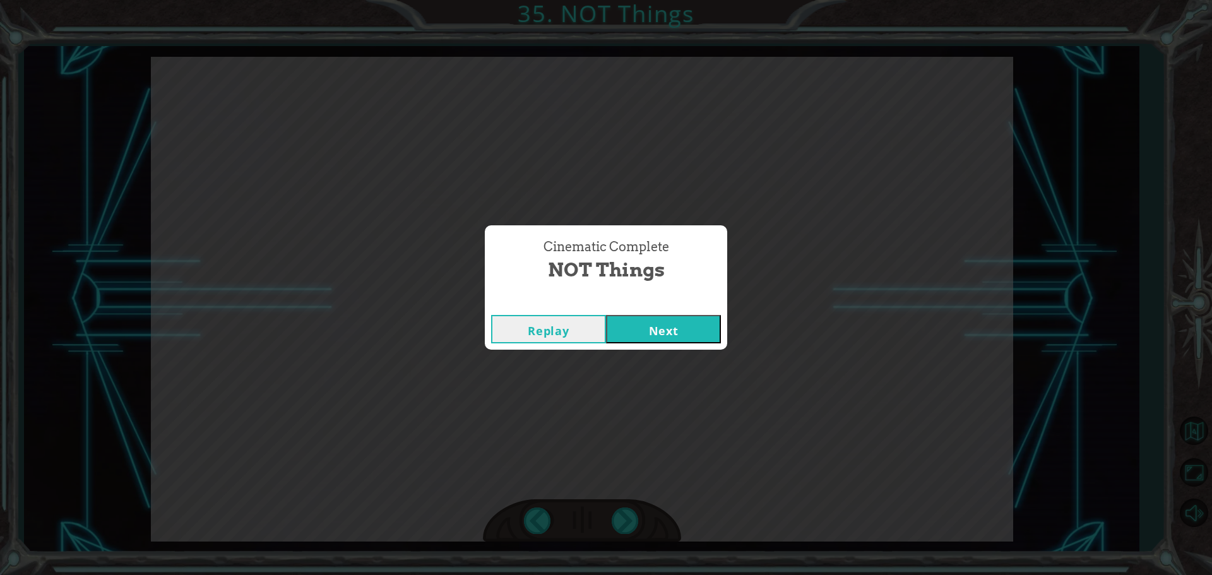
drag, startPoint x: 649, startPoint y: 329, endPoint x: 647, endPoint y: 340, distance: 11.6
click at [649, 331] on button "Next" at bounding box center [663, 329] width 115 height 28
